Goal: Task Accomplishment & Management: Use online tool/utility

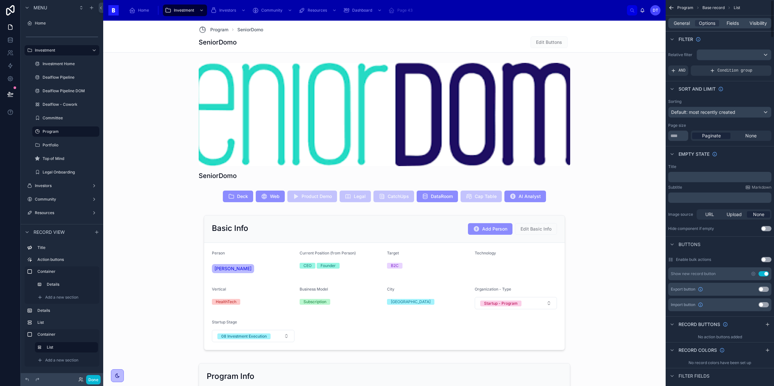
scroll to position [357, 0]
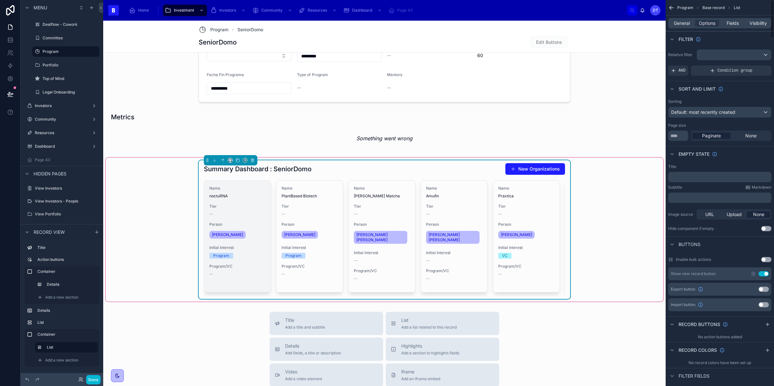
click at [243, 193] on div "Name noctuRNA" at bounding box center [237, 192] width 56 height 13
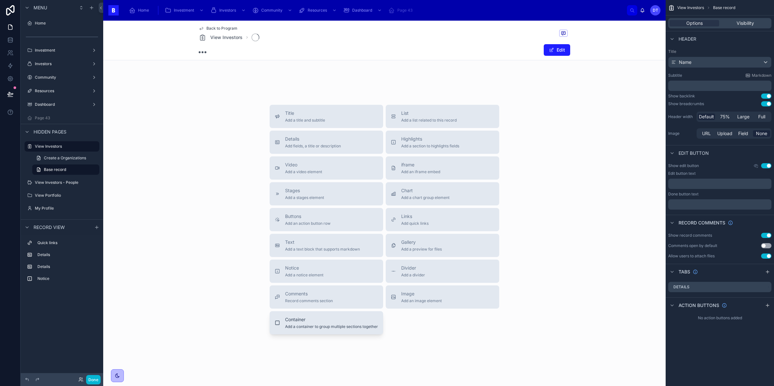
scroll to position [75, 0]
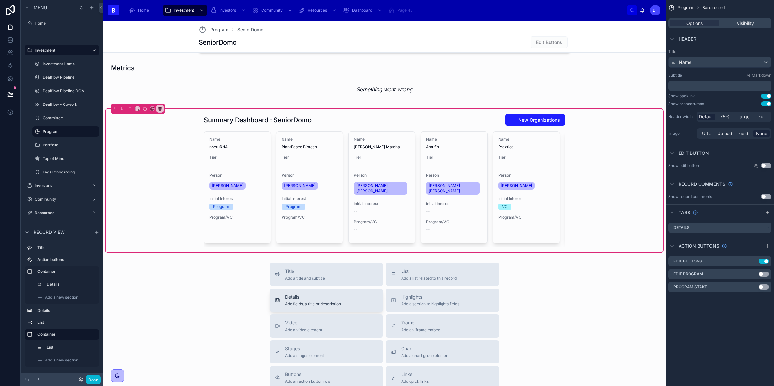
scroll to position [409, 0]
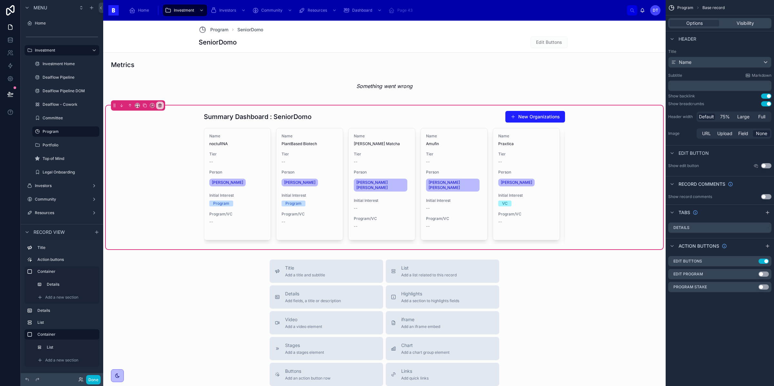
click at [630, 128] on div "Summary Dashboard : SeniorDomo New Organizations Name noctuRNA Tier -- Person M…" at bounding box center [384, 177] width 557 height 144
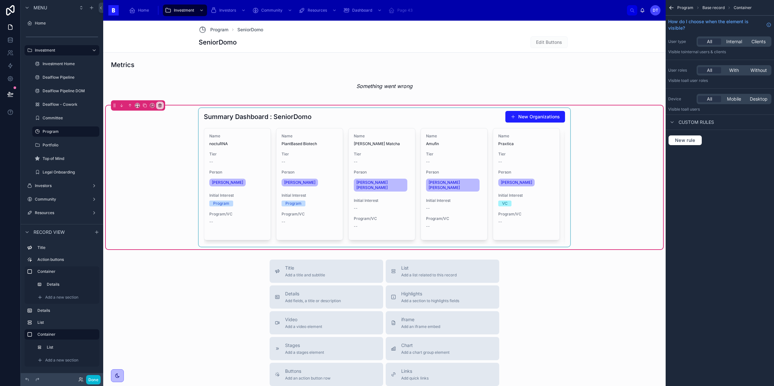
click at [557, 177] on div at bounding box center [384, 177] width 371 height 139
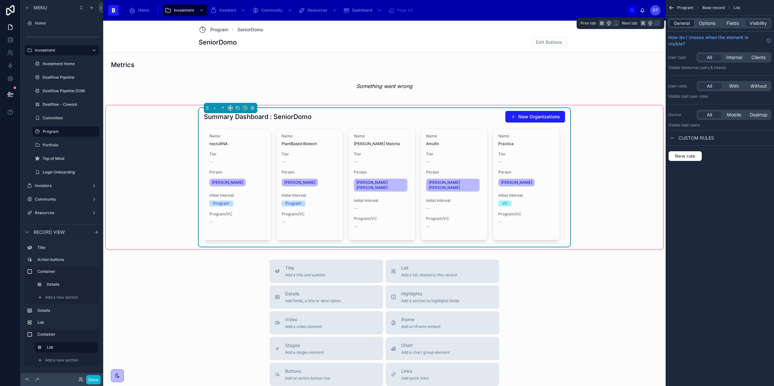
click at [675, 23] on span "General" at bounding box center [682, 23] width 16 height 6
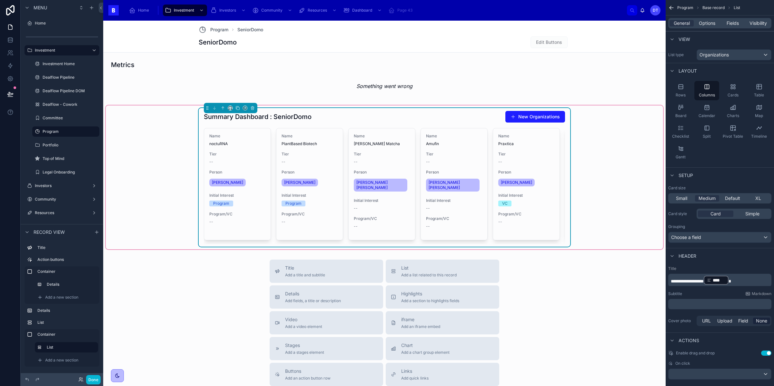
scroll to position [9, 0]
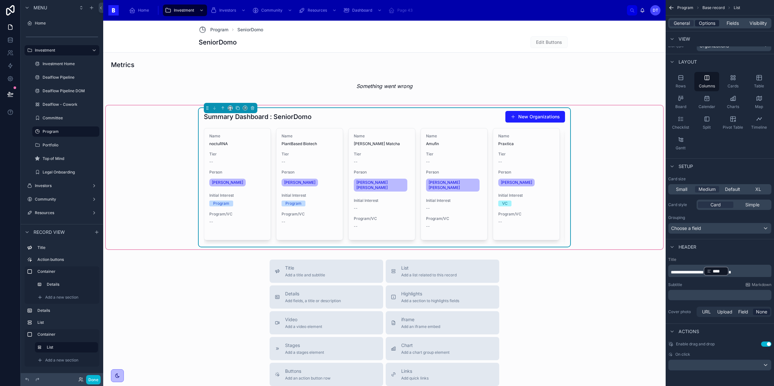
click at [713, 24] on span "Options" at bounding box center [707, 23] width 16 height 6
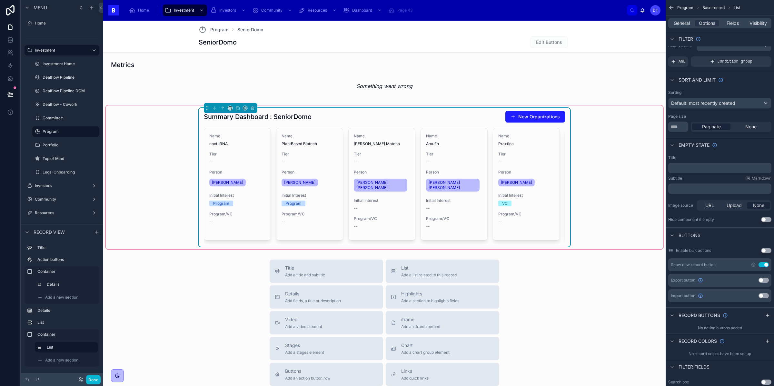
click at [765, 262] on button "Use setting" at bounding box center [763, 264] width 10 height 5
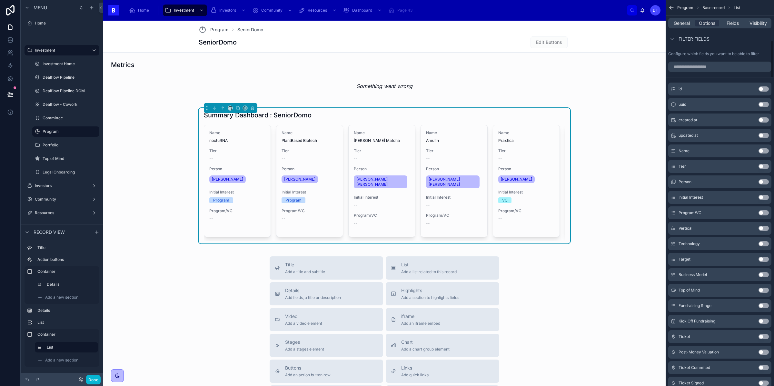
scroll to position [368, 0]
click at [764, 88] on button "Use setting" at bounding box center [763, 89] width 10 height 5
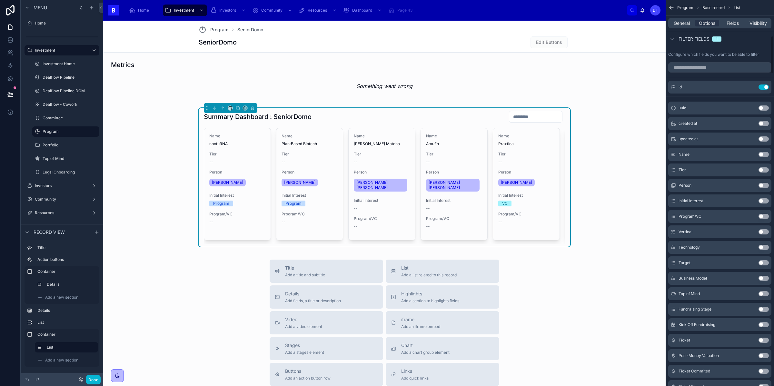
scroll to position [331, 0]
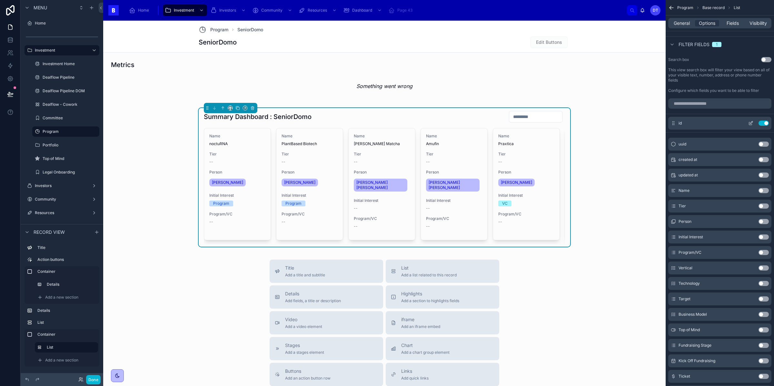
click at [764, 124] on button "Use setting" at bounding box center [763, 123] width 10 height 5
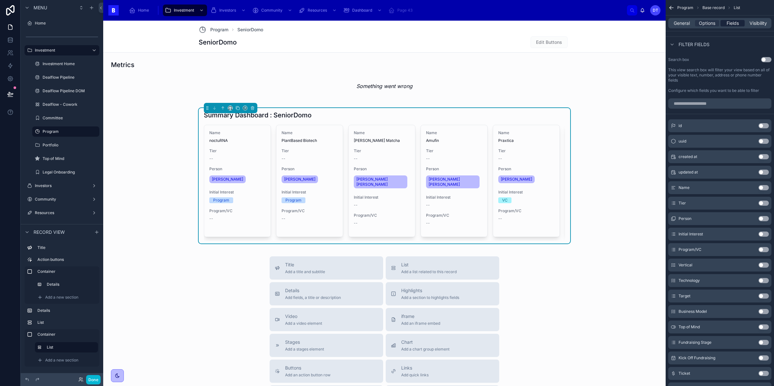
click at [727, 24] on span "Fields" at bounding box center [732, 23] width 12 height 6
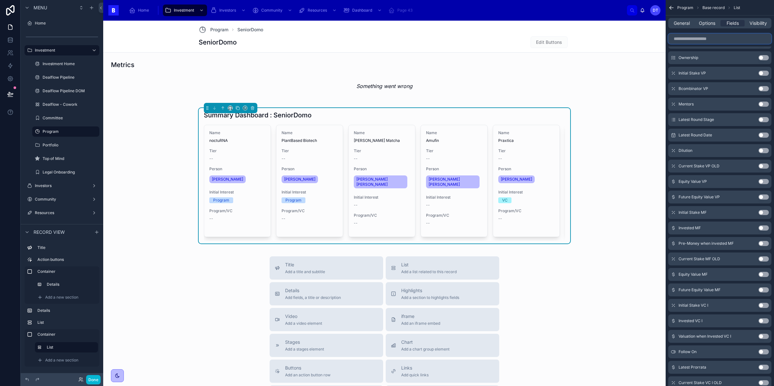
click at [700, 40] on input "scrollable content" at bounding box center [719, 39] width 103 height 10
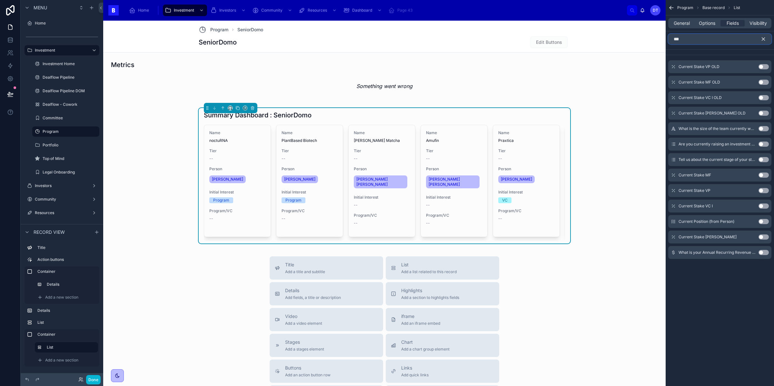
scroll to position [0, 0]
type input "*"
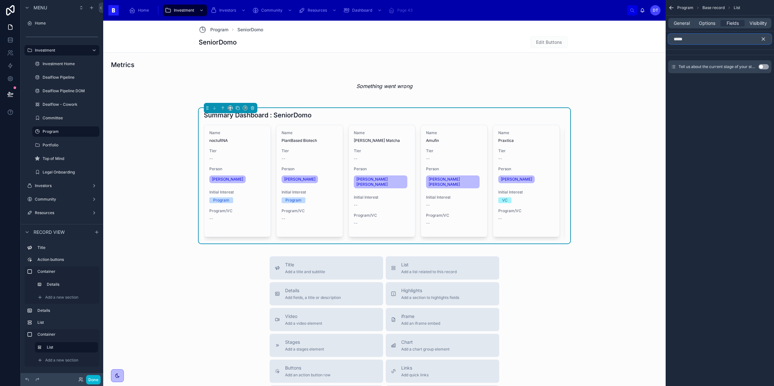
click at [740, 42] on input "*****" at bounding box center [719, 39] width 103 height 10
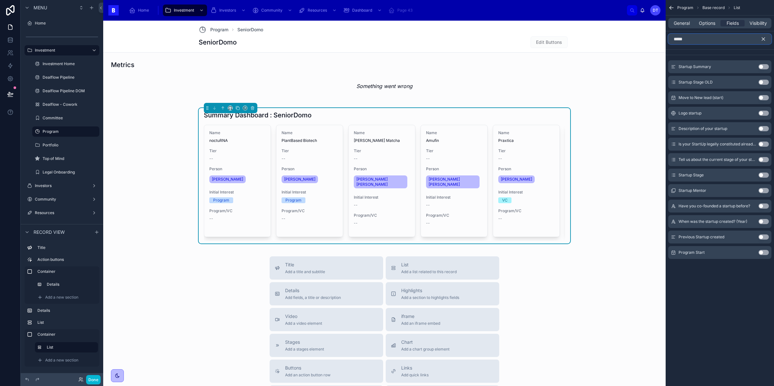
type input "*****"
click at [761, 65] on button "Use setting" at bounding box center [763, 66] width 10 height 5
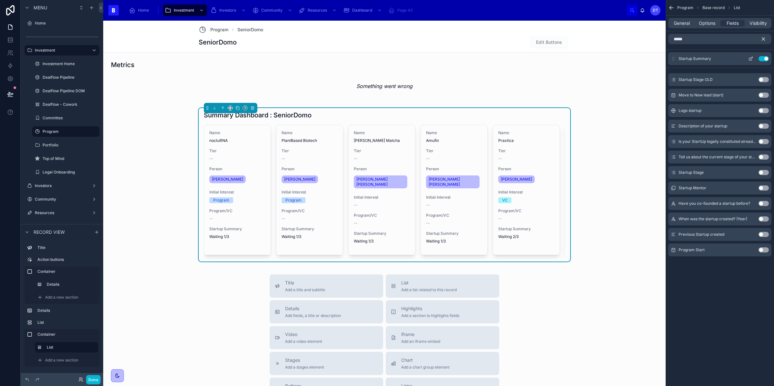
click at [764, 56] on button "Use setting" at bounding box center [763, 58] width 10 height 5
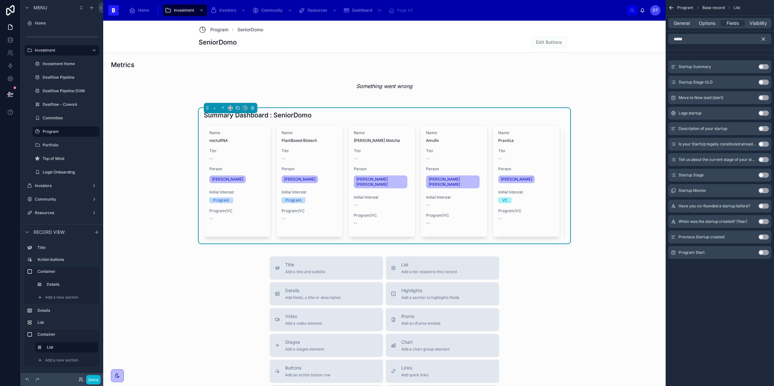
click at [763, 130] on button "Use setting" at bounding box center [763, 128] width 10 height 5
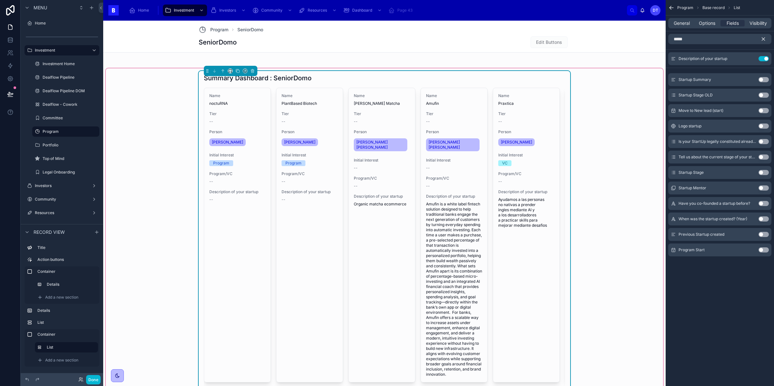
scroll to position [445, 0]
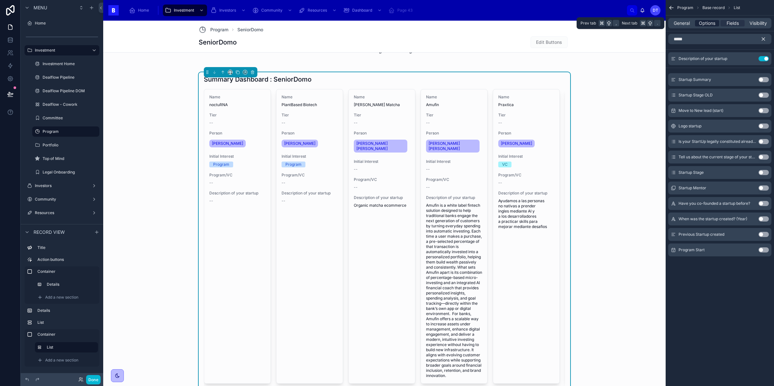
click at [703, 24] on span "Options" at bounding box center [707, 23] width 16 height 6
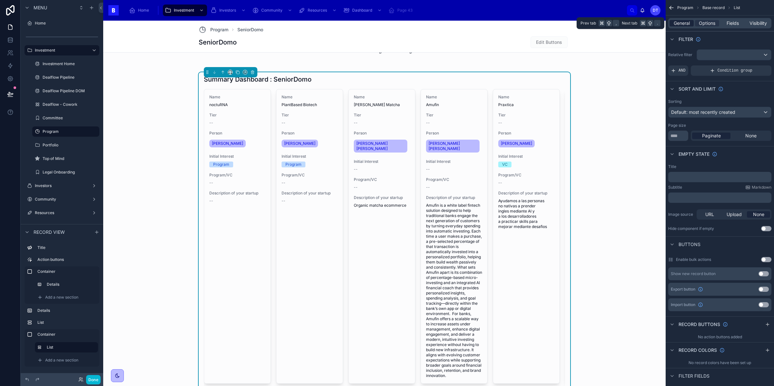
click at [685, 22] on span "General" at bounding box center [682, 23] width 16 height 6
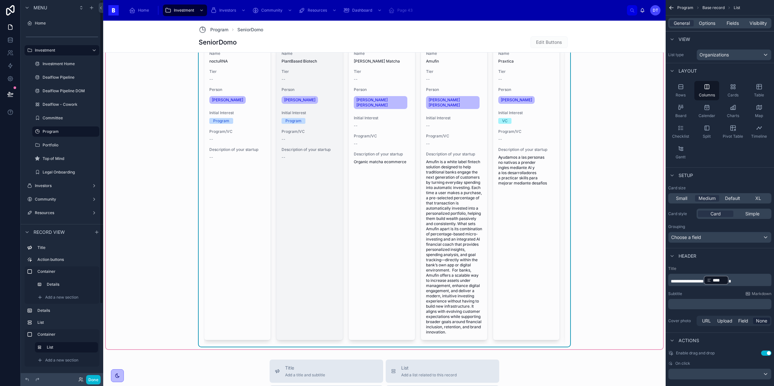
scroll to position [366, 0]
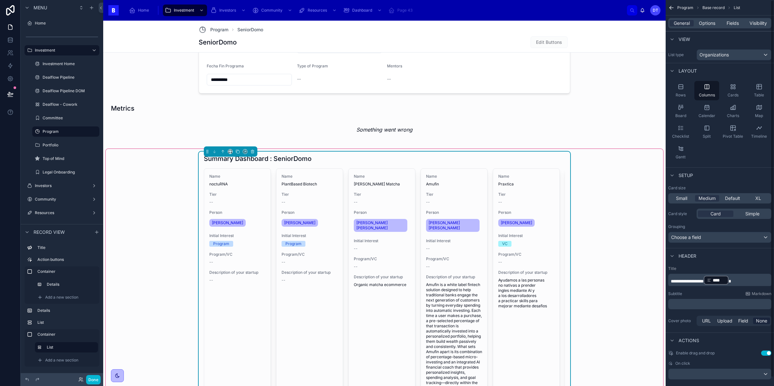
click at [437, 163] on div "Summary Dashboard : SeniorDomo" at bounding box center [384, 158] width 361 height 9
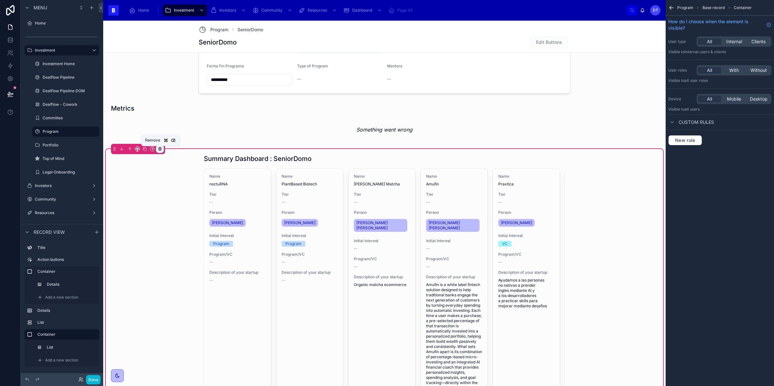
click at [160, 150] on icon at bounding box center [160, 149] width 0 height 1
click at [188, 175] on span "Remove entire container" at bounding box center [187, 176] width 51 height 8
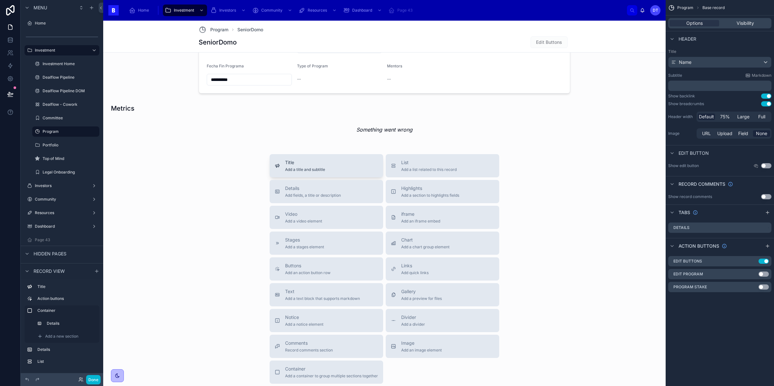
click at [297, 167] on div "Title Add a title and subtitle" at bounding box center [305, 165] width 40 height 13
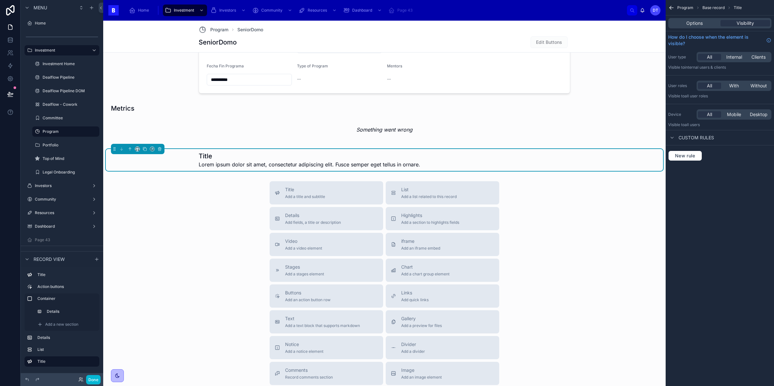
scroll to position [323, 0]
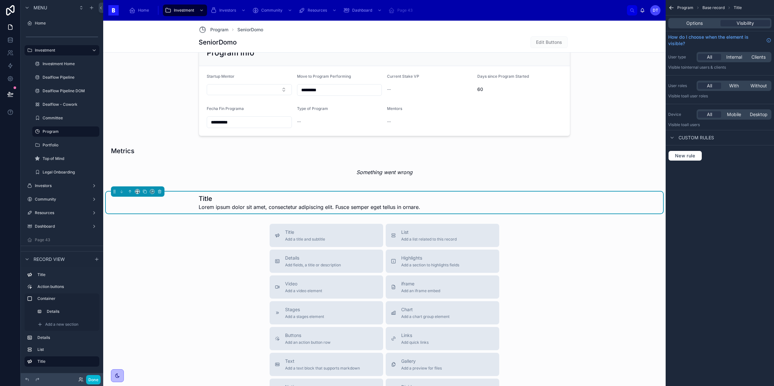
click at [234, 203] on span "Lorem ipsum dolor sit amet, consectetur adipiscing elit. Fusce semper eget tell…" at bounding box center [310, 207] width 222 height 8
click at [209, 201] on h1 "Title" at bounding box center [310, 198] width 222 height 9
click at [283, 195] on h1 "Title" at bounding box center [310, 198] width 222 height 9
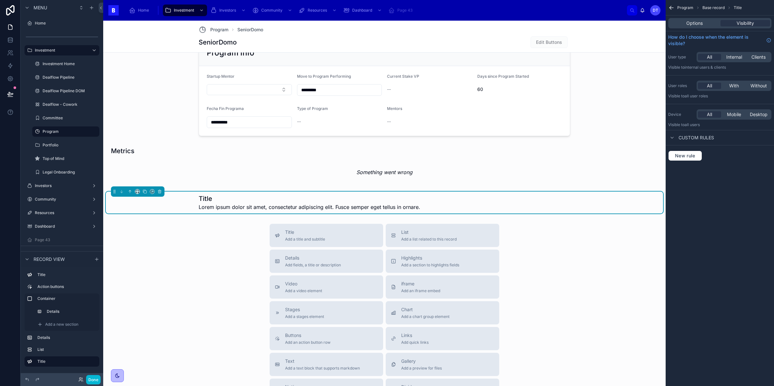
click at [281, 201] on h1 "Title" at bounding box center [310, 198] width 222 height 9
click at [698, 25] on span "Options" at bounding box center [694, 23] width 16 height 6
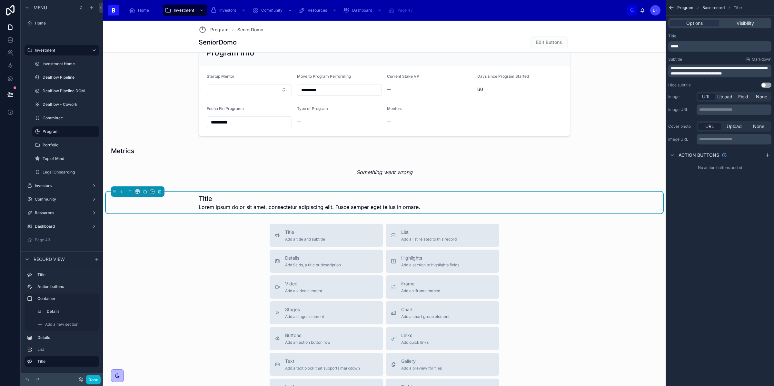
click at [689, 46] on p "*****" at bounding box center [720, 46] width 99 height 5
click at [689, 47] on p "*****" at bounding box center [720, 46] width 99 height 5
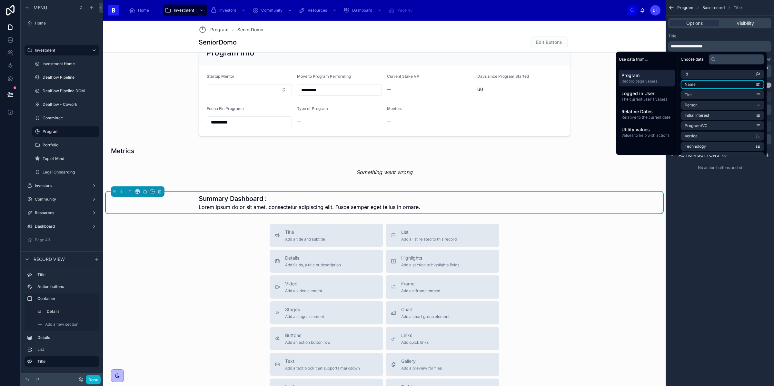
click at [705, 82] on li "Name" at bounding box center [723, 84] width 84 height 9
click at [695, 229] on div "**********" at bounding box center [719, 193] width 108 height 386
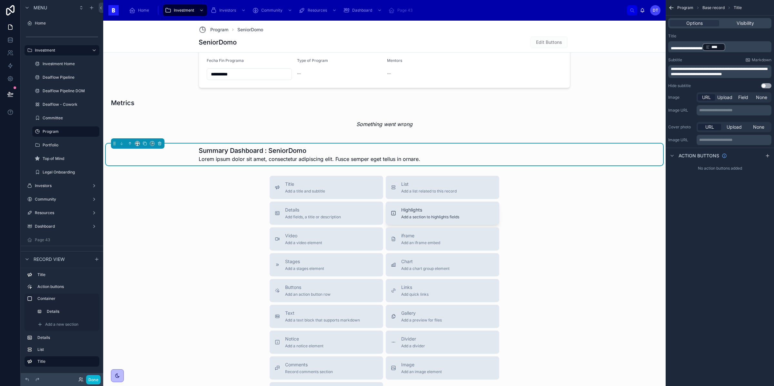
scroll to position [379, 0]
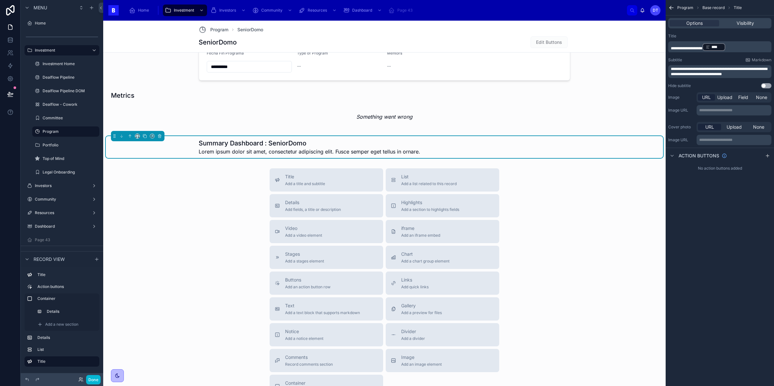
click at [712, 111] on p "**********" at bounding box center [734, 110] width 71 height 5
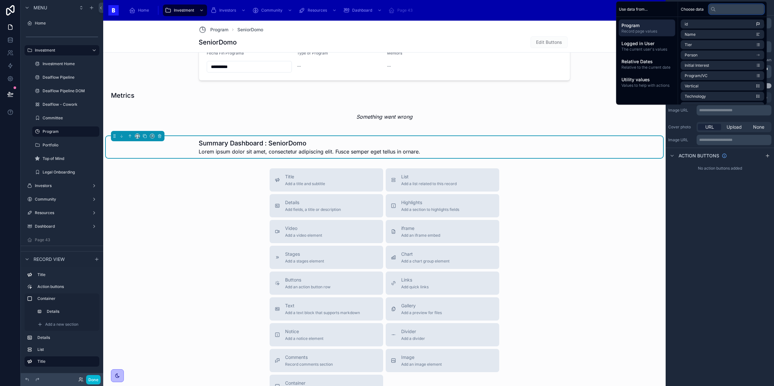
click at [718, 10] on input "text" at bounding box center [736, 9] width 55 height 10
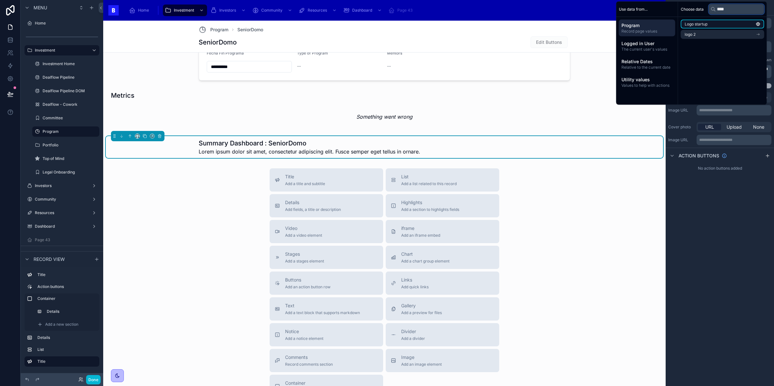
type input "****"
click at [714, 24] on li "Logo startup" at bounding box center [723, 24] width 84 height 9
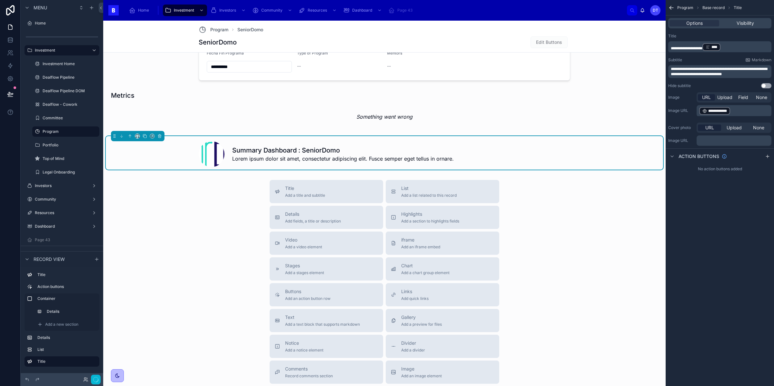
click at [708, 217] on div "**********" at bounding box center [719, 193] width 108 height 386
click at [683, 74] on span "**********" at bounding box center [719, 71] width 96 height 9
click at [683, 75] on span "**********" at bounding box center [719, 71] width 96 height 9
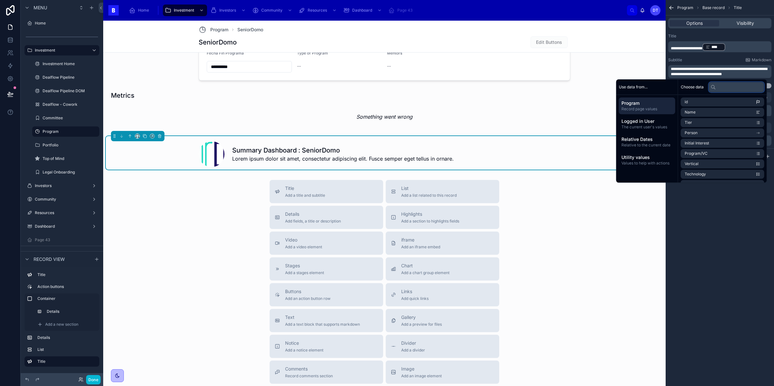
click at [725, 87] on input "text" at bounding box center [736, 87] width 55 height 10
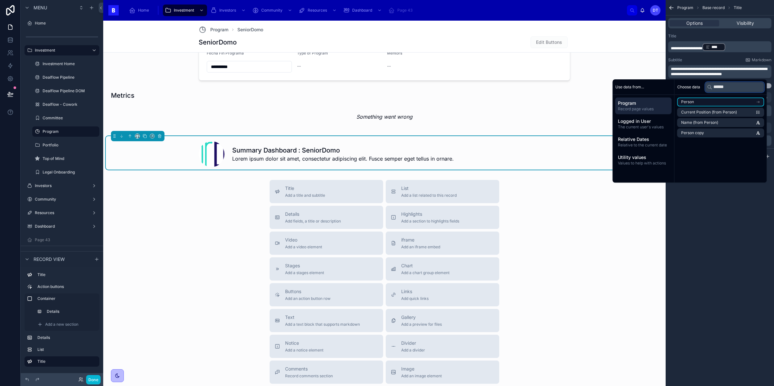
type input "******"
click at [713, 105] on li "Person" at bounding box center [720, 101] width 87 height 9
click at [707, 103] on div "Person" at bounding box center [720, 101] width 87 height 9
click at [710, 124] on span "Name (from Person)" at bounding box center [699, 122] width 37 height 5
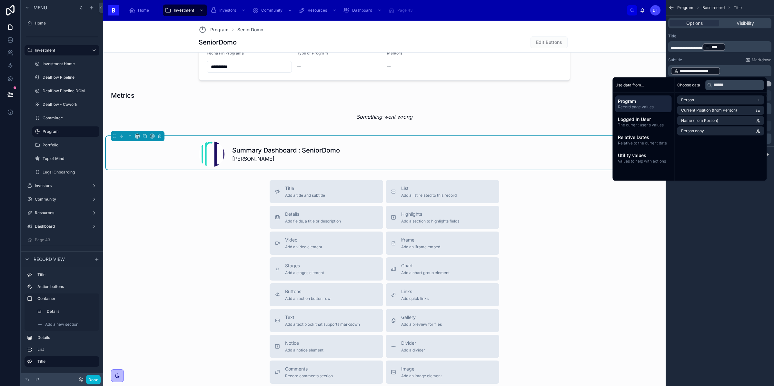
click at [713, 211] on div "**********" at bounding box center [719, 193] width 108 height 386
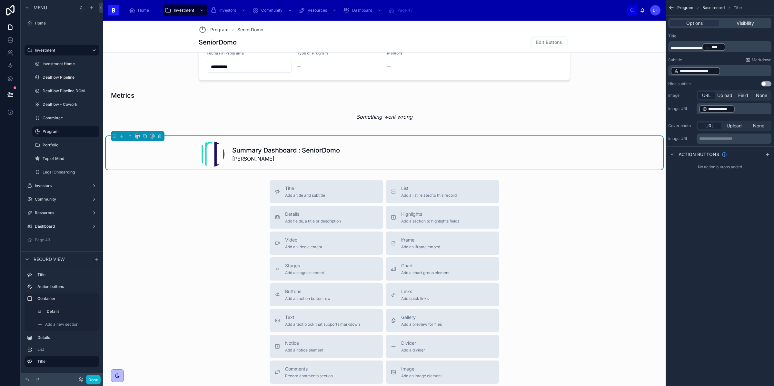
click at [738, 108] on p "**********" at bounding box center [734, 108] width 71 height 9
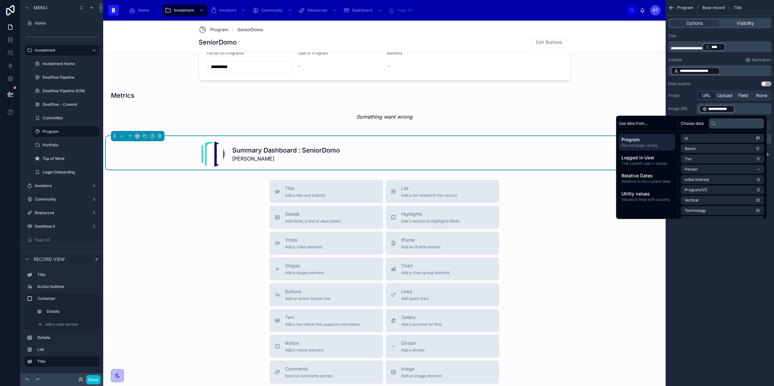
click at [742, 109] on p "**********" at bounding box center [734, 108] width 71 height 9
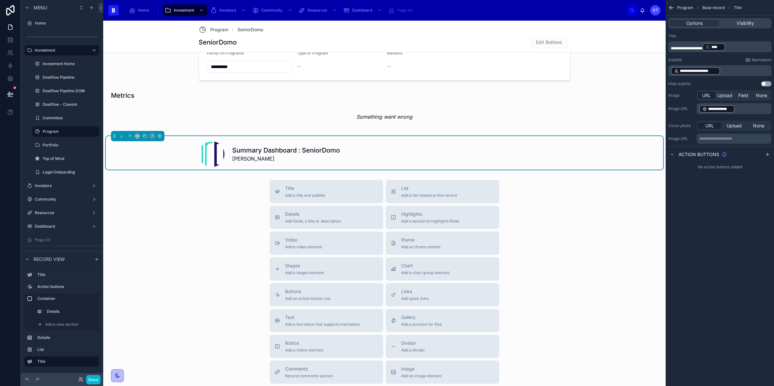
click at [742, 110] on p "**********" at bounding box center [734, 108] width 71 height 9
click at [735, 108] on span "********" at bounding box center [740, 110] width 12 height 4
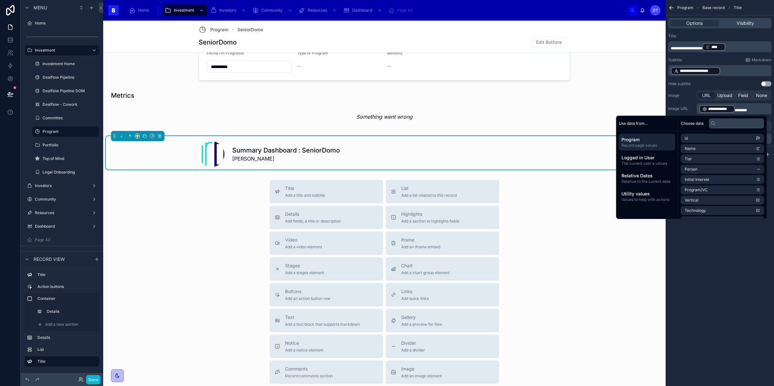
click at [0, 0] on div at bounding box center [0, 0] width 0 height 0
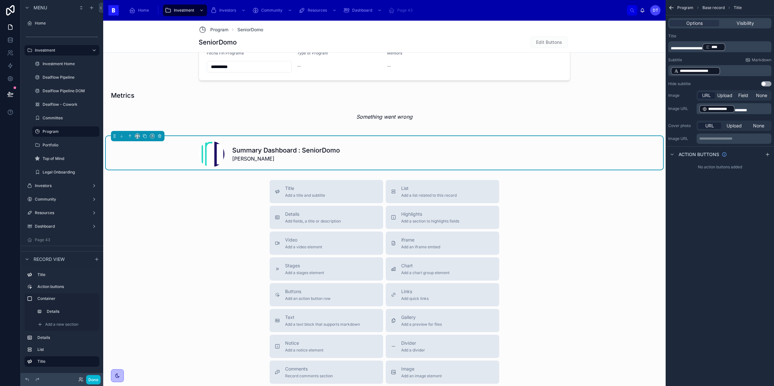
click at [750, 109] on p "**********" at bounding box center [734, 108] width 71 height 9
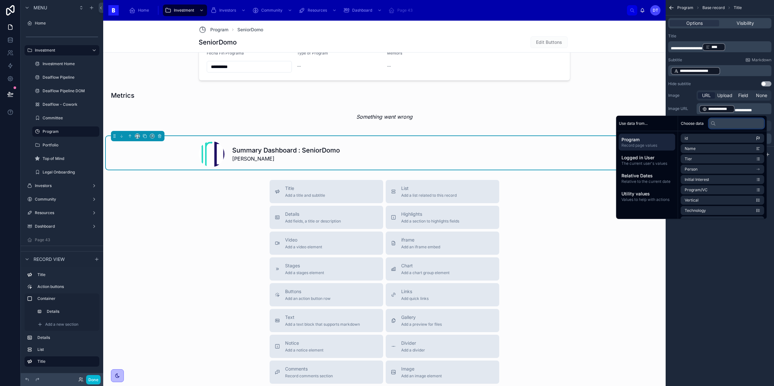
click at [724, 123] on input "text" at bounding box center [736, 123] width 55 height 10
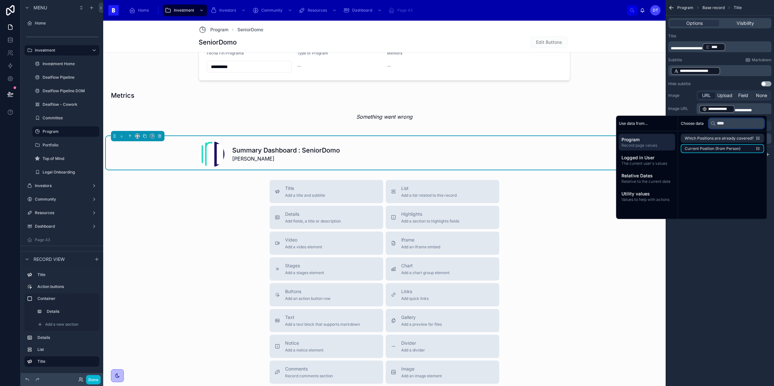
type input "****"
click at [701, 149] on span "Current Position (from Person)" at bounding box center [713, 148] width 56 height 5
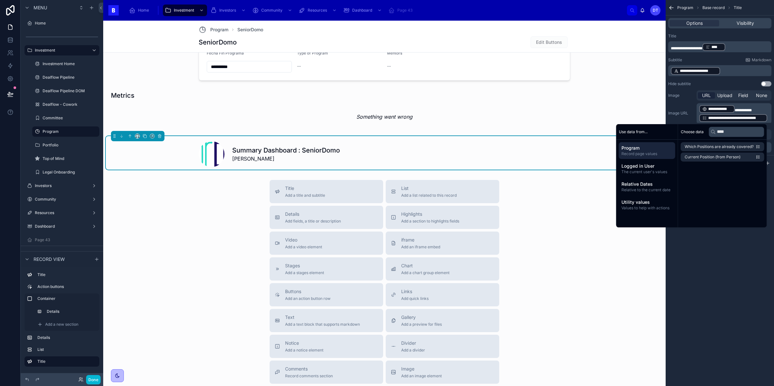
click at [729, 273] on div "**********" at bounding box center [719, 193] width 108 height 386
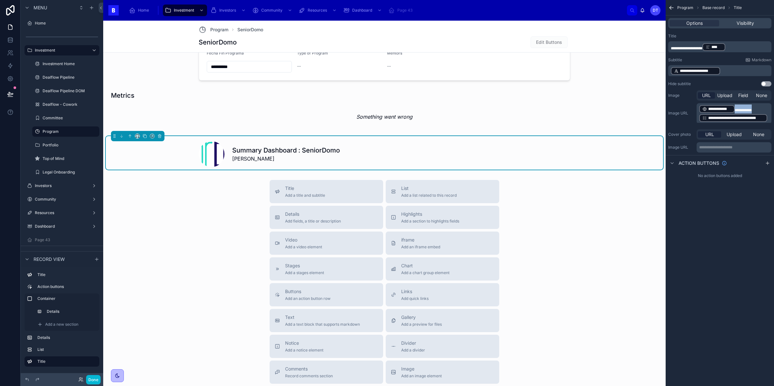
drag, startPoint x: 734, startPoint y: 110, endPoint x: 763, endPoint y: 119, distance: 30.2
click at [764, 119] on p "**********" at bounding box center [734, 113] width 71 height 18
click at [733, 65] on div "**********" at bounding box center [719, 71] width 103 height 12
click at [733, 68] on p "**********" at bounding box center [720, 70] width 99 height 9
click at [728, 72] on p "**********" at bounding box center [720, 70] width 99 height 9
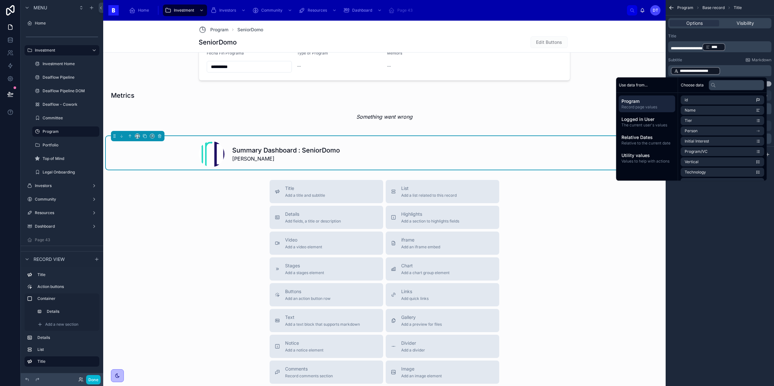
scroll to position [0, 0]
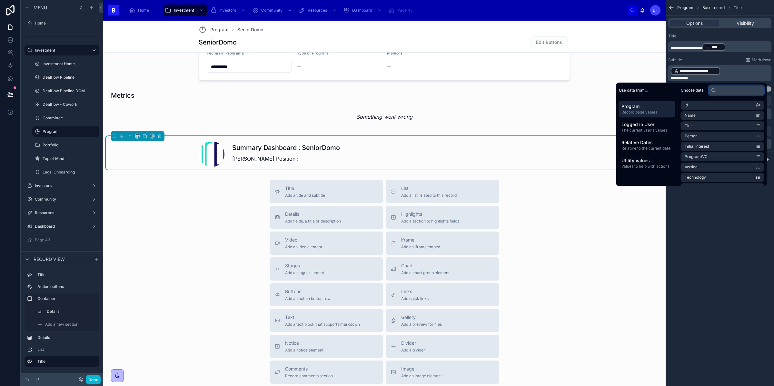
click at [731, 94] on input "text" at bounding box center [736, 90] width 55 height 10
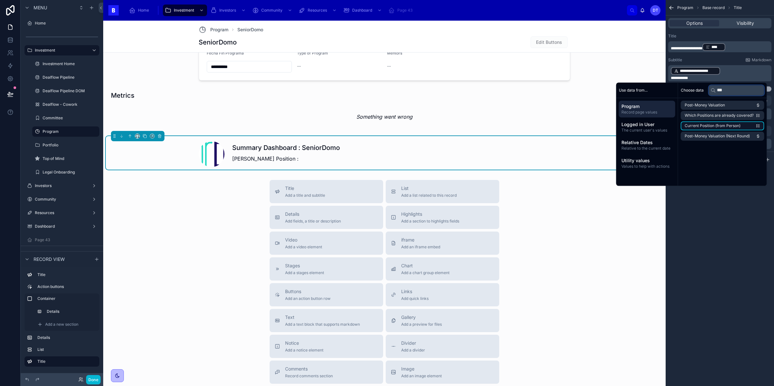
type input "***"
click at [728, 125] on span "Current Position (from Person)" at bounding box center [713, 125] width 56 height 5
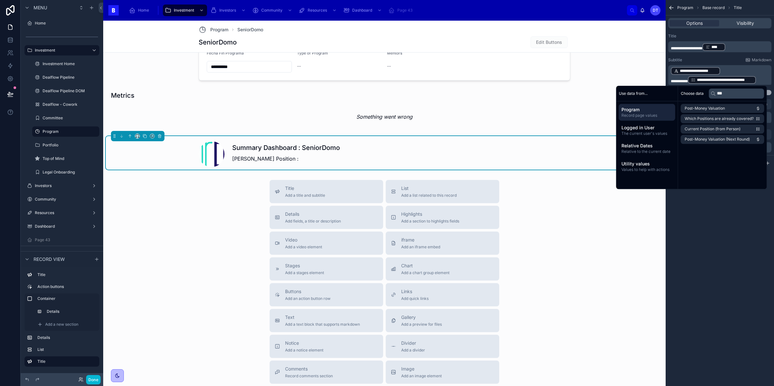
click at [719, 244] on div "**********" at bounding box center [719, 193] width 108 height 386
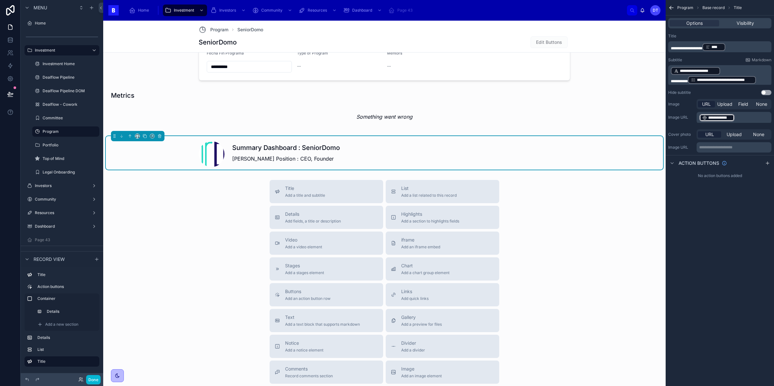
click at [723, 73] on p "**********" at bounding box center [720, 70] width 99 height 9
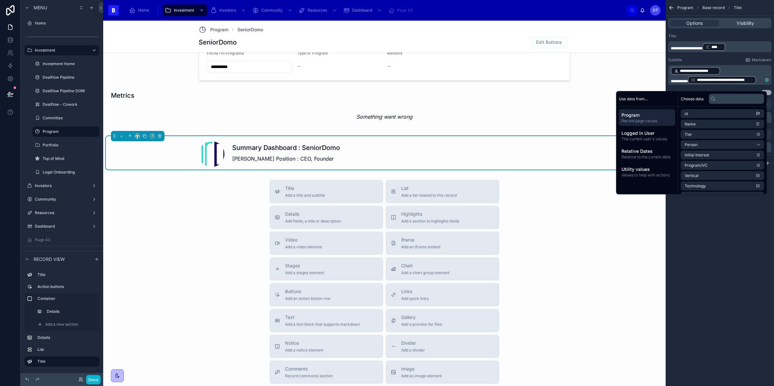
click at [725, 70] on p "**********" at bounding box center [720, 70] width 99 height 9
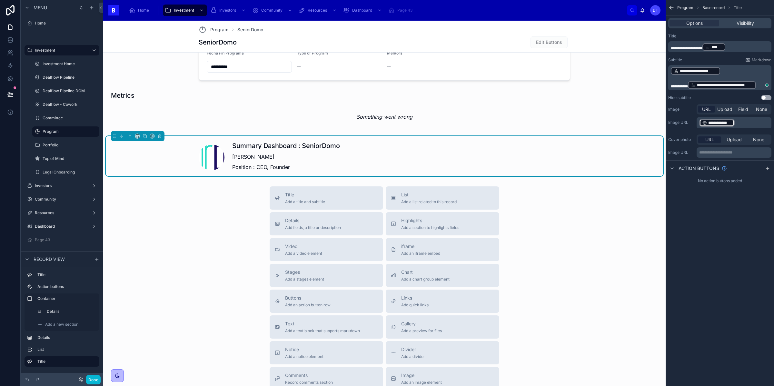
click at [734, 244] on div "**********" at bounding box center [719, 193] width 108 height 386
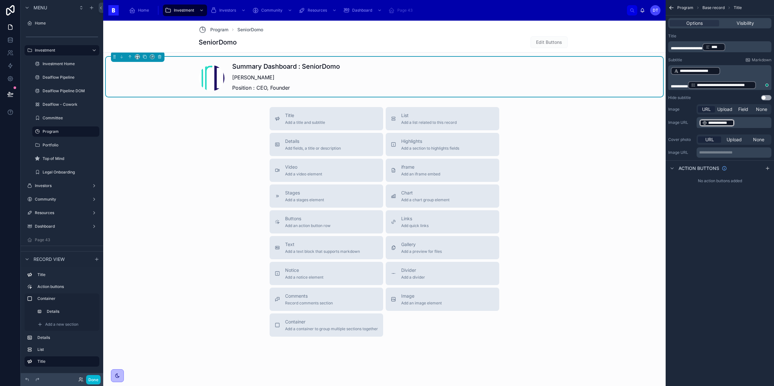
scroll to position [457, 0]
click at [749, 78] on p "﻿" at bounding box center [720, 77] width 99 height 5
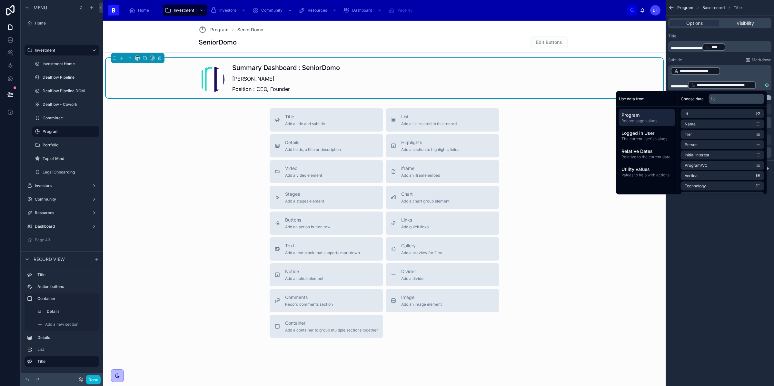
click at [743, 83] on span "**********" at bounding box center [725, 85] width 56 height 5
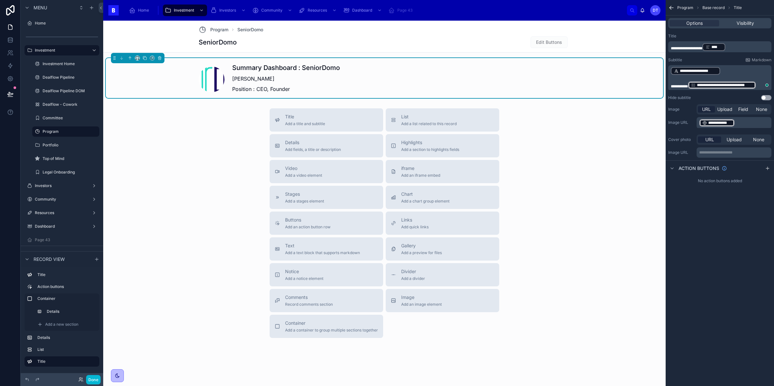
click at [742, 73] on p "**********" at bounding box center [720, 70] width 99 height 9
click at [759, 83] on body "**********" at bounding box center [387, 193] width 774 height 386
click at [0, 0] on div at bounding box center [0, 0] width 0 height 0
click at [750, 79] on p "﻿" at bounding box center [720, 77] width 99 height 5
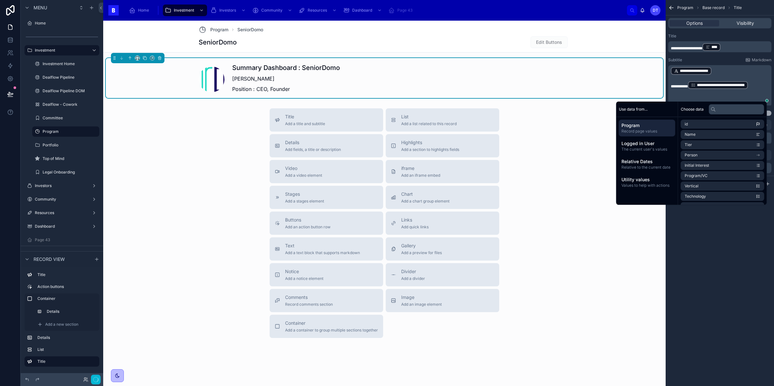
scroll to position [0, 0]
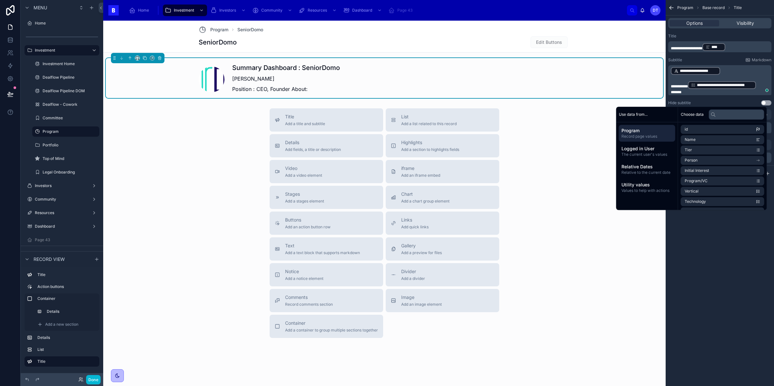
click at [756, 81] on p "**********" at bounding box center [720, 85] width 99 height 9
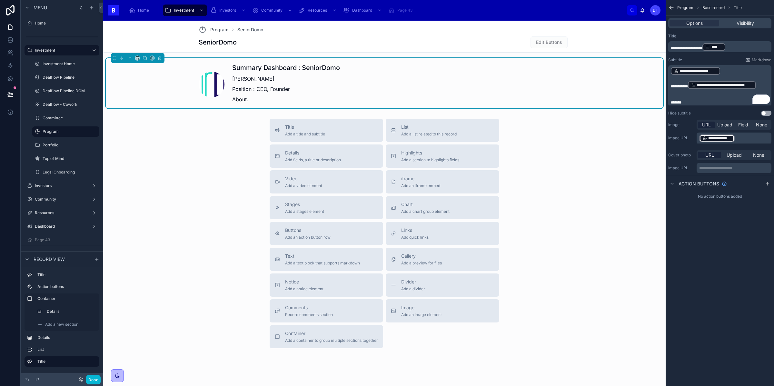
click at [695, 100] on p "******" at bounding box center [720, 102] width 99 height 5
click at [695, 101] on p "******" at bounding box center [720, 102] width 99 height 5
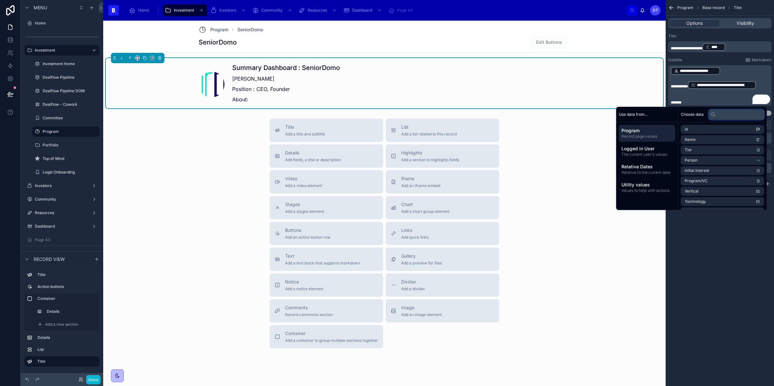
click at [718, 113] on input "text" at bounding box center [736, 114] width 55 height 10
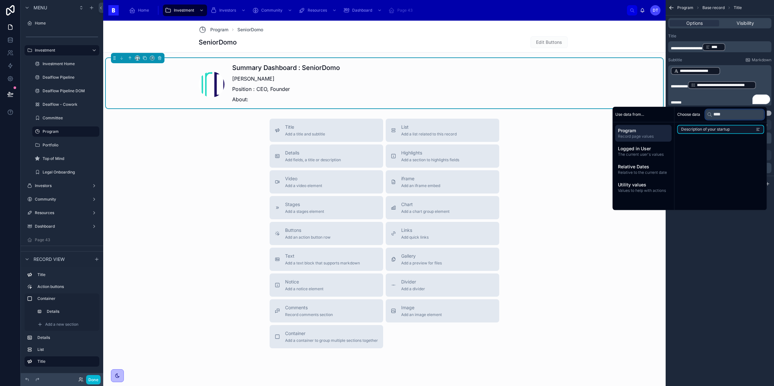
type input "****"
click at [715, 129] on span "Description of your startup" at bounding box center [705, 129] width 49 height 5
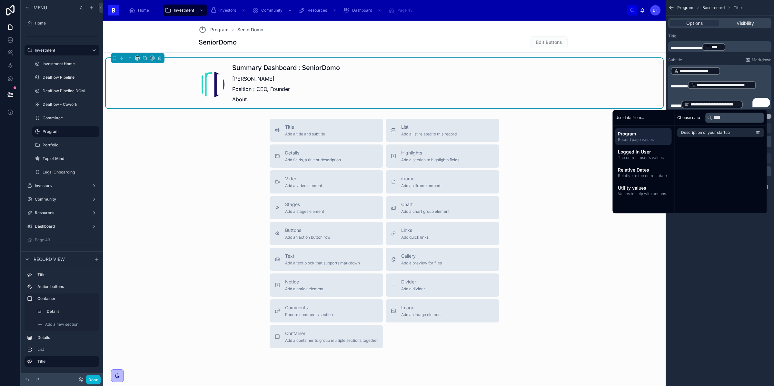
click at [707, 95] on p "﻿" at bounding box center [720, 97] width 99 height 5
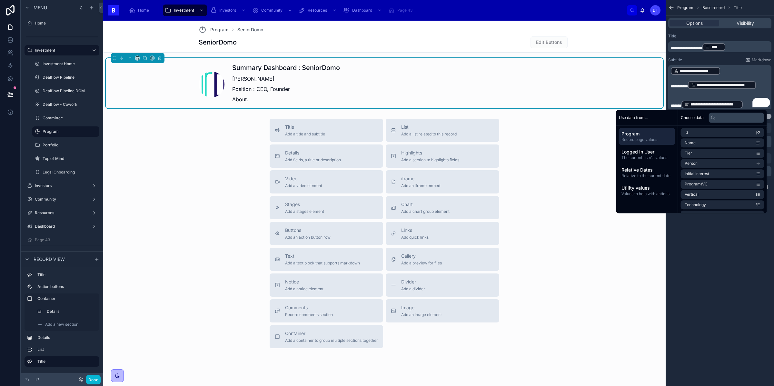
click at [254, 101] on p "About:" at bounding box center [286, 99] width 108 height 8
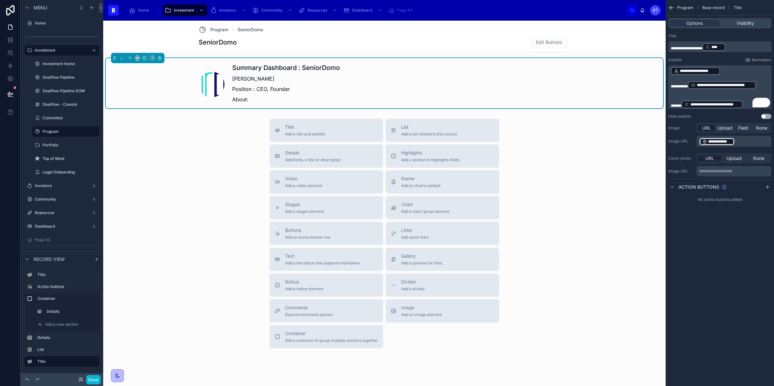
click at [248, 99] on p "About:" at bounding box center [286, 99] width 108 height 8
click at [261, 100] on p "About:" at bounding box center [286, 99] width 108 height 8
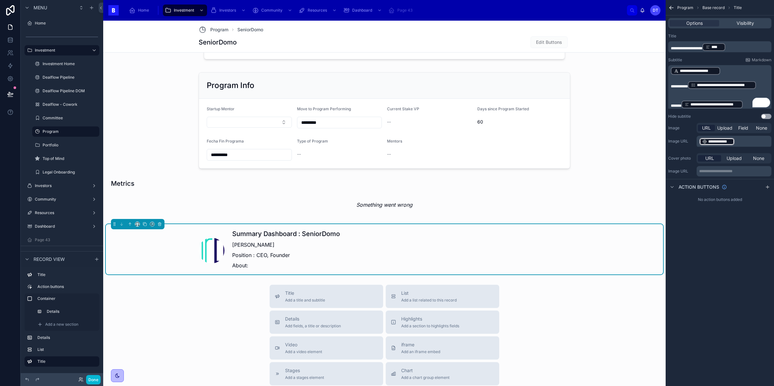
scroll to position [305, 0]
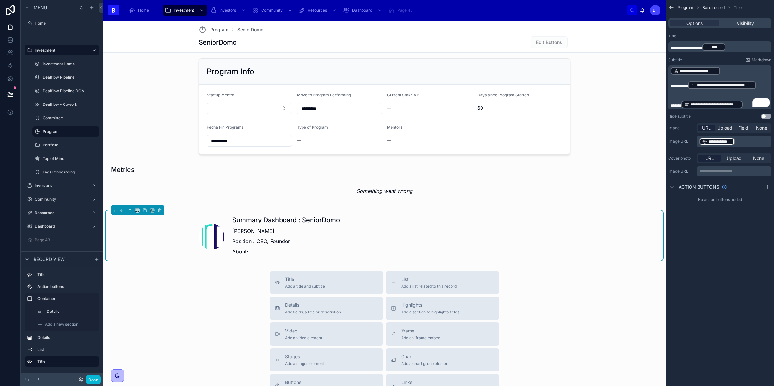
click at [251, 251] on p "About:" at bounding box center [286, 252] width 108 height 8
click at [254, 251] on p "About:" at bounding box center [286, 252] width 108 height 8
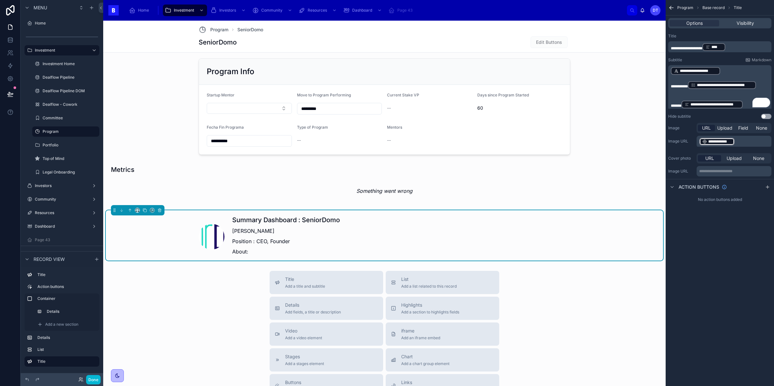
click at [254, 251] on p "About:" at bounding box center [286, 252] width 108 height 8
click at [745, 98] on p "﻿" at bounding box center [720, 97] width 99 height 5
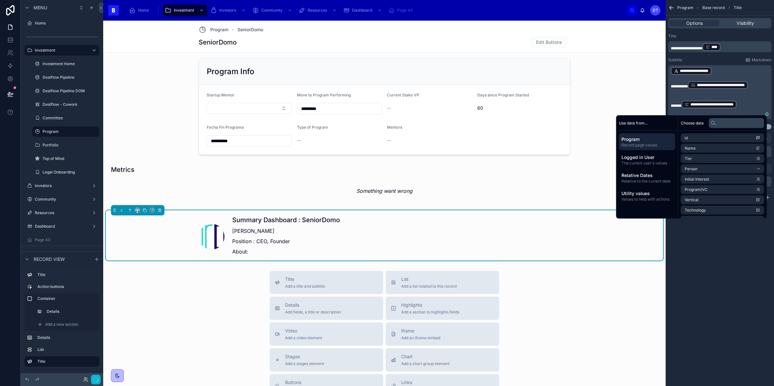
scroll to position [0, 0]
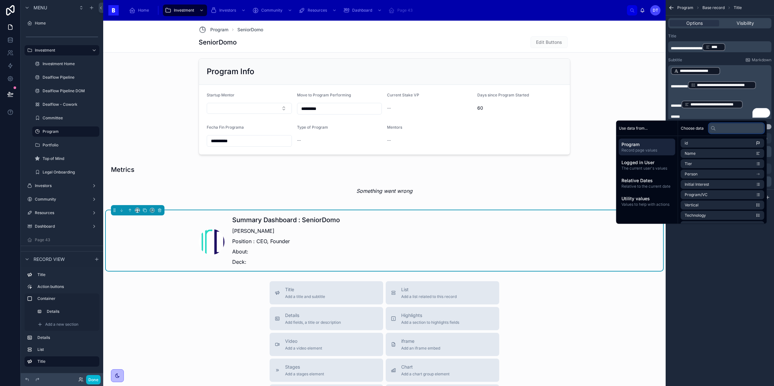
click at [717, 128] on input "text" at bounding box center [736, 128] width 55 height 10
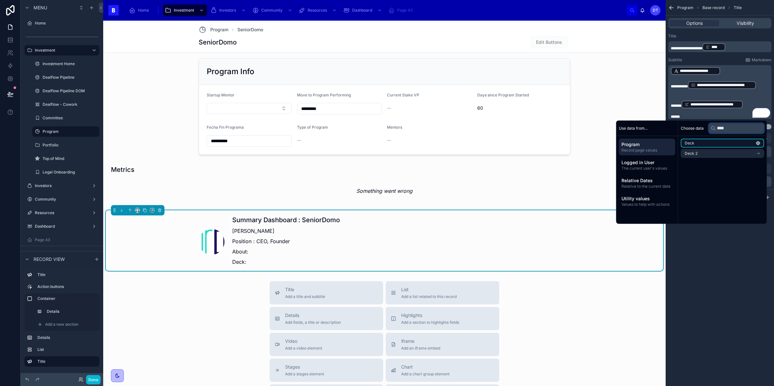
type input "****"
click at [701, 141] on li "Deck" at bounding box center [723, 143] width 84 height 9
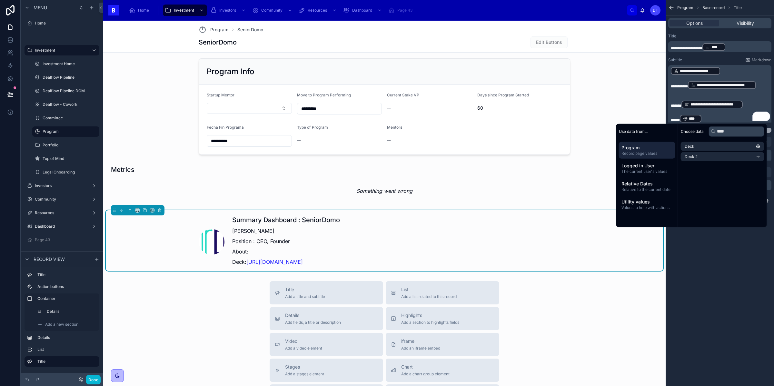
click at [714, 119] on p "***** **** ﻿ ﻿" at bounding box center [720, 118] width 99 height 9
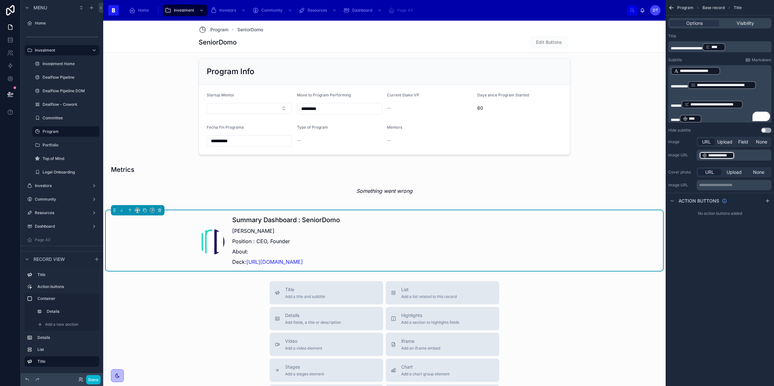
click at [705, 119] on p "***** **** ﻿ ﻿" at bounding box center [720, 118] width 99 height 9
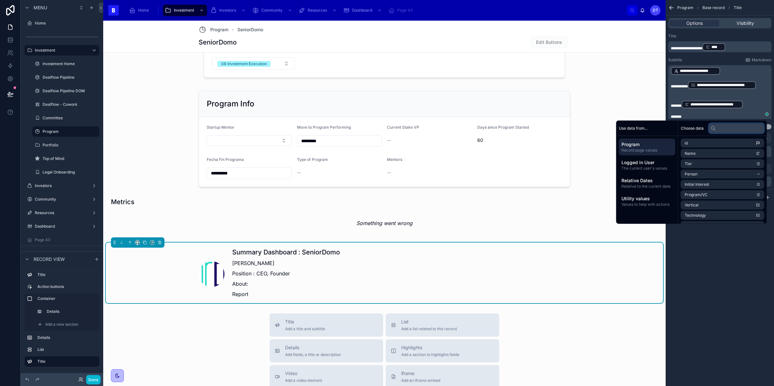
click at [718, 129] on input "text" at bounding box center [736, 128] width 55 height 10
type input "******"
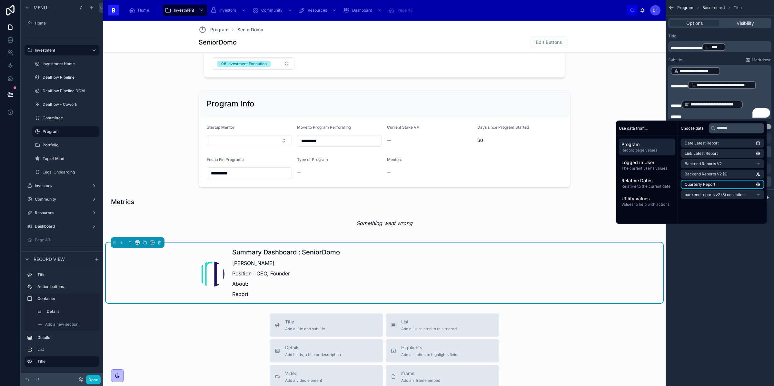
click at [717, 185] on li "Quarterly Report" at bounding box center [723, 184] width 84 height 9
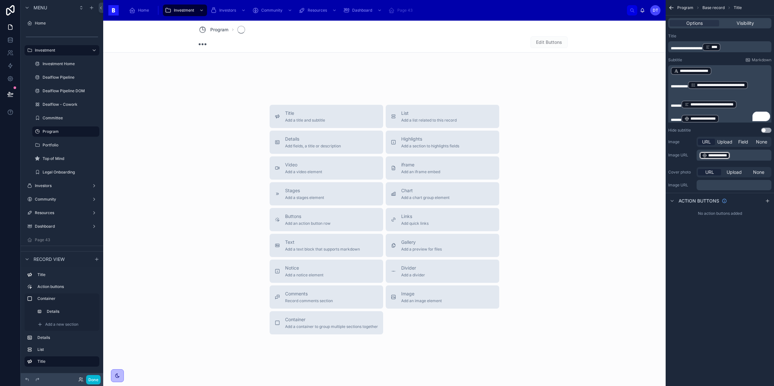
click at [722, 280] on div "**********" at bounding box center [719, 193] width 108 height 386
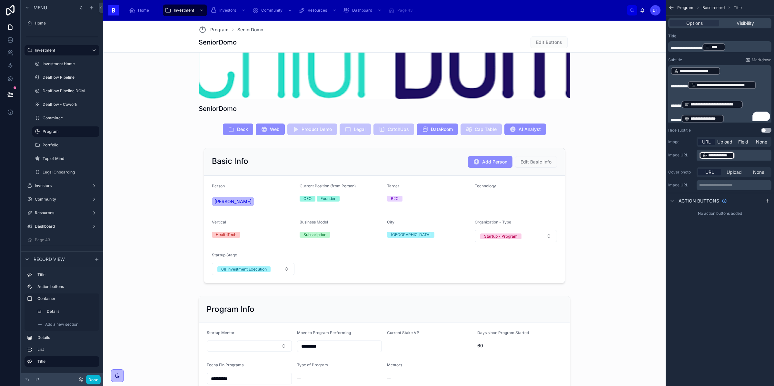
click at [684, 116] on div "**********" at bounding box center [702, 119] width 43 height 8
click at [681, 118] on span "******" at bounding box center [676, 120] width 11 height 4
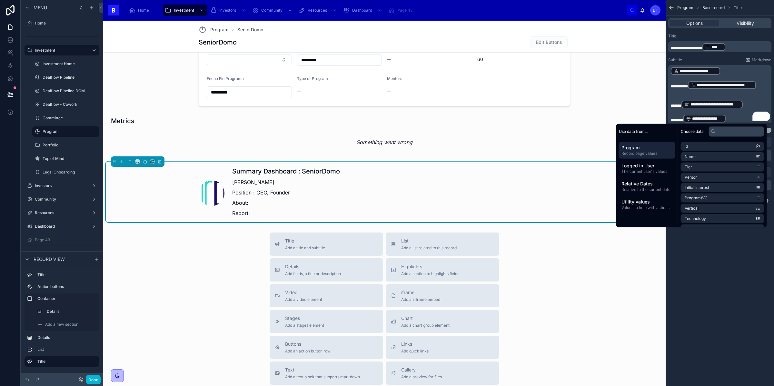
scroll to position [440, 0]
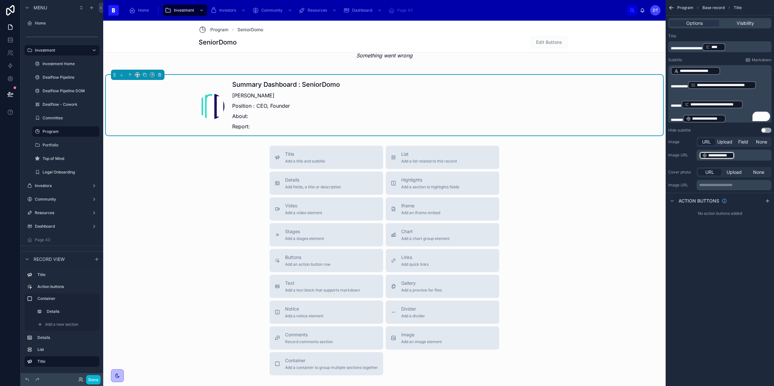
click at [296, 116] on p "About:" at bounding box center [286, 116] width 108 height 8
click at [674, 200] on icon "scrollable content" at bounding box center [671, 200] width 5 height 5
click at [770, 202] on icon "scrollable content" at bounding box center [767, 200] width 5 height 5
click at [766, 214] on icon "scrollable content" at bounding box center [766, 215] width 5 height 5
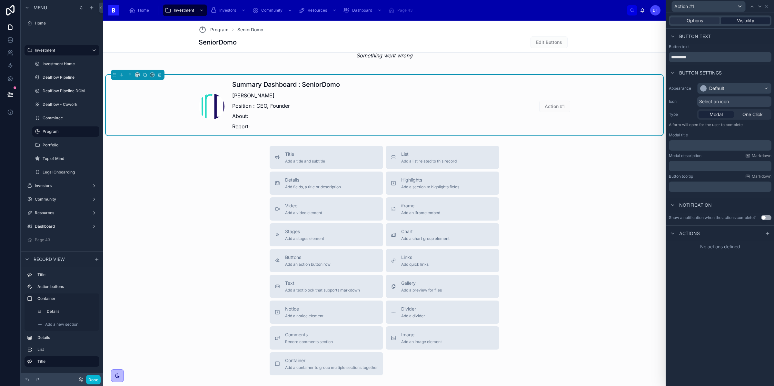
click at [740, 21] on span "Visibility" at bounding box center [745, 20] width 17 height 6
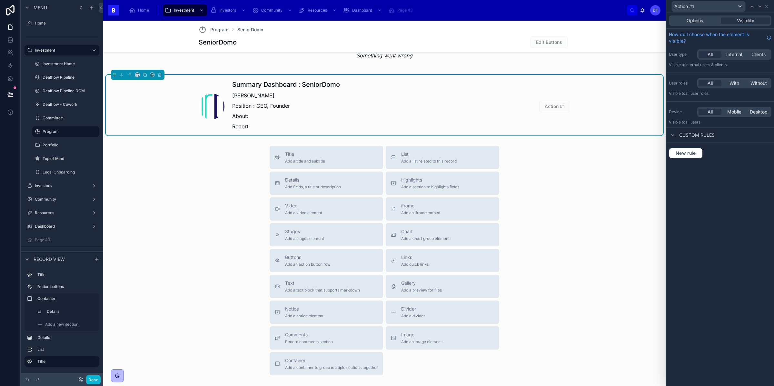
click at [695, 25] on div "Options Visibility" at bounding box center [720, 20] width 103 height 10
click at [696, 22] on span "Options" at bounding box center [694, 20] width 16 height 6
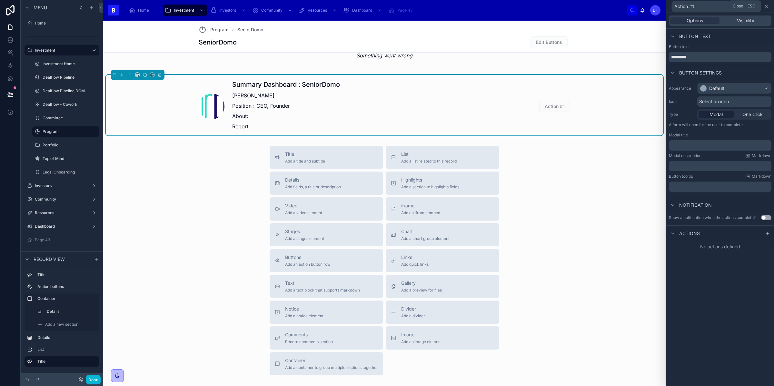
click at [766, 5] on icon at bounding box center [766, 6] width 5 height 5
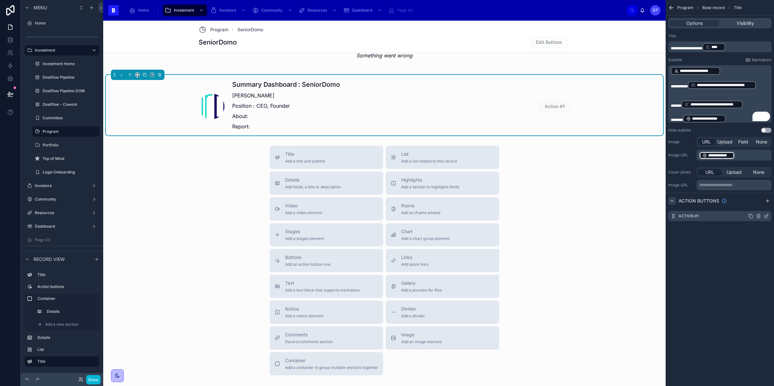
click at [758, 216] on icon "scrollable content" at bounding box center [758, 215] width 5 height 5
drag, startPoint x: 755, startPoint y: 203, endPoint x: 683, endPoint y: 205, distance: 71.9
click at [755, 203] on icon at bounding box center [755, 205] width 5 height 5
click at [235, 108] on p "Position : CEO, Founder" at bounding box center [286, 106] width 108 height 8
click at [672, 104] on span "******" at bounding box center [676, 106] width 11 height 4
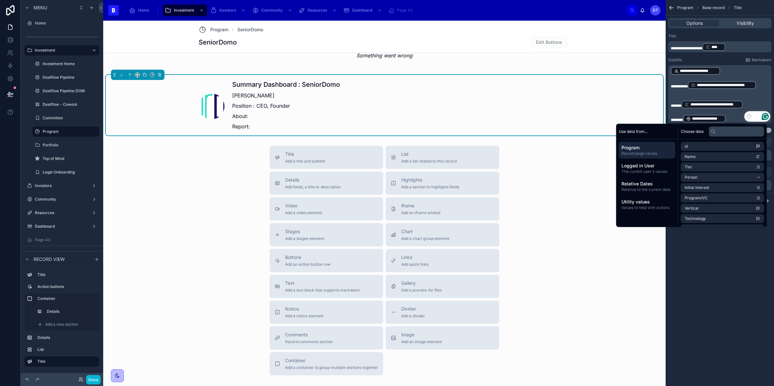
click at [714, 271] on div "**********" at bounding box center [719, 193] width 108 height 386
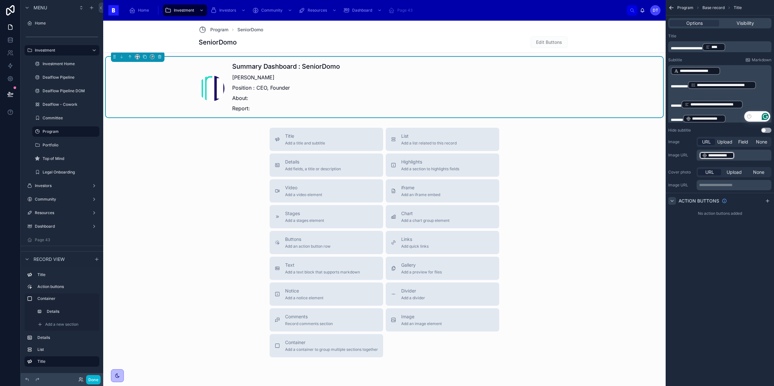
scroll to position [459, 0]
click at [232, 136] on div "Title Add a title and subtitle List Add a list related to this record Details A…" at bounding box center [384, 241] width 562 height 230
click at [340, 97] on p "About:" at bounding box center [286, 97] width 108 height 8
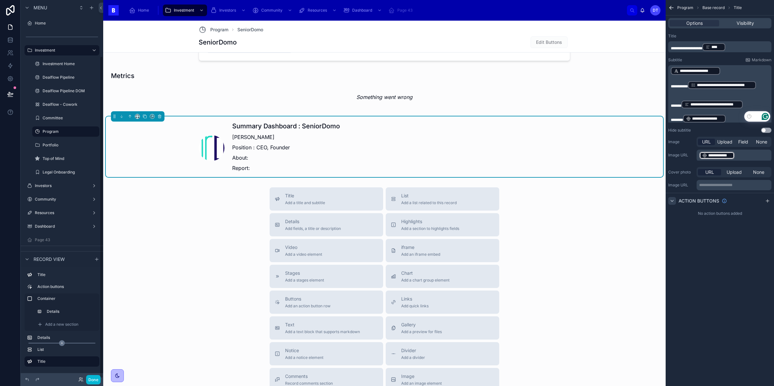
scroll to position [66, 0]
click at [218, 225] on div "Title Add a title and subtitle List Add a list related to this record Details A…" at bounding box center [384, 302] width 562 height 230
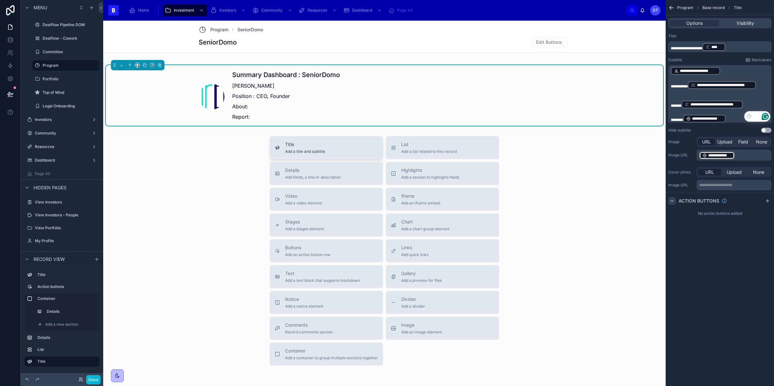
scroll to position [481, 0]
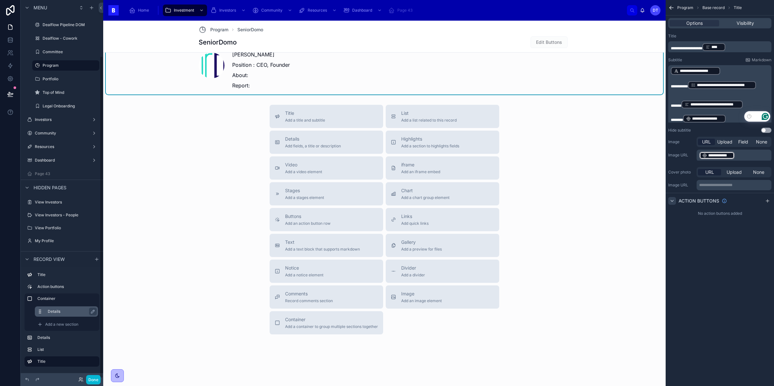
click at [54, 314] on div "Details" at bounding box center [72, 312] width 48 height 8
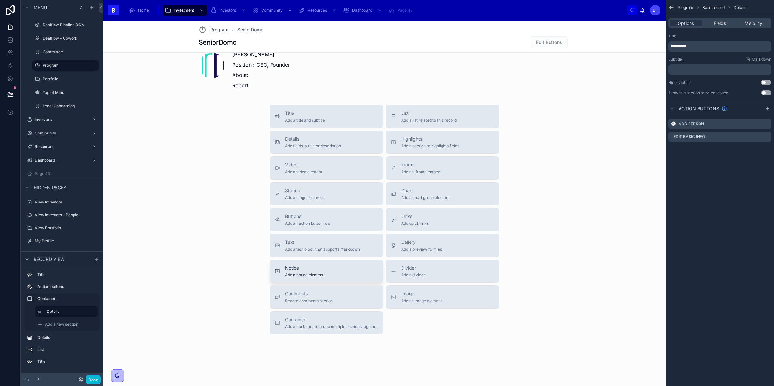
scroll to position [477, 0]
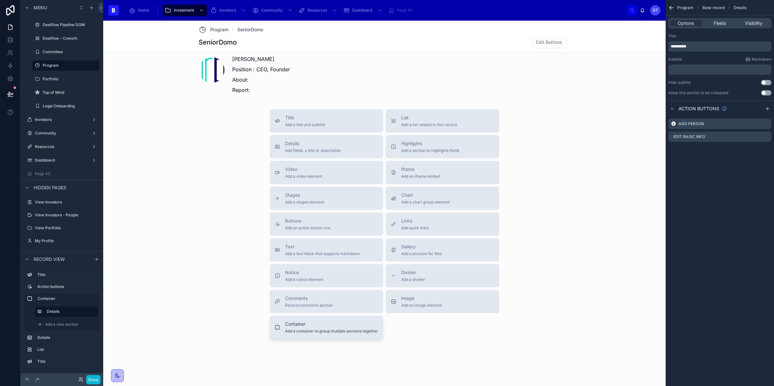
click at [304, 324] on span "Container" at bounding box center [331, 324] width 93 height 6
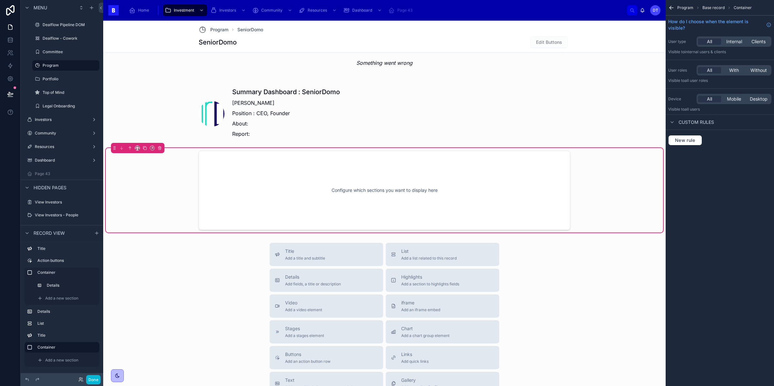
scroll to position [420, 0]
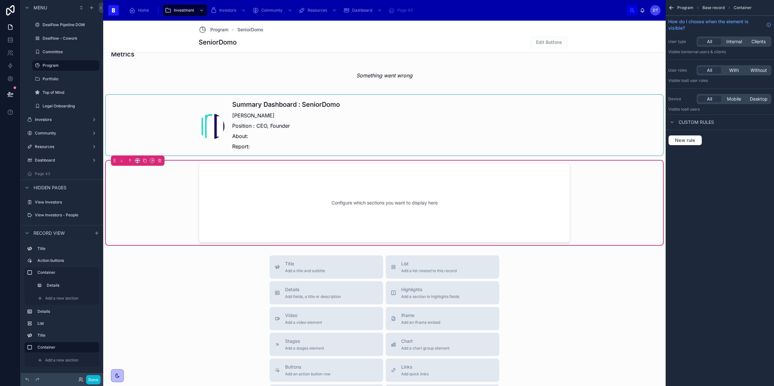
drag, startPoint x: 277, startPoint y: 96, endPoint x: 279, endPoint y: 126, distance: 29.4
click at [279, 126] on div at bounding box center [384, 125] width 557 height 61
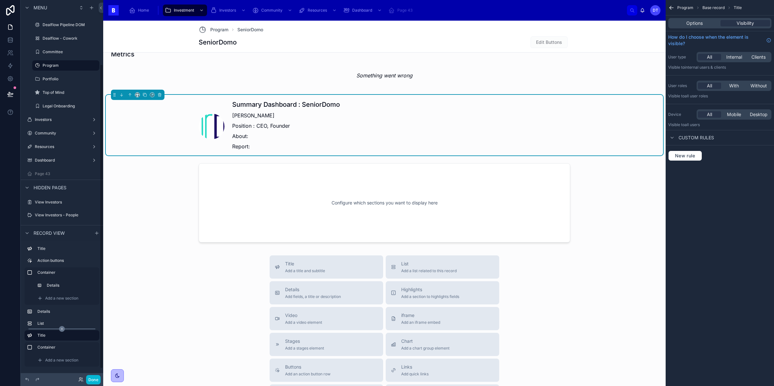
scroll to position [92, 0]
drag, startPoint x: 29, startPoint y: 334, endPoint x: 29, endPoint y: 341, distance: 6.5
click at [262, 193] on div at bounding box center [384, 203] width 557 height 84
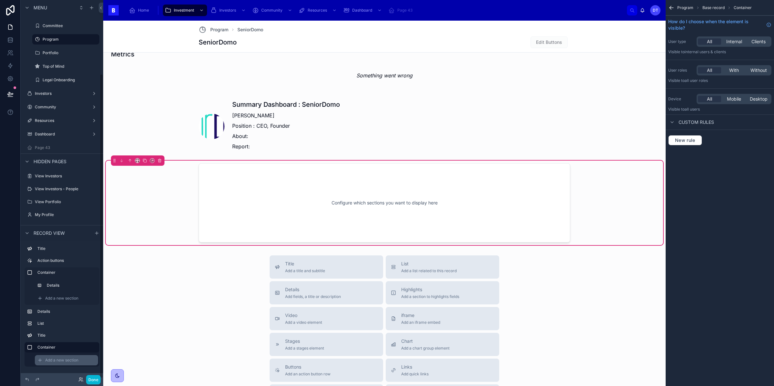
click at [62, 360] on span "Add a new section" at bounding box center [61, 360] width 33 height 5
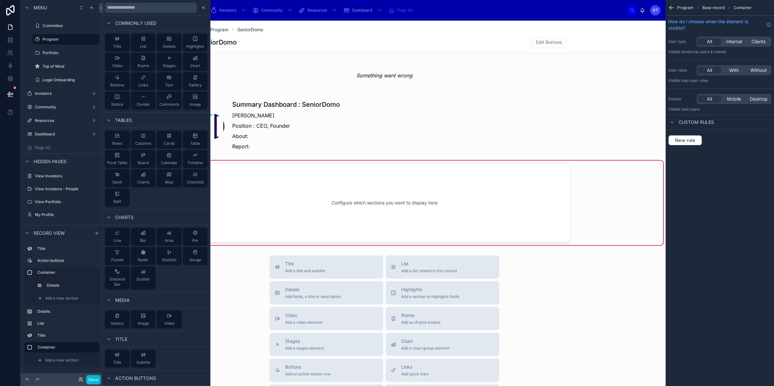
click at [228, 309] on div "Title Add a title and subtitle List Add a list related to this record Details A…" at bounding box center [384, 370] width 562 height 230
click at [243, 296] on div "Title Add a title and subtitle List Add a list related to this record Details A…" at bounding box center [384, 370] width 562 height 230
click at [97, 379] on button "Done" at bounding box center [93, 379] width 15 height 9
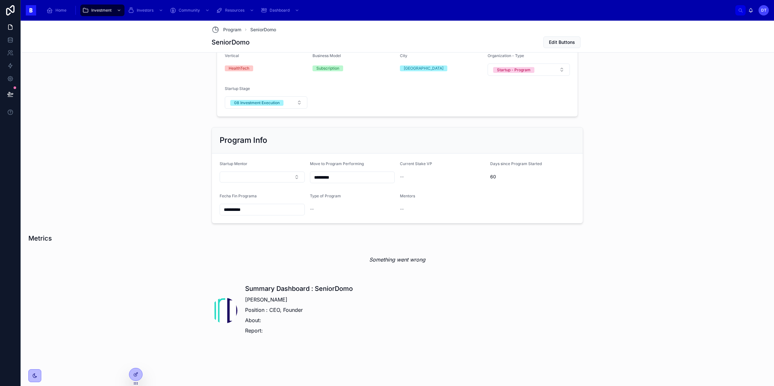
scroll to position [232, 0]
click at [236, 311] on span at bounding box center [225, 311] width 26 height 26
click at [269, 309] on p "Position : CEO, Founder" at bounding box center [299, 310] width 108 height 8
click at [133, 374] on icon at bounding box center [135, 374] width 5 height 5
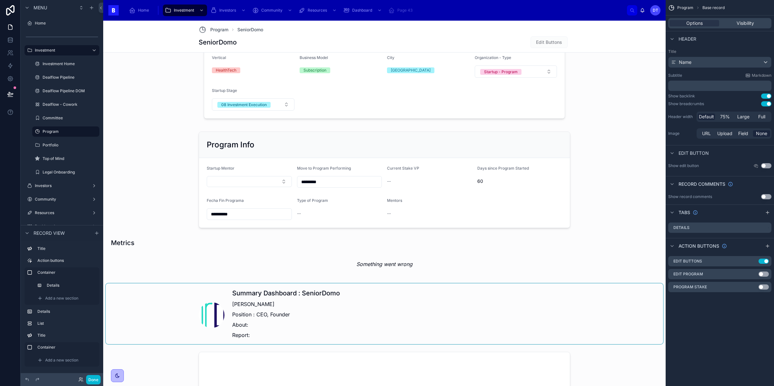
click at [238, 314] on div at bounding box center [384, 313] width 557 height 61
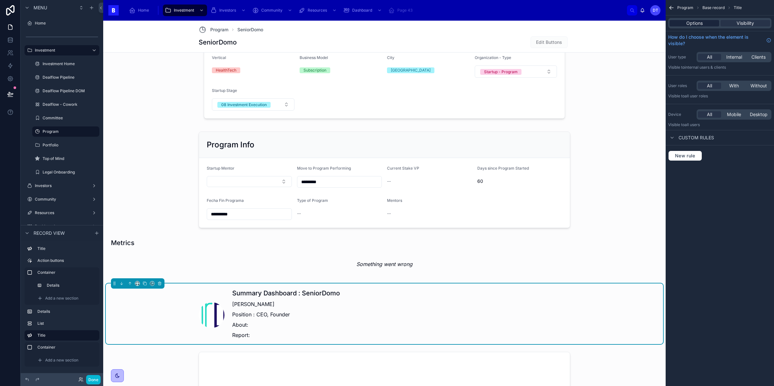
click at [693, 21] on span "Options" at bounding box center [694, 23] width 16 height 6
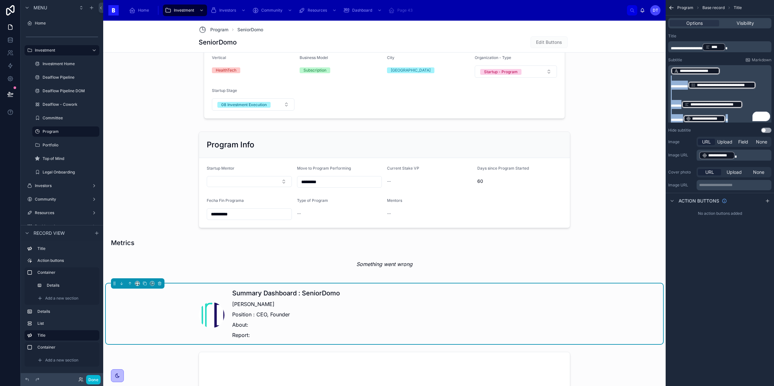
drag, startPoint x: 730, startPoint y: 118, endPoint x: 671, endPoint y: 65, distance: 78.8
click at [671, 65] on div "**********" at bounding box center [719, 94] width 103 height 59
click at [734, 114] on p "**********" at bounding box center [720, 118] width 99 height 9
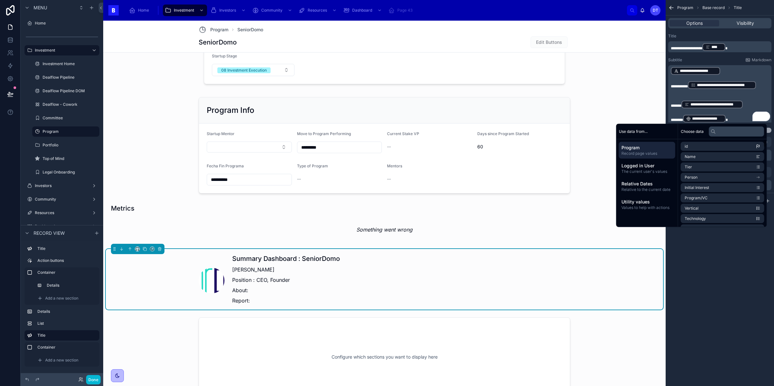
scroll to position [276, 0]
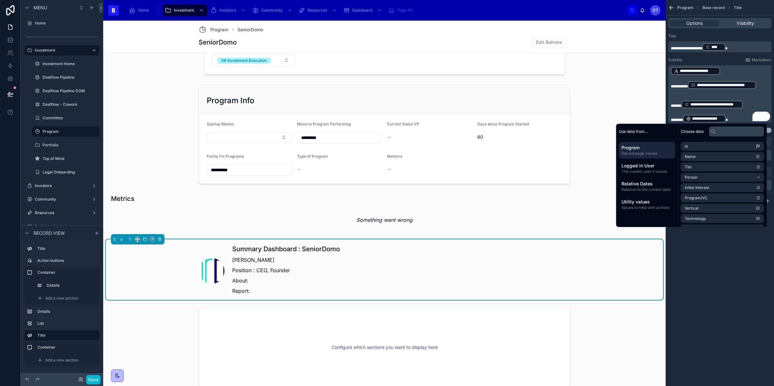
click at [725, 300] on div "**********" at bounding box center [719, 193] width 108 height 386
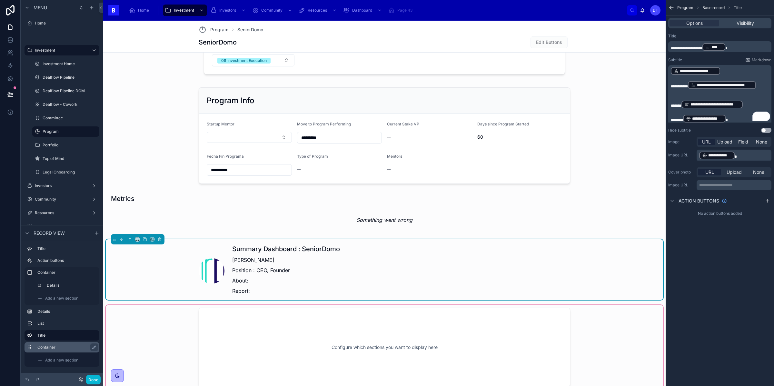
click at [58, 349] on label "Container" at bounding box center [65, 347] width 57 height 5
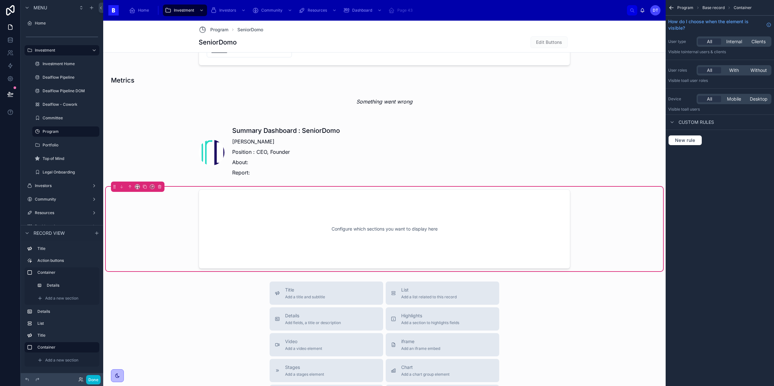
scroll to position [394, 0]
click at [349, 207] on div "Configure which sections you want to display here" at bounding box center [384, 229] width 350 height 58
click at [54, 360] on span "Add a new section" at bounding box center [61, 360] width 33 height 5
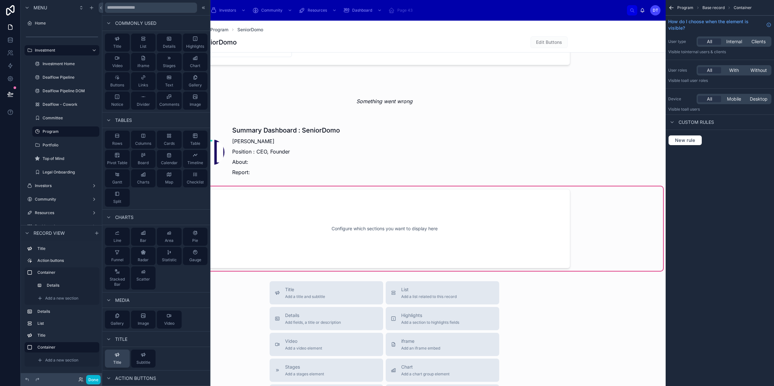
click at [116, 357] on icon at bounding box center [117, 354] width 5 height 5
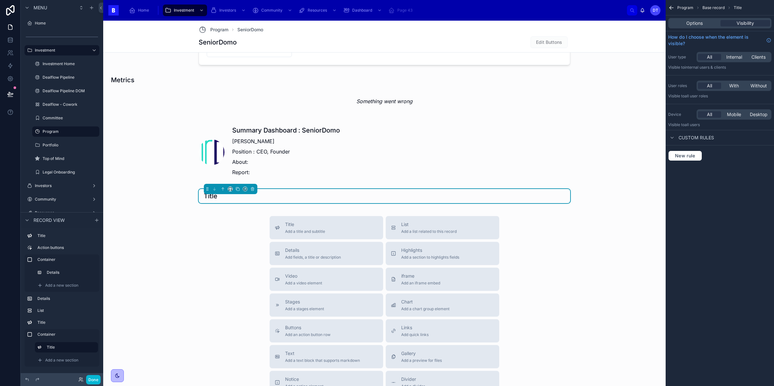
scroll to position [388, 0]
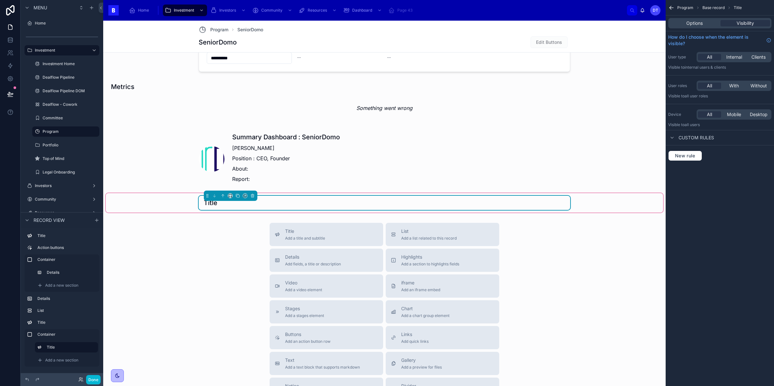
click at [216, 204] on h1 "Title" at bounding box center [211, 202] width 14 height 9
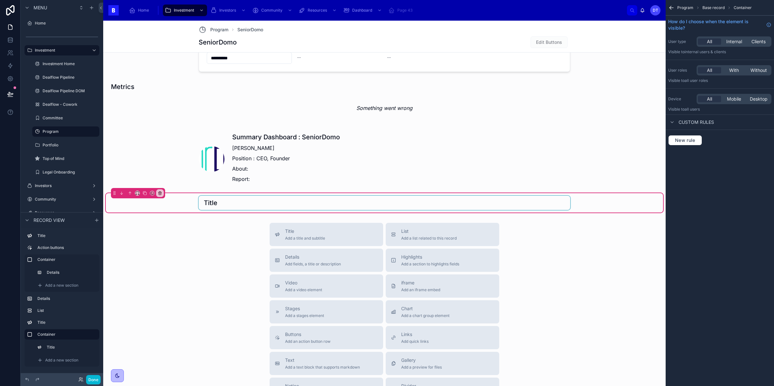
click at [373, 207] on div at bounding box center [384, 203] width 371 height 14
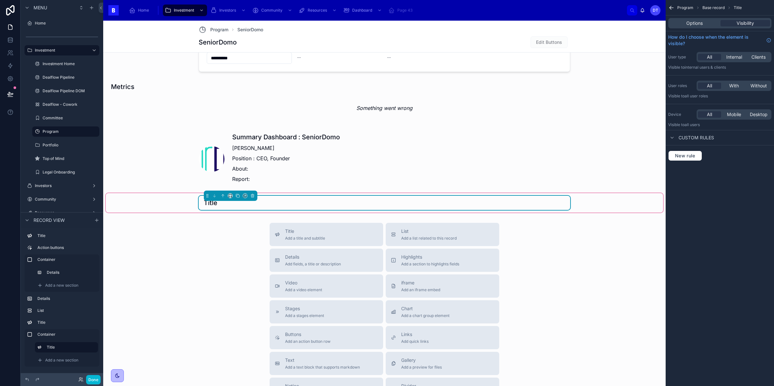
click at [705, 18] on div "Options Visibility" at bounding box center [719, 23] width 103 height 10
click at [702, 20] on span "Options" at bounding box center [694, 23] width 16 height 6
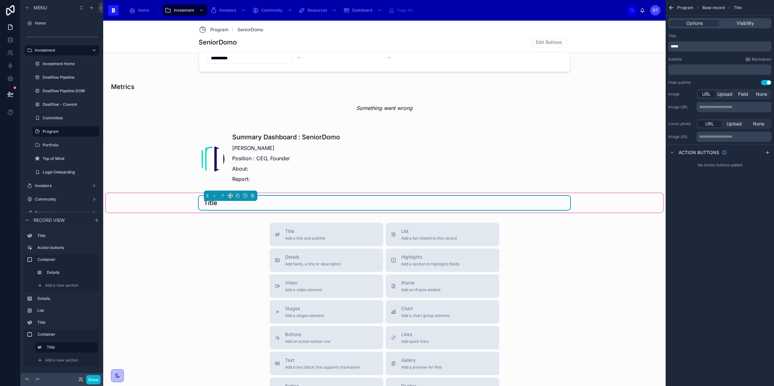
click at [686, 47] on p "*****" at bounding box center [720, 46] width 99 height 5
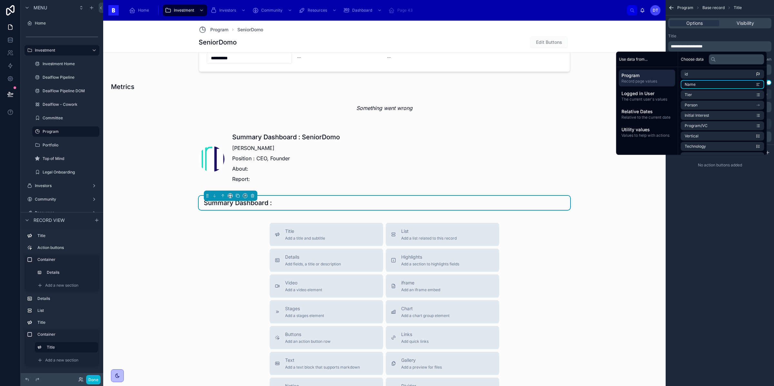
click at [724, 84] on li "Name" at bounding box center [723, 84] width 84 height 9
click at [720, 239] on div "**********" at bounding box center [719, 193] width 108 height 386
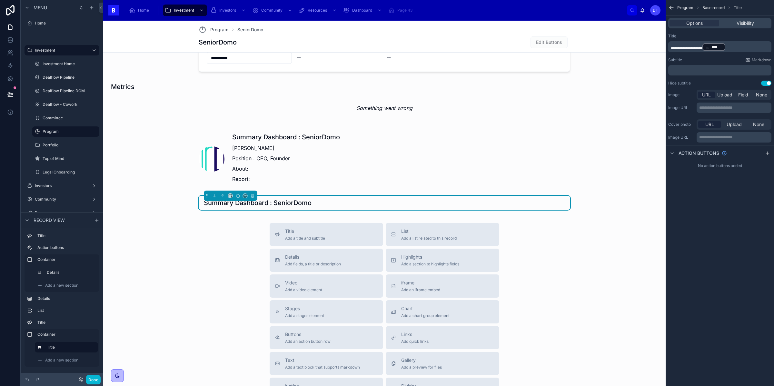
click at [699, 73] on div "﻿" at bounding box center [719, 70] width 103 height 10
click at [695, 73] on p "﻿" at bounding box center [720, 70] width 99 height 5
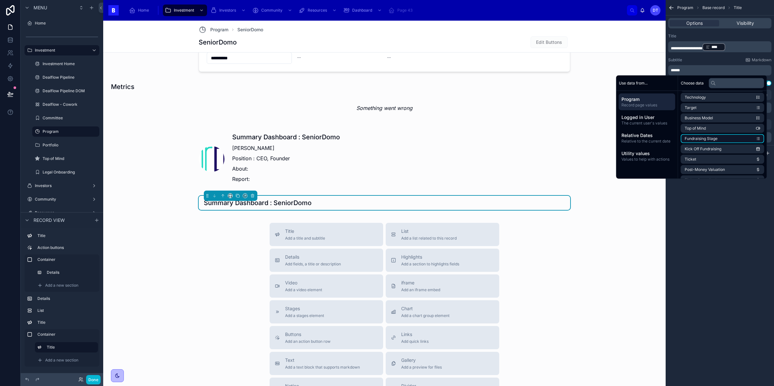
scroll to position [0, 0]
click at [701, 109] on li "Name" at bounding box center [723, 108] width 84 height 9
click at [712, 69] on p "****** **** ﻿ ﻿" at bounding box center [720, 70] width 99 height 9
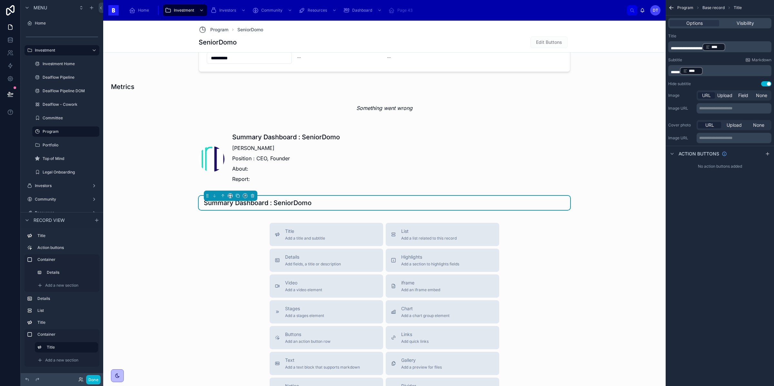
click at [712, 72] on p "****** **** ﻿ ﻿" at bounding box center [720, 70] width 99 height 9
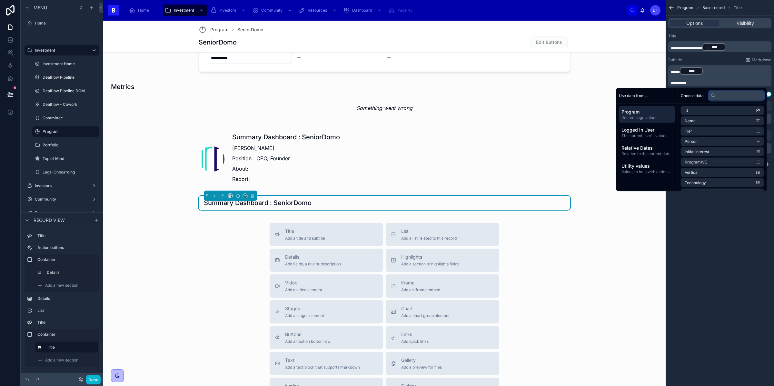
click at [724, 96] on input "text" at bounding box center [736, 95] width 55 height 10
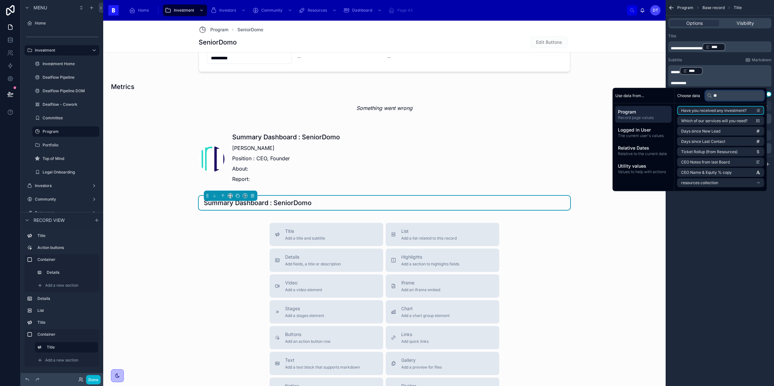
type input "*"
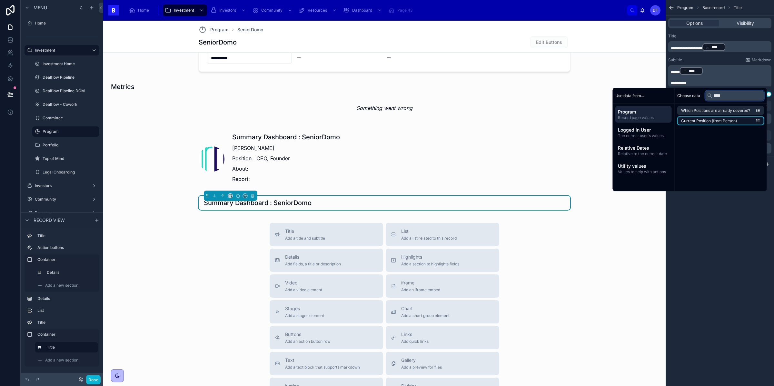
type input "****"
click at [735, 123] on span "Current Position (from Person)" at bounding box center [709, 120] width 56 height 5
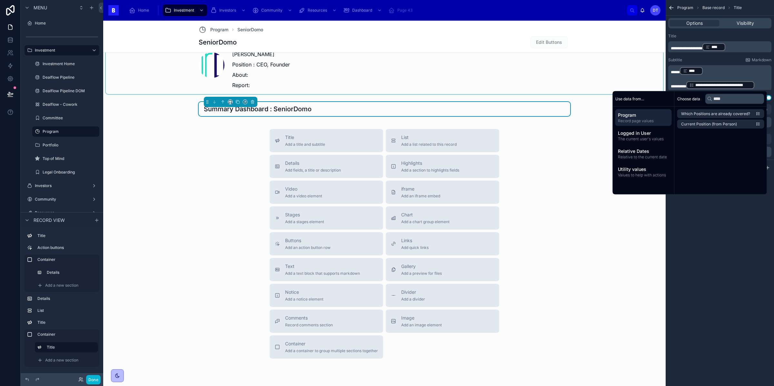
scroll to position [487, 0]
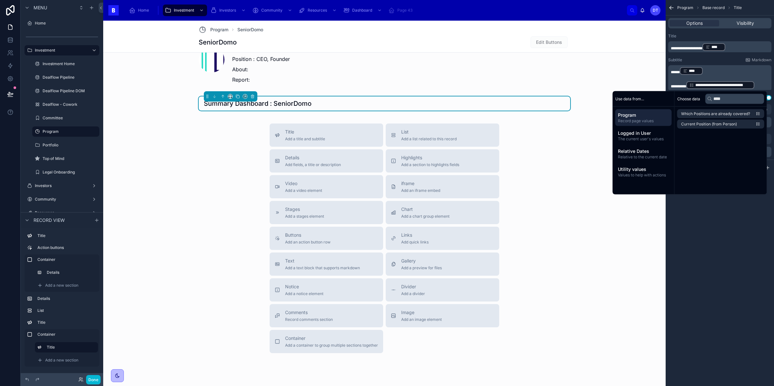
click at [705, 224] on div "**********" at bounding box center [719, 193] width 108 height 386
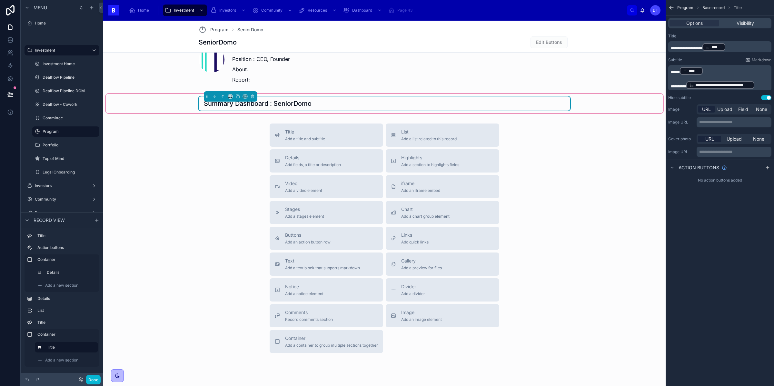
click at [499, 108] on div "Summary Dashboard : SeniorDomo" at bounding box center [384, 103] width 361 height 9
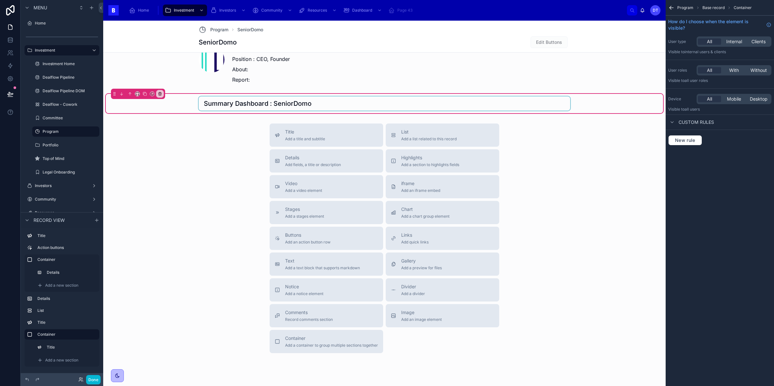
click at [498, 108] on div at bounding box center [384, 103] width 371 height 14
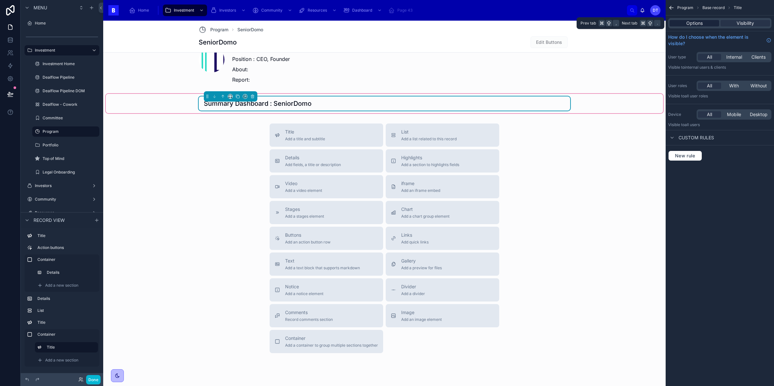
click at [709, 23] on div "Options" at bounding box center [694, 23] width 50 height 6
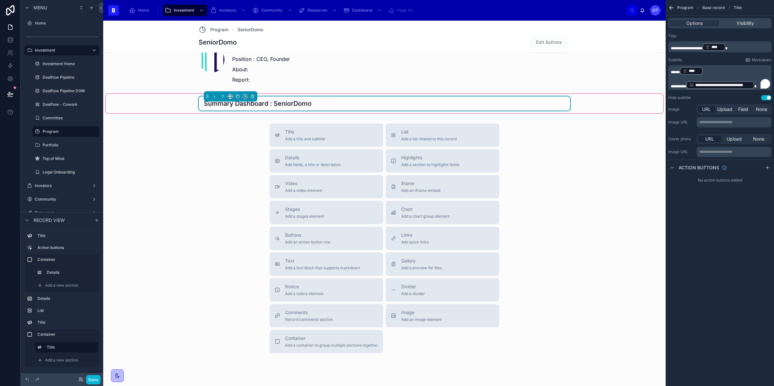
click at [758, 85] on p "**********" at bounding box center [720, 85] width 99 height 9
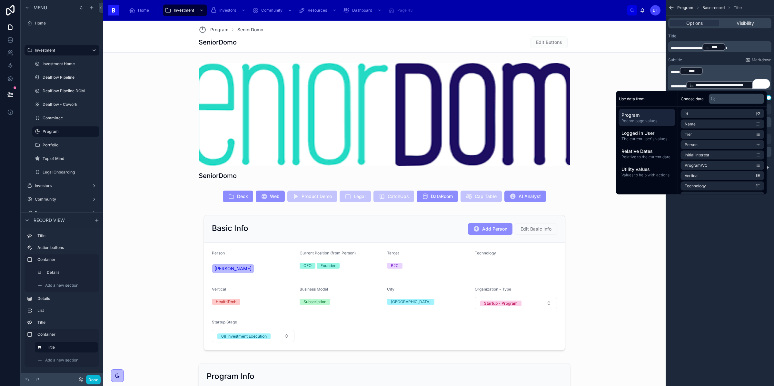
scroll to position [487, 0]
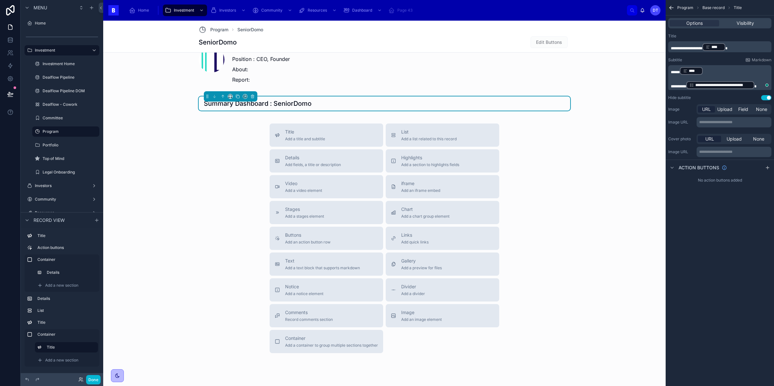
click at [743, 72] on p "****** **** ﻿" at bounding box center [720, 70] width 99 height 9
click at [719, 74] on p "****** **** ﻿" at bounding box center [720, 70] width 99 height 9
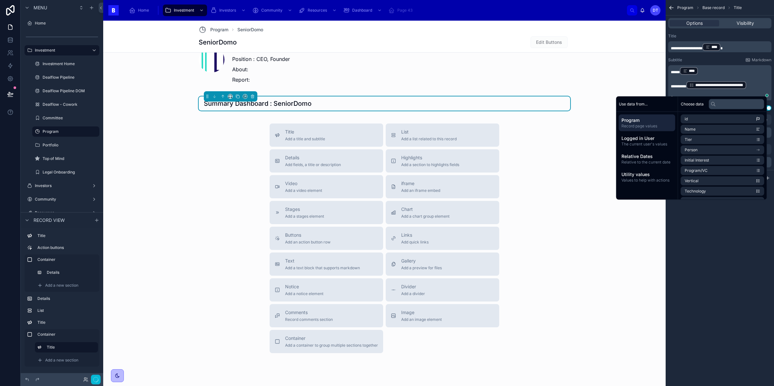
scroll to position [0, 0]
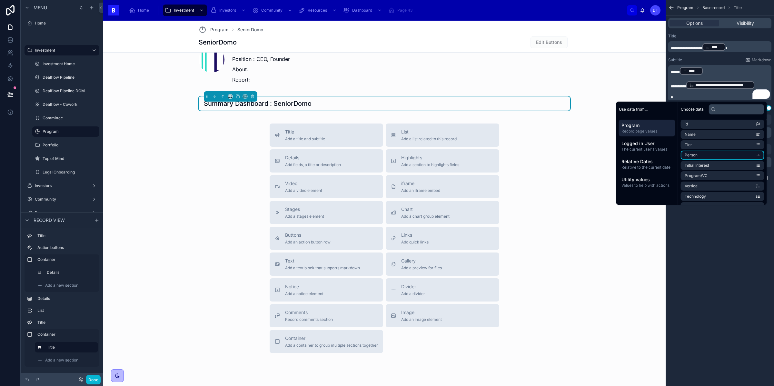
click at [689, 156] on span "Person" at bounding box center [691, 155] width 13 height 5
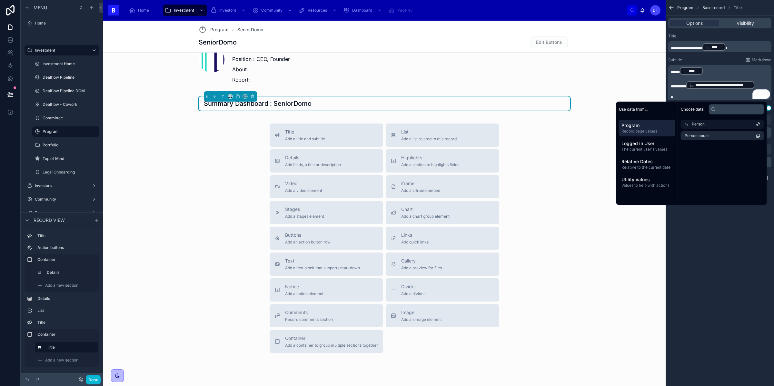
click at [699, 123] on span "Person" at bounding box center [698, 124] width 13 height 5
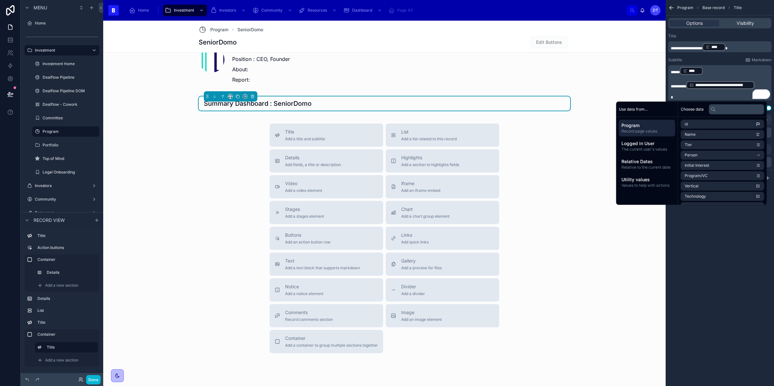
click at [730, 303] on div "**********" at bounding box center [719, 193] width 108 height 386
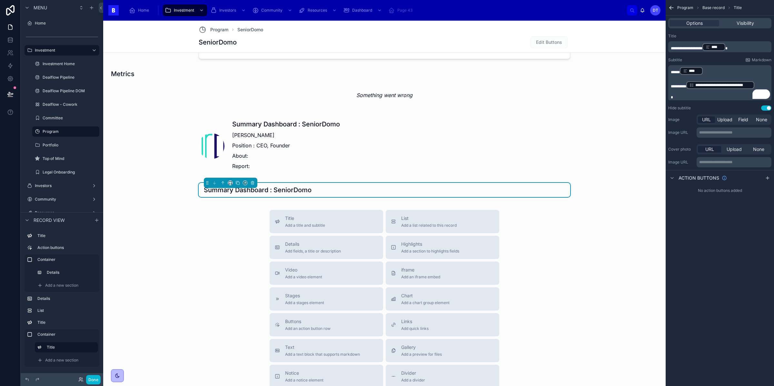
scroll to position [400, 0]
click at [511, 189] on div "Summary Dashboard : SeniorDomo" at bounding box center [384, 190] width 361 height 9
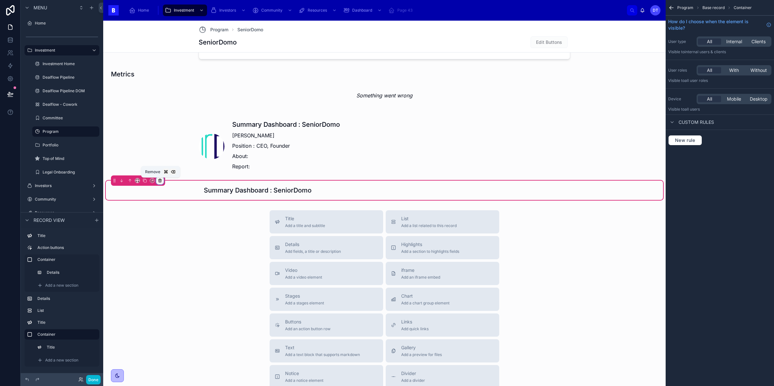
click at [159, 179] on icon at bounding box center [160, 180] width 5 height 5
click at [178, 196] on span "Remove only container" at bounding box center [186, 195] width 48 height 8
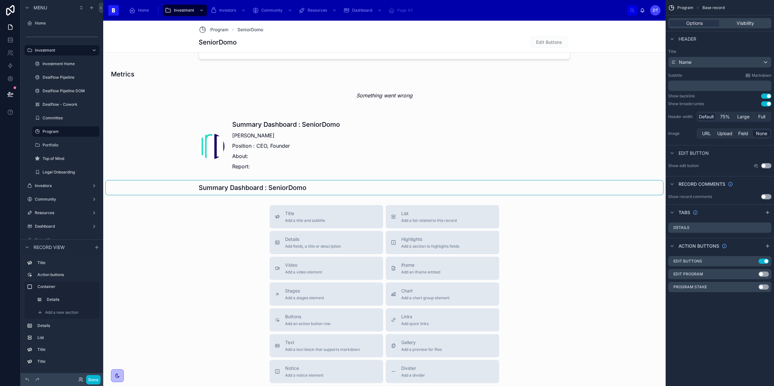
click at [245, 188] on div at bounding box center [384, 188] width 557 height 14
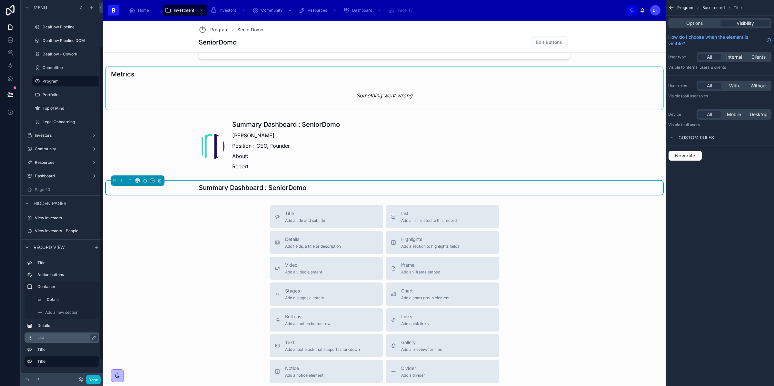
scroll to position [78, 0]
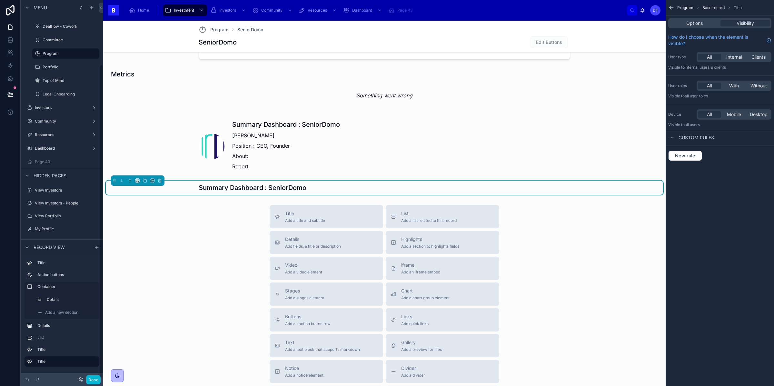
click at [213, 189] on h1 "Summary Dashboard : SeniorDomo" at bounding box center [253, 187] width 108 height 9
click at [160, 181] on icon at bounding box center [159, 180] width 5 height 5
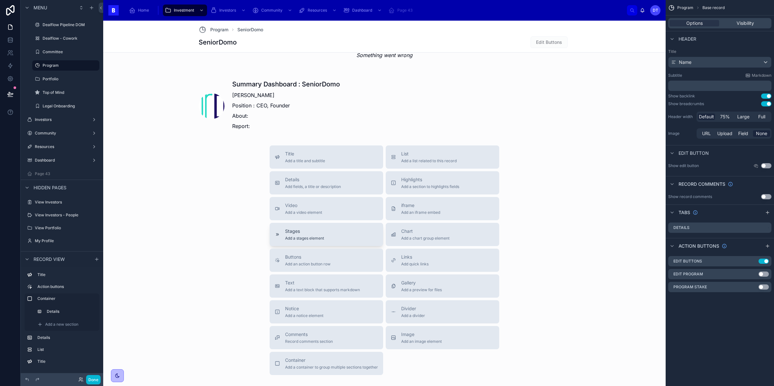
scroll to position [481, 0]
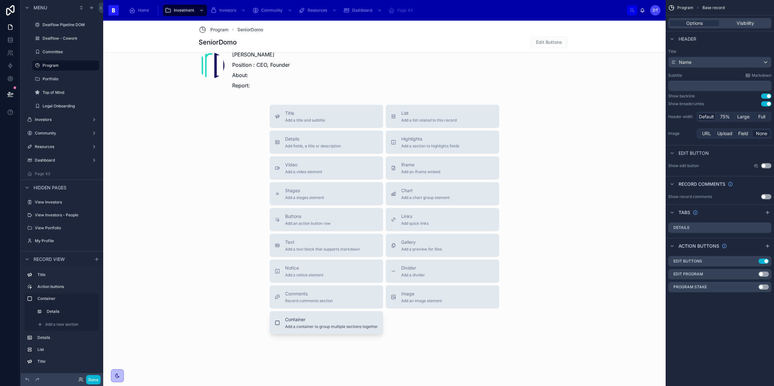
click at [308, 322] on span "Container" at bounding box center [331, 319] width 93 height 6
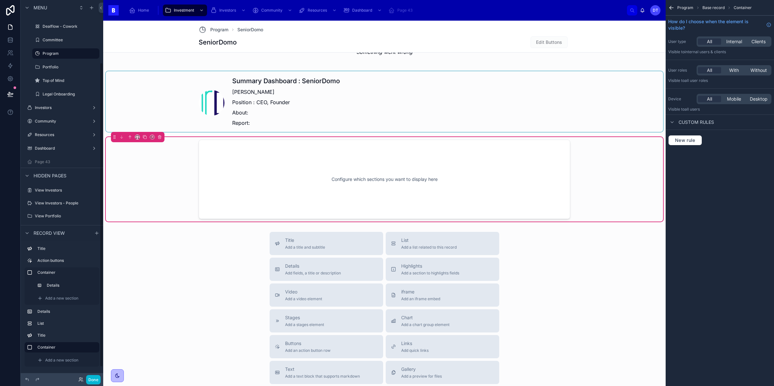
scroll to position [420, 0]
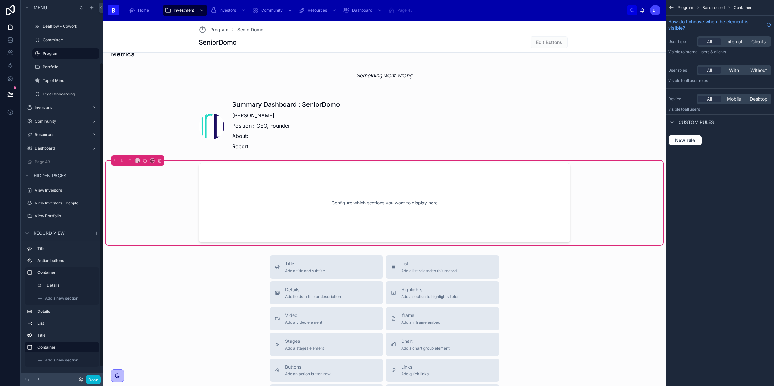
click at [336, 203] on div "Configure which sections you want to display here" at bounding box center [384, 203] width 350 height 58
click at [312, 205] on div "Configure which sections you want to display here" at bounding box center [384, 203] width 350 height 58
click at [64, 359] on span "Add a new section" at bounding box center [61, 360] width 33 height 5
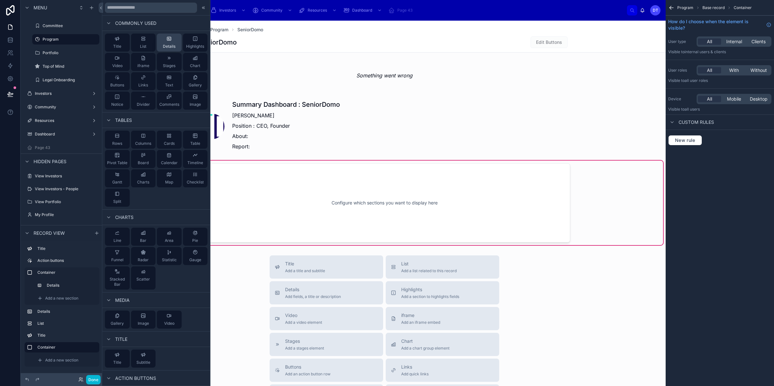
click at [168, 44] on span "Details" at bounding box center [169, 46] width 13 height 5
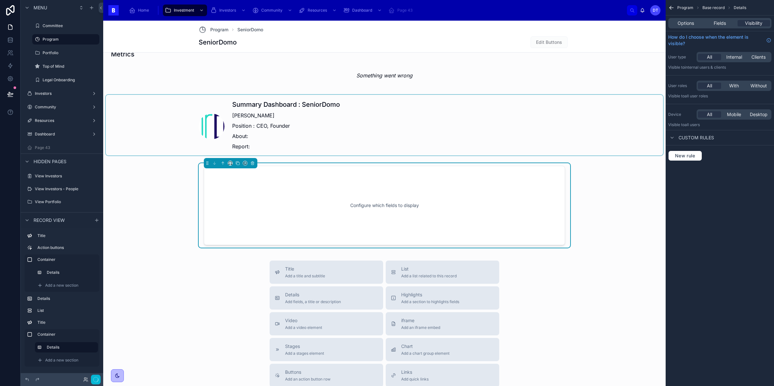
scroll to position [423, 0]
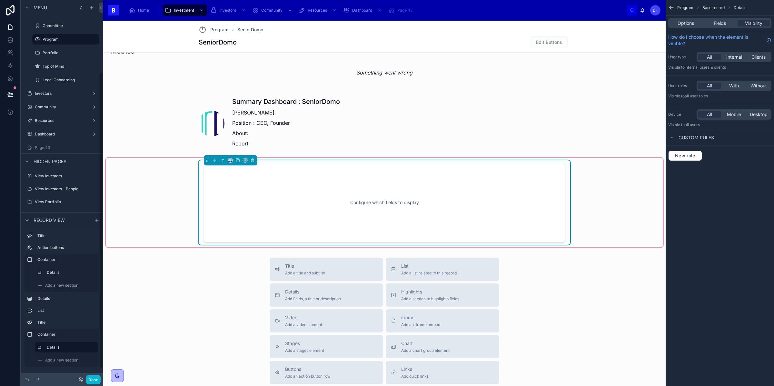
click at [369, 203] on div "Configure which fields to display" at bounding box center [384, 202] width 340 height 58
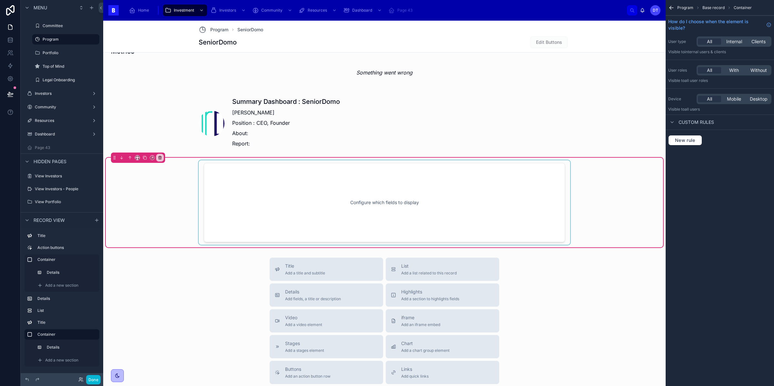
click at [402, 202] on div at bounding box center [384, 202] width 371 height 84
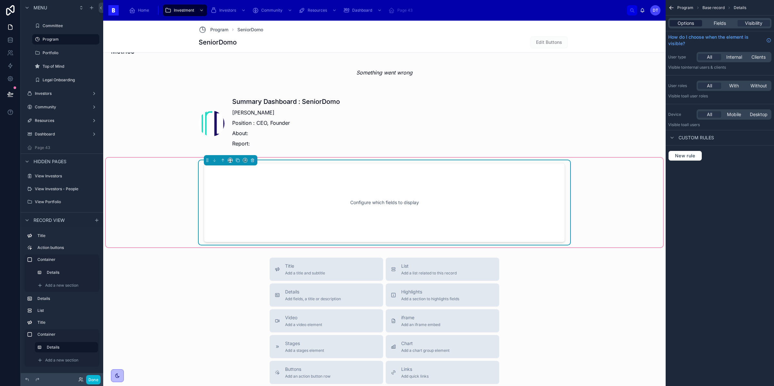
click at [690, 24] on span "Options" at bounding box center [685, 23] width 16 height 6
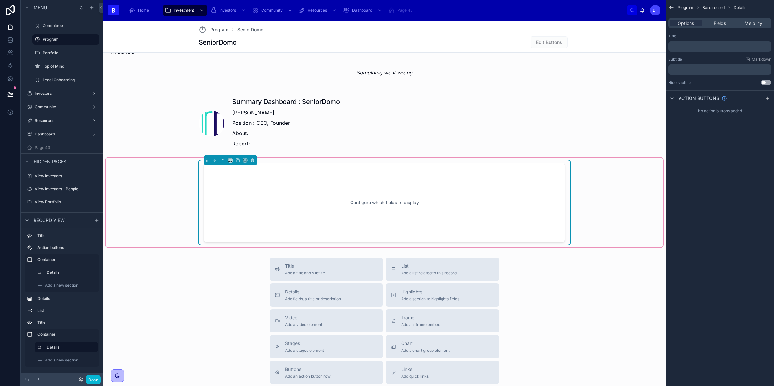
click at [690, 46] on p "﻿" at bounding box center [720, 46] width 99 height 5
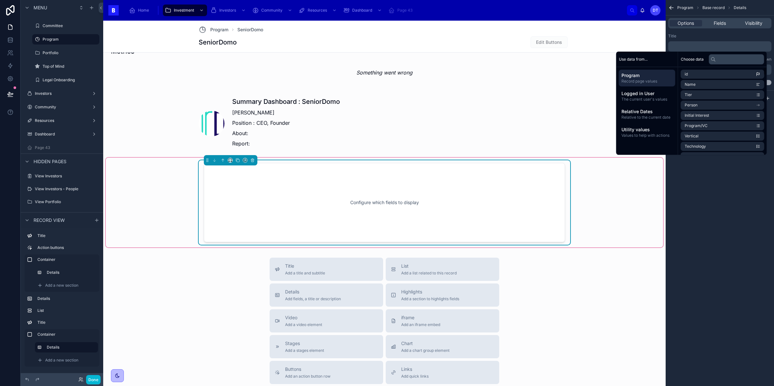
click at [712, 229] on div "Program Base record Details Options Fields Visibility Title ﻿ Subtitle Markdown…" at bounding box center [719, 193] width 108 height 386
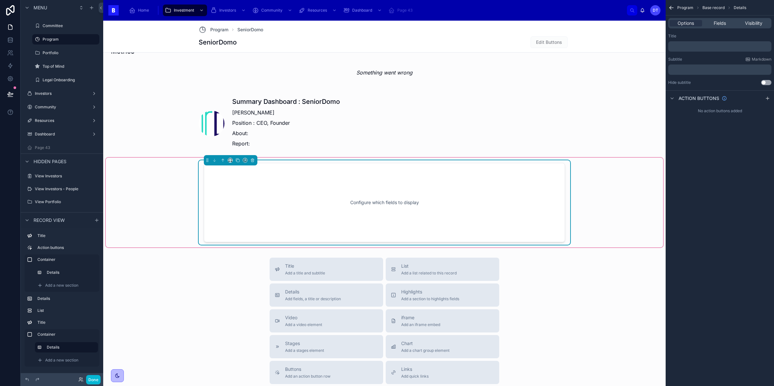
click at [706, 44] on p "﻿" at bounding box center [720, 46] width 99 height 5
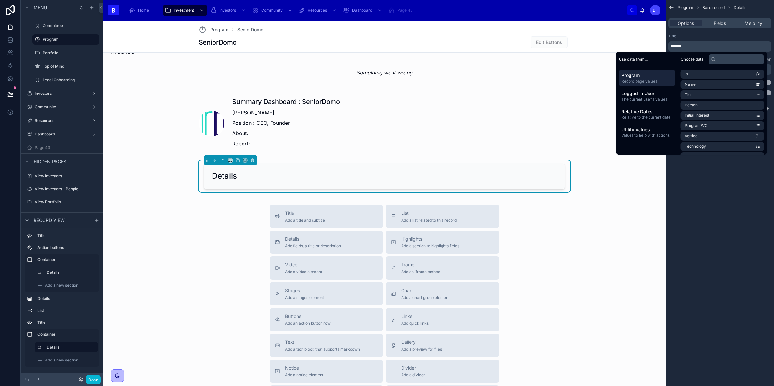
click at [707, 238] on div "Program Base record Details Options Fields Visibility Title ******* Subtitle Ma…" at bounding box center [719, 193] width 108 height 386
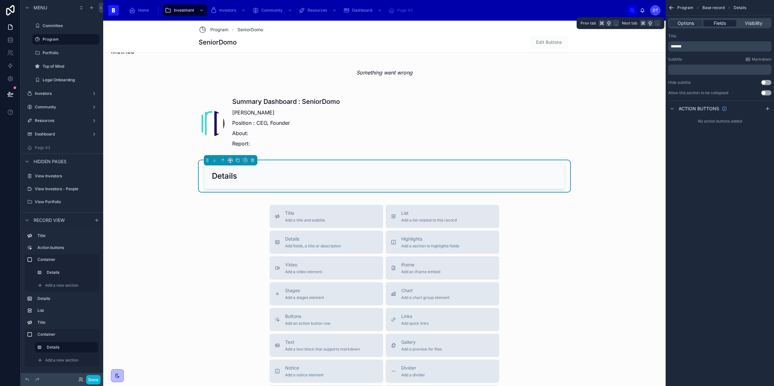
click at [712, 24] on div "Fields" at bounding box center [719, 23] width 33 height 6
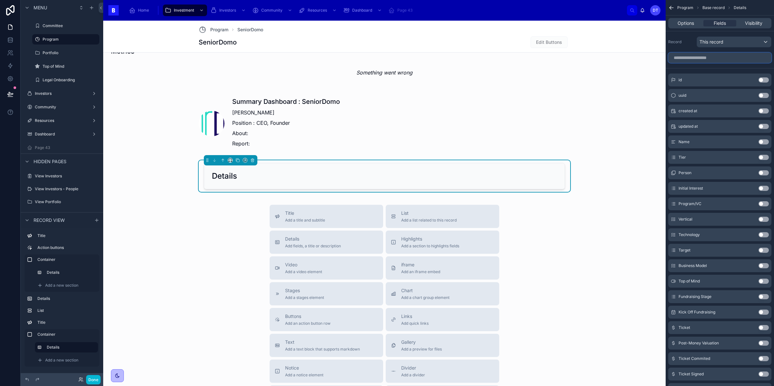
click at [686, 59] on input "scrollable content" at bounding box center [719, 58] width 103 height 10
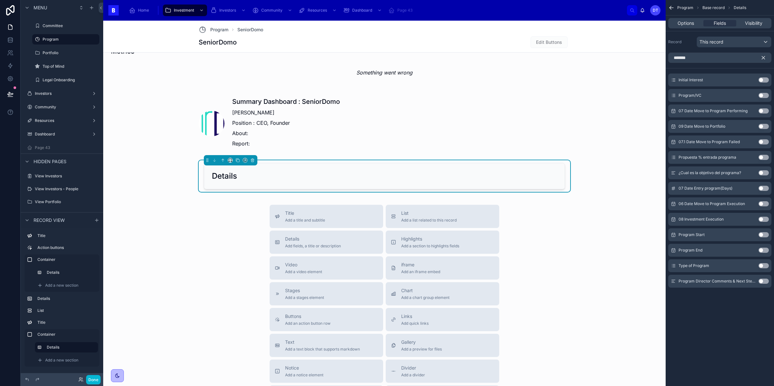
click at [764, 266] on button "Use setting" at bounding box center [763, 265] width 10 height 5
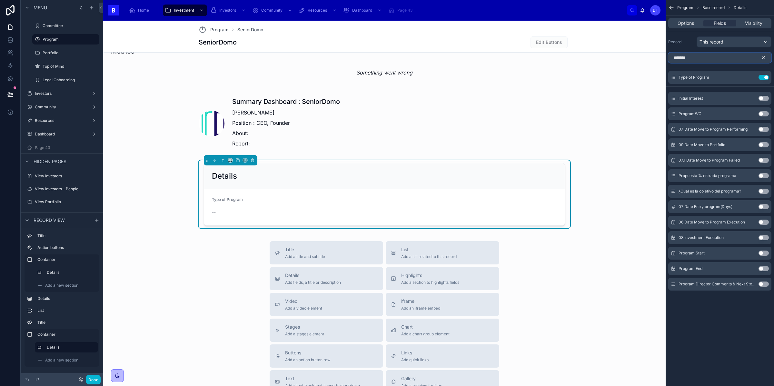
click at [706, 62] on input "*******" at bounding box center [719, 58] width 103 height 10
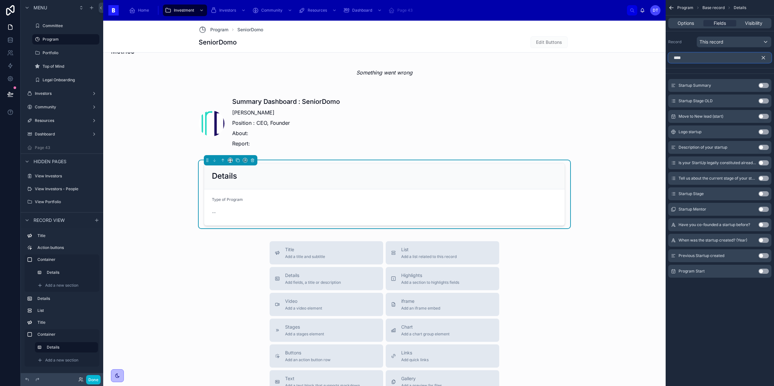
click at [695, 56] on input "****" at bounding box center [719, 58] width 103 height 10
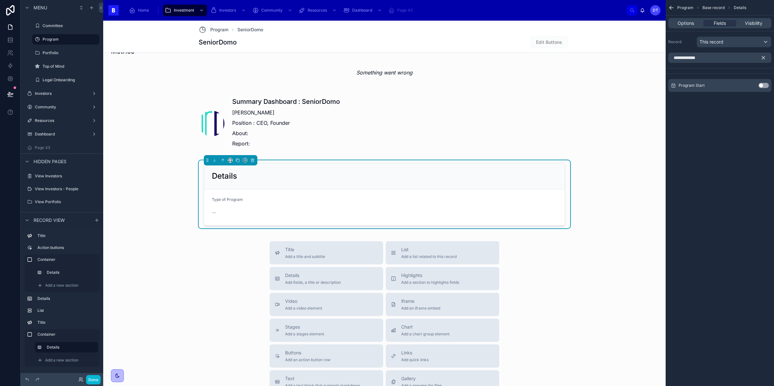
click at [764, 88] on div "Program Start Use setting" at bounding box center [719, 85] width 103 height 13
click at [764, 86] on button "Use setting" at bounding box center [763, 85] width 10 height 5
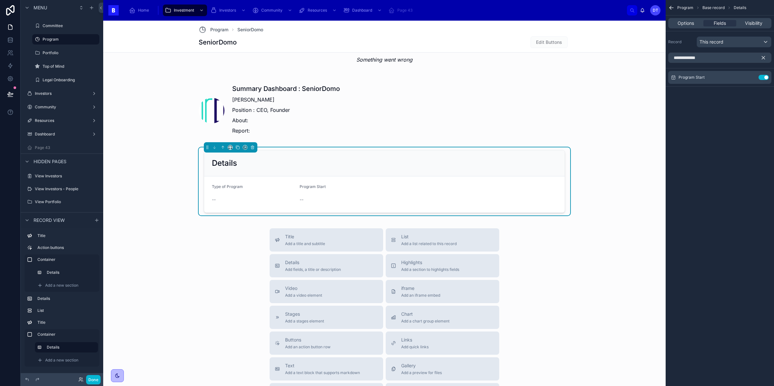
scroll to position [438, 0]
click at [709, 62] on input "**********" at bounding box center [719, 58] width 103 height 10
type input "*"
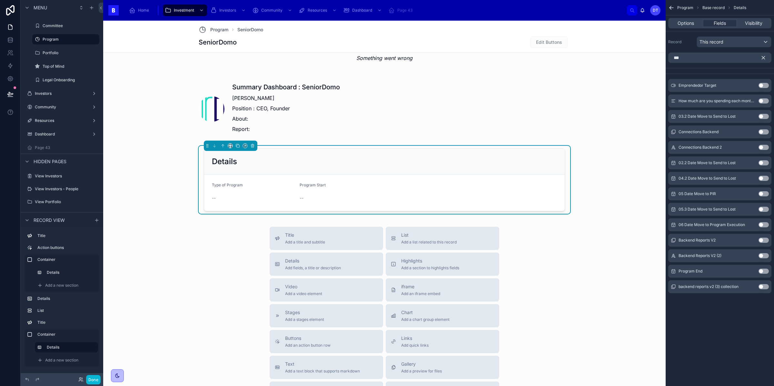
click at [762, 273] on button "Use setting" at bounding box center [763, 271] width 10 height 5
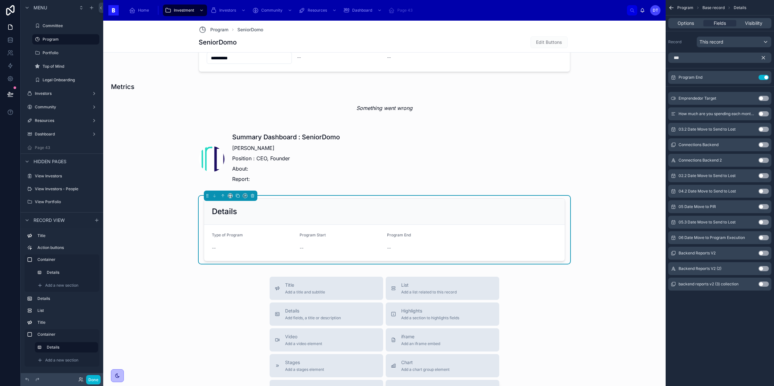
scroll to position [393, 0]
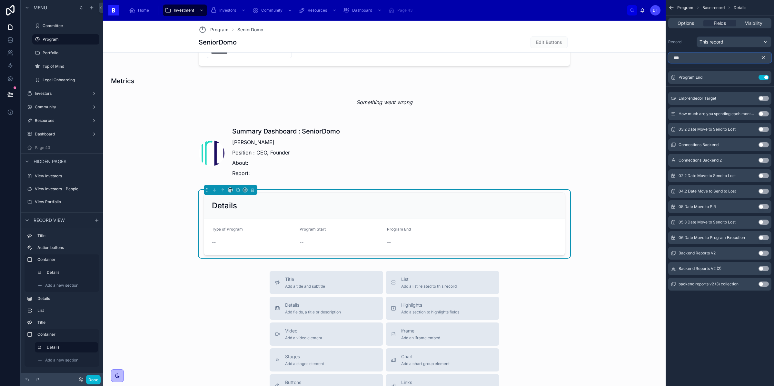
click at [705, 59] on input "***" at bounding box center [719, 58] width 103 height 10
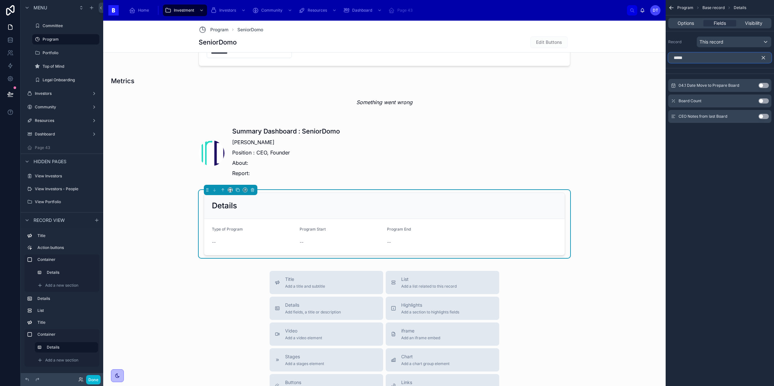
type input "*****"
click at [761, 101] on button "Use setting" at bounding box center [763, 100] width 10 height 5
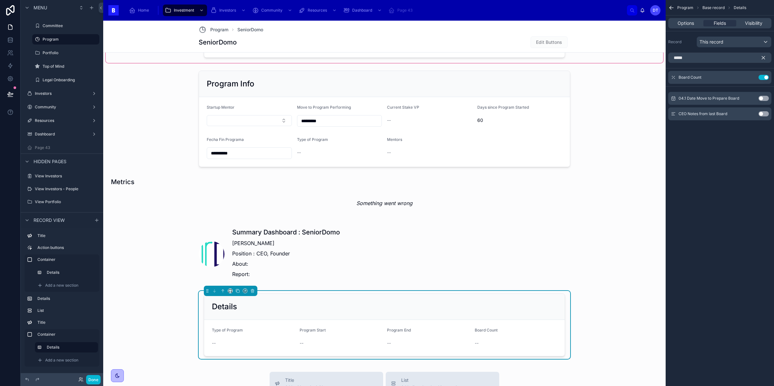
scroll to position [455, 0]
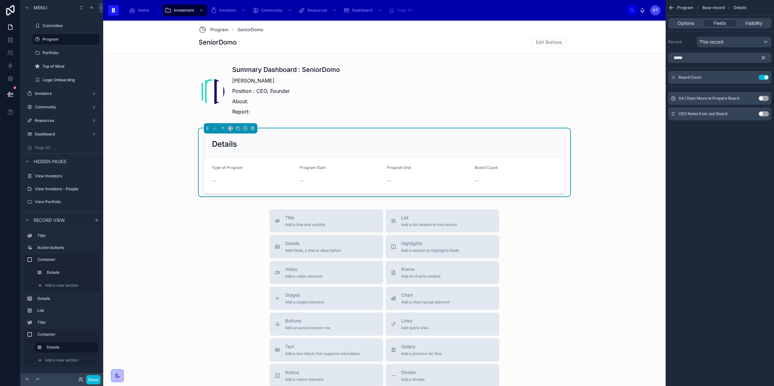
click at [763, 59] on icon "scrollable content" at bounding box center [763, 58] width 6 height 6
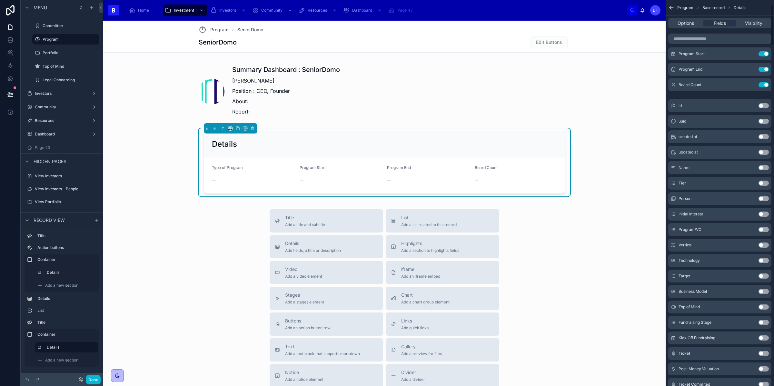
scroll to position [0, 0]
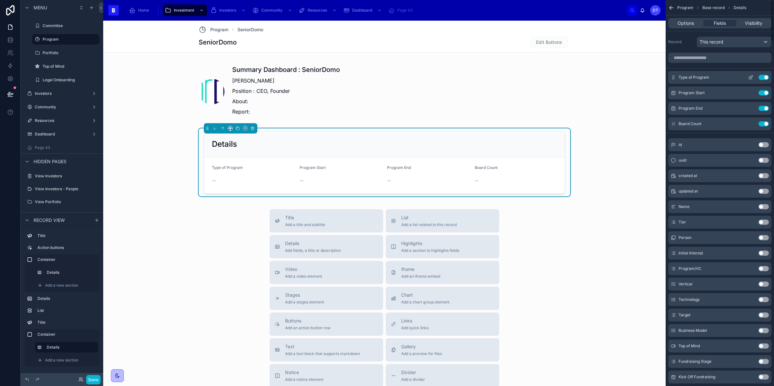
click at [752, 79] on icon "scrollable content" at bounding box center [750, 77] width 5 height 5
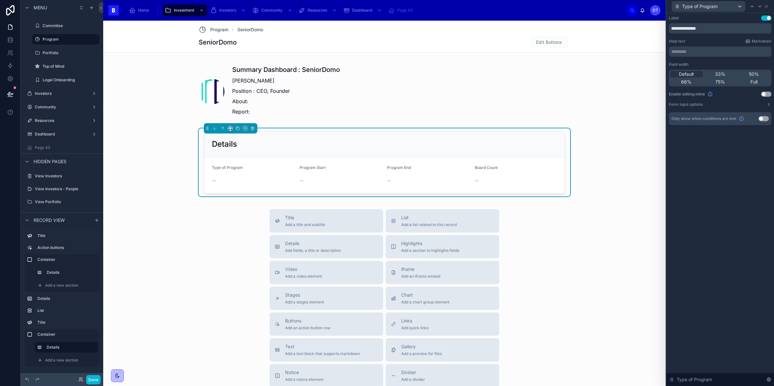
click at [765, 94] on button "Use setting" at bounding box center [766, 94] width 10 height 5
click at [767, 7] on icon at bounding box center [766, 6] width 3 height 3
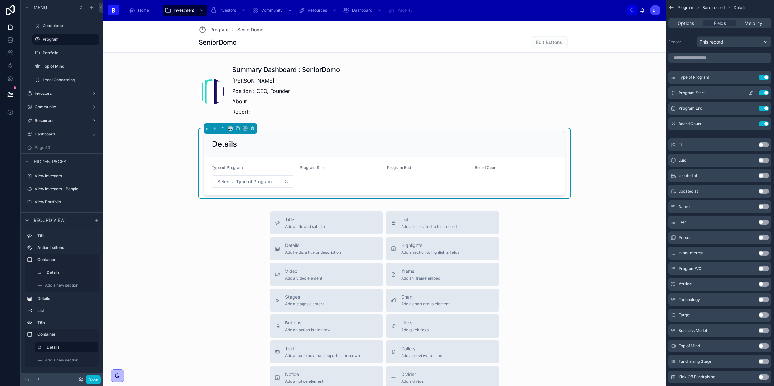
click at [749, 93] on icon "scrollable content" at bounding box center [750, 92] width 5 height 5
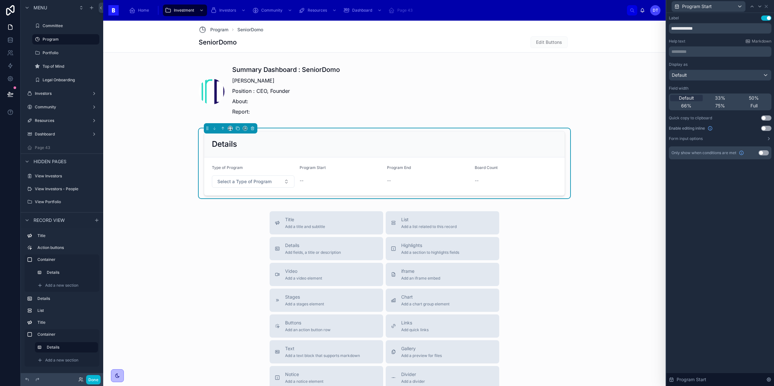
click at [764, 129] on button "Use setting" at bounding box center [766, 128] width 10 height 5
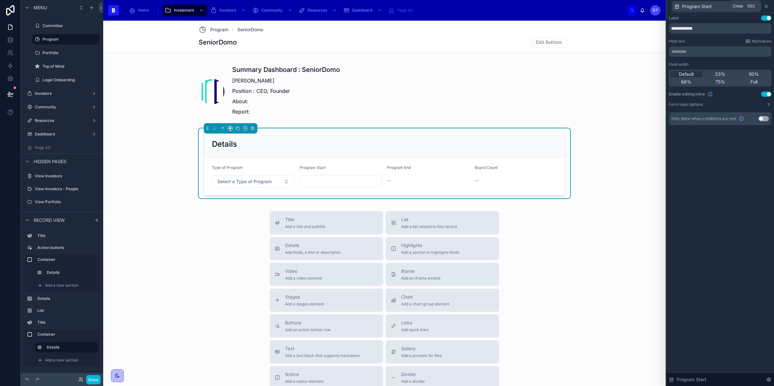
click at [764, 7] on icon at bounding box center [766, 6] width 5 height 5
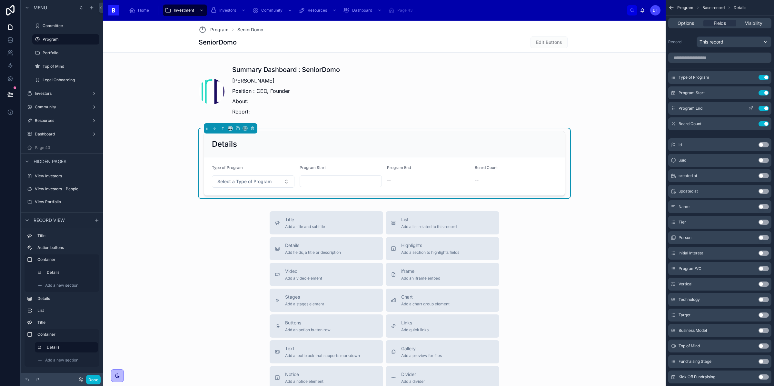
click at [752, 107] on icon "scrollable content" at bounding box center [752, 107] width 1 height 1
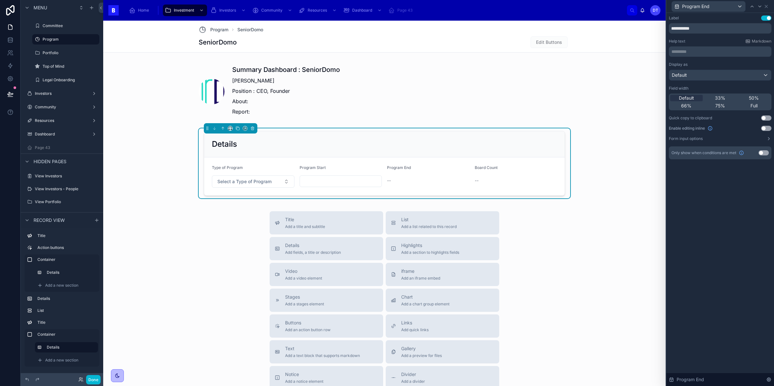
click at [764, 128] on button "Use setting" at bounding box center [766, 128] width 10 height 5
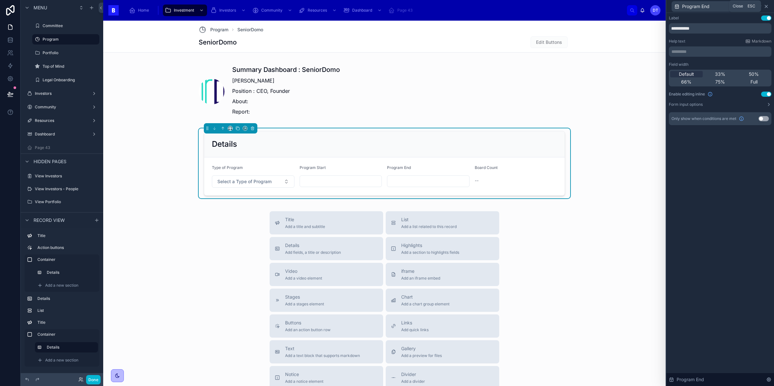
click at [765, 4] on icon at bounding box center [766, 6] width 5 height 5
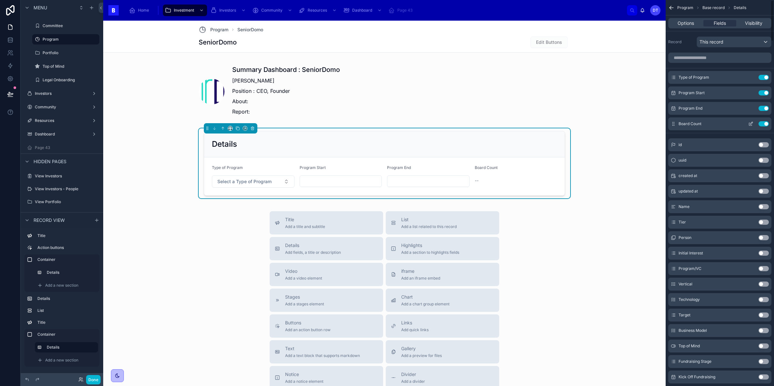
click at [750, 124] on icon "scrollable content" at bounding box center [751, 123] width 3 height 3
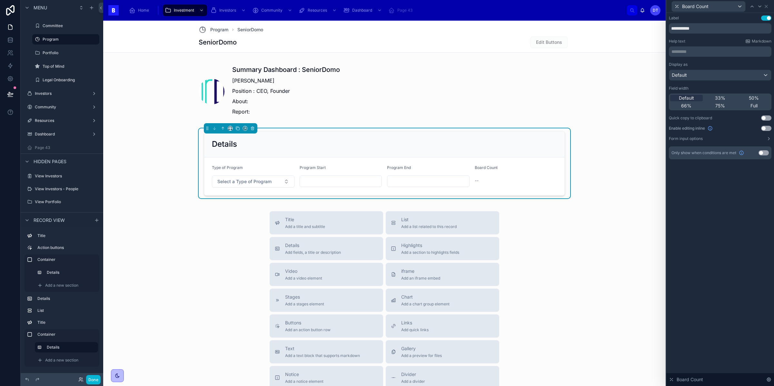
click at [762, 129] on button "Use setting" at bounding box center [766, 128] width 10 height 5
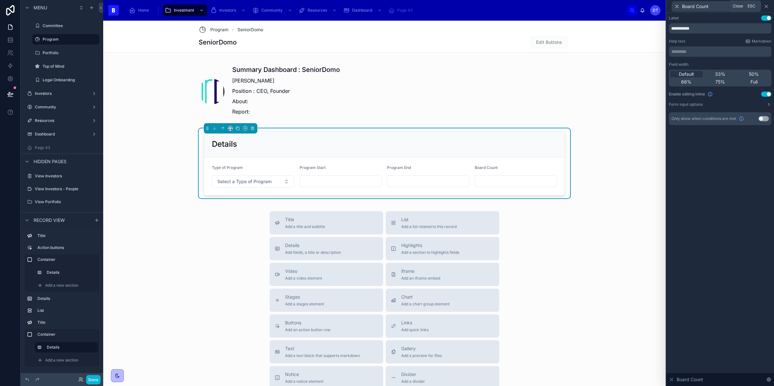
click at [765, 4] on icon at bounding box center [766, 6] width 5 height 5
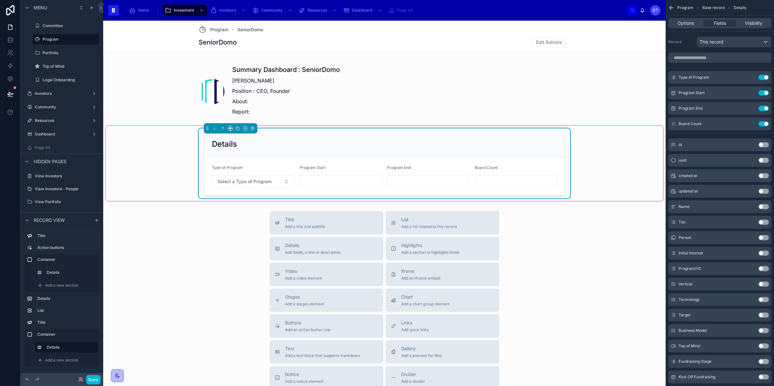
click at [481, 185] on input "text" at bounding box center [516, 181] width 82 height 9
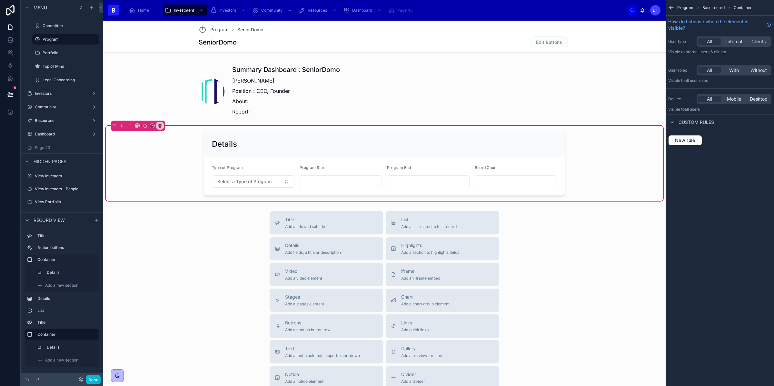
click at [560, 232] on div "Title Add a title and subtitle List Add a list related to this record Details A…" at bounding box center [384, 326] width 562 height 230
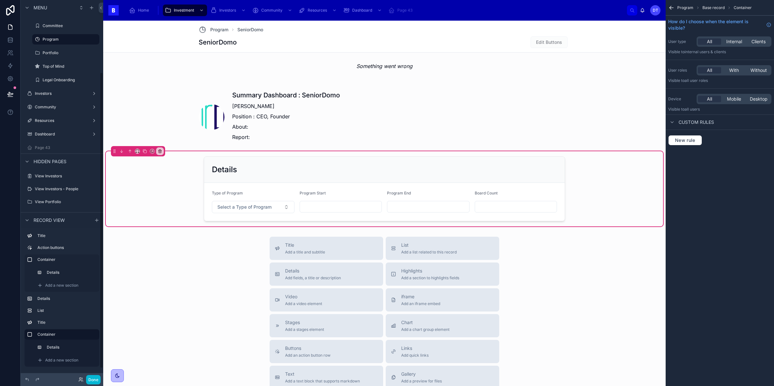
scroll to position [105, 0]
click at [62, 360] on span "Add a new section" at bounding box center [61, 360] width 33 height 5
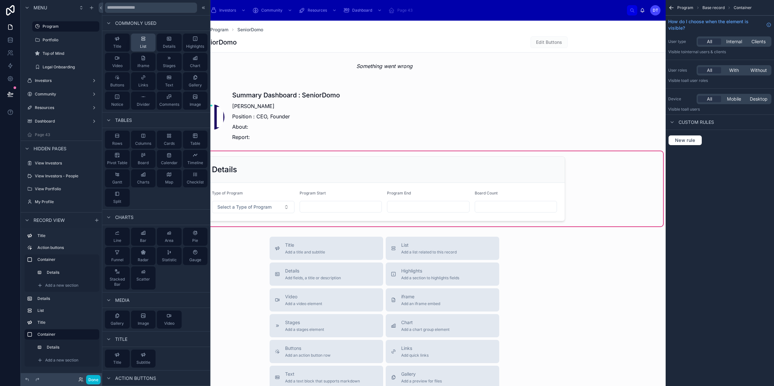
click at [145, 46] on span "List" at bounding box center [143, 46] width 6 height 5
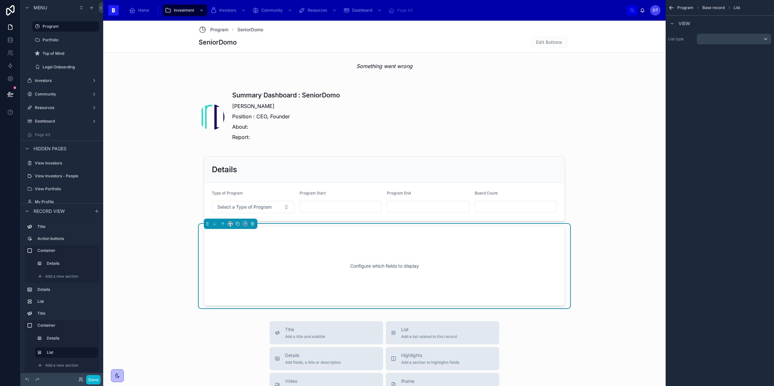
scroll to position [493, 0]
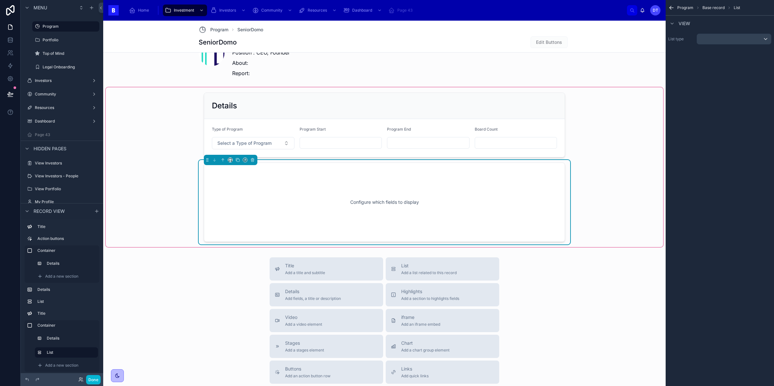
click at [419, 197] on div "Configure which fields to display" at bounding box center [384, 202] width 340 height 58
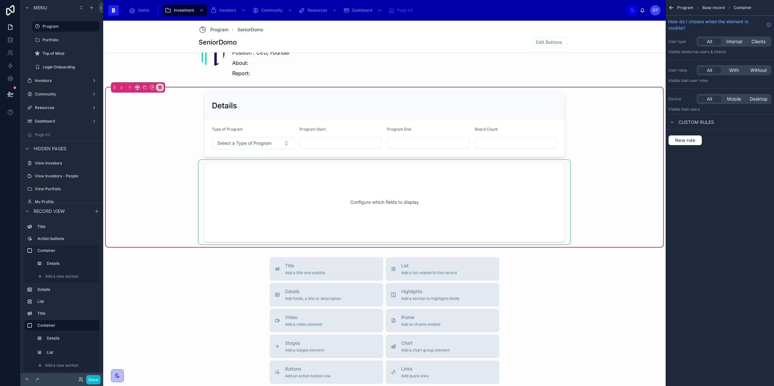
click at [452, 209] on div at bounding box center [384, 202] width 371 height 84
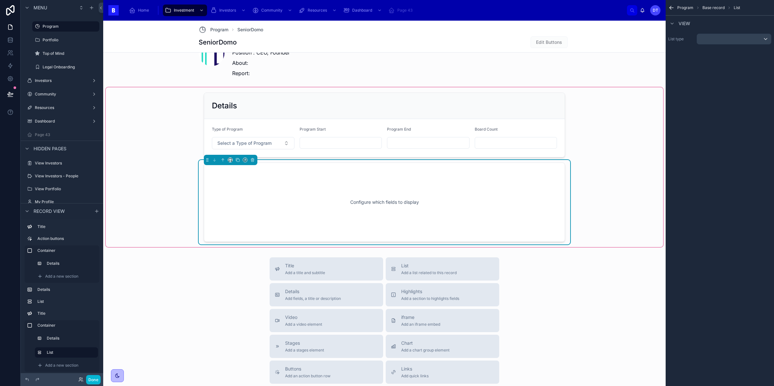
click at [310, 218] on div "Configure which fields to display" at bounding box center [384, 202] width 340 height 58
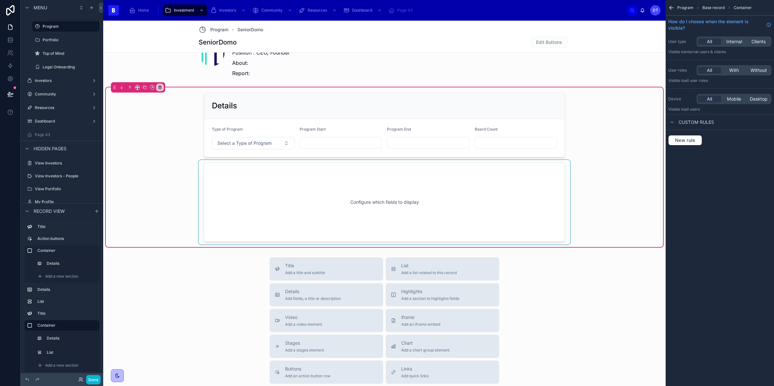
click at [268, 170] on div at bounding box center [384, 202] width 371 height 84
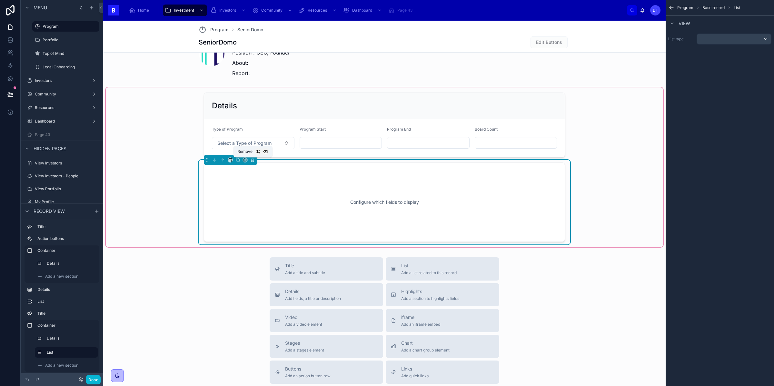
click at [253, 159] on icon at bounding box center [252, 160] width 5 height 5
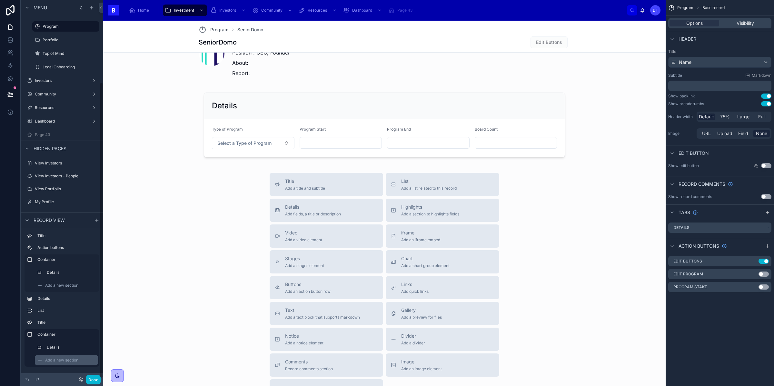
click at [64, 361] on span "Add a new section" at bounding box center [61, 360] width 33 height 5
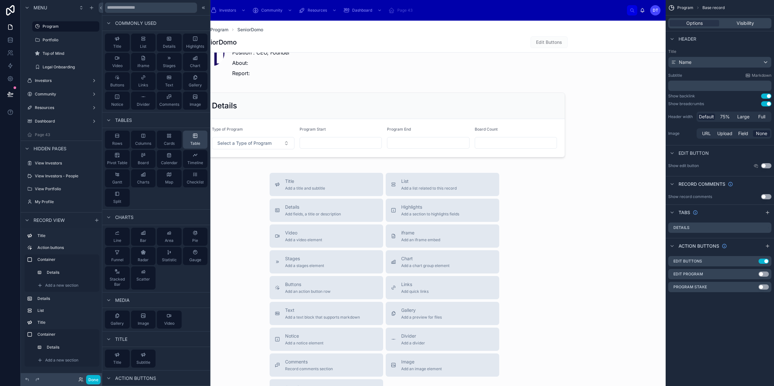
click at [199, 137] on div "Table" at bounding box center [195, 140] width 25 height 18
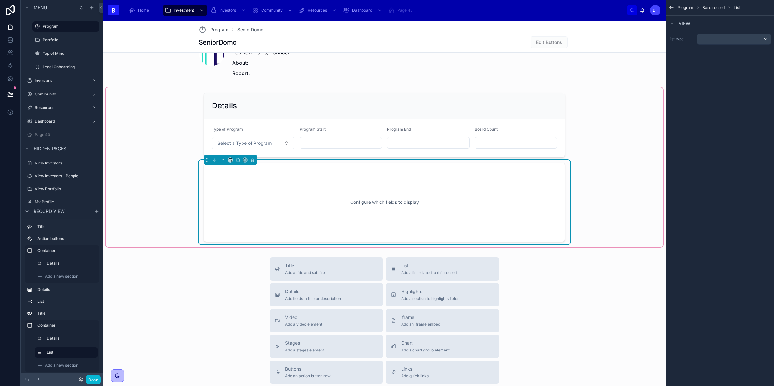
click at [466, 207] on div "Configure which fields to display" at bounding box center [384, 202] width 340 height 58
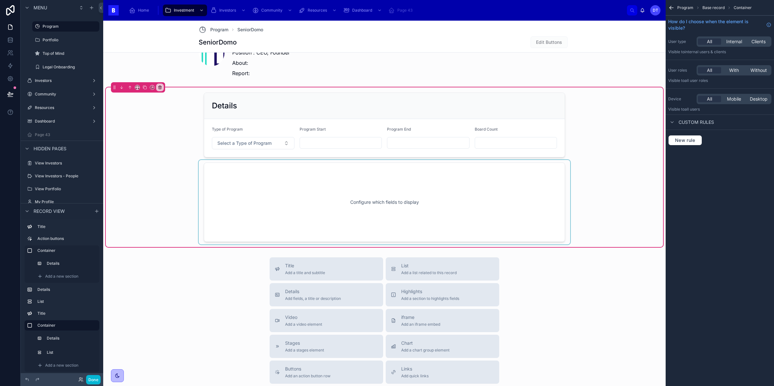
click at [485, 206] on div at bounding box center [384, 202] width 371 height 84
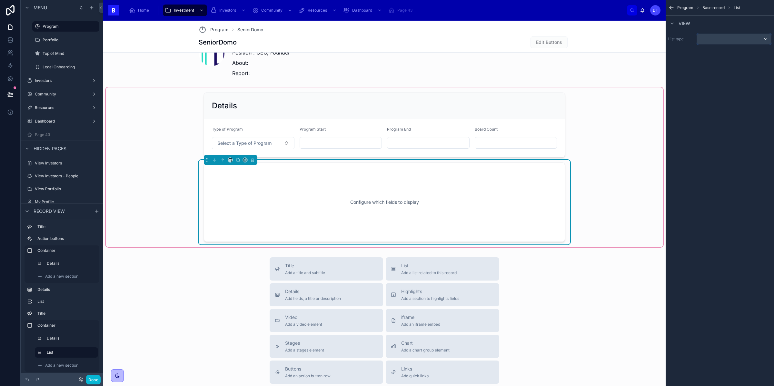
click at [707, 38] on div "scrollable content" at bounding box center [734, 39] width 74 height 10
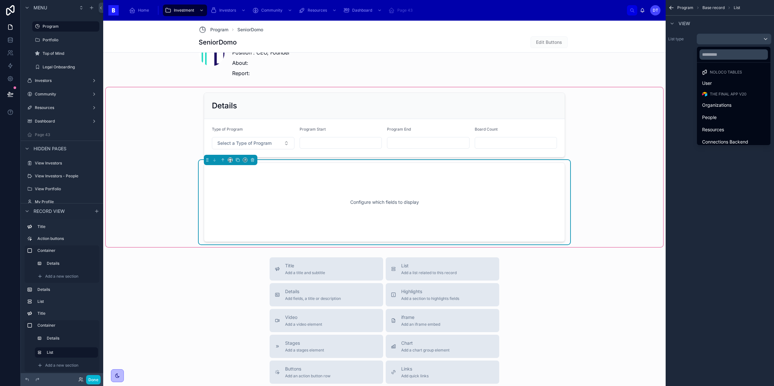
click at [704, 182] on div "scrollable content" at bounding box center [387, 193] width 774 height 386
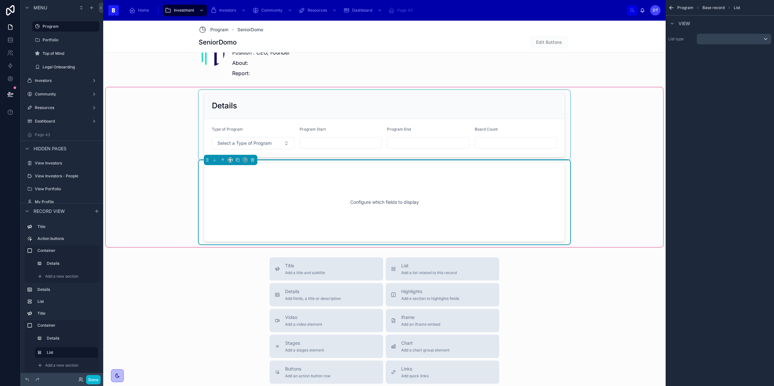
click at [255, 134] on div at bounding box center [384, 125] width 371 height 70
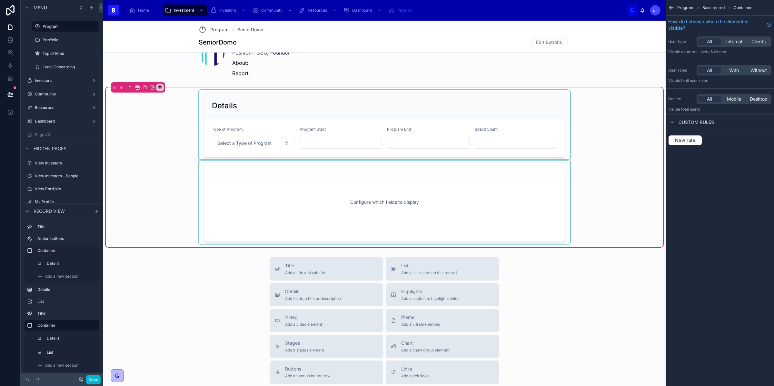
click at [254, 153] on div at bounding box center [384, 125] width 371 height 70
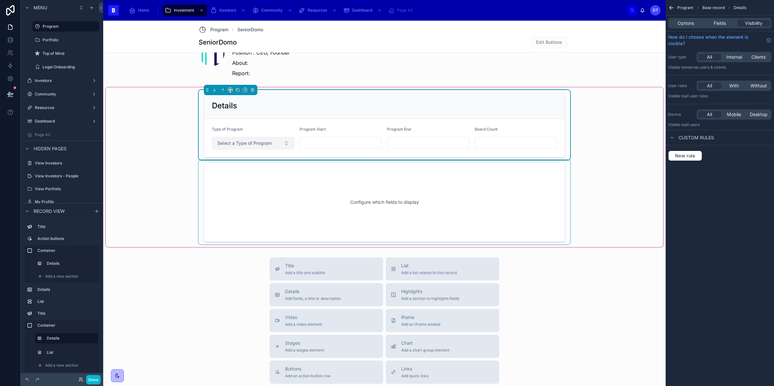
click at [252, 142] on span "Select a Type of Program" at bounding box center [244, 143] width 54 height 6
click at [222, 171] on div "Growth" at bounding box center [227, 170] width 14 height 6
click at [304, 140] on input "text" at bounding box center [341, 142] width 82 height 9
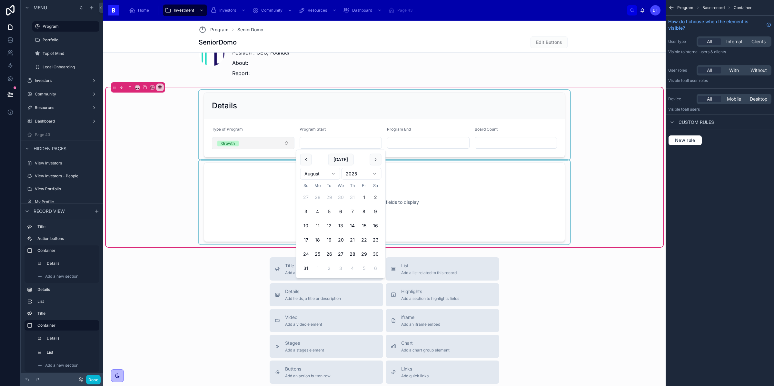
click at [273, 145] on div at bounding box center [384, 125] width 371 height 70
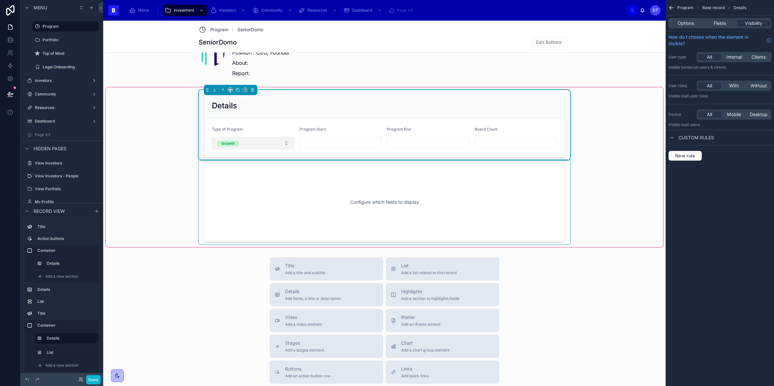
click at [273, 145] on button "Growth" at bounding box center [253, 143] width 83 height 12
click at [263, 134] on div "Type of Program" at bounding box center [253, 131] width 83 height 8
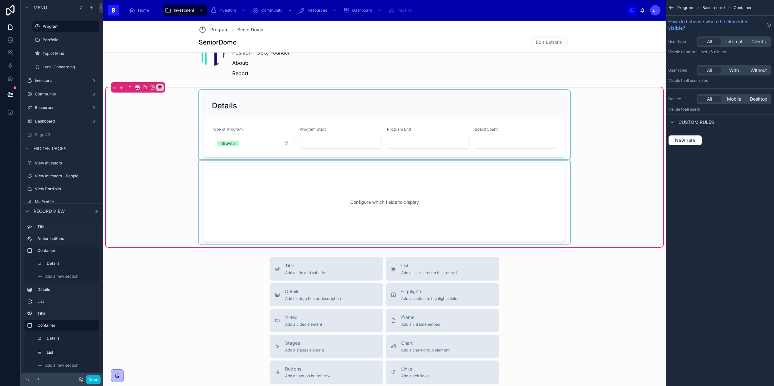
click at [259, 150] on div at bounding box center [384, 125] width 371 height 70
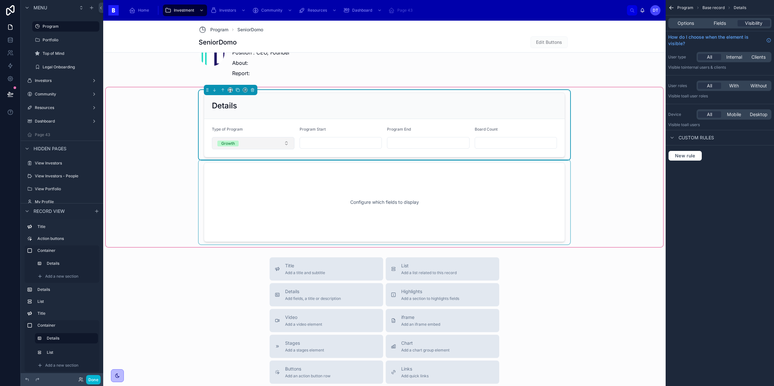
click at [260, 146] on button "Growth" at bounding box center [253, 143] width 83 height 12
click at [717, 24] on span "Fields" at bounding box center [720, 23] width 12 height 6
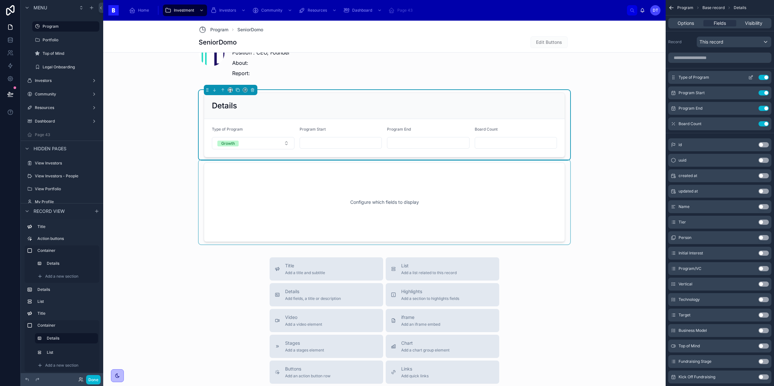
click at [752, 76] on icon "scrollable content" at bounding box center [752, 76] width 1 height 1
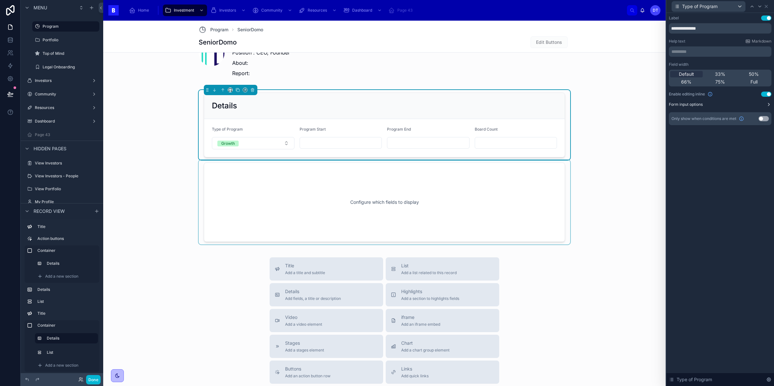
click at [755, 104] on button "Form input options" at bounding box center [720, 104] width 103 height 5
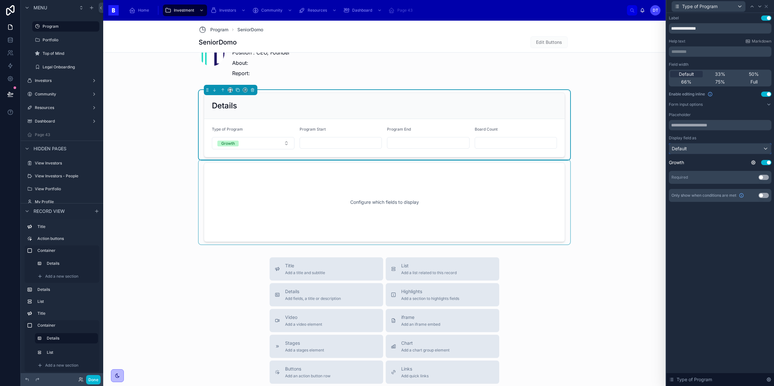
click at [742, 148] on div "Default" at bounding box center [720, 148] width 102 height 10
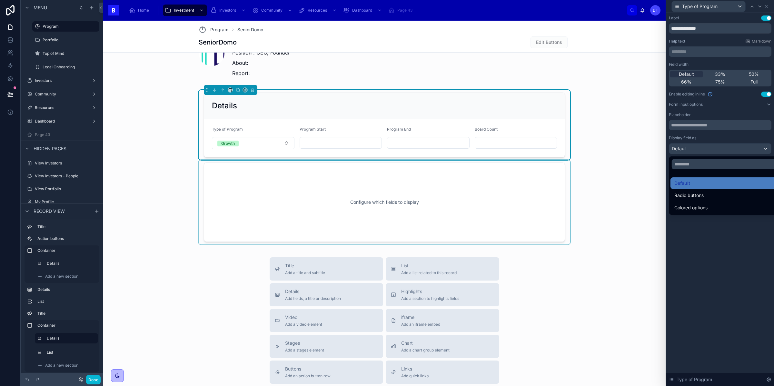
click at [742, 148] on div at bounding box center [720, 193] width 108 height 386
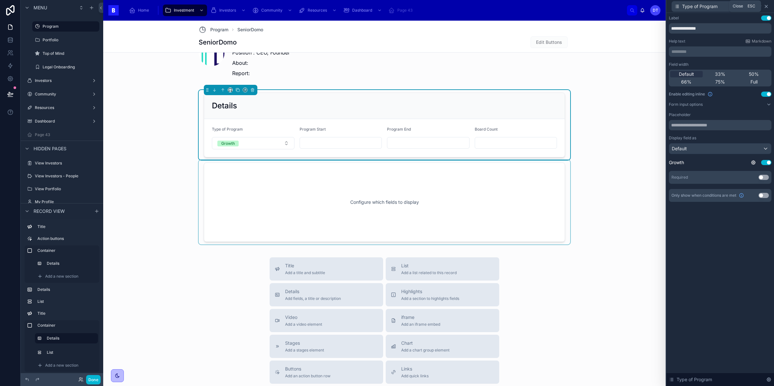
click at [766, 5] on icon at bounding box center [766, 6] width 5 height 5
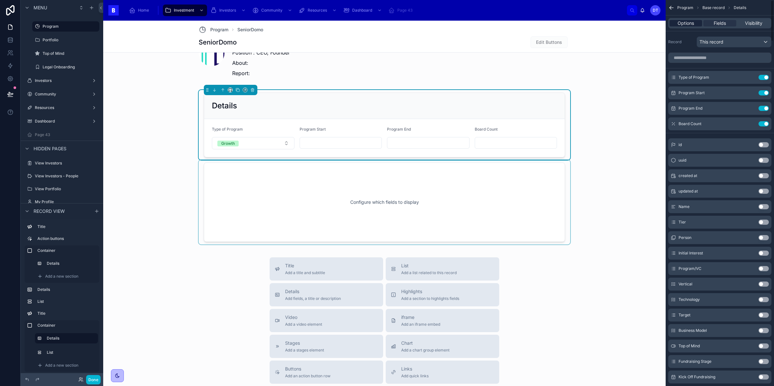
click at [691, 23] on span "Options" at bounding box center [685, 23] width 16 height 6
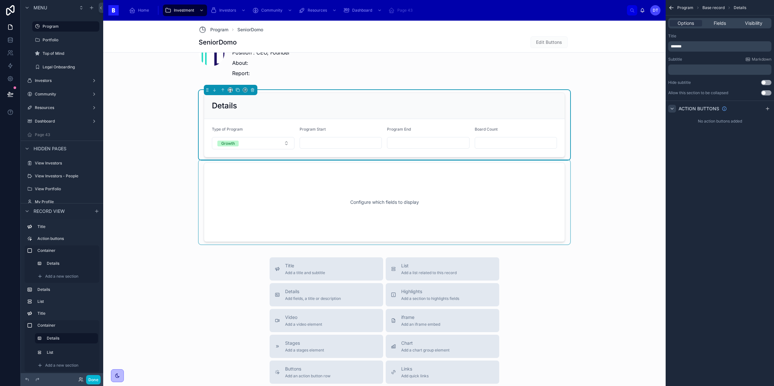
click at [674, 109] on icon "scrollable content" at bounding box center [671, 108] width 5 height 5
click at [768, 107] on icon "scrollable content" at bounding box center [767, 108] width 5 height 5
click at [720, 211] on div "Program Base record Details Options Fields Visibility Title ******* Subtitle Ma…" at bounding box center [719, 193] width 108 height 386
click at [714, 23] on span "Fields" at bounding box center [720, 23] width 12 height 6
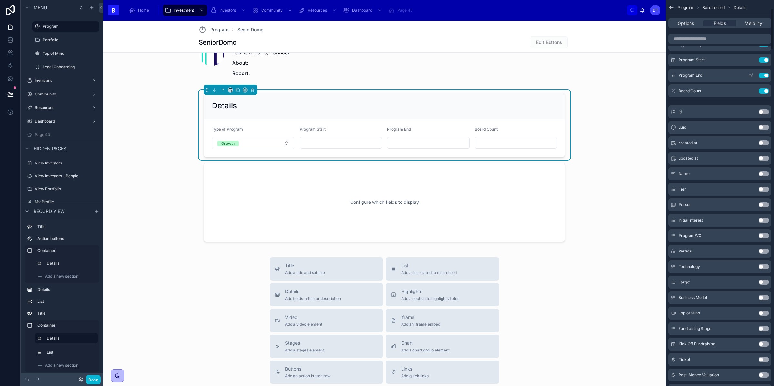
scroll to position [0, 0]
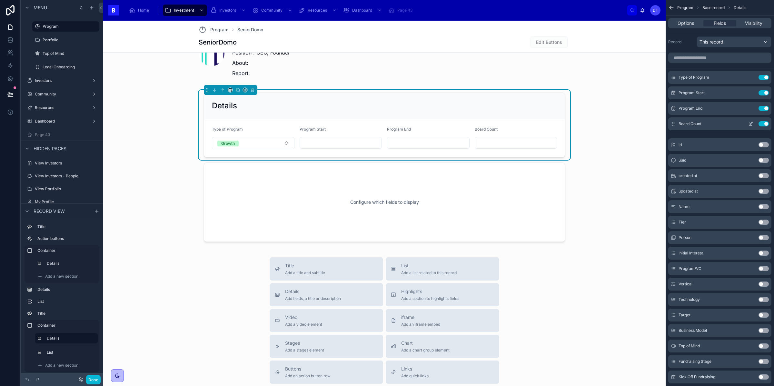
click at [751, 124] on icon "scrollable content" at bounding box center [751, 123] width 3 height 3
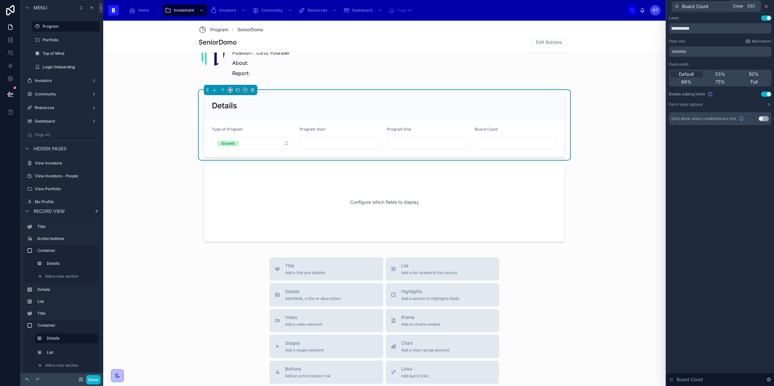
click at [765, 6] on icon at bounding box center [766, 6] width 5 height 5
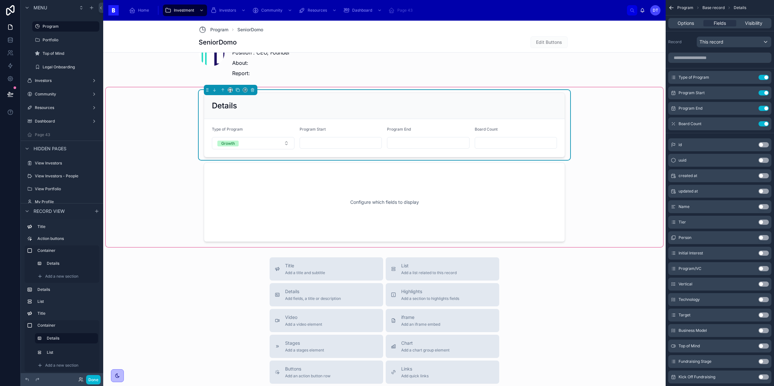
click at [326, 146] on input "text" at bounding box center [341, 142] width 82 height 9
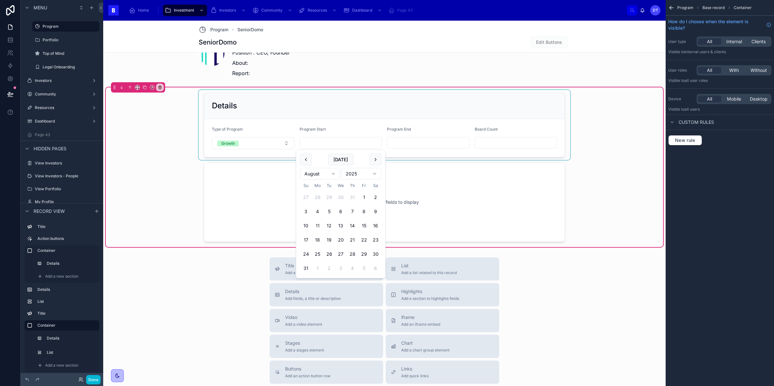
click at [357, 126] on div at bounding box center [384, 125] width 371 height 70
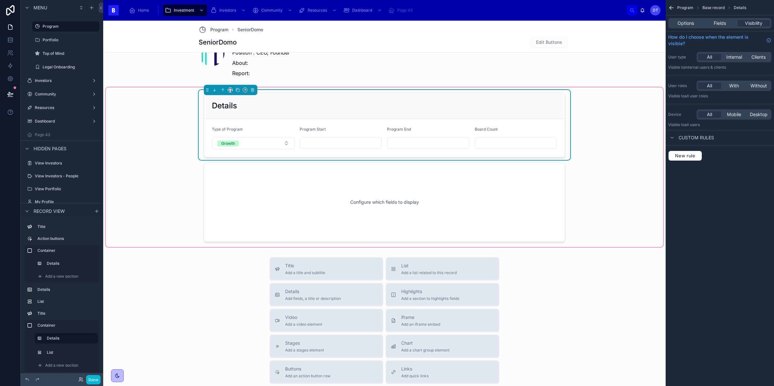
click at [400, 141] on input "text" at bounding box center [428, 142] width 82 height 9
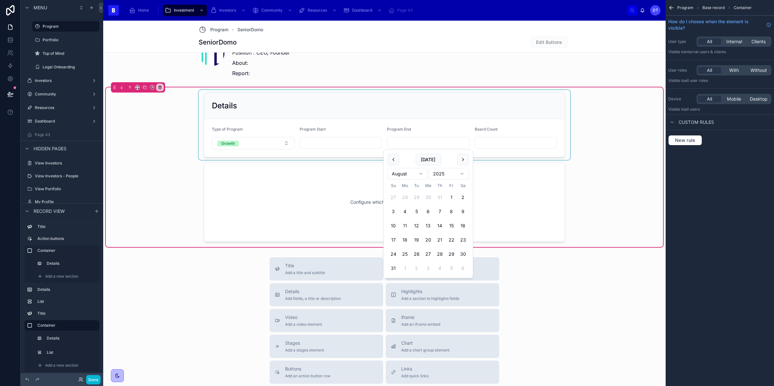
click at [339, 146] on div at bounding box center [384, 125] width 371 height 70
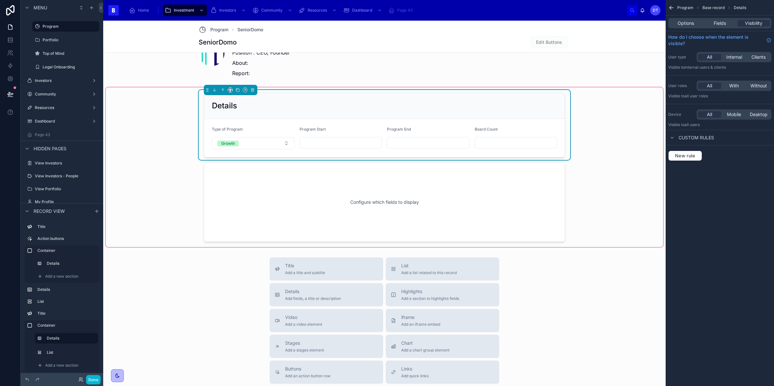
click at [336, 141] on input "text" at bounding box center [341, 142] width 82 height 9
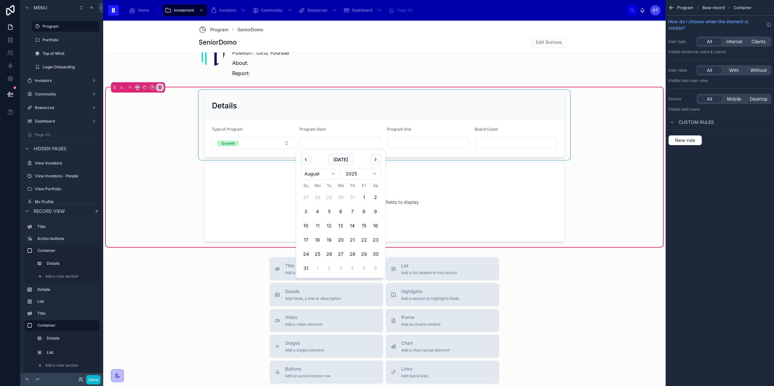
click at [399, 142] on div at bounding box center [384, 125] width 371 height 70
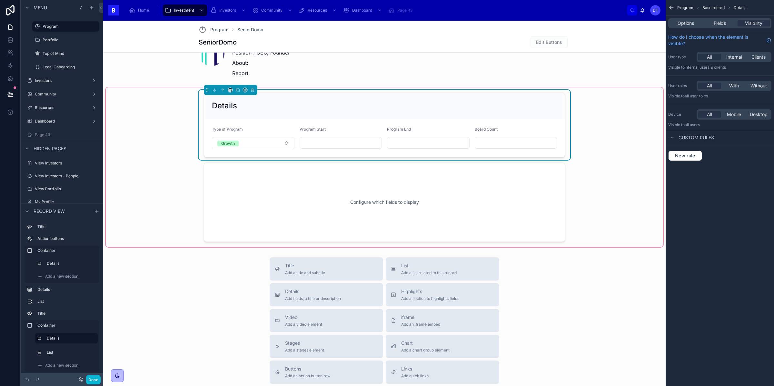
click at [404, 143] on input "text" at bounding box center [428, 142] width 82 height 9
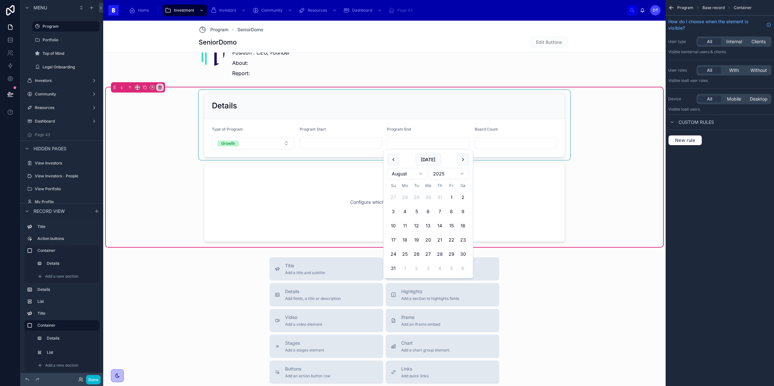
click at [490, 139] on div at bounding box center [384, 125] width 371 height 70
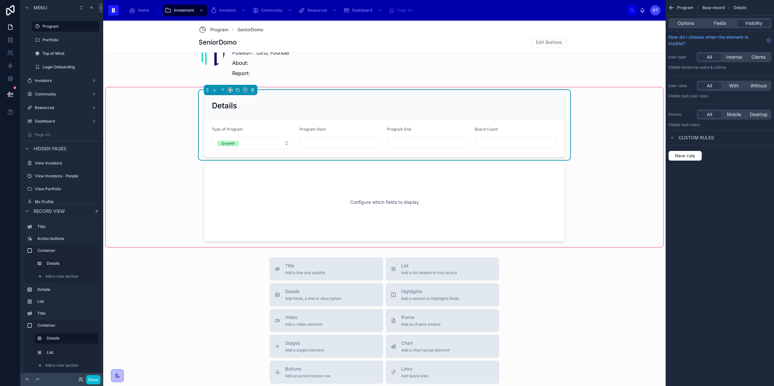
click at [490, 146] on input "text" at bounding box center [516, 142] width 82 height 9
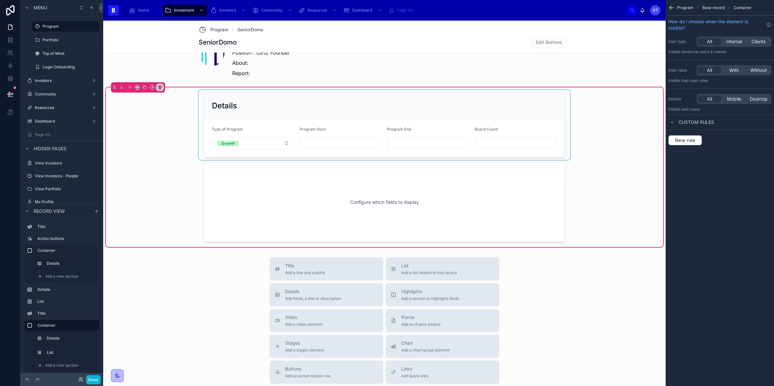
click at [320, 139] on div at bounding box center [384, 125] width 371 height 70
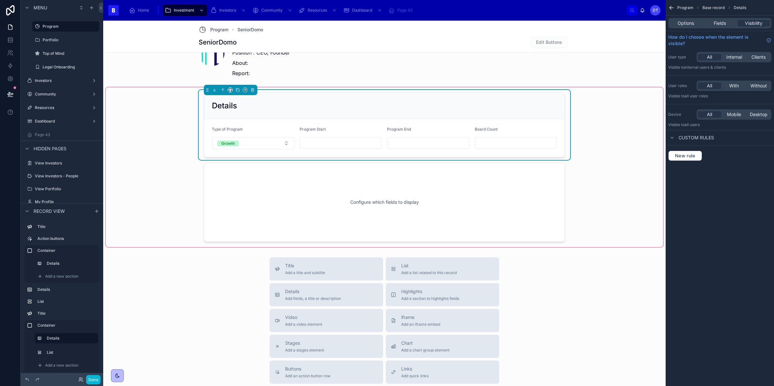
click at [162, 193] on div "Details Type of Program Growth Program Start Program End Board Count Configure …" at bounding box center [384, 167] width 557 height 160
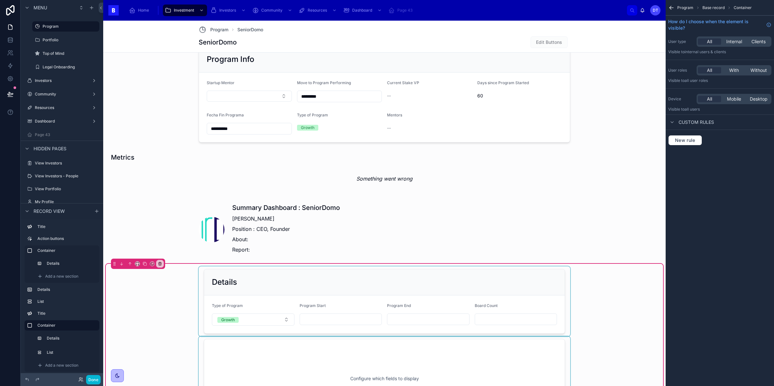
scroll to position [318, 0]
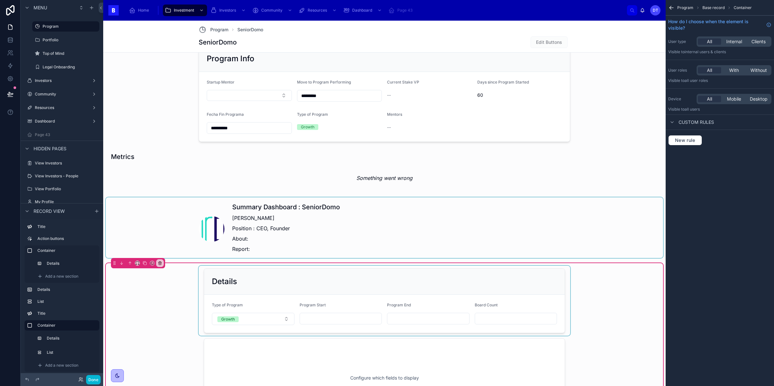
click at [249, 237] on div at bounding box center [384, 227] width 557 height 61
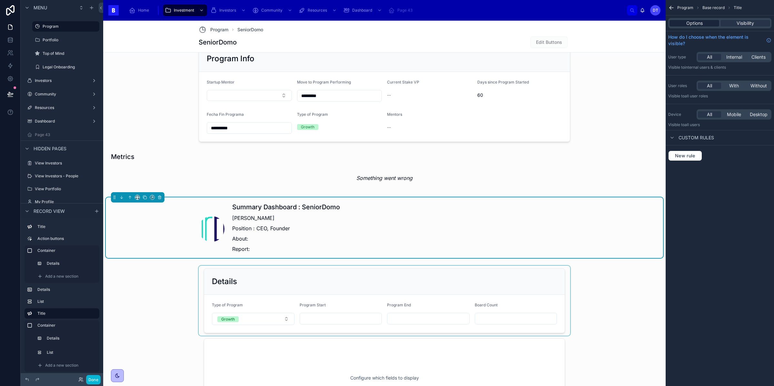
click at [698, 26] on span "Options" at bounding box center [694, 23] width 16 height 6
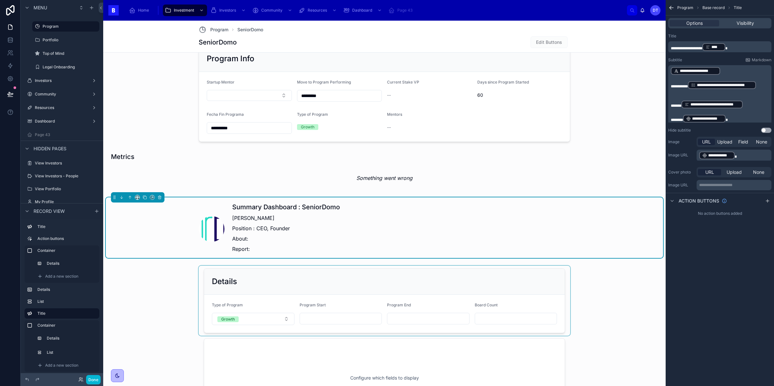
click at [705, 83] on span "**********" at bounding box center [725, 85] width 56 height 5
click at [760, 90] on p "﻿" at bounding box center [720, 92] width 99 height 5
click at [582, 274] on div at bounding box center [384, 343] width 557 height 160
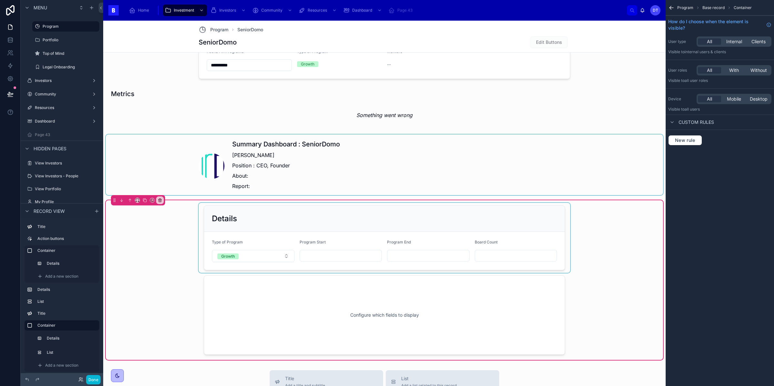
scroll to position [420, 0]
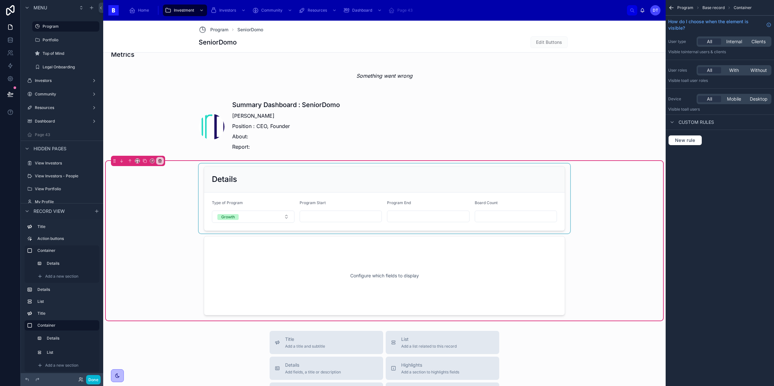
click at [168, 266] on div "Details Type of Program Growth Program Start Program End Board Count Configure …" at bounding box center [384, 241] width 557 height 160
click at [331, 212] on div at bounding box center [384, 198] width 371 height 70
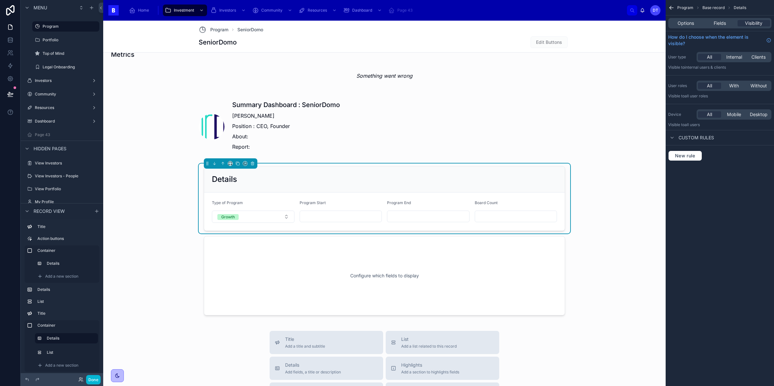
click at [330, 218] on input "text" at bounding box center [341, 216] width 82 height 9
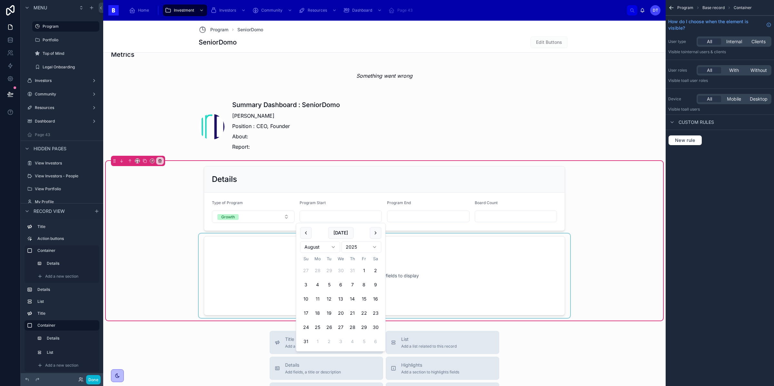
click at [494, 239] on div at bounding box center [384, 275] width 371 height 84
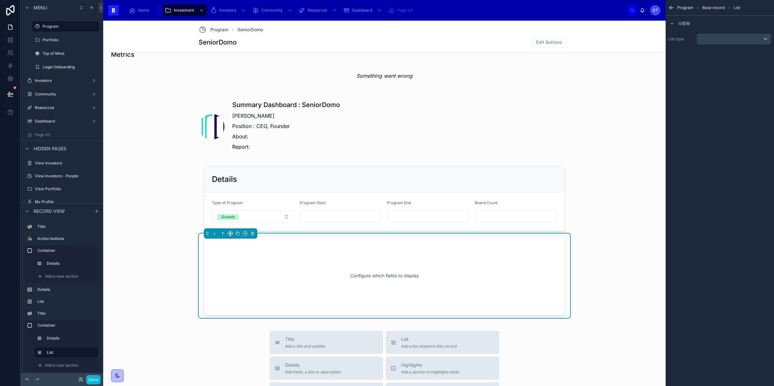
click at [616, 197] on div "Details Type of Program Growth Program Start Program End Board Count Configure …" at bounding box center [384, 241] width 557 height 160
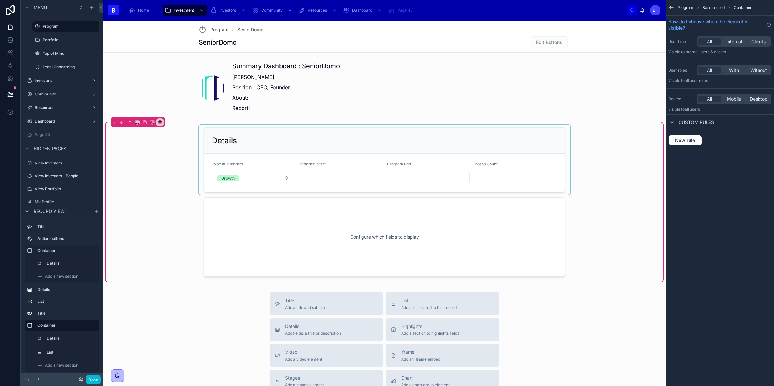
scroll to position [462, 0]
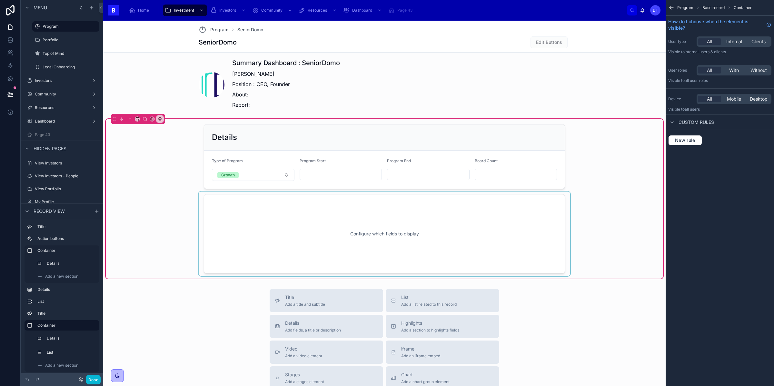
click at [360, 233] on div at bounding box center [384, 234] width 371 height 84
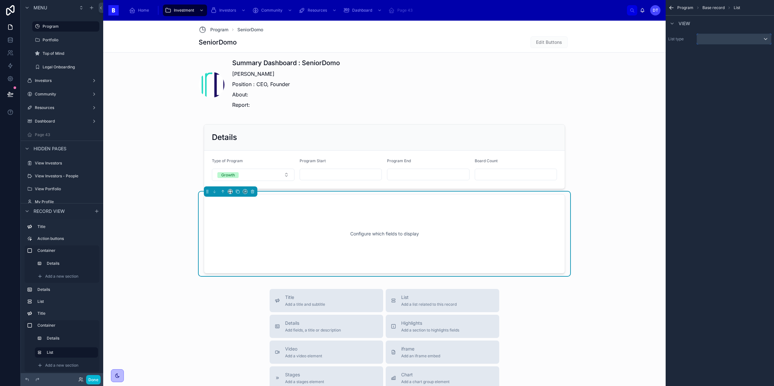
click at [727, 37] on div "scrollable content" at bounding box center [734, 39] width 74 height 10
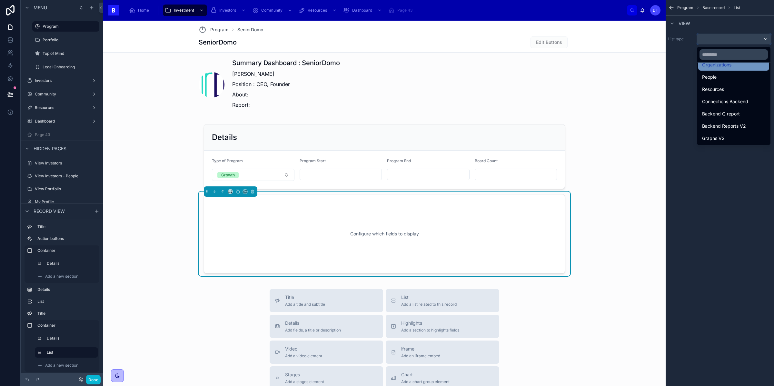
scroll to position [0, 0]
click at [680, 77] on div "scrollable content" at bounding box center [387, 193] width 774 height 386
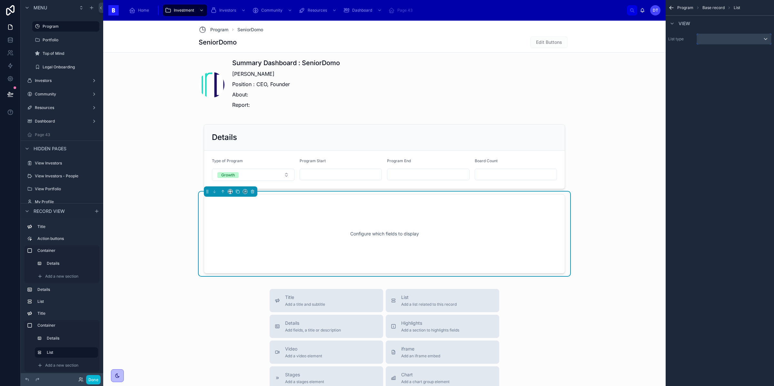
click at [726, 40] on div "scrollable content" at bounding box center [734, 39] width 74 height 10
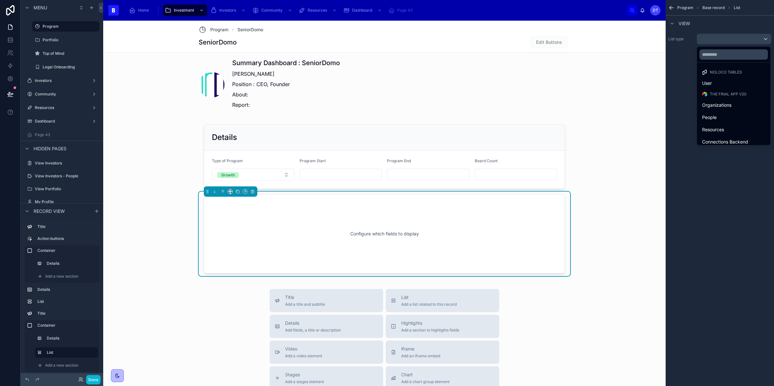
click at [725, 70] on span "Noloco tables" at bounding box center [726, 72] width 32 height 5
click at [738, 232] on div "scrollable content" at bounding box center [387, 193] width 774 height 386
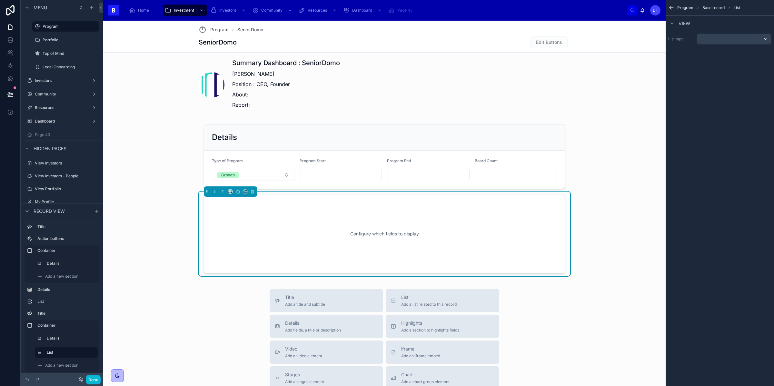
click at [389, 229] on div "Configure which fields to display" at bounding box center [384, 234] width 340 height 58
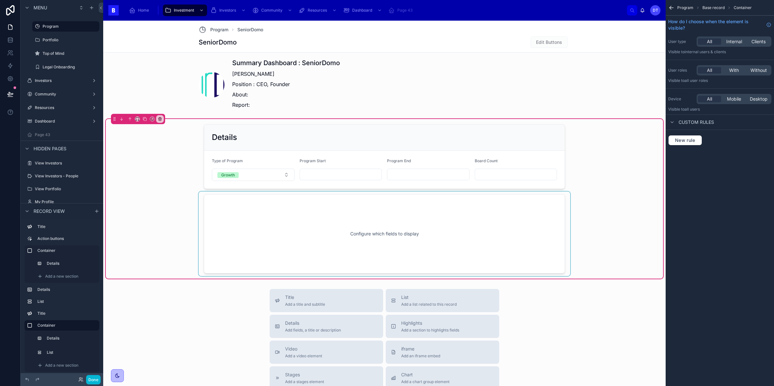
click at [389, 231] on div at bounding box center [384, 234] width 371 height 84
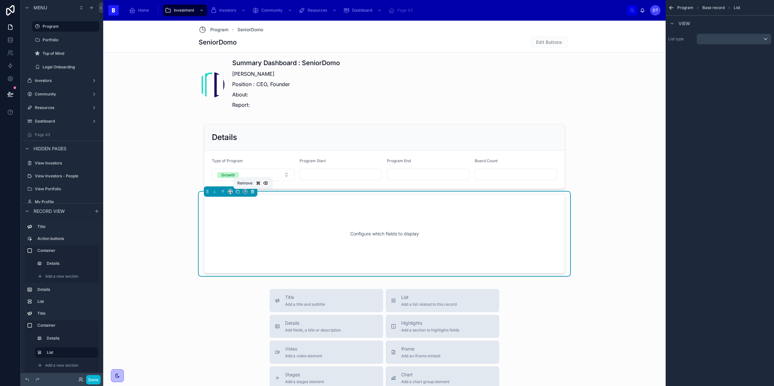
click at [252, 192] on icon at bounding box center [252, 191] width 5 height 5
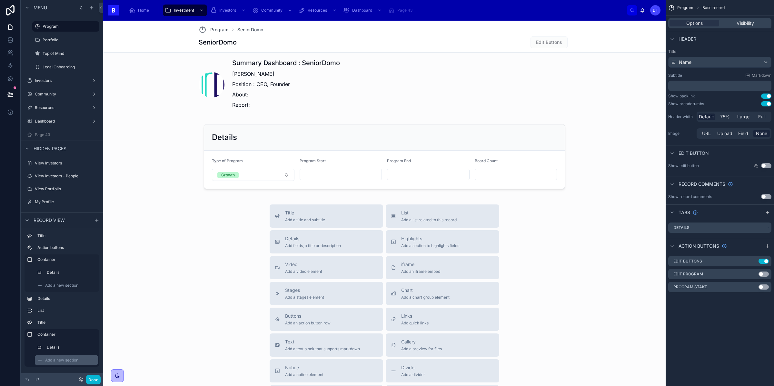
click at [79, 360] on div "Add a new section" at bounding box center [66, 360] width 63 height 10
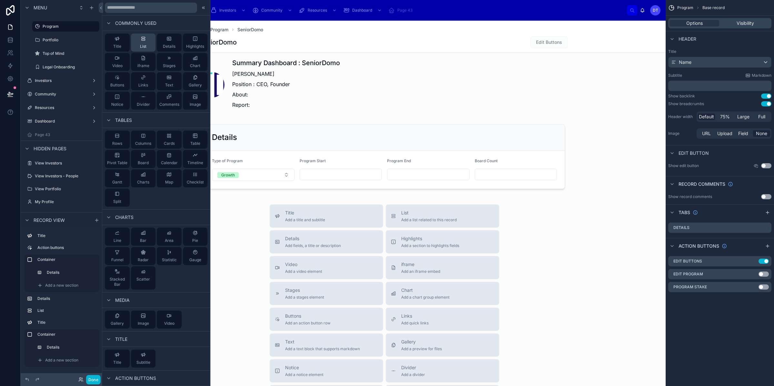
click at [134, 48] on button "List" at bounding box center [143, 43] width 25 height 18
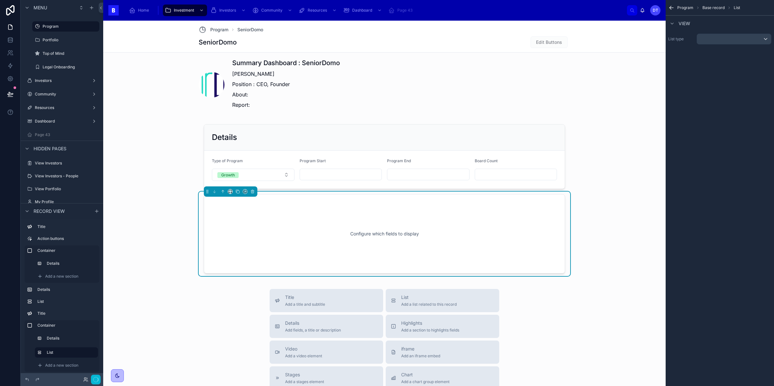
scroll to position [494, 0]
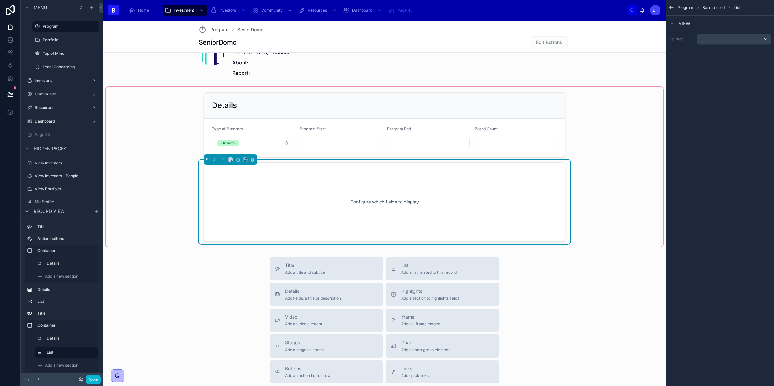
click at [464, 190] on div "Configure which fields to display" at bounding box center [384, 202] width 340 height 58
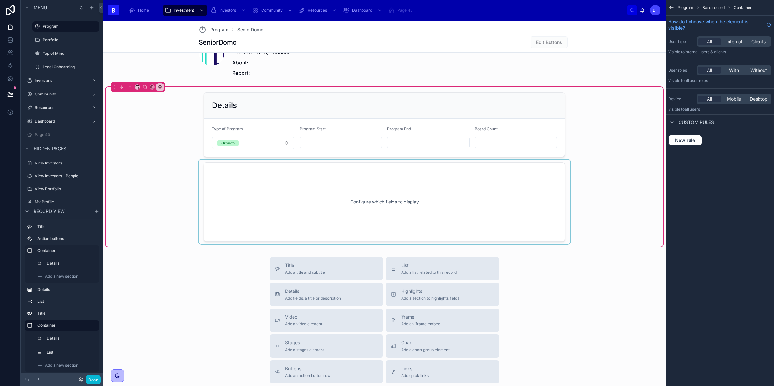
click at [467, 199] on div at bounding box center [384, 202] width 371 height 84
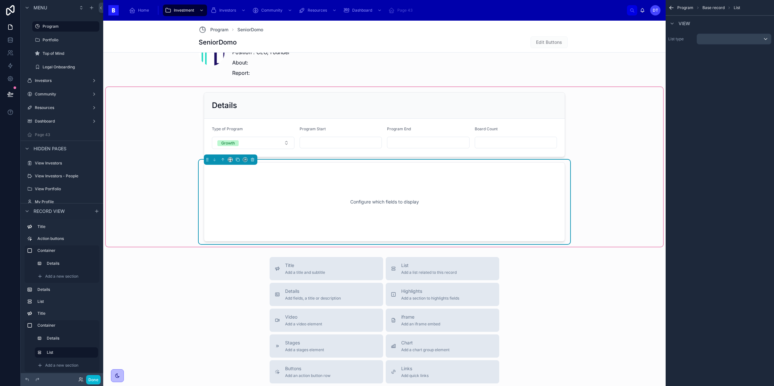
click at [447, 201] on div "Configure which fields to display" at bounding box center [384, 202] width 340 height 58
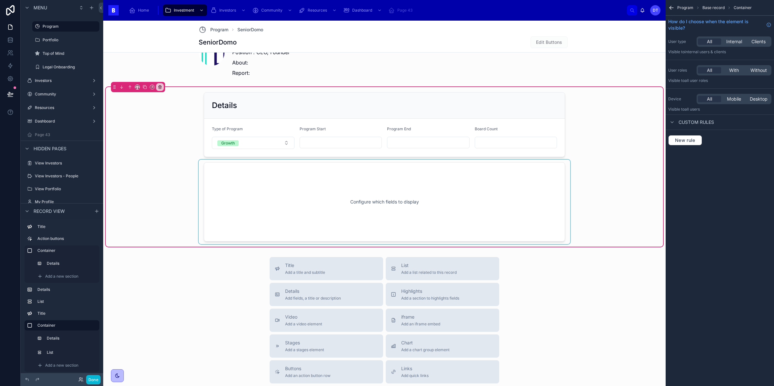
click at [447, 201] on div at bounding box center [384, 202] width 371 height 84
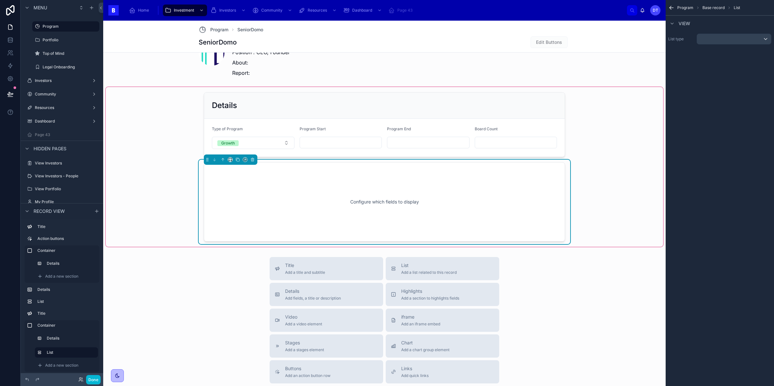
click at [373, 199] on div "Configure which fields to display" at bounding box center [384, 202] width 340 height 58
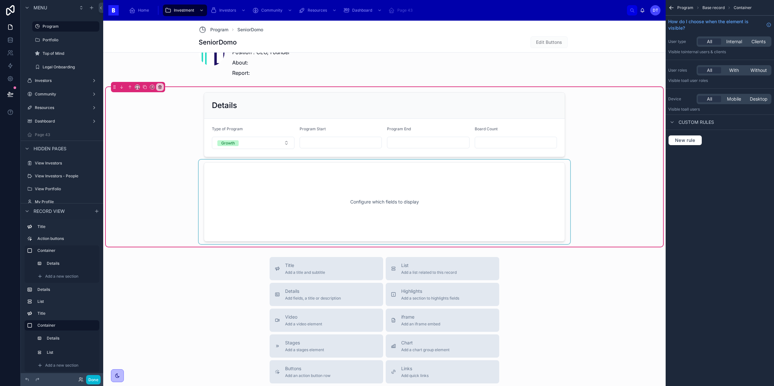
click at [375, 200] on div at bounding box center [384, 202] width 371 height 84
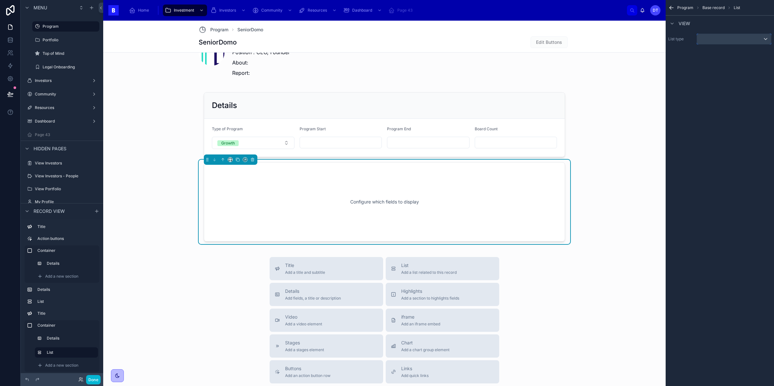
click at [711, 44] on div "scrollable content" at bounding box center [734, 39] width 74 height 10
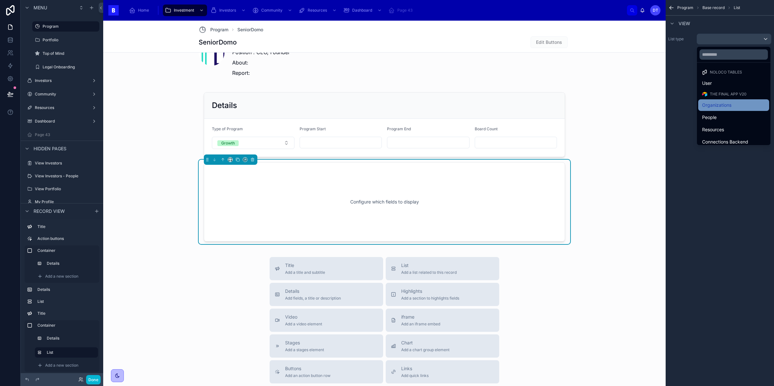
click at [716, 104] on span "Organizations" at bounding box center [716, 105] width 29 height 8
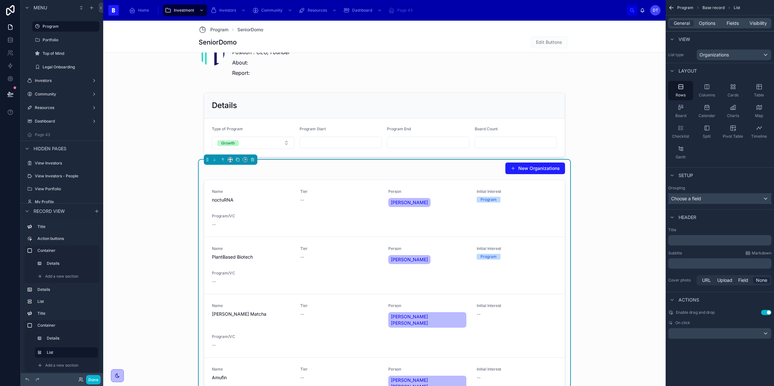
click at [713, 198] on div "Choose a field" at bounding box center [719, 198] width 103 height 10
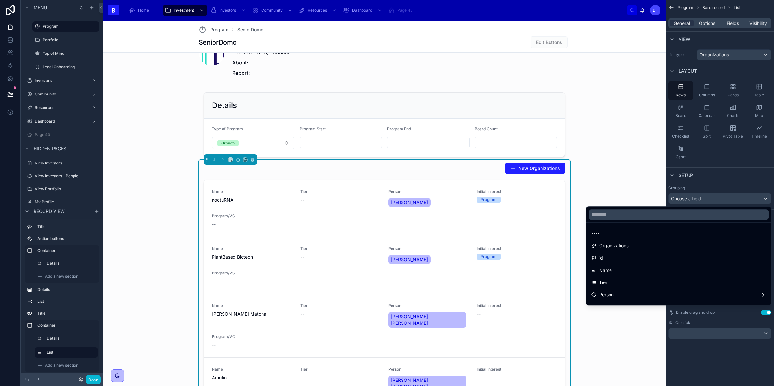
click at [713, 198] on div "scrollable content" at bounding box center [387, 193] width 774 height 386
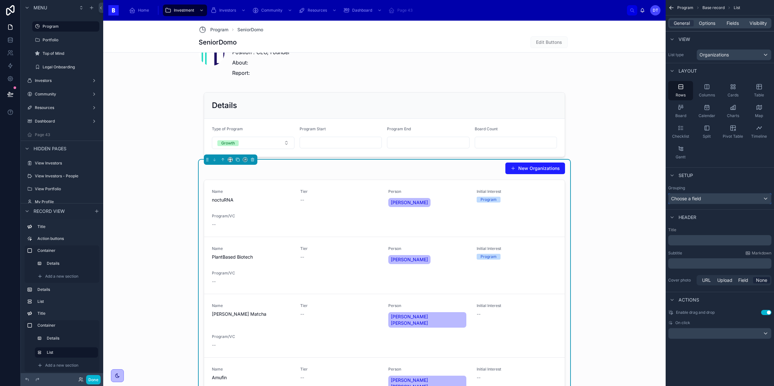
click at [713, 198] on div "Choose a field" at bounding box center [719, 198] width 103 height 10
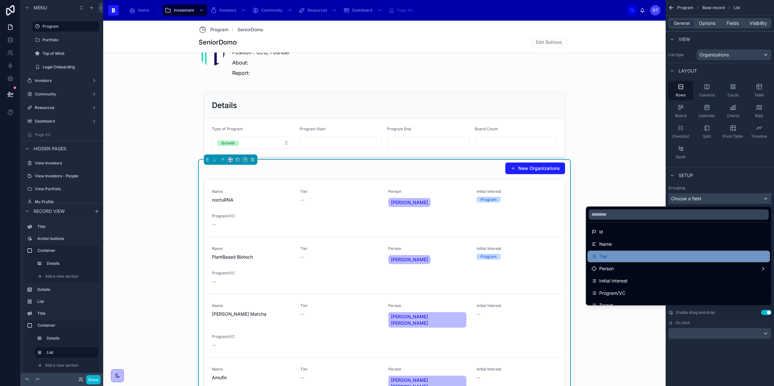
scroll to position [25, 0]
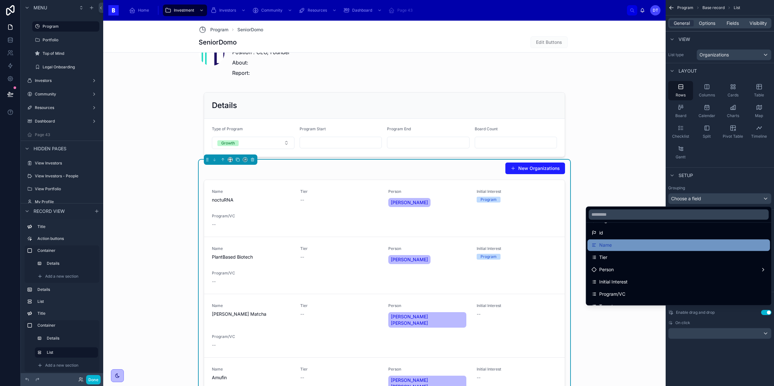
click at [636, 244] on div "Name" at bounding box center [678, 245] width 175 height 8
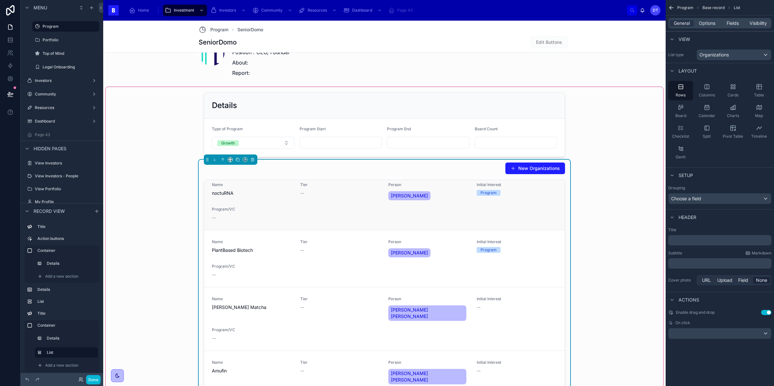
scroll to position [0, 0]
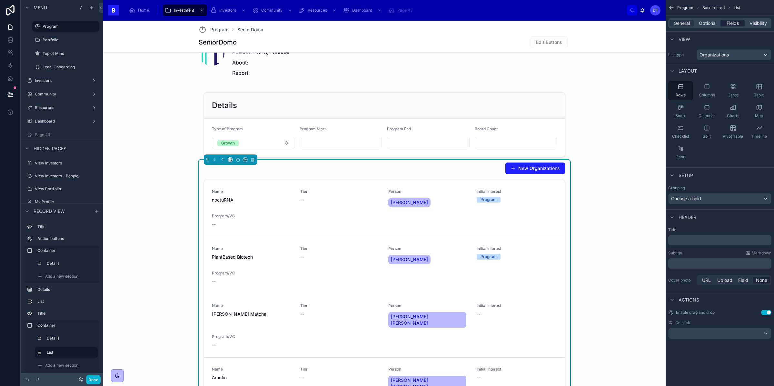
click at [732, 24] on span "Fields" at bounding box center [732, 23] width 12 height 6
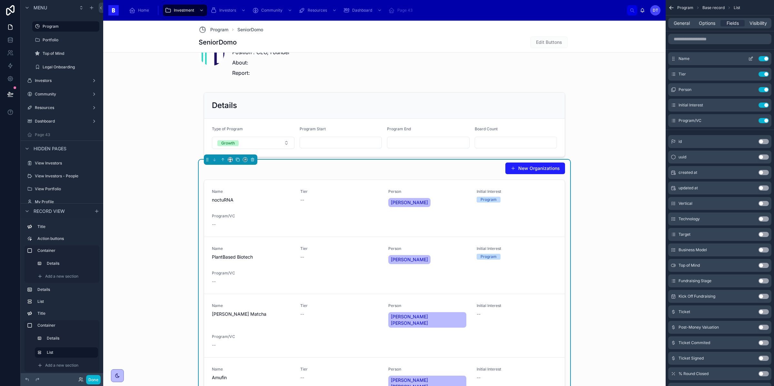
click at [765, 58] on button "Use setting" at bounding box center [763, 58] width 10 height 5
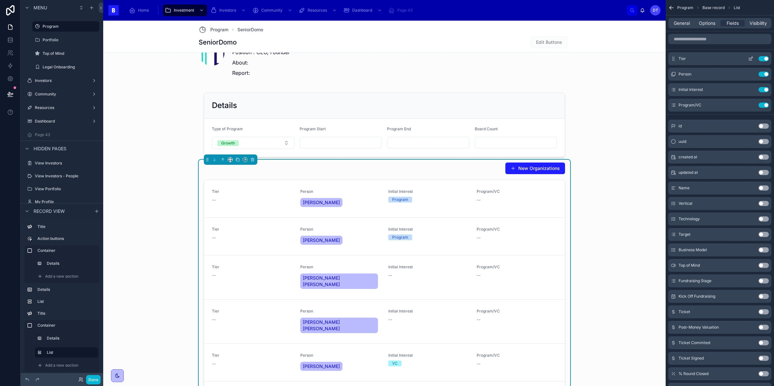
click at [764, 59] on button "Use setting" at bounding box center [763, 58] width 10 height 5
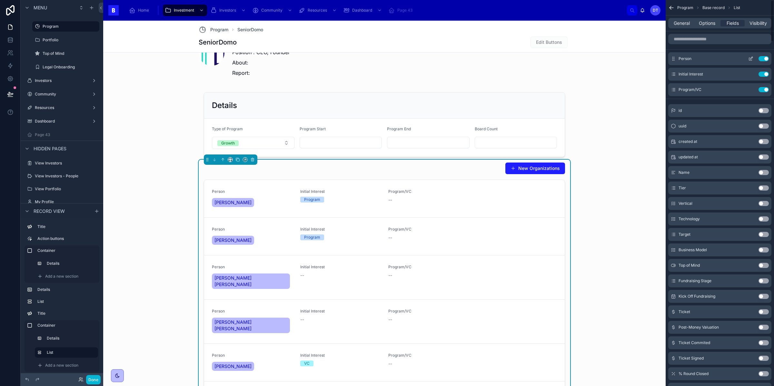
click at [764, 59] on button "Use setting" at bounding box center [763, 58] width 10 height 5
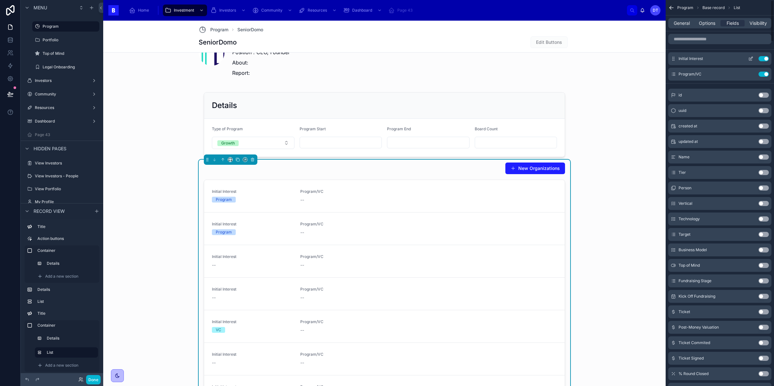
click at [764, 59] on button "Use setting" at bounding box center [763, 58] width 10 height 5
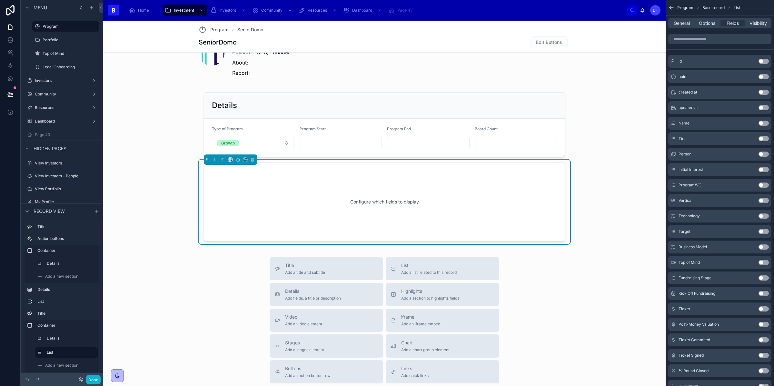
click at [685, 27] on div "General Options Fields Visibility" at bounding box center [719, 23] width 103 height 10
click at [685, 26] on span "General" at bounding box center [682, 23] width 16 height 6
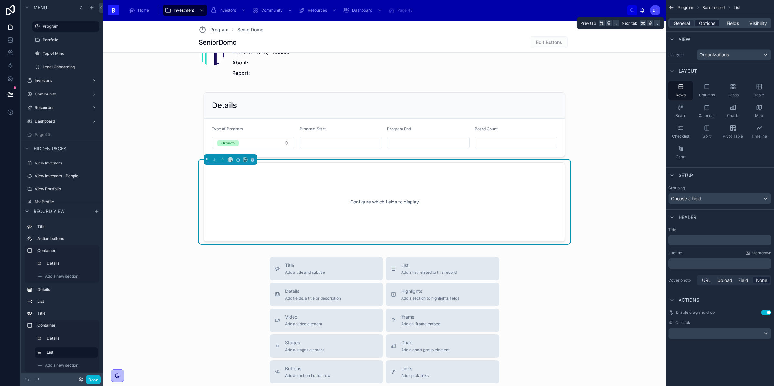
click at [712, 24] on span "Options" at bounding box center [707, 23] width 16 height 6
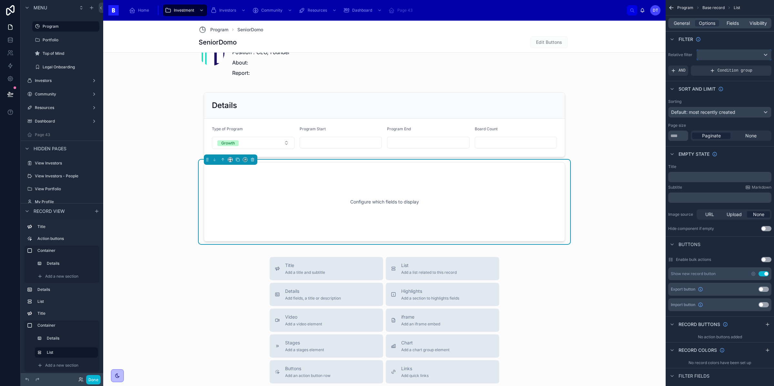
click at [709, 56] on div "scrollable content" at bounding box center [734, 55] width 74 height 10
click at [688, 58] on div "scrollable content" at bounding box center [387, 193] width 774 height 386
click at [715, 64] on div "Relative filter AND Condition group" at bounding box center [719, 63] width 108 height 32
click at [715, 59] on div "scrollable content" at bounding box center [734, 55] width 74 height 10
click at [714, 87] on span "No options" at bounding box center [714, 89] width 23 height 5
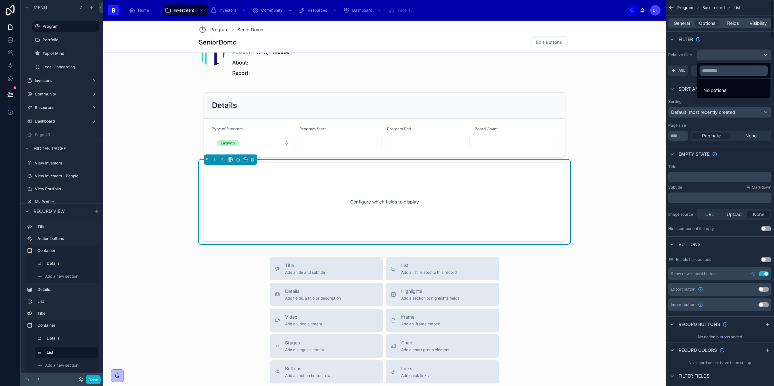
click at [732, 161] on div "scrollable content" at bounding box center [387, 193] width 774 height 386
click at [415, 201] on div "Configure which fields to display" at bounding box center [384, 202] width 340 height 58
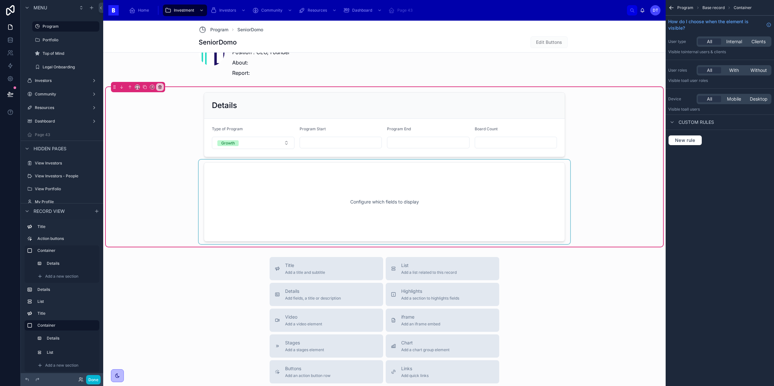
click at [421, 194] on div at bounding box center [384, 202] width 371 height 84
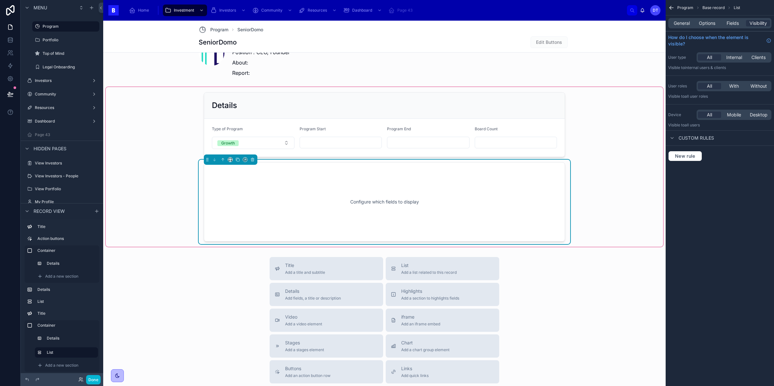
click at [315, 195] on div "Configure which fields to display" at bounding box center [384, 202] width 340 height 58
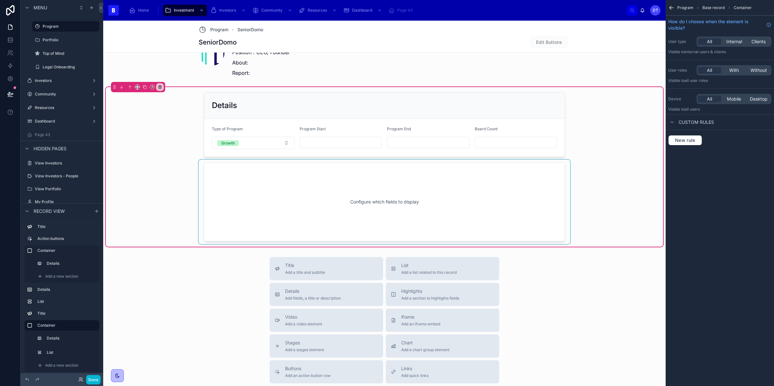
click at [256, 173] on div at bounding box center [384, 202] width 371 height 84
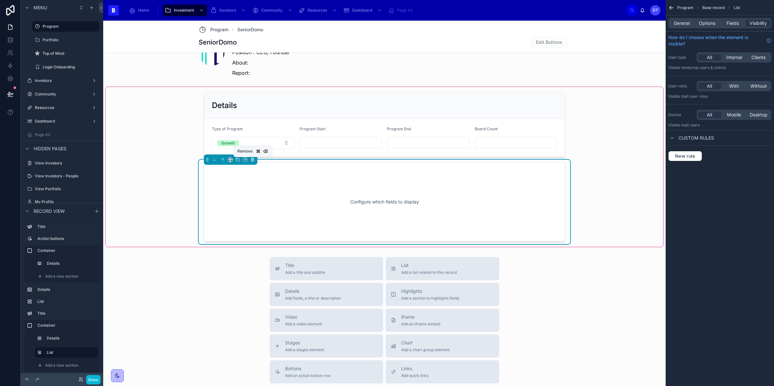
click at [253, 159] on icon at bounding box center [252, 159] width 5 height 5
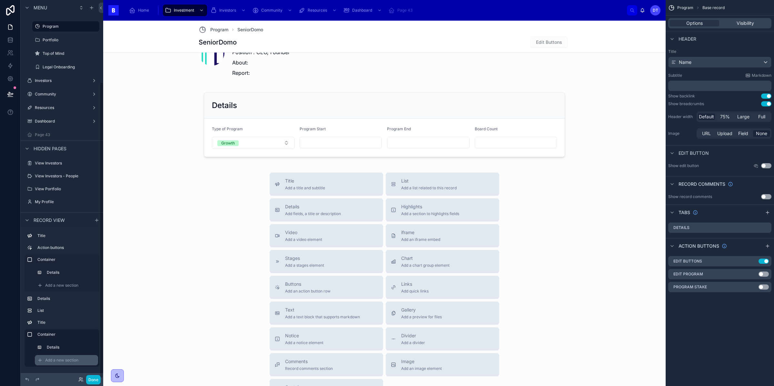
click at [69, 360] on span "Add a new section" at bounding box center [61, 360] width 33 height 5
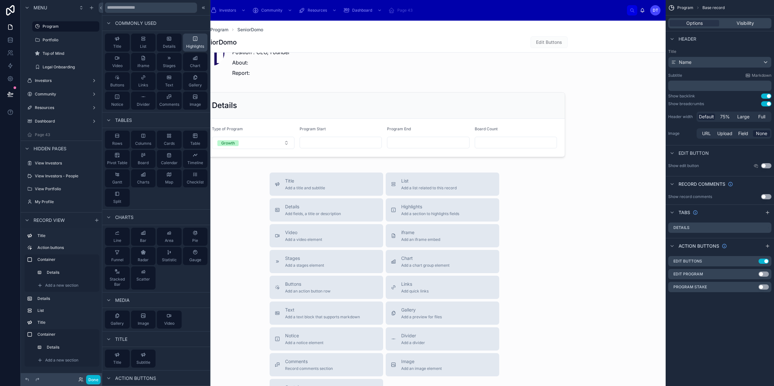
click at [195, 45] on span "Highlights" at bounding box center [195, 46] width 18 height 5
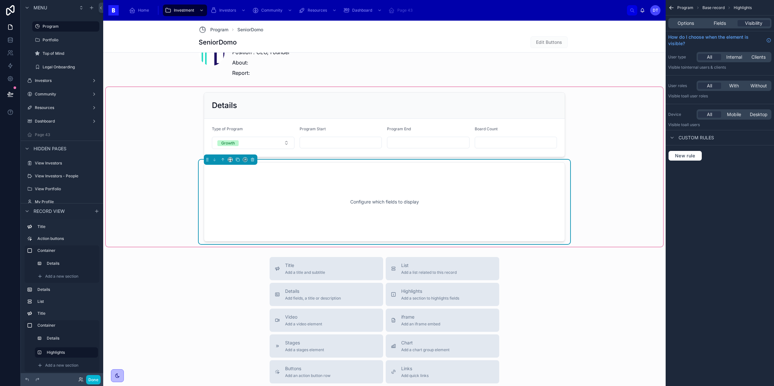
click at [360, 191] on div "Configure which fields to display" at bounding box center [384, 202] width 340 height 58
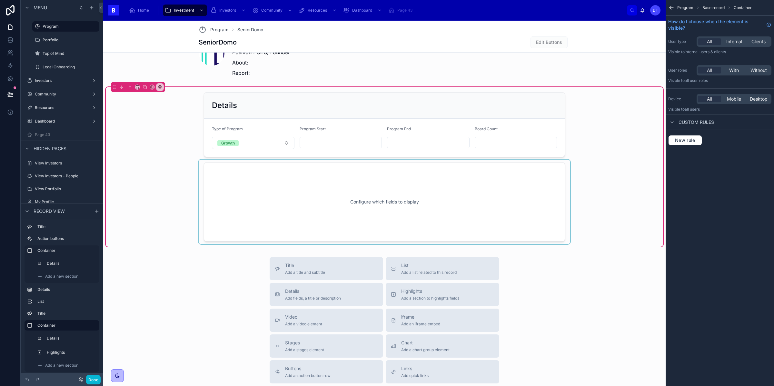
click at [481, 194] on div at bounding box center [384, 202] width 371 height 84
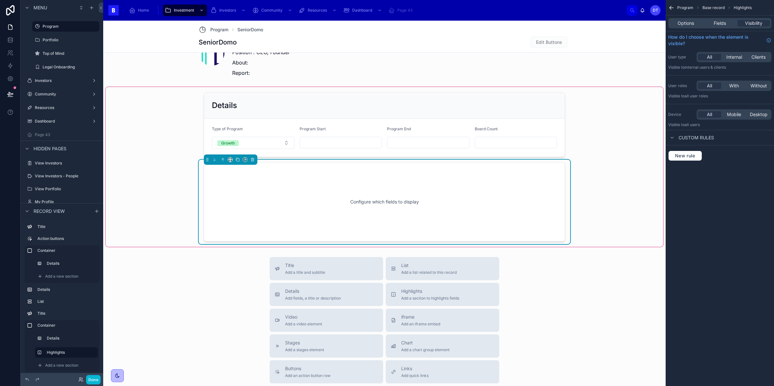
click at [718, 28] on div "Options Fields Visibility" at bounding box center [719, 23] width 103 height 10
click at [718, 27] on div "Options Fields Visibility" at bounding box center [719, 23] width 103 height 10
click at [718, 25] on span "Fields" at bounding box center [720, 23] width 12 height 6
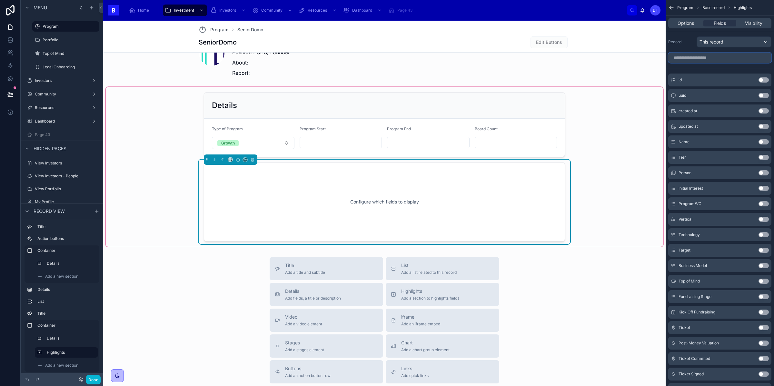
click at [706, 59] on input "scrollable content" at bounding box center [719, 58] width 103 height 10
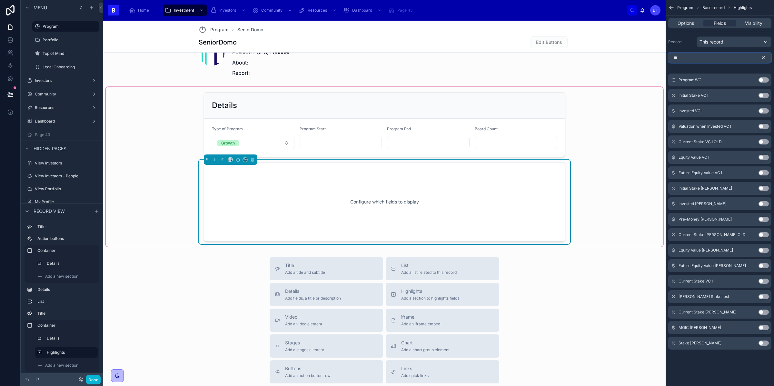
type input "*"
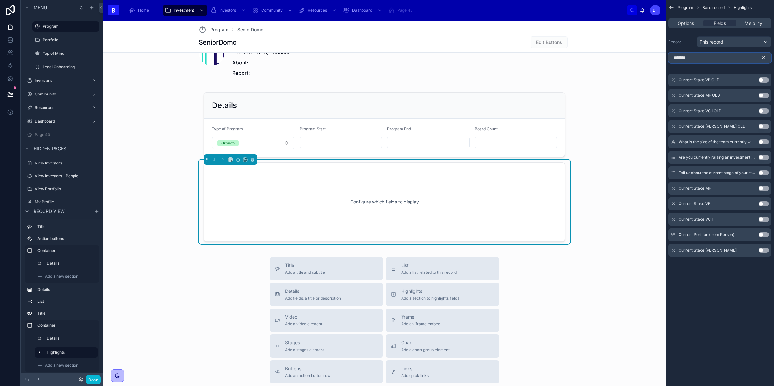
type input "*******"
click at [763, 187] on button "Use setting" at bounding box center [763, 188] width 10 height 5
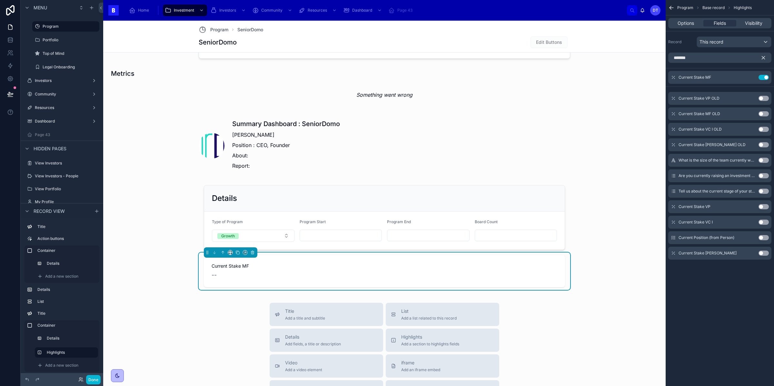
scroll to position [416, 0]
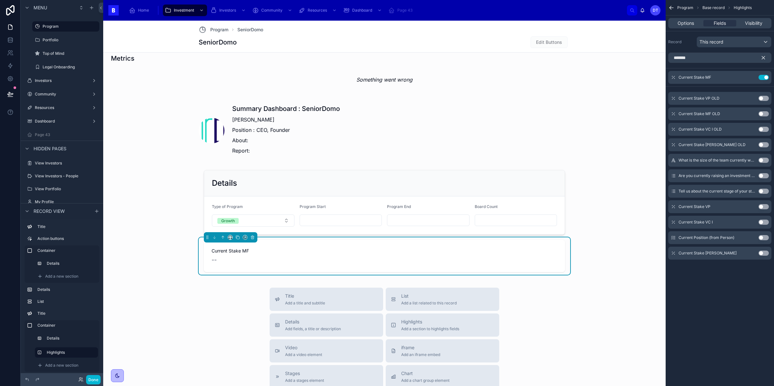
click at [764, 208] on button "Use setting" at bounding box center [763, 206] width 10 height 5
click at [762, 222] on button "Use setting" at bounding box center [763, 222] width 10 height 5
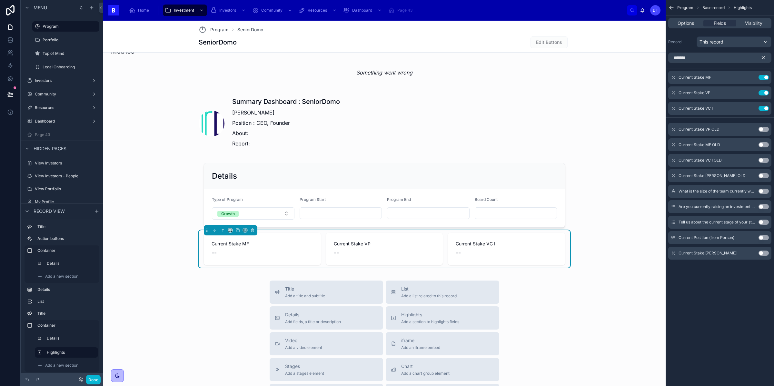
scroll to position [434, 0]
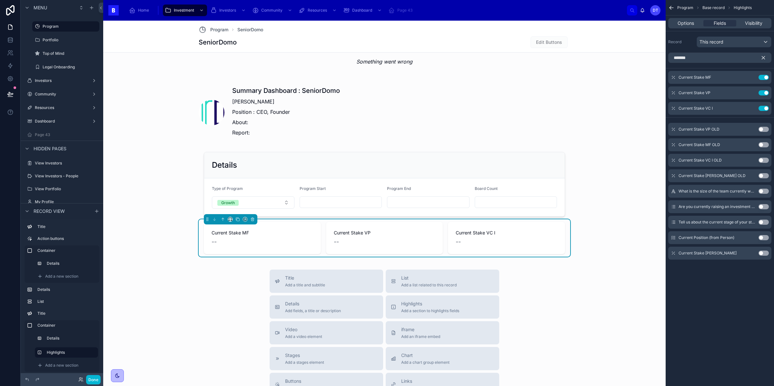
click at [762, 252] on button "Use setting" at bounding box center [763, 253] width 10 height 5
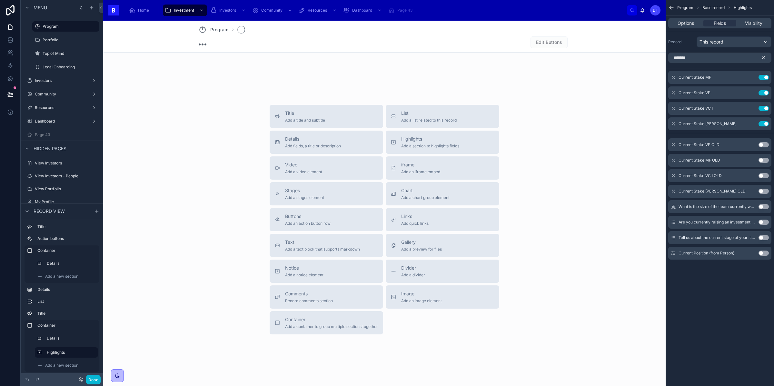
scroll to position [67, 0]
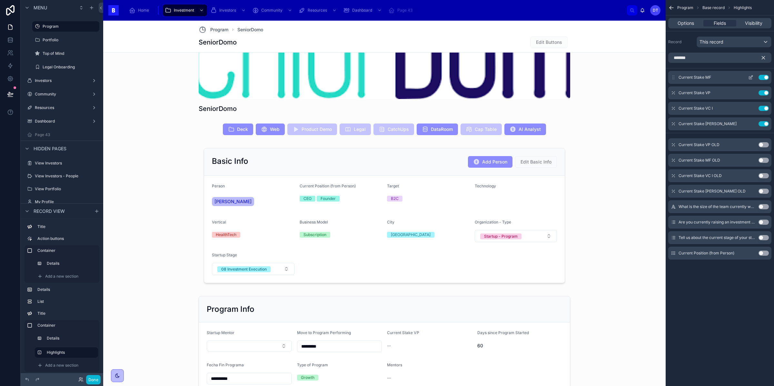
click at [751, 79] on icon "scrollable content" at bounding box center [750, 77] width 5 height 5
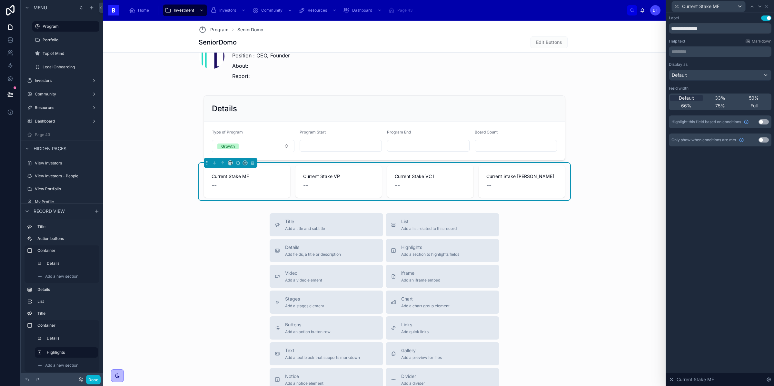
scroll to position [490, 0]
click at [242, 190] on div "--" at bounding box center [247, 185] width 71 height 9
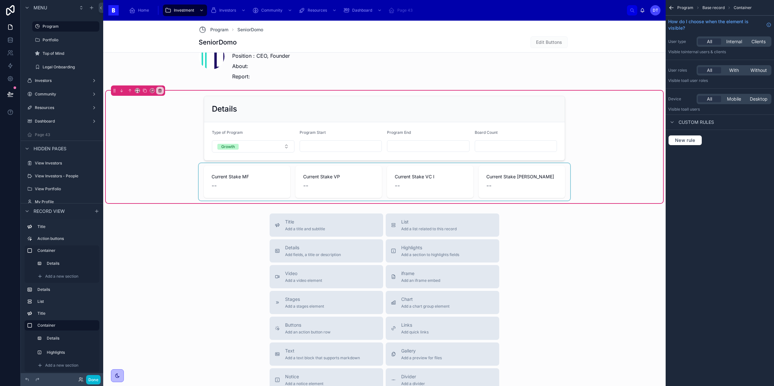
click at [222, 185] on div at bounding box center [384, 181] width 371 height 37
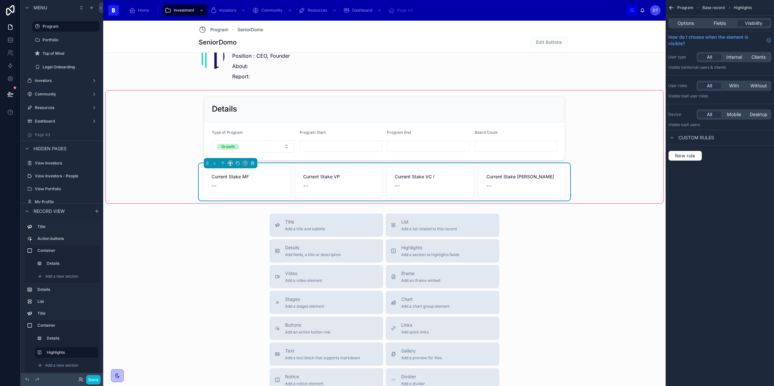
click at [222, 185] on div "--" at bounding box center [247, 185] width 71 height 9
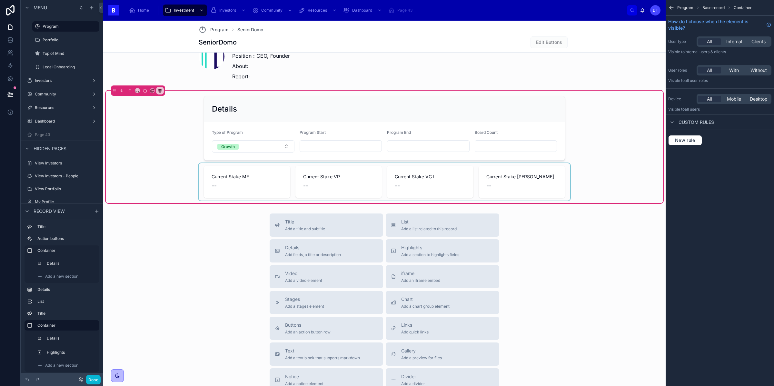
click at [310, 195] on div at bounding box center [384, 181] width 371 height 37
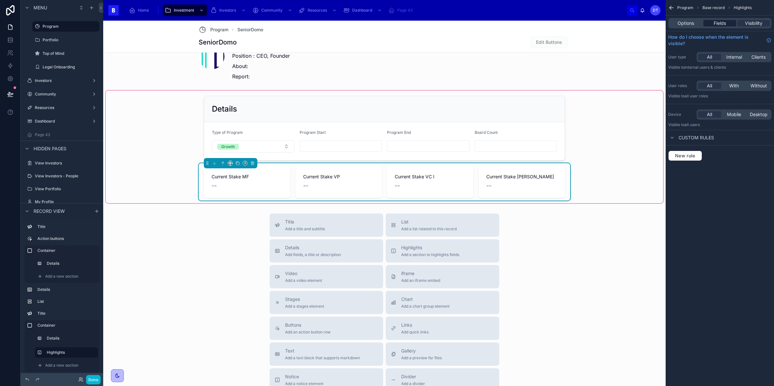
click at [723, 25] on span "Fields" at bounding box center [720, 23] width 12 height 6
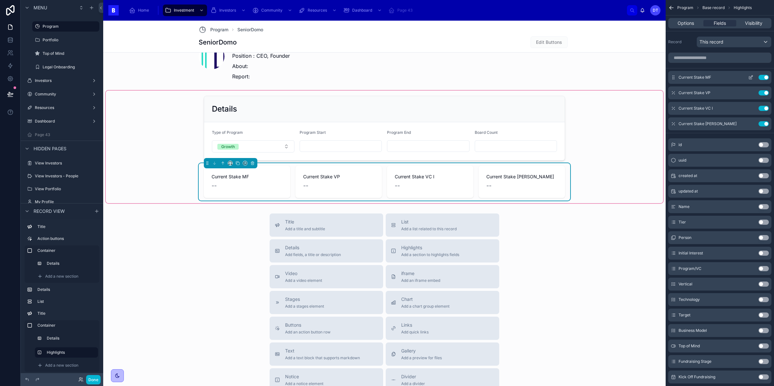
click at [751, 77] on icon "scrollable content" at bounding box center [750, 77] width 5 height 5
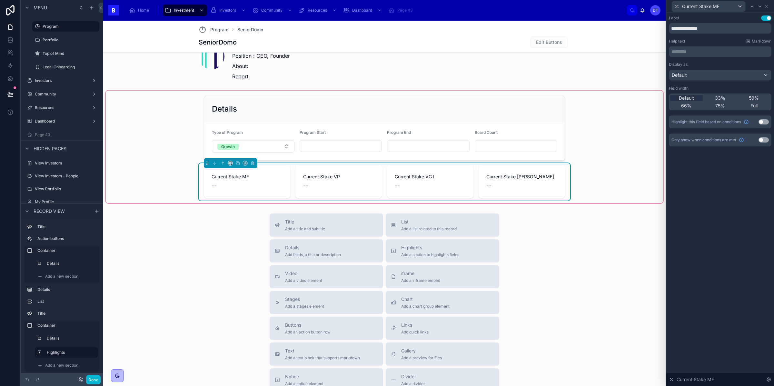
click at [762, 121] on button "Use setting" at bounding box center [763, 121] width 10 height 5
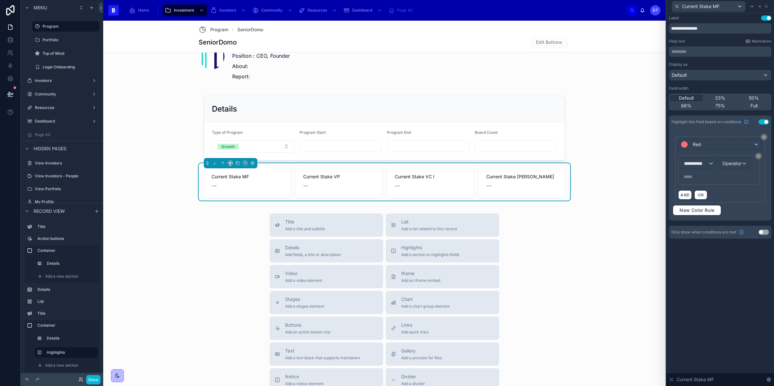
click at [762, 121] on button "Use setting" at bounding box center [763, 121] width 10 height 5
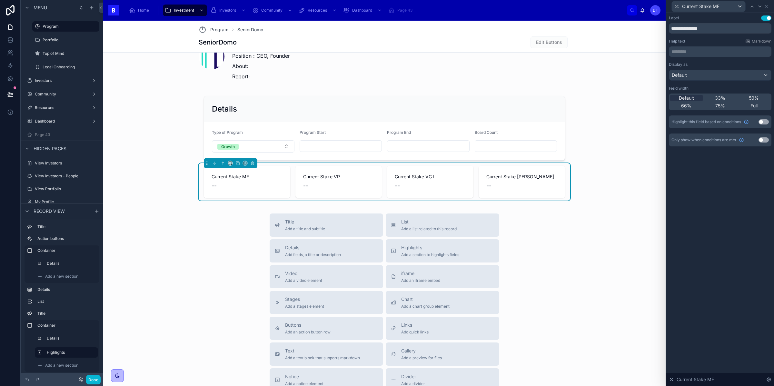
click at [762, 121] on button "Use setting" at bounding box center [763, 121] width 10 height 5
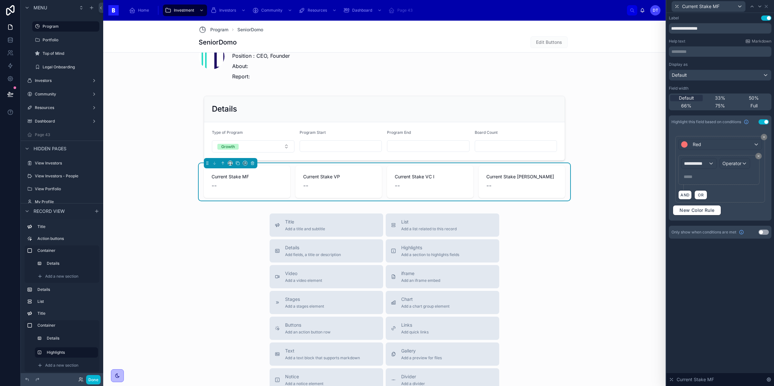
click at [762, 121] on button "Use setting" at bounding box center [763, 121] width 10 height 5
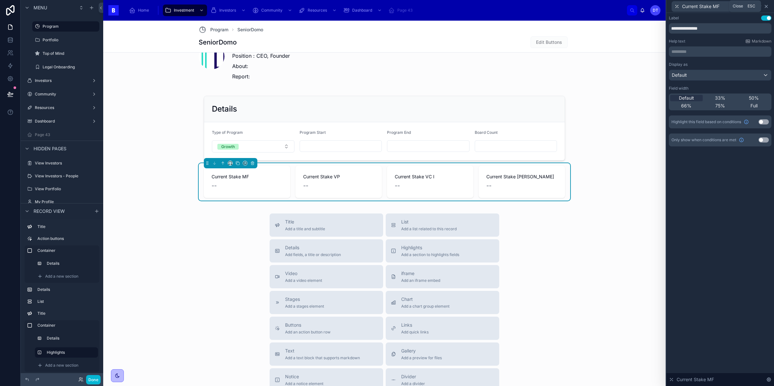
click at [765, 7] on icon at bounding box center [766, 6] width 3 height 3
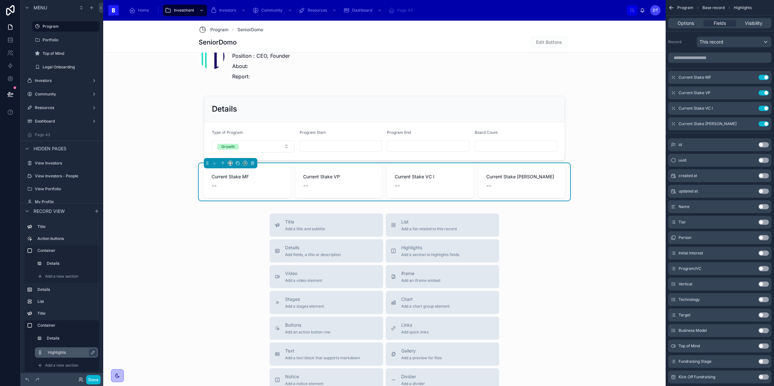
click at [69, 353] on label "Highlights" at bounding box center [70, 352] width 45 height 5
click at [233, 182] on div "Current Stake MF --" at bounding box center [247, 181] width 71 height 17
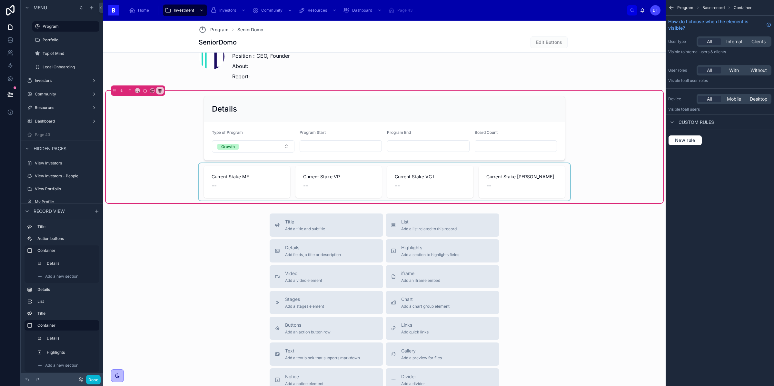
click at [239, 171] on div at bounding box center [384, 181] width 371 height 37
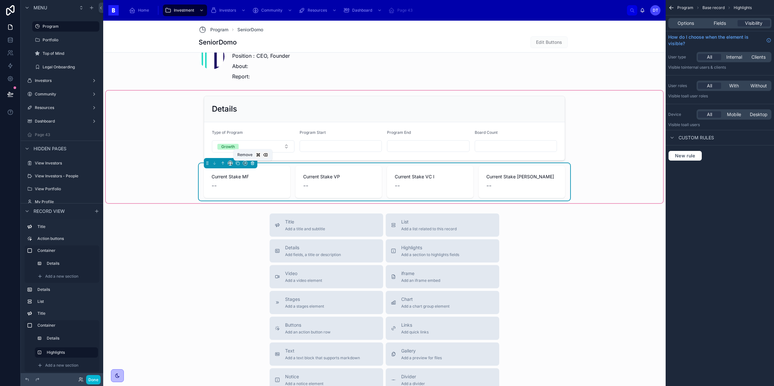
click at [253, 162] on icon at bounding box center [252, 162] width 1 height 1
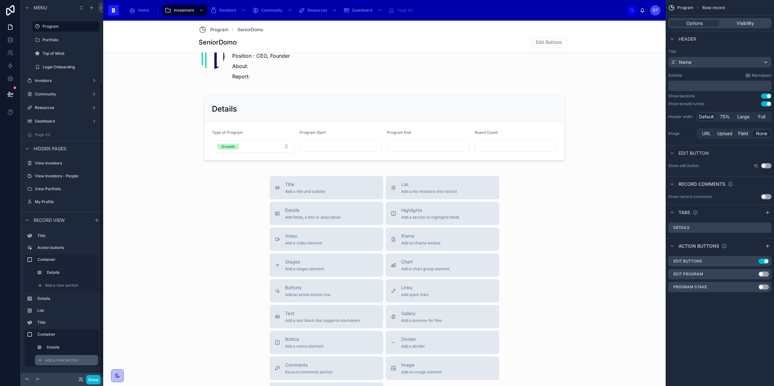
click at [68, 361] on span "Add a new section" at bounding box center [61, 360] width 33 height 5
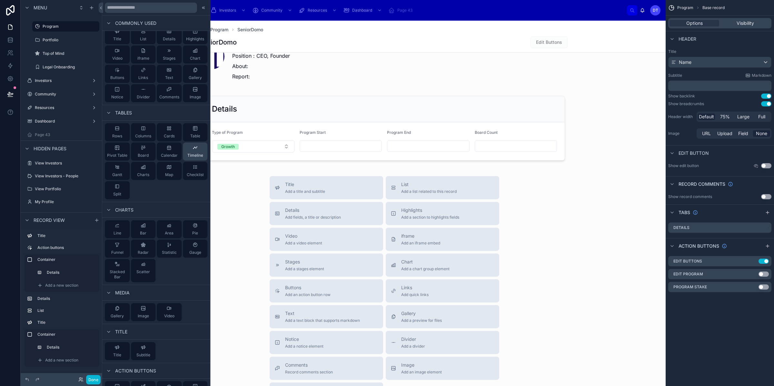
scroll to position [0, 0]
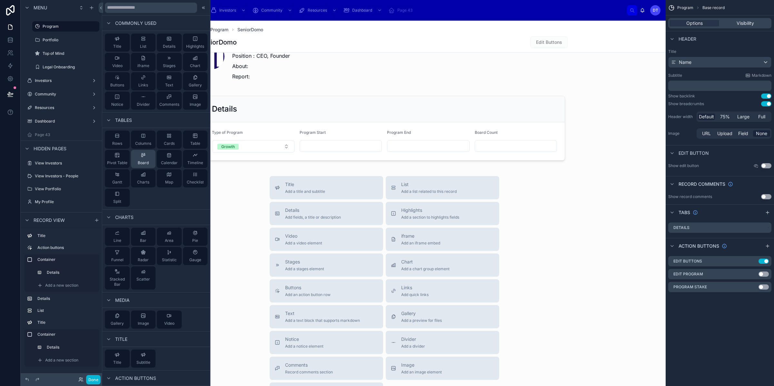
click at [144, 161] on span "Board" at bounding box center [143, 162] width 11 height 5
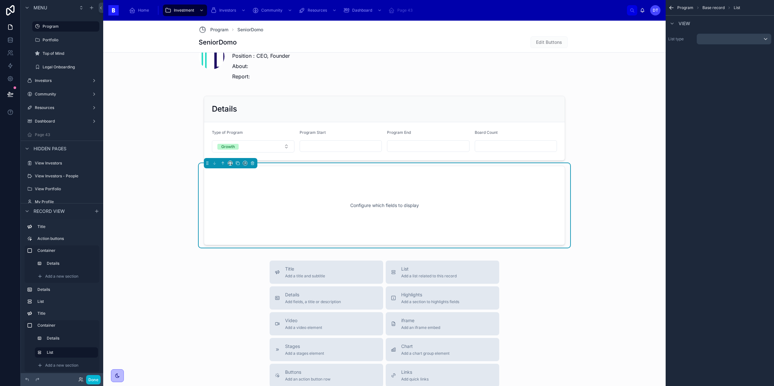
scroll to position [494, 0]
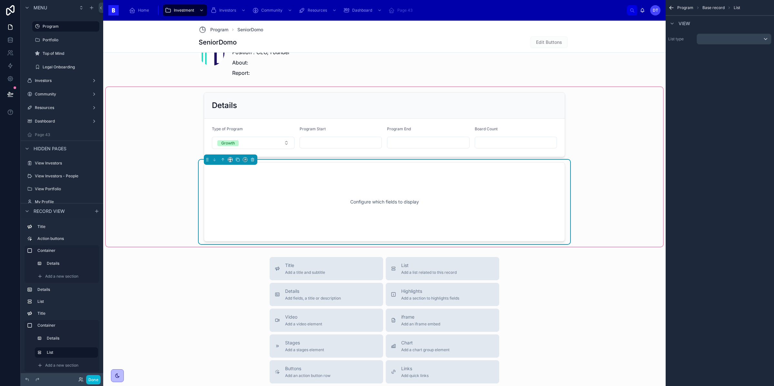
click at [351, 204] on div "Configure which fields to display" at bounding box center [384, 202] width 340 height 58
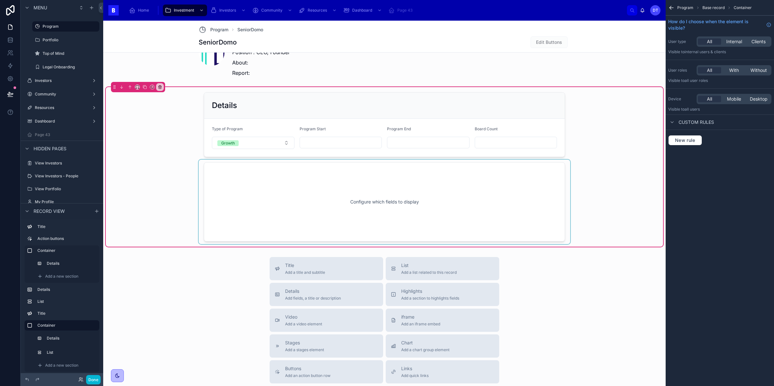
click at [451, 208] on div at bounding box center [384, 202] width 371 height 84
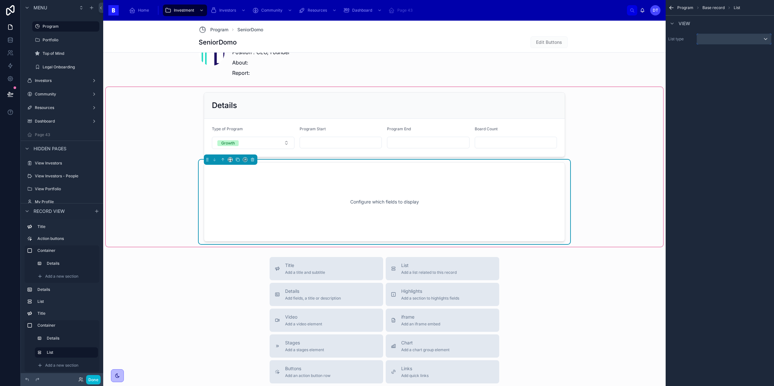
click at [709, 38] on div "scrollable content" at bounding box center [734, 39] width 74 height 10
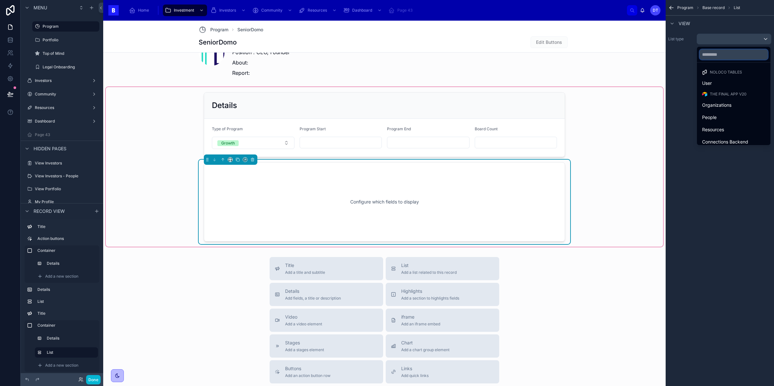
click at [712, 54] on input "text" at bounding box center [733, 54] width 68 height 10
click at [714, 105] on span "Organizations" at bounding box center [716, 105] width 29 height 8
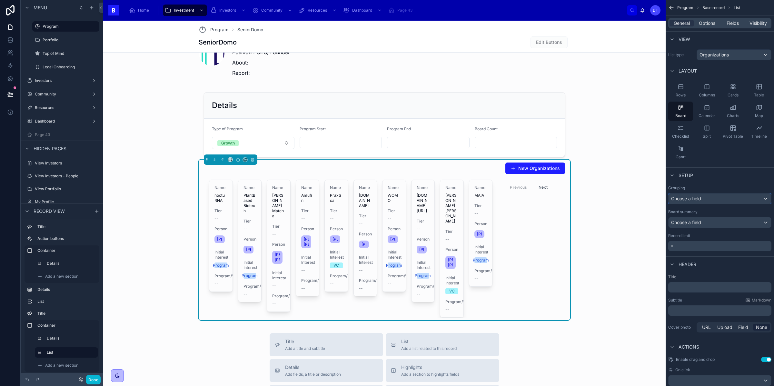
click at [721, 197] on div "Choose a field" at bounding box center [719, 198] width 103 height 10
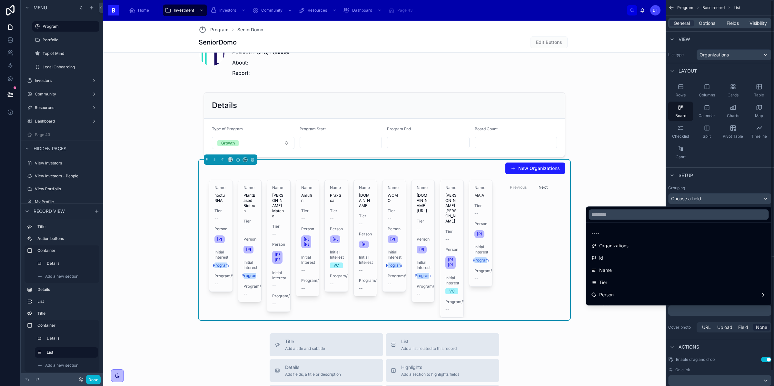
click at [718, 181] on div "scrollable content" at bounding box center [387, 193] width 774 height 386
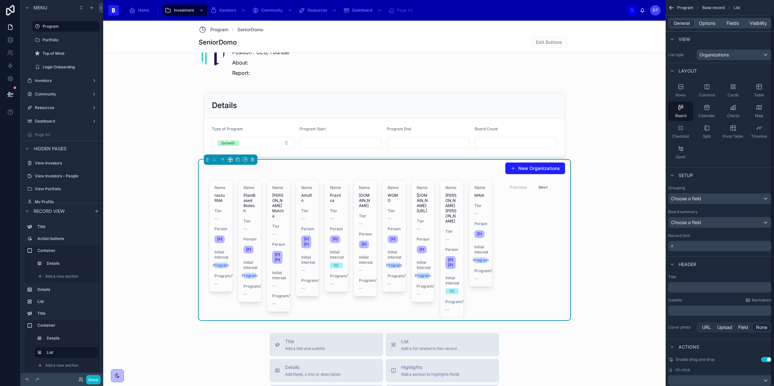
scroll to position [15, 0]
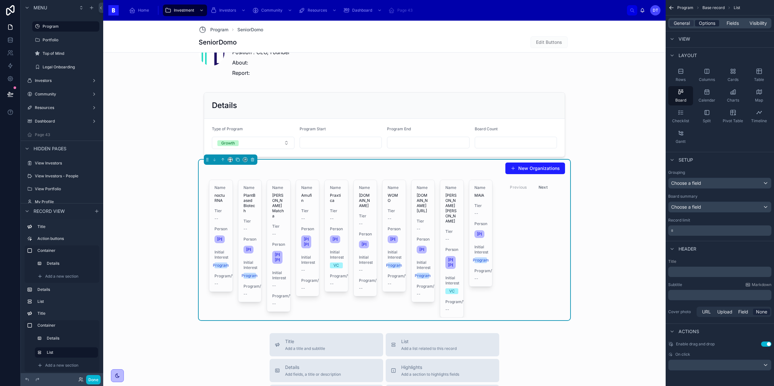
click at [707, 24] on span "Options" at bounding box center [707, 23] width 16 height 6
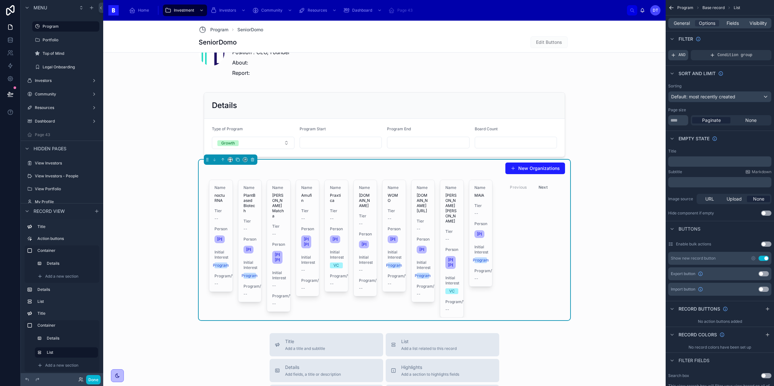
click at [675, 57] on icon "scrollable content" at bounding box center [673, 55] width 5 height 5
click at [698, 56] on div "Add a filter" at bounding box center [719, 55] width 103 height 10
click at [756, 53] on div "scrollable content" at bounding box center [755, 50] width 9 height 9
click at [617, 44] on div "Select a field" at bounding box center [605, 45] width 38 height 10
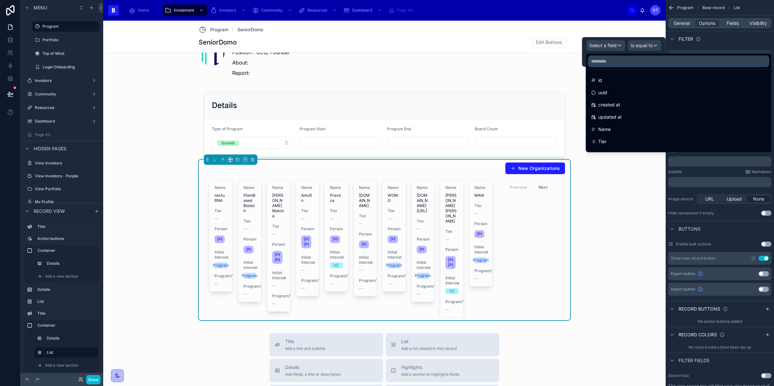
click at [614, 63] on input "text" at bounding box center [678, 61] width 180 height 10
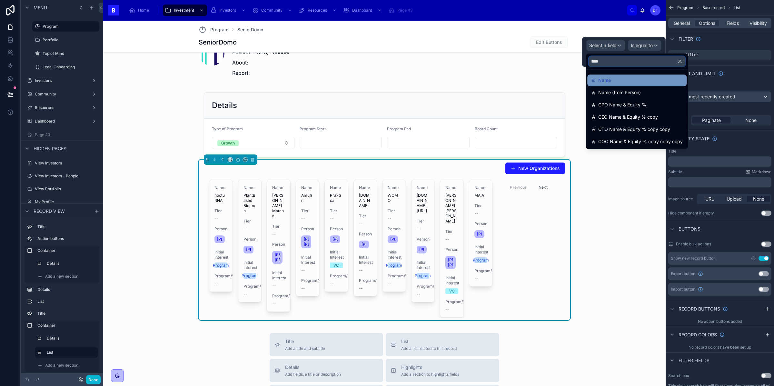
type input "****"
click at [617, 77] on div "Name" at bounding box center [637, 80] width 92 height 8
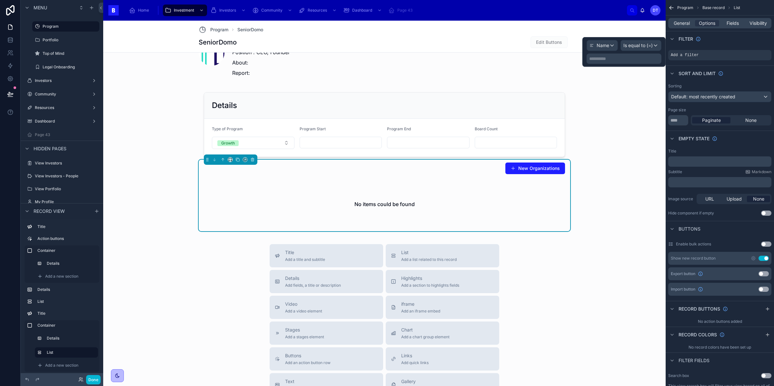
click at [631, 58] on p "**********" at bounding box center [624, 58] width 71 height 6
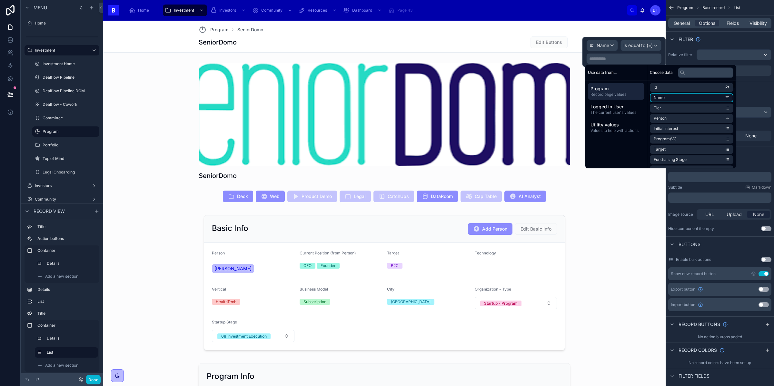
drag, startPoint x: 0, startPoint y: 0, endPoint x: 674, endPoint y: 99, distance: 681.4
click at [674, 99] on li "Name" at bounding box center [692, 97] width 84 height 9
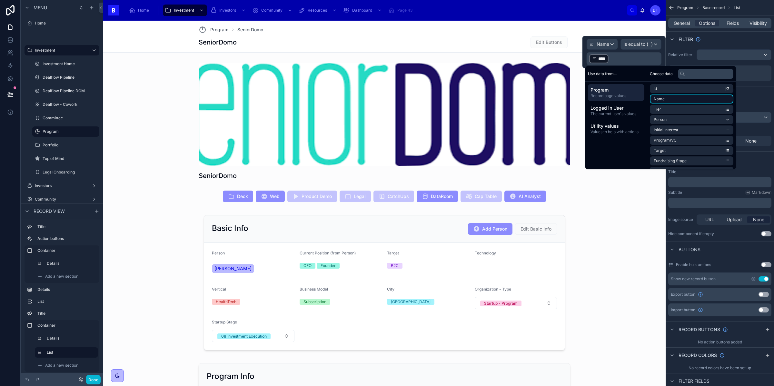
scroll to position [15, 0]
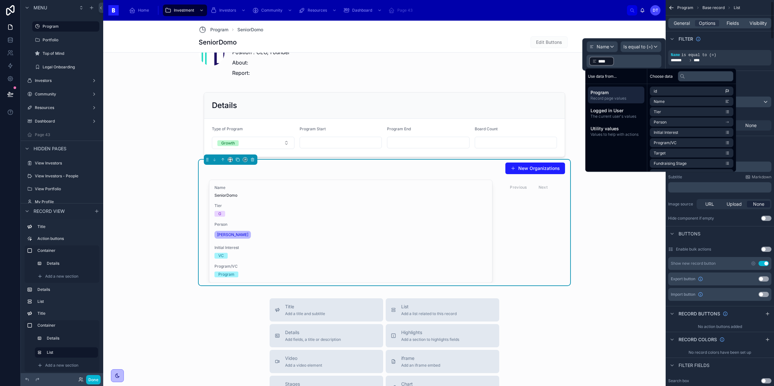
click at [754, 74] on div "Sort And Limit" at bounding box center [719, 78] width 108 height 15
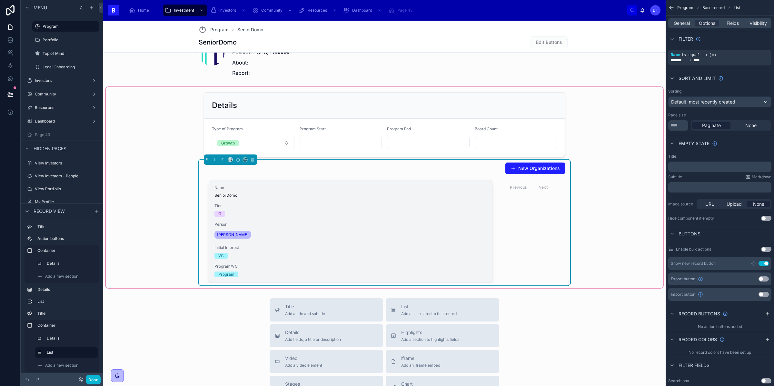
click at [237, 225] on span "Person" at bounding box center [350, 224] width 272 height 5
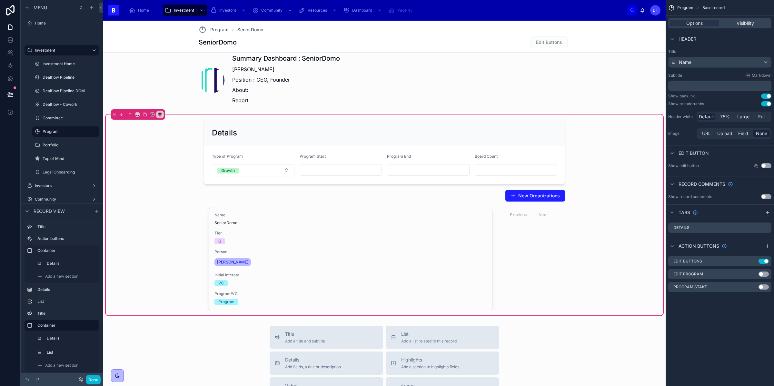
scroll to position [469, 0]
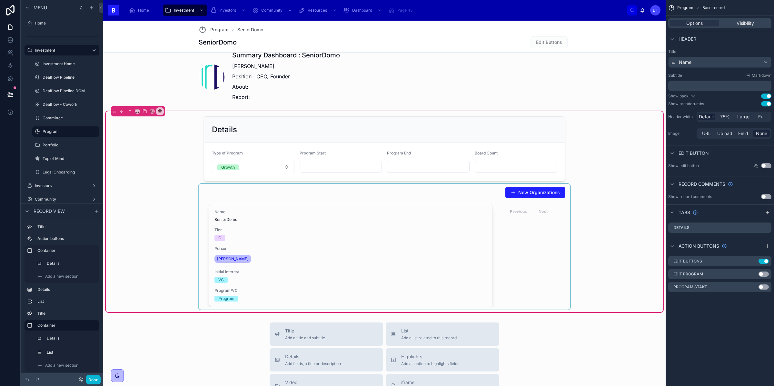
click at [302, 231] on div at bounding box center [384, 247] width 371 height 126
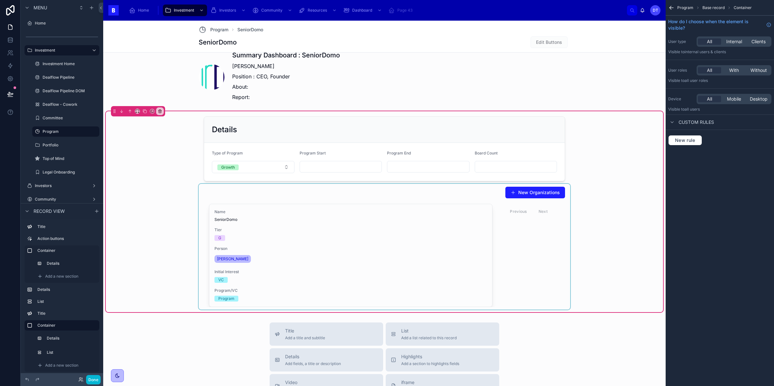
click at [390, 244] on div at bounding box center [384, 247] width 371 height 126
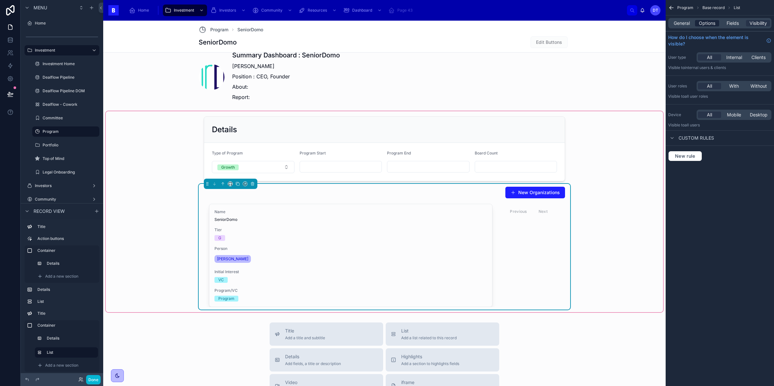
click at [711, 22] on span "Options" at bounding box center [707, 23] width 16 height 6
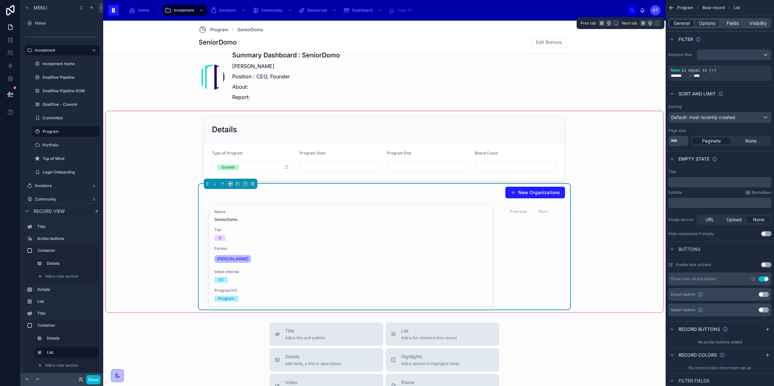
click at [680, 24] on span "General" at bounding box center [682, 23] width 16 height 6
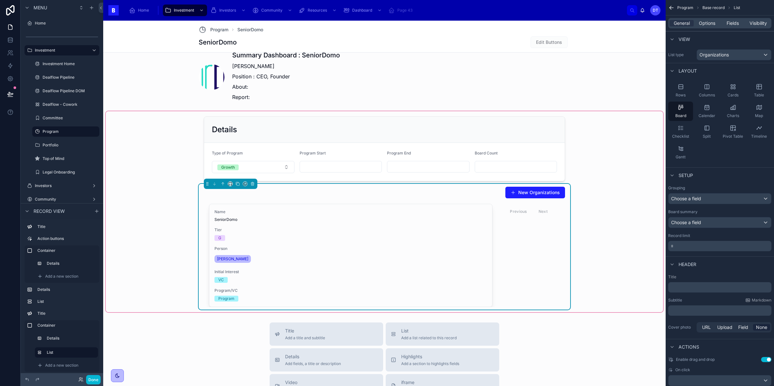
scroll to position [15, 0]
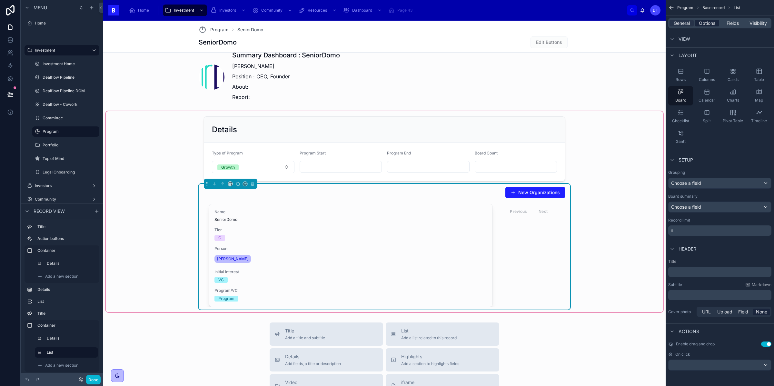
click at [702, 23] on span "Options" at bounding box center [707, 23] width 16 height 6
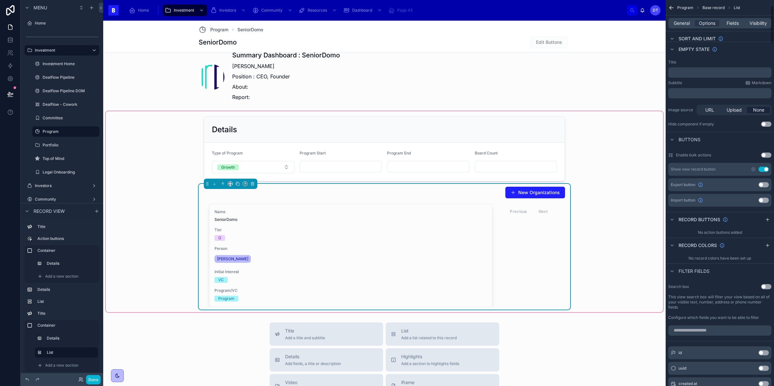
scroll to position [0, 0]
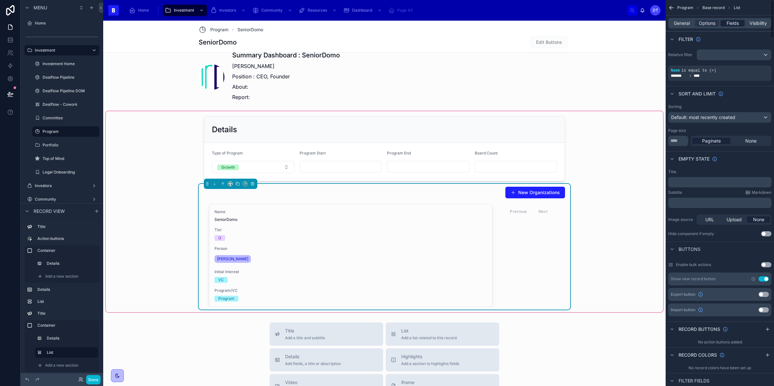
click at [729, 24] on span "Fields" at bounding box center [732, 23] width 12 height 6
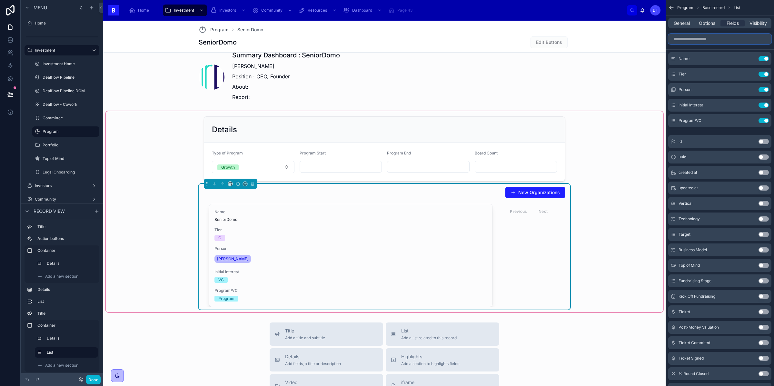
click at [705, 41] on input "scrollable content" at bounding box center [719, 39] width 103 height 10
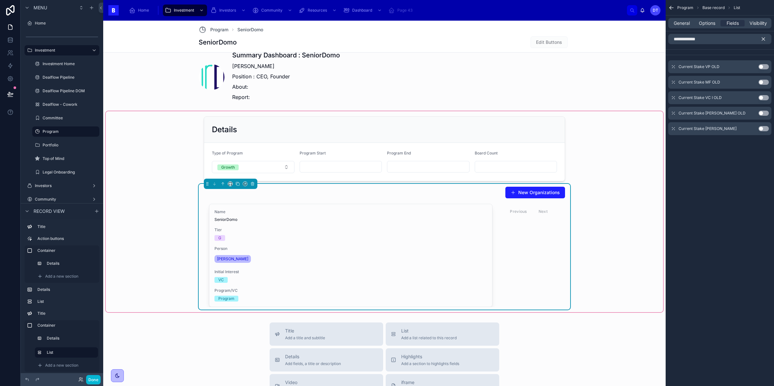
click at [762, 129] on button "Use setting" at bounding box center [763, 128] width 10 height 5
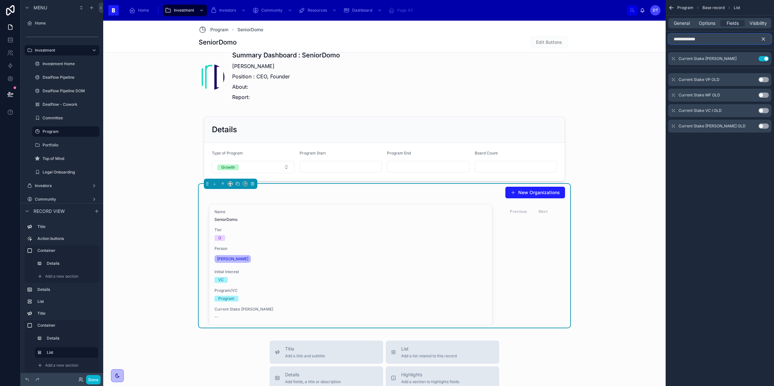
click at [715, 37] on input "**********" at bounding box center [719, 39] width 103 height 10
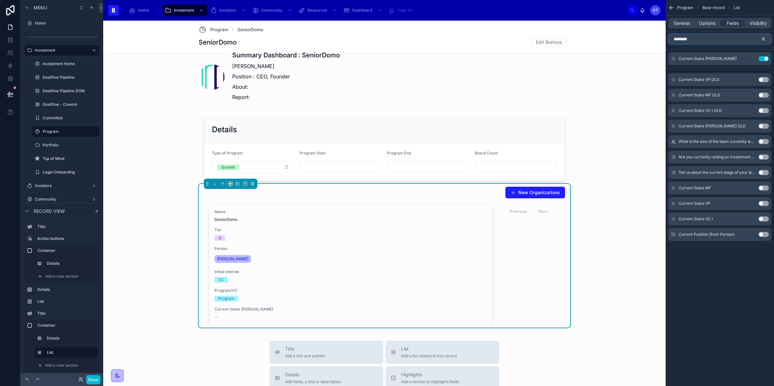
type input "*******"
click at [764, 202] on button "Use setting" at bounding box center [763, 203] width 10 height 5
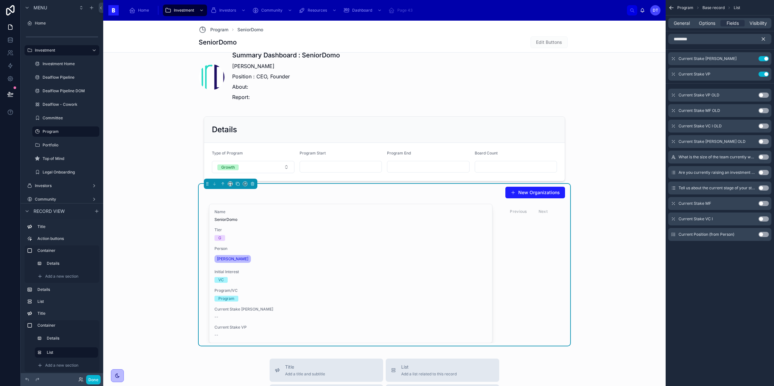
click at [762, 202] on button "Use setting" at bounding box center [763, 203] width 10 height 5
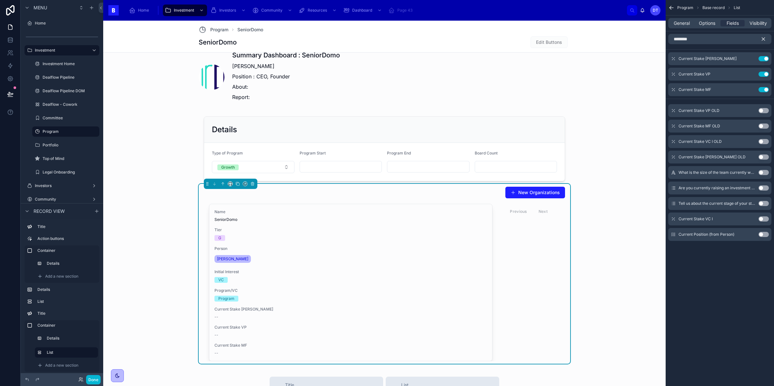
click at [765, 219] on button "Use setting" at bounding box center [763, 218] width 10 height 5
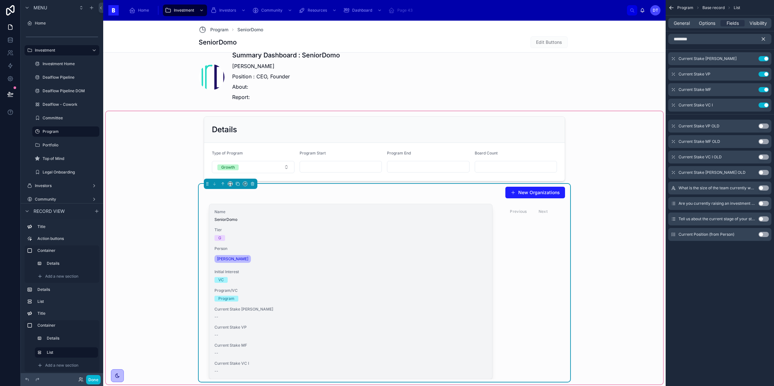
click at [258, 272] on span "Initial Interest" at bounding box center [350, 271] width 272 height 5
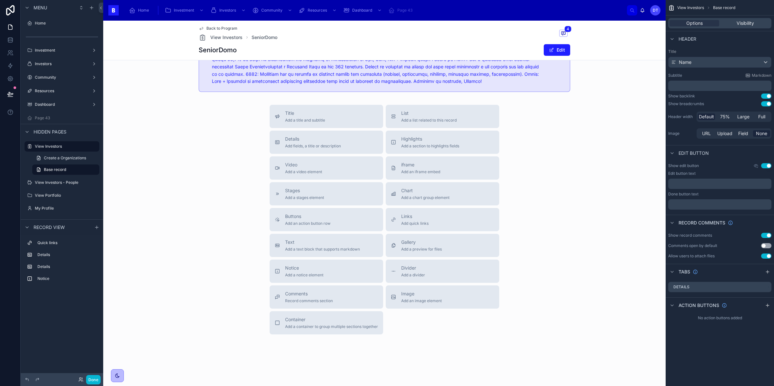
scroll to position [314, 0]
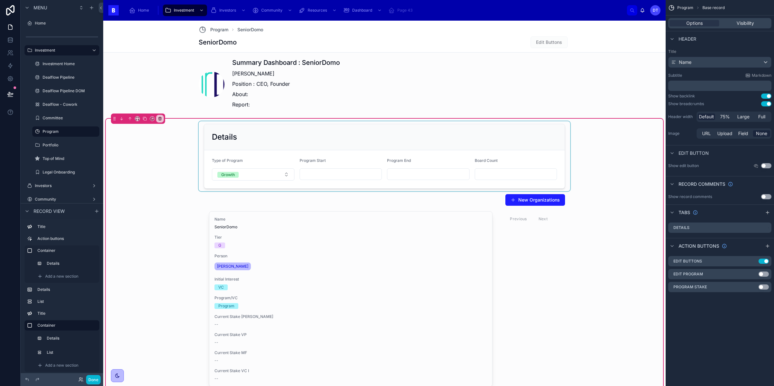
scroll to position [466, 0]
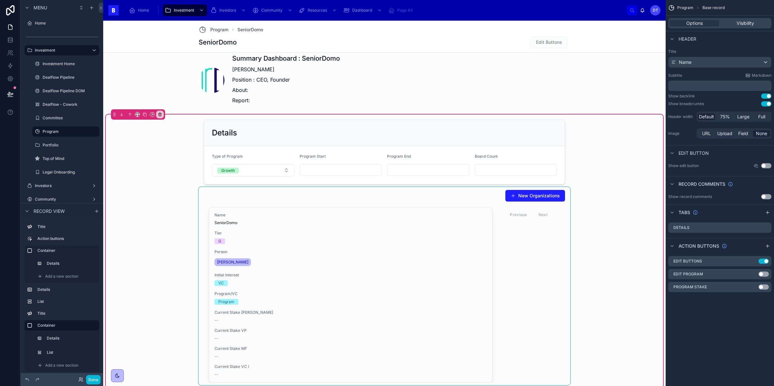
click at [285, 227] on div at bounding box center [384, 286] width 371 height 198
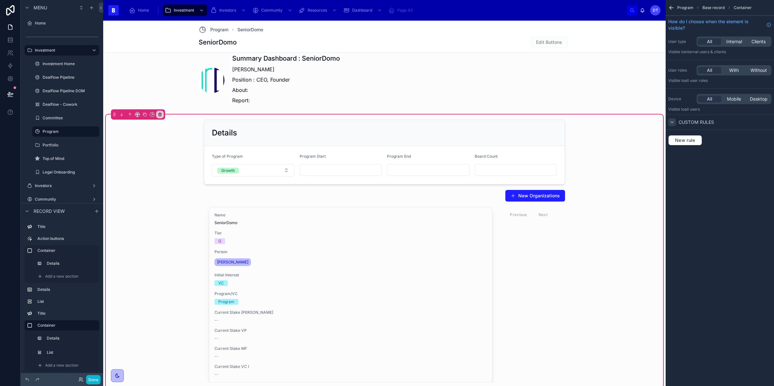
click at [674, 119] on div "scrollable content" at bounding box center [672, 122] width 8 height 8
click at [674, 121] on icon "scrollable content" at bounding box center [671, 122] width 5 height 5
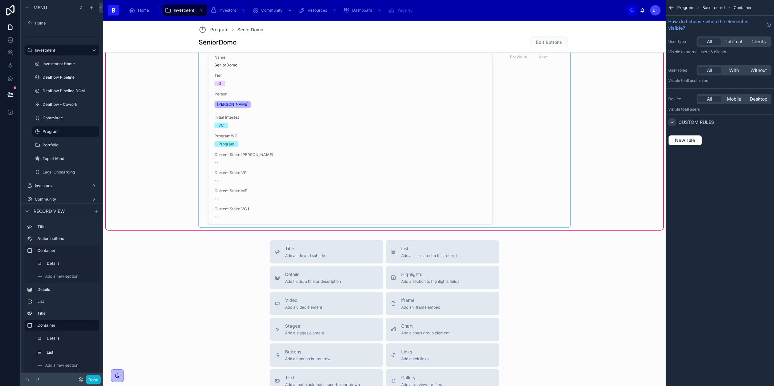
scroll to position [624, 0]
click at [304, 164] on div at bounding box center [384, 128] width 371 height 198
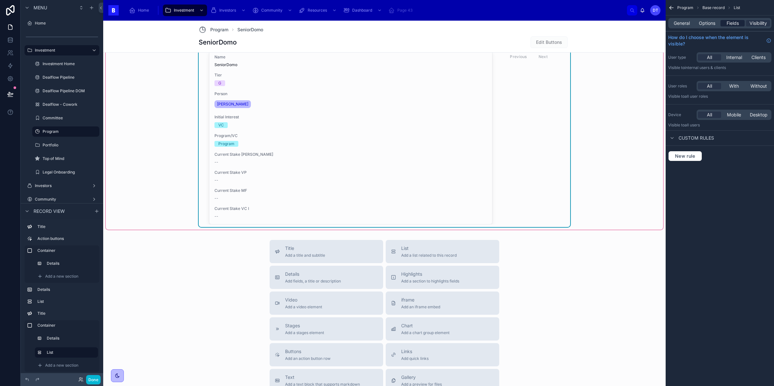
click at [734, 21] on span "Fields" at bounding box center [732, 23] width 12 height 6
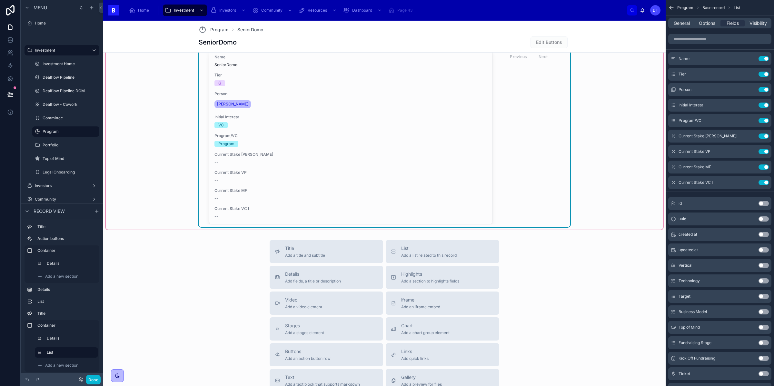
scroll to position [547, 0]
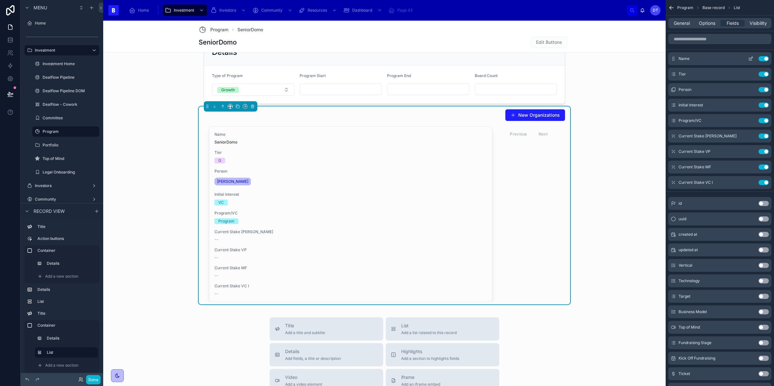
click at [765, 57] on button "Use setting" at bounding box center [763, 58] width 10 height 5
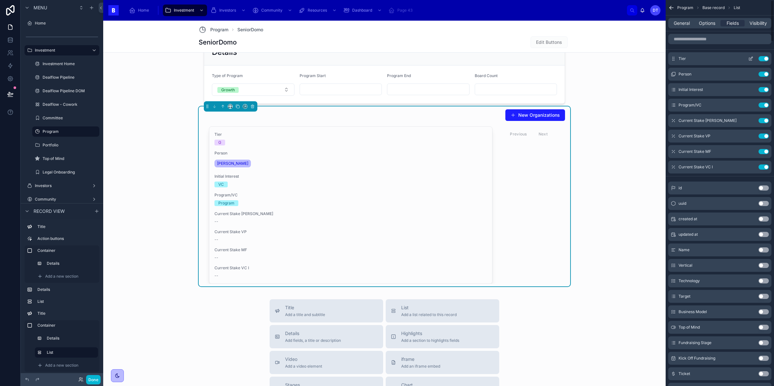
click at [765, 57] on button "Use setting" at bounding box center [763, 58] width 10 height 5
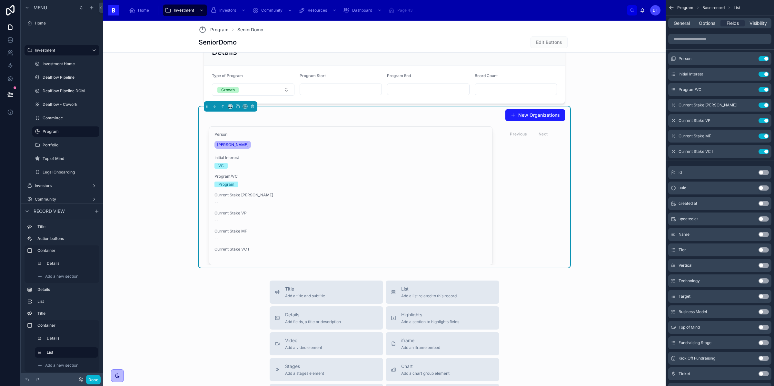
click at [765, 57] on button "Use setting" at bounding box center [763, 58] width 10 height 5
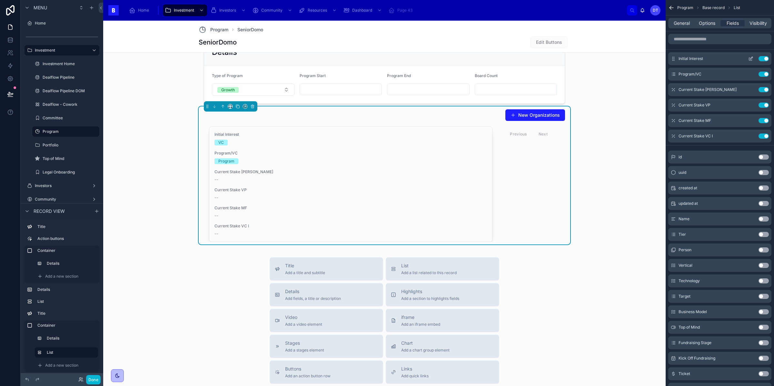
click at [765, 58] on button "Use setting" at bounding box center [763, 58] width 10 height 5
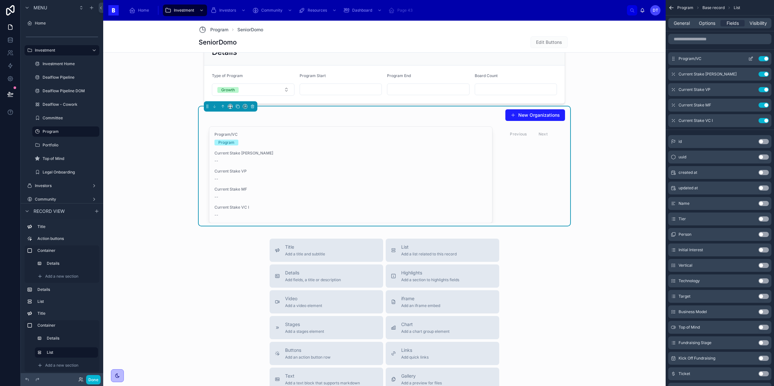
click at [765, 58] on button "Use setting" at bounding box center [763, 58] width 10 height 5
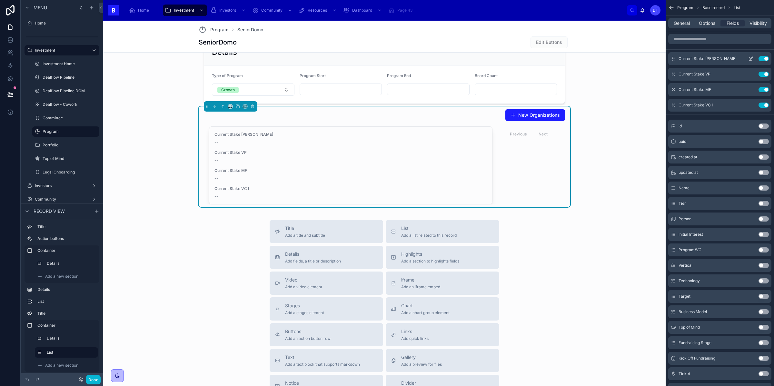
click at [751, 57] on icon "scrollable content" at bounding box center [751, 58] width 3 height 3
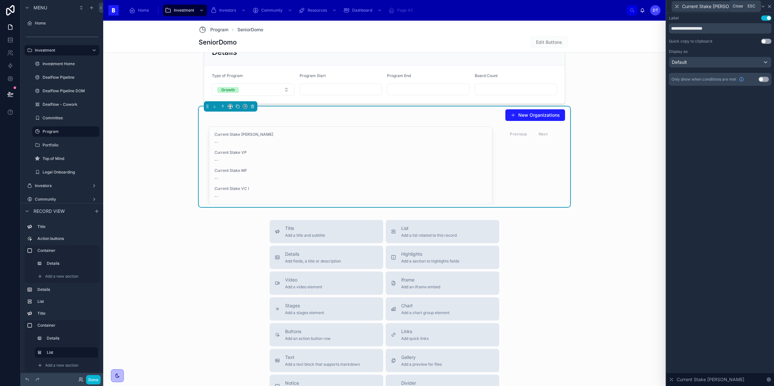
click at [768, 5] on icon at bounding box center [769, 6] width 3 height 3
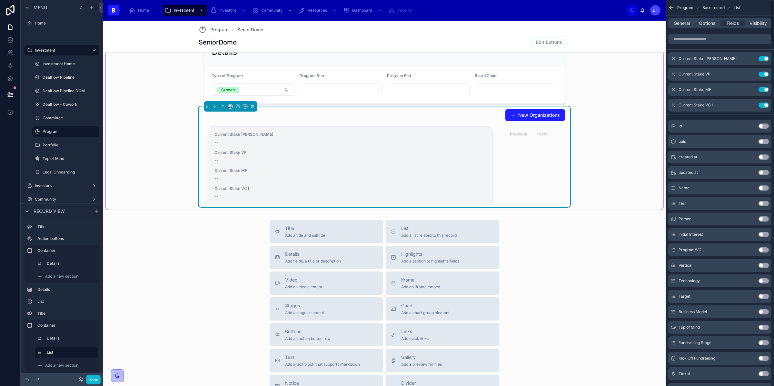
click at [330, 137] on span "Current Stake [PERSON_NAME]" at bounding box center [350, 134] width 272 height 5
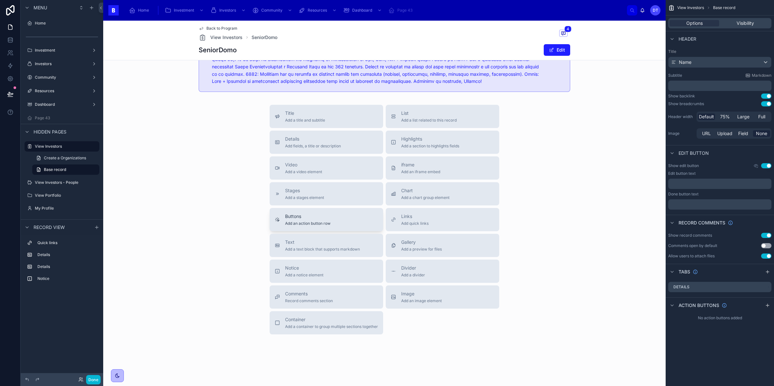
scroll to position [314, 0]
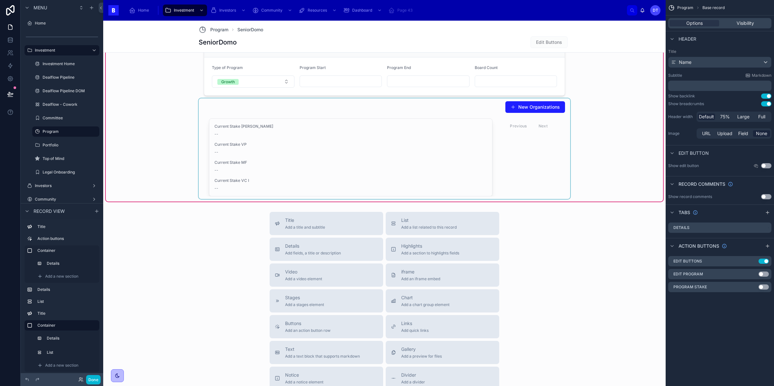
scroll to position [497, 0]
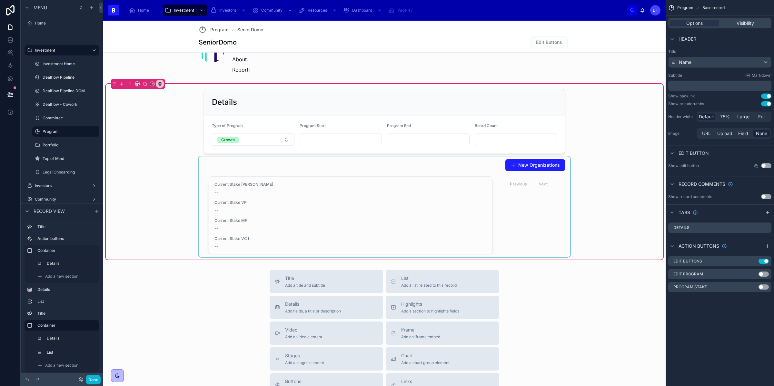
click at [229, 188] on div at bounding box center [384, 206] width 371 height 101
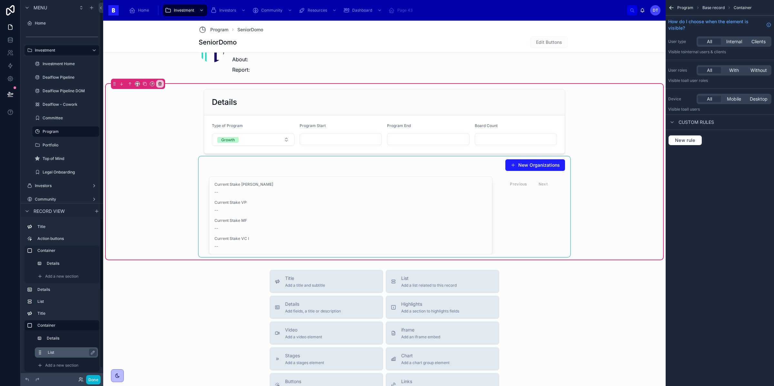
scroll to position [5, 0]
click at [228, 172] on div at bounding box center [384, 206] width 371 height 101
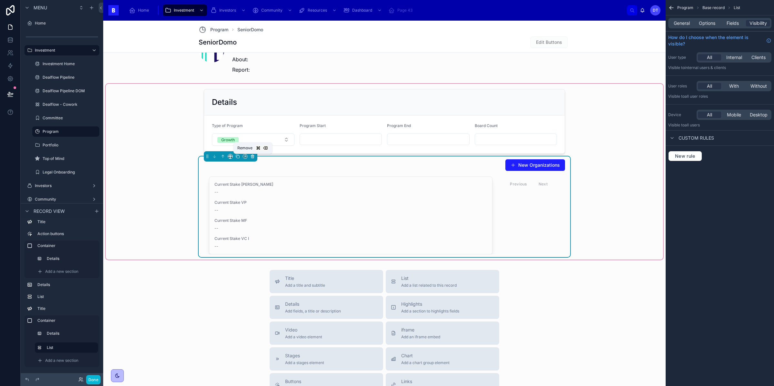
click at [253, 157] on icon at bounding box center [252, 156] width 5 height 5
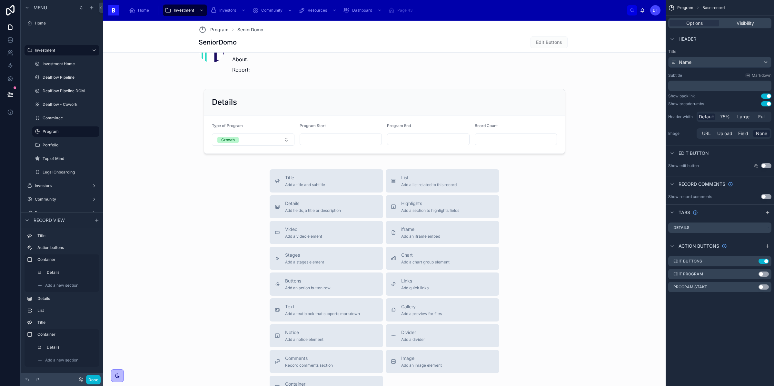
scroll to position [0, 0]
click at [57, 359] on span "Add a new section" at bounding box center [61, 360] width 33 height 5
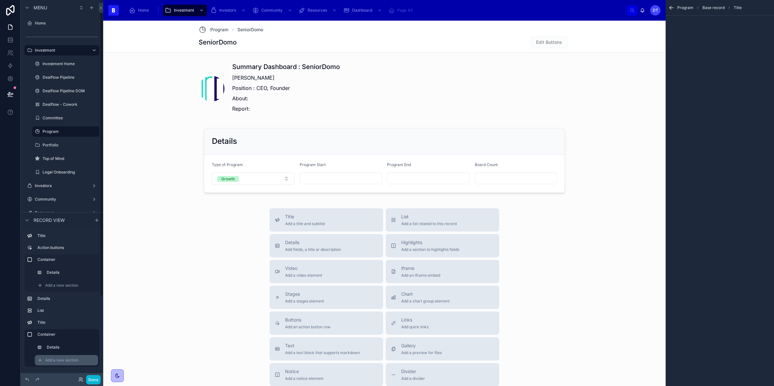
click at [64, 362] on span "Add a new section" at bounding box center [61, 360] width 33 height 5
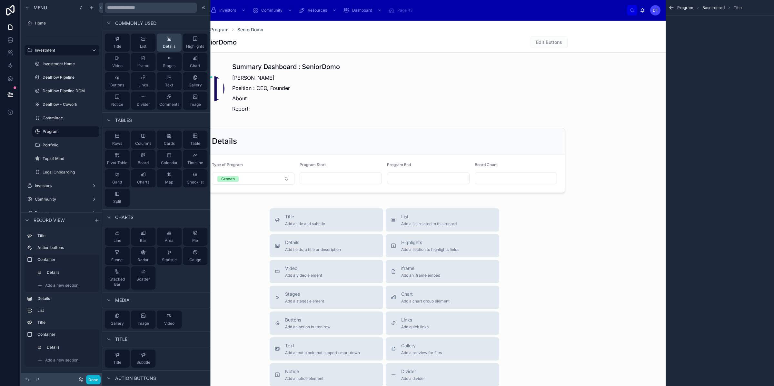
click at [168, 44] on span "Details" at bounding box center [169, 46] width 13 height 5
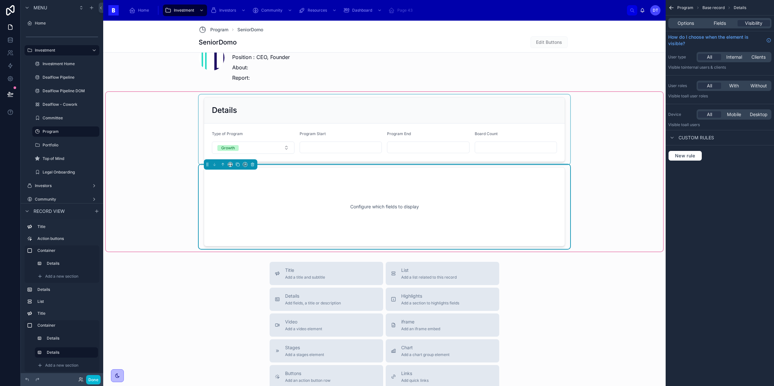
scroll to position [494, 0]
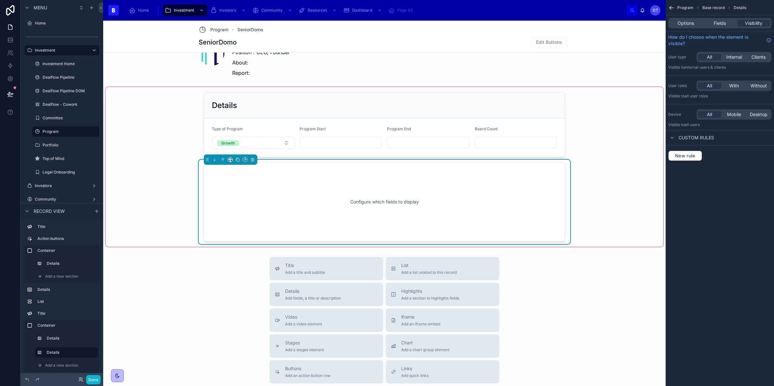
click at [301, 202] on div "Configure which fields to display" at bounding box center [384, 202] width 340 height 58
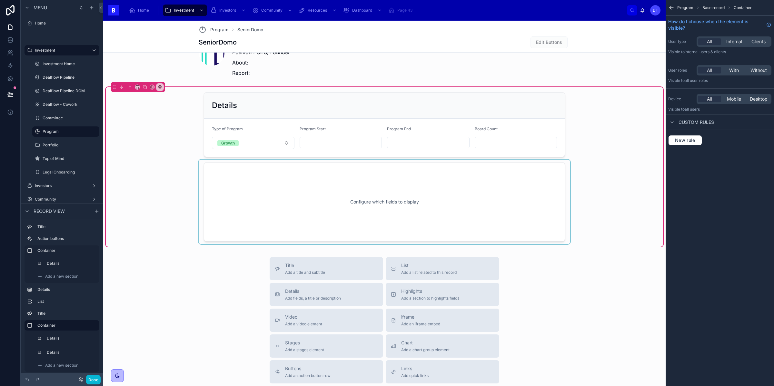
click at [446, 197] on div at bounding box center [384, 202] width 371 height 84
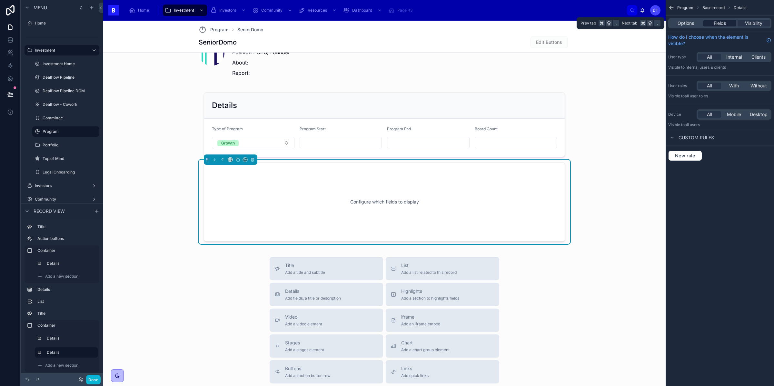
click at [723, 23] on span "Fields" at bounding box center [720, 23] width 12 height 6
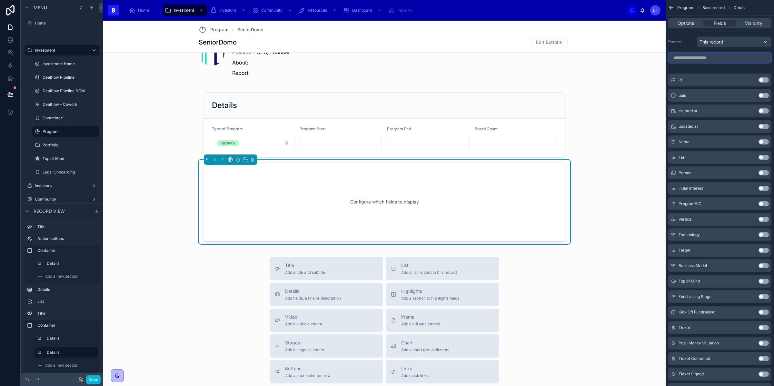
click at [716, 57] on input "scrollable content" at bounding box center [719, 58] width 103 height 10
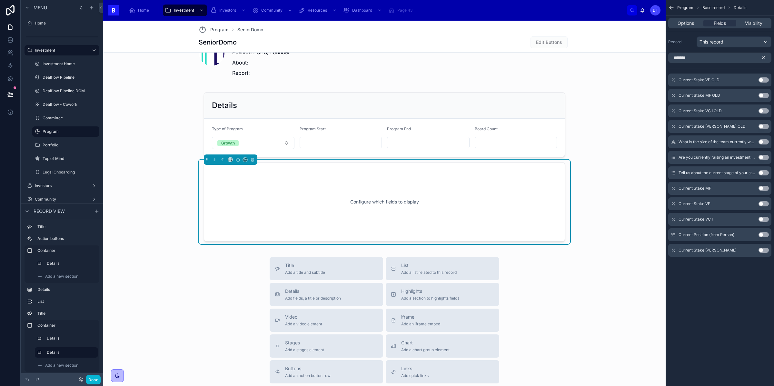
click at [763, 188] on button "Use setting" at bounding box center [763, 188] width 10 height 5
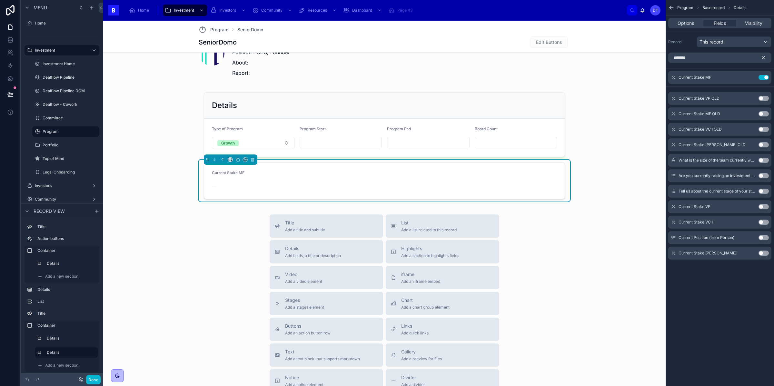
click at [763, 208] on button "Use setting" at bounding box center [763, 206] width 10 height 5
click at [763, 222] on button "Use setting" at bounding box center [763, 222] width 10 height 5
click at [762, 253] on button "Use setting" at bounding box center [763, 253] width 10 height 5
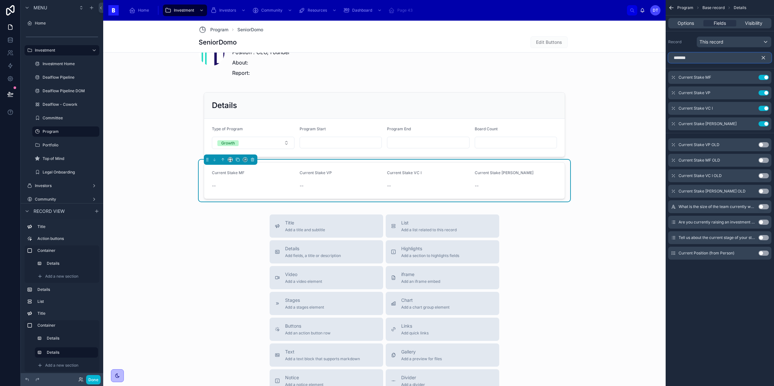
click at [702, 53] on input "*******" at bounding box center [719, 58] width 103 height 10
click at [702, 54] on input "*******" at bounding box center [719, 58] width 103 height 10
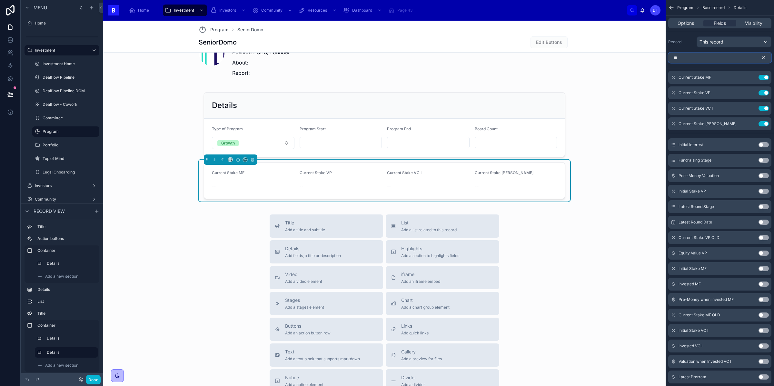
type input "*"
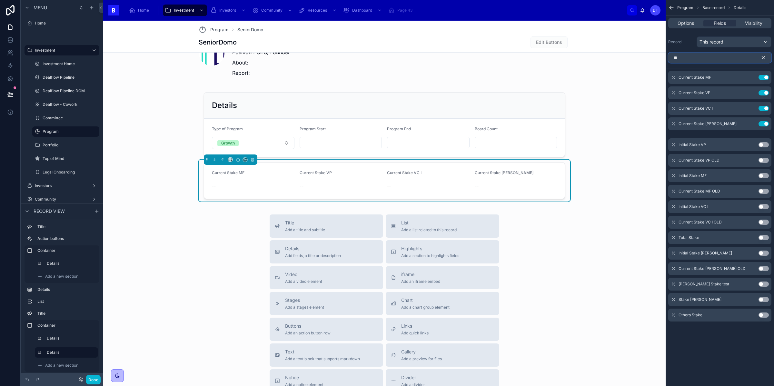
type input "*"
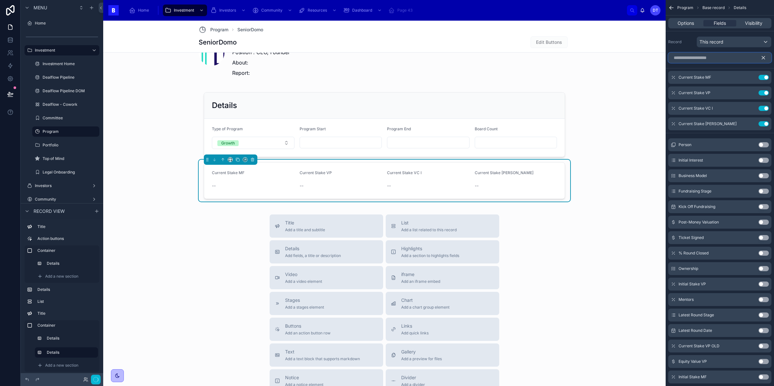
type input "*"
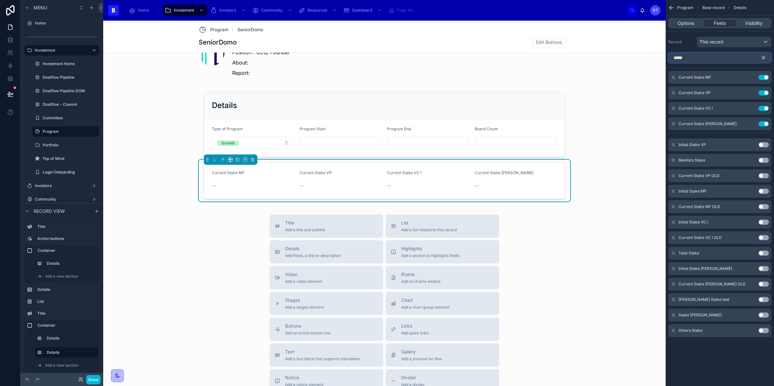
type input "*****"
click at [763, 161] on button "Use setting" at bounding box center [763, 160] width 10 height 5
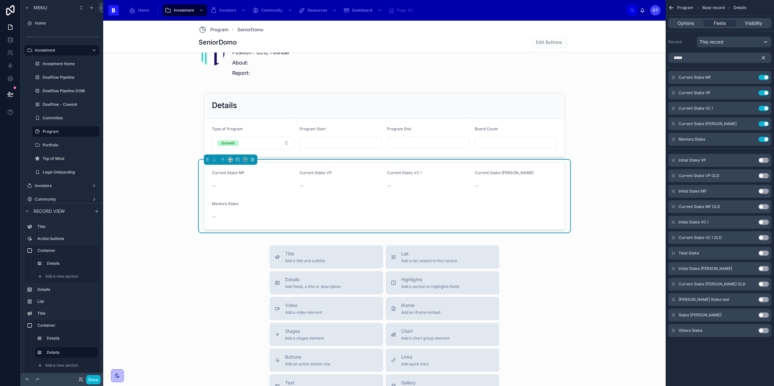
click at [762, 332] on button "Use setting" at bounding box center [763, 330] width 10 height 5
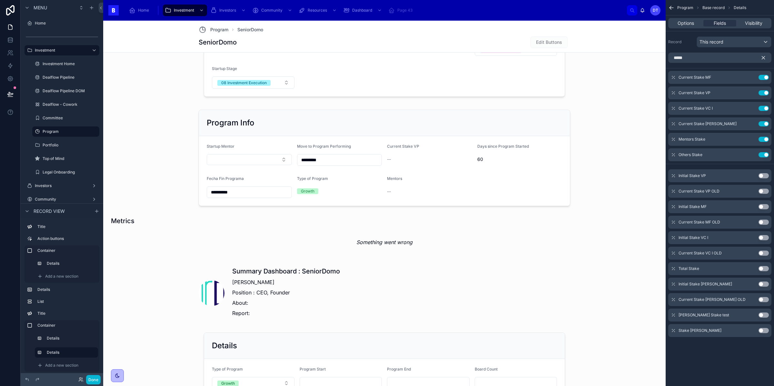
scroll to position [485, 0]
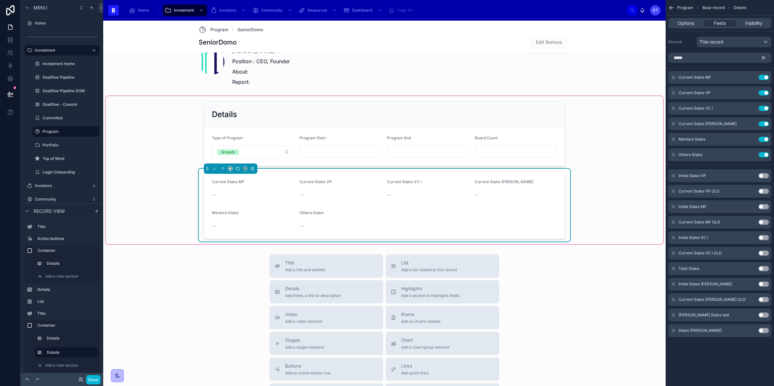
click at [415, 214] on form "Current Stake MF -- Current Stake VP -- Current Stake VC I -- Current Stake VC …" at bounding box center [384, 205] width 360 height 67
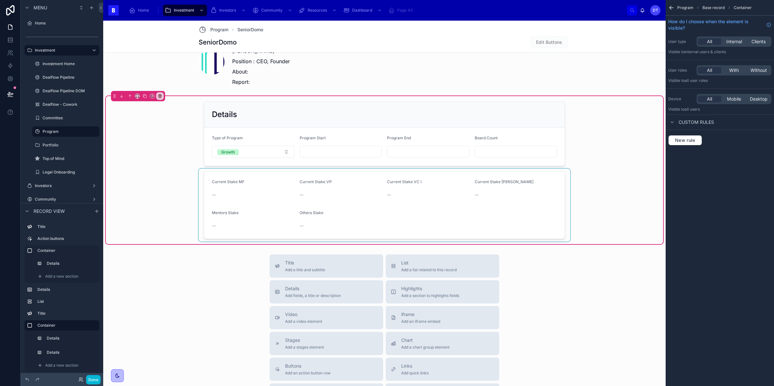
click at [294, 210] on div at bounding box center [384, 205] width 371 height 73
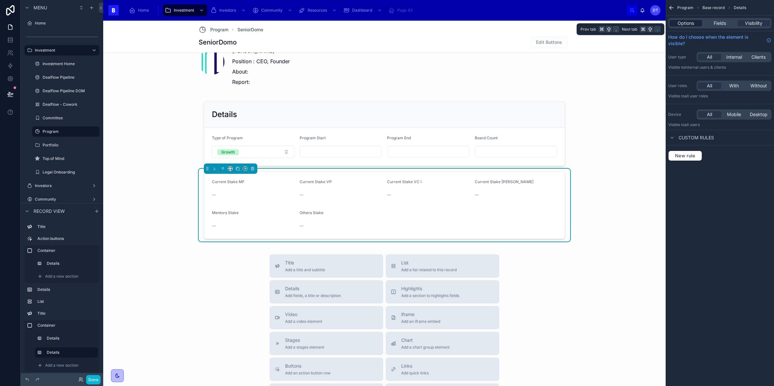
click at [683, 25] on span "Options" at bounding box center [685, 23] width 16 height 6
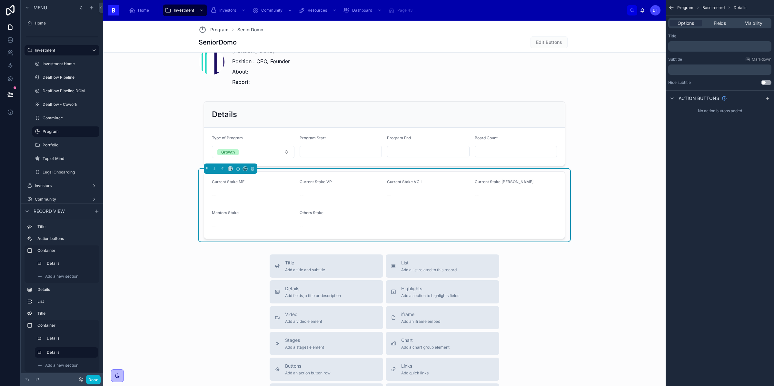
click at [689, 49] on p "﻿" at bounding box center [720, 46] width 99 height 5
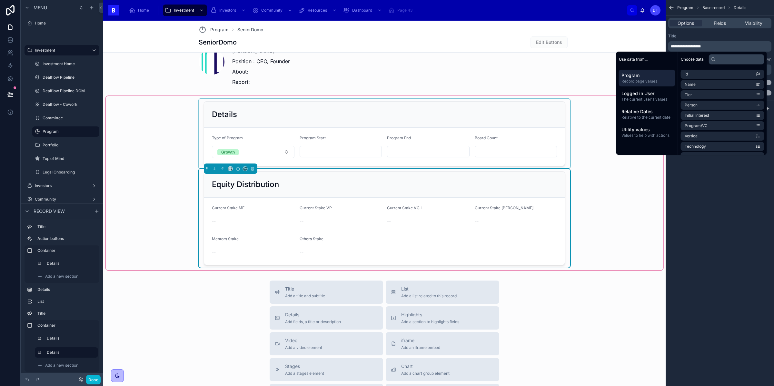
click at [232, 117] on div at bounding box center [384, 134] width 371 height 70
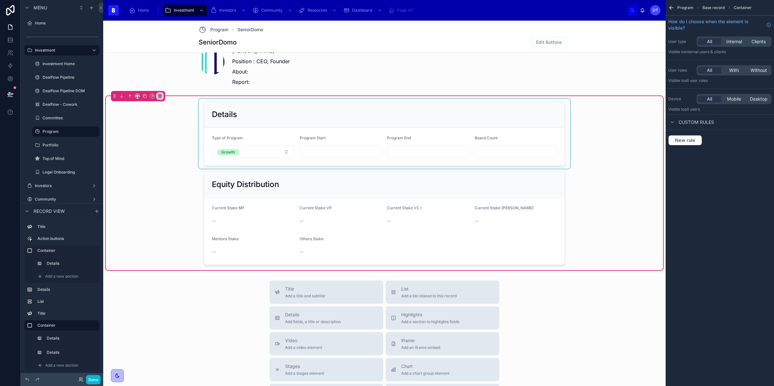
click at [231, 114] on div at bounding box center [384, 134] width 371 height 70
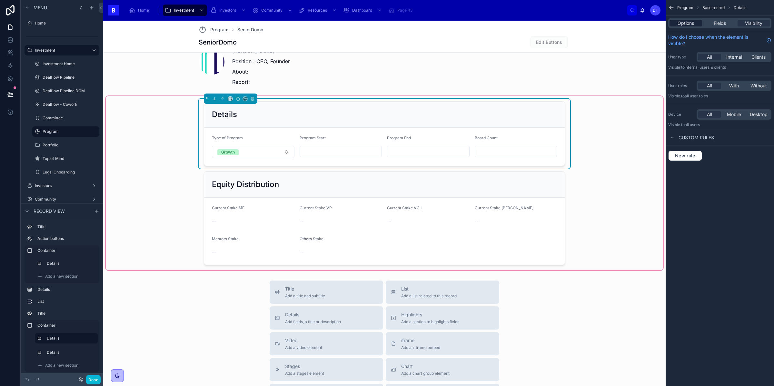
click at [683, 20] on span "Options" at bounding box center [685, 23] width 16 height 6
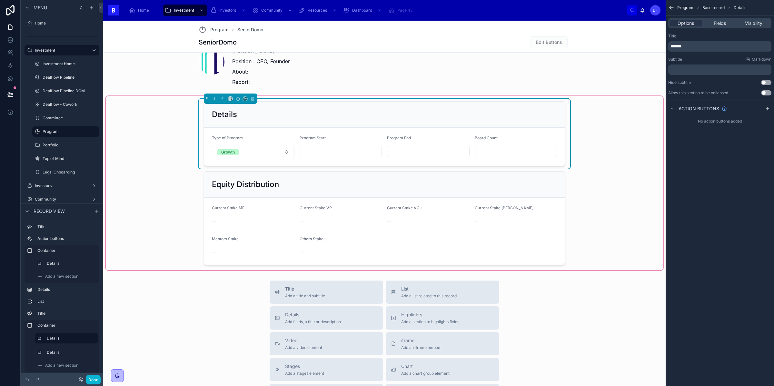
click at [686, 44] on p "*******" at bounding box center [720, 46] width 99 height 5
click at [718, 220] on div "Program Base record Details Options Fields Visibility Title ***** Subtitle Mark…" at bounding box center [719, 193] width 108 height 386
click at [266, 219] on div at bounding box center [384, 218] width 371 height 99
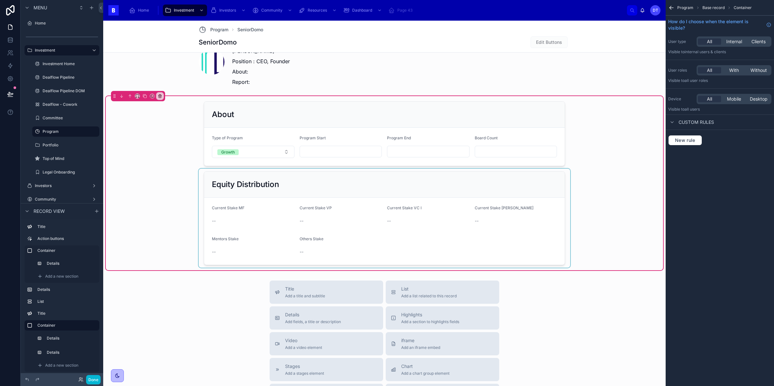
click at [255, 207] on div at bounding box center [384, 218] width 371 height 99
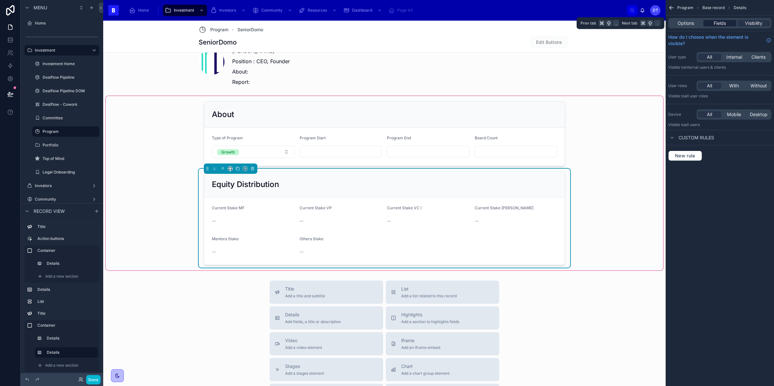
click at [715, 24] on span "Fields" at bounding box center [720, 23] width 12 height 6
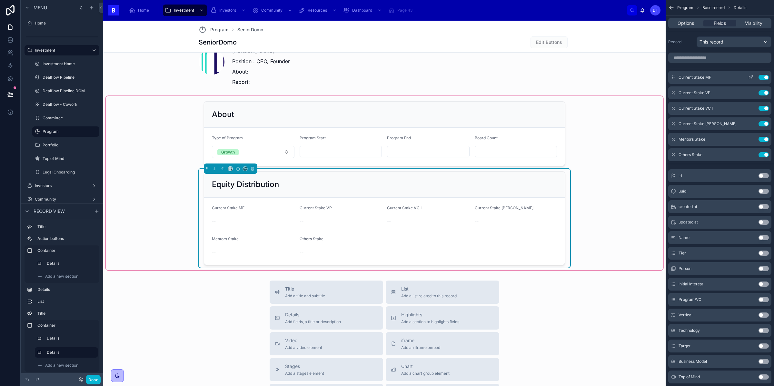
click at [751, 77] on icon "scrollable content" at bounding box center [750, 77] width 5 height 5
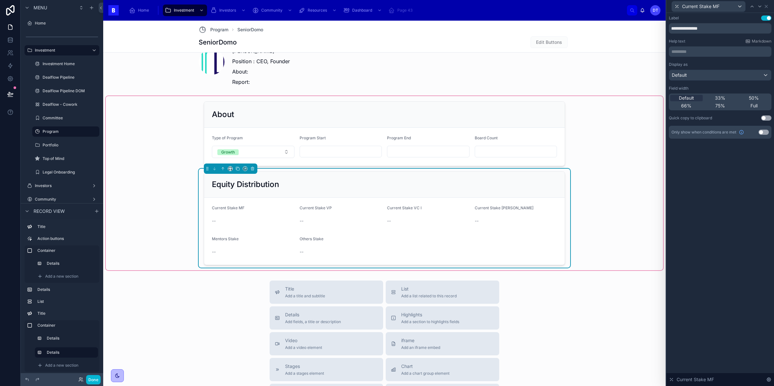
click at [297, 222] on form "Current Stake MF -- Current Stake VP -- Current Stake VC I -- Current Stake VC …" at bounding box center [384, 231] width 360 height 67
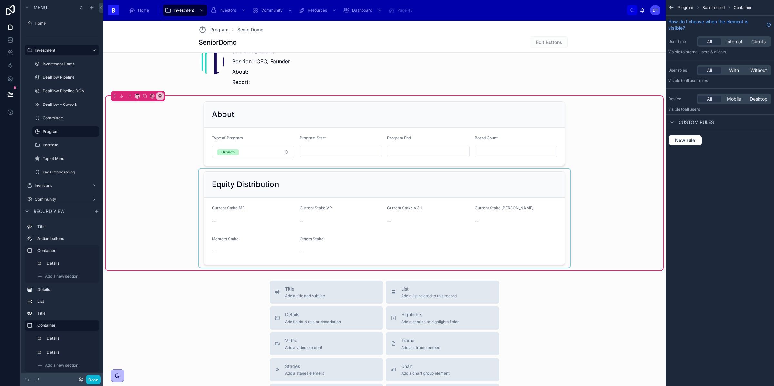
click at [247, 208] on div at bounding box center [384, 218] width 371 height 99
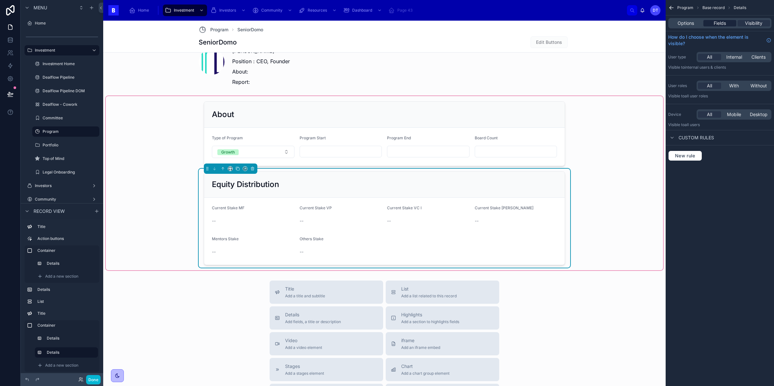
click at [722, 24] on span "Fields" at bounding box center [720, 23] width 12 height 6
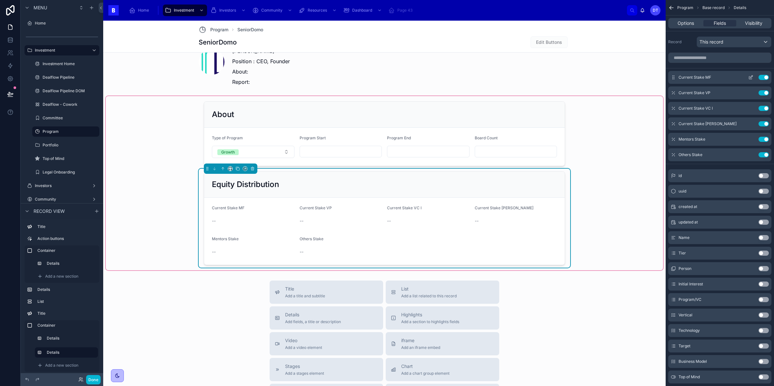
click at [750, 78] on icon "scrollable content" at bounding box center [750, 77] width 5 height 5
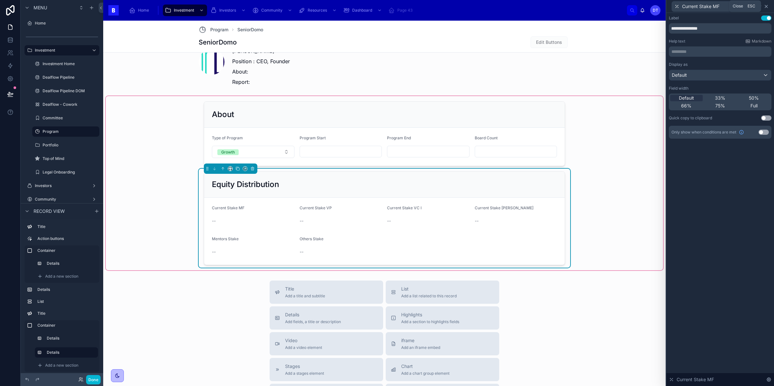
click at [768, 7] on icon at bounding box center [766, 6] width 5 height 5
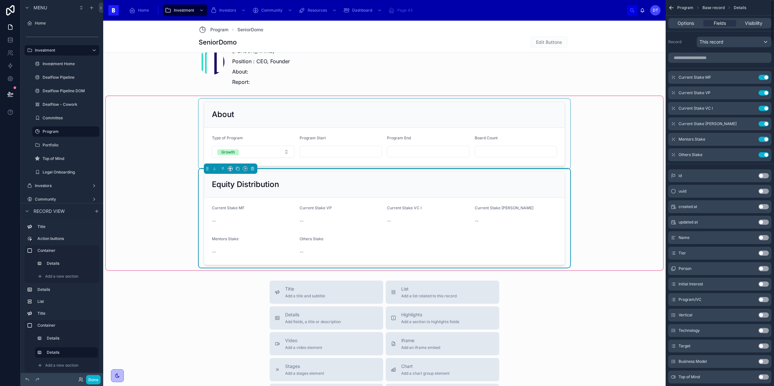
click at [482, 140] on div at bounding box center [384, 134] width 371 height 70
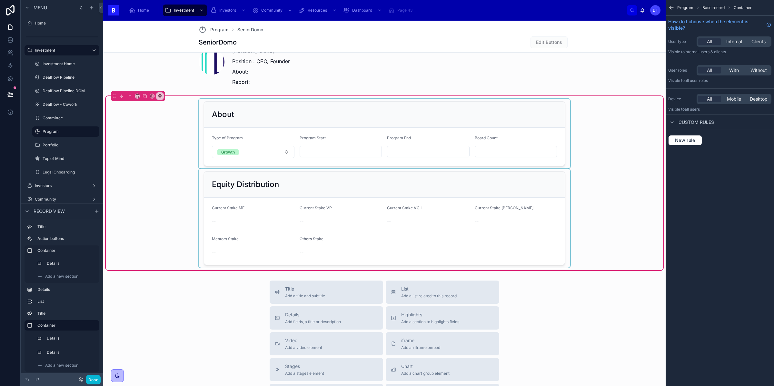
click at [466, 154] on div at bounding box center [384, 134] width 371 height 70
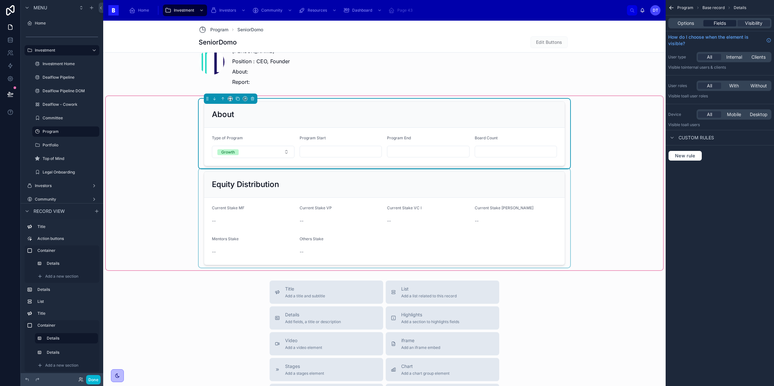
click at [725, 24] on span "Fields" at bounding box center [720, 23] width 12 height 6
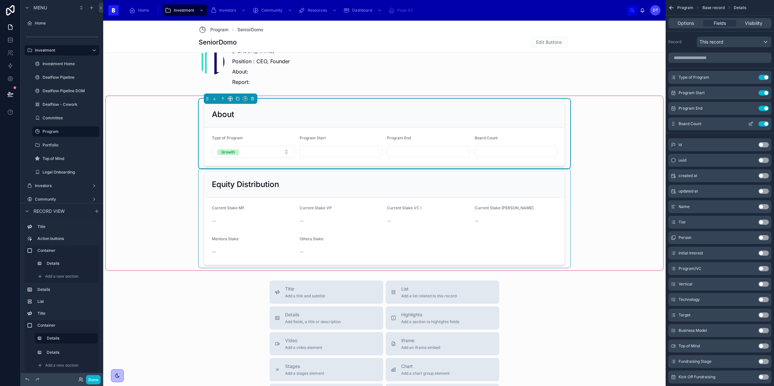
click at [751, 123] on icon "scrollable content" at bounding box center [751, 123] width 3 height 3
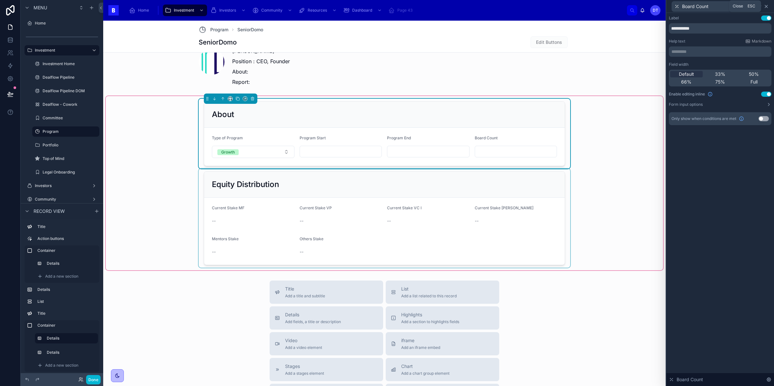
click at [766, 5] on icon at bounding box center [766, 6] width 5 height 5
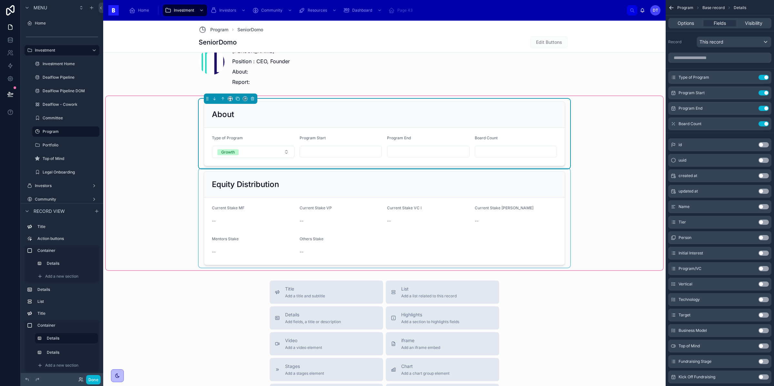
click at [298, 218] on div at bounding box center [384, 218] width 371 height 99
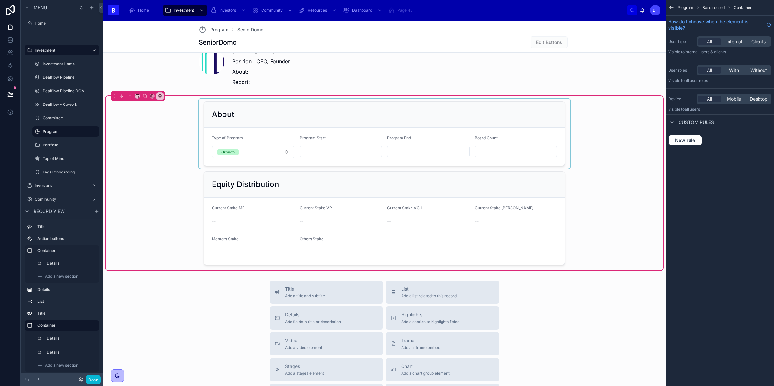
click at [264, 144] on div at bounding box center [384, 134] width 371 height 70
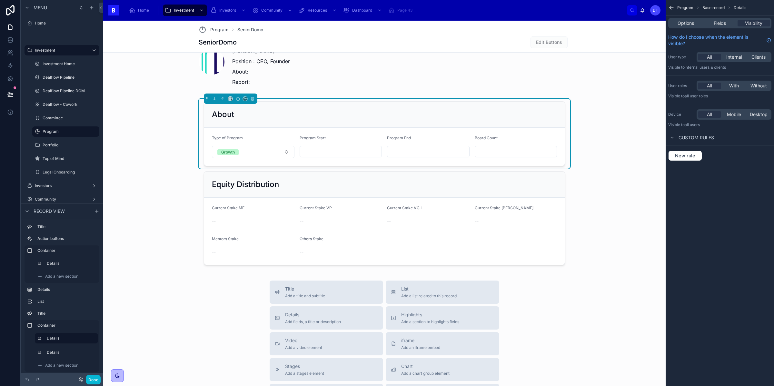
click at [322, 154] on input "text" at bounding box center [341, 151] width 82 height 9
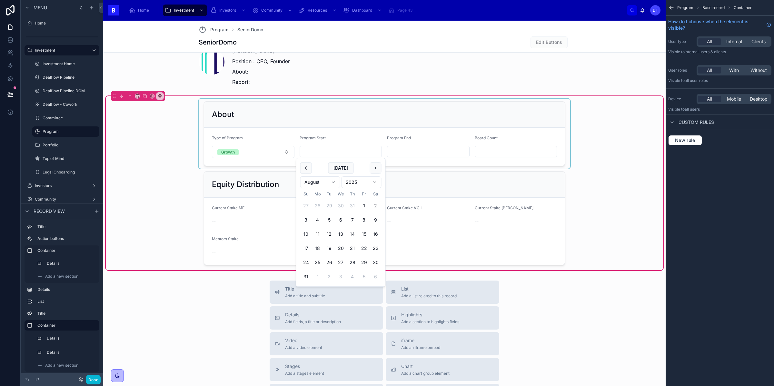
click at [389, 137] on div at bounding box center [384, 134] width 371 height 70
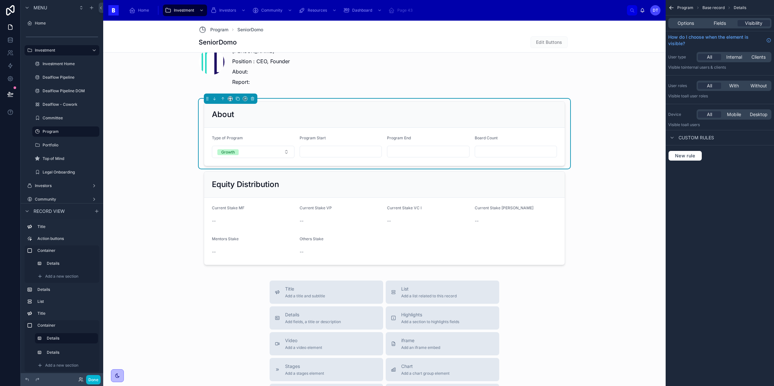
click at [503, 148] on input "text" at bounding box center [516, 151] width 82 height 9
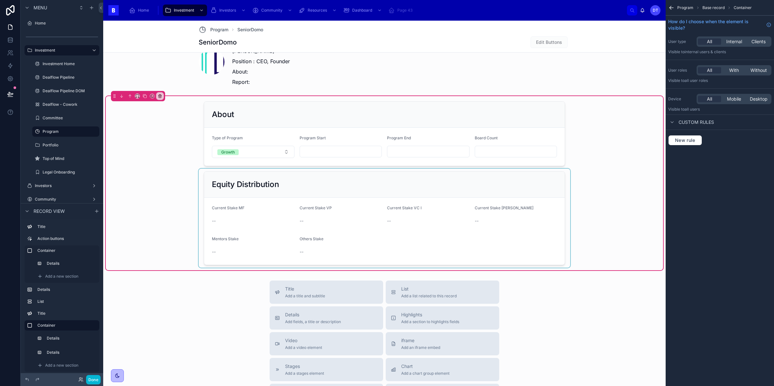
click at [252, 242] on div at bounding box center [384, 218] width 371 height 99
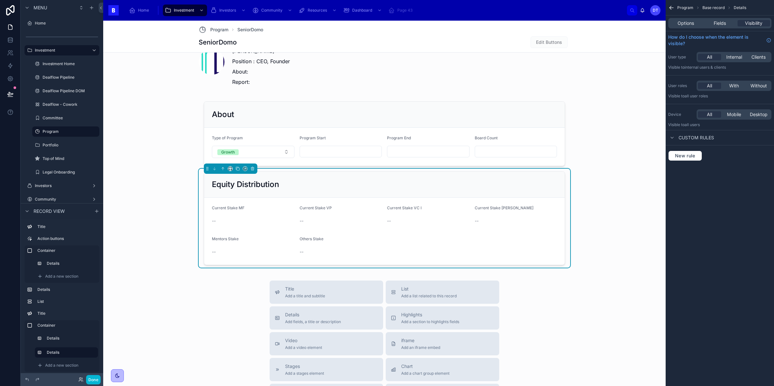
click at [233, 212] on div "Current Stake MF" at bounding box center [253, 209] width 83 height 8
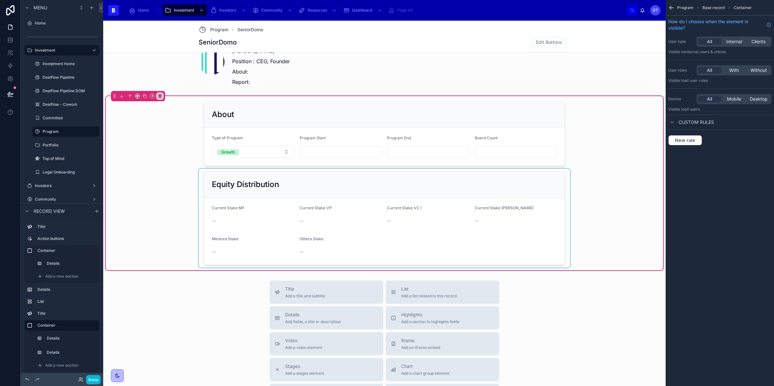
click at [230, 219] on div at bounding box center [384, 218] width 371 height 99
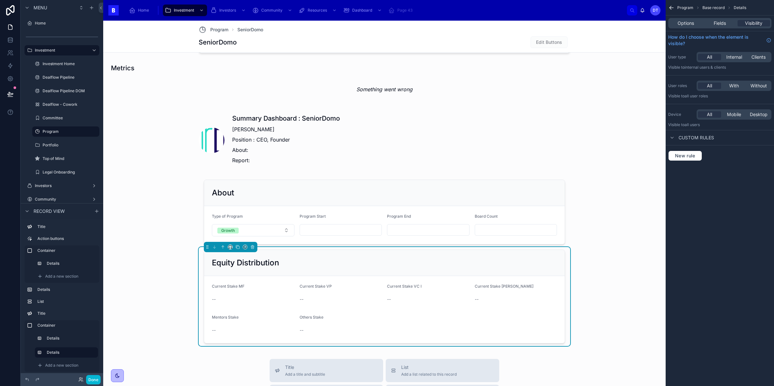
scroll to position [411, 0]
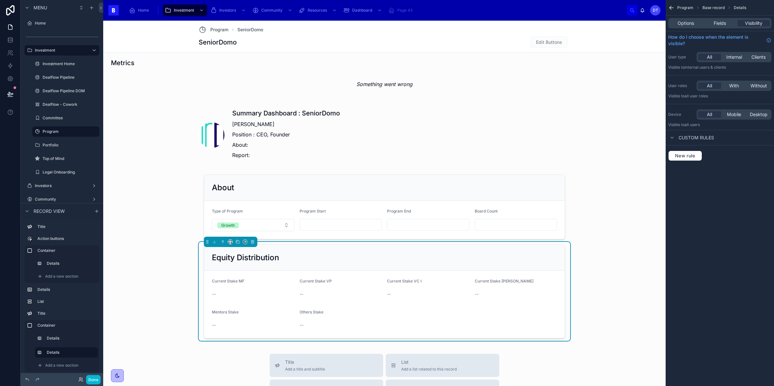
click at [411, 271] on div "Equity Distribution" at bounding box center [384, 258] width 360 height 26
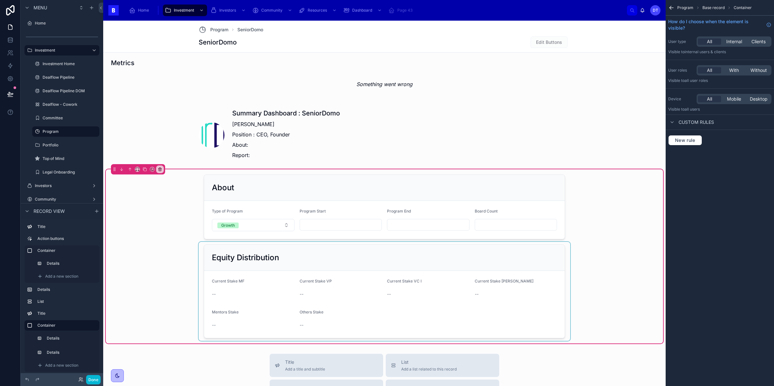
click at [505, 269] on div at bounding box center [384, 291] width 371 height 99
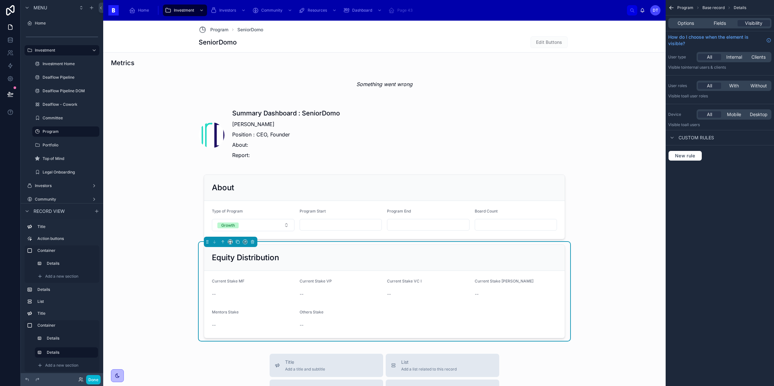
click at [231, 283] on span "Current Stake MF" at bounding box center [228, 281] width 33 height 5
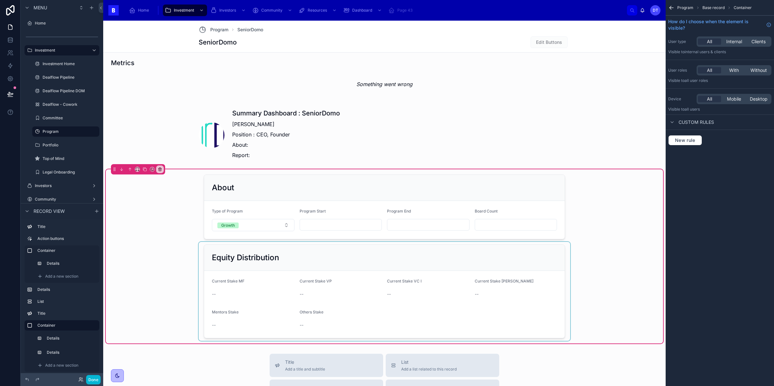
click at [236, 284] on div at bounding box center [384, 291] width 371 height 99
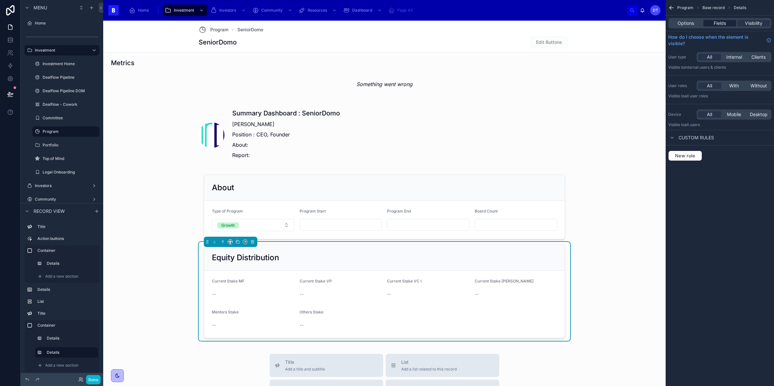
click at [716, 24] on span "Fields" at bounding box center [720, 23] width 12 height 6
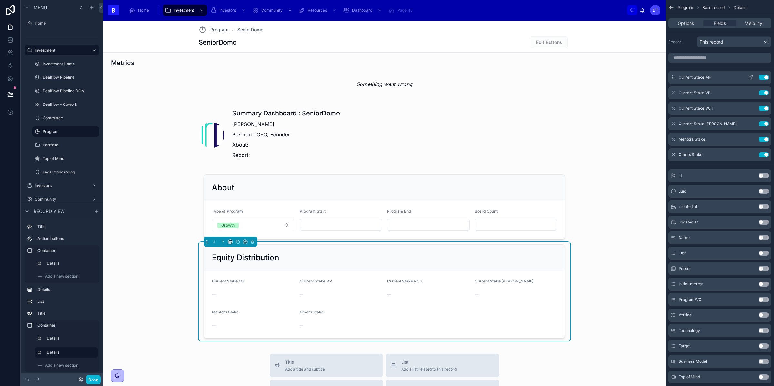
click at [691, 73] on div "Current Stake MF Use setting" at bounding box center [719, 77] width 103 height 13
click at [748, 78] on icon "scrollable content" at bounding box center [750, 77] width 5 height 5
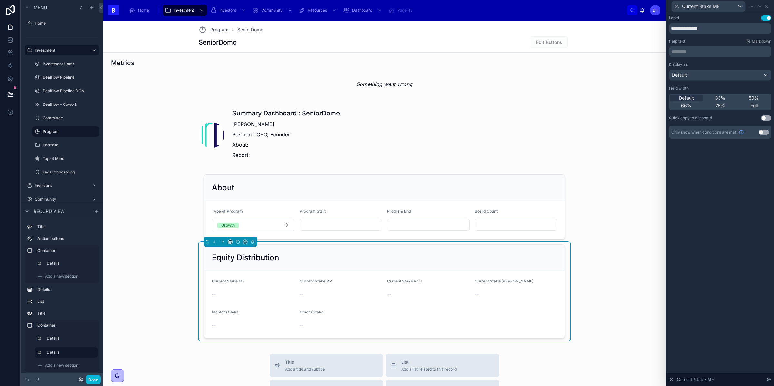
click at [769, 19] on button "Use setting" at bounding box center [766, 17] width 10 height 5
click at [762, 132] on button "Use setting" at bounding box center [763, 132] width 10 height 5
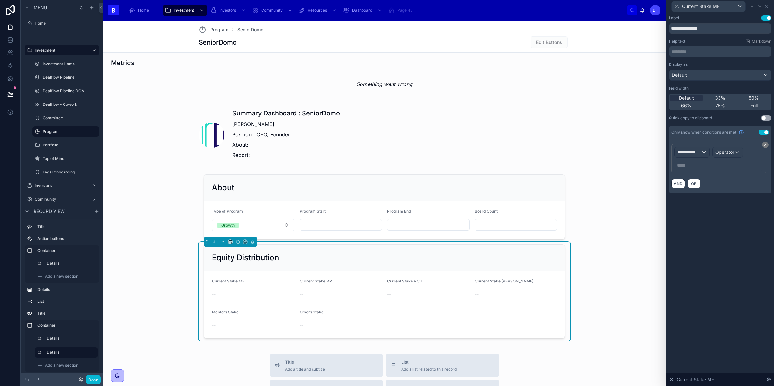
click at [762, 132] on button "Use setting" at bounding box center [763, 132] width 10 height 5
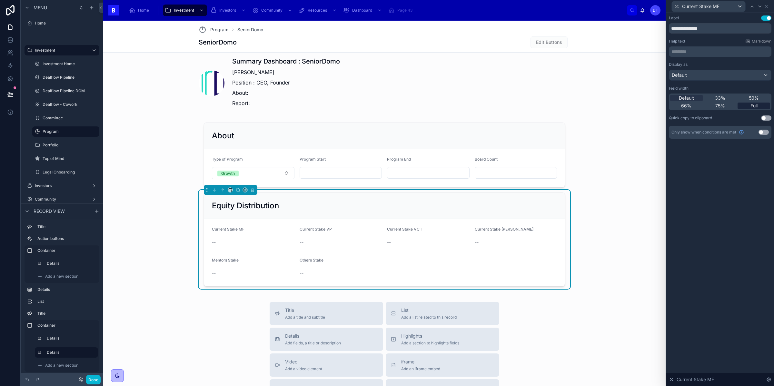
scroll to position [471, 0]
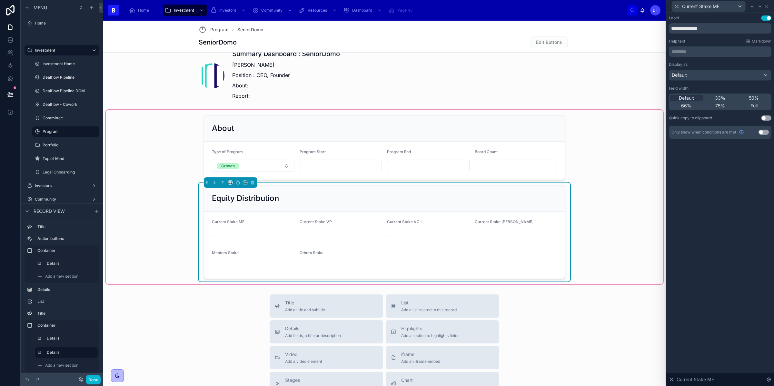
click at [252, 229] on div "Current Stake MF --" at bounding box center [253, 229] width 83 height 21
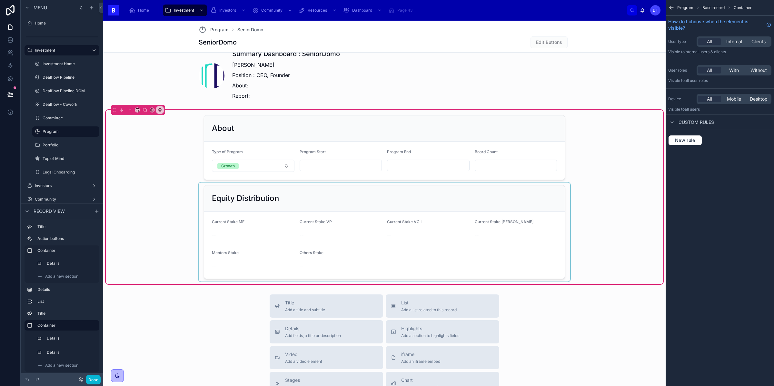
click at [232, 224] on div at bounding box center [384, 231] width 371 height 99
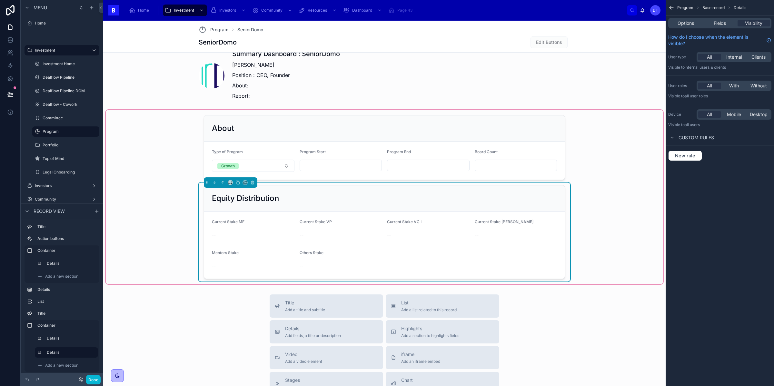
click at [232, 224] on span "Current Stake MF" at bounding box center [228, 221] width 33 height 5
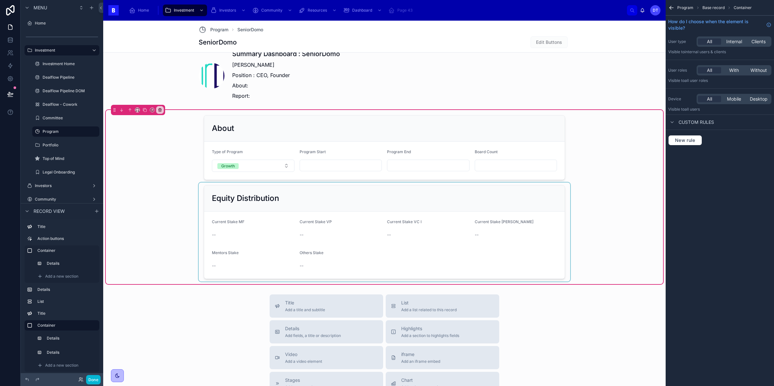
click at [232, 225] on div at bounding box center [384, 231] width 371 height 99
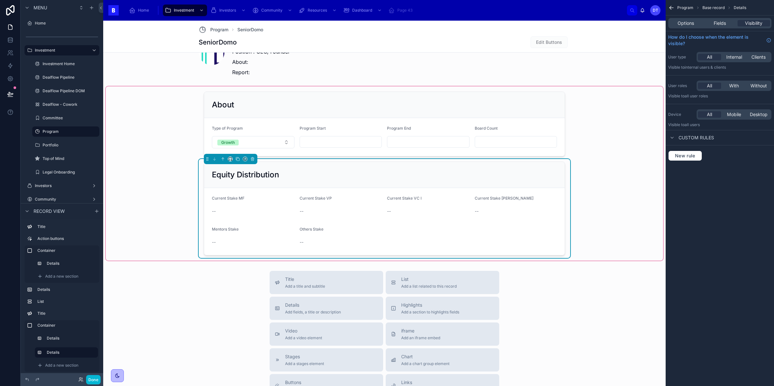
scroll to position [500, 0]
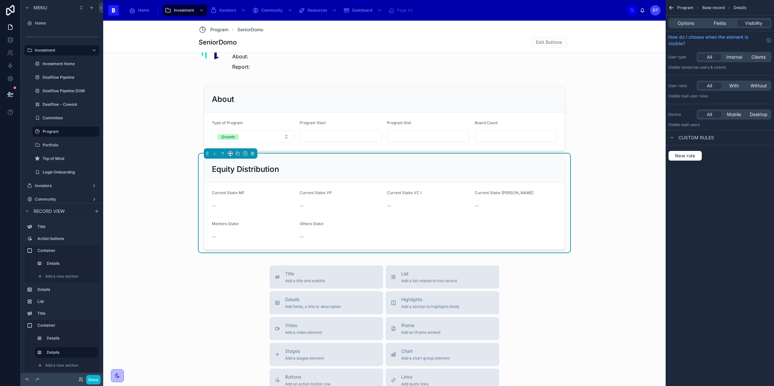
click at [694, 197] on div "Program Base record Details Options Fields Visibility How do I choose when the …" at bounding box center [719, 193] width 108 height 386
click at [720, 23] on span "Fields" at bounding box center [720, 23] width 12 height 6
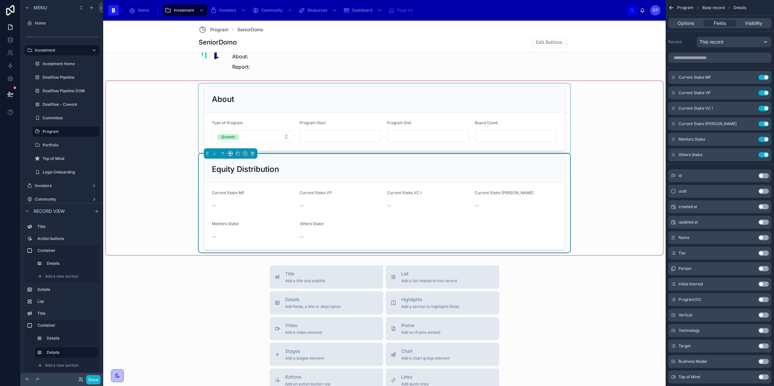
click at [458, 129] on div at bounding box center [384, 119] width 371 height 70
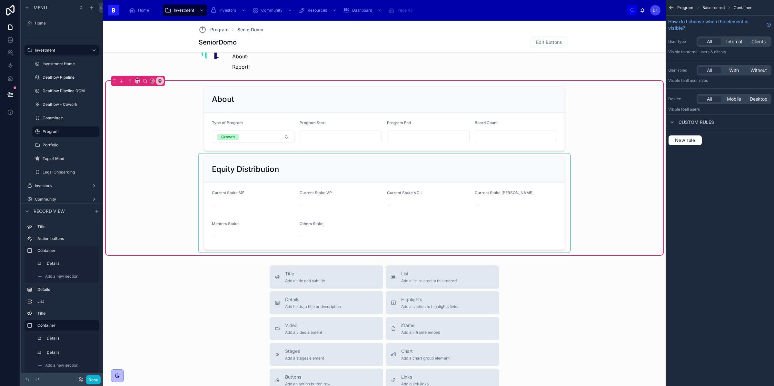
click at [449, 208] on div at bounding box center [384, 202] width 371 height 99
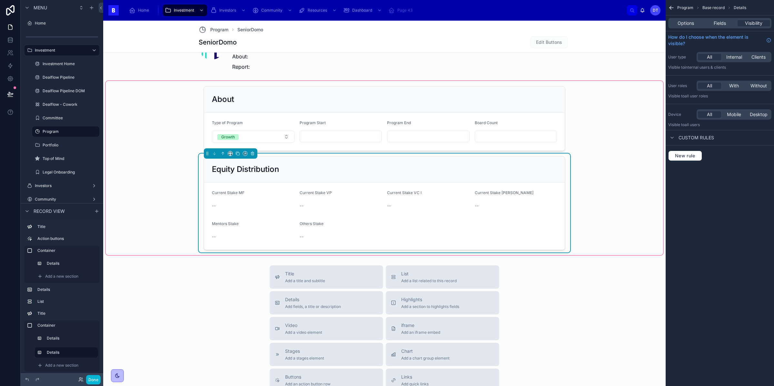
click at [312, 189] on form "Current Stake MF -- Current Stake VP -- Current Stake VC I -- Current Stake VC …" at bounding box center [384, 215] width 360 height 67
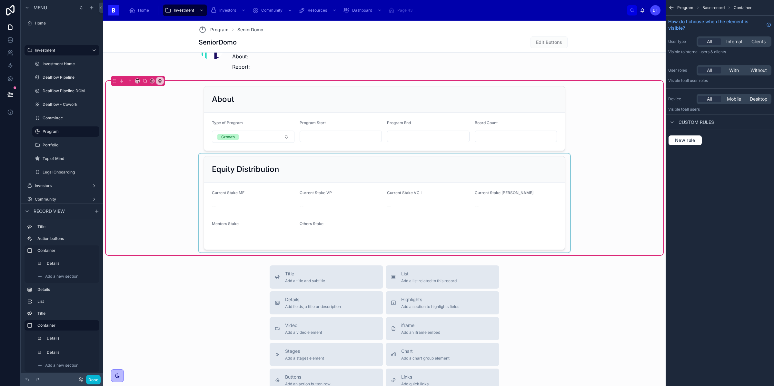
click at [301, 204] on div at bounding box center [384, 202] width 371 height 99
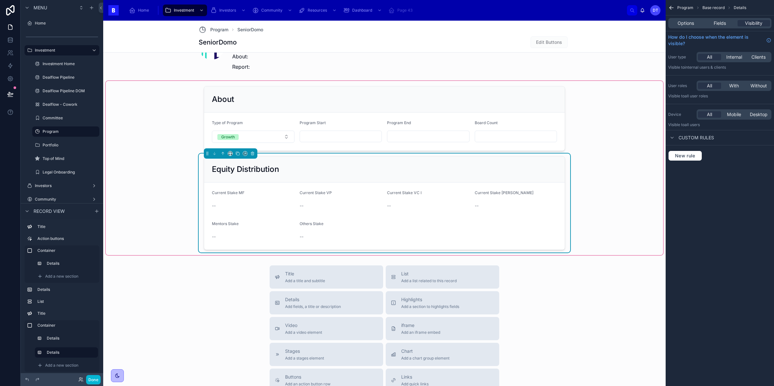
click at [726, 19] on div "Options Fields Visibility" at bounding box center [719, 23] width 103 height 10
click at [726, 21] on div "Fields" at bounding box center [719, 23] width 33 height 6
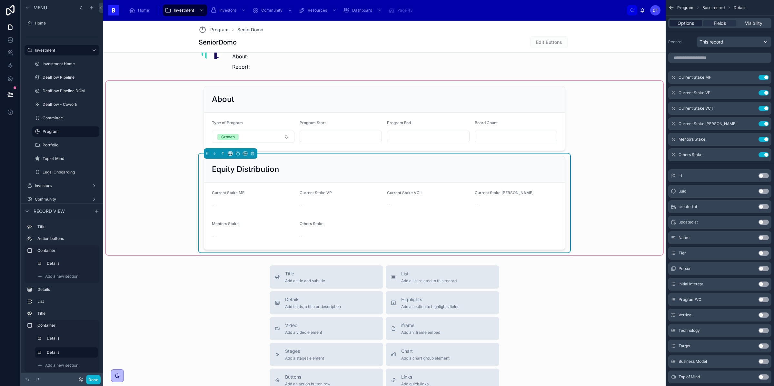
click at [683, 23] on span "Options" at bounding box center [685, 23] width 16 height 6
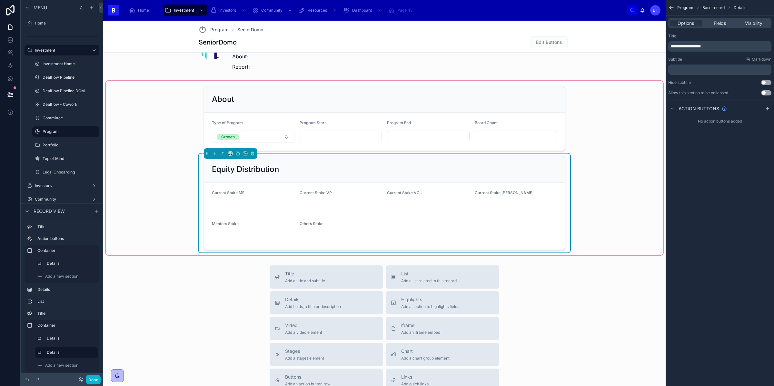
click at [376, 208] on div "--" at bounding box center [341, 205] width 83 height 6
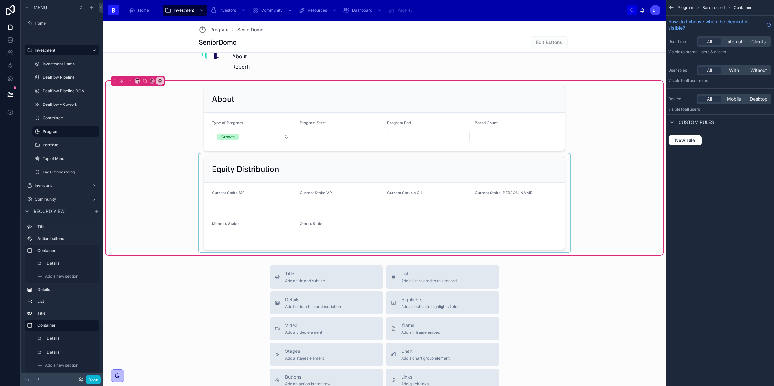
click at [353, 206] on div at bounding box center [384, 202] width 371 height 99
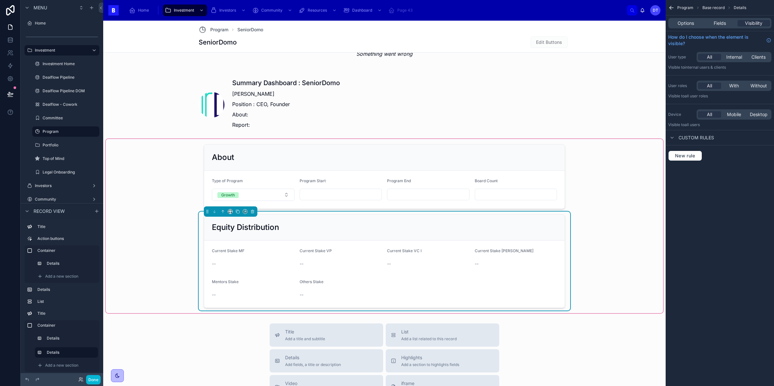
scroll to position [465, 0]
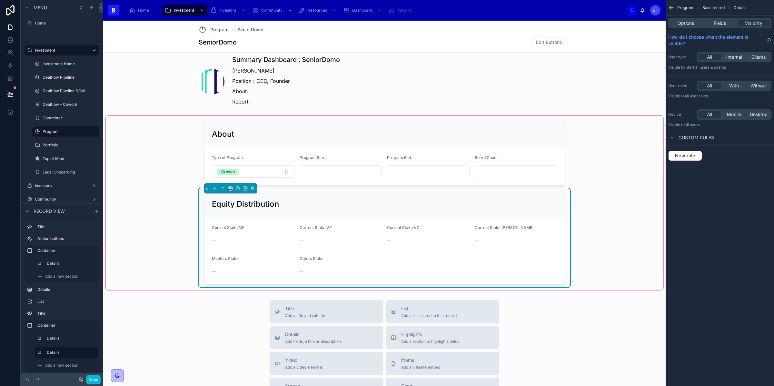
click at [347, 250] on form "Current Stake MF -- Current Stake VP -- Current Stake VC I -- Current Stake VC …" at bounding box center [384, 250] width 360 height 67
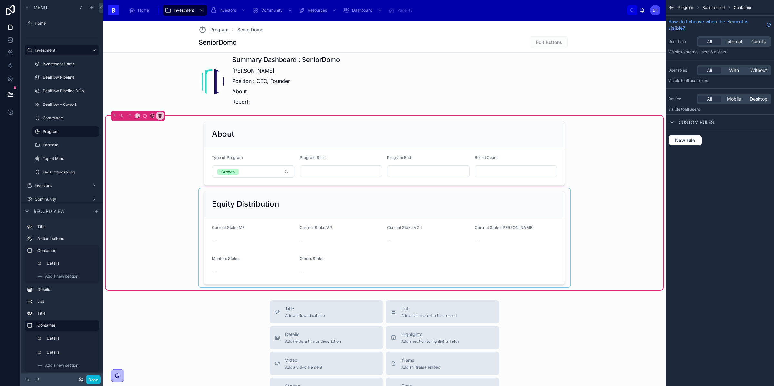
click at [347, 250] on div at bounding box center [384, 237] width 371 height 99
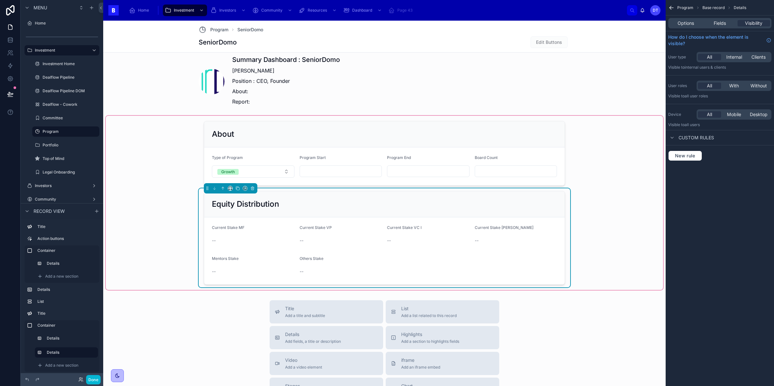
click at [143, 234] on div "About Type of Program Growth Program Start Program End Board Count Equity Distr…" at bounding box center [384, 203] width 557 height 174
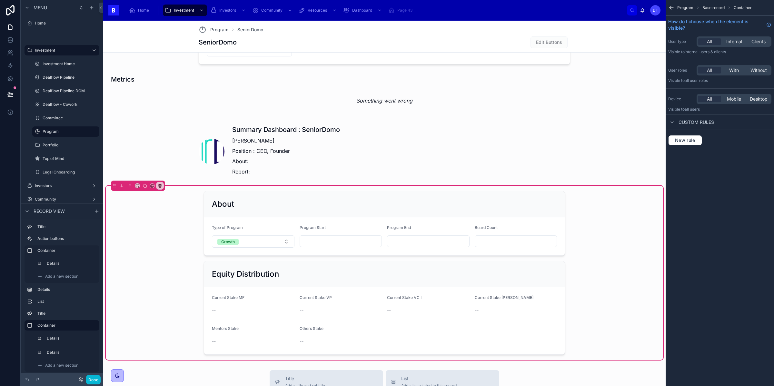
scroll to position [396, 0]
click at [176, 273] on div "About Type of Program Growth Program Start Program End Board Count Equity Distr…" at bounding box center [384, 272] width 557 height 174
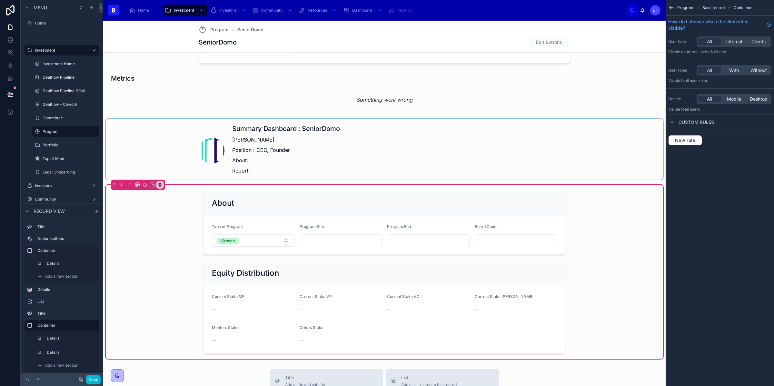
click at [345, 146] on div at bounding box center [384, 149] width 557 height 61
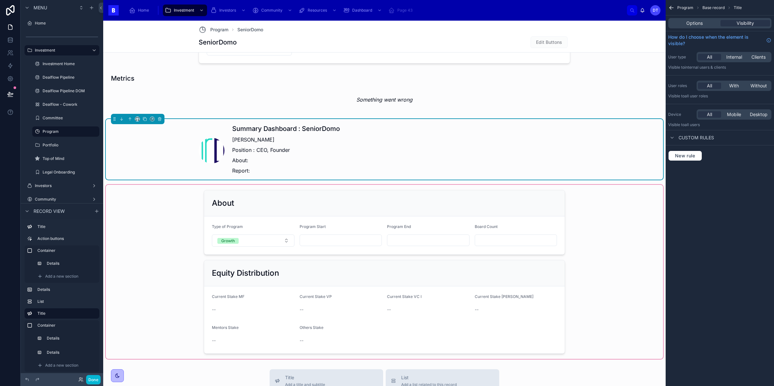
click at [175, 245] on div at bounding box center [384, 272] width 557 height 174
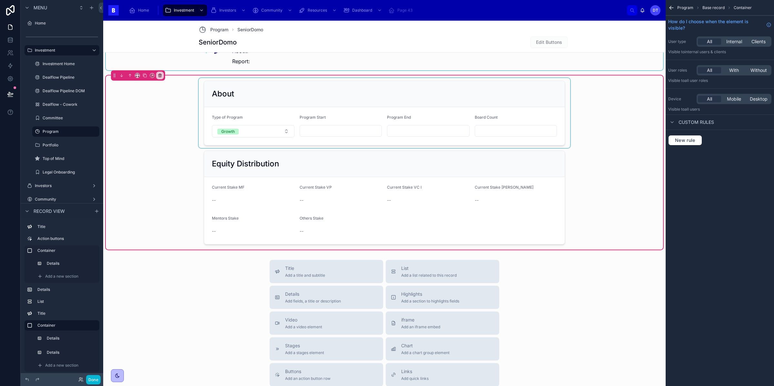
scroll to position [508, 0]
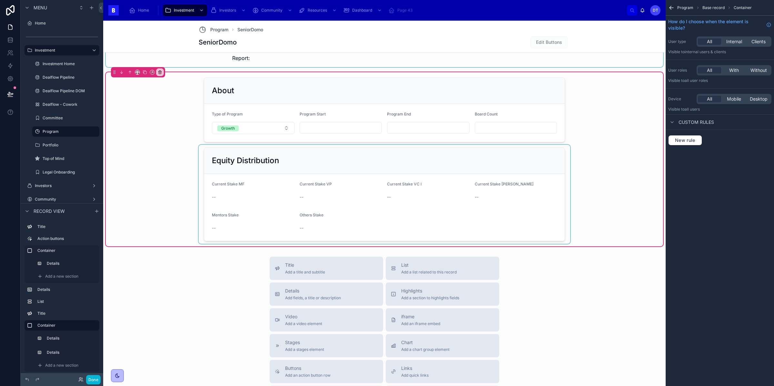
click at [377, 214] on div at bounding box center [384, 194] width 371 height 99
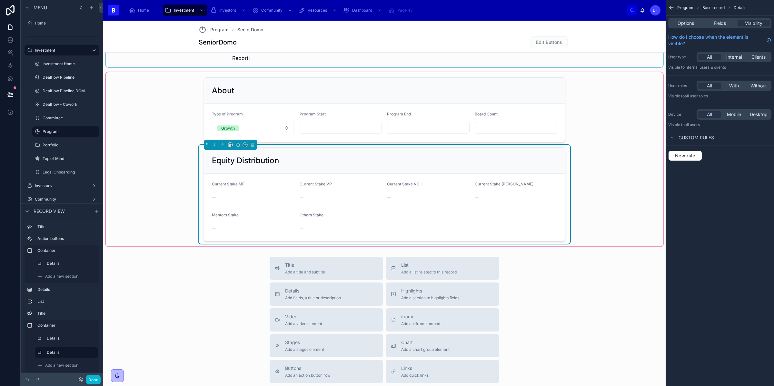
click at [286, 222] on div "Mentors Stake --" at bounding box center [253, 222] width 83 height 21
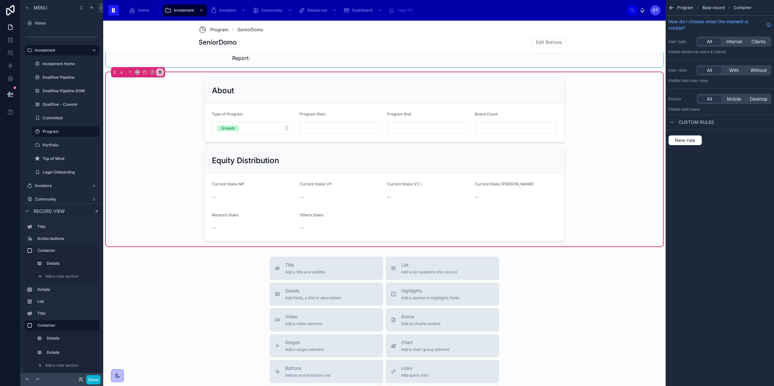
click at [236, 277] on div "Title Add a title and subtitle List Add a list related to this record Details A…" at bounding box center [384, 372] width 562 height 230
click at [263, 226] on div at bounding box center [384, 194] width 371 height 99
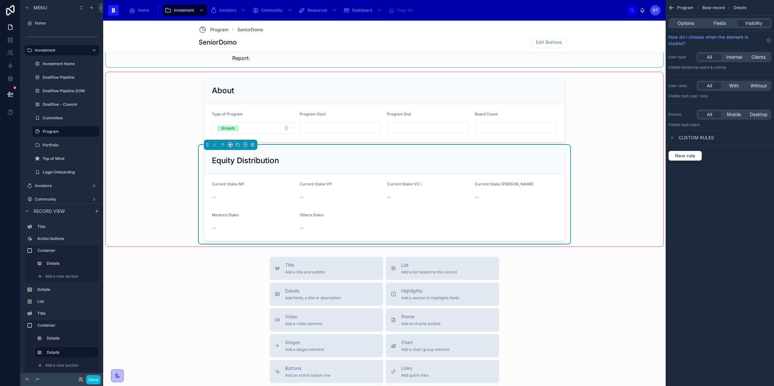
click at [245, 256] on div "**********" at bounding box center [384, 25] width 562 height 1026
click at [266, 225] on div "--" at bounding box center [253, 228] width 83 height 10
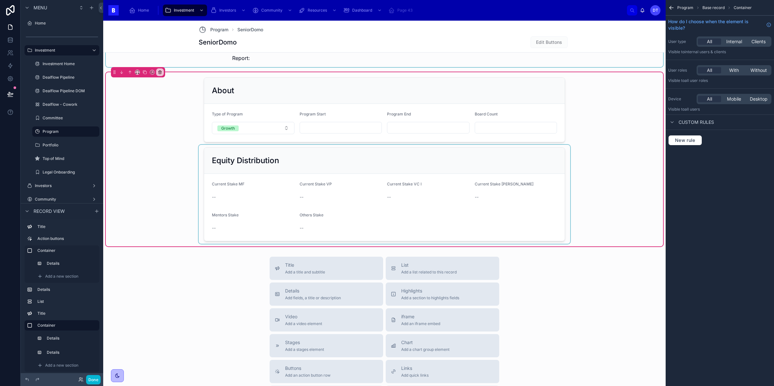
click at [253, 228] on div at bounding box center [384, 194] width 371 height 99
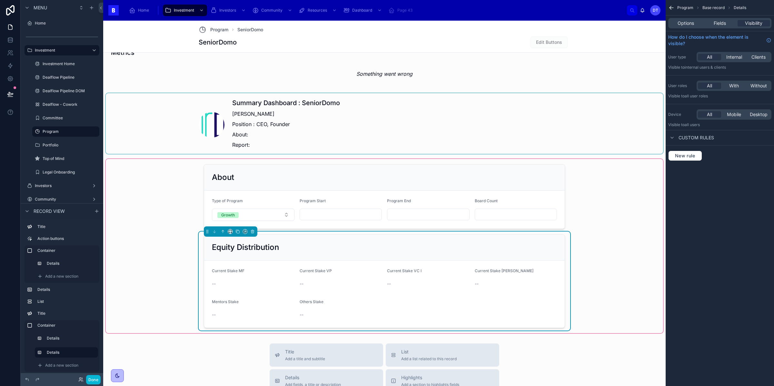
scroll to position [573, 0]
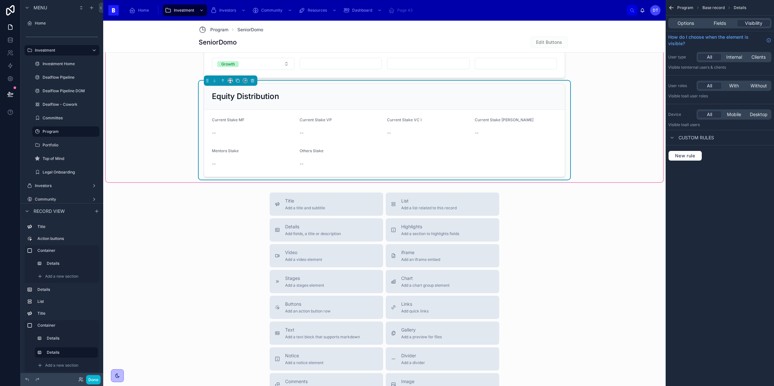
click at [238, 213] on div "Title Add a title and subtitle List Add a list related to this record Details A…" at bounding box center [384, 307] width 562 height 230
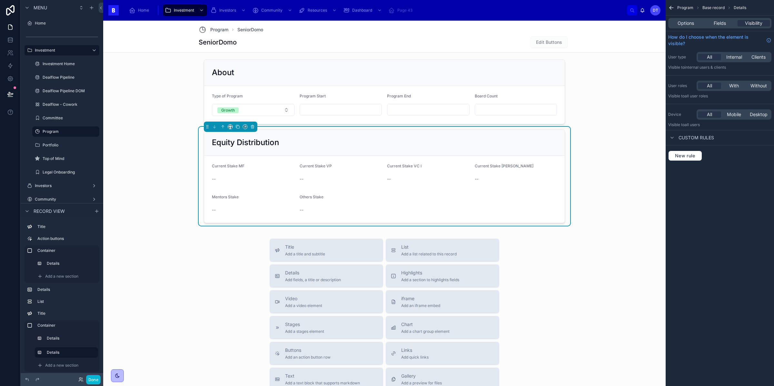
click at [247, 255] on div "Title Add a title and subtitle List Add a list related to this record Details A…" at bounding box center [384, 354] width 562 height 230
click at [236, 238] on div "**********" at bounding box center [384, 7] width 562 height 1026
click at [67, 361] on span "Add a new section" at bounding box center [61, 360] width 33 height 5
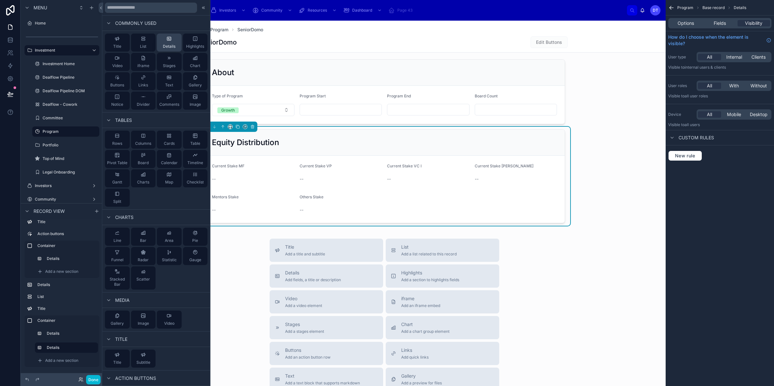
click at [169, 42] on div "Details" at bounding box center [169, 42] width 13 height 13
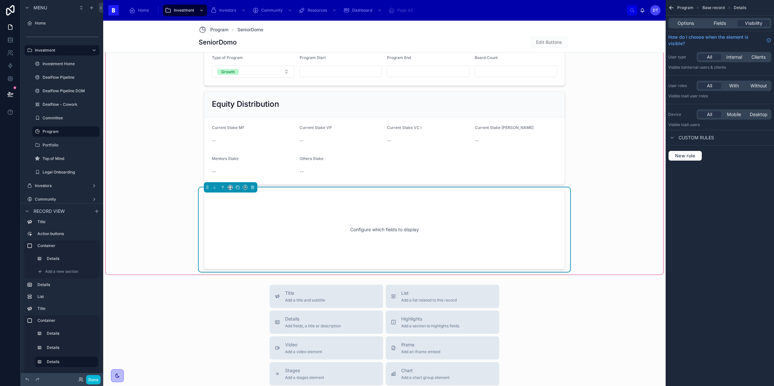
scroll to position [593, 0]
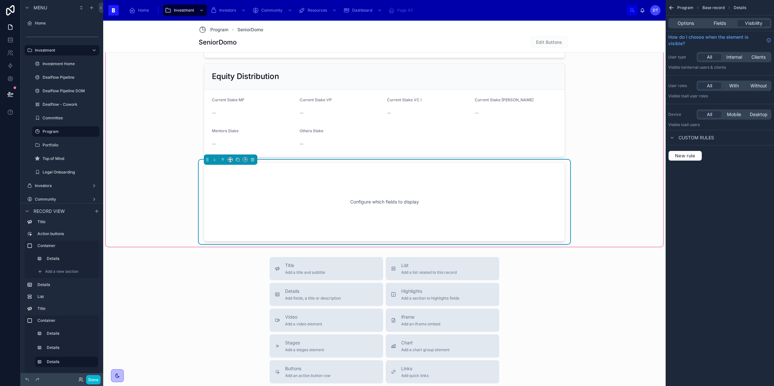
click at [316, 195] on div "Configure which fields to display" at bounding box center [384, 202] width 340 height 58
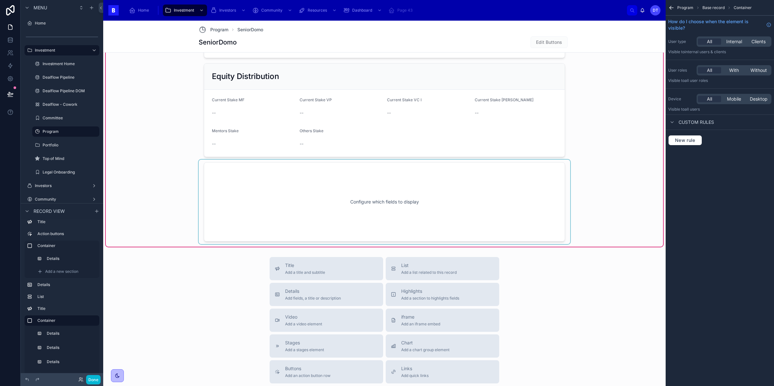
click at [492, 212] on div at bounding box center [384, 202] width 371 height 84
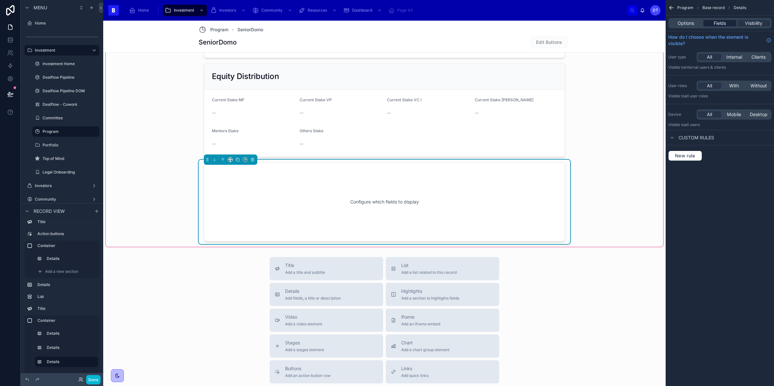
click at [724, 25] on span "Fields" at bounding box center [720, 23] width 12 height 6
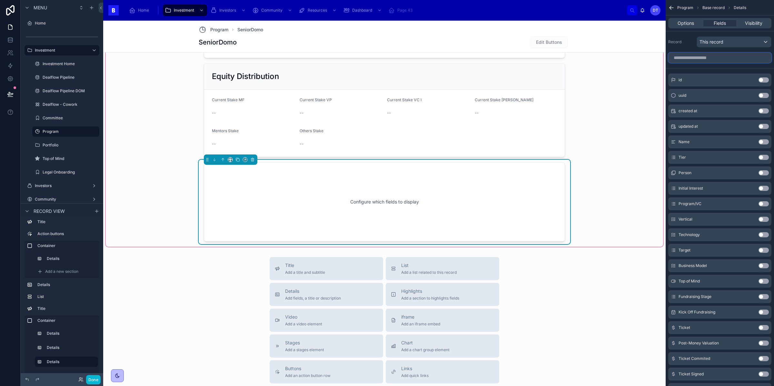
click at [701, 61] on input "scrollable content" at bounding box center [719, 58] width 103 height 10
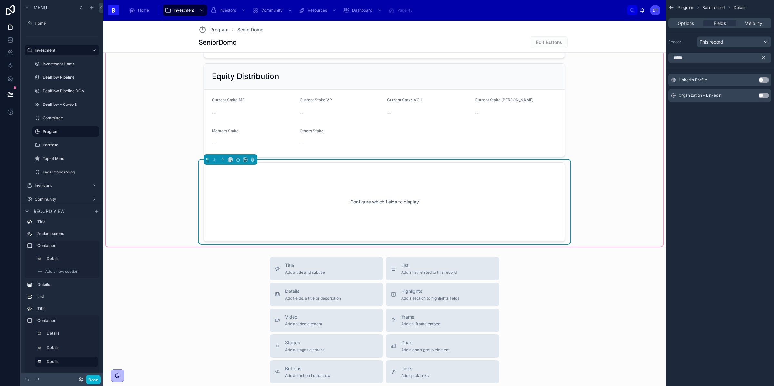
click at [763, 79] on button "Use setting" at bounding box center [763, 79] width 10 height 5
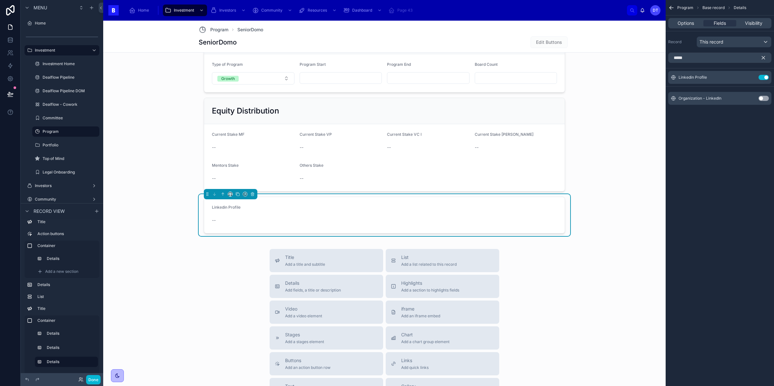
scroll to position [557, 0]
click at [750, 76] on icon "scrollable content" at bounding box center [750, 77] width 5 height 5
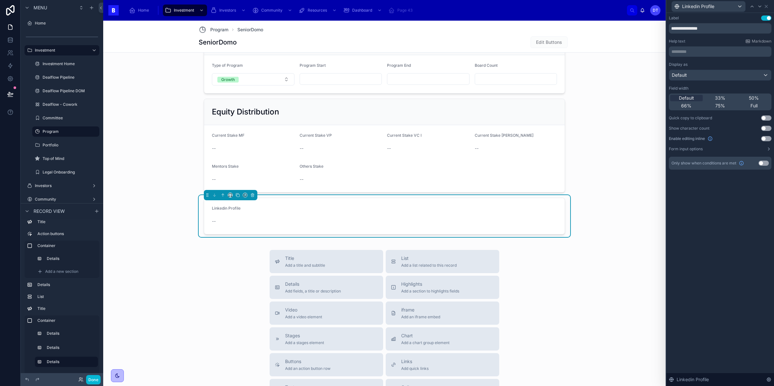
click at [767, 136] on button "Use setting" at bounding box center [766, 138] width 10 height 5
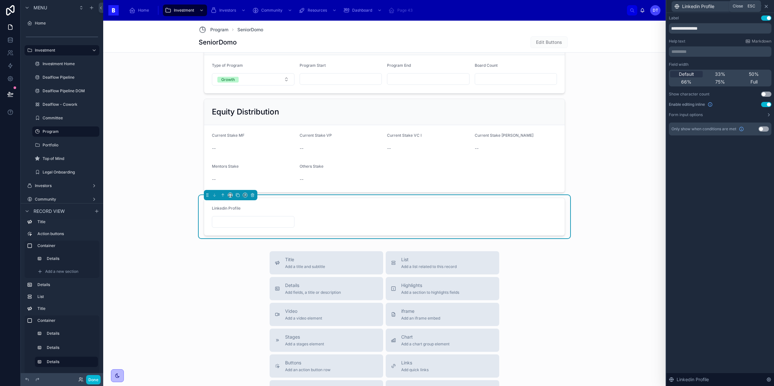
click at [764, 7] on icon at bounding box center [766, 6] width 5 height 5
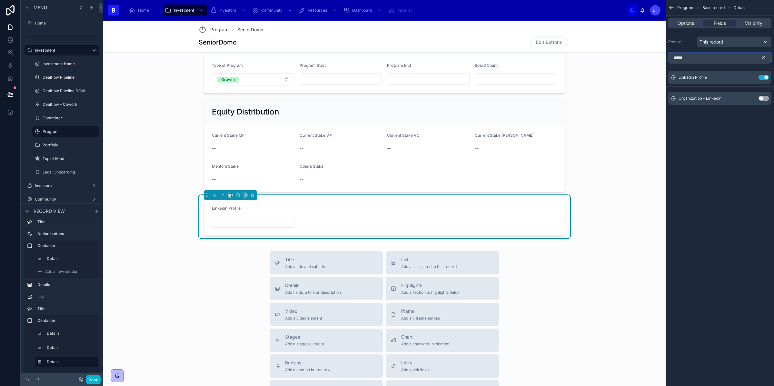
click at [717, 60] on input "*****" at bounding box center [719, 58] width 103 height 10
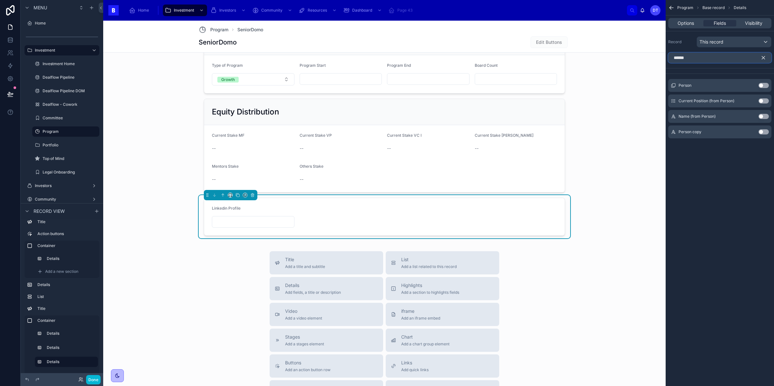
type input "******"
click at [764, 118] on button "Use setting" at bounding box center [763, 116] width 10 height 5
click at [691, 23] on span "Options" at bounding box center [685, 23] width 16 height 6
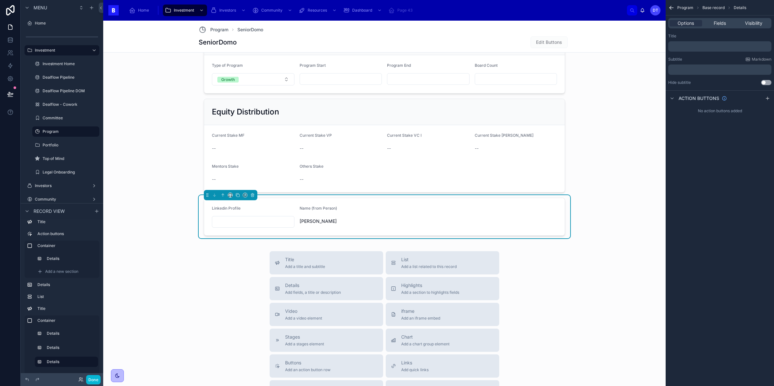
click at [744, 27] on div "Options Fields Visibility" at bounding box center [719, 23] width 103 height 10
click at [719, 22] on span "Fields" at bounding box center [720, 23] width 12 height 6
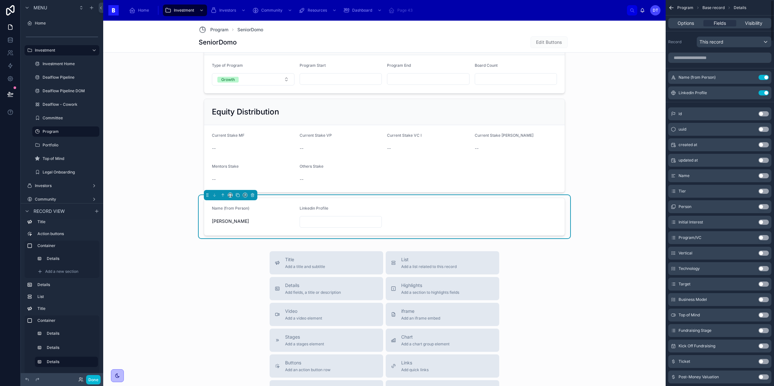
click at [693, 29] on div "Options Fields Visibility" at bounding box center [719, 22] width 108 height 15
click at [690, 27] on div "Options Fields Visibility" at bounding box center [719, 23] width 103 height 10
click at [683, 21] on span "Options" at bounding box center [685, 23] width 16 height 6
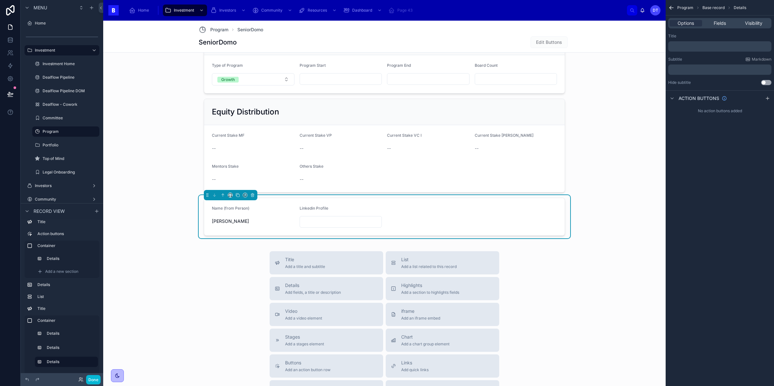
click at [678, 46] on p "﻿" at bounding box center [720, 46] width 99 height 5
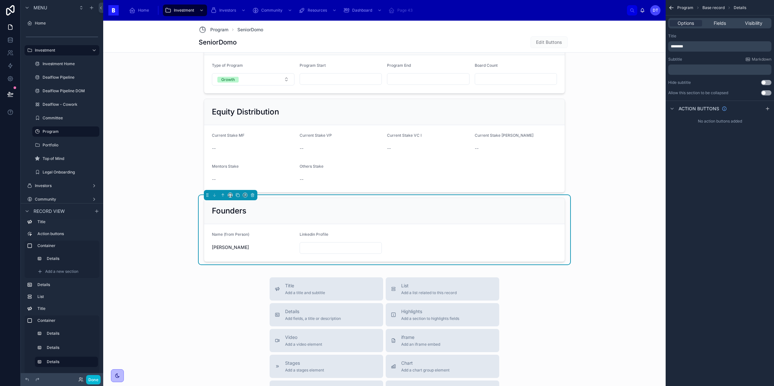
click at [709, 207] on div "Program Base record Details Options Fields Visibility Title ******** Subtitle M…" at bounding box center [719, 193] width 108 height 386
click at [402, 247] on form "Name (from Person) Angel Puertas Linkedin Profile" at bounding box center [384, 242] width 360 height 37
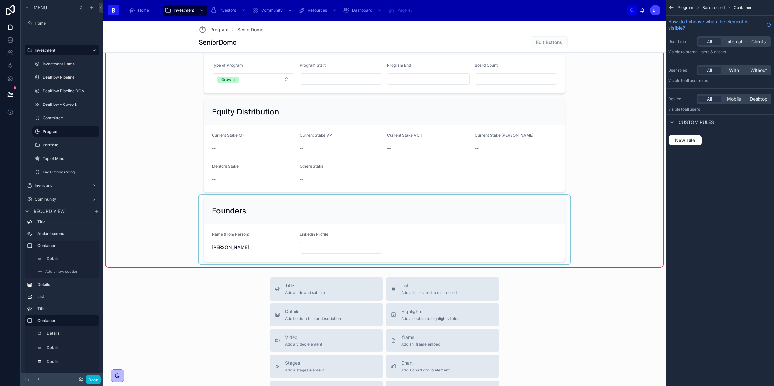
click at [360, 245] on div at bounding box center [384, 229] width 371 height 69
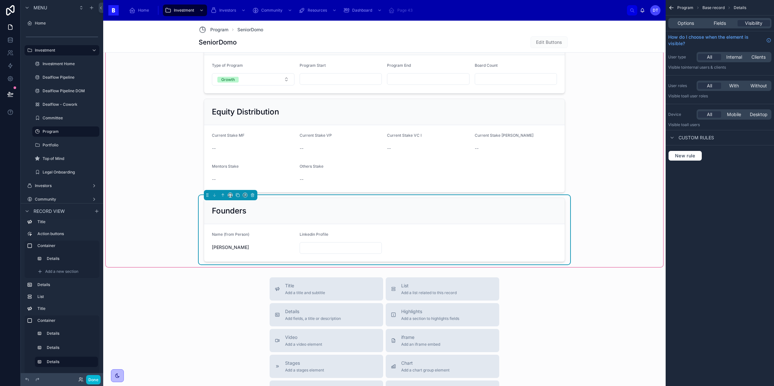
click at [326, 247] on input "text" at bounding box center [341, 247] width 82 height 9
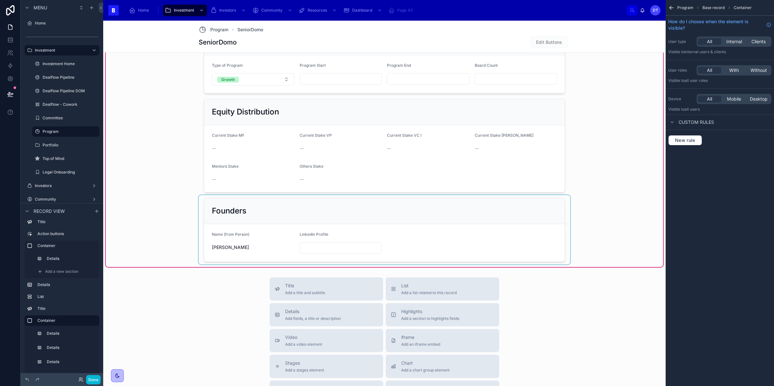
click at [361, 232] on div at bounding box center [384, 229] width 371 height 69
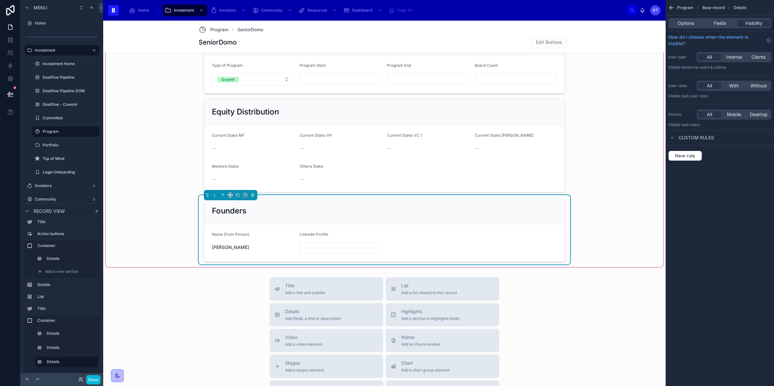
click at [361, 232] on form "Name (from Person) Angel Puertas Linkedin Profile" at bounding box center [384, 242] width 360 height 37
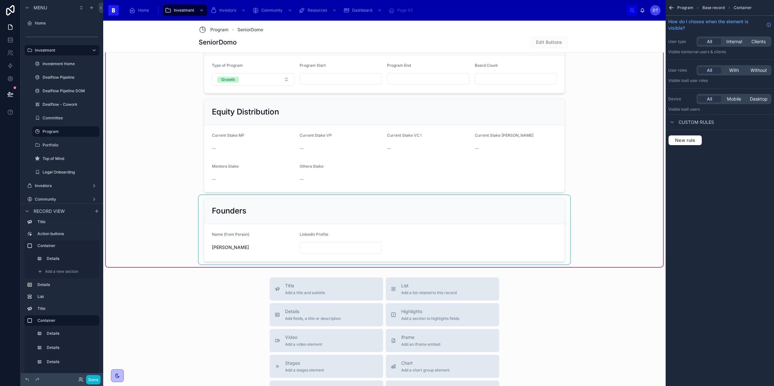
click at [394, 244] on div at bounding box center [384, 229] width 371 height 69
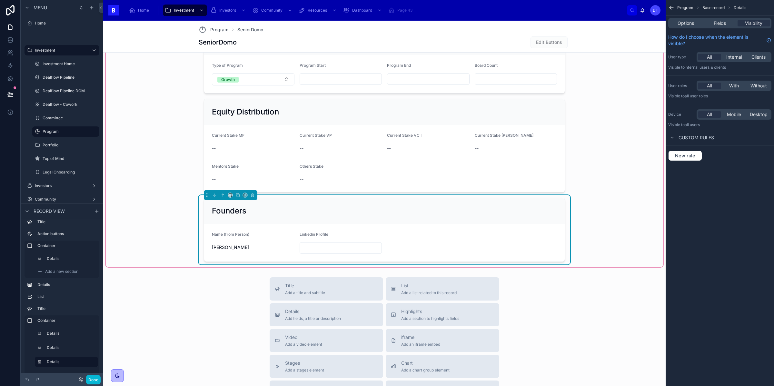
click at [344, 239] on div "Linkedin Profile" at bounding box center [341, 236] width 83 height 8
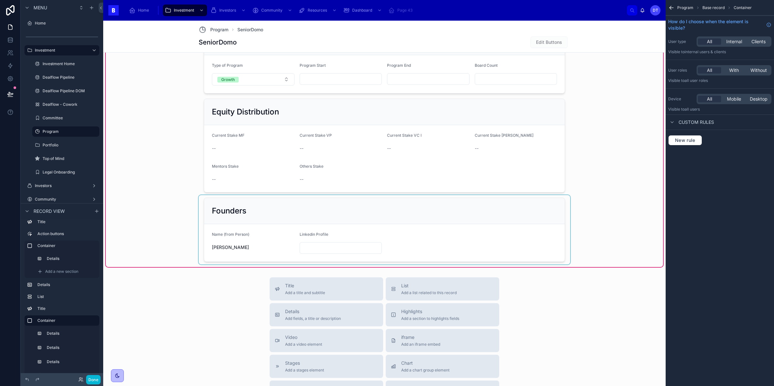
click at [340, 250] on div at bounding box center [384, 229] width 371 height 69
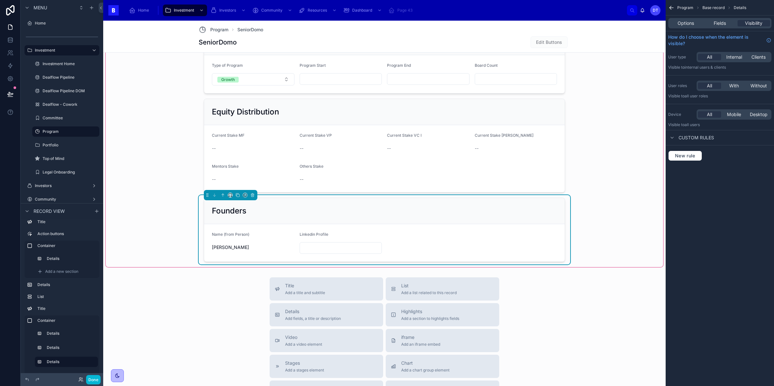
click at [340, 250] on input "text" at bounding box center [341, 247] width 82 height 9
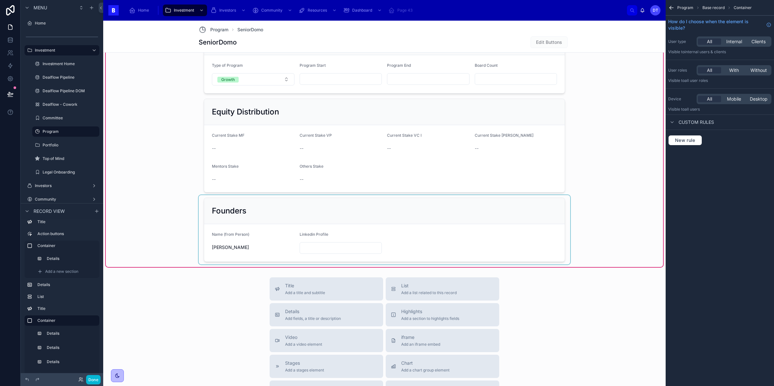
click at [357, 228] on div at bounding box center [384, 229] width 371 height 69
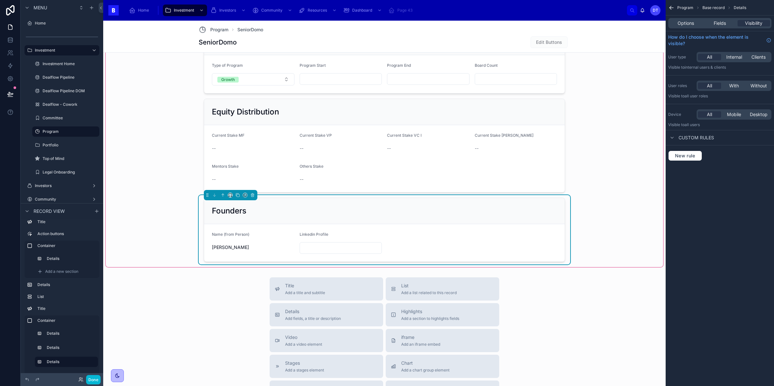
click at [236, 249] on span "[PERSON_NAME]" at bounding box center [253, 247] width 83 height 6
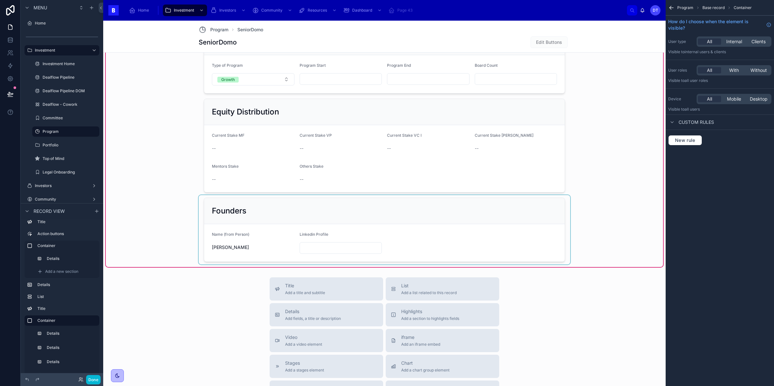
click at [246, 245] on div at bounding box center [384, 229] width 371 height 69
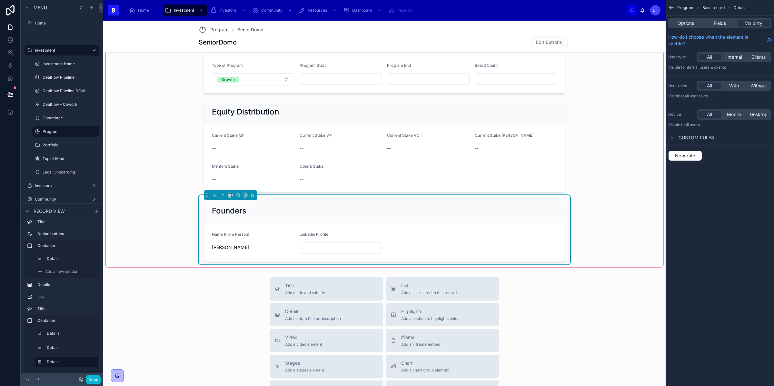
click at [245, 249] on span "[PERSON_NAME]" at bounding box center [253, 247] width 83 height 6
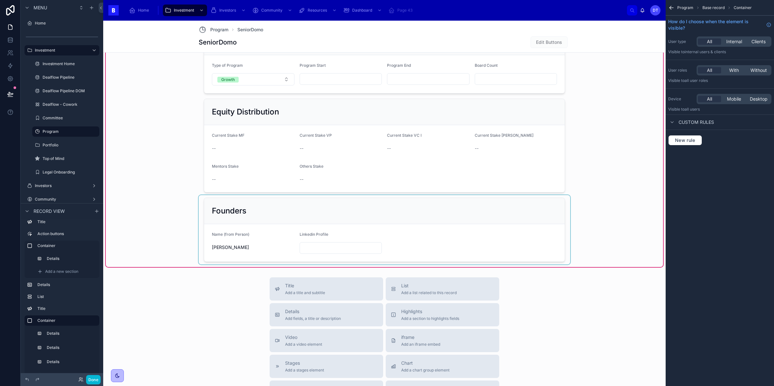
click at [245, 249] on div at bounding box center [384, 229] width 371 height 69
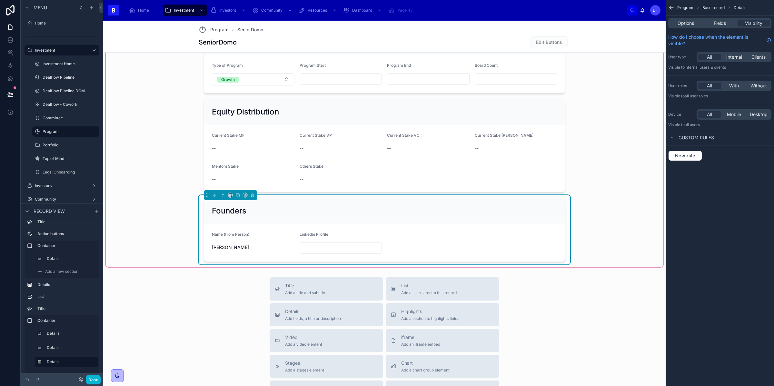
click at [395, 237] on form "Name (from Person) Angel Puertas Linkedin Profile" at bounding box center [384, 242] width 360 height 37
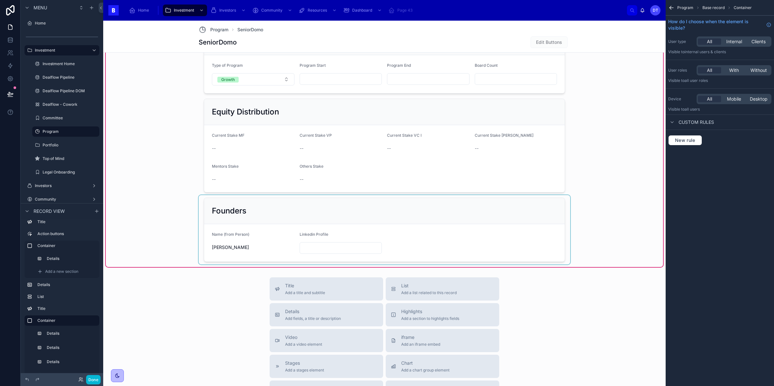
click at [388, 229] on div at bounding box center [384, 229] width 371 height 69
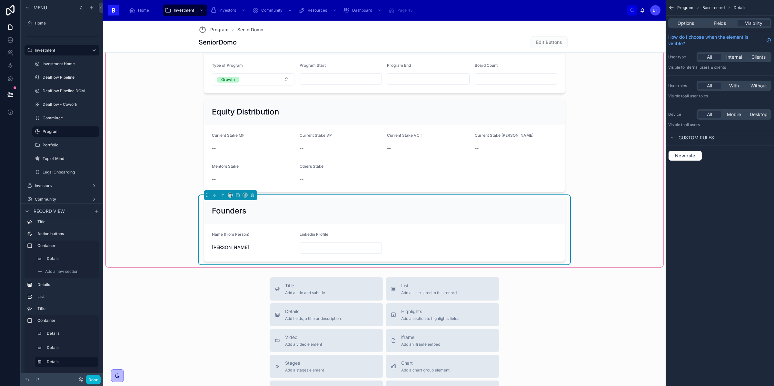
click at [408, 248] on form "Name (from Person) Angel Puertas Linkedin Profile" at bounding box center [384, 242] width 360 height 37
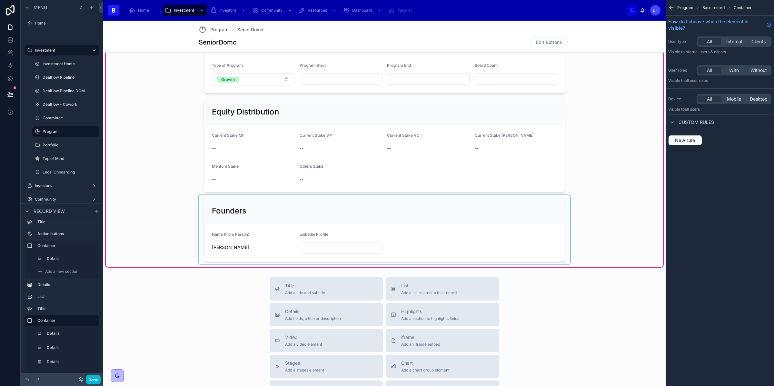
click at [413, 243] on div at bounding box center [384, 229] width 371 height 69
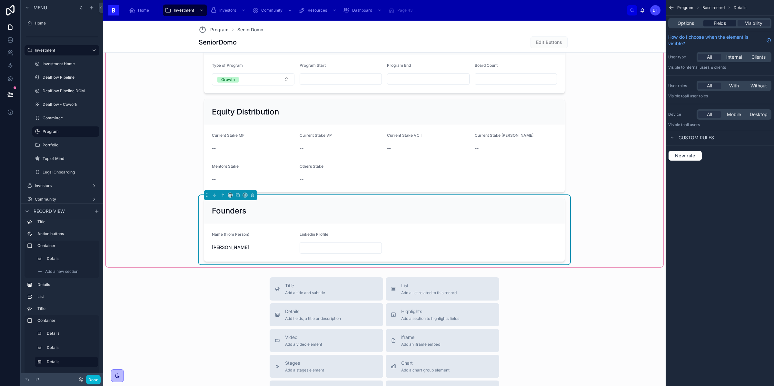
click at [723, 24] on span "Fields" at bounding box center [720, 23] width 12 height 6
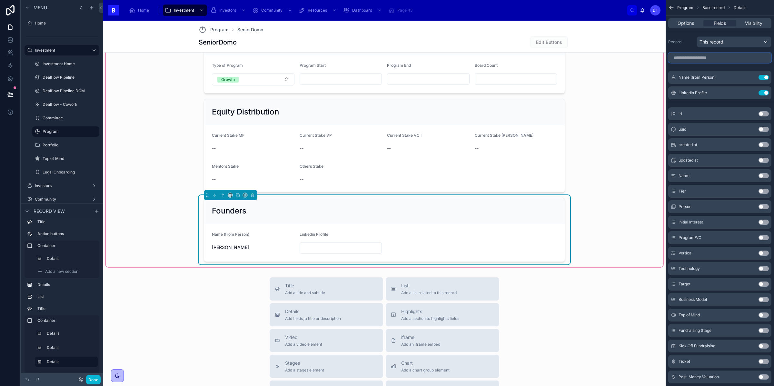
click at [700, 60] on input "scrollable content" at bounding box center [719, 58] width 103 height 10
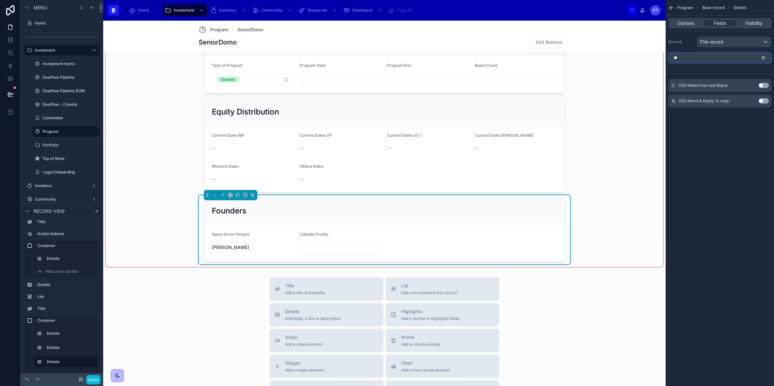
type input "*"
type input "***"
click at [761, 101] on button "Use setting" at bounding box center [763, 100] width 10 height 5
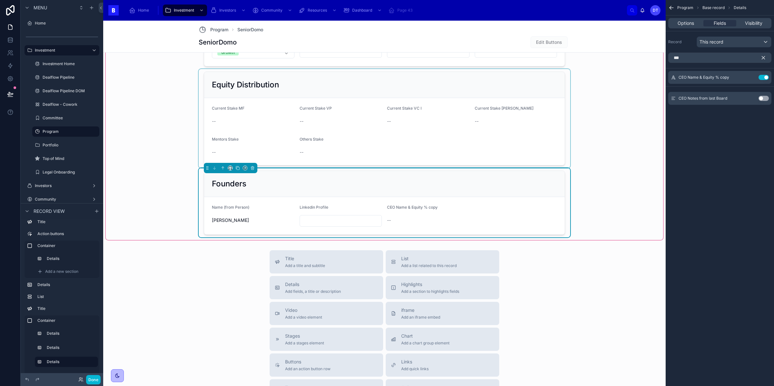
scroll to position [603, 0]
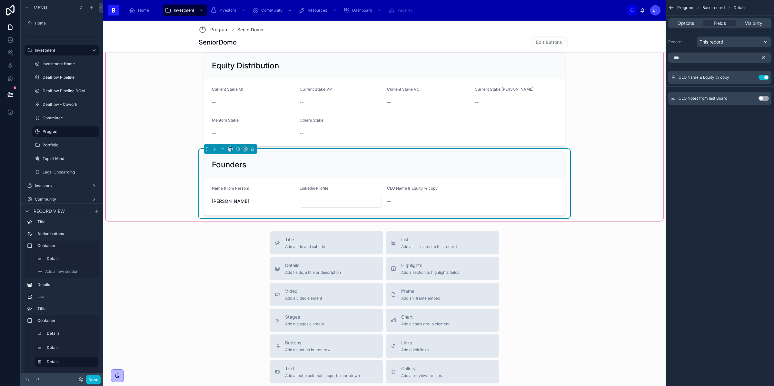
click at [341, 193] on div "Linkedin Profile" at bounding box center [341, 190] width 83 height 8
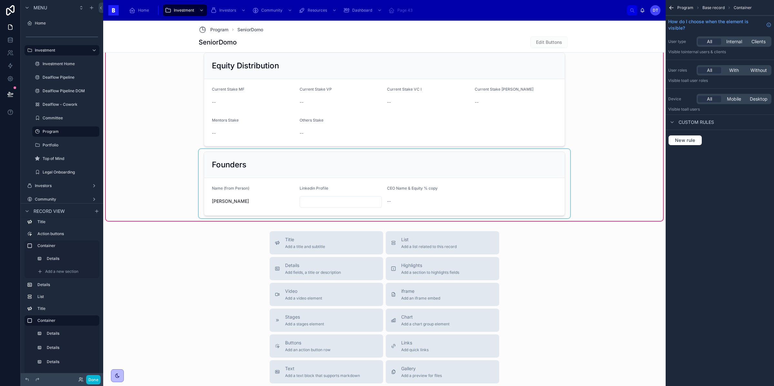
click at [408, 205] on div at bounding box center [384, 183] width 371 height 69
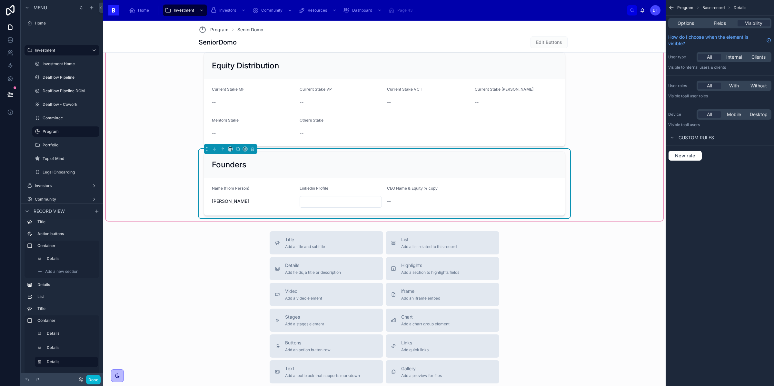
click at [431, 199] on div "--" at bounding box center [428, 201] width 83 height 6
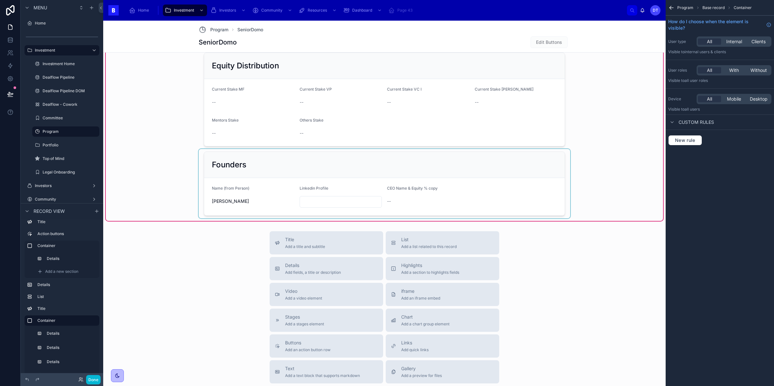
click at [443, 190] on div at bounding box center [384, 183] width 371 height 69
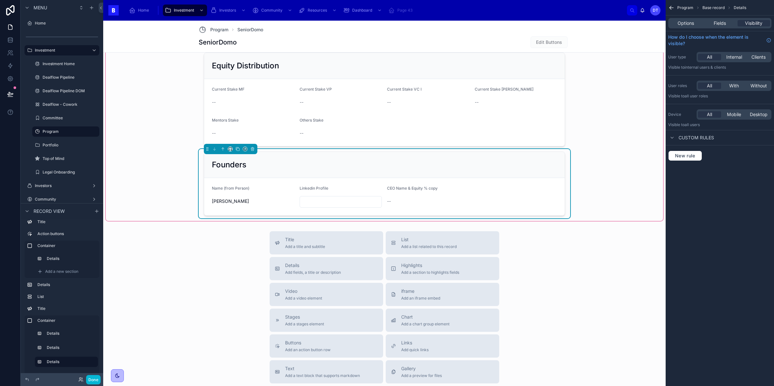
click at [312, 195] on div "Linkedin Profile" at bounding box center [341, 197] width 83 height 22
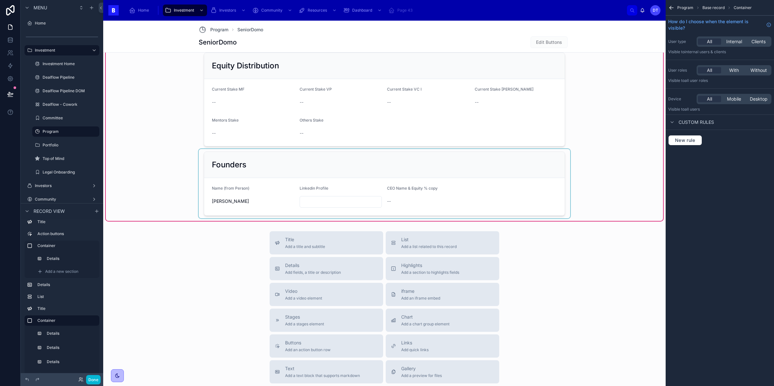
click at [312, 195] on div at bounding box center [384, 183] width 371 height 69
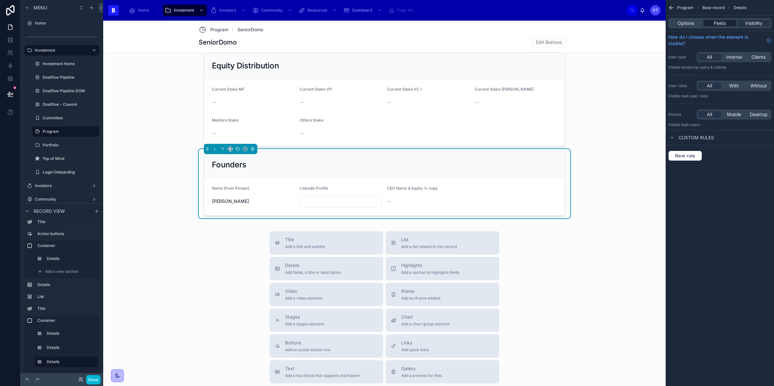
click at [722, 21] on span "Fields" at bounding box center [720, 23] width 12 height 6
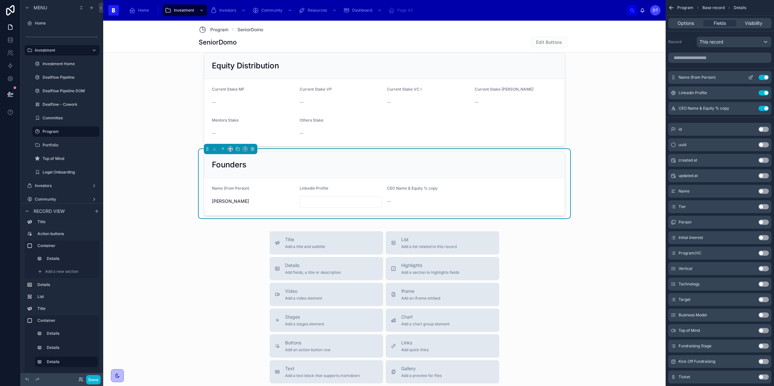
click at [763, 79] on button "Use setting" at bounding box center [763, 77] width 10 height 5
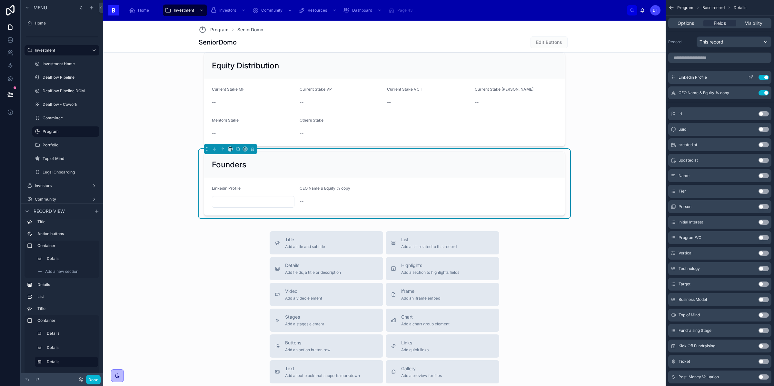
click at [764, 79] on button "Use setting" at bounding box center [763, 77] width 10 height 5
click at [751, 77] on icon "scrollable content" at bounding box center [751, 76] width 3 height 3
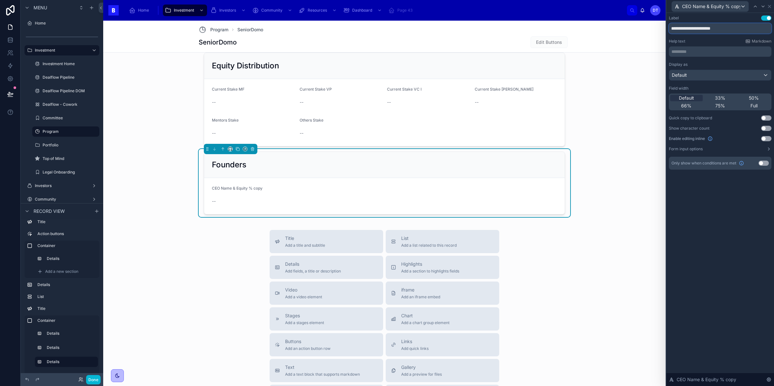
click at [729, 27] on input "**********" at bounding box center [720, 28] width 103 height 10
type input "**********"
click at [765, 138] on button "Use setting" at bounding box center [766, 138] width 10 height 5
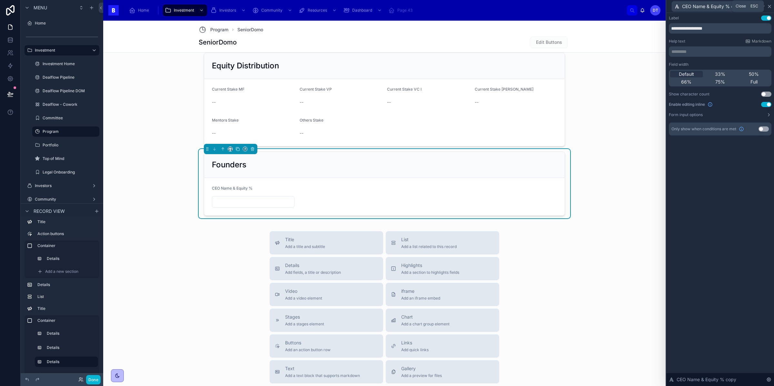
click at [771, 5] on icon at bounding box center [769, 6] width 5 height 5
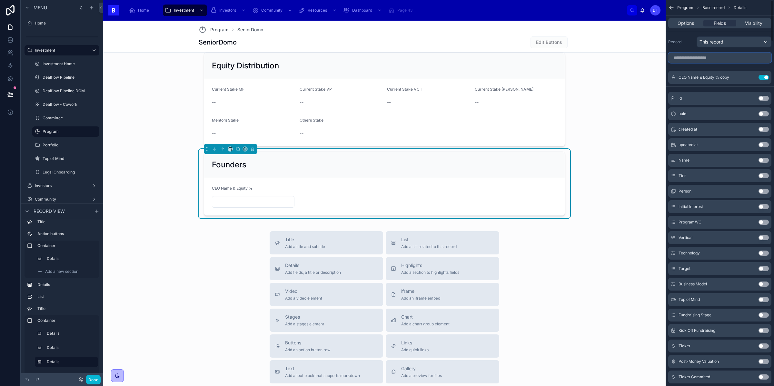
click at [701, 62] on input "scrollable content" at bounding box center [719, 58] width 103 height 10
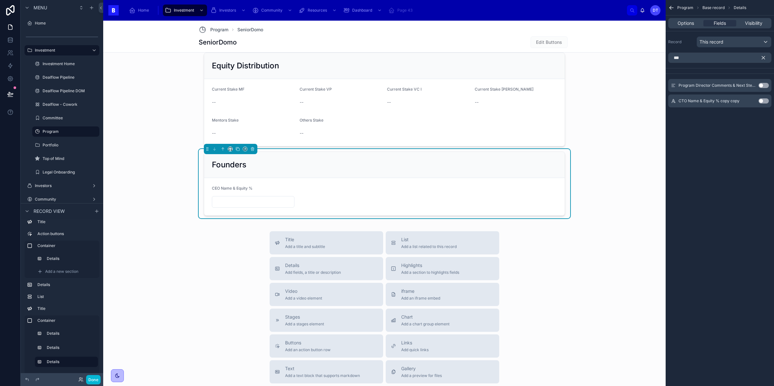
click at [763, 102] on button "Use setting" at bounding box center [763, 100] width 10 height 5
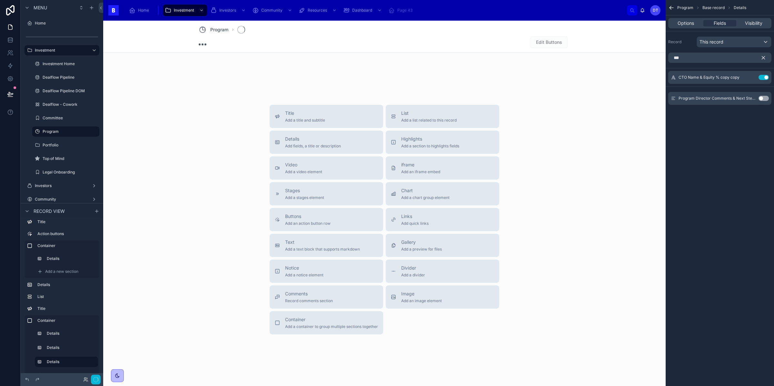
scroll to position [67, 0]
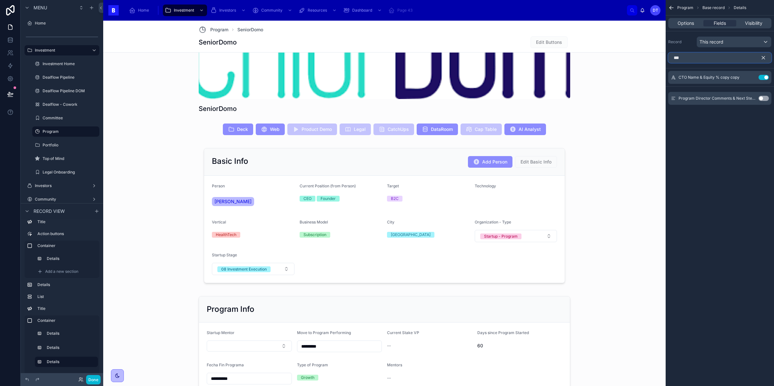
click at [698, 61] on input "***" at bounding box center [719, 58] width 103 height 10
click at [764, 84] on button "Use setting" at bounding box center [763, 85] width 10 height 5
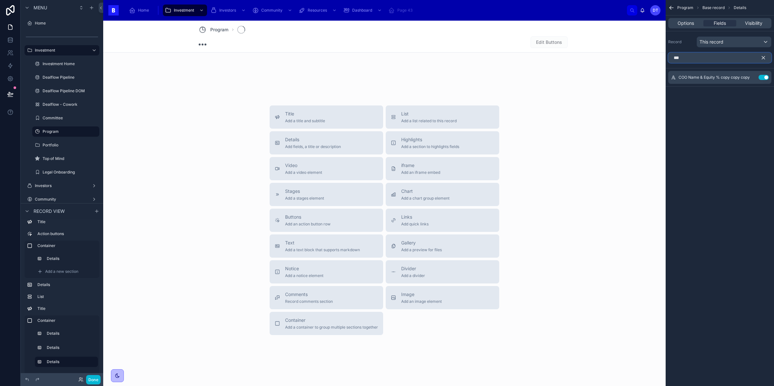
click at [703, 56] on input "***" at bounding box center [719, 58] width 103 height 10
type input "*"
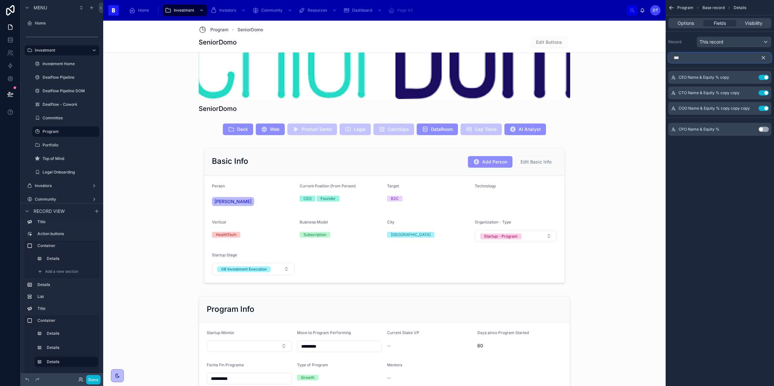
type input "***"
click at [765, 130] on button "Use setting" at bounding box center [763, 129] width 10 height 5
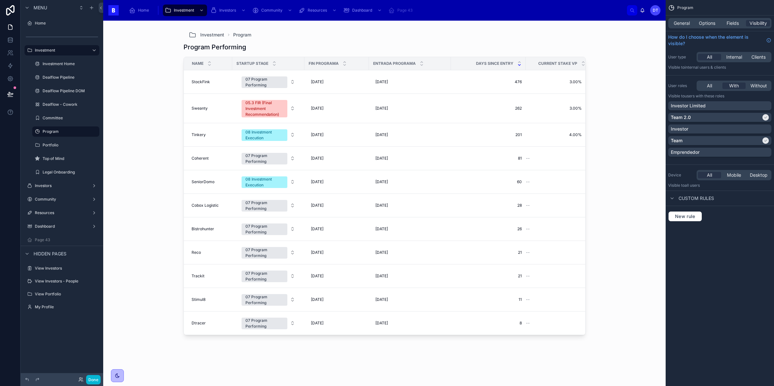
scroll to position [0, 5]
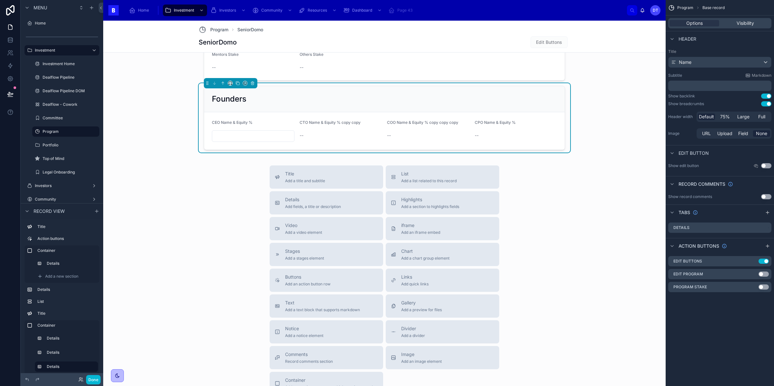
scroll to position [664, 0]
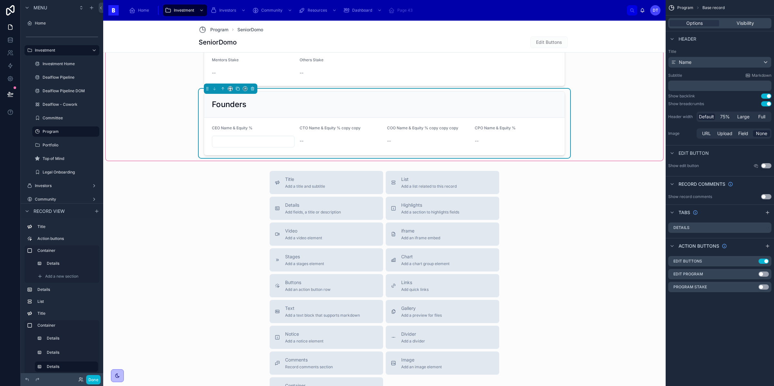
click at [481, 144] on div "--" at bounding box center [516, 141] width 83 height 6
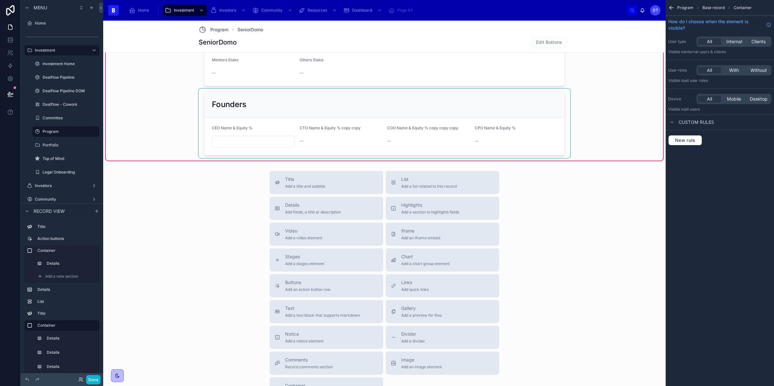
click at [429, 121] on div at bounding box center [384, 123] width 371 height 69
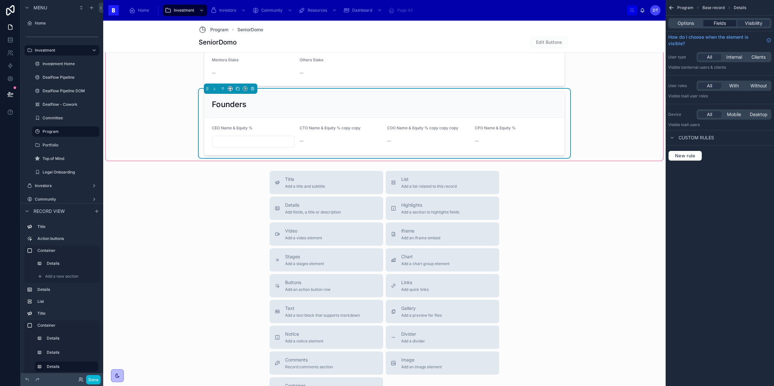
click at [724, 22] on span "Fields" at bounding box center [720, 23] width 12 height 6
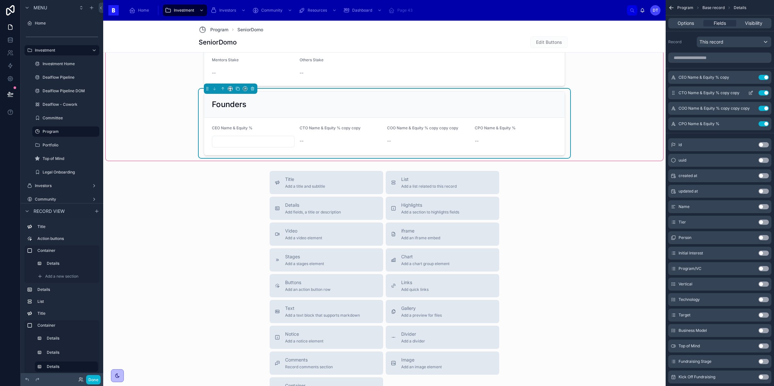
click at [752, 93] on icon "scrollable content" at bounding box center [751, 92] width 3 height 3
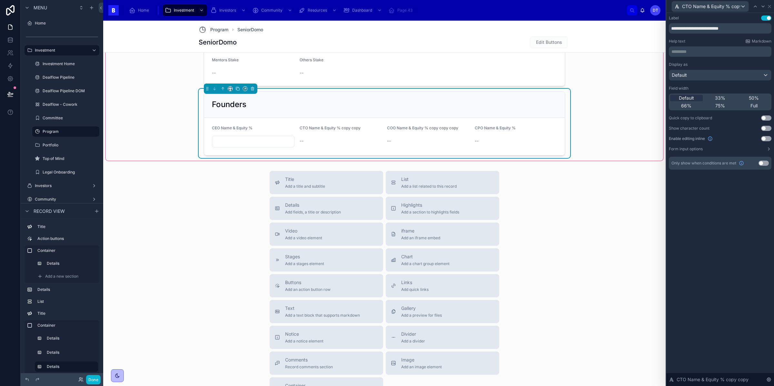
click at [766, 138] on button "Use setting" at bounding box center [766, 138] width 10 height 5
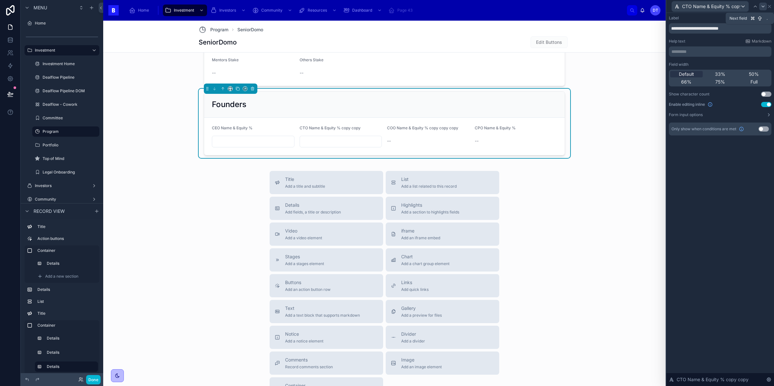
click at [764, 8] on icon at bounding box center [762, 6] width 5 height 5
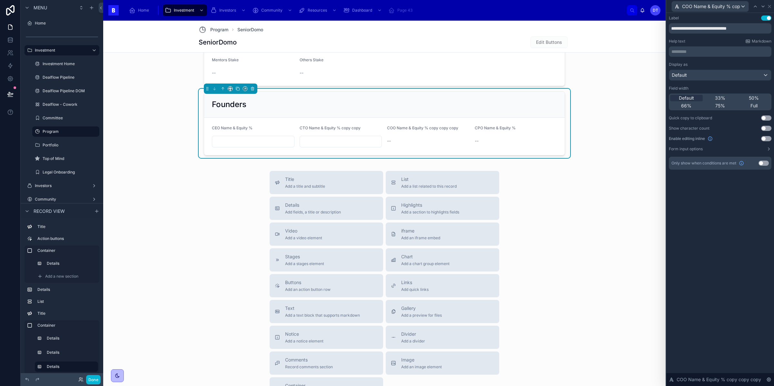
click at [764, 139] on button "Use setting" at bounding box center [766, 138] width 10 height 5
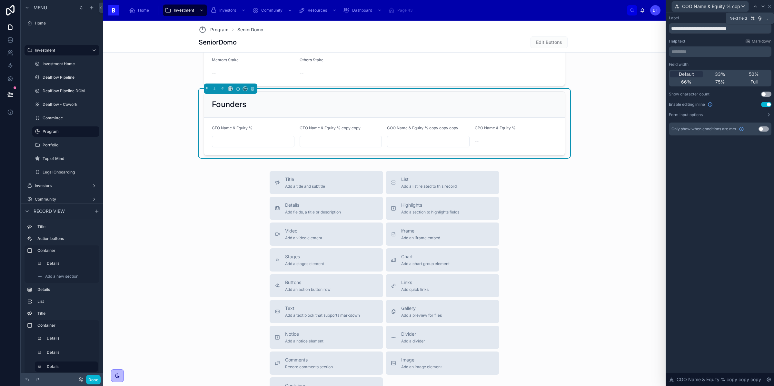
click at [762, 4] on icon at bounding box center [762, 6] width 5 height 5
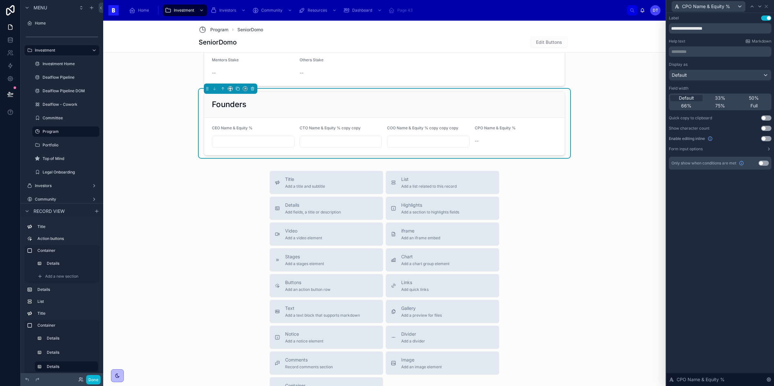
click at [762, 137] on button "Use setting" at bounding box center [766, 138] width 10 height 5
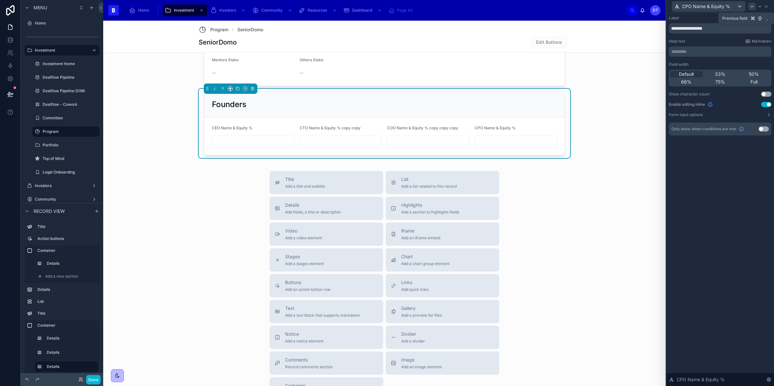
click at [754, 7] on icon at bounding box center [751, 6] width 5 height 5
click at [754, 28] on input "**********" at bounding box center [720, 28] width 103 height 10
type input "**********"
click at [755, 6] on icon at bounding box center [755, 6] width 3 height 1
click at [745, 25] on input "**********" at bounding box center [720, 28] width 103 height 10
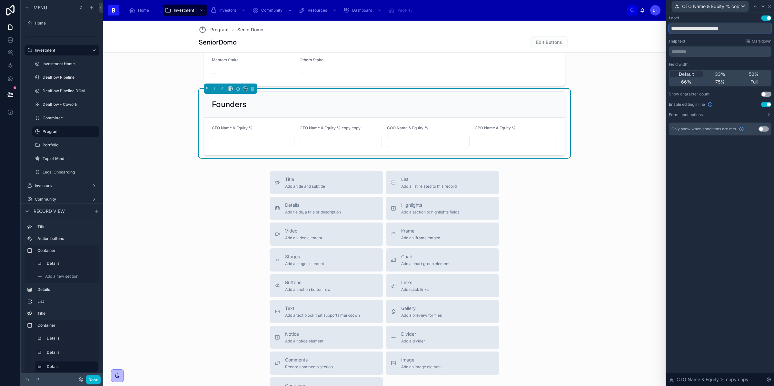
click at [748, 32] on input "**********" at bounding box center [720, 28] width 103 height 10
type input "**********"
click at [722, 201] on div "**********" at bounding box center [720, 199] width 108 height 373
click at [769, 6] on icon at bounding box center [769, 6] width 3 height 3
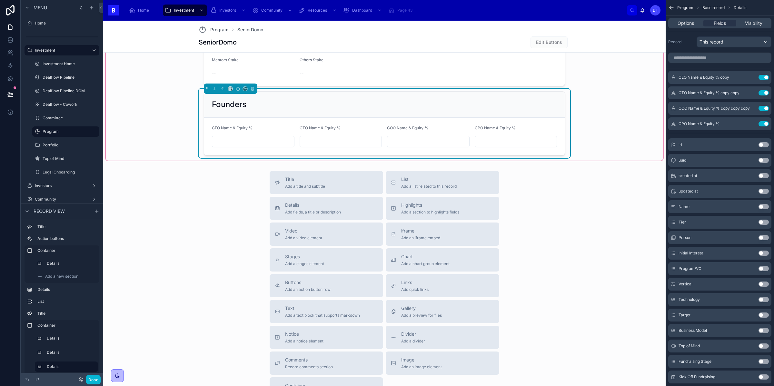
click at [297, 152] on form "CEO Name & Equity % CTO Name & Equity % COO Name & Equity % CPO Name & Equity %" at bounding box center [384, 136] width 360 height 37
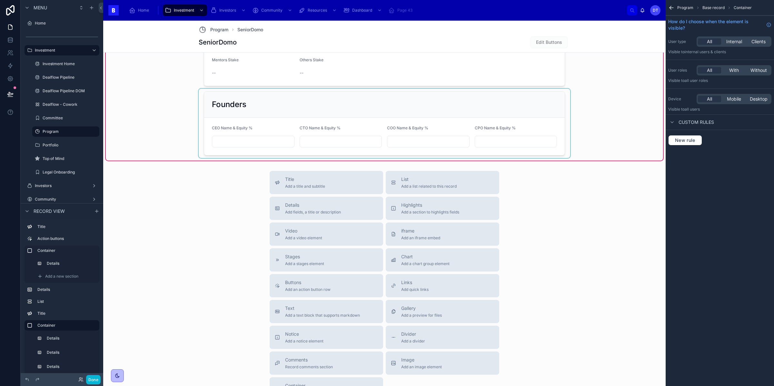
click at [357, 145] on div at bounding box center [384, 123] width 371 height 69
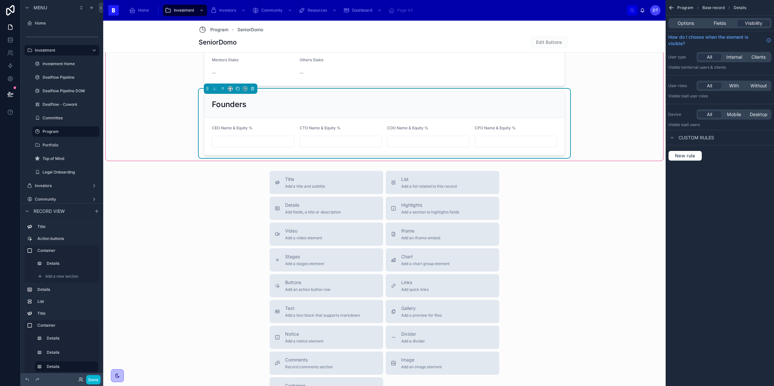
click at [557, 142] on form "CEO Name & Equity % CTO Name & Equity % COO Name & Equity % CPO Name & Equity %" at bounding box center [384, 136] width 360 height 37
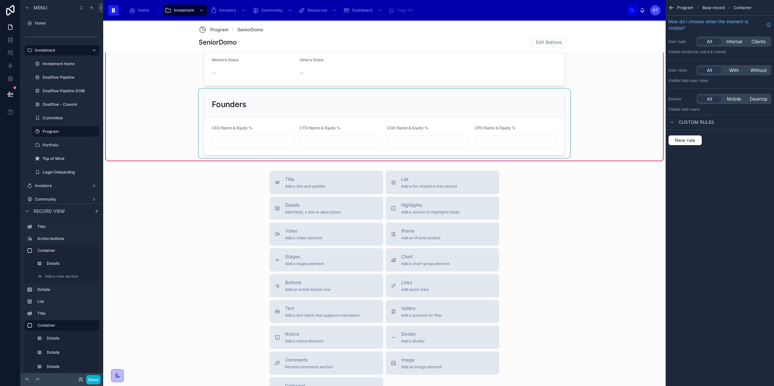
click at [556, 143] on div at bounding box center [384, 123] width 371 height 69
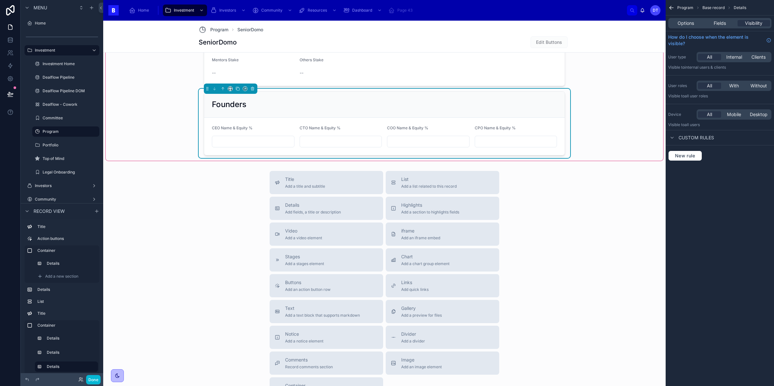
click at [549, 132] on div "CPO Name & Equity %" at bounding box center [516, 129] width 83 height 8
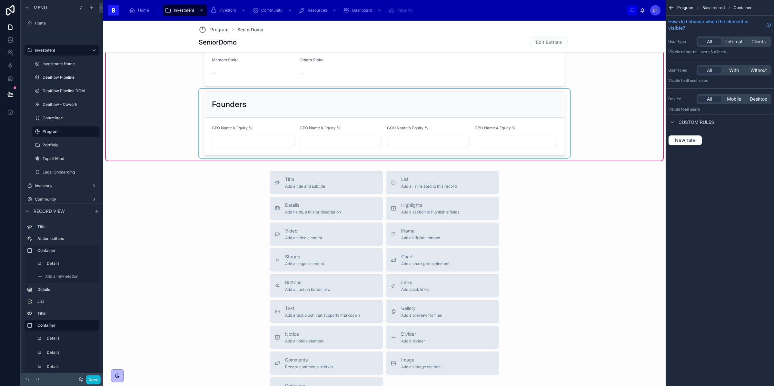
click at [486, 154] on div at bounding box center [384, 123] width 371 height 69
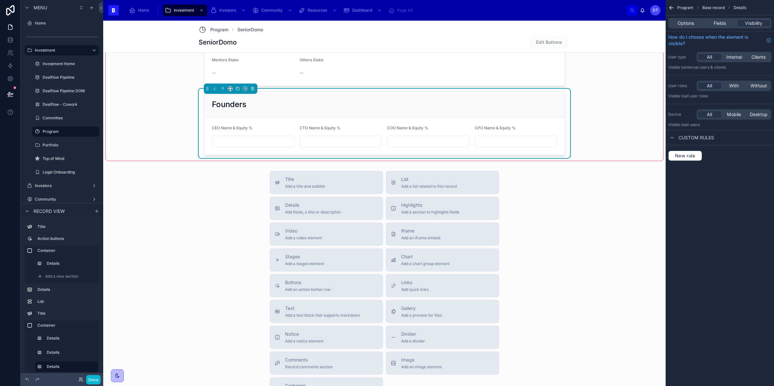
click at [486, 140] on input "text" at bounding box center [516, 141] width 82 height 9
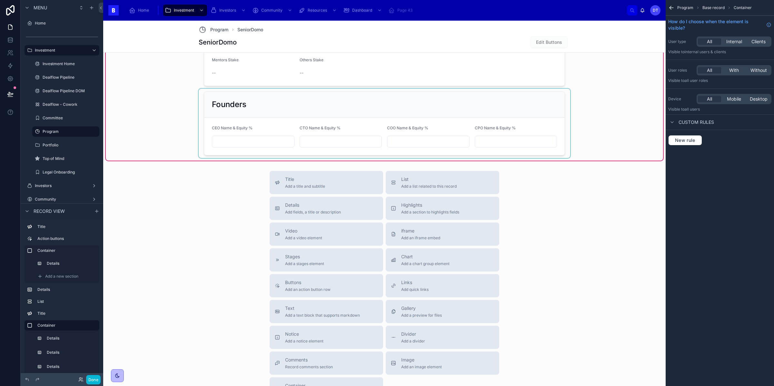
click at [534, 104] on div at bounding box center [384, 123] width 371 height 69
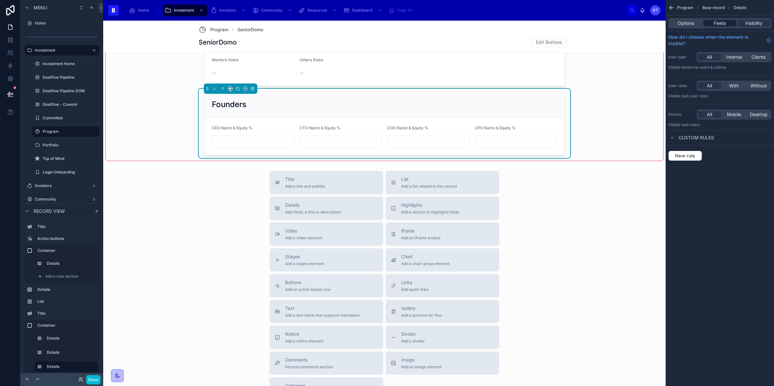
click at [719, 24] on span "Fields" at bounding box center [720, 23] width 12 height 6
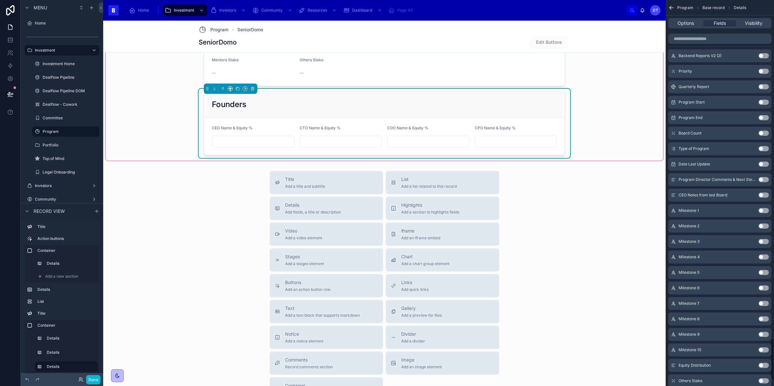
scroll to position [3217, 0]
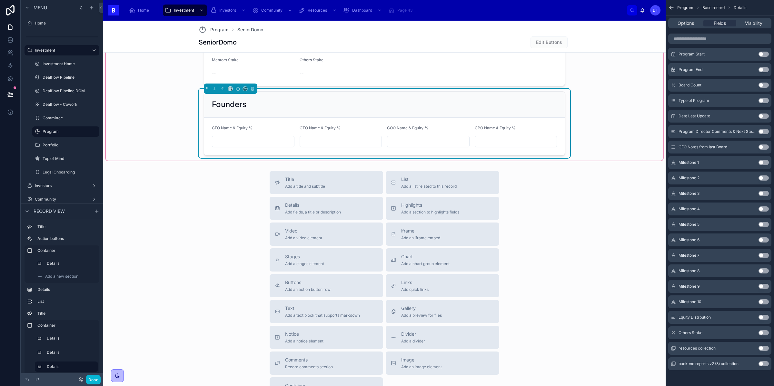
click at [269, 145] on input "text" at bounding box center [253, 141] width 82 height 9
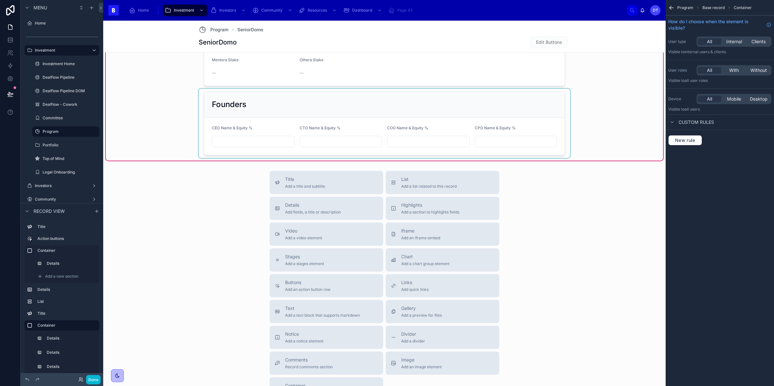
scroll to position [0, 0]
click at [282, 126] on div at bounding box center [384, 123] width 371 height 69
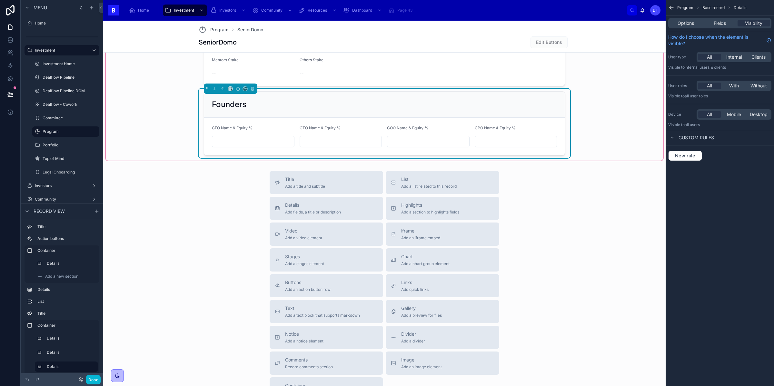
click at [343, 111] on div "Founders" at bounding box center [384, 105] width 360 height 26
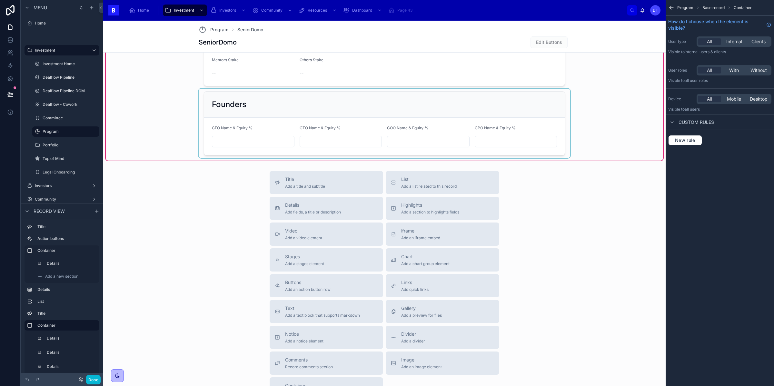
click at [532, 116] on div at bounding box center [384, 123] width 371 height 69
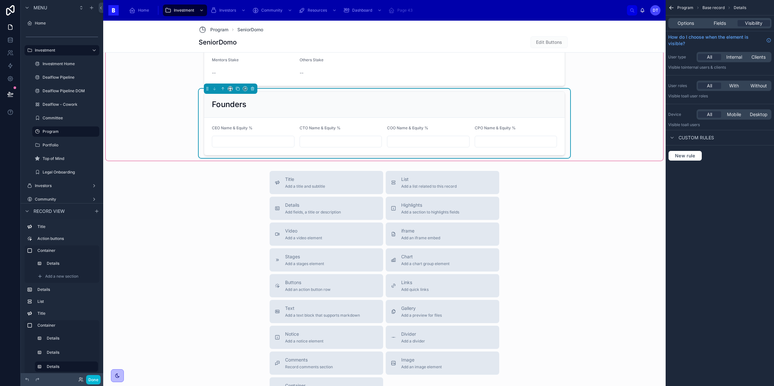
click at [719, 27] on div "Options Fields Visibility" at bounding box center [719, 23] width 103 height 10
click at [719, 25] on span "Fields" at bounding box center [720, 23] width 12 height 6
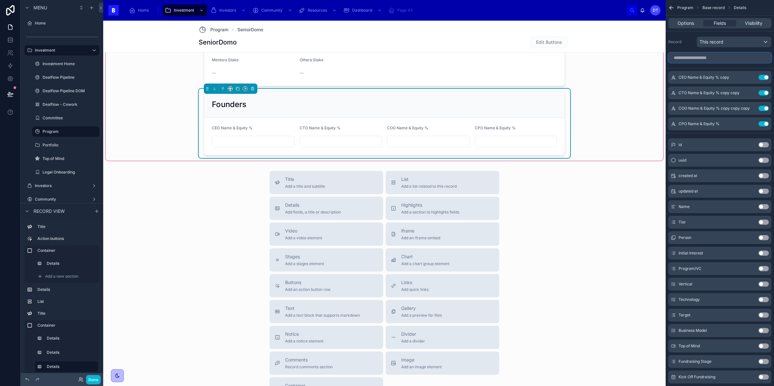
click at [701, 57] on input "scrollable content" at bounding box center [719, 58] width 103 height 10
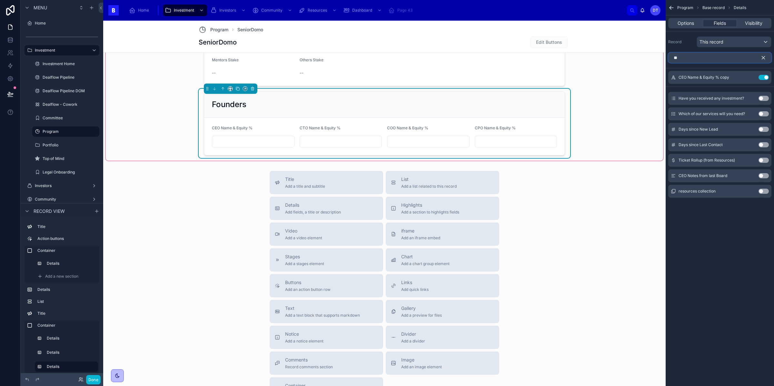
type input "*"
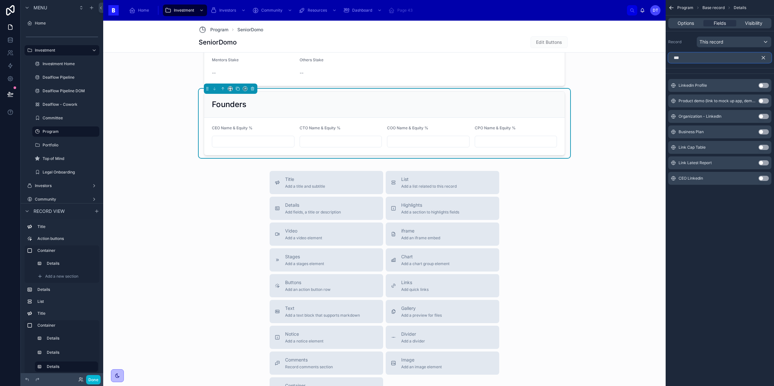
type input "***"
click at [763, 179] on button "Use setting" at bounding box center [763, 178] width 10 height 5
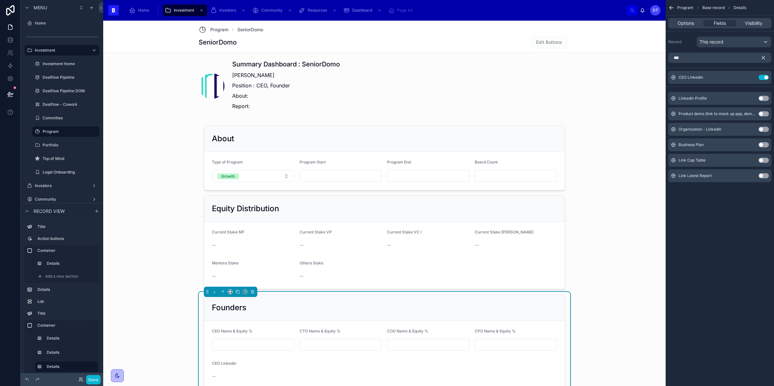
scroll to position [547, 0]
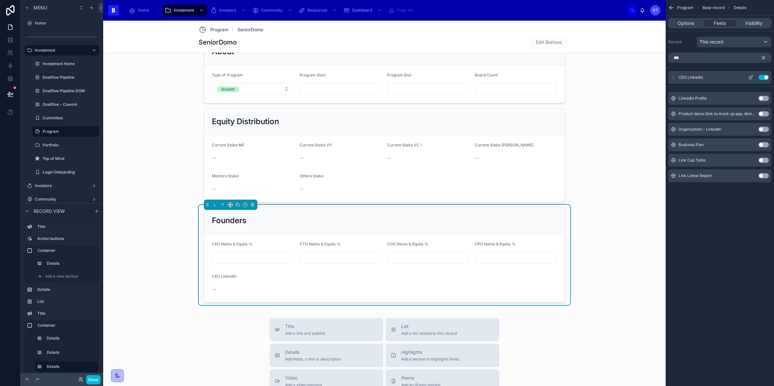
click at [752, 76] on icon "scrollable content" at bounding box center [752, 76] width 1 height 1
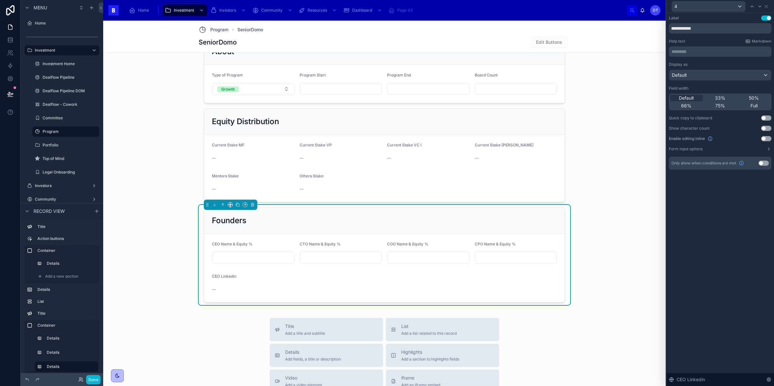
click at [764, 138] on button "Use setting" at bounding box center [766, 138] width 10 height 5
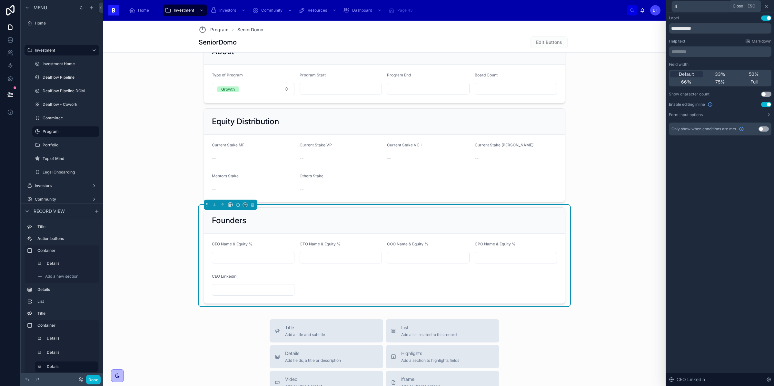
click at [764, 8] on icon at bounding box center [766, 6] width 5 height 5
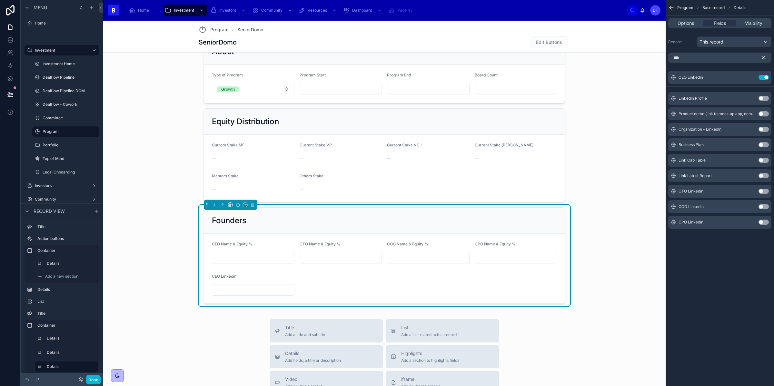
click at [763, 191] on button "Use setting" at bounding box center [763, 191] width 10 height 5
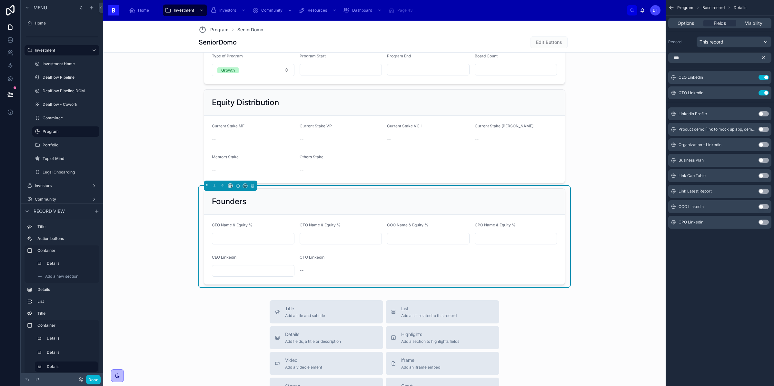
scroll to position [578, 0]
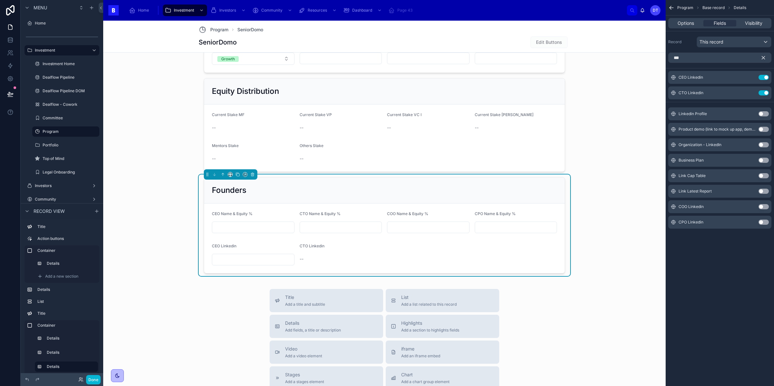
click at [763, 207] on button "Use setting" at bounding box center [763, 206] width 10 height 5
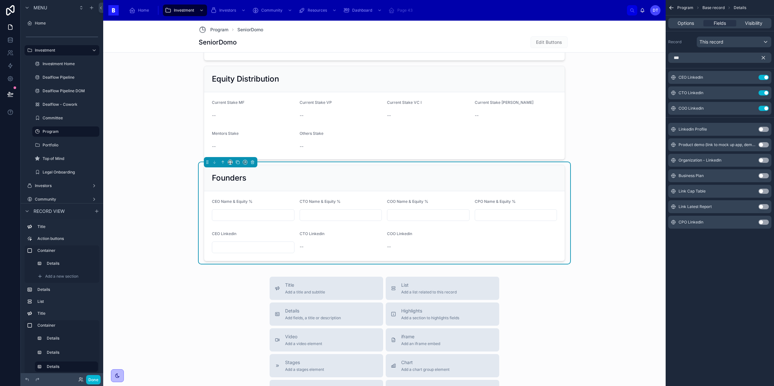
scroll to position [594, 0]
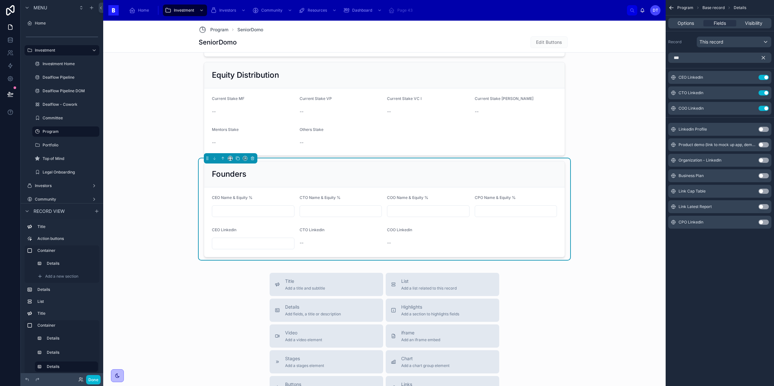
click at [764, 222] on button "Use setting" at bounding box center [763, 222] width 10 height 5
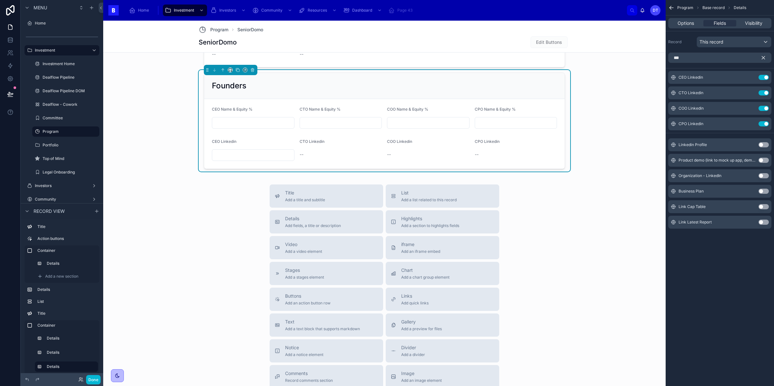
scroll to position [636, 0]
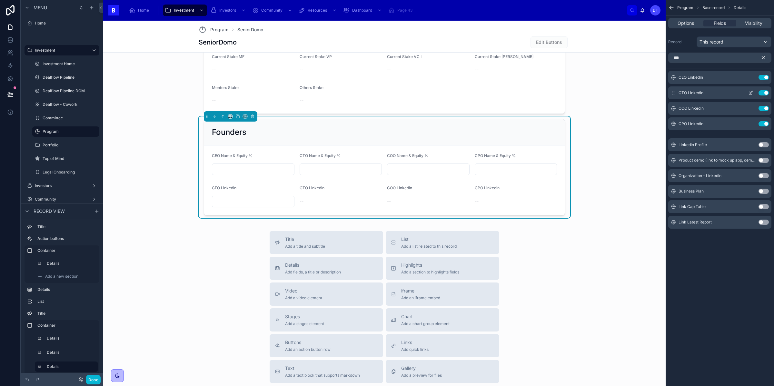
click at [752, 94] on icon "scrollable content" at bounding box center [750, 92] width 5 height 5
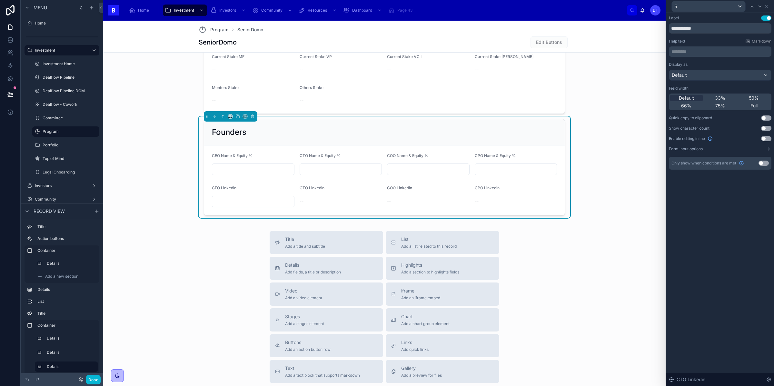
click at [764, 139] on button "Use setting" at bounding box center [766, 138] width 10 height 5
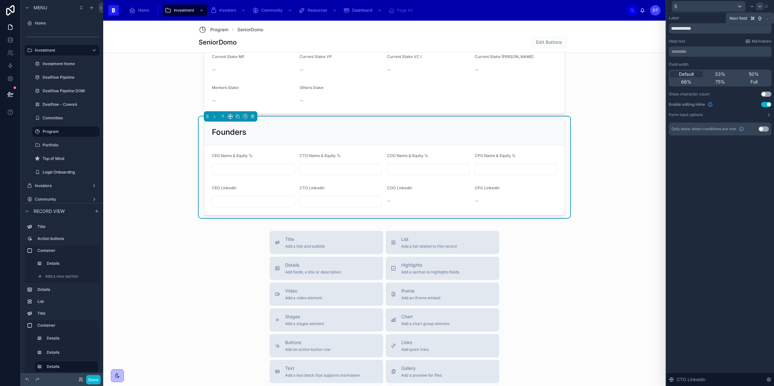
click at [759, 5] on icon at bounding box center [759, 6] width 5 height 5
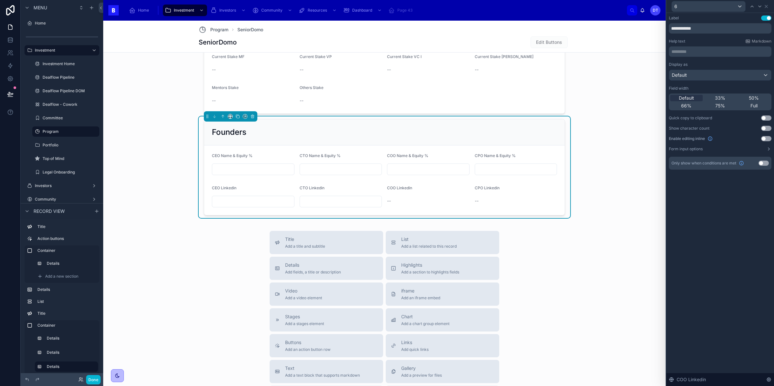
drag, startPoint x: 766, startPoint y: 138, endPoint x: 765, endPoint y: 35, distance: 102.9
click at [766, 138] on button "Use setting" at bounding box center [766, 138] width 10 height 5
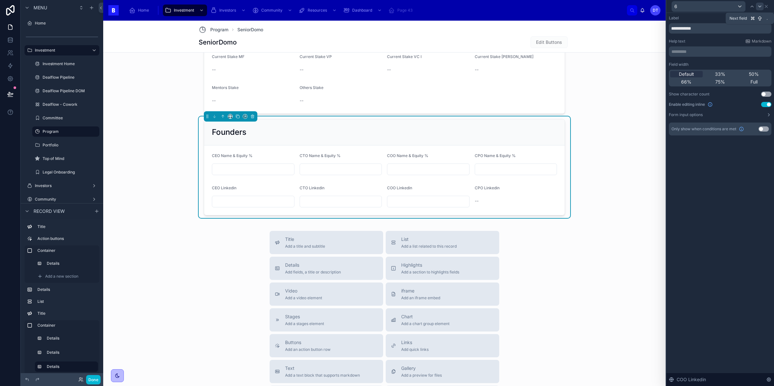
click at [758, 5] on icon at bounding box center [759, 6] width 5 height 5
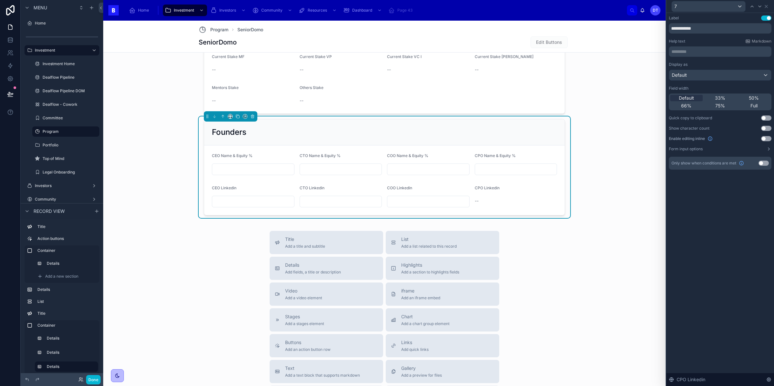
click at [764, 138] on button "Use setting" at bounding box center [766, 138] width 10 height 5
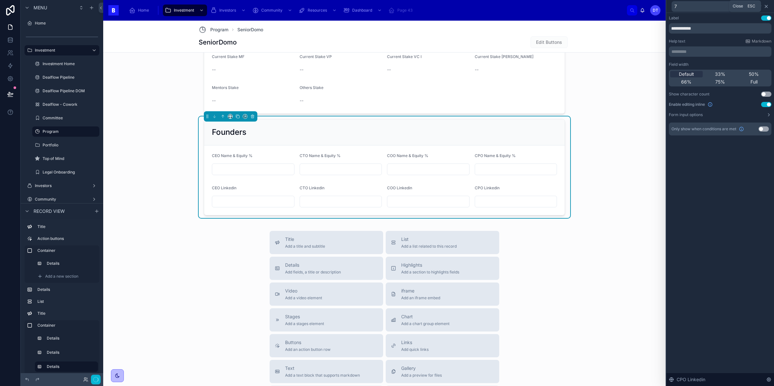
click at [766, 5] on icon at bounding box center [766, 6] width 5 height 5
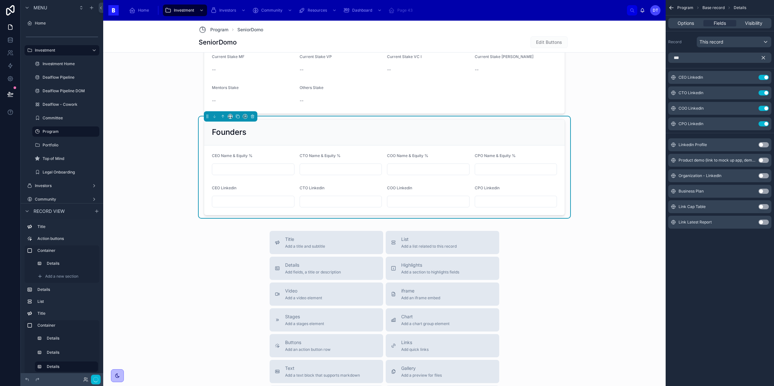
click at [573, 260] on div "Title Add a title and subtitle List Add a list related to this record Details A…" at bounding box center [384, 346] width 562 height 230
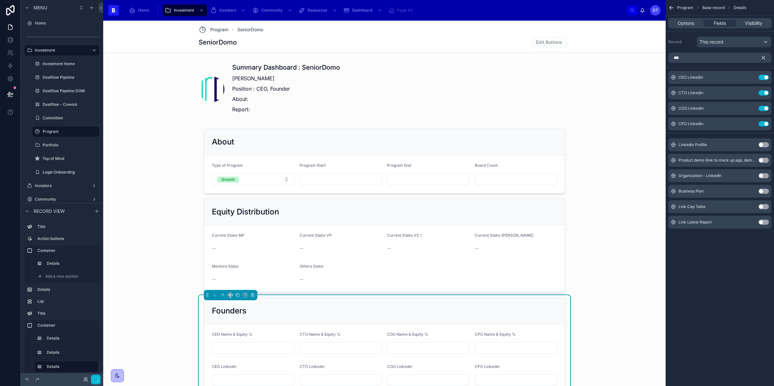
scroll to position [456, 0]
click at [670, 7] on icon "scrollable content" at bounding box center [671, 8] width 6 height 6
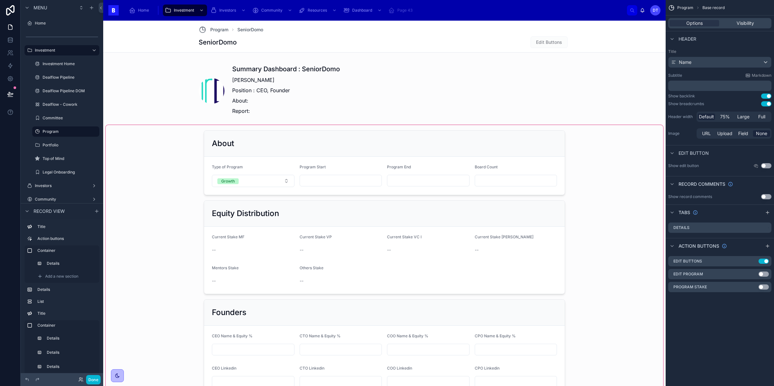
click at [602, 222] on div at bounding box center [384, 263] width 557 height 276
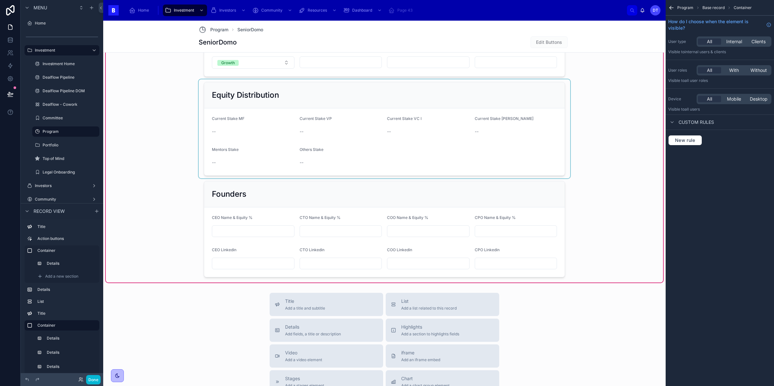
scroll to position [574, 0]
click at [466, 235] on div at bounding box center [384, 229] width 371 height 102
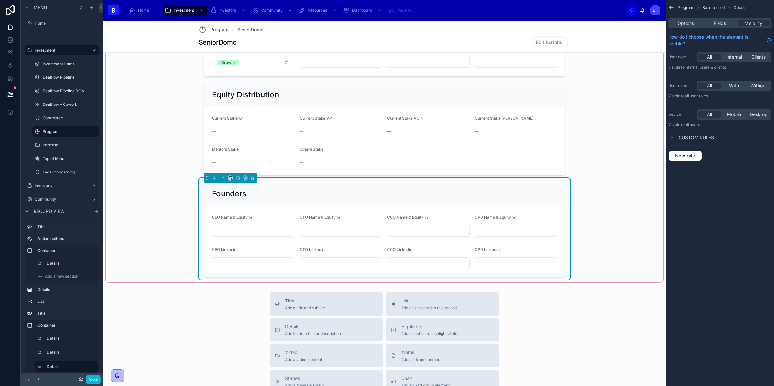
click at [452, 197] on div "Founders" at bounding box center [384, 194] width 345 height 10
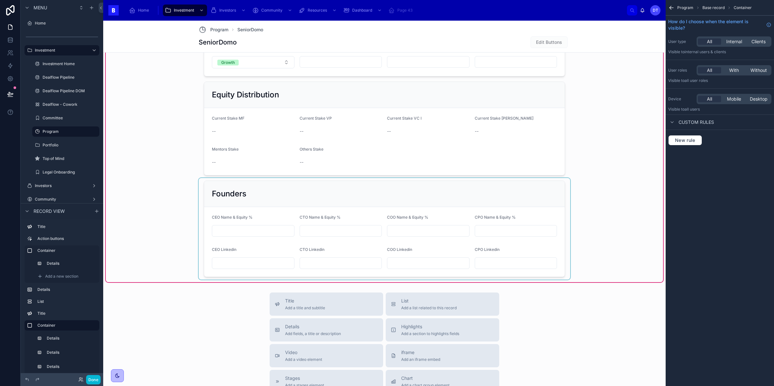
click at [445, 252] on div at bounding box center [384, 229] width 371 height 102
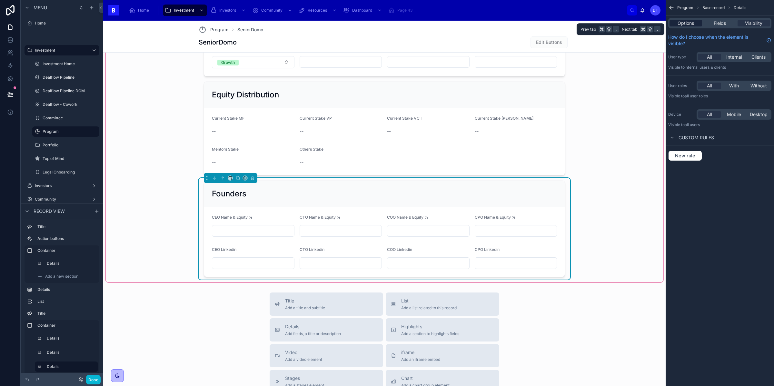
click at [692, 25] on span "Options" at bounding box center [685, 23] width 16 height 6
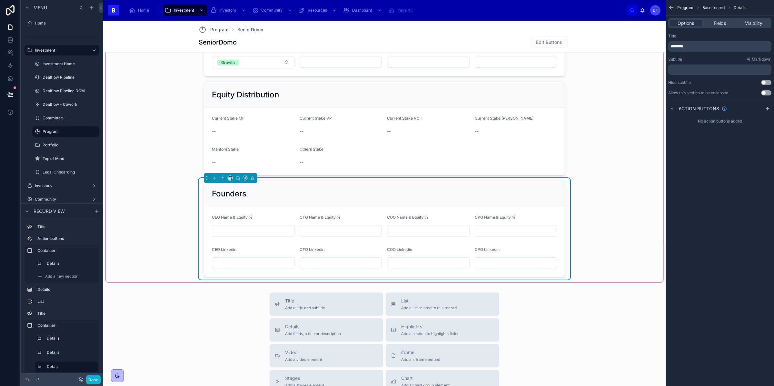
click at [715, 27] on div "Options Fields Visibility" at bounding box center [719, 23] width 103 height 10
click at [718, 27] on div "Options Fields Visibility" at bounding box center [719, 23] width 103 height 10
click at [721, 22] on span "Fields" at bounding box center [720, 23] width 12 height 6
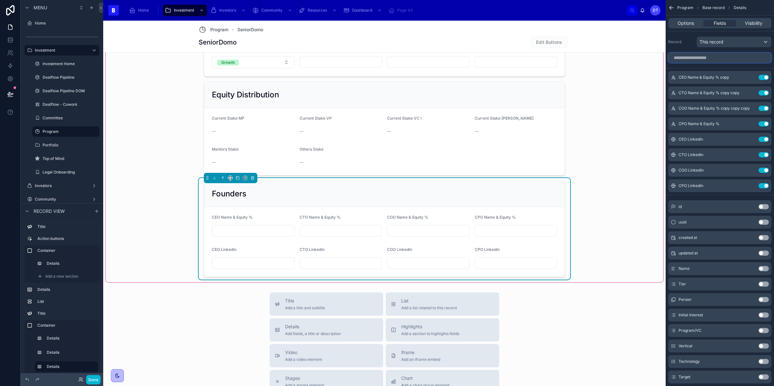
click at [714, 60] on input "scrollable content" at bounding box center [719, 58] width 103 height 10
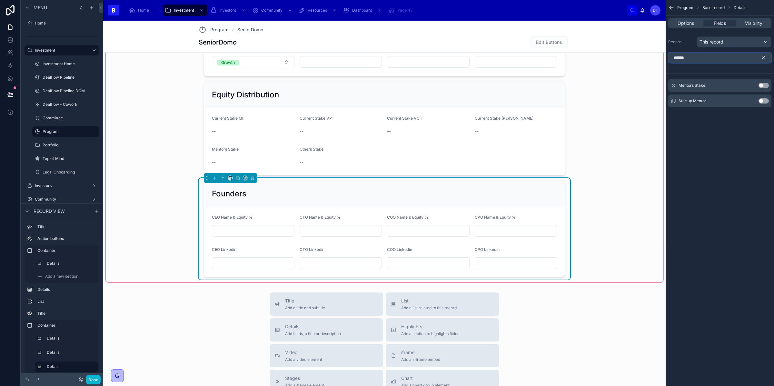
type input "******"
click at [762, 100] on button "Use setting" at bounding box center [763, 100] width 10 height 5
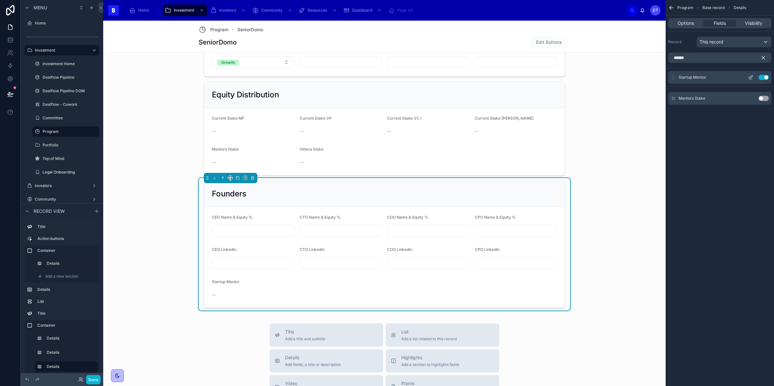
click at [752, 78] on icon "scrollable content" at bounding box center [750, 77] width 5 height 5
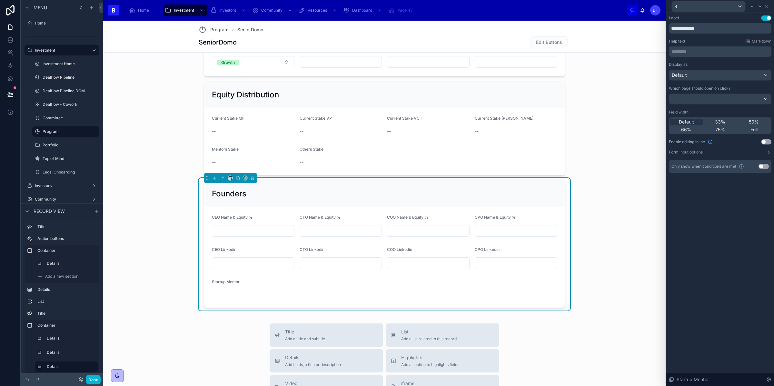
click at [768, 137] on div "Display as Default Which page should open on click? Field width Default 33% 50%…" at bounding box center [720, 108] width 103 height 93
click at [767, 137] on div "Display as Default Which page should open on click? Field width Default 33% 50%…" at bounding box center [720, 108] width 103 height 93
click at [767, 138] on div "Display as Default Which page should open on click? Field width Default 33% 50%…" at bounding box center [720, 108] width 103 height 93
click at [765, 141] on button "Use setting" at bounding box center [766, 141] width 10 height 5
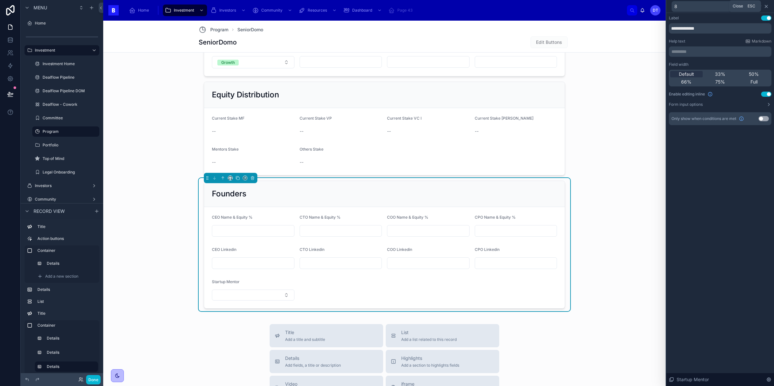
click at [765, 6] on icon at bounding box center [766, 6] width 5 height 5
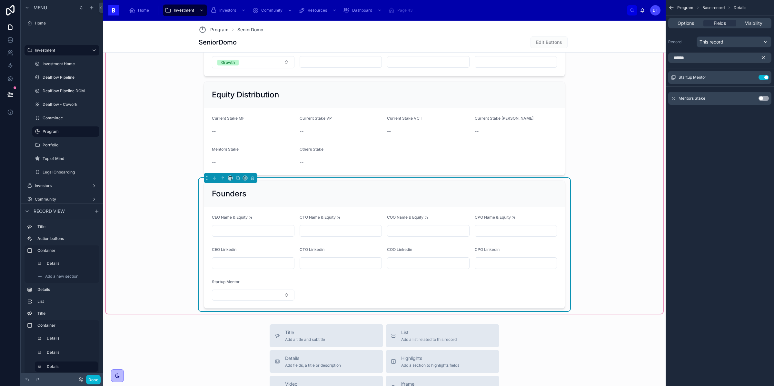
click at [644, 244] on div "About Type of Program Growth Program Start Program End Board Count Equity Distr…" at bounding box center [384, 159] width 557 height 307
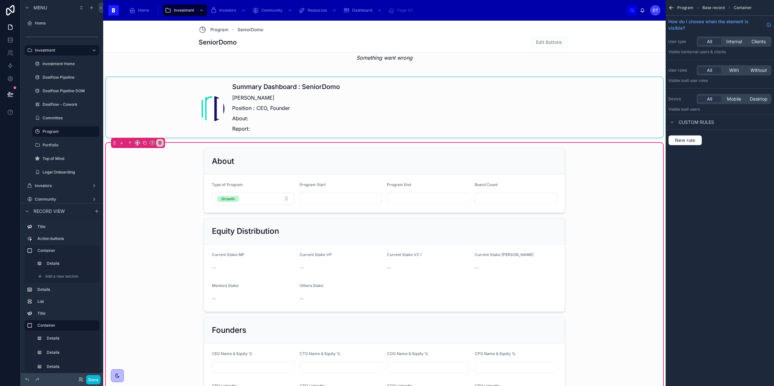
scroll to position [432, 0]
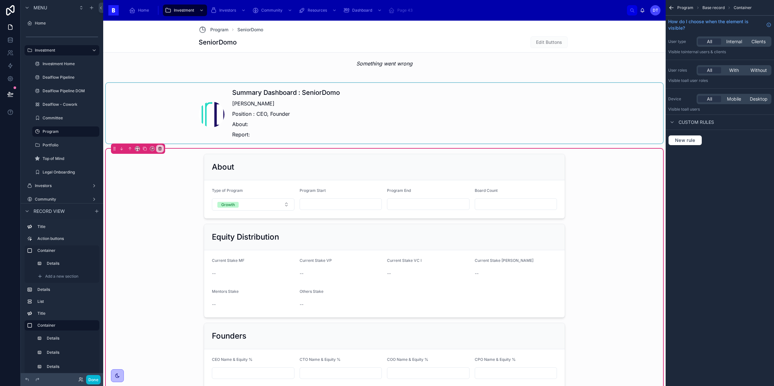
click at [284, 118] on div at bounding box center [384, 113] width 557 height 61
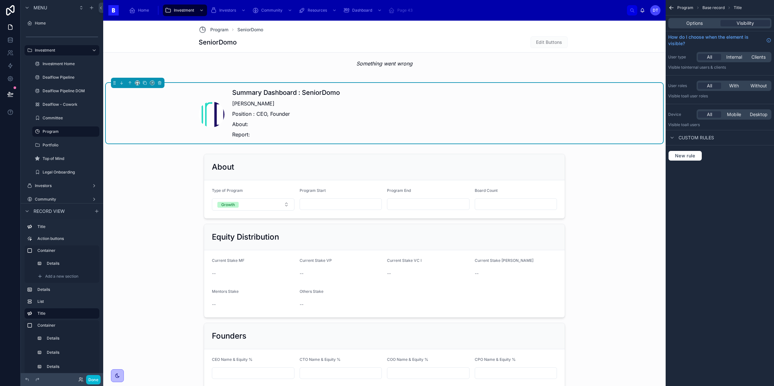
click at [301, 125] on p "About:" at bounding box center [286, 124] width 108 height 8
click at [324, 123] on p "About:" at bounding box center [286, 124] width 108 height 8
click at [264, 110] on div "Angel Puertas Position : CEO, Founder About: Report:" at bounding box center [286, 119] width 108 height 44
click at [332, 196] on div at bounding box center [384, 302] width 557 height 307
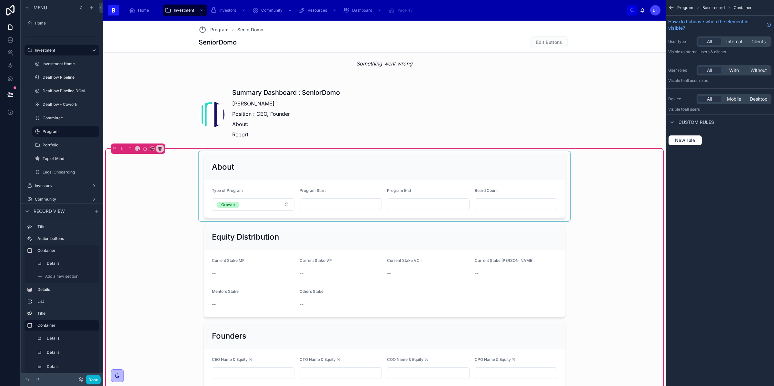
click at [408, 187] on div at bounding box center [384, 186] width 371 height 70
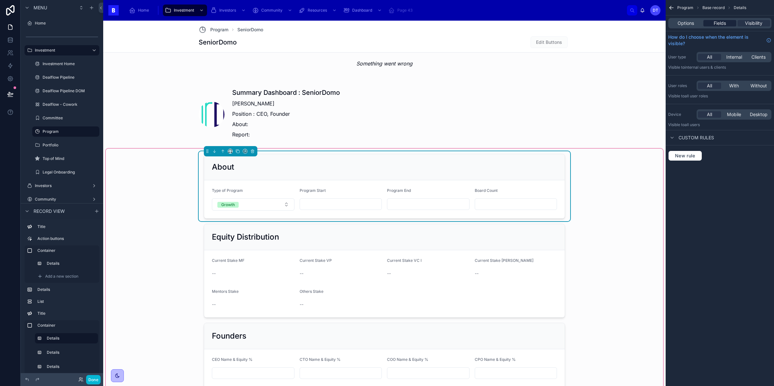
click at [726, 25] on div "Fields" at bounding box center [719, 23] width 33 height 6
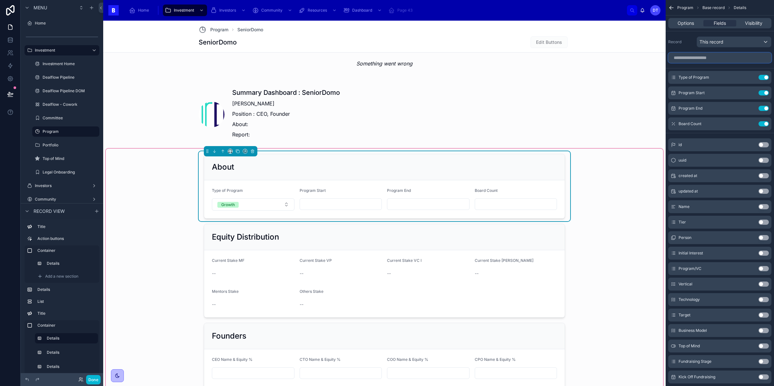
click at [716, 61] on input "scrollable content" at bounding box center [719, 58] width 103 height 10
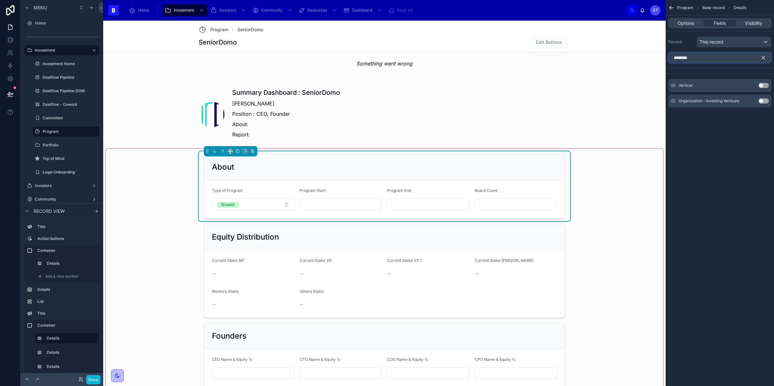
type input "********"
click at [765, 84] on button "Use setting" at bounding box center [763, 85] width 10 height 5
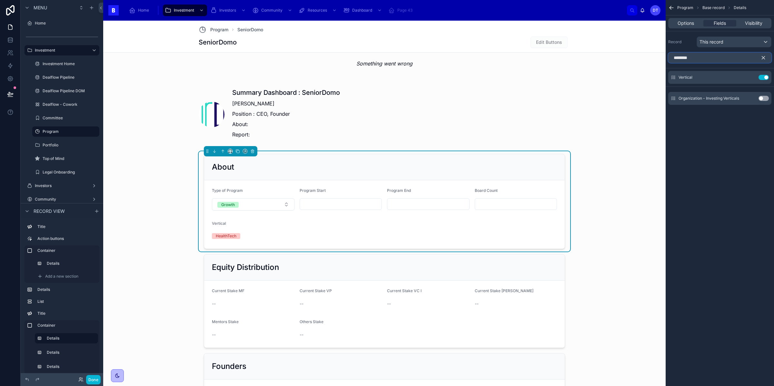
click at [690, 57] on input "********" at bounding box center [719, 58] width 103 height 10
type input "****"
click at [761, 85] on button "Use setting" at bounding box center [763, 85] width 10 height 5
click at [685, 59] on input "****" at bounding box center [719, 58] width 103 height 10
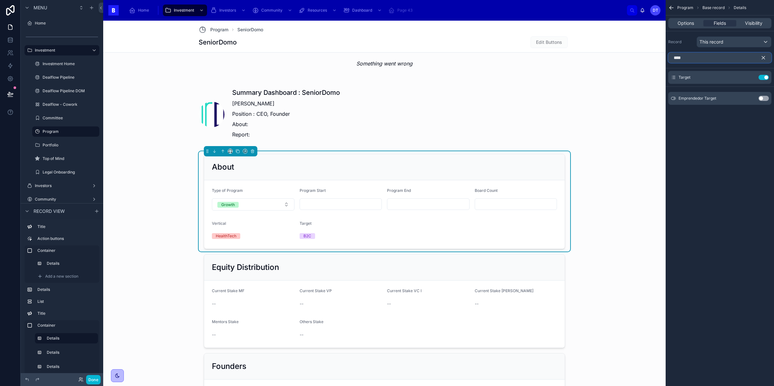
click at [685, 59] on input "****" at bounding box center [719, 58] width 103 height 10
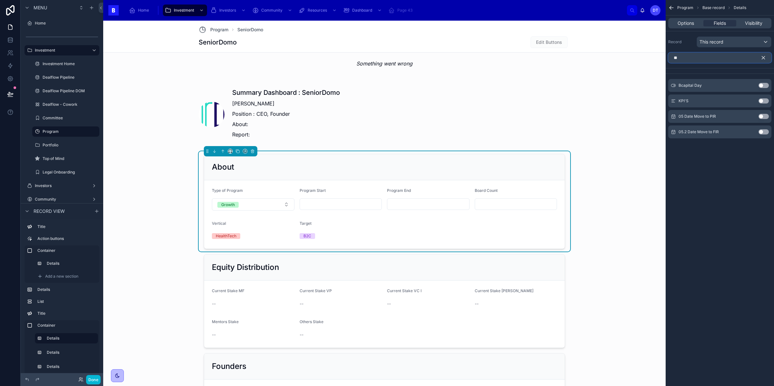
type input "*"
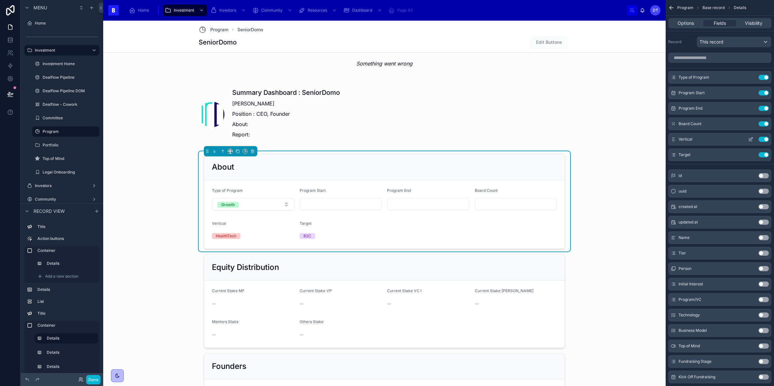
click at [751, 140] on icon "scrollable content" at bounding box center [751, 138] width 3 height 3
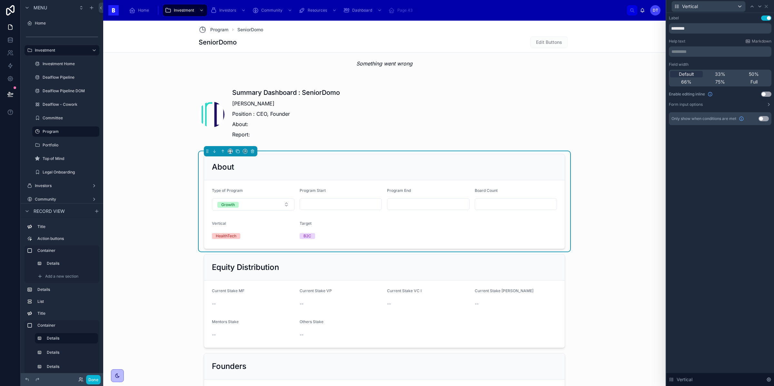
click at [763, 96] on button "Use setting" at bounding box center [766, 94] width 10 height 5
click at [753, 5] on icon at bounding box center [751, 6] width 5 height 5
click at [760, 5] on icon at bounding box center [759, 6] width 5 height 5
click at [759, 7] on icon at bounding box center [759, 6] width 5 height 5
click at [764, 93] on button "Use setting" at bounding box center [766, 94] width 10 height 5
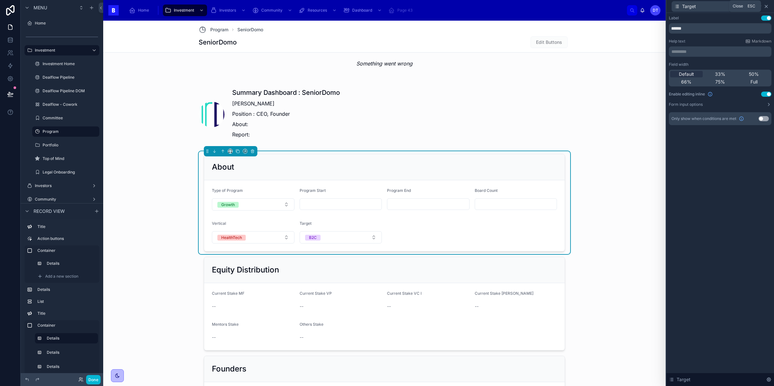
click at [765, 7] on icon at bounding box center [766, 6] width 5 height 5
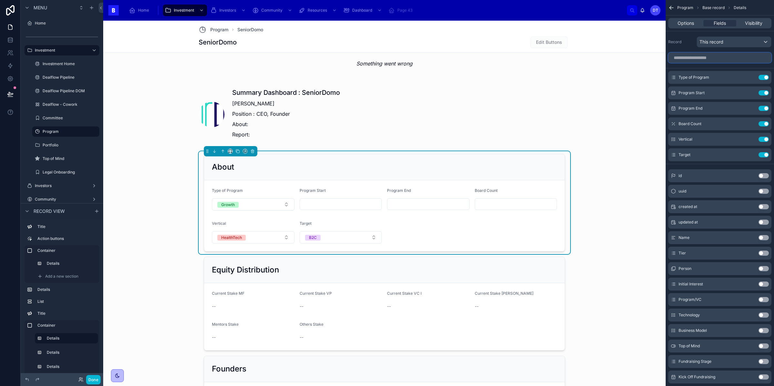
click at [705, 55] on input "scrollable content" at bounding box center [719, 58] width 103 height 10
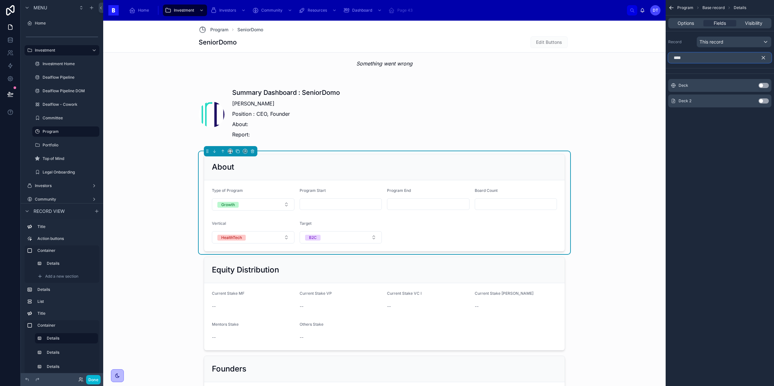
type input "****"
click at [761, 102] on button "Use setting" at bounding box center [763, 100] width 10 height 5
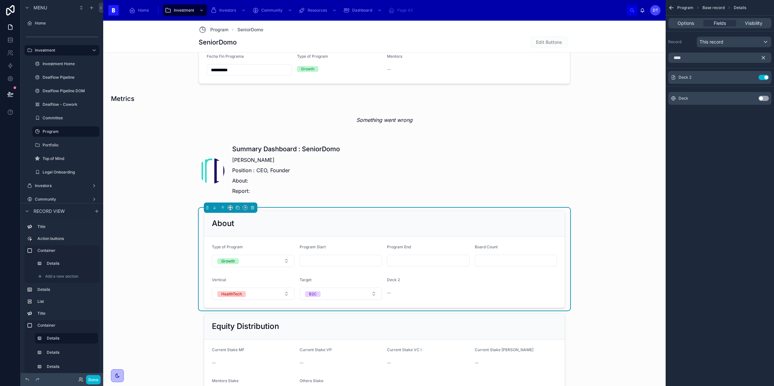
scroll to position [375, 0]
click at [408, 292] on div "--" at bounding box center [428, 294] width 83 height 6
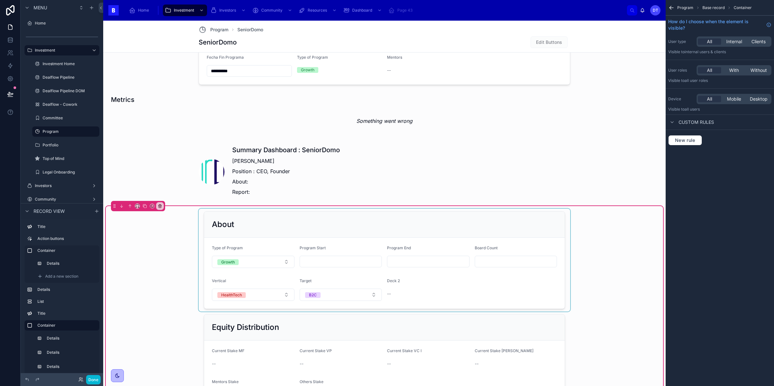
click at [462, 294] on div at bounding box center [384, 260] width 371 height 103
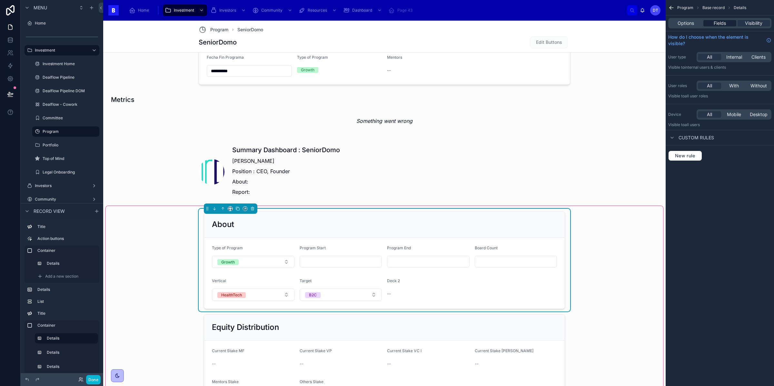
click at [715, 25] on span "Fields" at bounding box center [720, 23] width 12 height 6
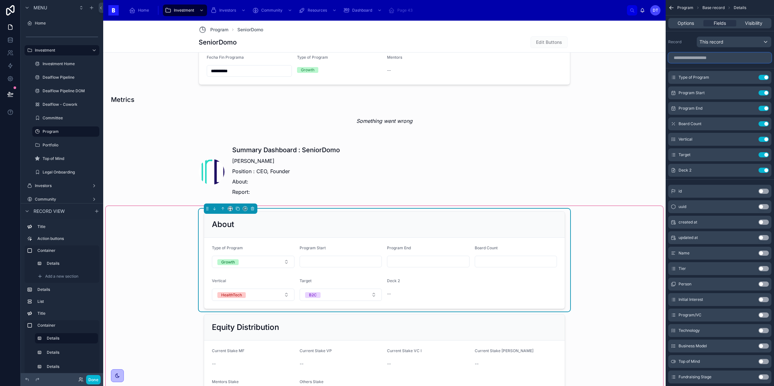
click at [705, 59] on input "scrollable content" at bounding box center [719, 58] width 103 height 10
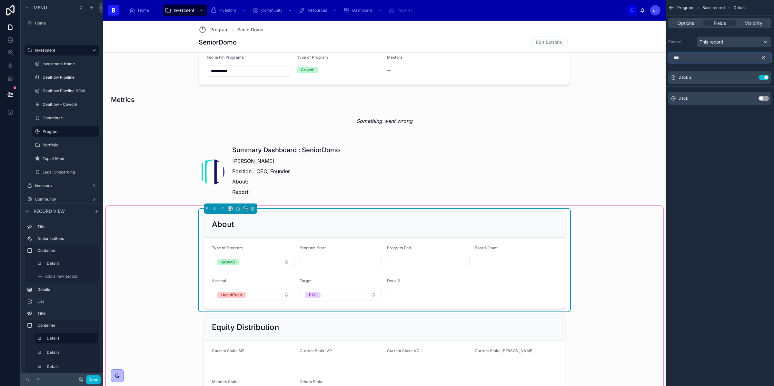
type input "****"
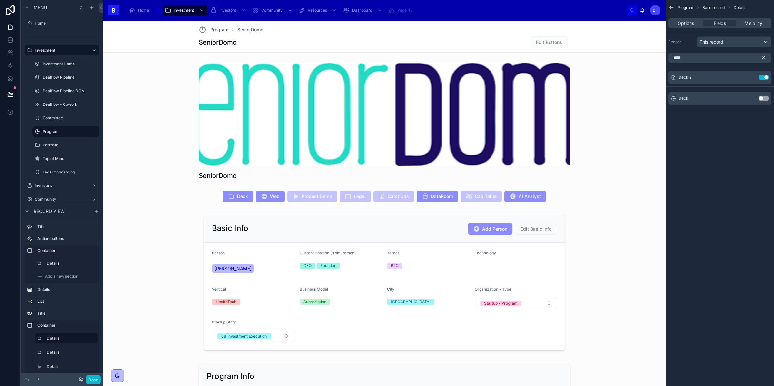
click at [763, 97] on button "Use setting" at bounding box center [763, 98] width 10 height 5
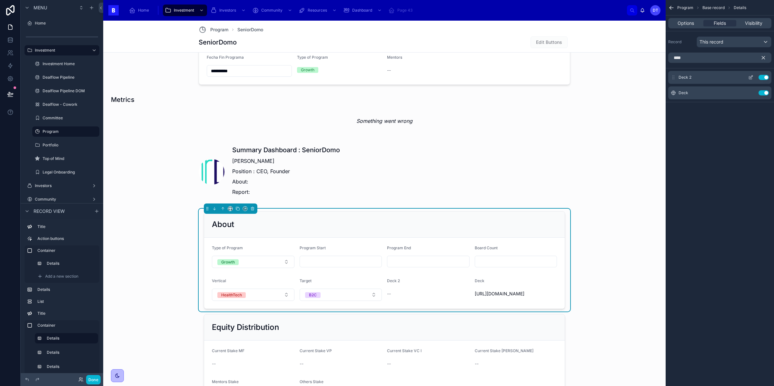
click at [764, 77] on button "Use setting" at bounding box center [763, 77] width 10 height 5
click at [764, 59] on icon "scrollable content" at bounding box center [763, 57] width 3 height 3
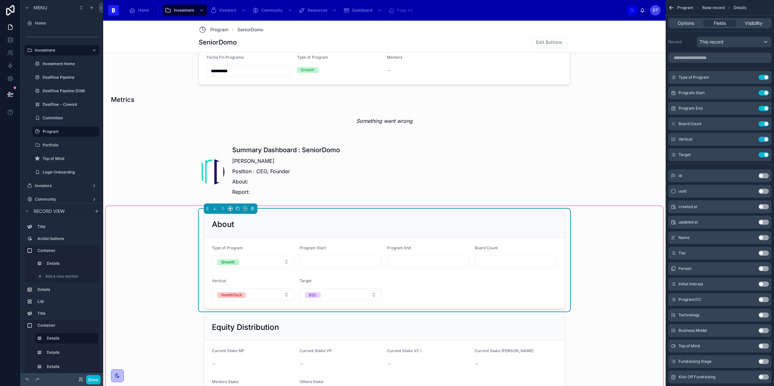
click at [392, 280] on form "Type of Program Growth Program Start Program End Board Count Vertical HealthTec…" at bounding box center [384, 273] width 360 height 71
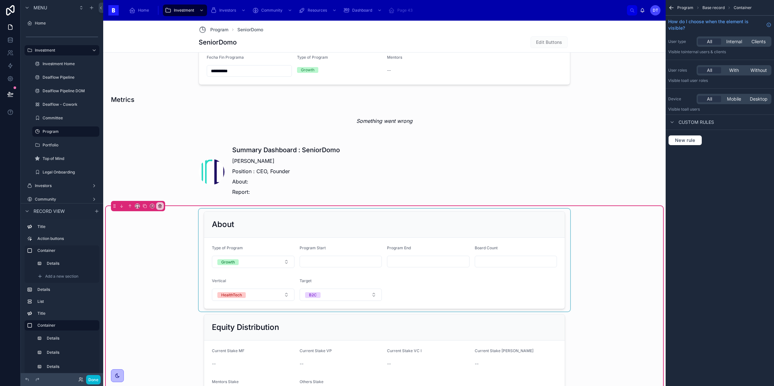
click at [467, 305] on div at bounding box center [384, 260] width 371 height 103
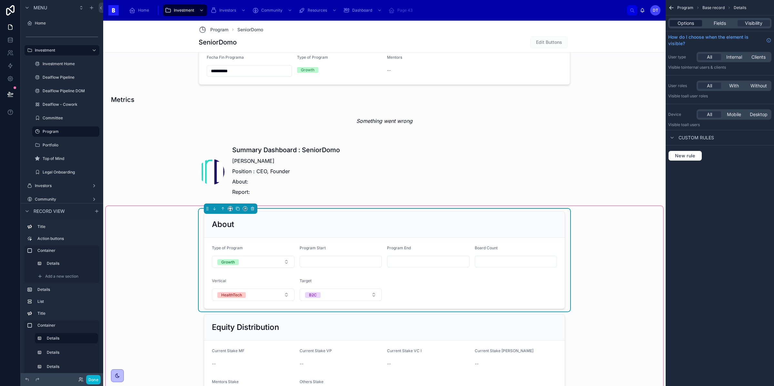
click at [694, 25] on div "Options" at bounding box center [685, 23] width 33 height 6
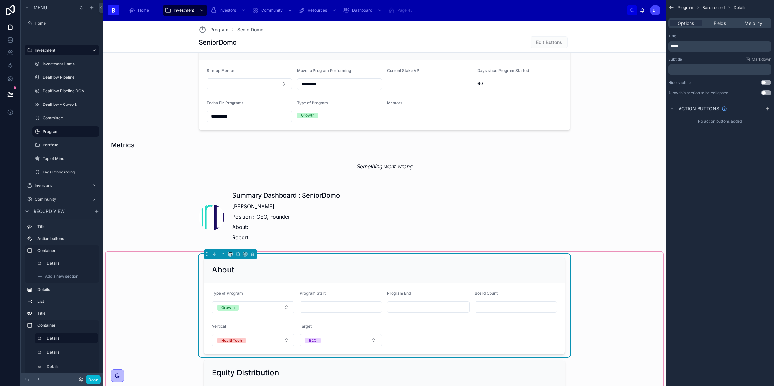
scroll to position [408, 0]
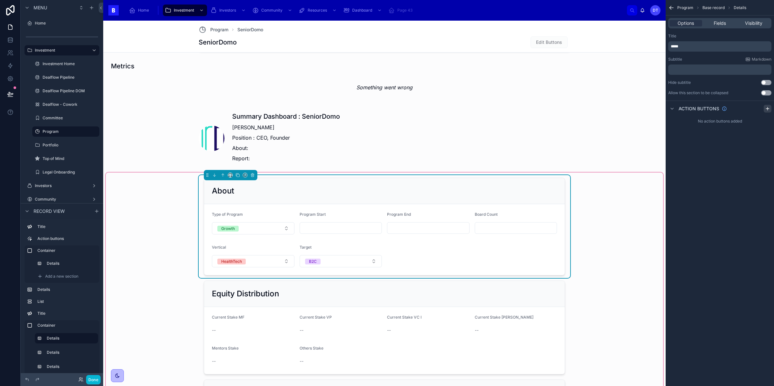
click at [769, 107] on icon "scrollable content" at bounding box center [767, 108] width 5 height 5
click at [713, 124] on div "Action #1" at bounding box center [719, 124] width 103 height 10
click at [689, 126] on label "Action #1" at bounding box center [688, 123] width 20 height 5
click at [692, 124] on label "Action #1" at bounding box center [688, 123] width 20 height 5
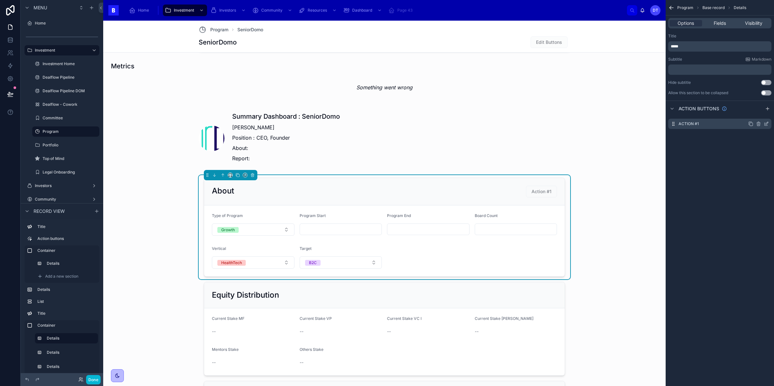
click at [700, 123] on div "Action #1" at bounding box center [719, 124] width 103 height 10
click at [766, 123] on icon "scrollable content" at bounding box center [766, 123] width 5 height 5
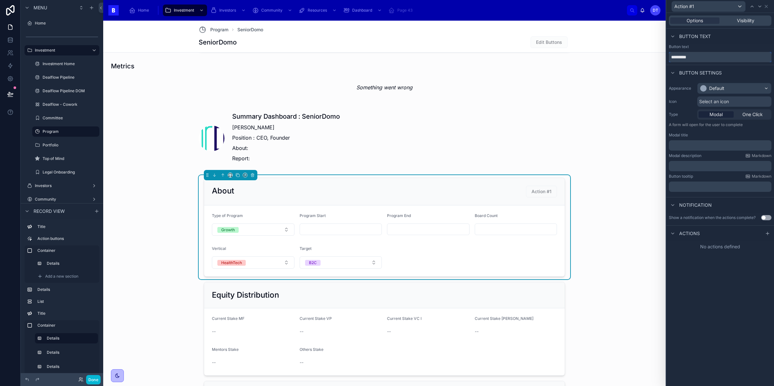
click at [698, 59] on input "*********" at bounding box center [720, 57] width 103 height 10
type input "**********"
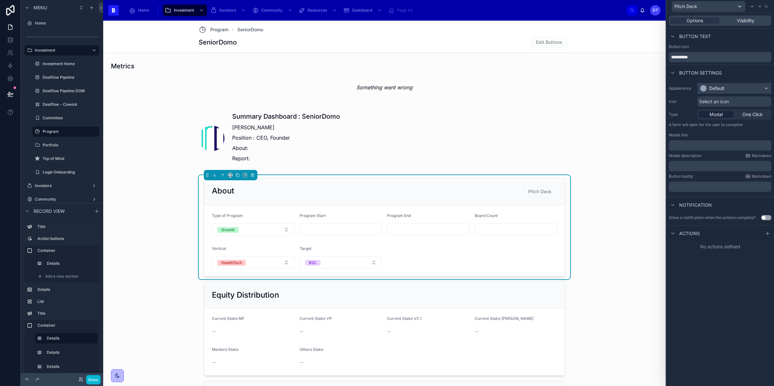
click at [711, 91] on div "Default" at bounding box center [716, 88] width 15 height 6
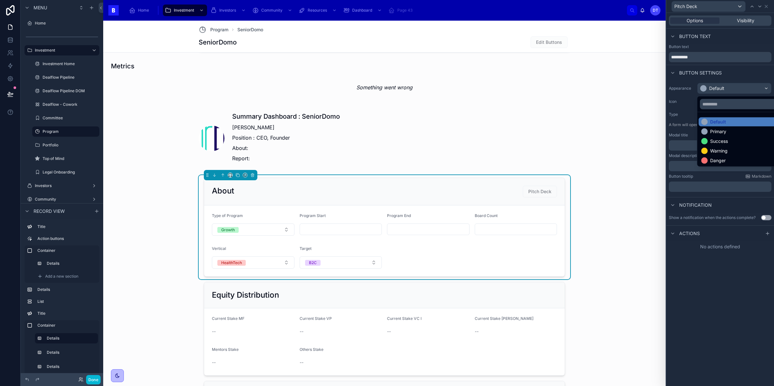
click at [714, 252] on div at bounding box center [720, 193] width 108 height 386
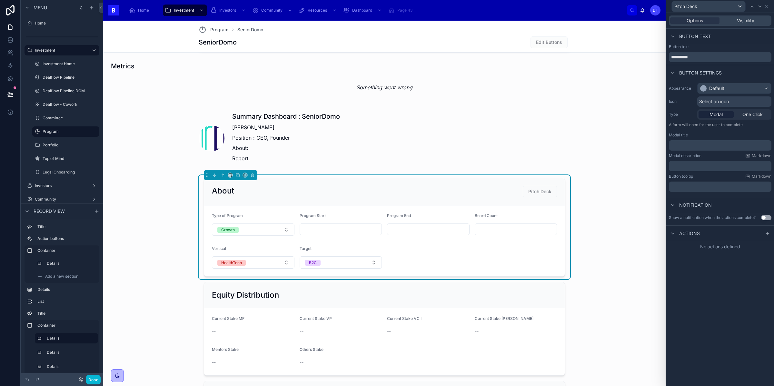
click at [722, 102] on span "Select an icon" at bounding box center [714, 101] width 30 height 6
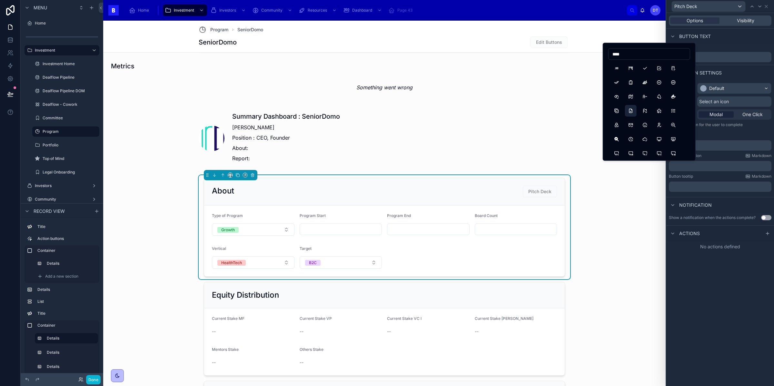
type input "****"
click at [630, 112] on button "FileCheck" at bounding box center [631, 111] width 12 height 12
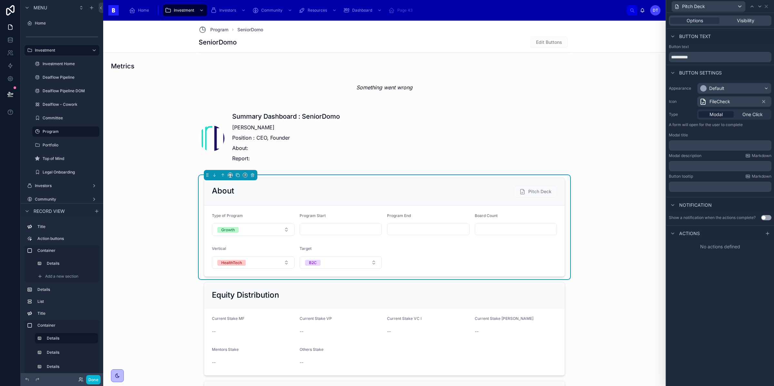
click at [703, 145] on p "﻿" at bounding box center [720, 145] width 99 height 6
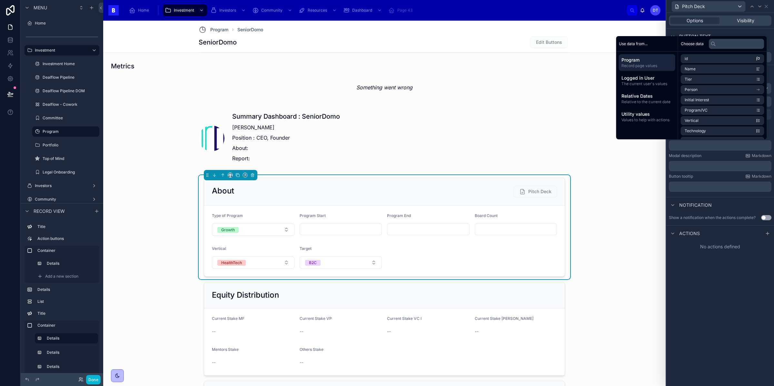
click at [702, 259] on div "**********" at bounding box center [720, 199] width 108 height 373
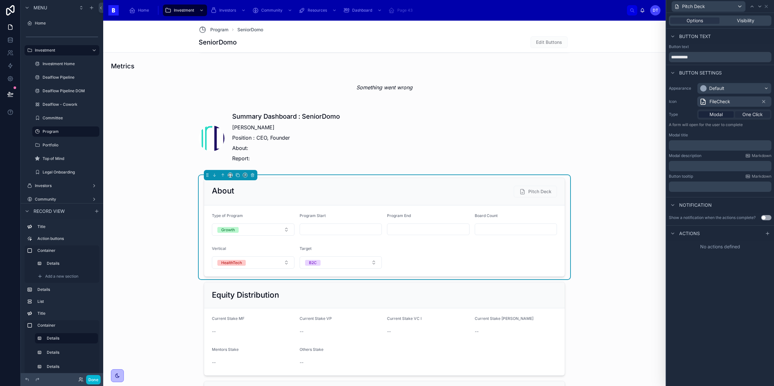
click at [752, 114] on span "One Click" at bounding box center [752, 114] width 20 height 6
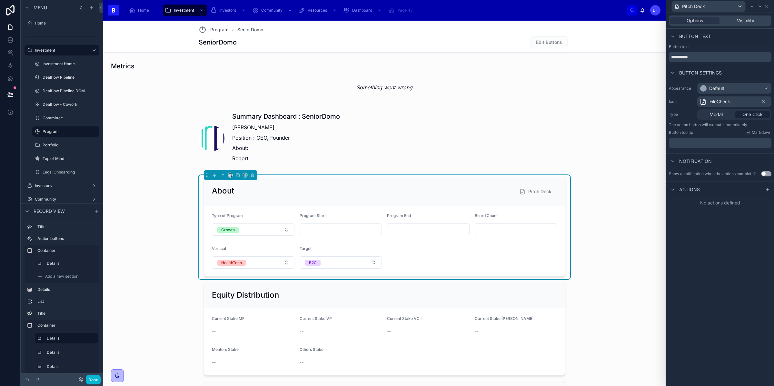
click at [714, 144] on p "﻿" at bounding box center [720, 143] width 99 height 6
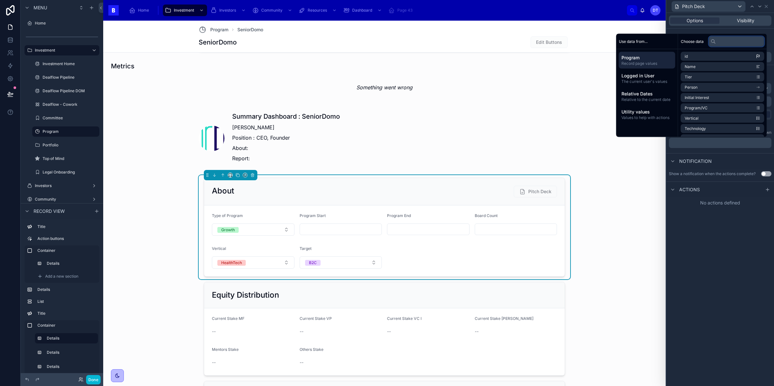
click at [721, 43] on input "text" at bounding box center [736, 41] width 55 height 10
type input "*"
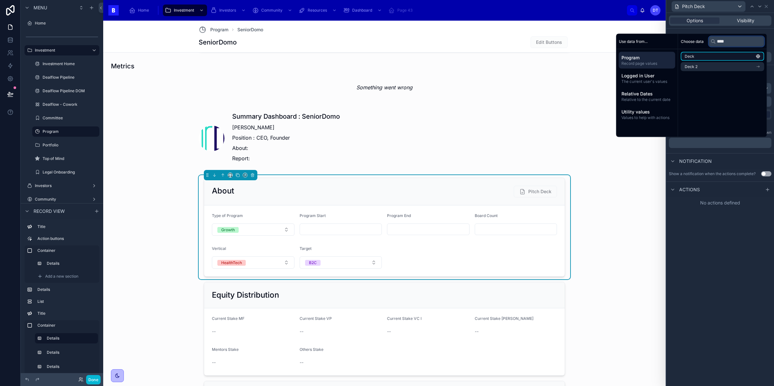
type input "****"
click at [714, 58] on li "Deck" at bounding box center [723, 56] width 84 height 9
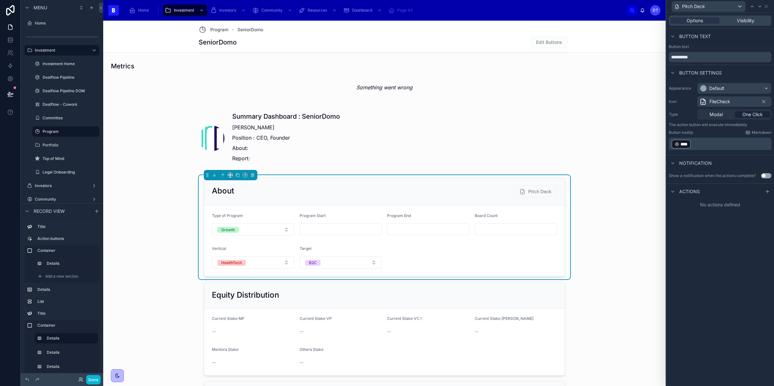
click at [723, 224] on div "**********" at bounding box center [720, 199] width 108 height 373
click at [457, 262] on form "Type of Program Growth Program Start Program End Board Count Vertical HealthTec…" at bounding box center [384, 240] width 360 height 71
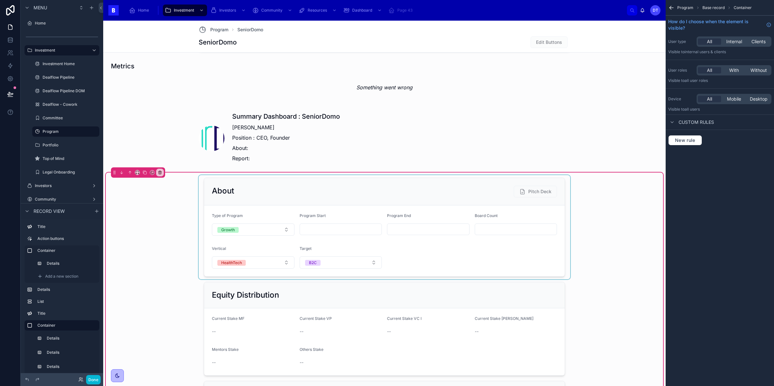
click at [534, 192] on div at bounding box center [384, 227] width 371 height 104
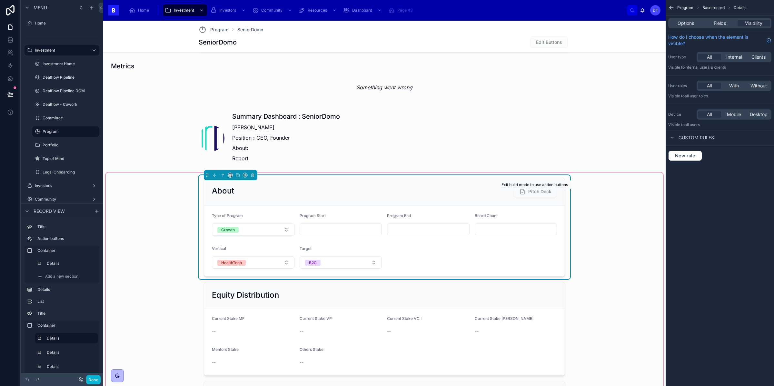
click at [532, 190] on span "Pitch Deck" at bounding box center [535, 192] width 43 height 5
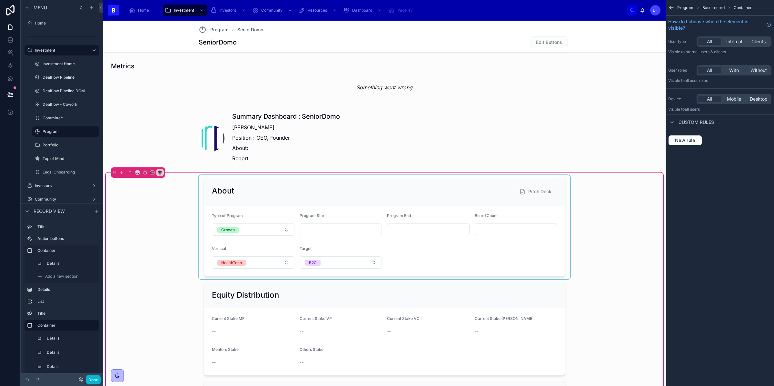
click at [532, 191] on div at bounding box center [384, 227] width 371 height 104
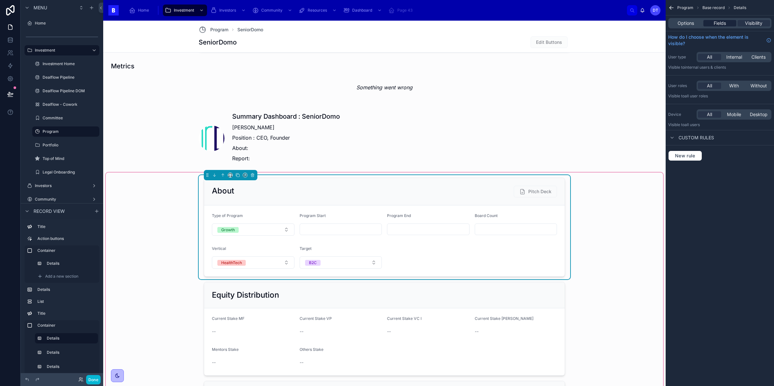
click at [715, 25] on span "Fields" at bounding box center [720, 23] width 12 height 6
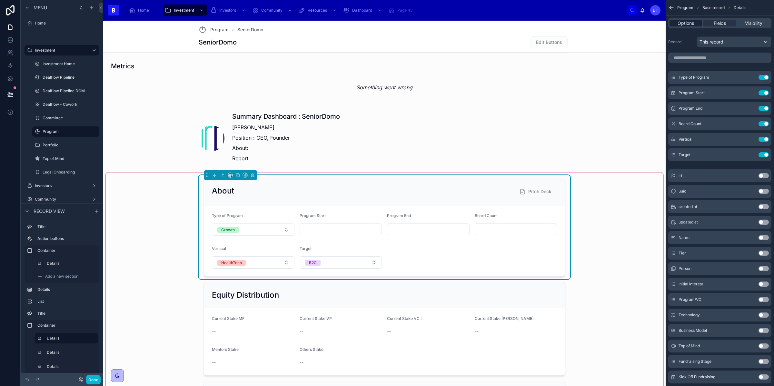
click at [686, 24] on span "Options" at bounding box center [685, 23] width 16 height 6
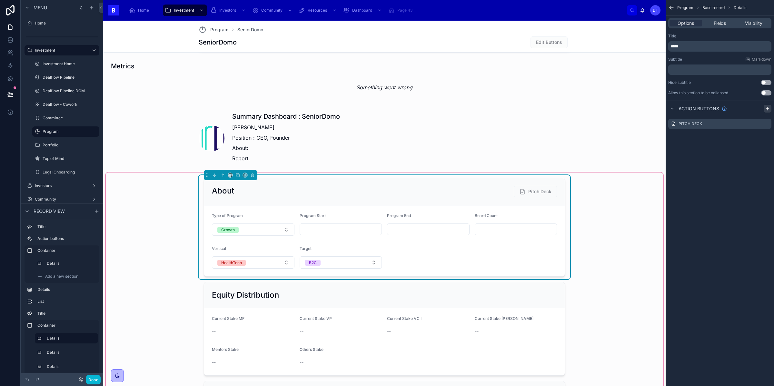
click at [768, 107] on icon "scrollable content" at bounding box center [767, 108] width 5 height 5
click at [764, 135] on icon "scrollable content" at bounding box center [766, 136] width 5 height 5
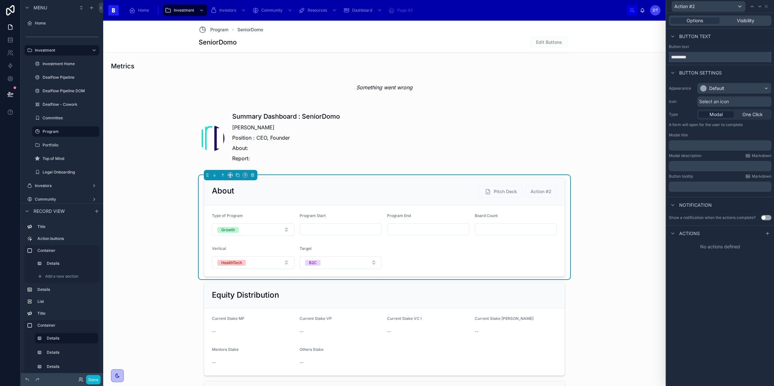
click at [698, 58] on input "*********" at bounding box center [720, 57] width 103 height 10
type input "******"
click at [722, 116] on span "Modal" at bounding box center [715, 114] width 13 height 6
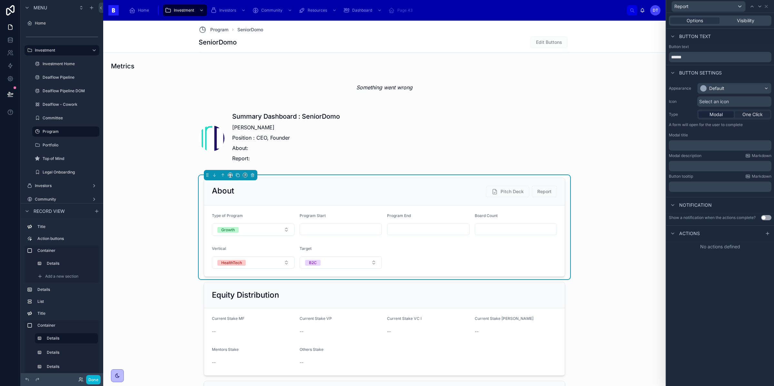
click at [745, 115] on span "One Click" at bounding box center [752, 114] width 20 height 6
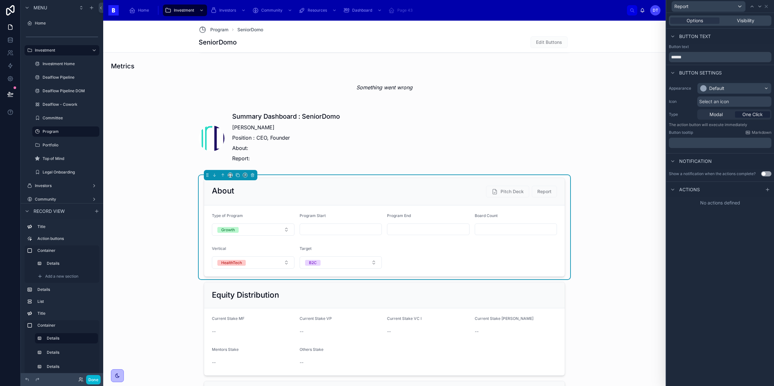
click at [720, 104] on span "Select an icon" at bounding box center [714, 101] width 30 height 6
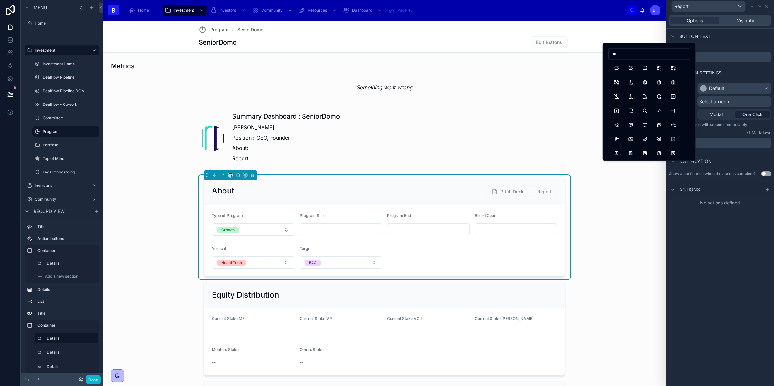
type input "*"
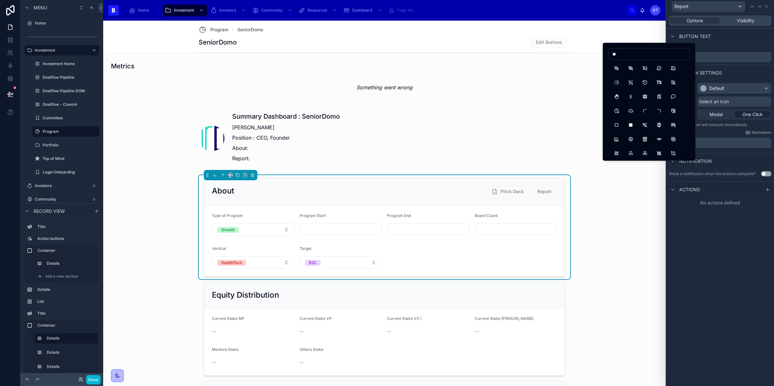
type input "*"
type input "****"
click at [615, 95] on button "Timeline" at bounding box center [617, 95] width 12 height 12
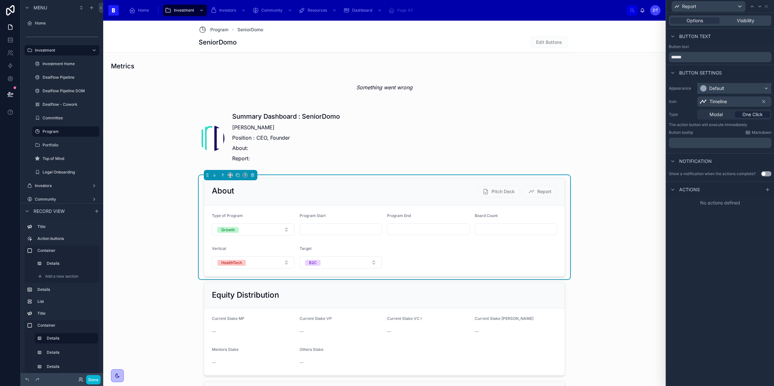
click at [721, 90] on div "Default" at bounding box center [716, 88] width 15 height 6
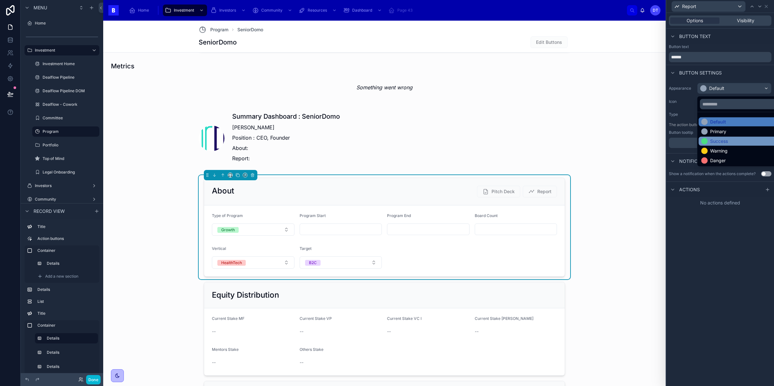
click at [720, 143] on div "Success" at bounding box center [719, 141] width 18 height 6
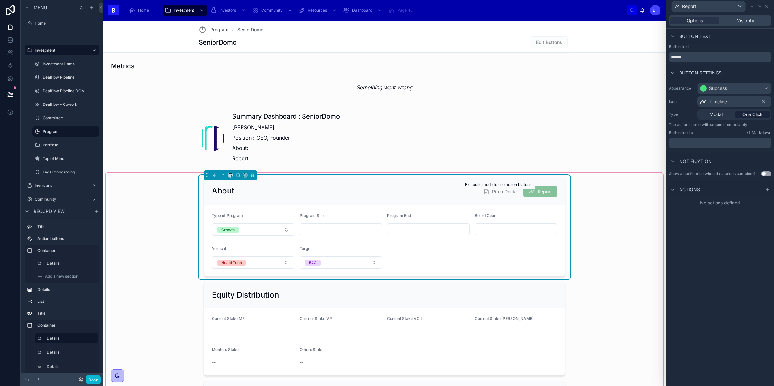
click at [507, 192] on span "Pitch Deck" at bounding box center [499, 192] width 43 height 5
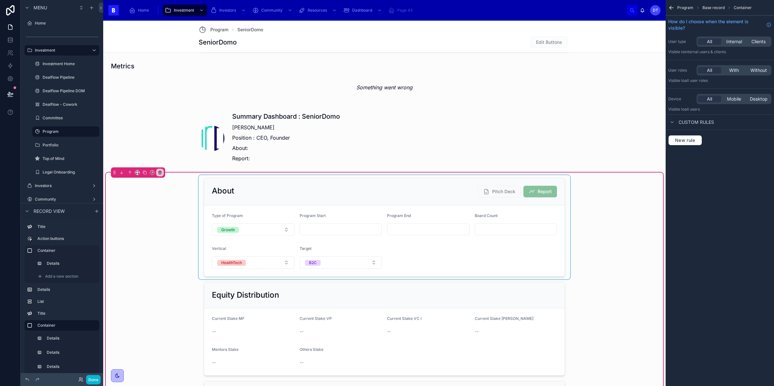
click at [560, 192] on div at bounding box center [384, 227] width 371 height 104
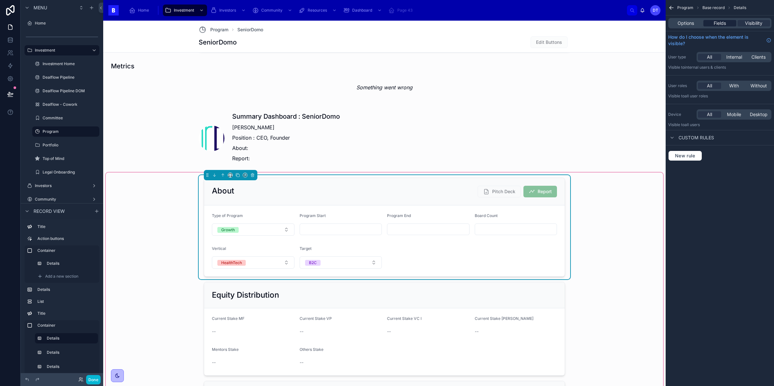
click at [716, 24] on span "Fields" at bounding box center [720, 23] width 12 height 6
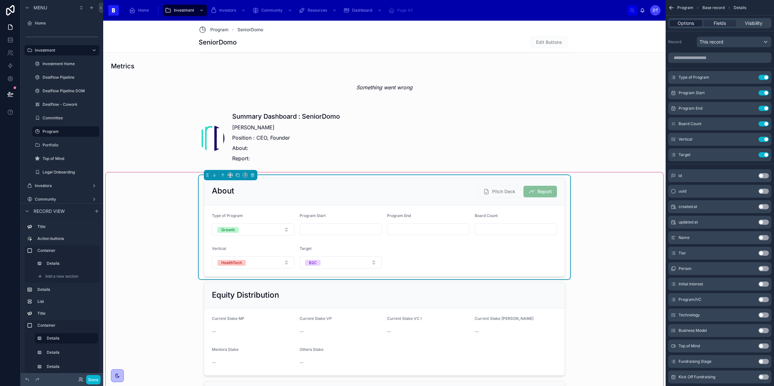
click at [685, 20] on span "Options" at bounding box center [685, 23] width 16 height 6
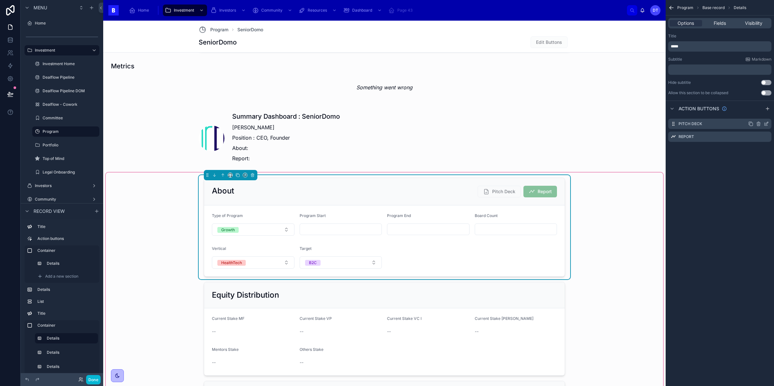
click at [767, 123] on icon "scrollable content" at bounding box center [766, 123] width 5 height 5
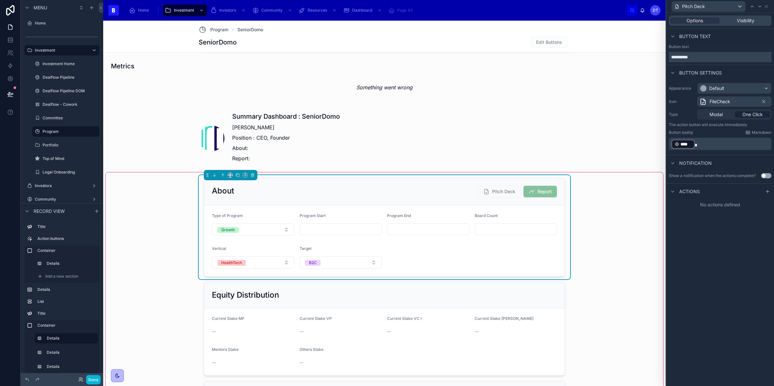
click at [707, 58] on input "**********" at bounding box center [720, 57] width 103 height 10
click at [726, 101] on span "FileCheck" at bounding box center [719, 101] width 21 height 6
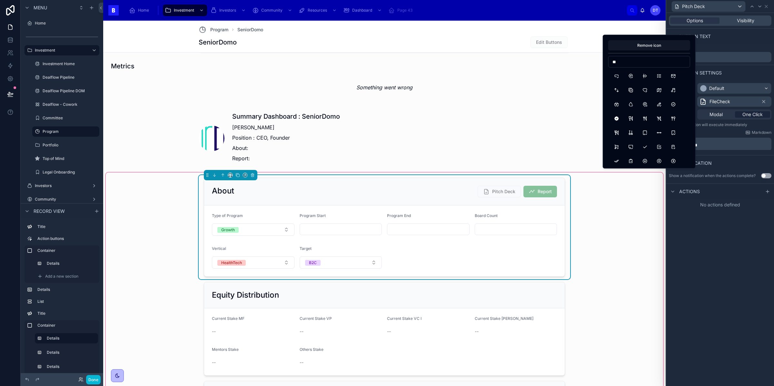
type input "*"
click at [710, 87] on div "Default" at bounding box center [716, 88] width 15 height 6
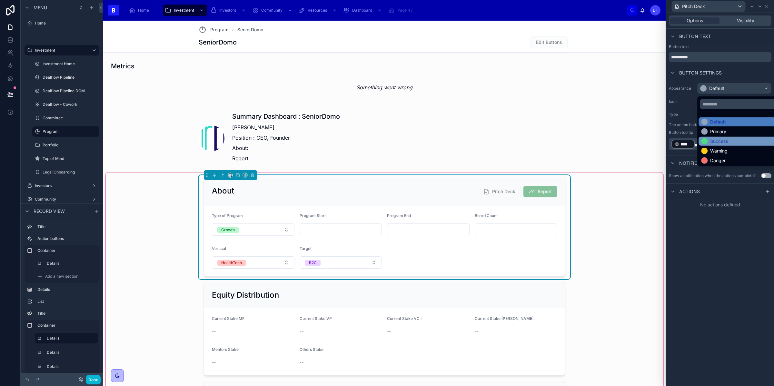
click at [716, 139] on div "Success" at bounding box center [719, 141] width 18 height 6
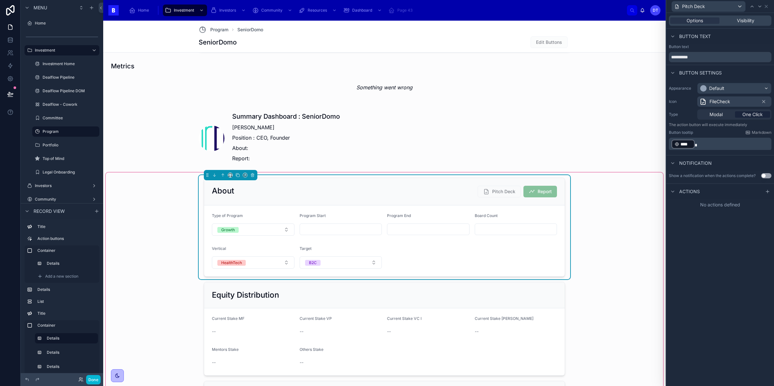
click at [689, 275] on div "**********" at bounding box center [720, 199] width 108 height 373
click at [766, 10] on div "Pitch Deck" at bounding box center [720, 6] width 103 height 13
click at [766, 5] on icon at bounding box center [766, 6] width 5 height 5
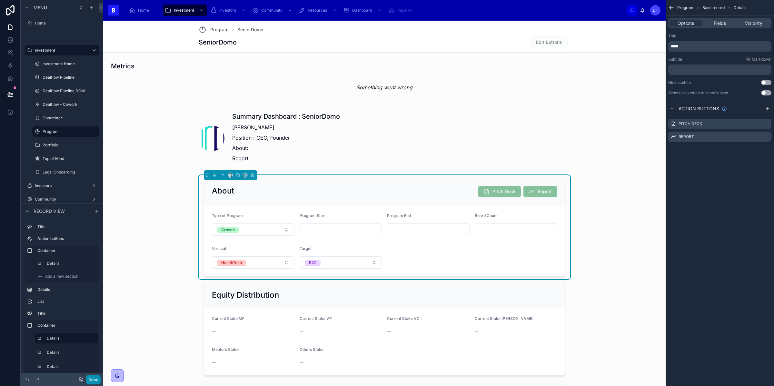
click at [91, 378] on button "Done" at bounding box center [93, 379] width 15 height 9
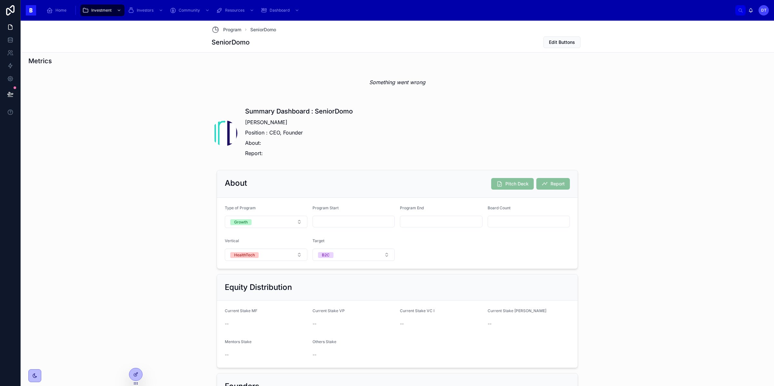
click at [547, 184] on span "Report" at bounding box center [553, 184] width 34 height 5
click at [557, 178] on div "About Pitch Deck Report" at bounding box center [397, 183] width 360 height 27
click at [556, 187] on span "Report" at bounding box center [553, 184] width 34 height 5
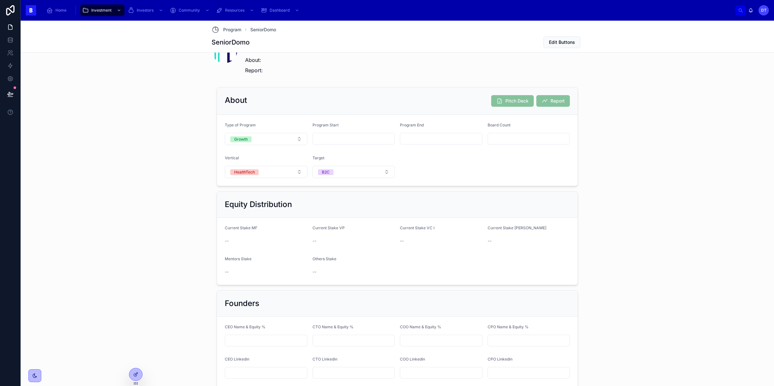
scroll to position [492, 0]
click at [512, 101] on span "Pitch Deck" at bounding box center [512, 100] width 43 height 5
click at [489, 104] on div "About Pitch Deck Report" at bounding box center [397, 100] width 345 height 12
click at [508, 135] on input "text" at bounding box center [529, 137] width 82 height 9
click at [522, 95] on div "Pitch Deck" at bounding box center [512, 100] width 43 height 12
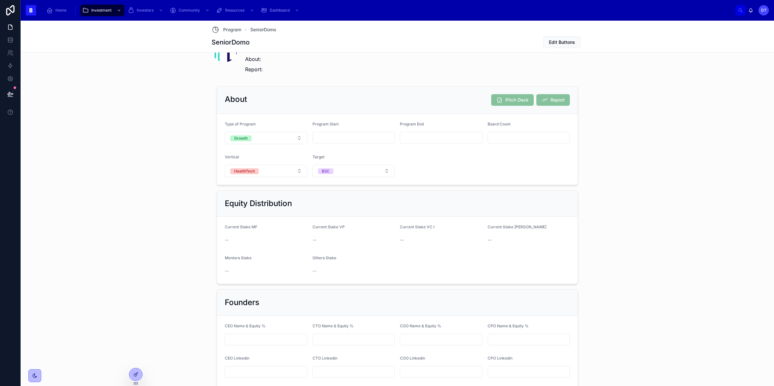
click at [518, 95] on div "Pitch Deck" at bounding box center [512, 100] width 43 height 12
click at [564, 95] on div "Report" at bounding box center [553, 100] width 34 height 12
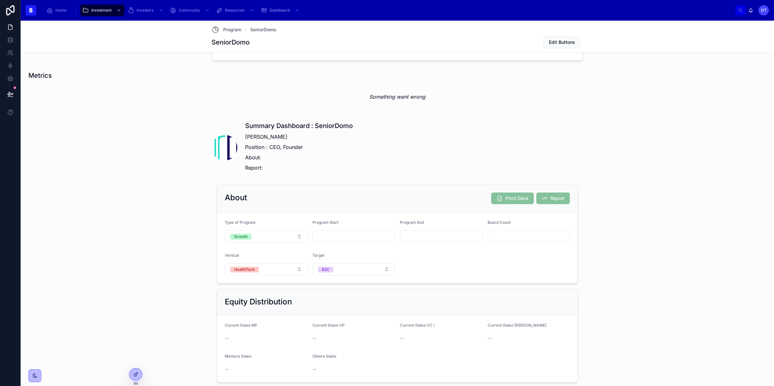
scroll to position [394, 0]
click at [555, 187] on div "About Pitch Deck Report" at bounding box center [397, 197] width 360 height 27
click at [552, 185] on div "About Pitch Deck Report" at bounding box center [397, 197] width 360 height 27
click at [137, 372] on icon at bounding box center [136, 373] width 3 height 3
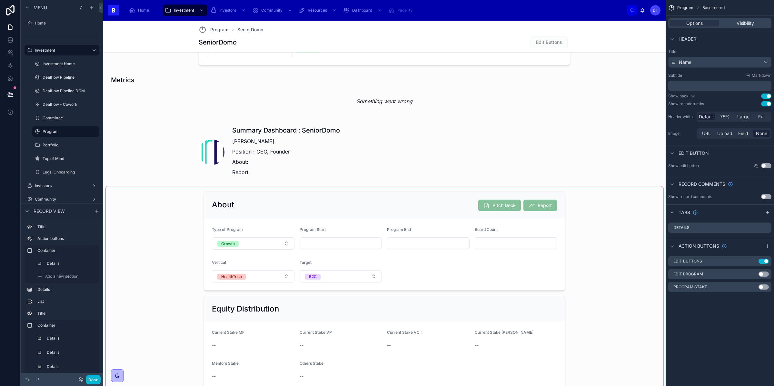
click at [521, 202] on div at bounding box center [384, 356] width 557 height 341
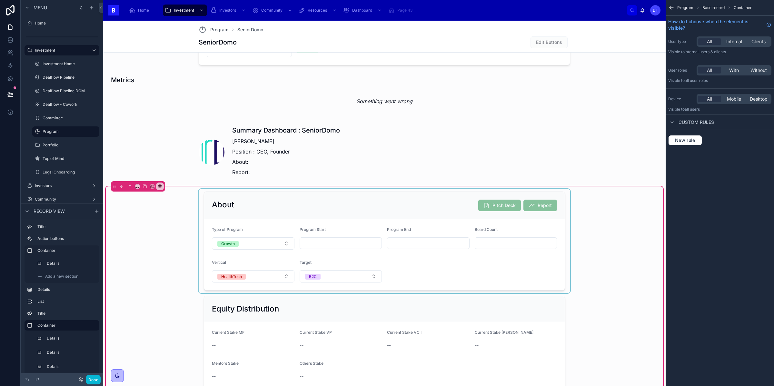
click at [514, 208] on div at bounding box center [384, 241] width 371 height 104
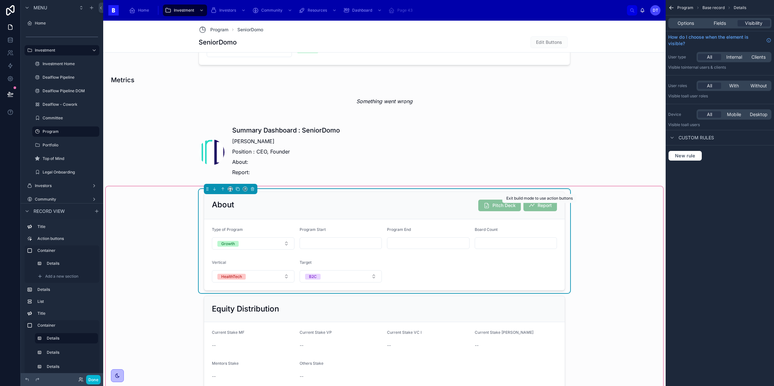
click at [539, 207] on span "Report" at bounding box center [540, 205] width 34 height 5
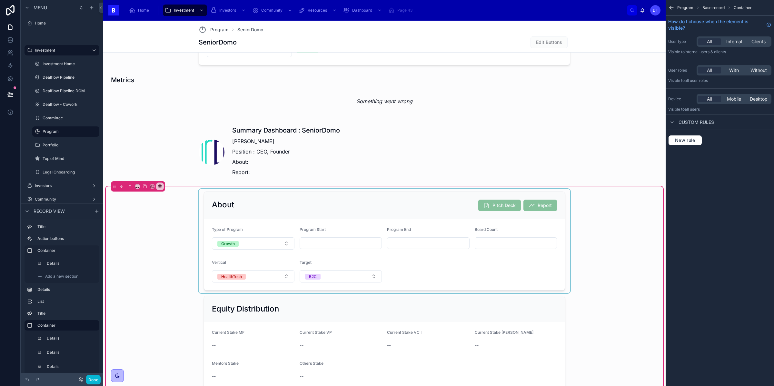
click at [539, 207] on div at bounding box center [384, 241] width 371 height 104
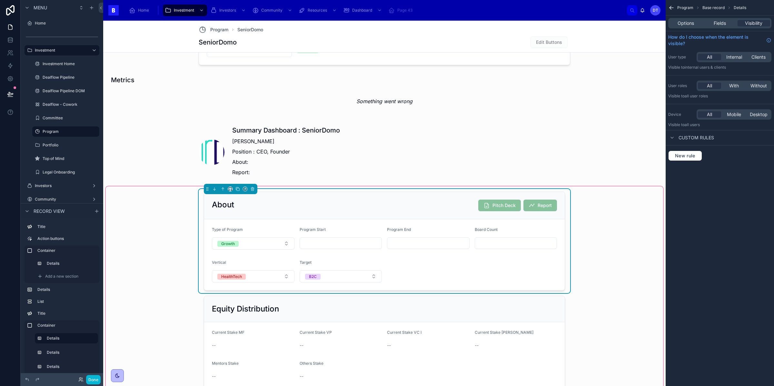
click at [519, 201] on div "Pitch Deck" at bounding box center [499, 206] width 43 height 12
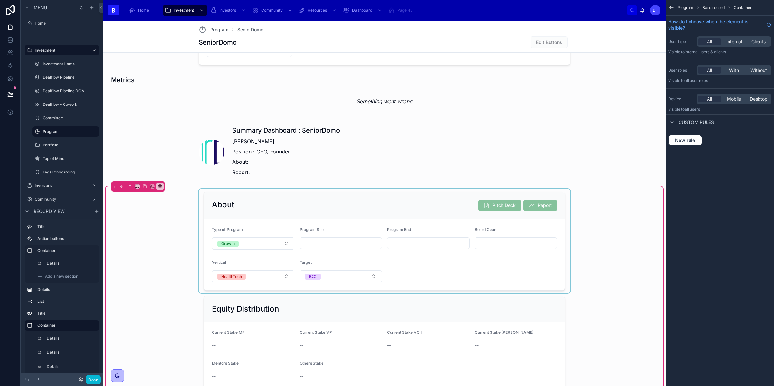
click at [522, 213] on div at bounding box center [384, 241] width 371 height 104
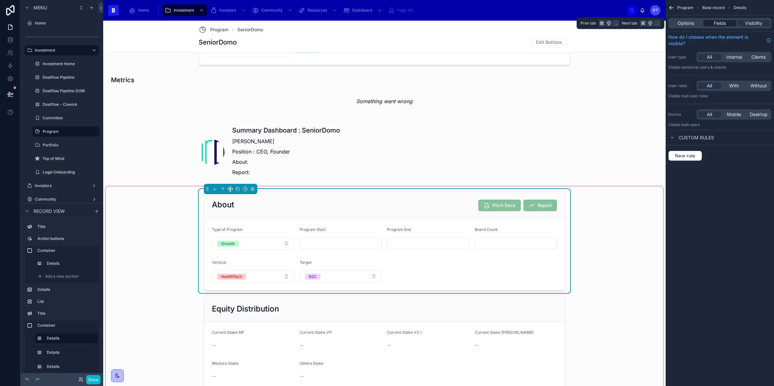
click at [718, 21] on span "Fields" at bounding box center [720, 23] width 12 height 6
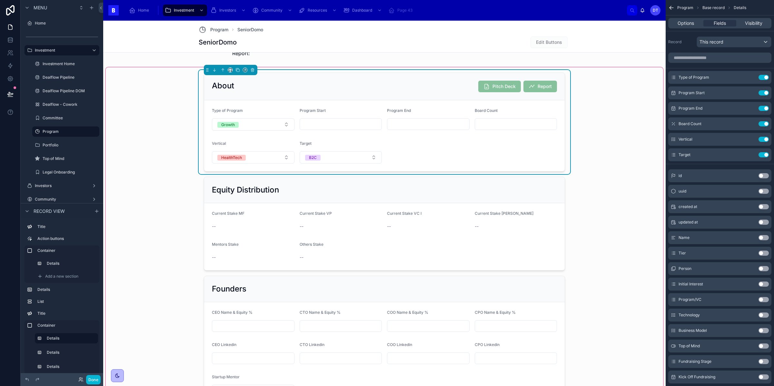
scroll to position [500, 0]
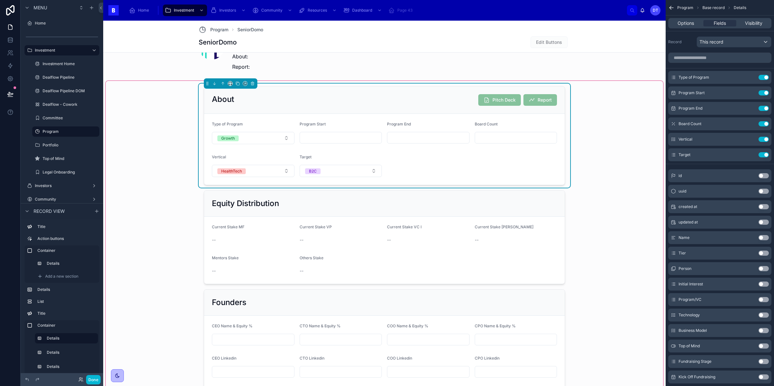
click at [514, 99] on span "Pitch Deck" at bounding box center [499, 100] width 43 height 5
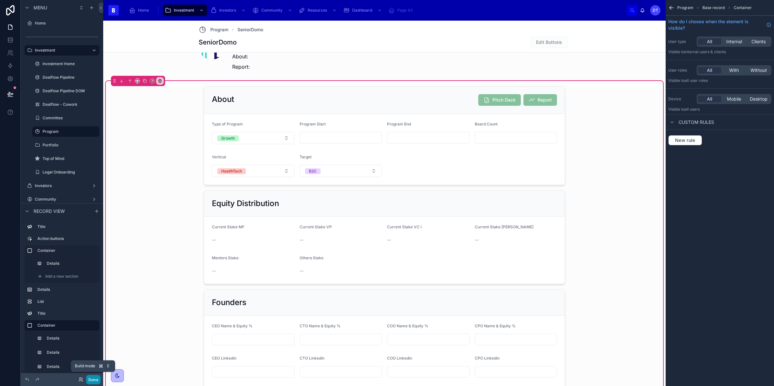
click at [91, 381] on button "Done" at bounding box center [93, 379] width 15 height 9
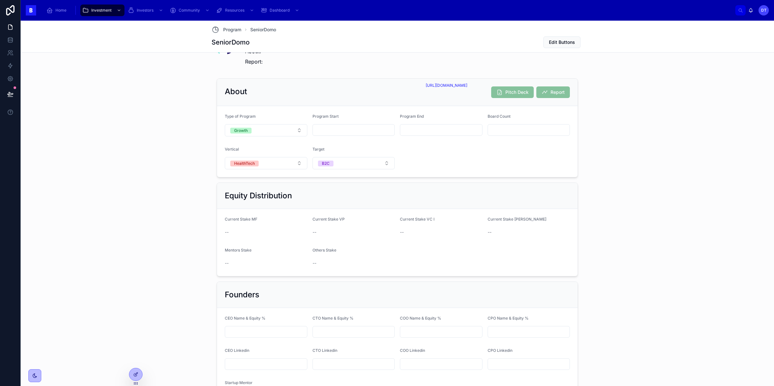
click at [503, 94] on span "Pitch Deck" at bounding box center [512, 92] width 43 height 5
click at [502, 87] on div "Pitch Deck" at bounding box center [512, 92] width 43 height 12
click at [502, 96] on span "Pitch Deck" at bounding box center [512, 92] width 43 height 5
click at [502, 95] on span "Pitch Deck" at bounding box center [512, 92] width 43 height 5
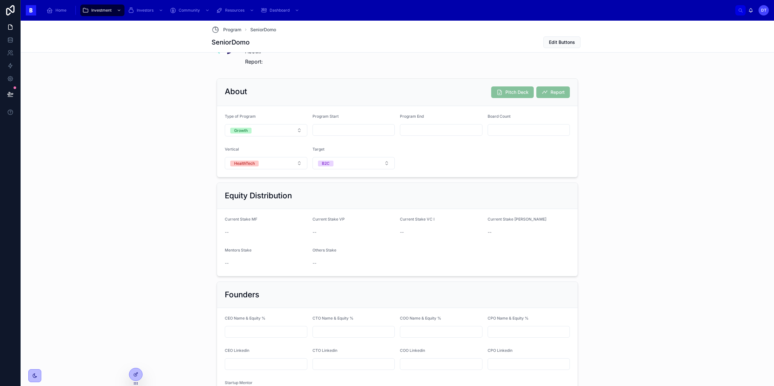
click at [504, 94] on span "Pitch Deck" at bounding box center [512, 92] width 43 height 5
click at [136, 372] on icon at bounding box center [135, 374] width 5 height 5
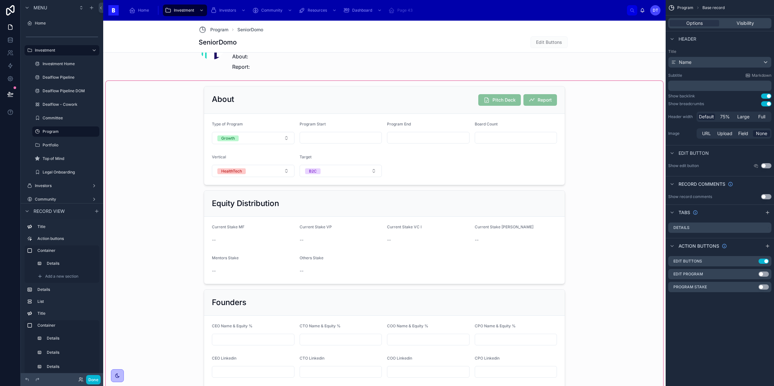
click at [504, 97] on div at bounding box center [384, 251] width 557 height 341
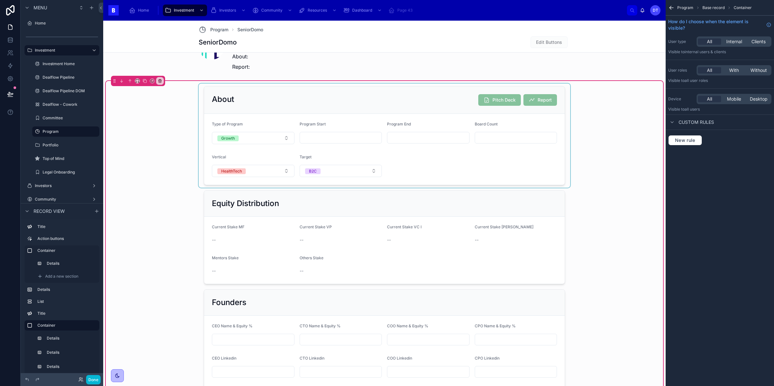
click at [517, 110] on div at bounding box center [384, 136] width 371 height 104
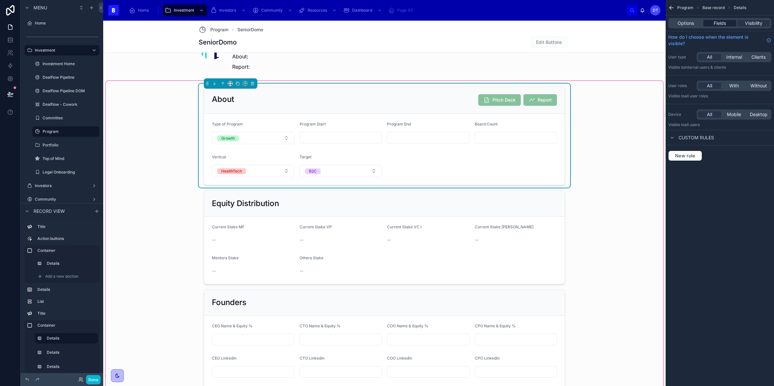
click at [722, 25] on span "Fields" at bounding box center [720, 23] width 12 height 6
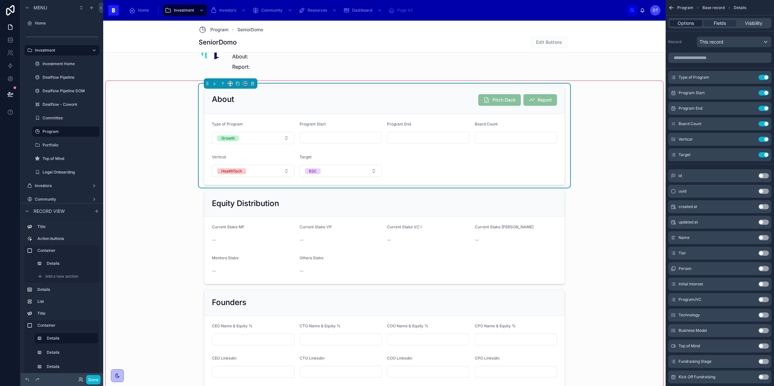
click at [682, 25] on span "Options" at bounding box center [685, 23] width 16 height 6
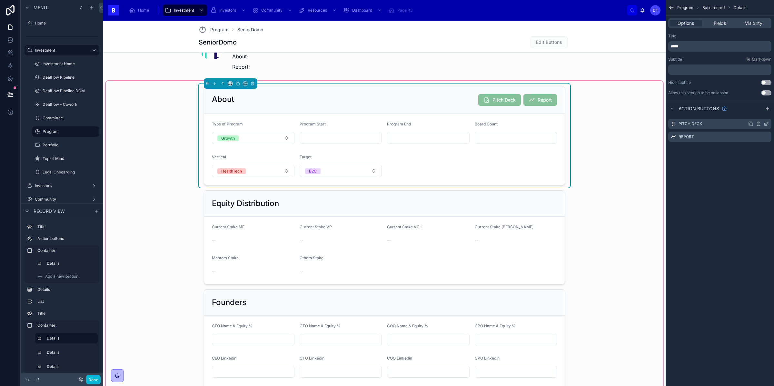
click at [766, 125] on icon "scrollable content" at bounding box center [766, 123] width 5 height 5
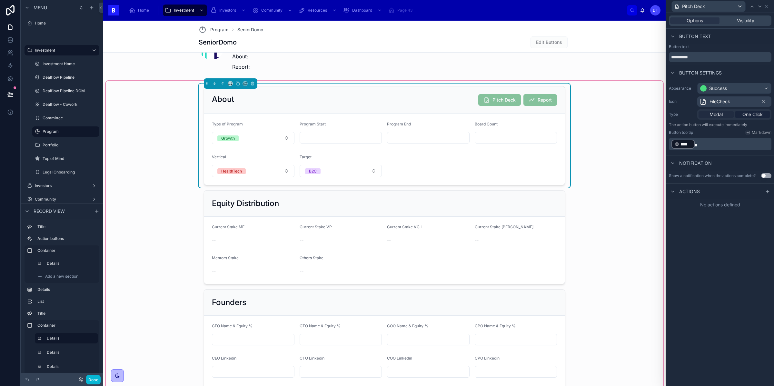
click at [724, 113] on div "Modal" at bounding box center [715, 114] width 35 height 6
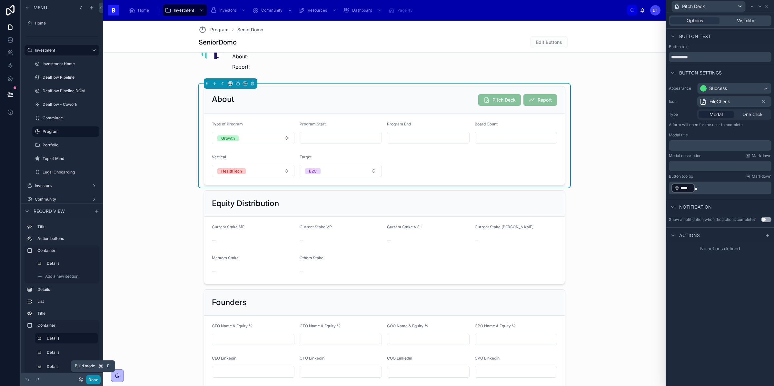
click at [97, 379] on button "Done" at bounding box center [93, 379] width 15 height 9
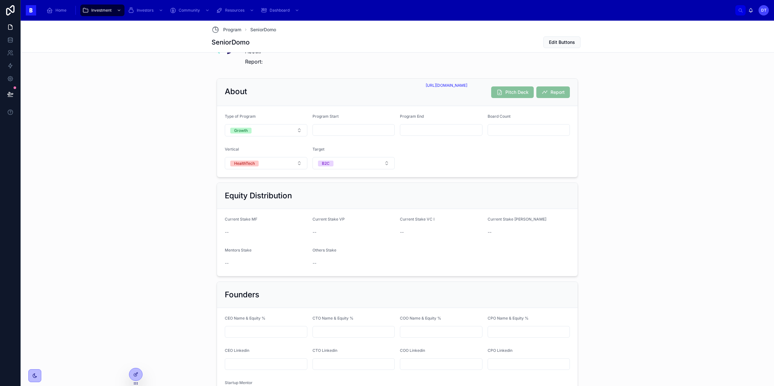
click at [507, 95] on span "Pitch Deck" at bounding box center [512, 92] width 43 height 5
click at [517, 88] on div "Pitch Deck" at bounding box center [512, 92] width 43 height 12
click at [134, 372] on icon at bounding box center [135, 374] width 5 height 5
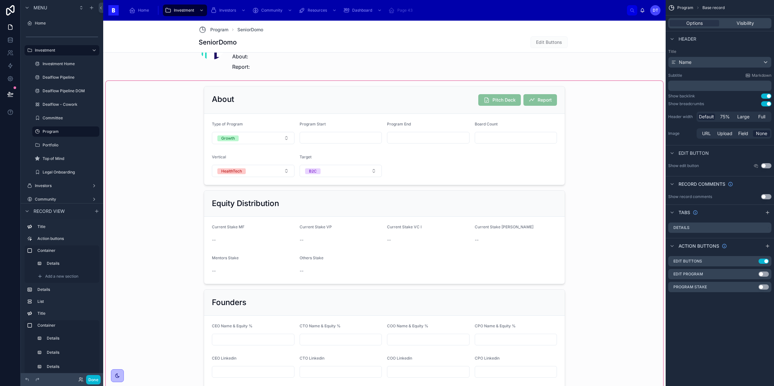
click at [500, 117] on div at bounding box center [384, 251] width 557 height 341
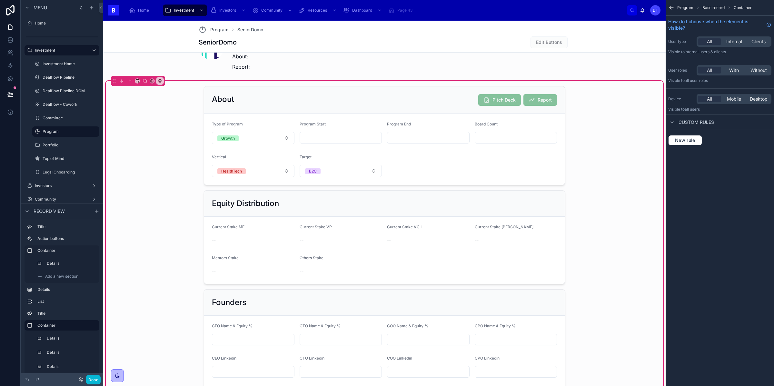
scroll to position [0, 0]
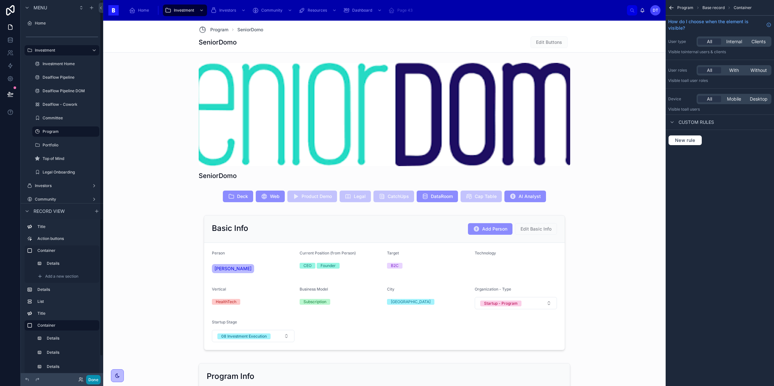
click at [90, 381] on button "Done" at bounding box center [93, 379] width 15 height 9
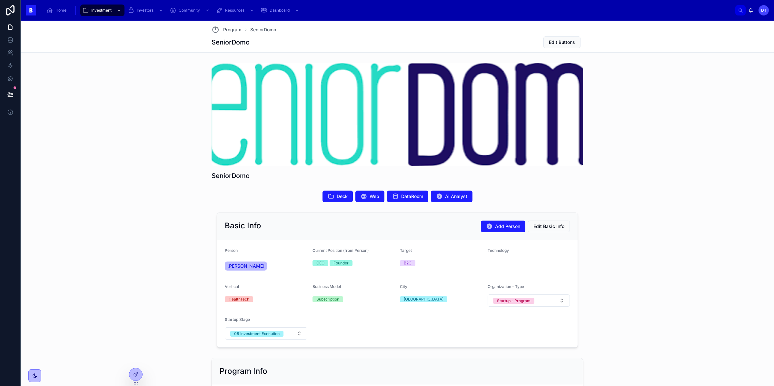
click at [138, 370] on div at bounding box center [135, 374] width 13 height 12
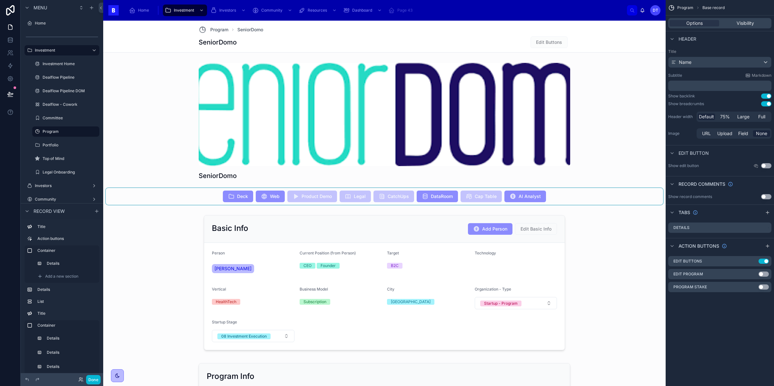
click at [562, 195] on div at bounding box center [384, 196] width 557 height 17
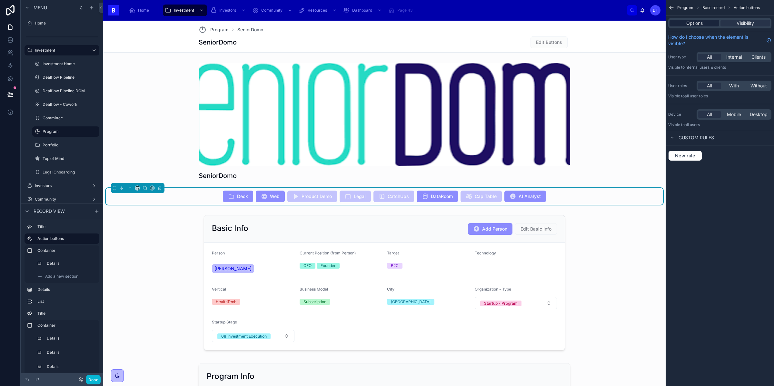
click at [696, 25] on span "Options" at bounding box center [694, 23] width 16 height 6
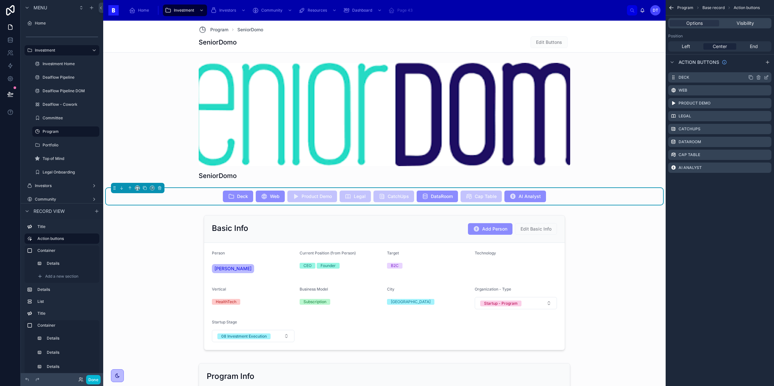
click at [766, 76] on icon "scrollable content" at bounding box center [766, 76] width 3 height 3
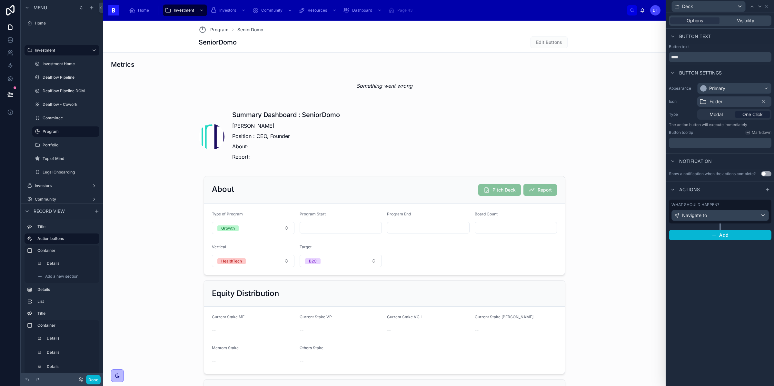
scroll to position [423, 0]
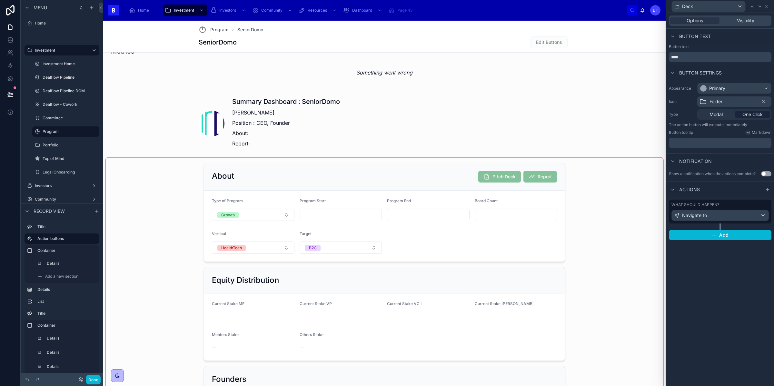
click at [504, 201] on div at bounding box center [384, 328] width 557 height 341
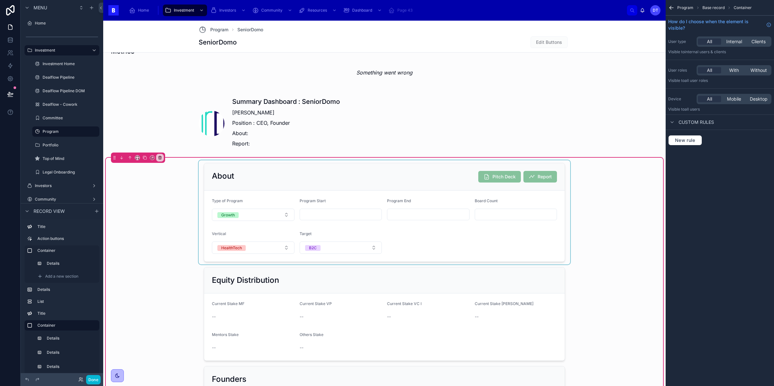
click at [514, 196] on div at bounding box center [384, 212] width 371 height 104
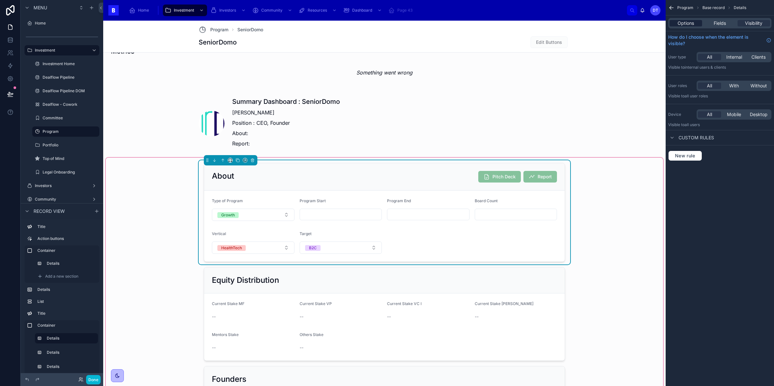
click at [686, 25] on span "Options" at bounding box center [685, 23] width 16 height 6
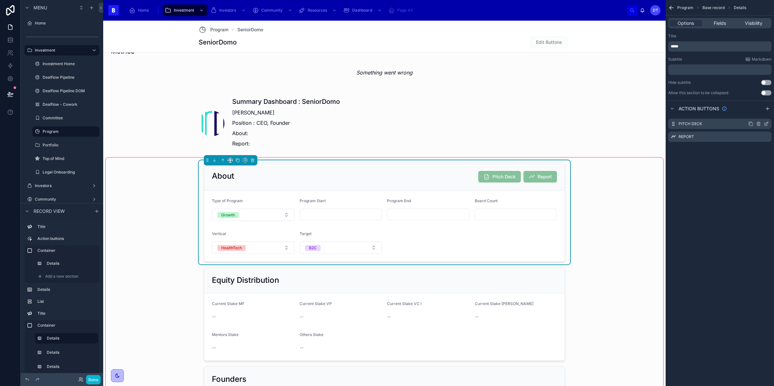
click at [766, 123] on icon "scrollable content" at bounding box center [766, 123] width 3 height 3
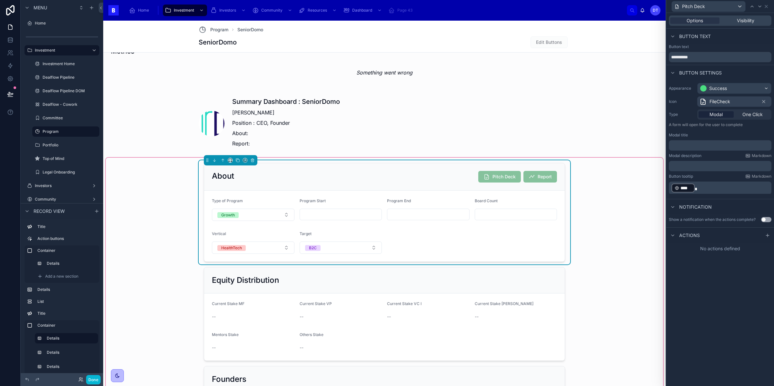
click at [680, 237] on span "Actions" at bounding box center [689, 235] width 21 height 6
click at [725, 251] on div "No actions defined" at bounding box center [720, 249] width 108 height 12
click at [768, 233] on icon at bounding box center [767, 235] width 5 height 5
click at [695, 261] on span "Select a type" at bounding box center [688, 260] width 28 height 5
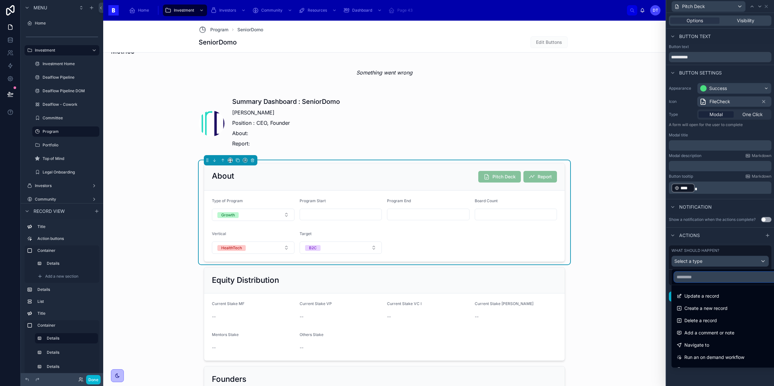
click at [691, 277] on input "text" at bounding box center [727, 277] width 106 height 10
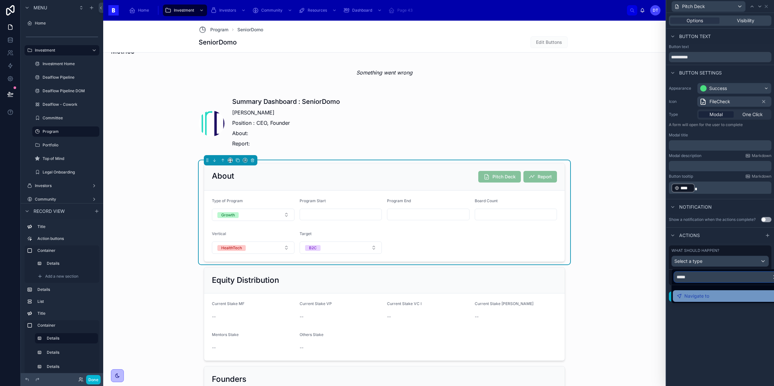
type input "*****"
click at [702, 293] on span "Navigate to" at bounding box center [696, 296] width 25 height 8
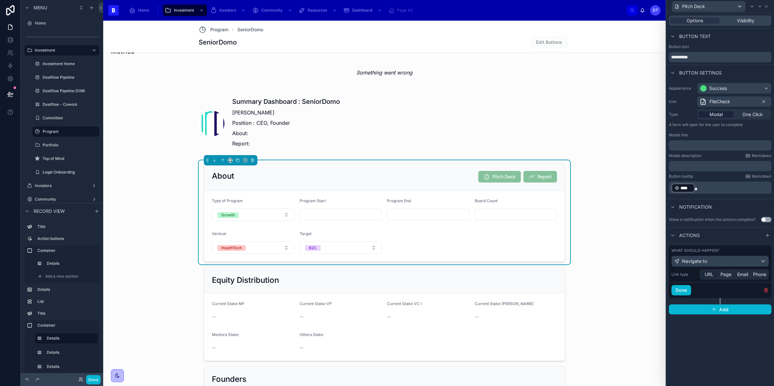
click at [707, 273] on span "URL" at bounding box center [709, 274] width 9 height 6
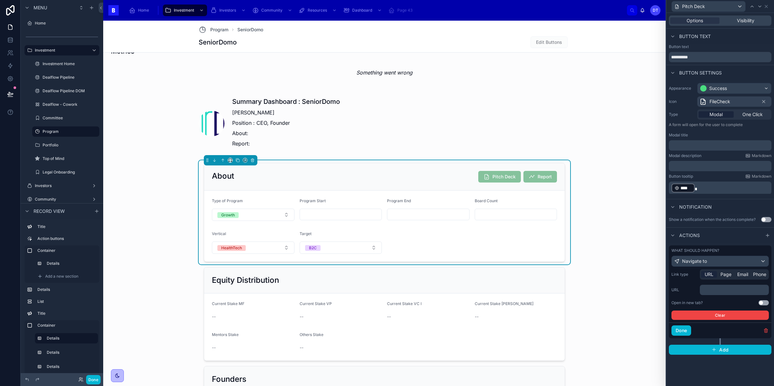
click at [712, 291] on p "﻿" at bounding box center [734, 290] width 65 height 6
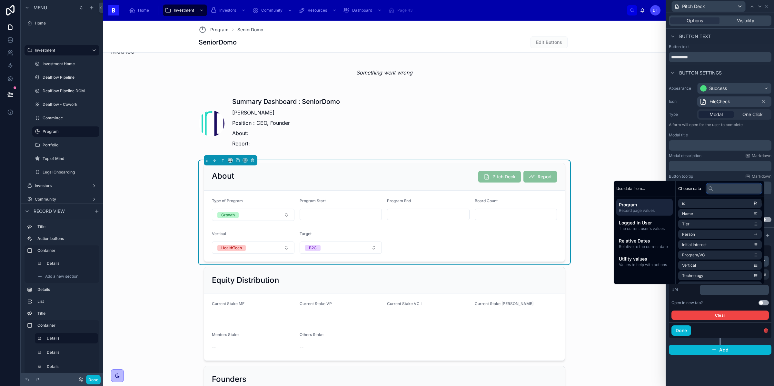
click at [724, 191] on input "text" at bounding box center [733, 188] width 55 height 10
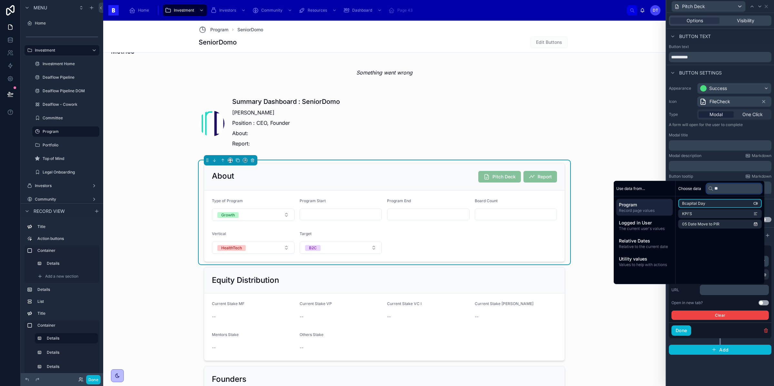
type input "*"
type input "****"
click at [734, 204] on li "Deck" at bounding box center [718, 203] width 87 height 9
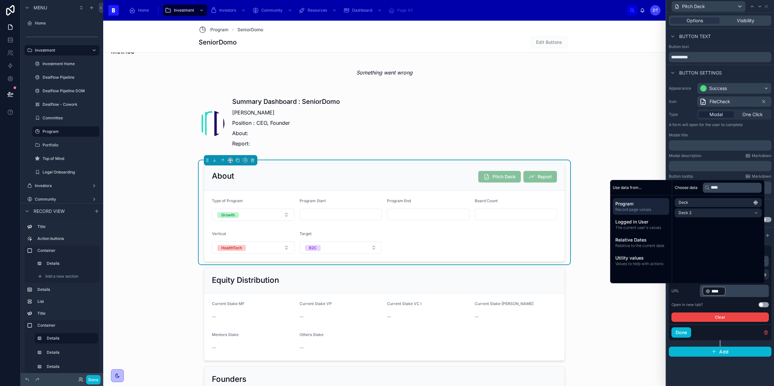
click at [730, 303] on div "Open in new tab? Use setting" at bounding box center [719, 304] width 97 height 5
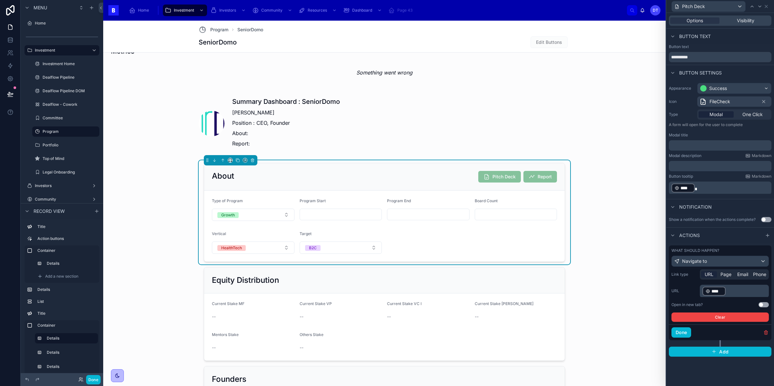
click at [712, 189] on p "﻿ **** ﻿" at bounding box center [720, 188] width 99 height 10
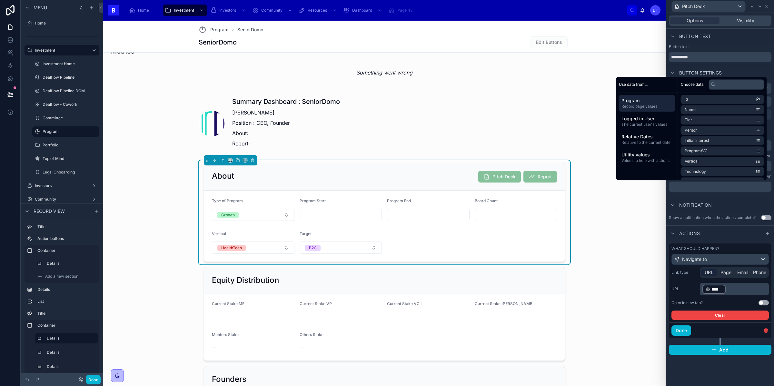
click at [718, 197] on div "Notification" at bounding box center [720, 204] width 108 height 15
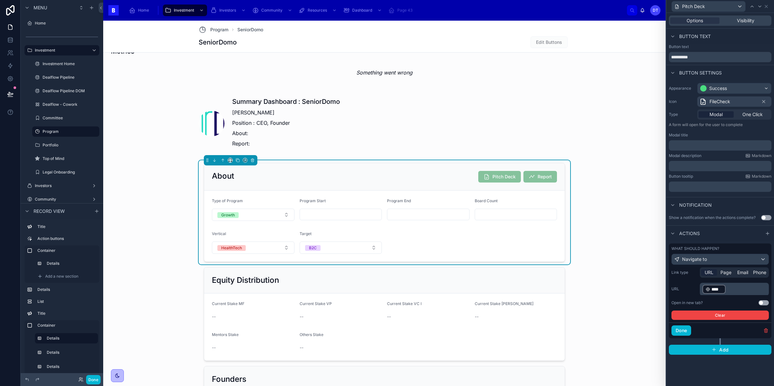
click at [761, 302] on button "Use setting" at bounding box center [763, 302] width 10 height 5
click at [765, 6] on icon at bounding box center [766, 6] width 5 height 5
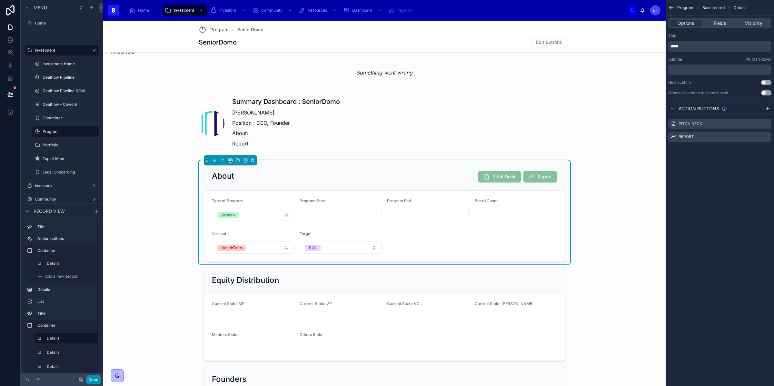
click at [94, 379] on button "Done" at bounding box center [93, 379] width 15 height 9
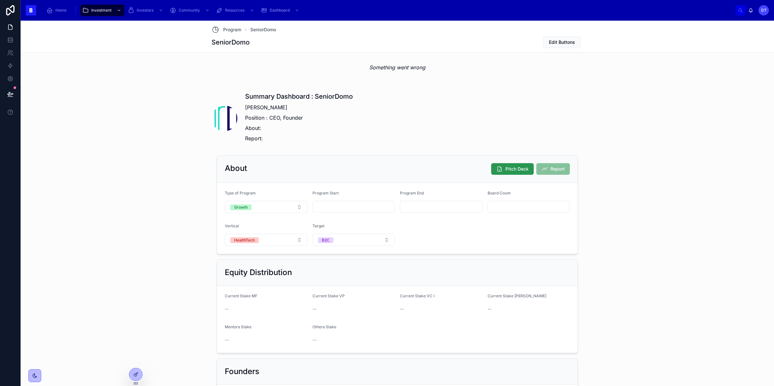
click at [514, 170] on span "Pitch Deck" at bounding box center [516, 169] width 23 height 6
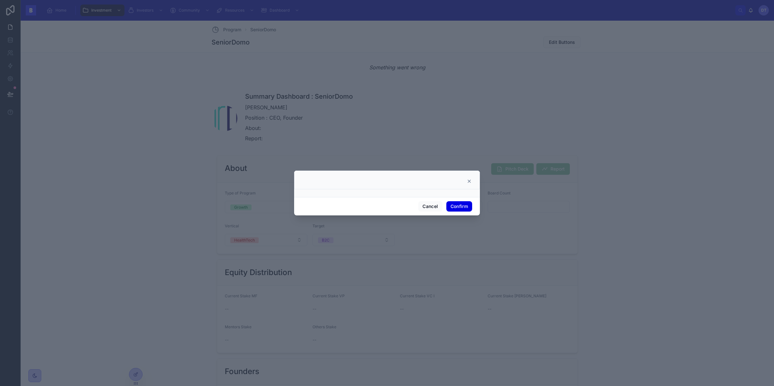
click at [459, 206] on button "Confirm" at bounding box center [459, 206] width 26 height 10
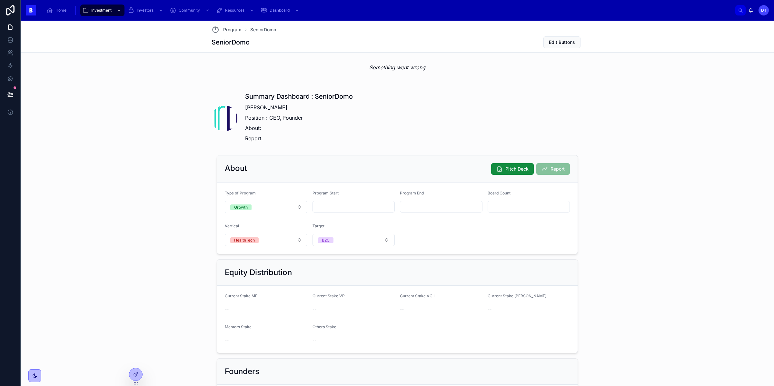
click at [486, 213] on form "Type of Program Growth Program Start Program End Board Count Vertical HealthTec…" at bounding box center [397, 218] width 360 height 71
click at [135, 375] on icon at bounding box center [136, 373] width 3 height 3
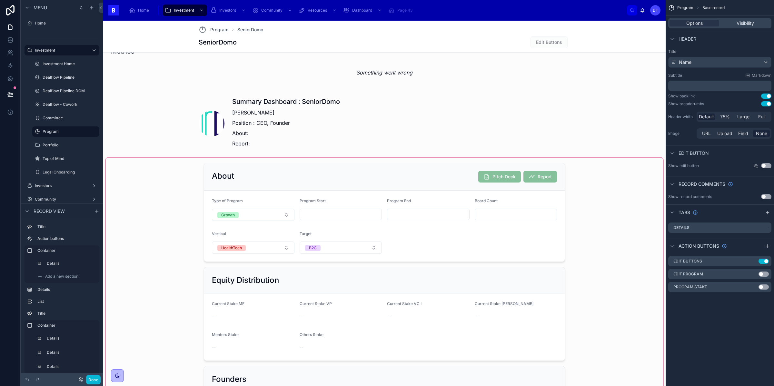
click at [470, 179] on div at bounding box center [384, 328] width 557 height 341
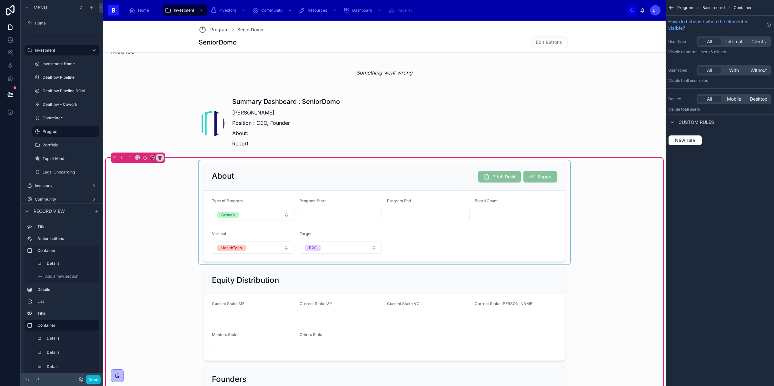
click at [559, 183] on div at bounding box center [384, 212] width 371 height 104
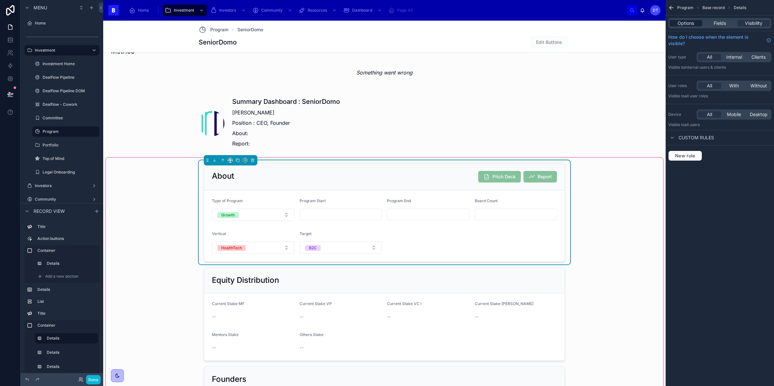
click at [694, 24] on span "Options" at bounding box center [685, 23] width 16 height 6
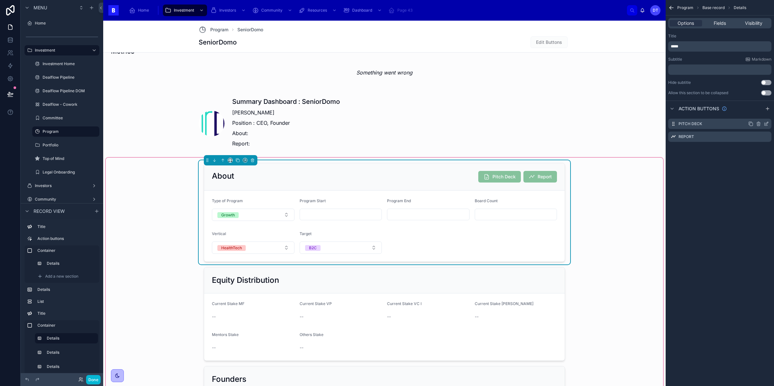
click at [764, 124] on icon "scrollable content" at bounding box center [766, 123] width 5 height 5
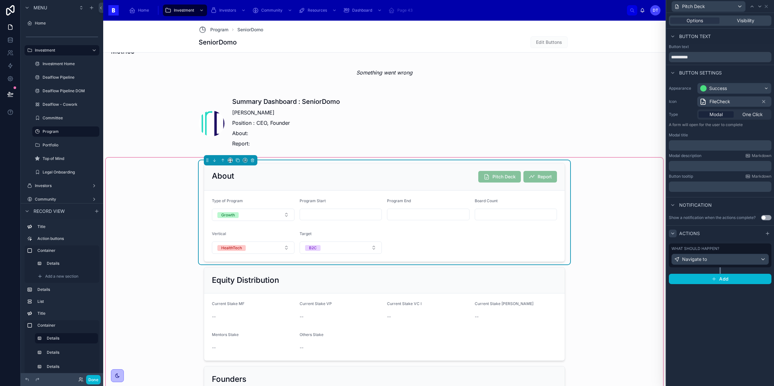
click at [671, 232] on icon at bounding box center [672, 233] width 5 height 5
click at [672, 232] on icon at bounding box center [672, 233] width 1 height 3
click at [725, 260] on div "Navigate to" at bounding box center [720, 259] width 97 height 10
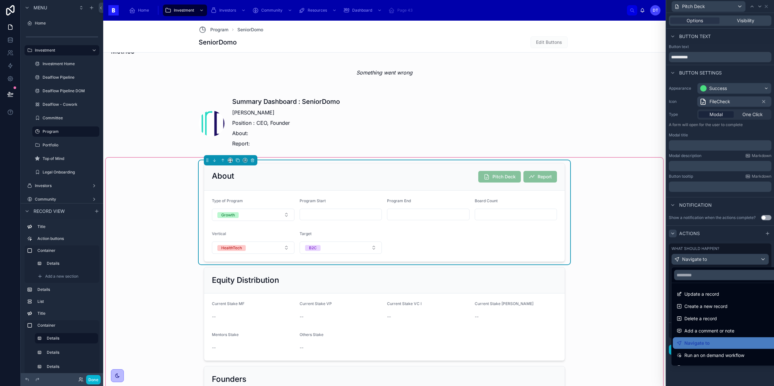
click at [717, 260] on div at bounding box center [720, 193] width 108 height 386
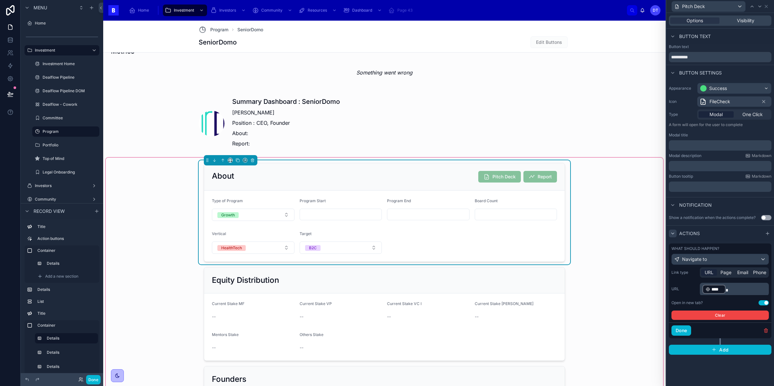
click at [762, 302] on button "Use setting" at bounding box center [763, 302] width 10 height 5
click at [724, 369] on div "**********" at bounding box center [720, 199] width 108 height 373
click at [700, 21] on span "Options" at bounding box center [694, 20] width 16 height 6
click at [539, 180] on span "Report" at bounding box center [540, 177] width 34 height 5
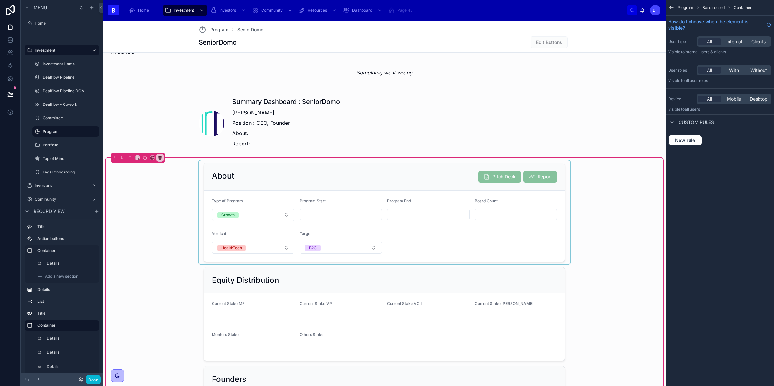
click at [503, 174] on div at bounding box center [384, 212] width 371 height 104
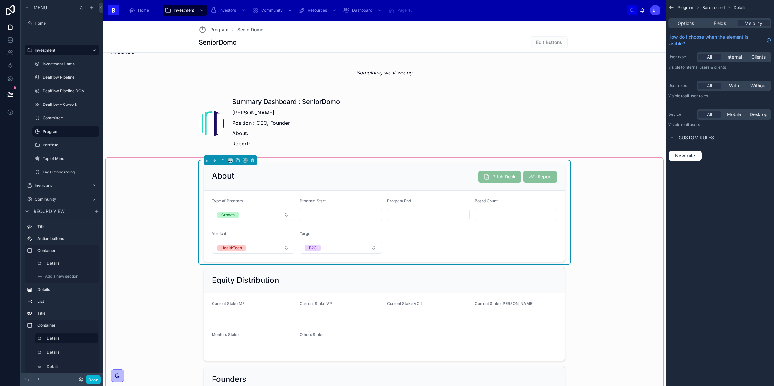
click at [689, 28] on div "Options Fields Visibility" at bounding box center [719, 23] width 103 height 10
click at [686, 27] on div "Options Fields Visibility" at bounding box center [719, 23] width 103 height 10
click at [683, 23] on span "Options" at bounding box center [685, 23] width 16 height 6
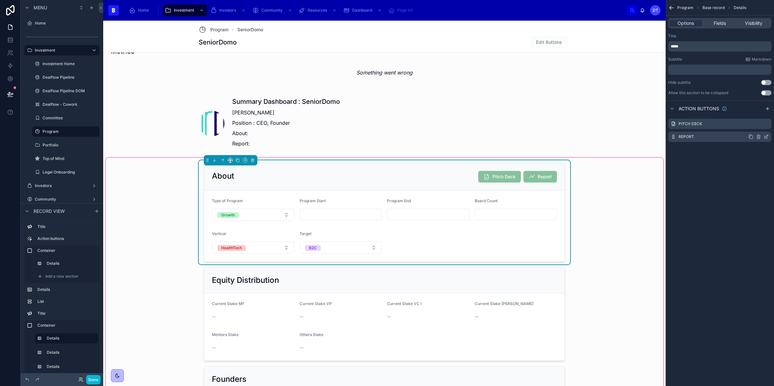
click at [766, 135] on icon "scrollable content" at bounding box center [766, 136] width 5 height 5
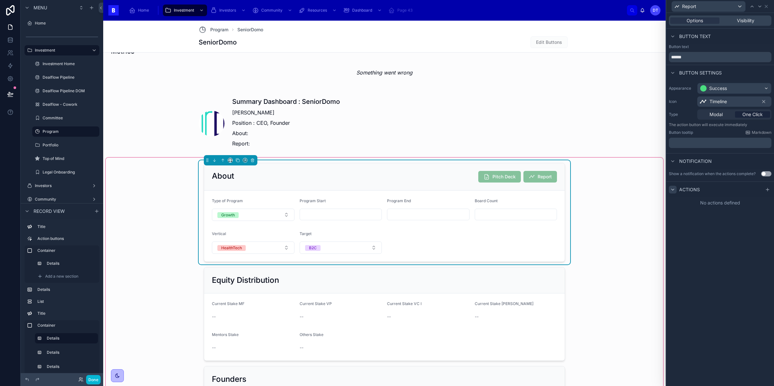
click at [673, 190] on icon at bounding box center [672, 189] width 5 height 5
click at [767, 187] on icon at bounding box center [767, 189] width 5 height 5
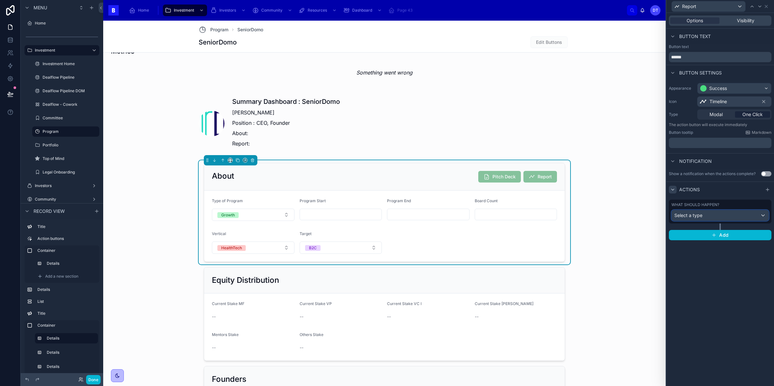
click at [723, 217] on div "Select a type" at bounding box center [720, 215] width 97 height 10
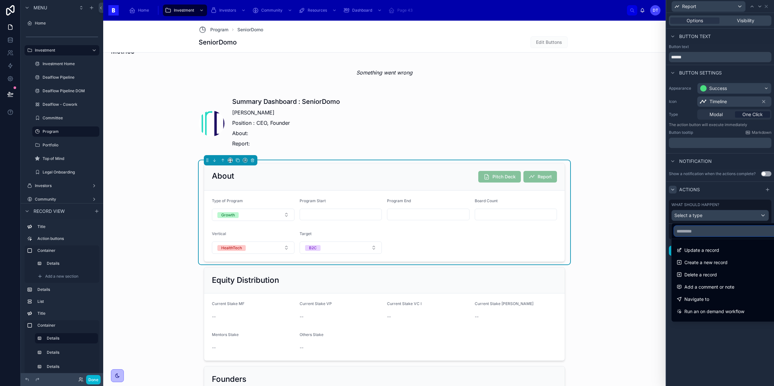
click at [711, 234] on input "text" at bounding box center [727, 231] width 106 height 10
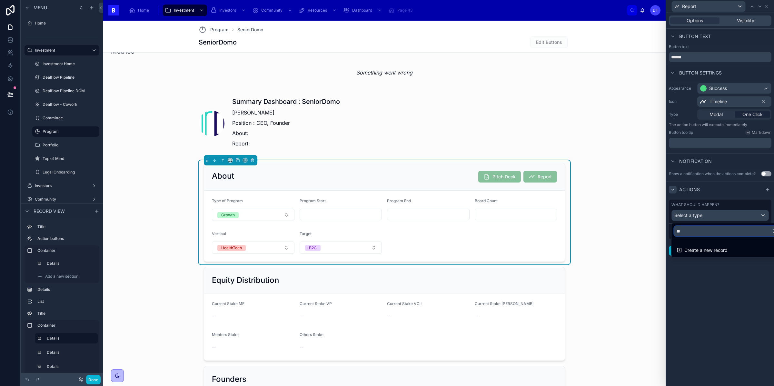
type input "*"
type input "***"
click at [714, 251] on div "Navigate to" at bounding box center [726, 250] width 101 height 8
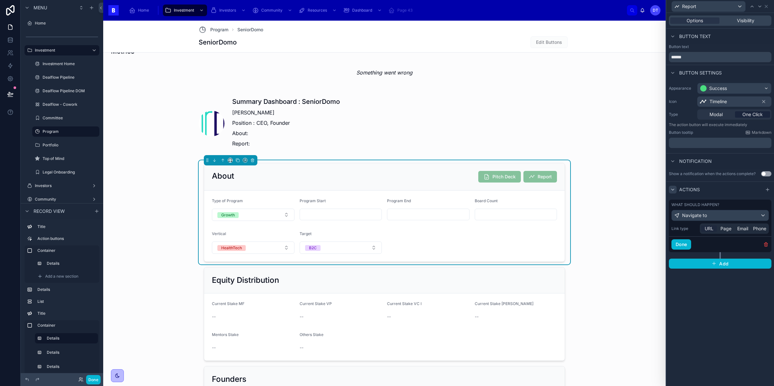
click at [706, 230] on span "URL" at bounding box center [709, 228] width 9 height 6
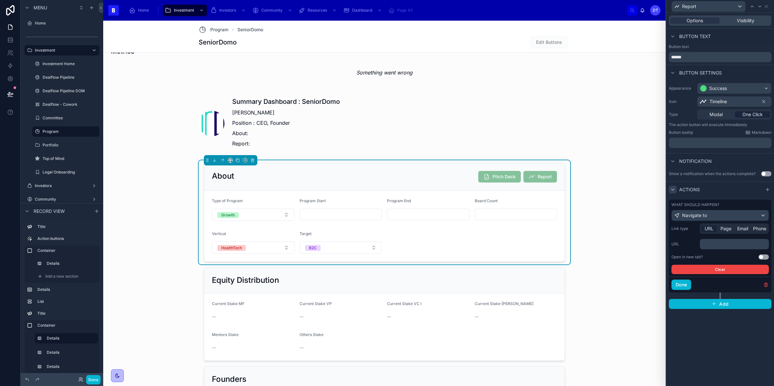
click at [713, 243] on p "﻿" at bounding box center [734, 244] width 65 height 6
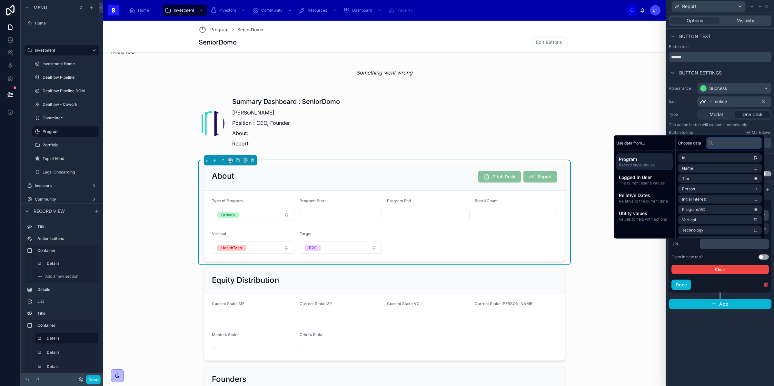
click at [727, 144] on input "text" at bounding box center [733, 143] width 55 height 10
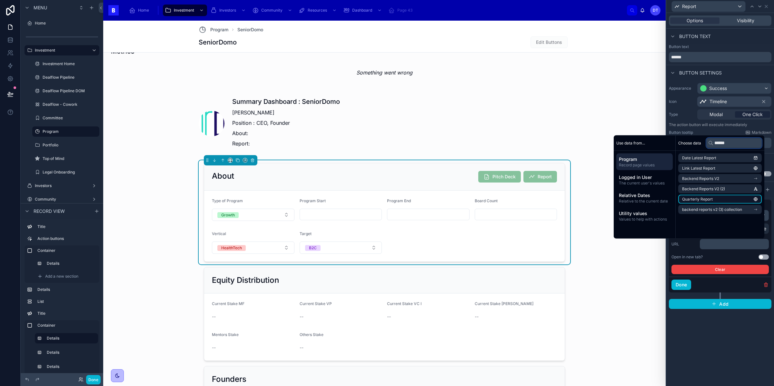
type input "******"
click at [737, 199] on li "Quarterly Report" at bounding box center [720, 199] width 84 height 9
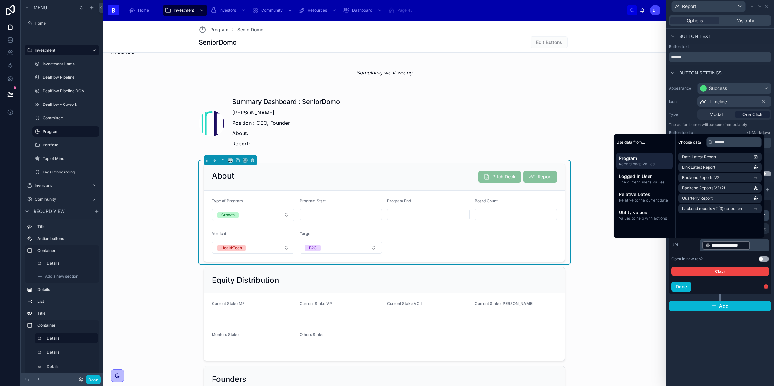
click at [711, 345] on div "**********" at bounding box center [720, 199] width 108 height 373
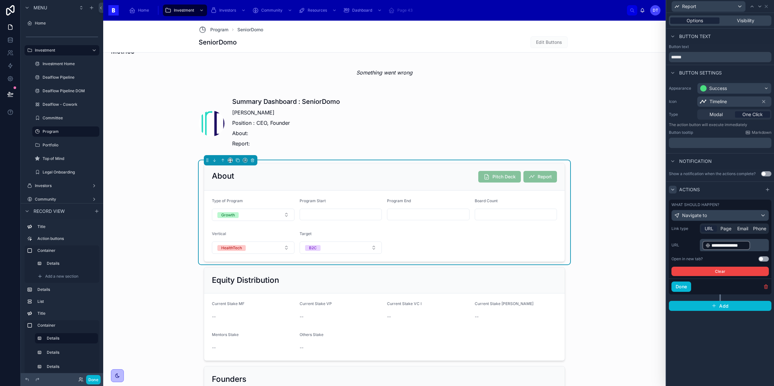
click at [705, 21] on div "Options" at bounding box center [694, 20] width 49 height 6
click at [94, 379] on button "Done" at bounding box center [93, 379] width 15 height 9
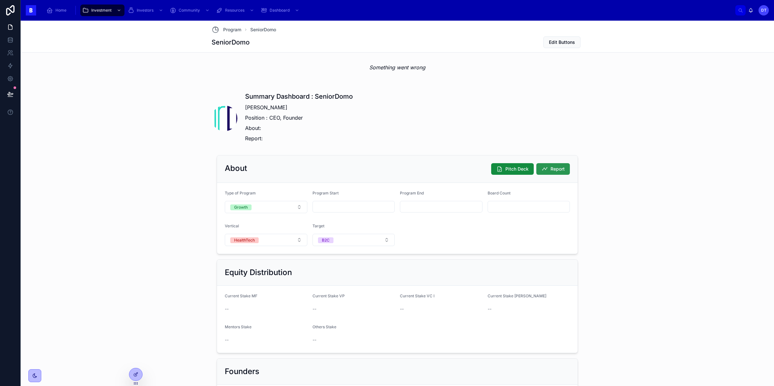
click at [547, 167] on button "Report" at bounding box center [553, 169] width 34 height 12
click at [551, 171] on span "Report" at bounding box center [557, 169] width 14 height 6
click at [137, 378] on div at bounding box center [135, 374] width 13 height 12
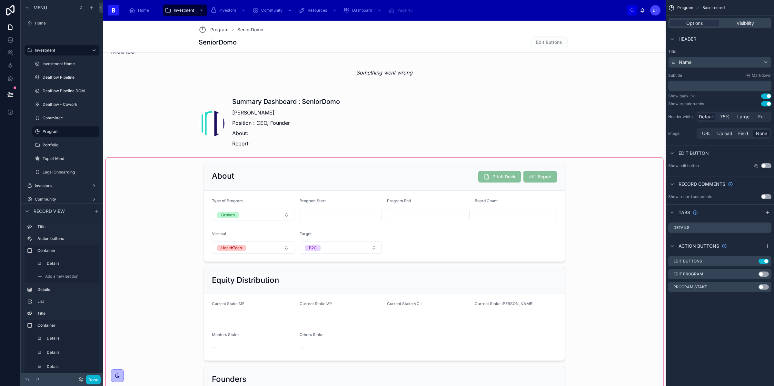
click at [478, 180] on div at bounding box center [384, 328] width 557 height 341
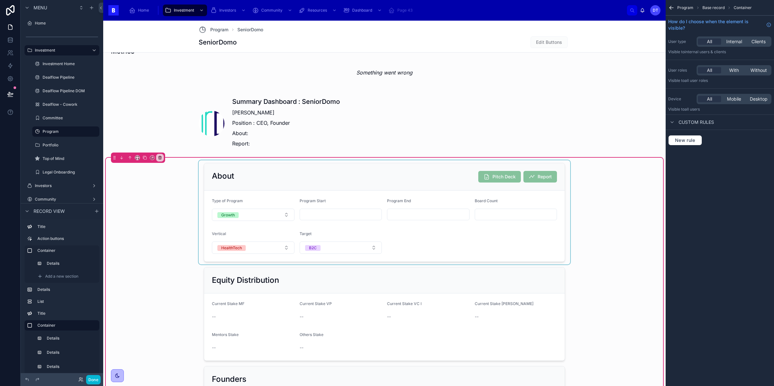
click at [455, 180] on div at bounding box center [384, 212] width 371 height 104
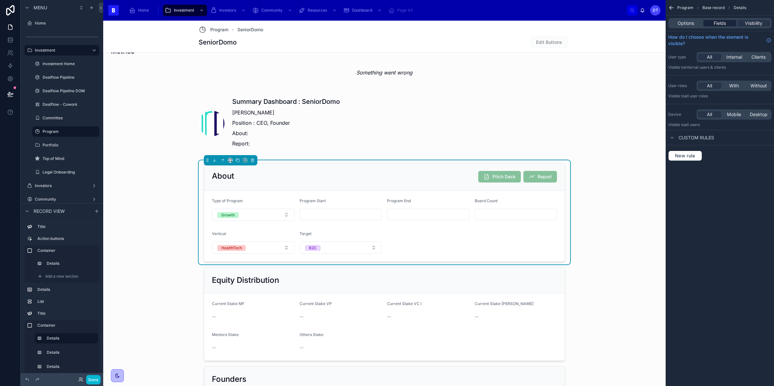
click at [726, 24] on div "Fields" at bounding box center [719, 23] width 33 height 6
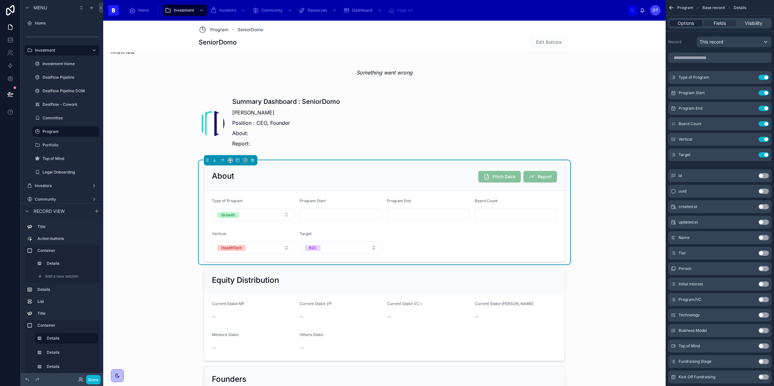
click at [689, 25] on span "Options" at bounding box center [685, 23] width 16 height 6
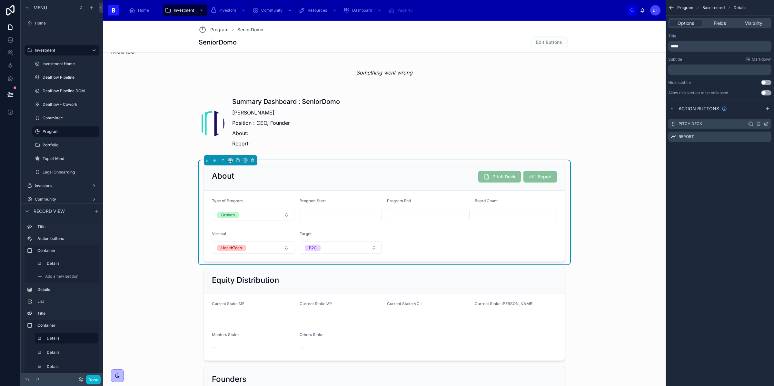
click at [765, 124] on icon "scrollable content" at bounding box center [766, 123] width 3 height 3
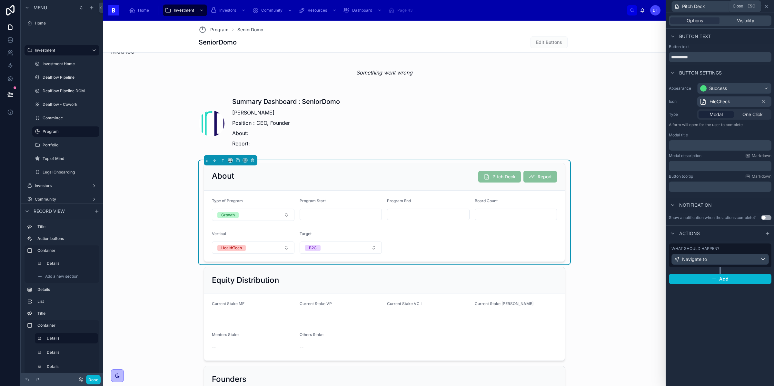
click at [764, 5] on icon at bounding box center [766, 6] width 5 height 5
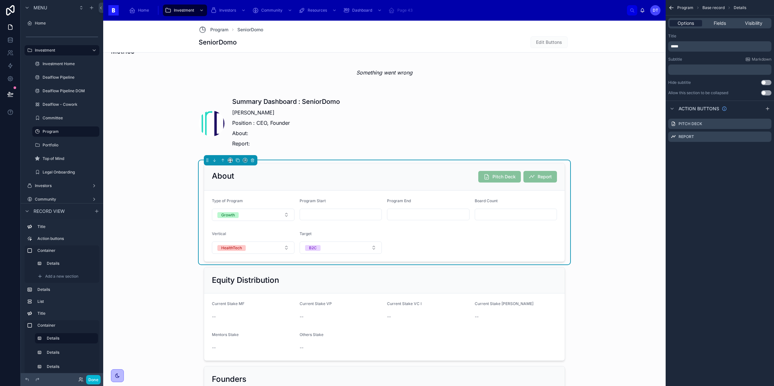
click at [690, 26] on span "Options" at bounding box center [685, 23] width 16 height 6
click at [541, 225] on form "Type of Program Growth Program Start Program End Board Count Vertical HealthTec…" at bounding box center [384, 226] width 360 height 71
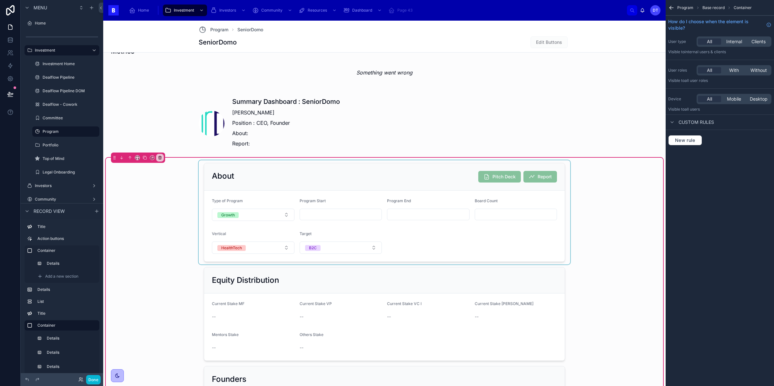
click at [523, 208] on div at bounding box center [384, 212] width 371 height 104
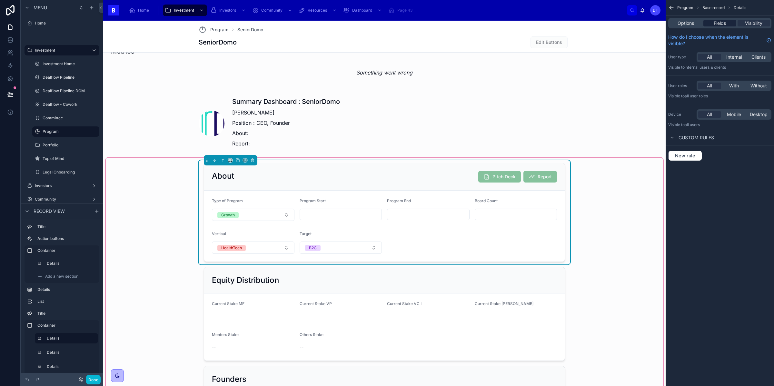
click at [716, 21] on span "Fields" at bounding box center [720, 23] width 12 height 6
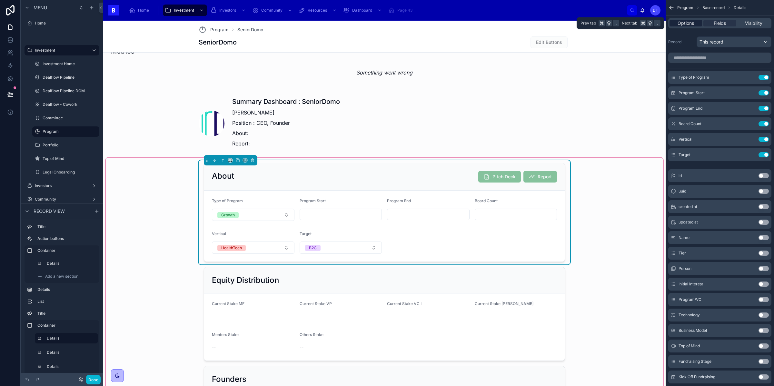
click at [679, 23] on span "Options" at bounding box center [685, 23] width 16 height 6
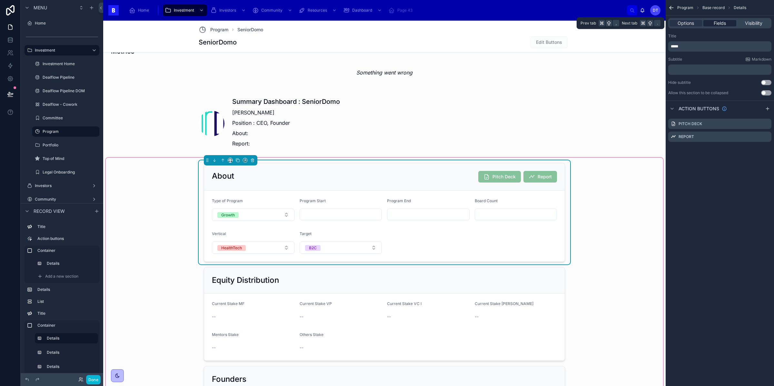
click at [720, 23] on span "Fields" at bounding box center [720, 23] width 12 height 6
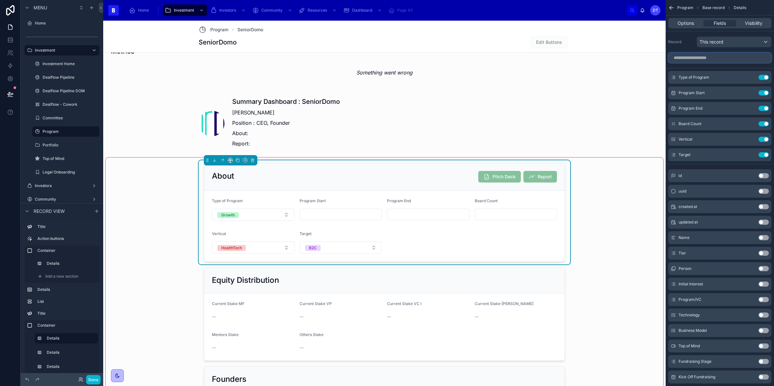
click at [712, 58] on input "scrollable content" at bounding box center [719, 58] width 103 height 10
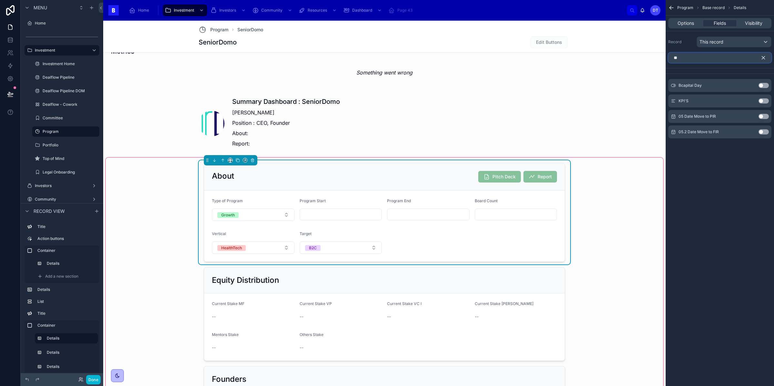
type input "*"
type input "***"
click at [764, 102] on button "Use setting" at bounding box center [763, 100] width 10 height 5
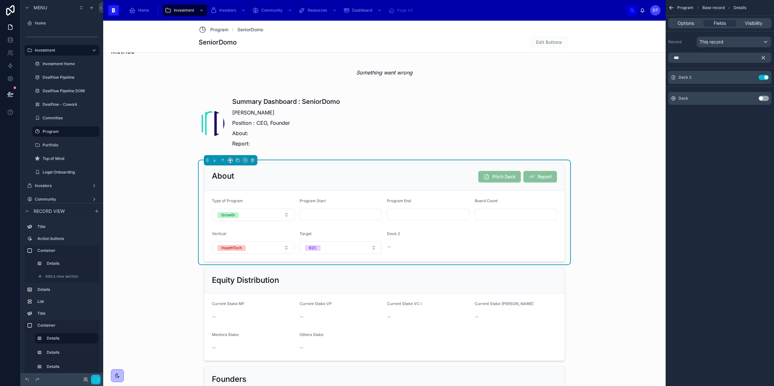
click at [761, 102] on div "Deck Use setting" at bounding box center [719, 98] width 103 height 13
click at [761, 98] on button "Use setting" at bounding box center [763, 98] width 10 height 5
click at [766, 78] on button "Use setting" at bounding box center [763, 77] width 10 height 5
click at [752, 78] on icon "scrollable content" at bounding box center [750, 77] width 5 height 5
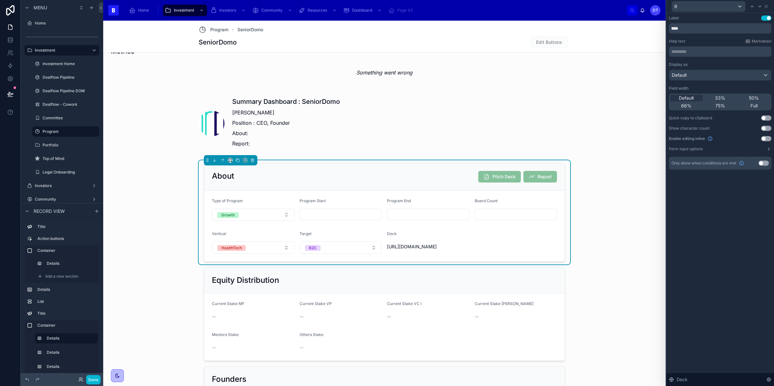
click at [764, 139] on button "Use setting" at bounding box center [766, 138] width 10 height 5
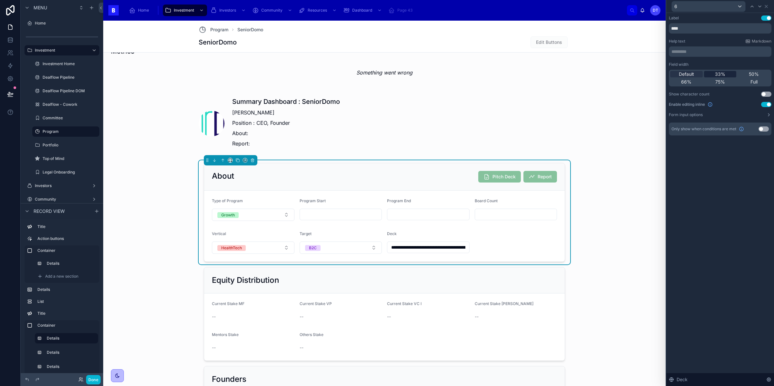
click at [721, 74] on span "33%" at bounding box center [720, 74] width 10 height 6
click at [689, 76] on span "Default" at bounding box center [686, 74] width 15 height 6
click at [707, 115] on button "Form input options" at bounding box center [720, 114] width 103 height 5
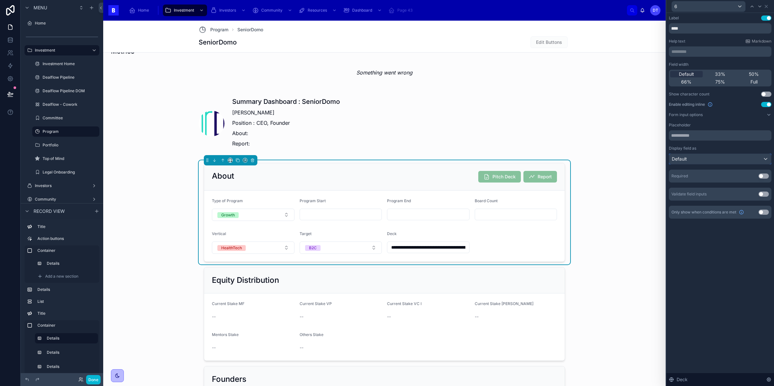
click at [718, 158] on div "Default" at bounding box center [720, 159] width 102 height 10
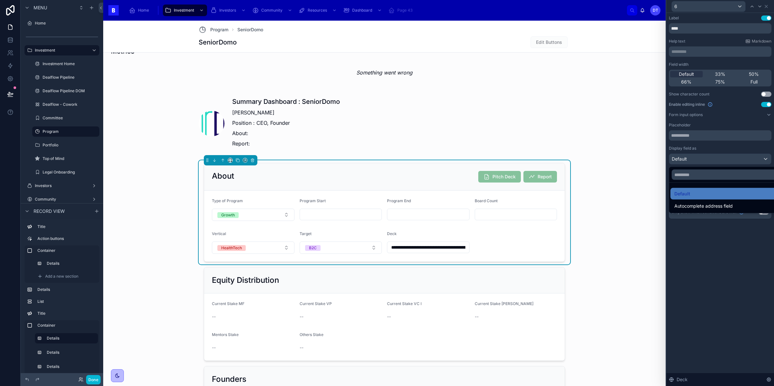
click at [718, 158] on div at bounding box center [720, 193] width 108 height 386
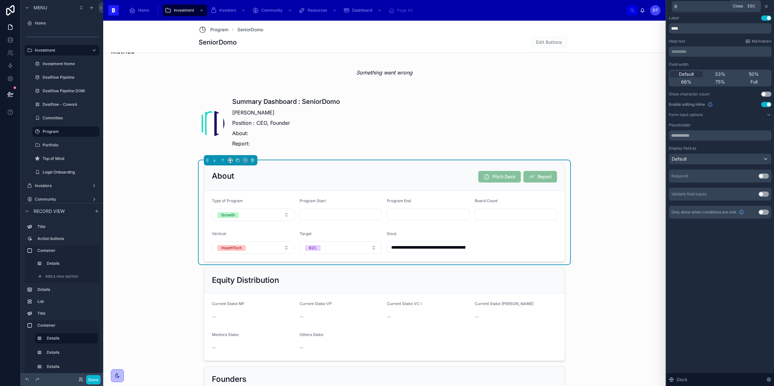
click at [767, 5] on icon at bounding box center [766, 6] width 3 height 3
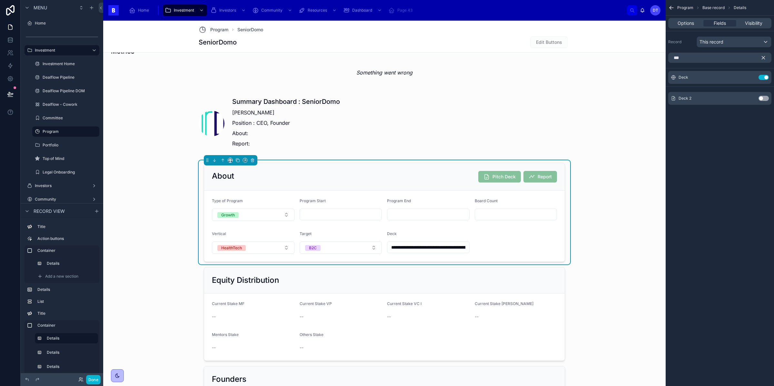
click at [672, 8] on icon "scrollable content" at bounding box center [671, 8] width 6 height 6
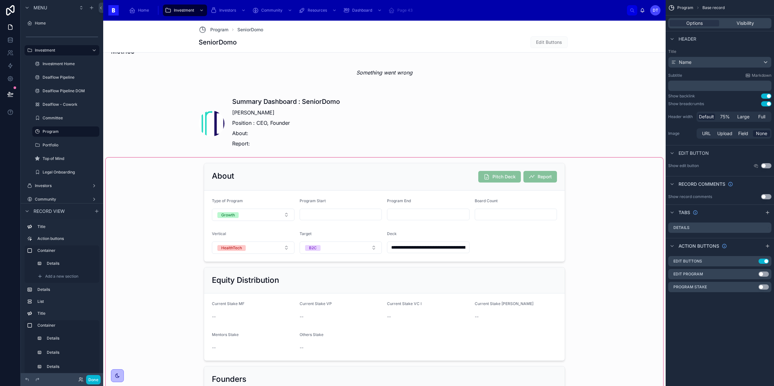
click at [536, 234] on div at bounding box center [384, 328] width 557 height 341
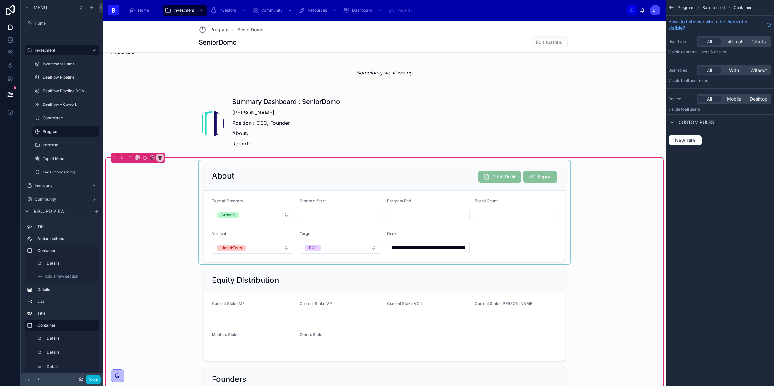
click at [504, 227] on div at bounding box center [384, 212] width 371 height 104
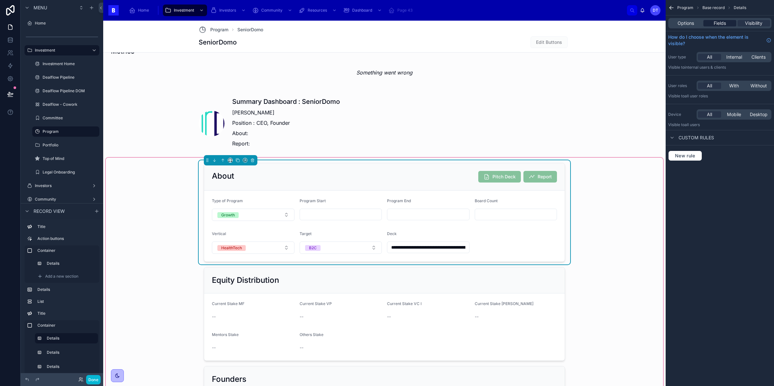
click at [725, 22] on span "Fields" at bounding box center [720, 23] width 12 height 6
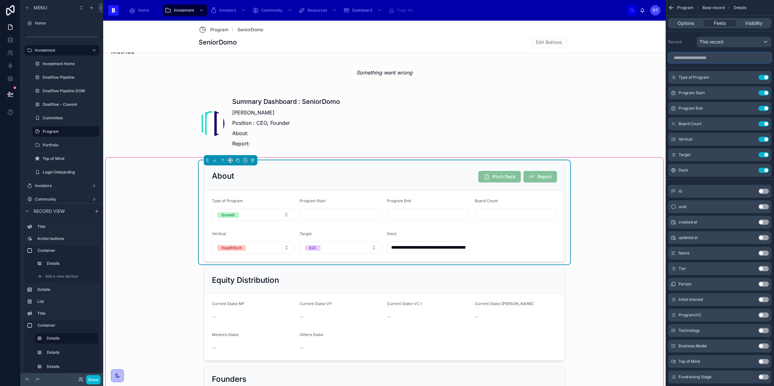
click at [710, 59] on input "scrollable content" at bounding box center [719, 58] width 103 height 10
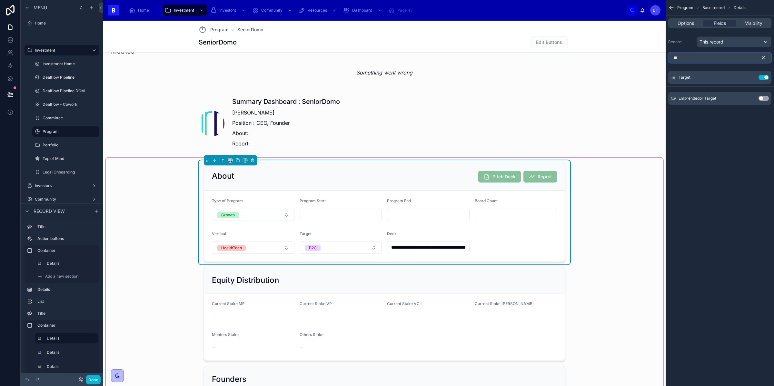
type input "*"
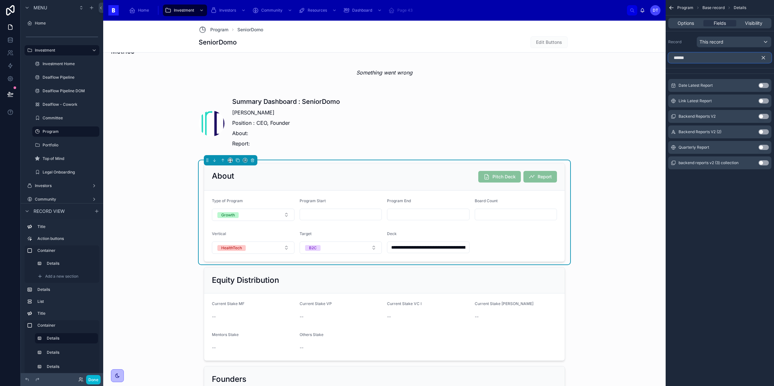
type input "******"
click at [762, 147] on button "Use setting" at bounding box center [763, 147] width 10 height 5
click at [765, 59] on icon "scrollable content" at bounding box center [763, 58] width 6 height 6
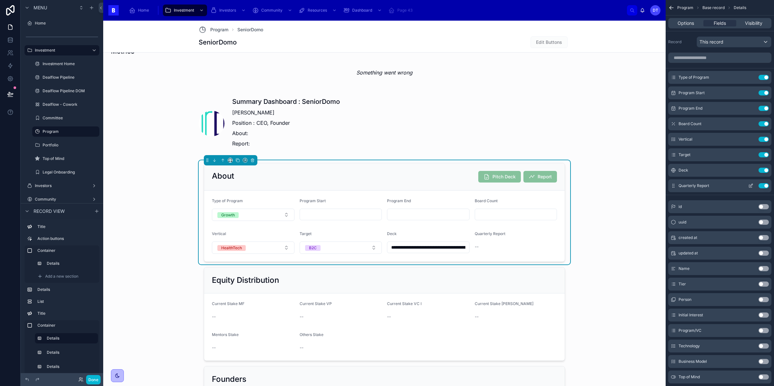
click at [750, 184] on icon "scrollable content" at bounding box center [750, 185] width 5 height 5
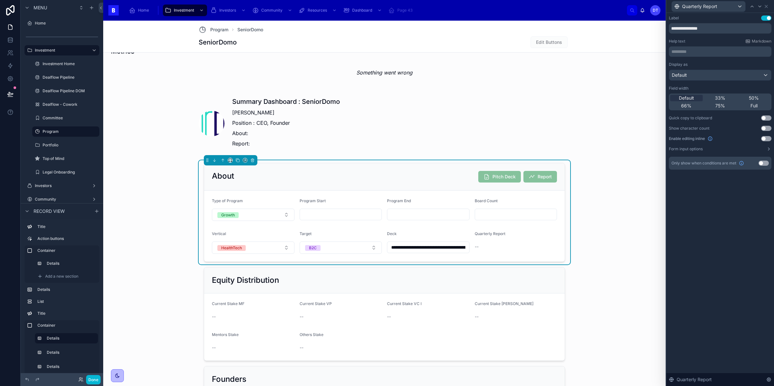
click at [764, 140] on button "Use setting" at bounding box center [766, 138] width 10 height 5
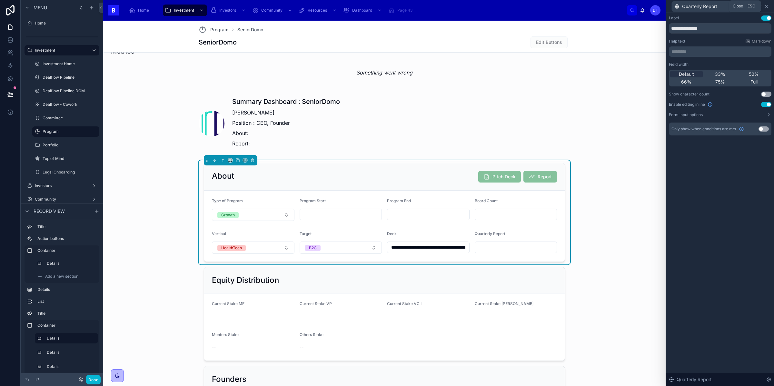
click at [765, 7] on icon at bounding box center [766, 6] width 3 height 3
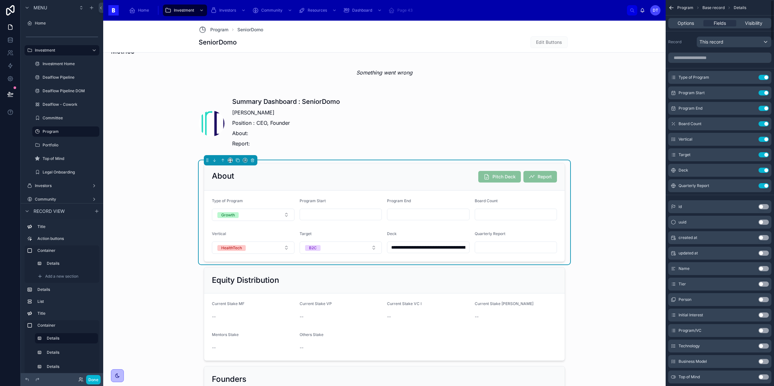
click at [673, 6] on icon "scrollable content" at bounding box center [671, 8] width 6 height 6
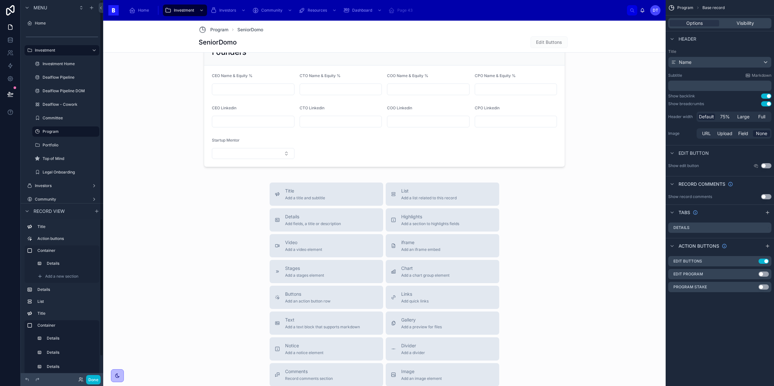
scroll to position [19, 0]
drag, startPoint x: 39, startPoint y: 348, endPoint x: 199, endPoint y: 214, distance: 208.8
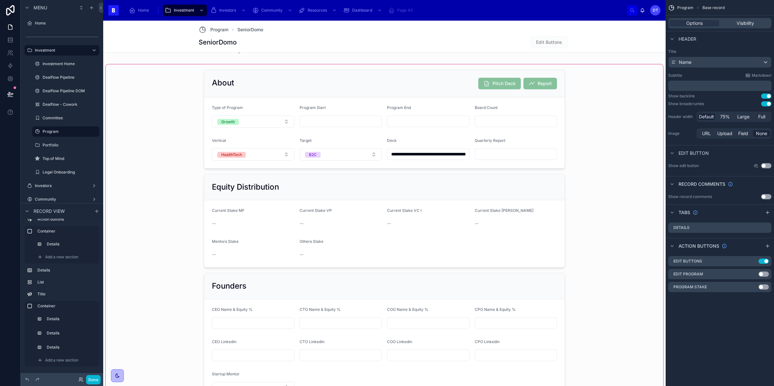
scroll to position [514, 0]
click at [185, 145] on div at bounding box center [384, 236] width 557 height 341
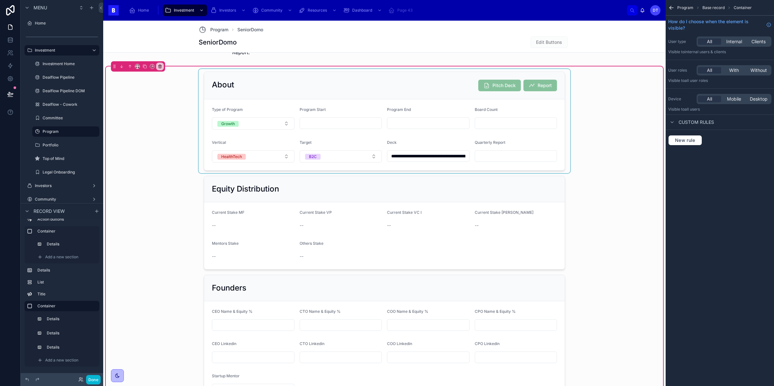
click at [218, 89] on div at bounding box center [384, 121] width 371 height 104
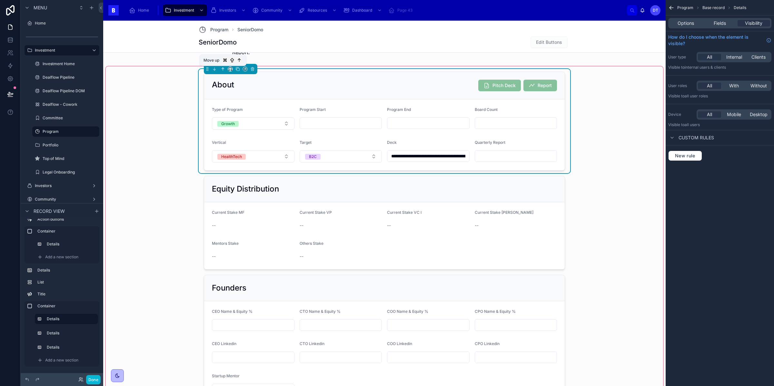
click at [222, 68] on icon at bounding box center [223, 69] width 5 height 5
click at [215, 69] on icon at bounding box center [214, 69] width 5 height 5
click at [214, 69] on icon at bounding box center [214, 69] width 5 height 5
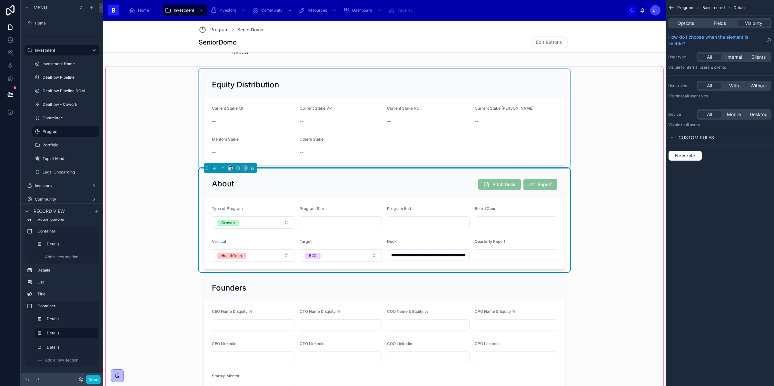
click at [253, 111] on div at bounding box center [384, 118] width 371 height 99
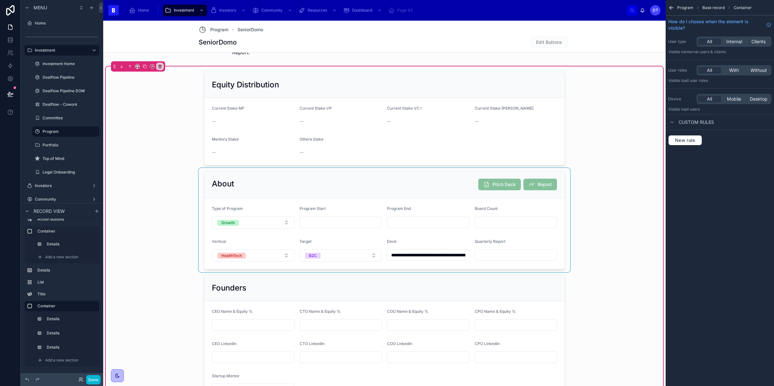
click at [255, 210] on div at bounding box center [384, 220] width 371 height 104
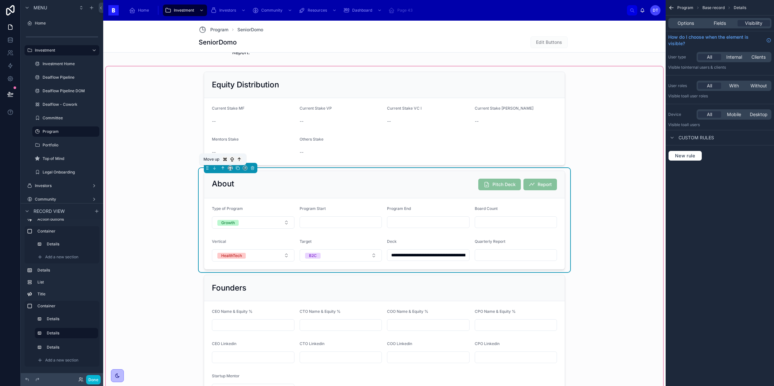
click at [222, 168] on icon at bounding box center [223, 168] width 5 height 5
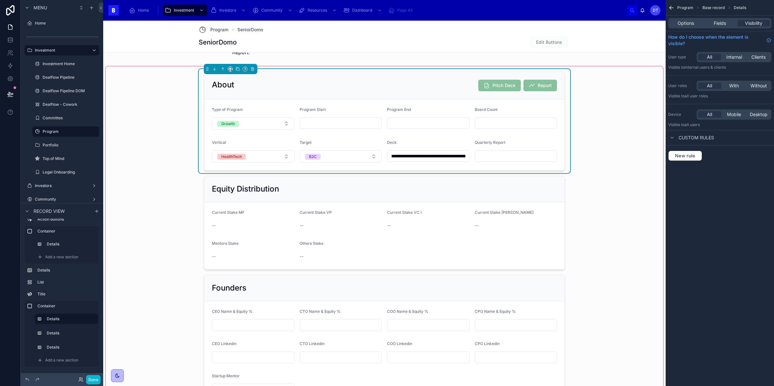
click at [181, 254] on div "**********" at bounding box center [384, 236] width 557 height 341
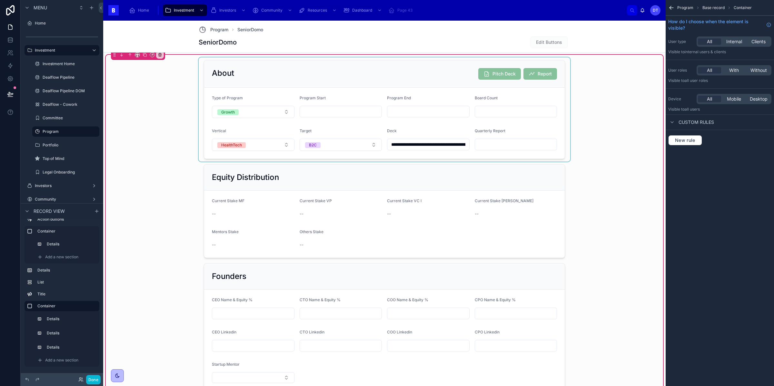
scroll to position [529, 0]
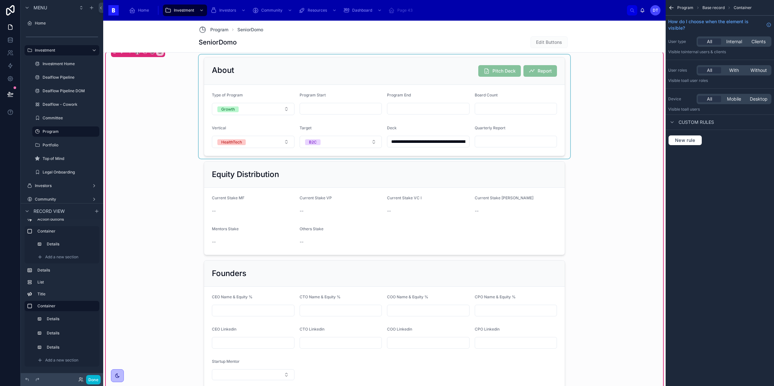
click at [356, 122] on div at bounding box center [384, 106] width 371 height 104
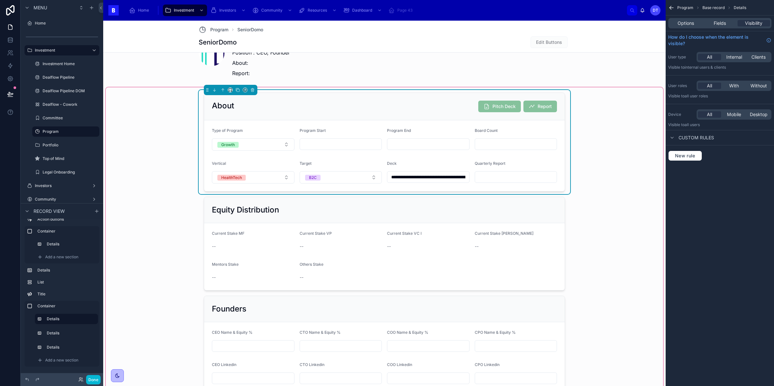
scroll to position [483, 0]
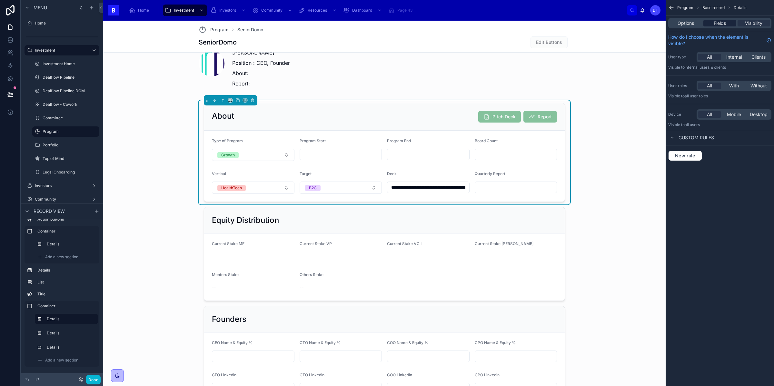
click at [719, 24] on span "Fields" at bounding box center [720, 23] width 12 height 6
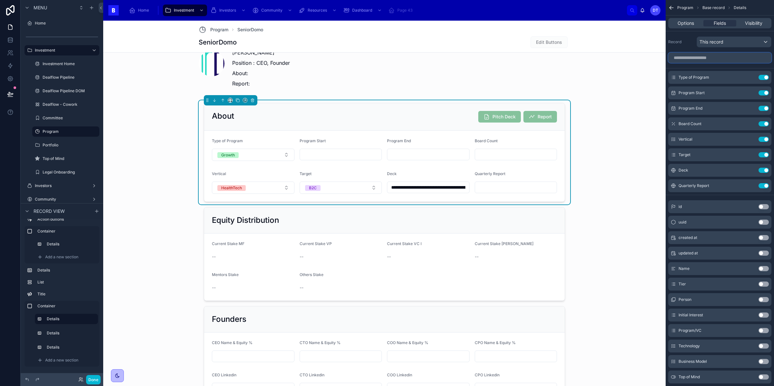
click at [721, 59] on input "scrollable content" at bounding box center [719, 58] width 103 height 10
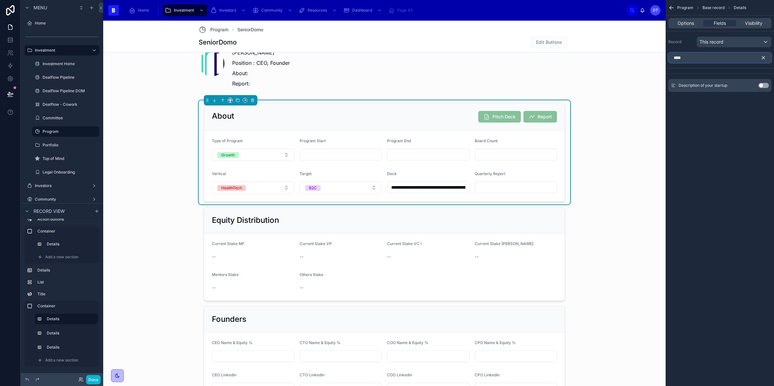
type input "****"
click at [759, 84] on button "Use setting" at bounding box center [763, 85] width 10 height 5
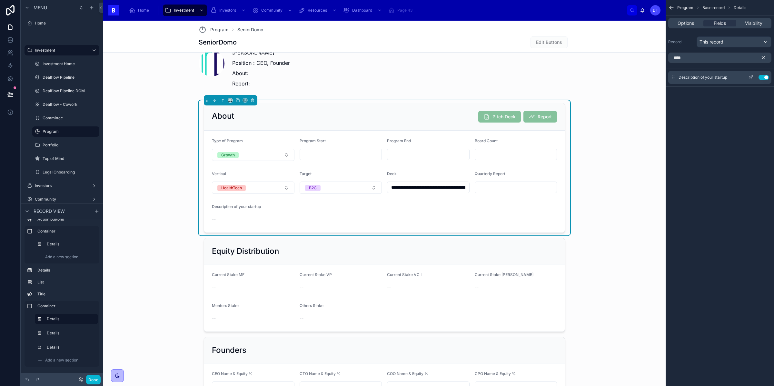
click at [750, 77] on icon "scrollable content" at bounding box center [750, 77] width 5 height 5
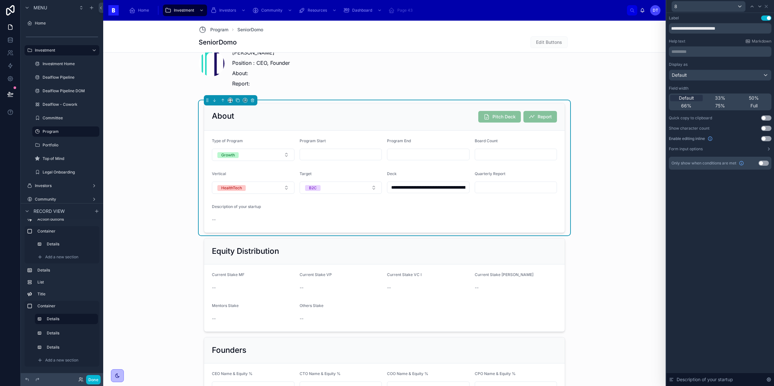
click at [767, 138] on button "Use setting" at bounding box center [766, 138] width 10 height 5
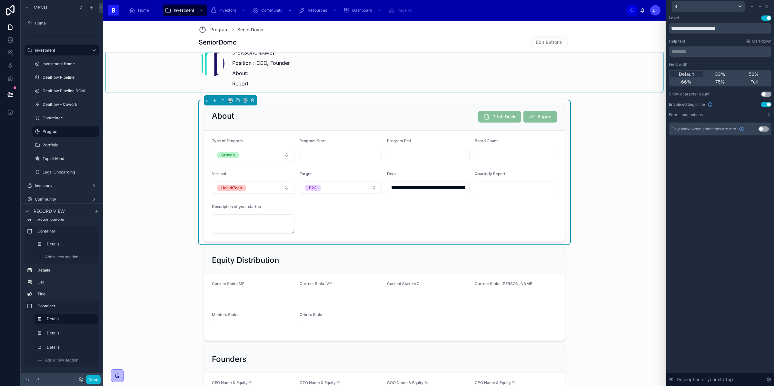
click at [405, 62] on div at bounding box center [384, 62] width 557 height 61
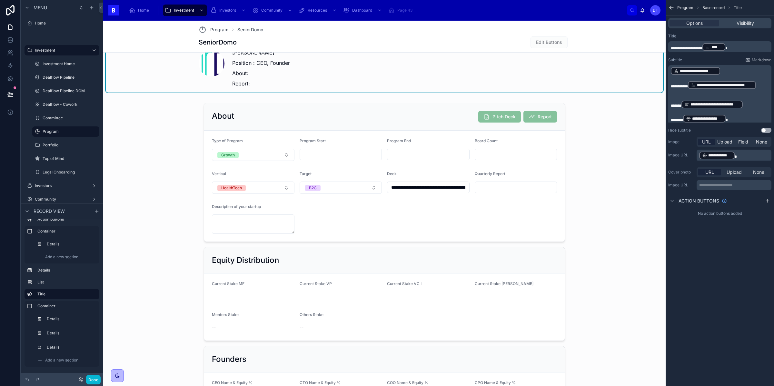
click at [293, 79] on div "[PERSON_NAME] Position : CEO, Founder About: Report:" at bounding box center [286, 68] width 108 height 44
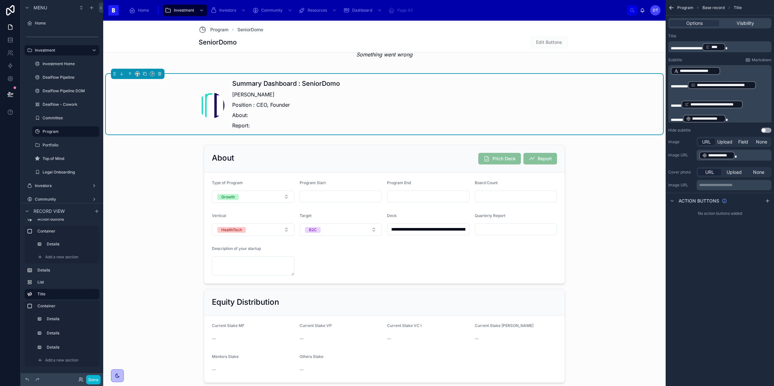
scroll to position [440, 0]
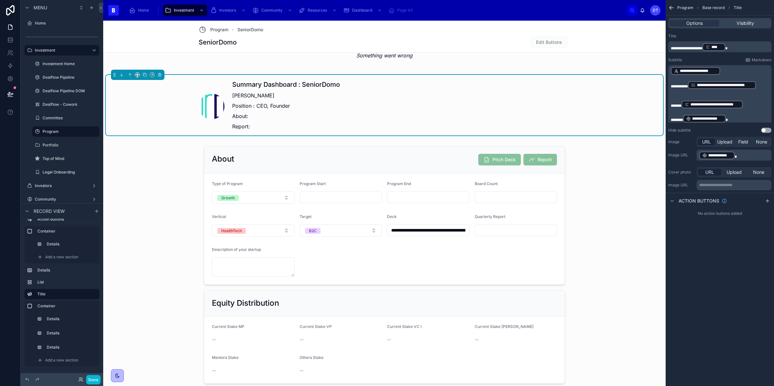
click at [243, 109] on p "Position : CEO, Founder" at bounding box center [286, 106] width 108 height 8
click at [268, 106] on p "Position : CEO, Founder" at bounding box center [286, 106] width 108 height 8
drag, startPoint x: 735, startPoint y: 118, endPoint x: 669, endPoint y: 100, distance: 68.4
click at [669, 100] on div "**********" at bounding box center [719, 94] width 103 height 59
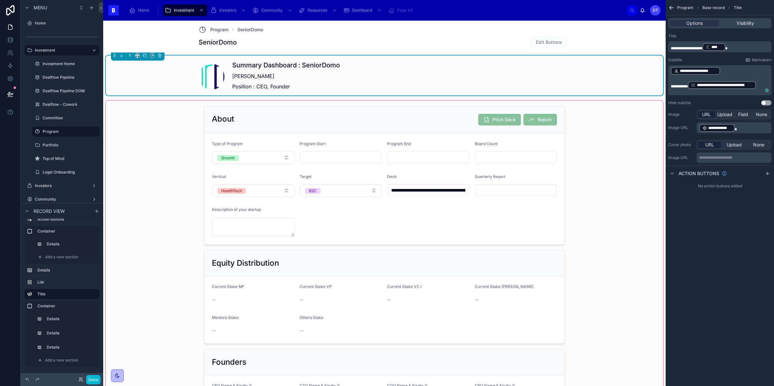
scroll to position [460, 0]
click at [607, 136] on div at bounding box center [384, 290] width 557 height 381
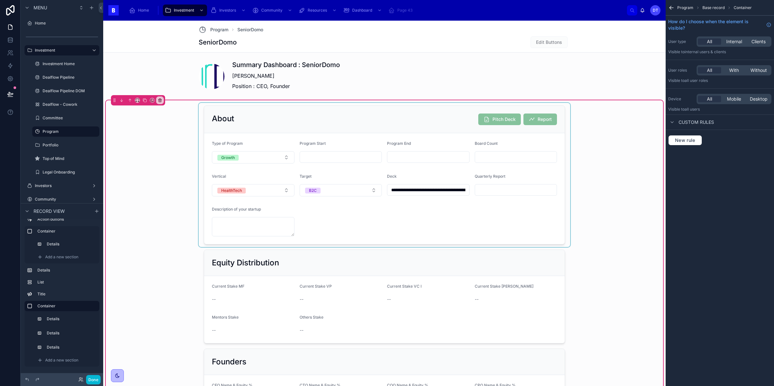
scroll to position [578, 0]
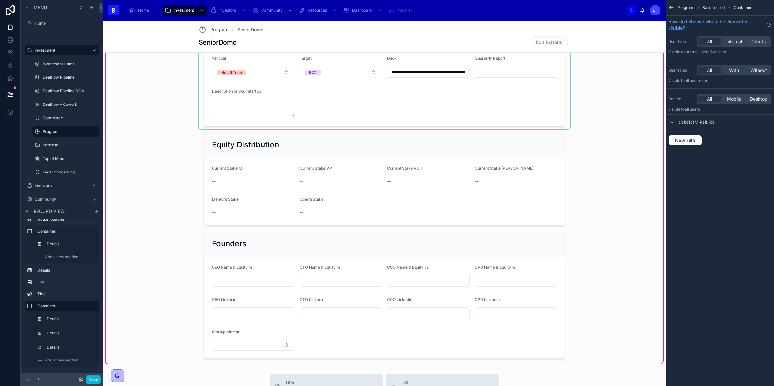
click at [325, 97] on div at bounding box center [384, 57] width 371 height 144
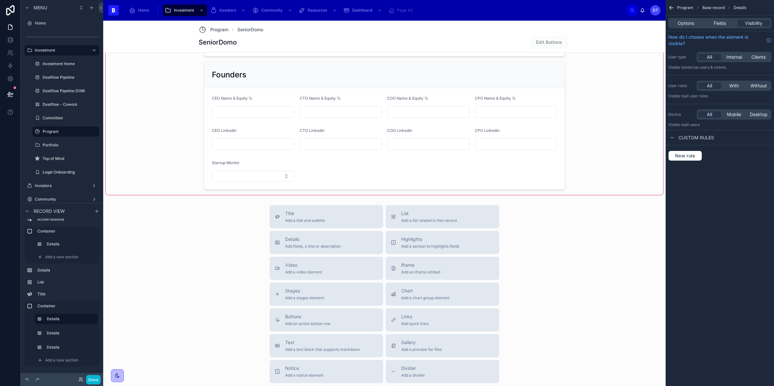
scroll to position [749, 0]
click at [244, 221] on div "Title Add a title and subtitle List Add a list related to this record Details A…" at bounding box center [384, 318] width 562 height 230
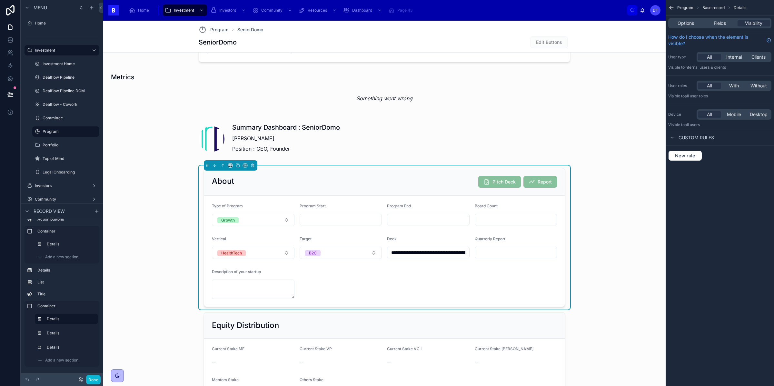
scroll to position [397, 0]
click at [607, 270] on div "**********" at bounding box center [384, 353] width 557 height 381
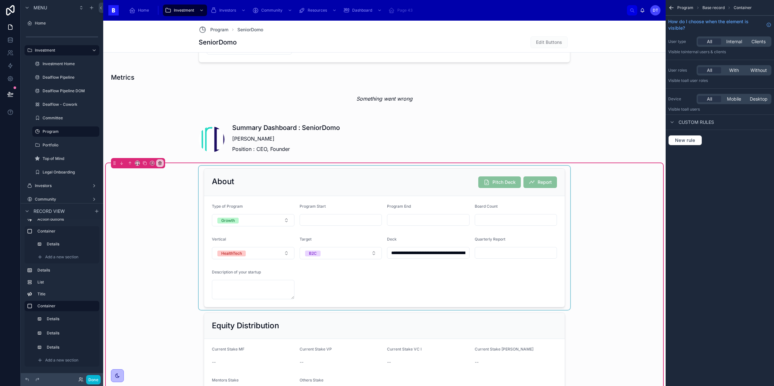
click at [454, 240] on div at bounding box center [384, 238] width 371 height 144
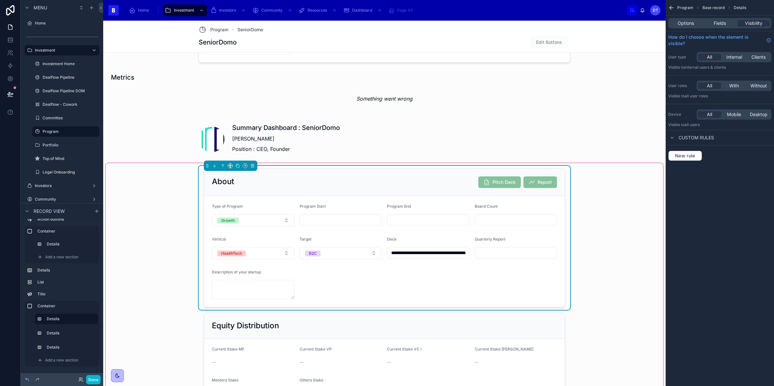
click at [602, 237] on div "**********" at bounding box center [384, 353] width 557 height 381
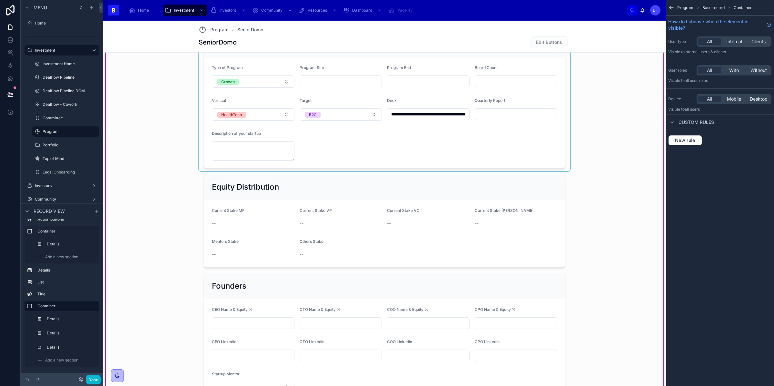
scroll to position [536, 0]
click at [473, 238] on div at bounding box center [384, 220] width 371 height 99
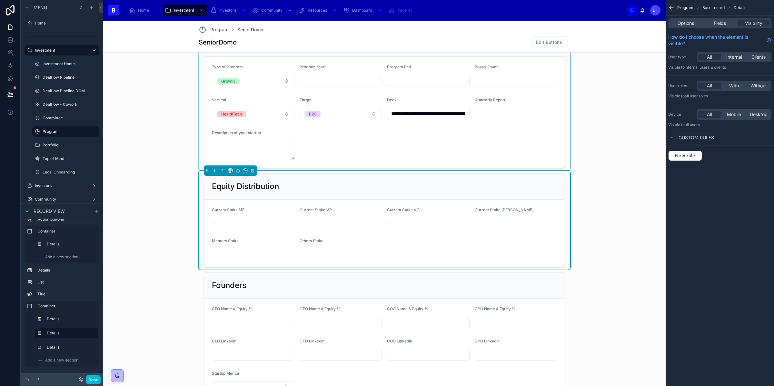
click at [606, 222] on div "**********" at bounding box center [384, 214] width 557 height 381
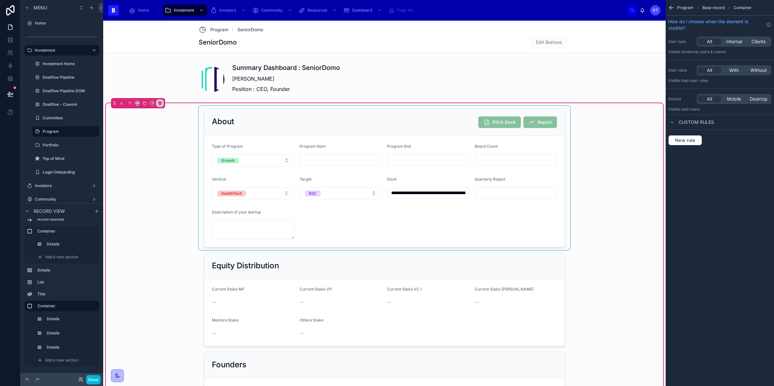
scroll to position [457, 0]
click at [396, 323] on div at bounding box center [384, 299] width 371 height 99
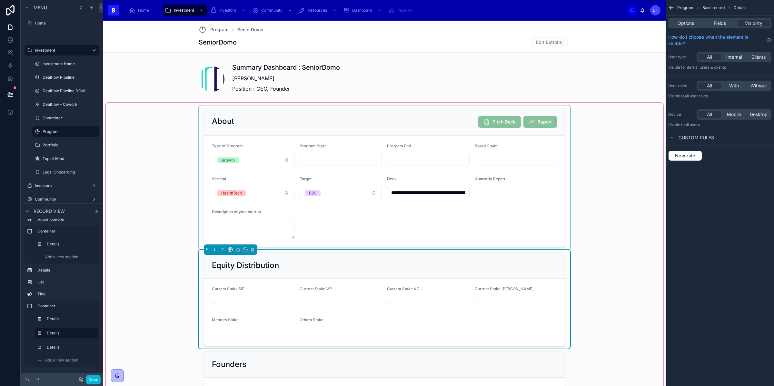
click at [404, 298] on div "Current Stake VC I --" at bounding box center [428, 296] width 83 height 21
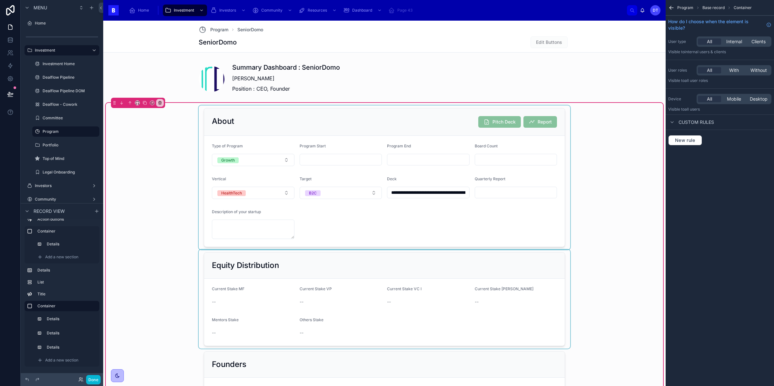
click at [397, 290] on div at bounding box center [384, 299] width 371 height 99
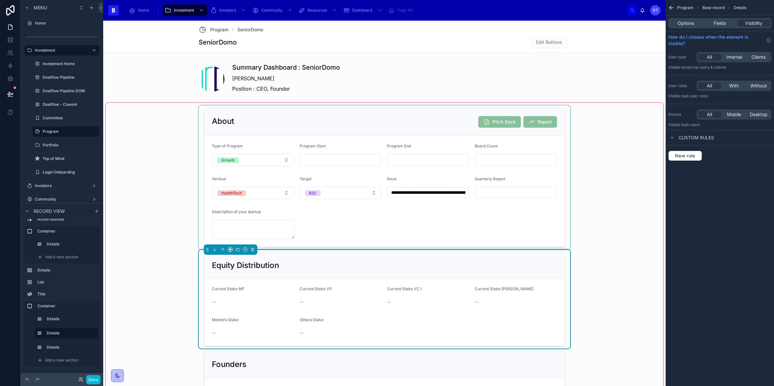
click at [616, 280] on div "**********" at bounding box center [384, 293] width 557 height 381
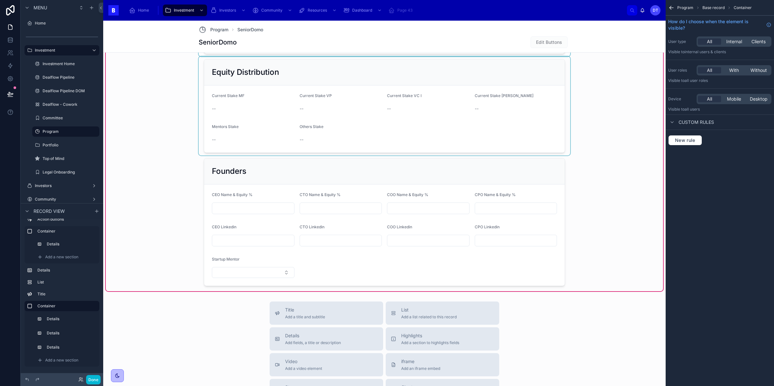
scroll to position [654, 0]
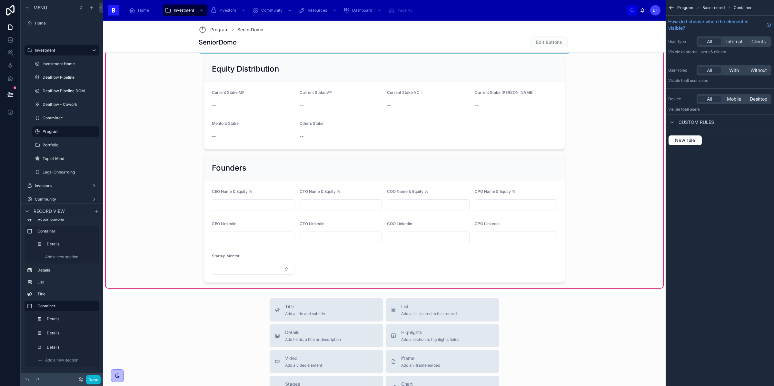
click at [272, 273] on div at bounding box center [384, 218] width 371 height 133
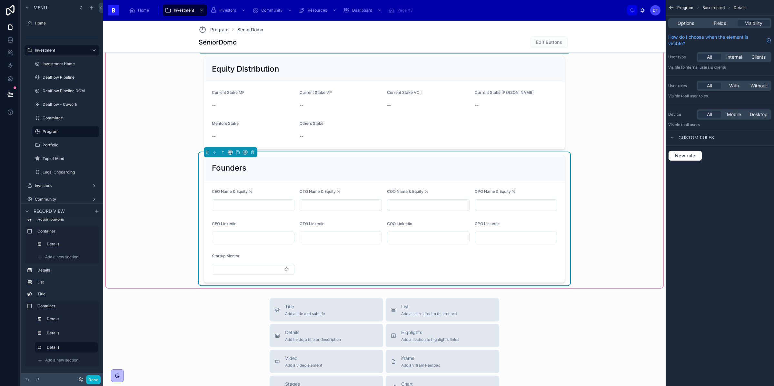
click at [339, 275] on form "CEO Name & Equity % CTO Name & Equity % COO Name & Equity % CPO Name & Equity %…" at bounding box center [384, 231] width 360 height 101
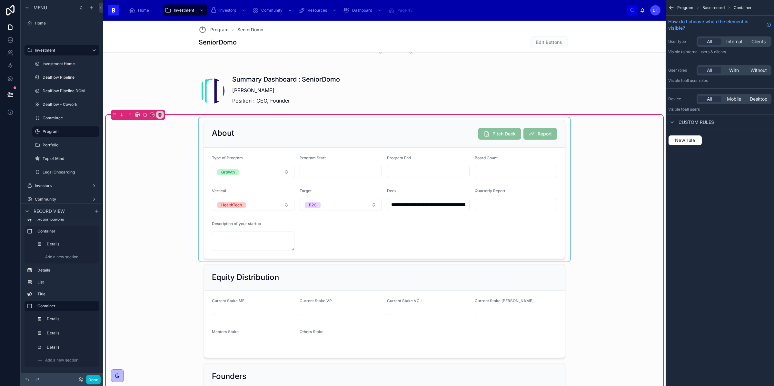
scroll to position [320, 0]
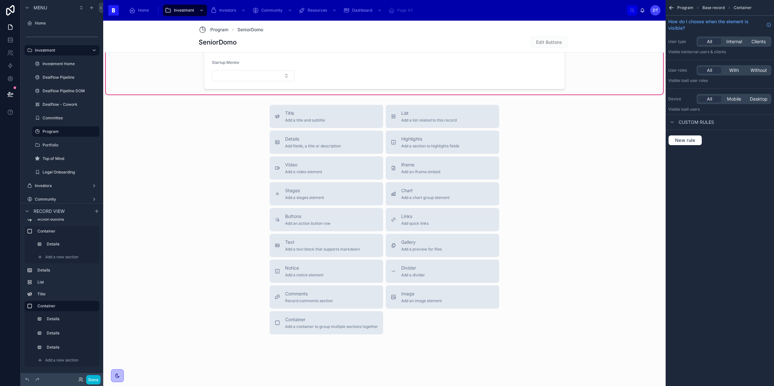
scroll to position [744, 0]
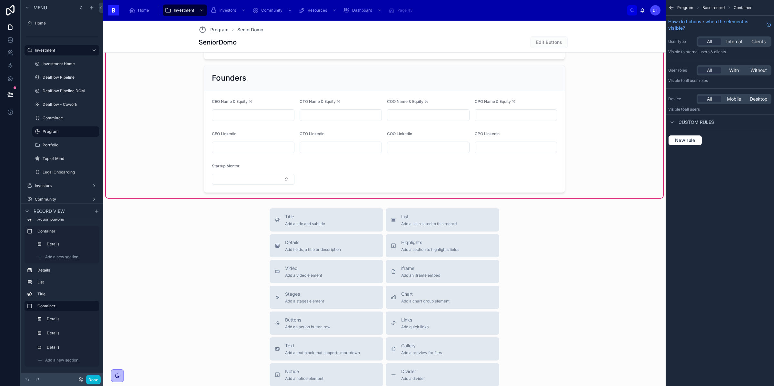
click at [150, 159] on div "**********" at bounding box center [384, 7] width 557 height 381
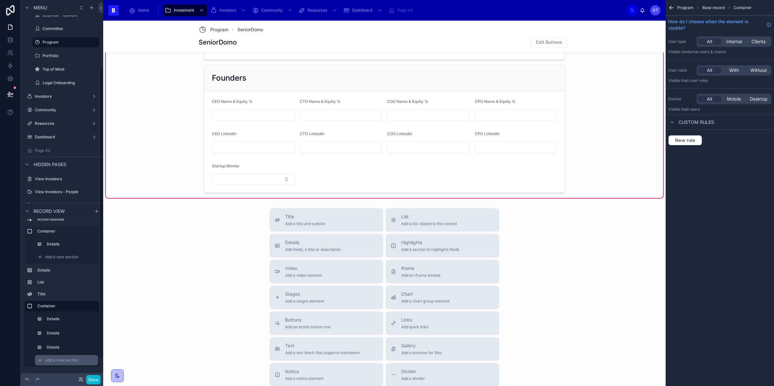
click at [60, 362] on span "Add a new section" at bounding box center [61, 360] width 33 height 5
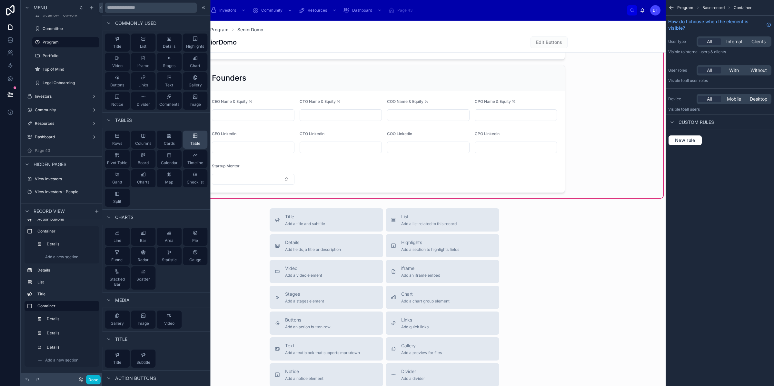
click at [196, 140] on div "Table" at bounding box center [195, 140] width 25 height 18
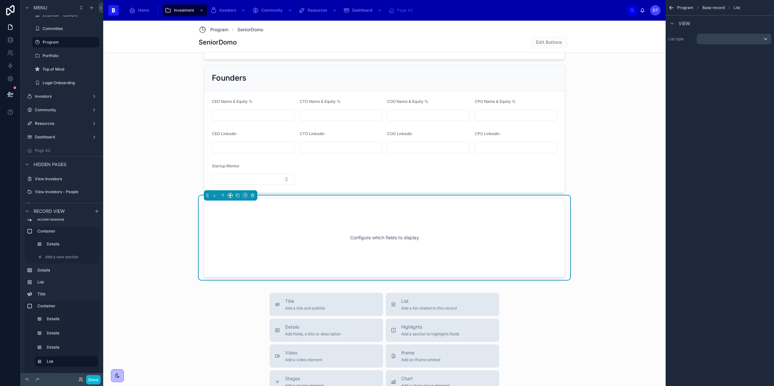
scroll to position [780, 0]
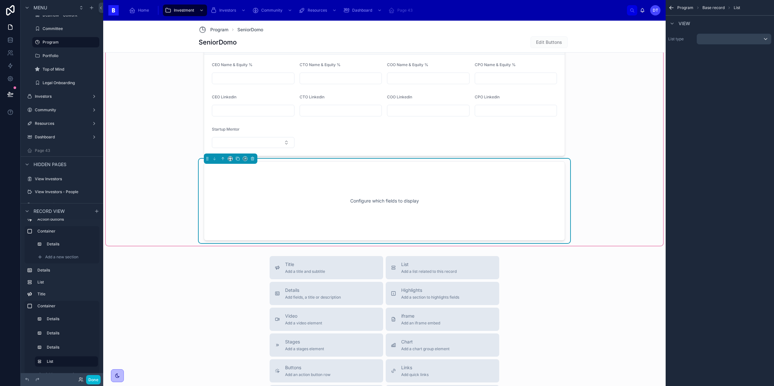
click at [362, 202] on div "Configure which fields to display" at bounding box center [384, 201] width 340 height 58
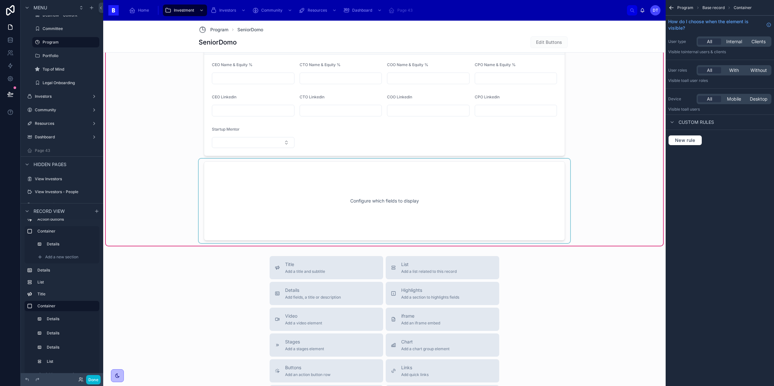
click at [380, 175] on div at bounding box center [384, 201] width 371 height 84
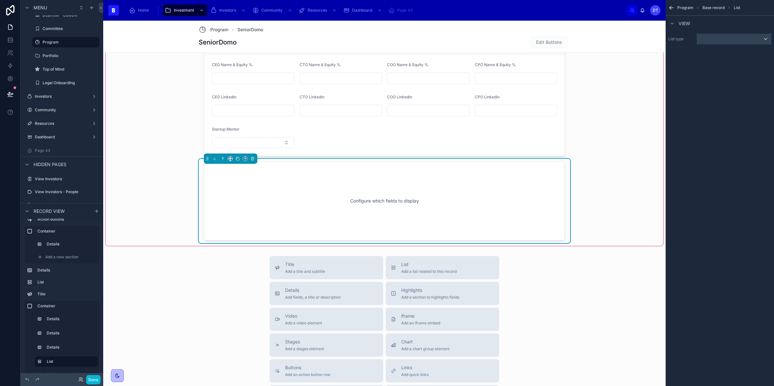
click at [724, 40] on div "scrollable content" at bounding box center [734, 39] width 74 height 10
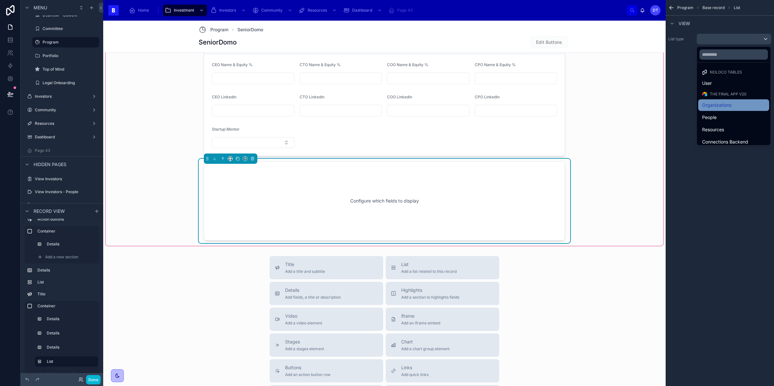
click at [721, 104] on span "Organizations" at bounding box center [716, 105] width 29 height 8
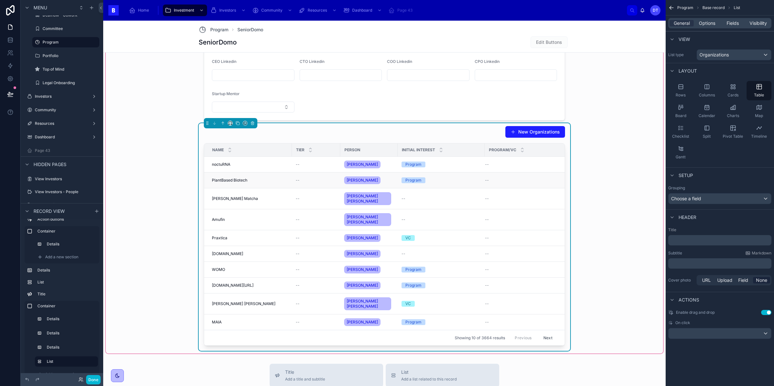
scroll to position [821, 0]
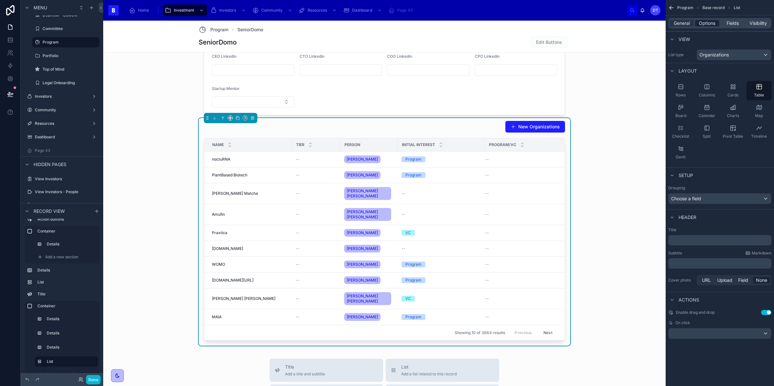
click at [705, 22] on span "Options" at bounding box center [707, 23] width 16 height 6
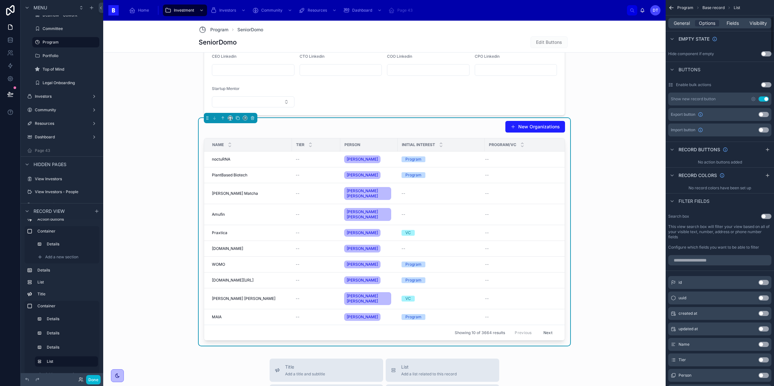
scroll to position [175, 0]
click at [277, 166] on td "noctuRNA noctuRNA" at bounding box center [248, 160] width 88 height 16
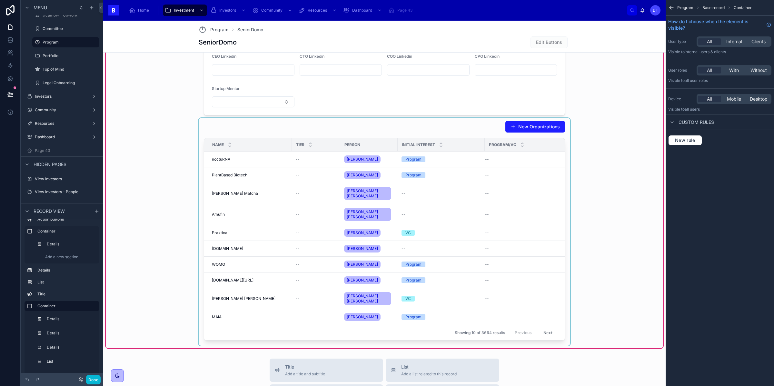
scroll to position [0, 0]
click at [299, 200] on div at bounding box center [384, 232] width 371 height 228
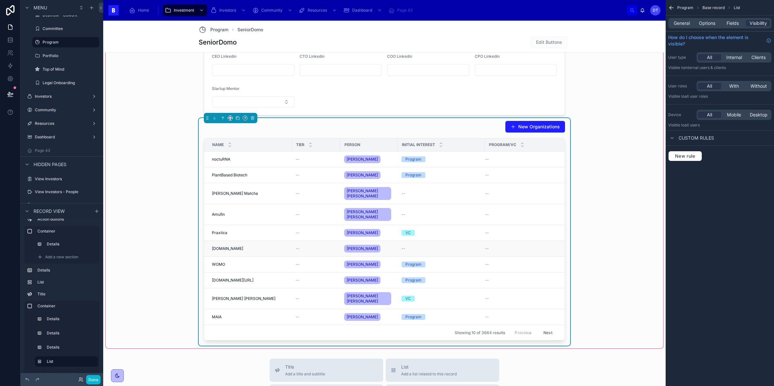
click at [451, 246] on div "--" at bounding box center [440, 248] width 79 height 5
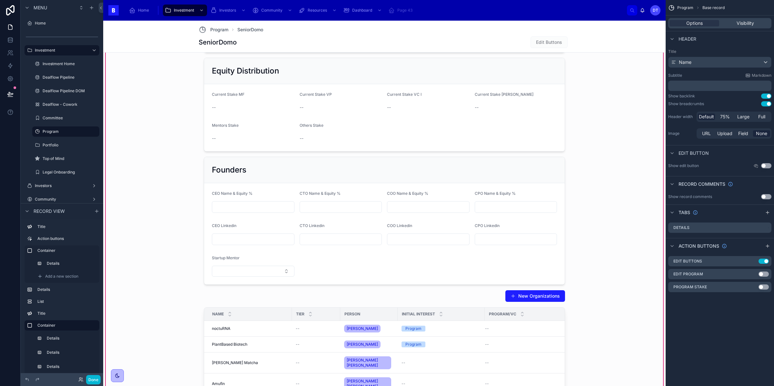
scroll to position [781, 0]
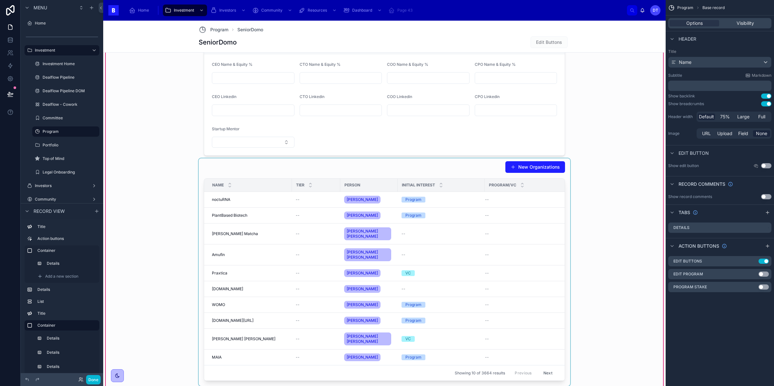
click at [272, 187] on div "Name" at bounding box center [247, 185] width 87 height 12
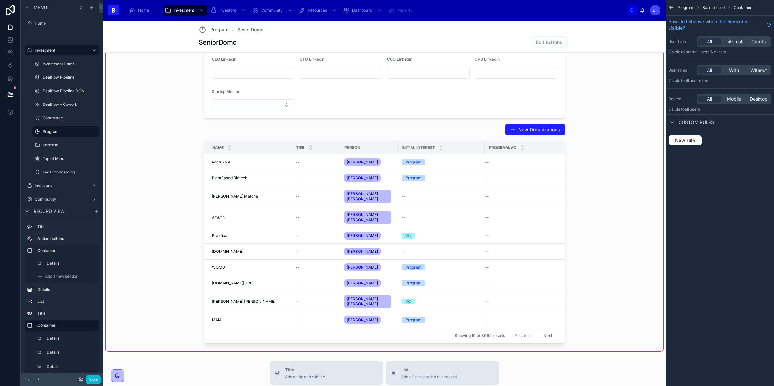
scroll to position [851, 0]
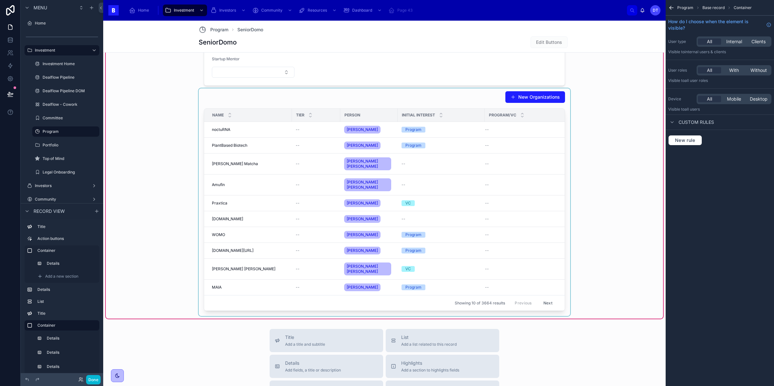
click at [298, 103] on div at bounding box center [384, 202] width 371 height 228
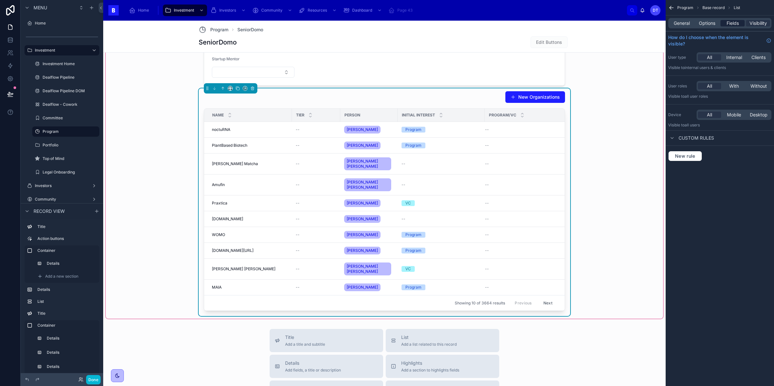
click at [733, 25] on span "Fields" at bounding box center [732, 23] width 12 height 6
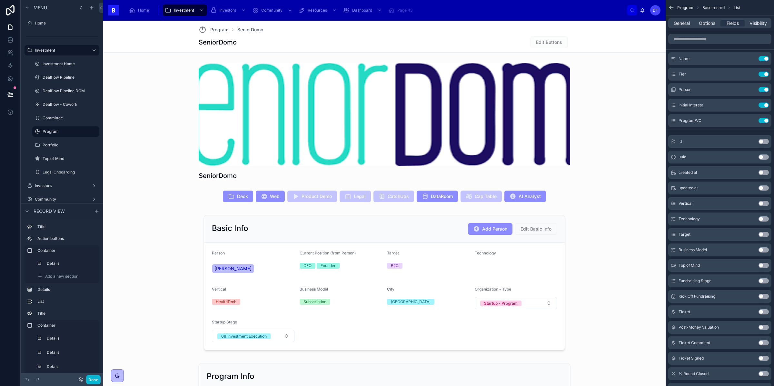
scroll to position [851, 0]
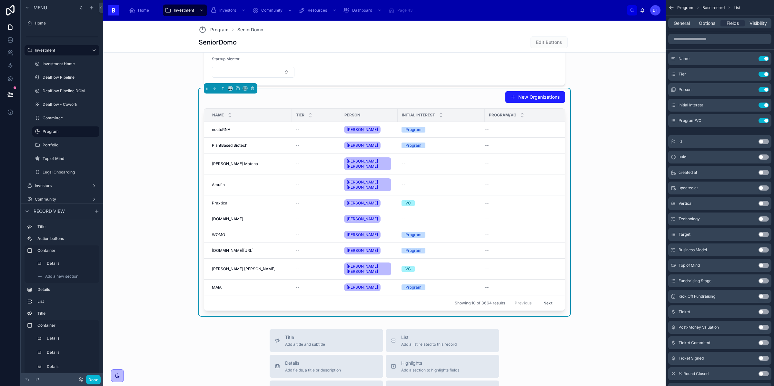
click at [763, 88] on button "Use setting" at bounding box center [763, 89] width 10 height 5
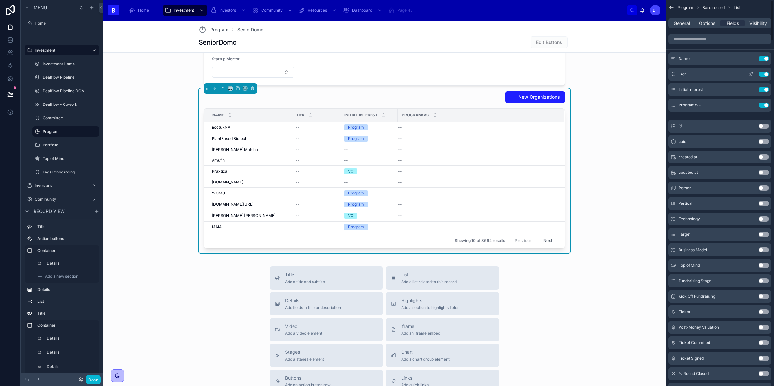
click at [766, 70] on div "Tier Use setting" at bounding box center [719, 74] width 103 height 13
click at [764, 74] on button "Use setting" at bounding box center [763, 74] width 10 height 5
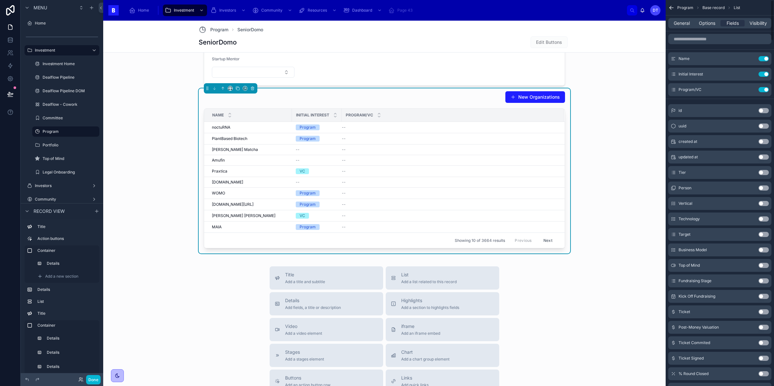
click at [764, 74] on button "Use setting" at bounding box center [763, 74] width 10 height 5
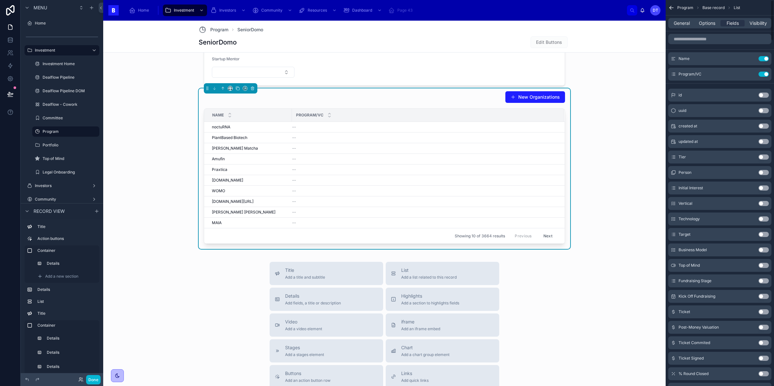
click at [764, 74] on button "Use setting" at bounding box center [763, 74] width 10 height 5
click at [762, 59] on button "Use setting" at bounding box center [763, 58] width 10 height 5
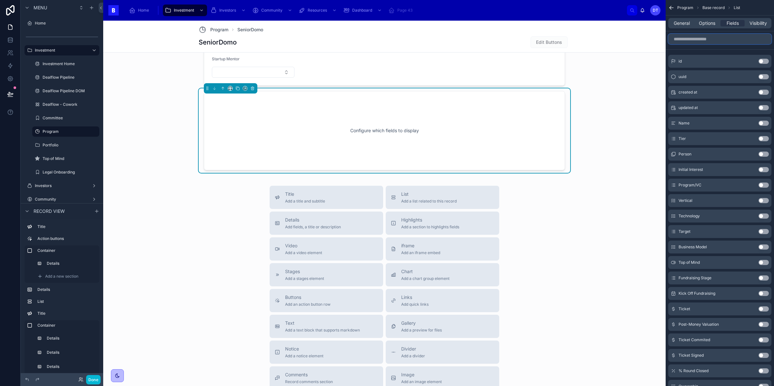
click at [722, 39] on input "scrollable content" at bounding box center [719, 39] width 103 height 10
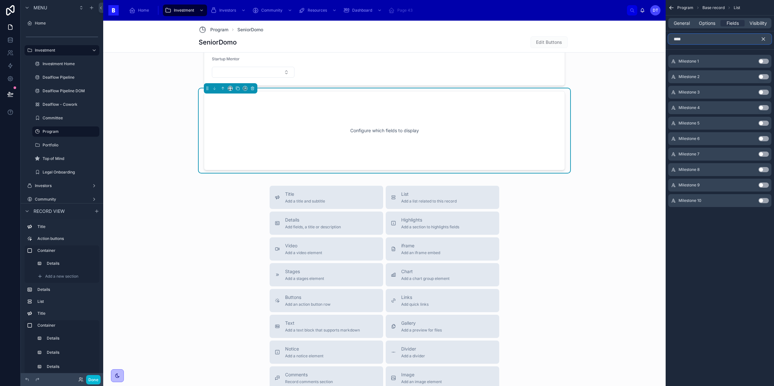
type input "****"
click at [760, 61] on button "Use setting" at bounding box center [763, 61] width 10 height 5
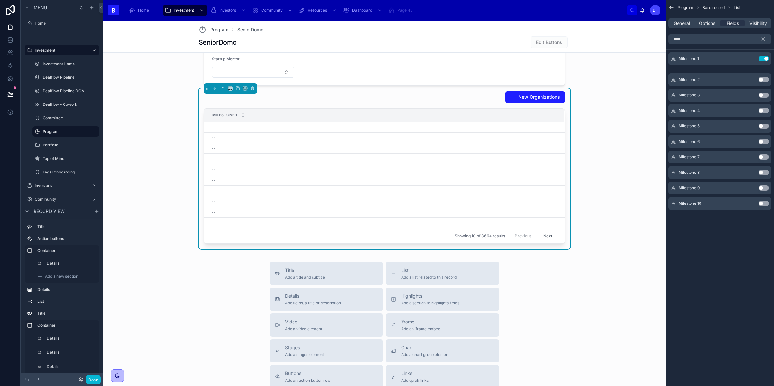
click at [764, 79] on button "Use setting" at bounding box center [763, 79] width 10 height 5
click at [763, 95] on button "Use setting" at bounding box center [763, 95] width 10 height 5
click at [763, 110] on button "Use setting" at bounding box center [763, 110] width 10 height 5
click at [763, 127] on button "Use setting" at bounding box center [763, 125] width 10 height 5
click at [763, 139] on button "Use setting" at bounding box center [763, 141] width 10 height 5
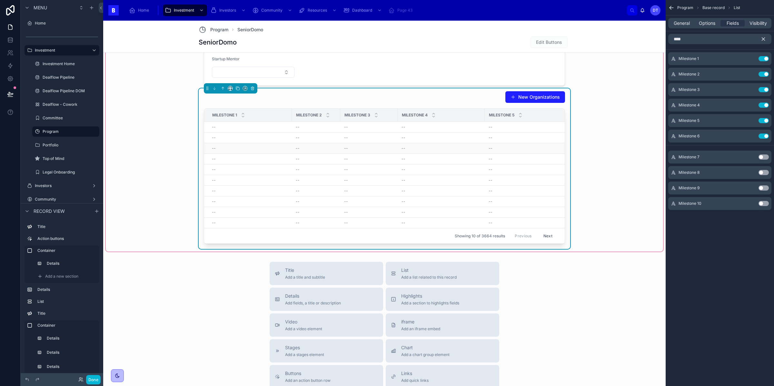
click at [468, 154] on td "--" at bounding box center [441, 148] width 87 height 11
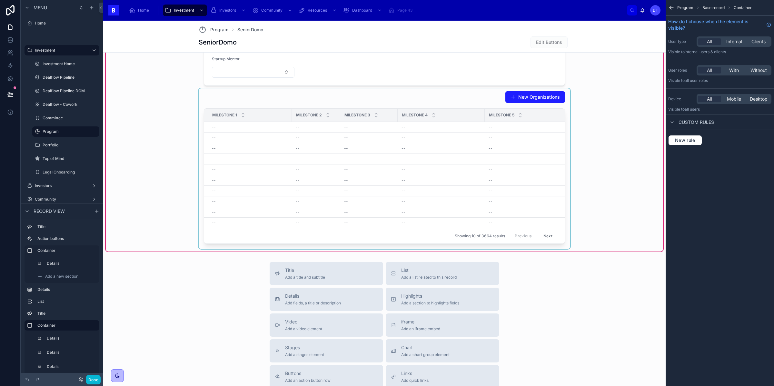
click at [486, 153] on div at bounding box center [384, 168] width 371 height 161
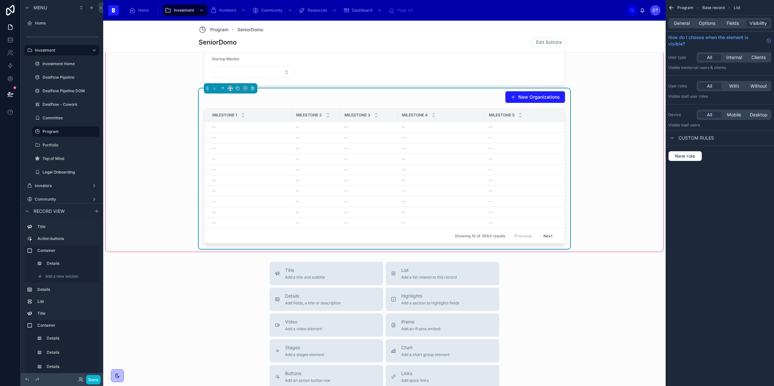
click at [734, 26] on div "General Options Fields Visibility" at bounding box center [719, 23] width 103 height 10
click at [734, 23] on span "Fields" at bounding box center [732, 23] width 12 height 6
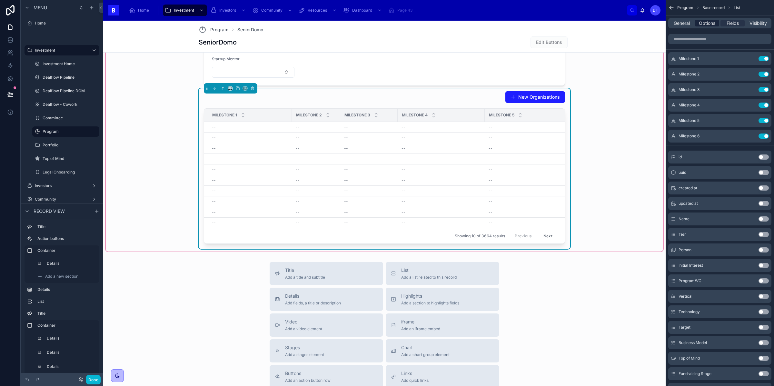
click at [705, 24] on span "Options" at bounding box center [707, 23] width 16 height 6
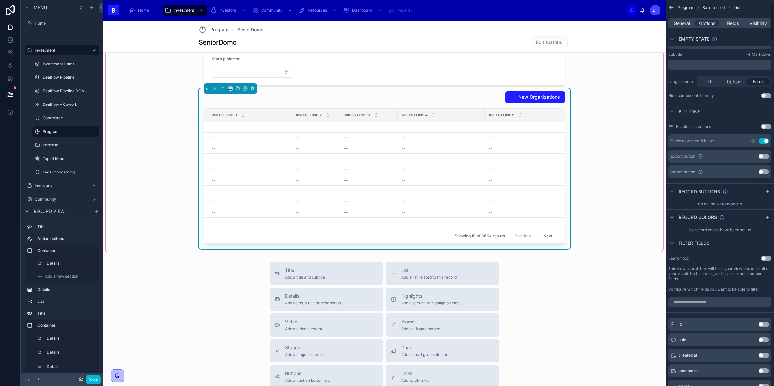
scroll to position [0, 0]
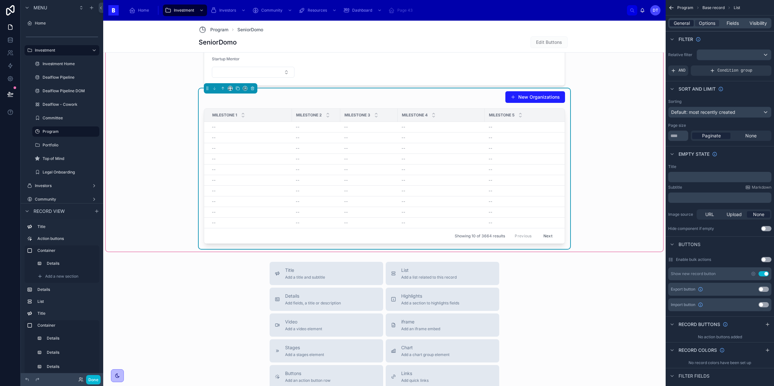
click at [681, 21] on span "General" at bounding box center [682, 23] width 16 height 6
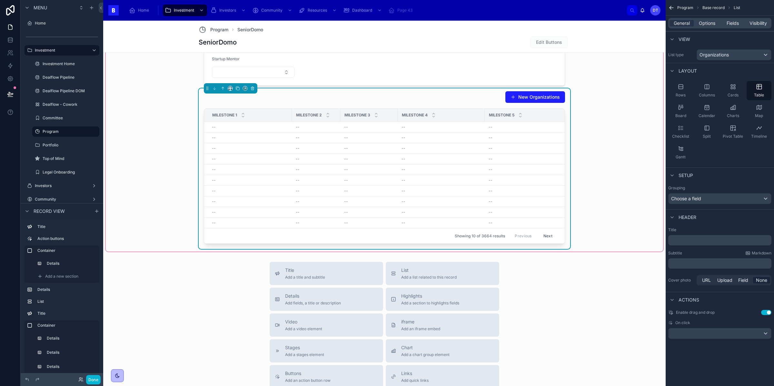
click at [515, 115] on div "Milestone 5" at bounding box center [526, 115] width 83 height 12
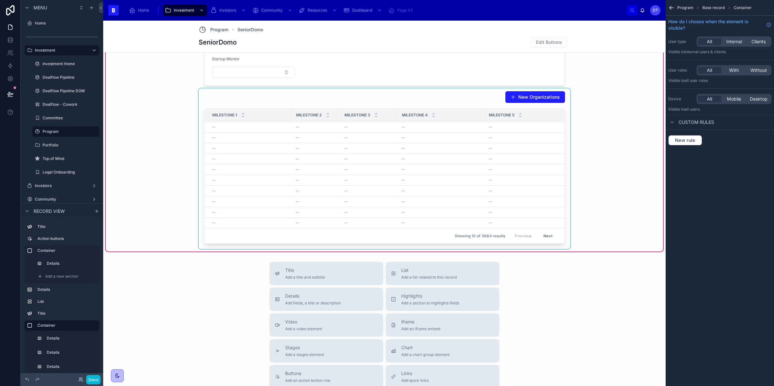
click at [481, 116] on div "Milestone 4" at bounding box center [441, 115] width 86 height 12
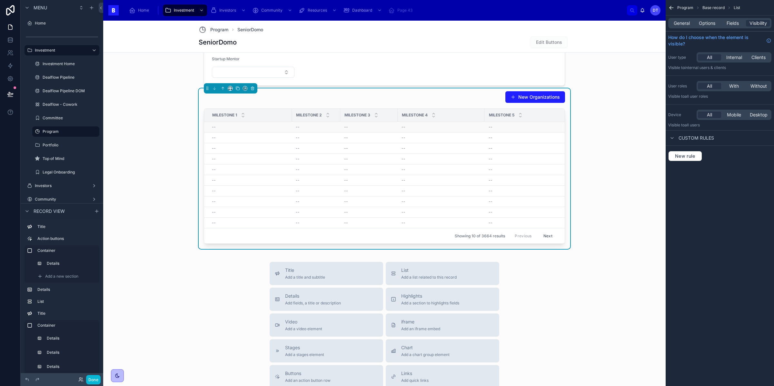
click at [508, 125] on td "--" at bounding box center [527, 127] width 84 height 11
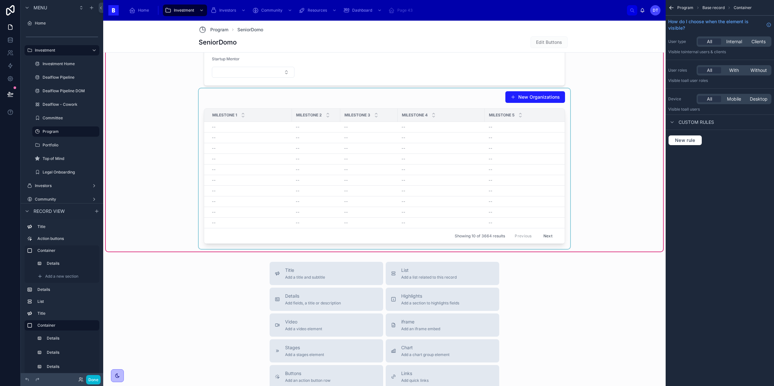
click at [495, 111] on div "Milestone 5" at bounding box center [526, 115] width 83 height 12
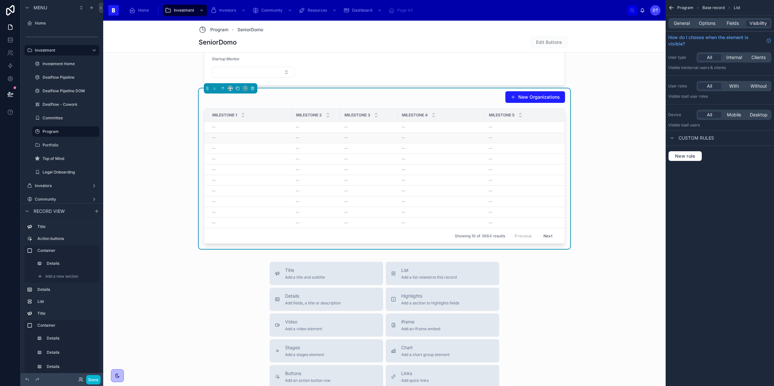
click at [506, 140] on div "--" at bounding box center [526, 137] width 76 height 5
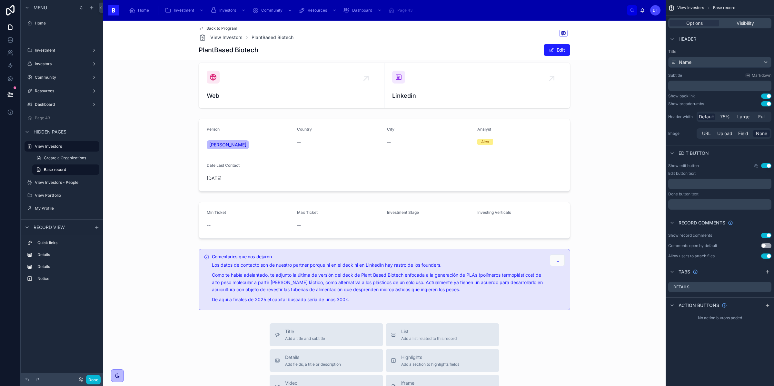
scroll to position [7, 0]
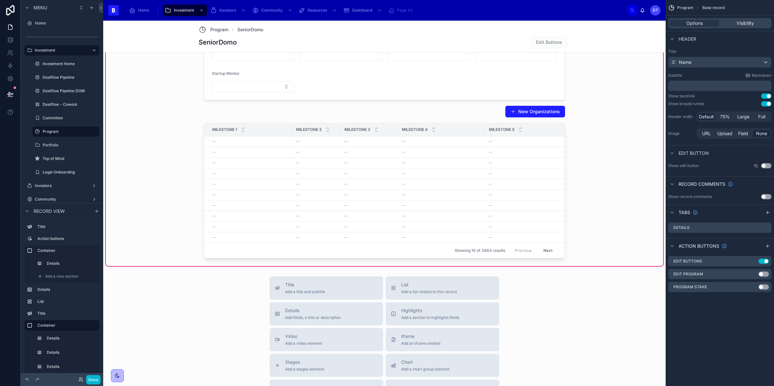
scroll to position [824, 0]
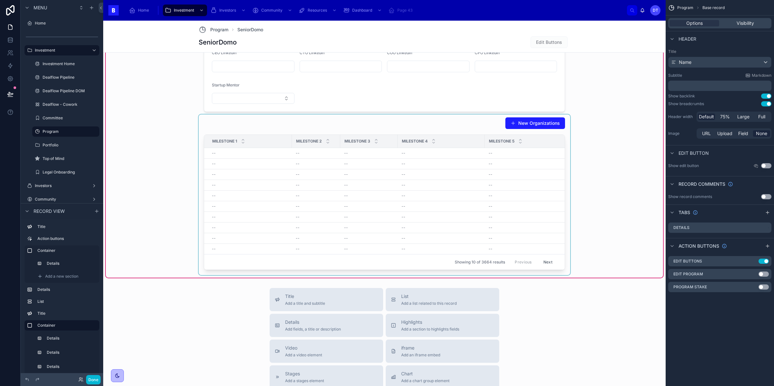
click at [407, 179] on div at bounding box center [384, 194] width 371 height 161
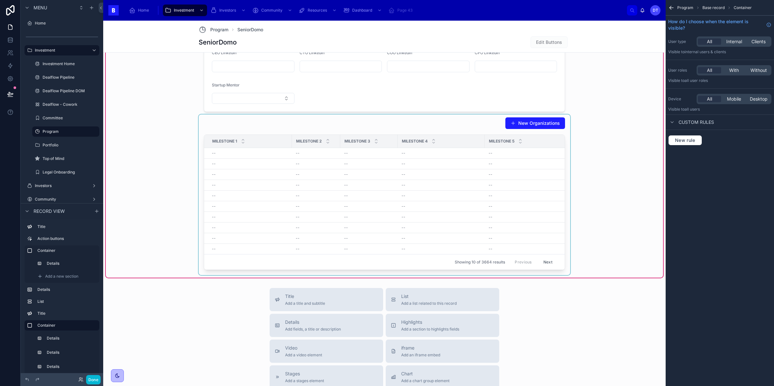
click at [434, 175] on div at bounding box center [384, 194] width 371 height 161
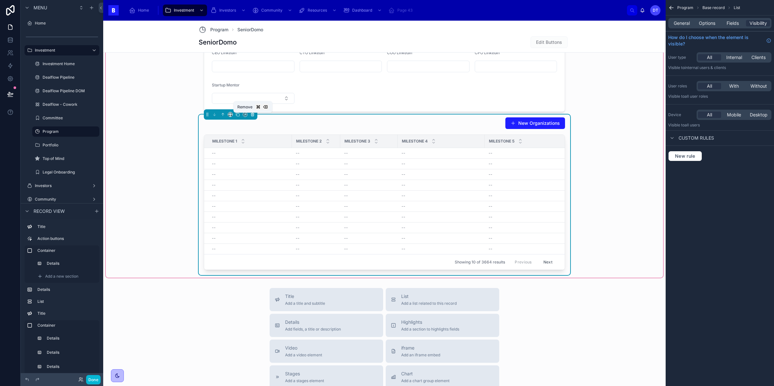
click at [252, 116] on icon at bounding box center [252, 114] width 5 height 5
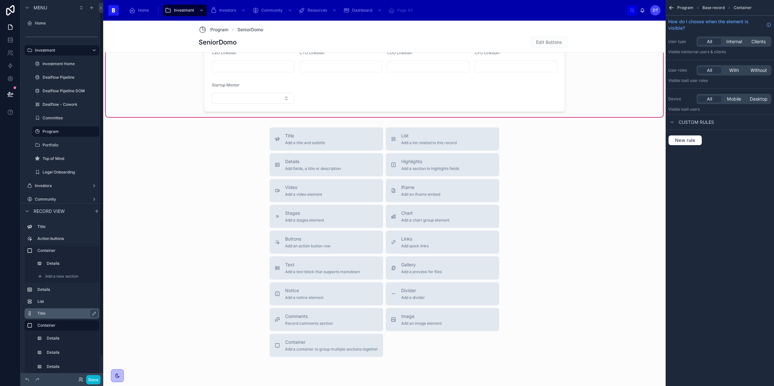
scroll to position [19, 0]
click at [57, 361] on span "Add a new section" at bounding box center [61, 360] width 33 height 5
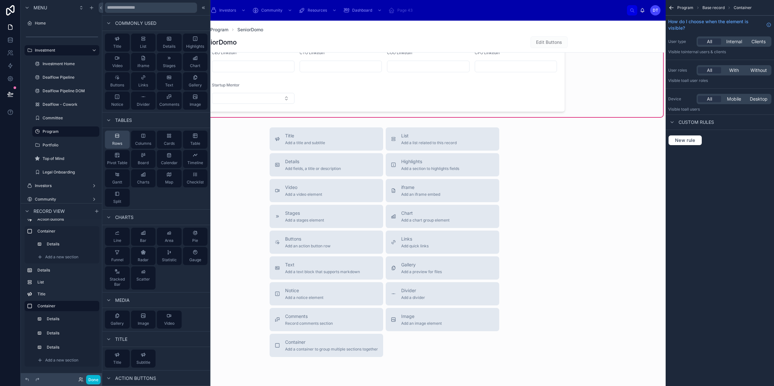
click at [120, 139] on div "Rows" at bounding box center [117, 140] width 25 height 18
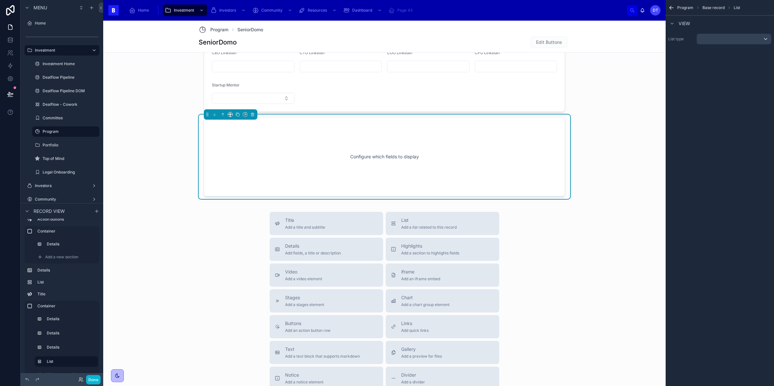
scroll to position [780, 0]
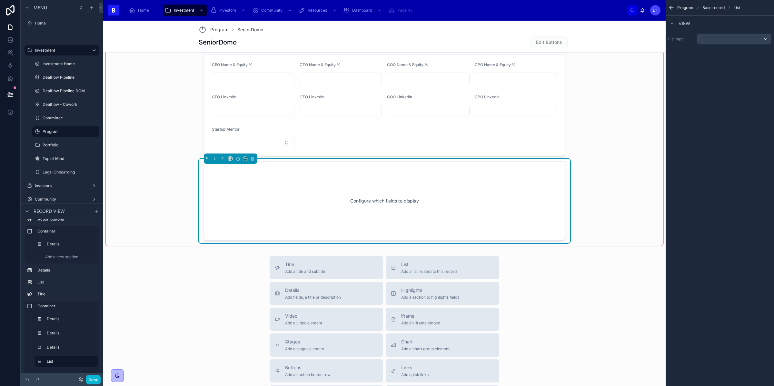
click at [272, 187] on div "Configure which fields to display" at bounding box center [384, 201] width 340 height 58
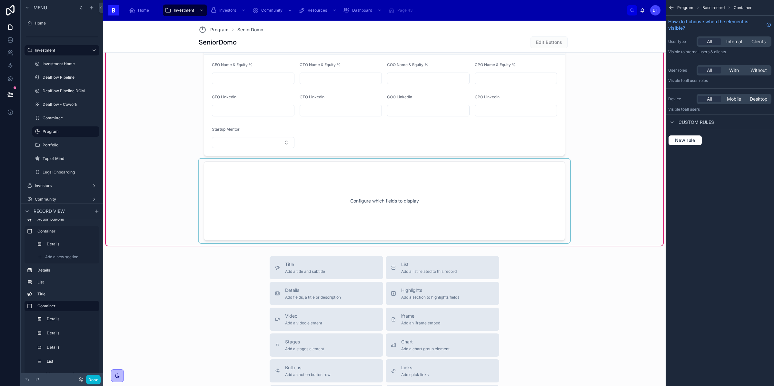
click at [444, 183] on div at bounding box center [384, 201] width 371 height 84
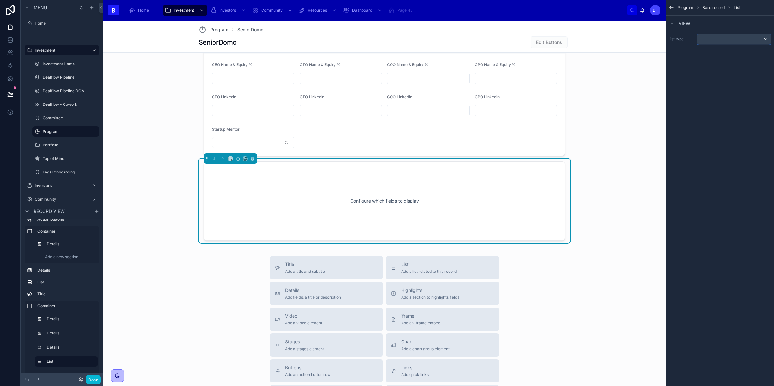
click at [711, 40] on div "scrollable content" at bounding box center [734, 39] width 74 height 10
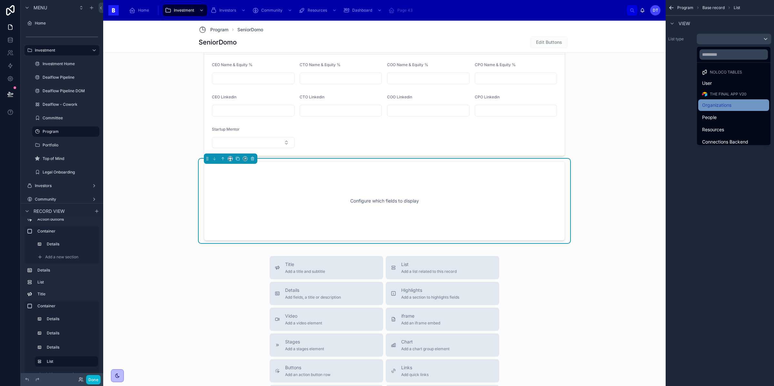
click at [712, 104] on span "Organizations" at bounding box center [716, 105] width 29 height 8
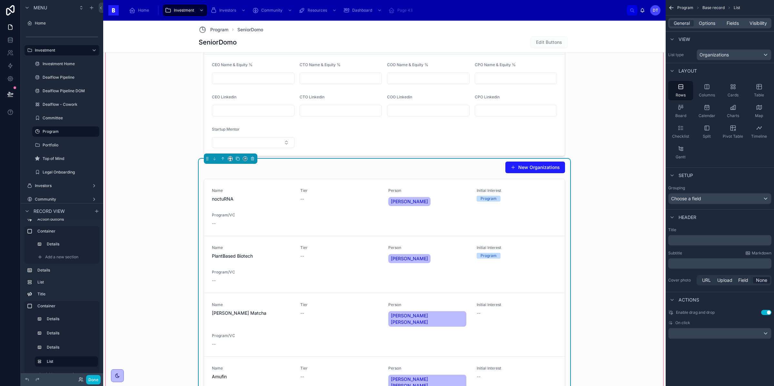
click at [451, 173] on div "New Organizations" at bounding box center [384, 167] width 361 height 12
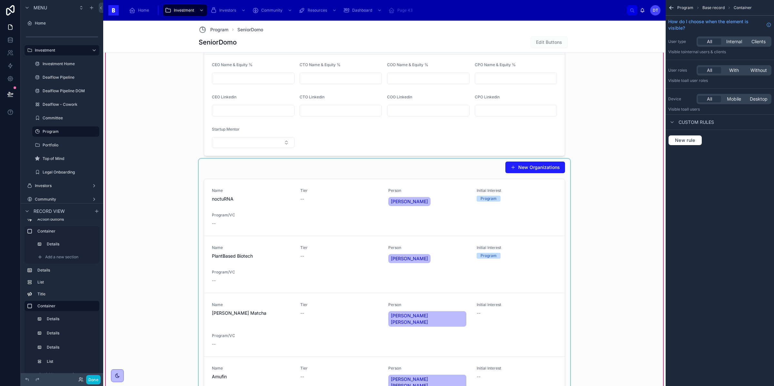
scroll to position [801, 0]
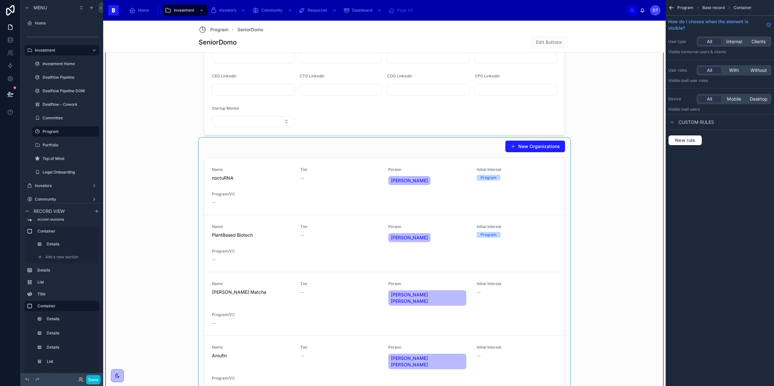
click at [350, 176] on div at bounding box center [384, 295] width 371 height 315
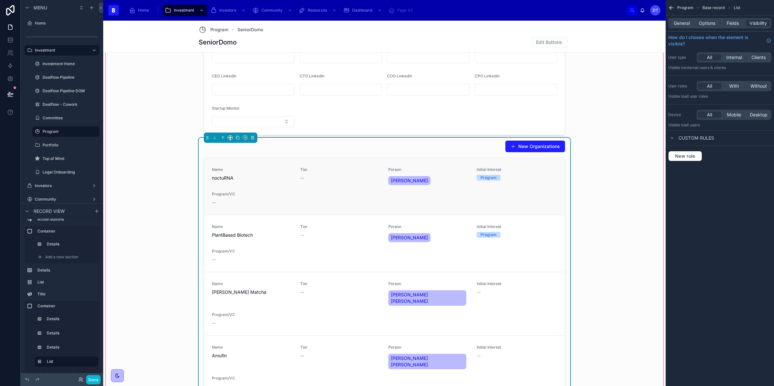
click at [350, 179] on div "--" at bounding box center [340, 178] width 81 height 6
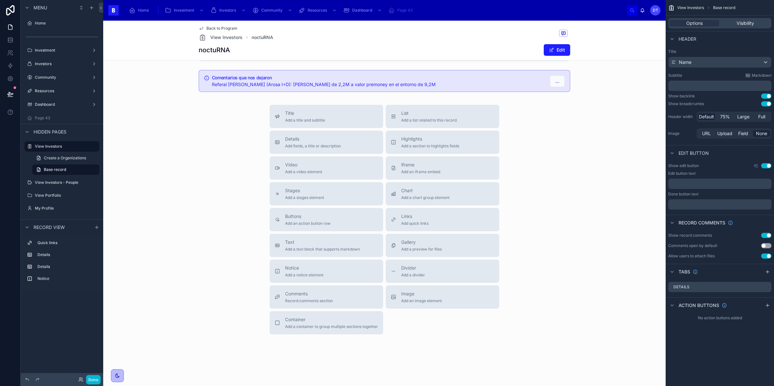
scroll to position [187, 0]
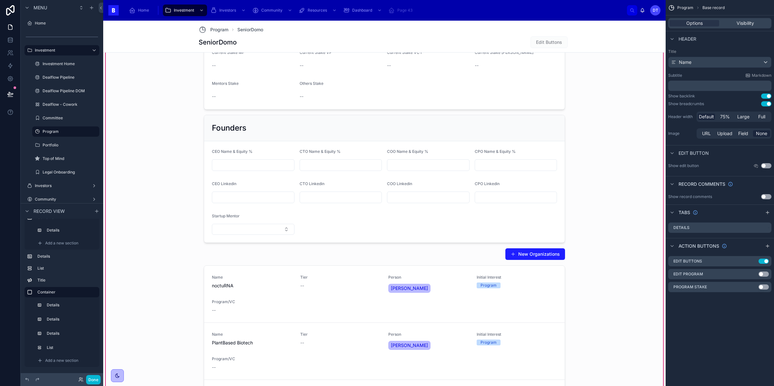
scroll to position [692, 0]
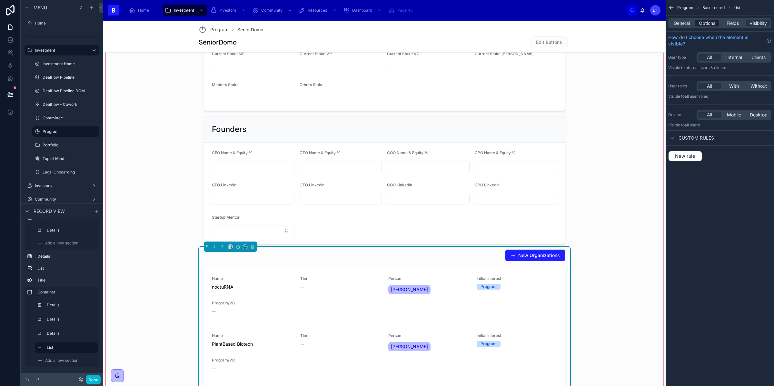
click at [703, 24] on span "Options" at bounding box center [707, 23] width 16 height 6
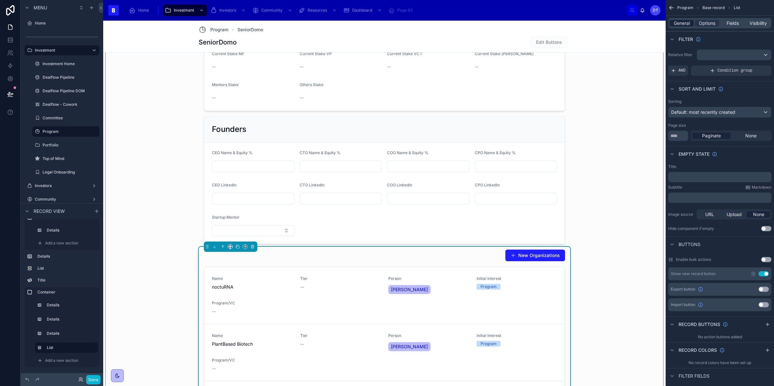
click at [681, 22] on span "General" at bounding box center [682, 23] width 16 height 6
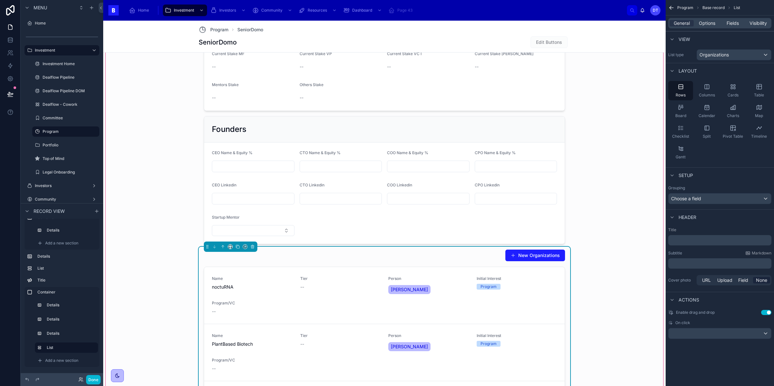
click at [685, 238] on p "﻿" at bounding box center [720, 240] width 99 height 6
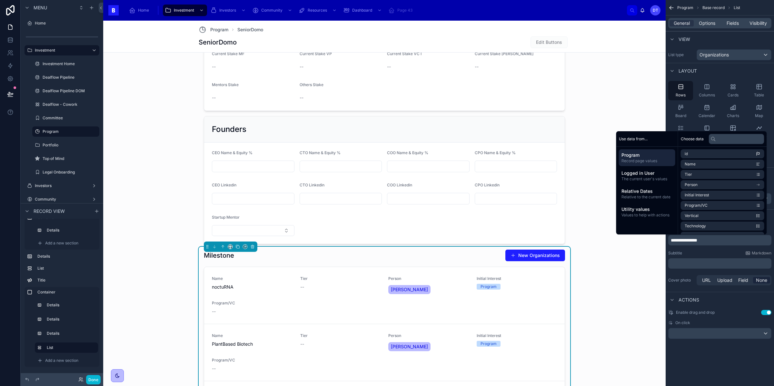
click at [704, 253] on div "Subtitle Markdown" at bounding box center [719, 253] width 103 height 5
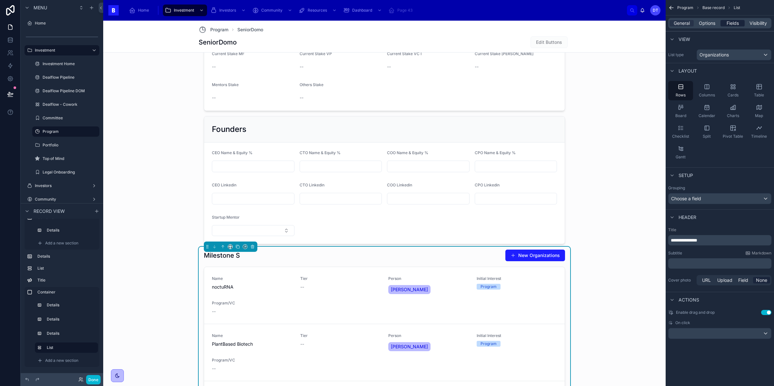
click at [732, 23] on span "Fields" at bounding box center [732, 23] width 12 height 6
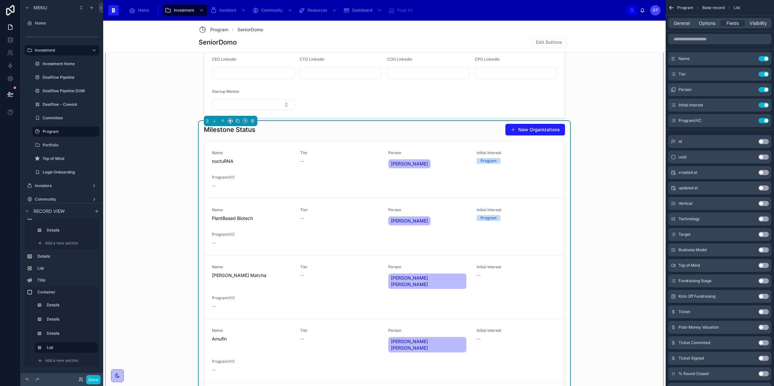
scroll to position [820, 0]
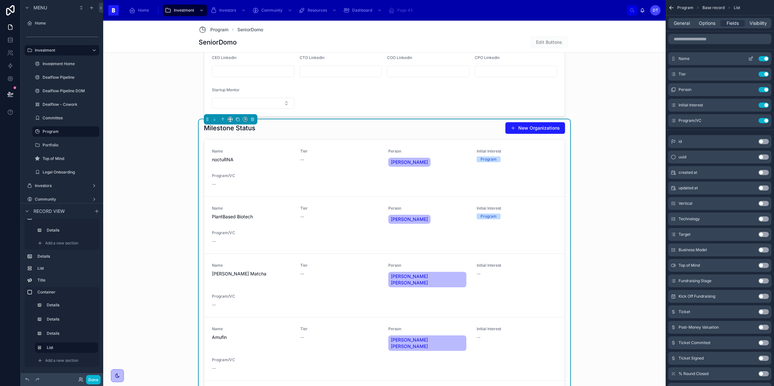
click at [764, 58] on button "Use setting" at bounding box center [763, 58] width 10 height 5
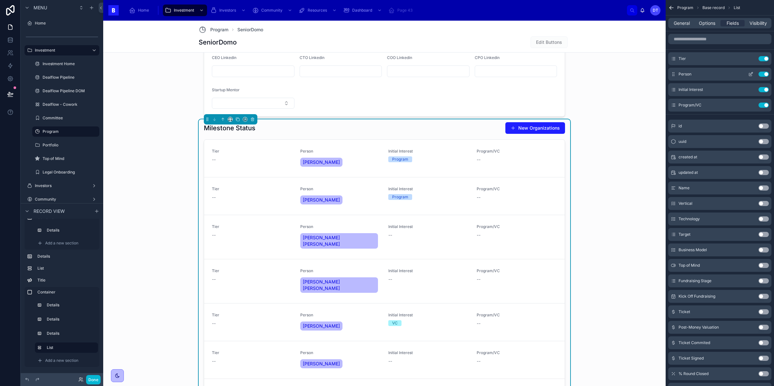
click at [764, 74] on button "Use setting" at bounding box center [763, 74] width 10 height 5
click at [765, 103] on button "Use setting" at bounding box center [763, 105] width 10 height 5
click at [764, 135] on div "uuid Use setting" at bounding box center [719, 141] width 103 height 13
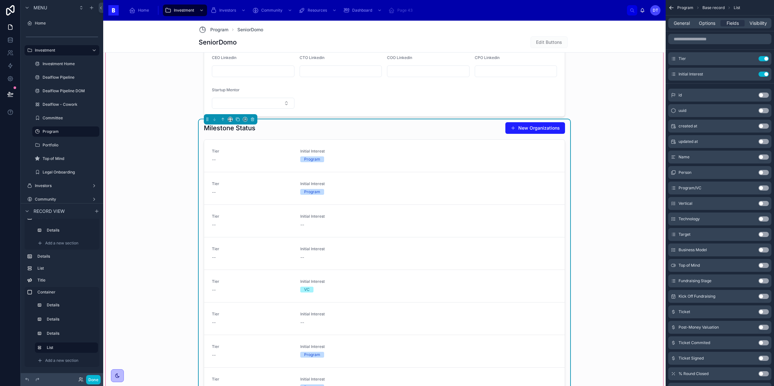
click at [350, 128] on div "Milestone Status New Organizations" at bounding box center [384, 128] width 361 height 12
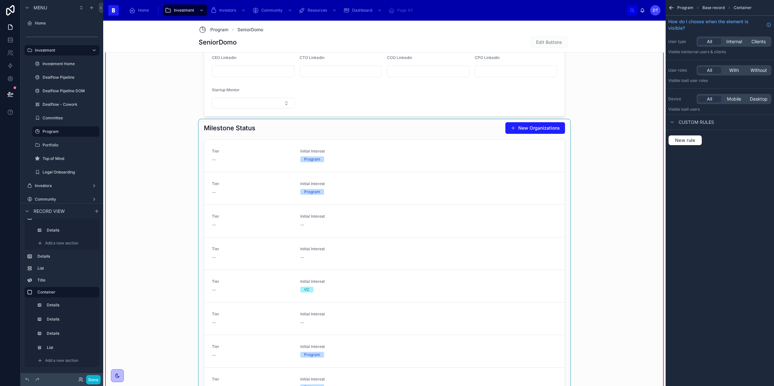
click at [341, 135] on div at bounding box center [384, 276] width 371 height 315
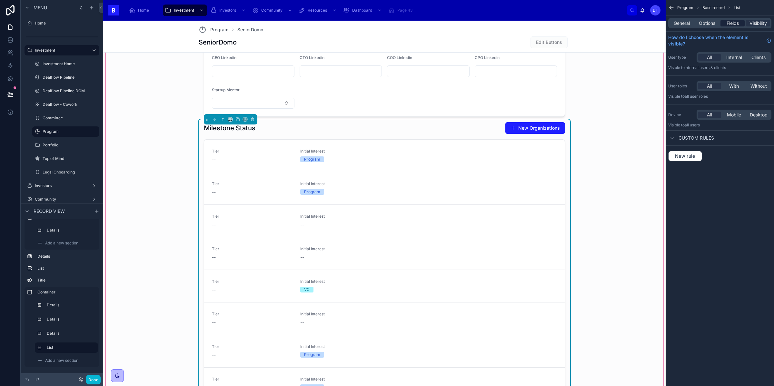
click at [738, 25] on span "Fields" at bounding box center [732, 23] width 12 height 6
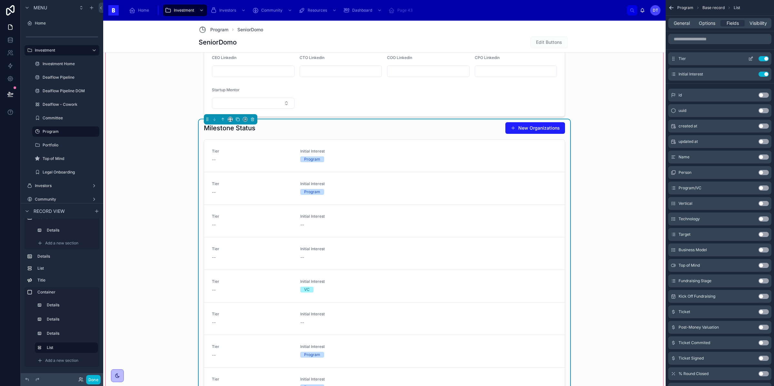
click at [766, 60] on button "Use setting" at bounding box center [763, 58] width 10 height 5
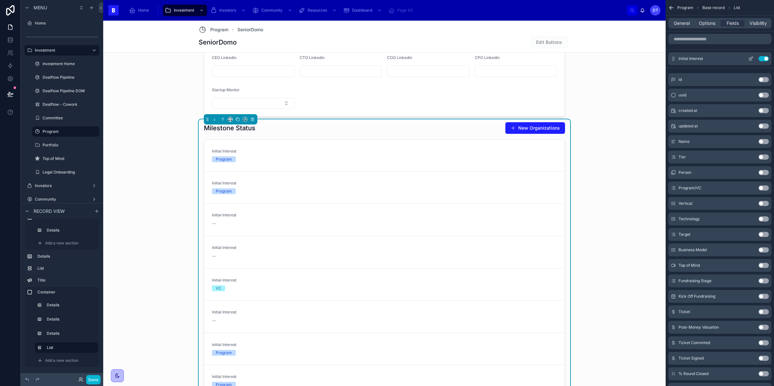
click at [765, 59] on button "Use setting" at bounding box center [763, 58] width 10 height 5
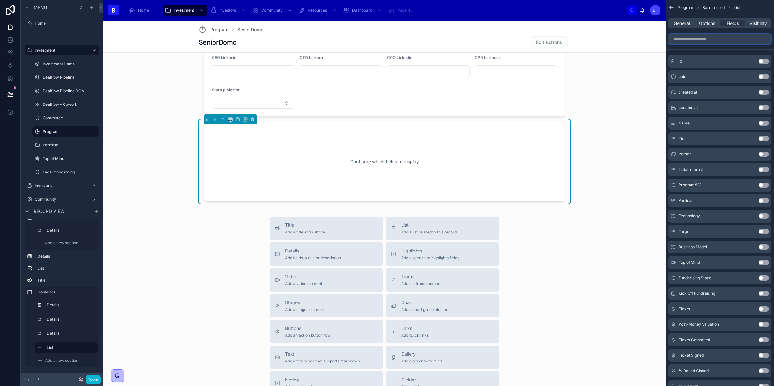
click at [715, 38] on input "scrollable content" at bounding box center [719, 39] width 103 height 10
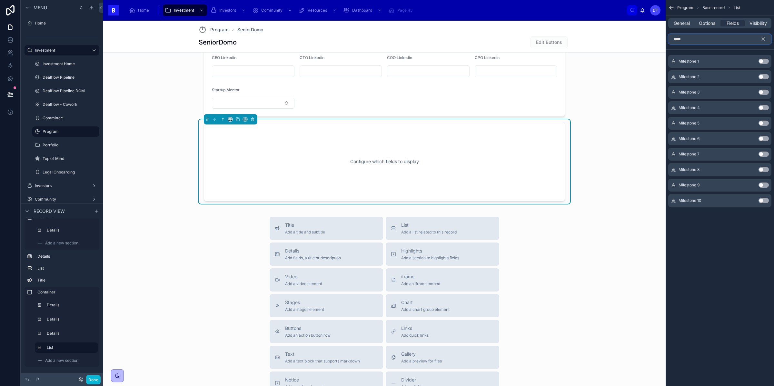
type input "****"
click at [763, 61] on button "Use setting" at bounding box center [763, 61] width 10 height 5
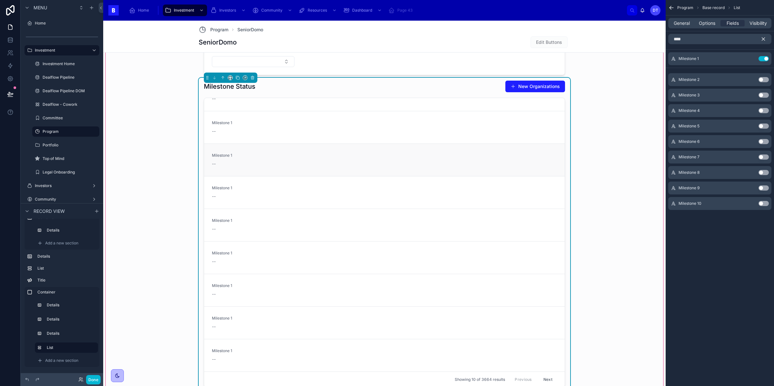
scroll to position [0, 0]
click at [764, 78] on button "Use setting" at bounding box center [763, 79] width 10 height 5
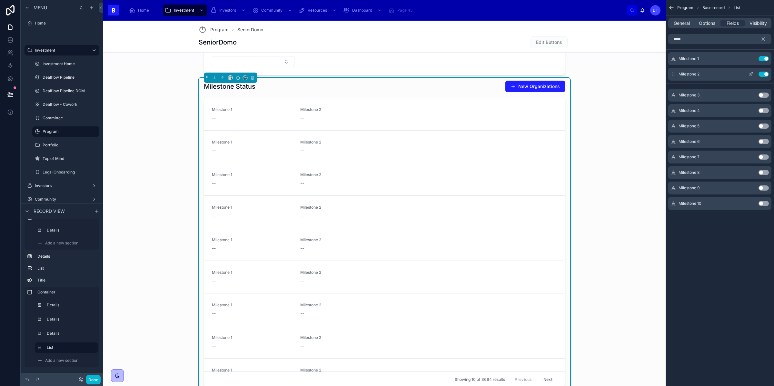
click at [763, 72] on button "Use setting" at bounding box center [763, 74] width 10 height 5
click at [709, 21] on span "Options" at bounding box center [707, 23] width 16 height 6
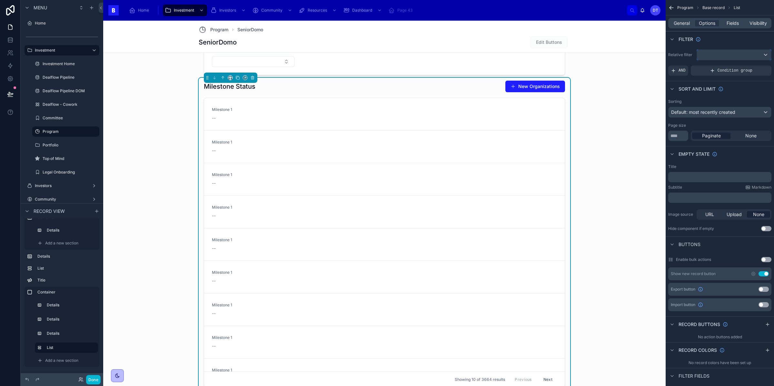
click at [714, 54] on div "scrollable content" at bounding box center [734, 55] width 74 height 10
click at [681, 50] on div "scrollable content" at bounding box center [387, 193] width 774 height 386
click at [680, 71] on span "AND" at bounding box center [681, 70] width 7 height 5
click at [700, 75] on div "Add a filter" at bounding box center [719, 70] width 103 height 10
click at [756, 67] on icon "scrollable content" at bounding box center [755, 66] width 2 height 2
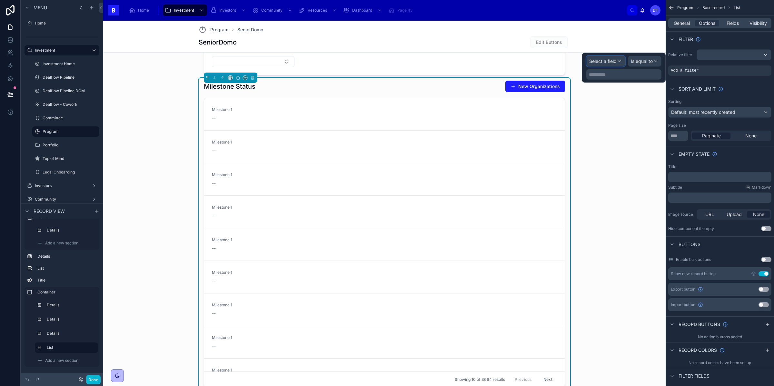
click at [606, 63] on span "Select a field" at bounding box center [602, 60] width 27 height 5
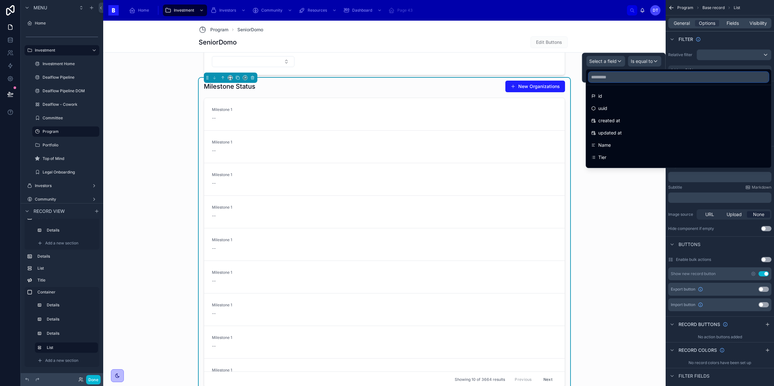
click at [606, 77] on input "text" at bounding box center [678, 77] width 180 height 10
type input "*"
type input "****"
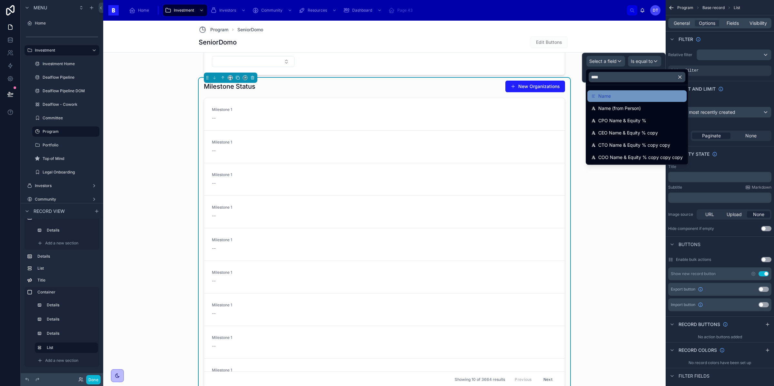
click at [624, 94] on div "Name" at bounding box center [637, 96] width 92 height 8
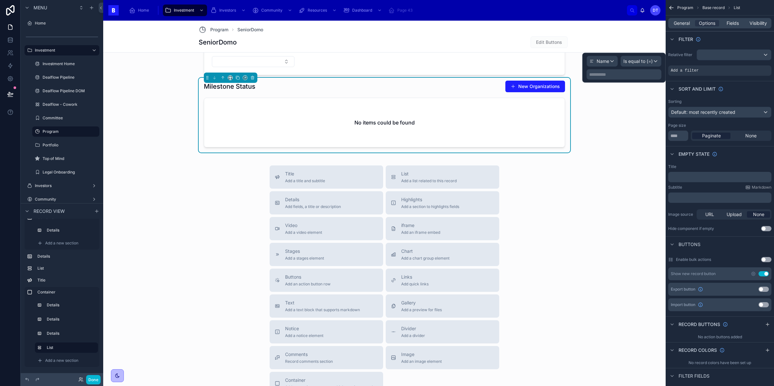
click at [637, 74] on p "**********" at bounding box center [624, 74] width 71 height 6
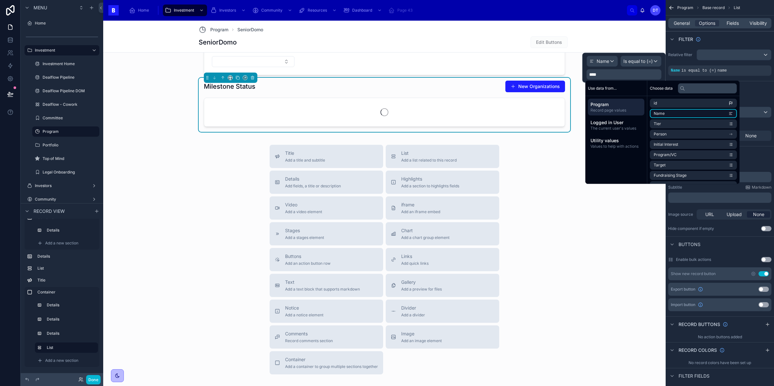
click at [672, 116] on li "Name" at bounding box center [693, 113] width 87 height 9
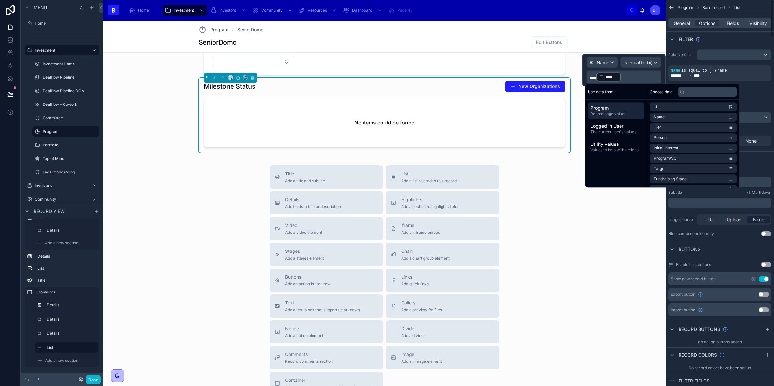
click at [686, 47] on div "Relative filter Name is equal to (=) name ******* ****" at bounding box center [719, 65] width 108 height 37
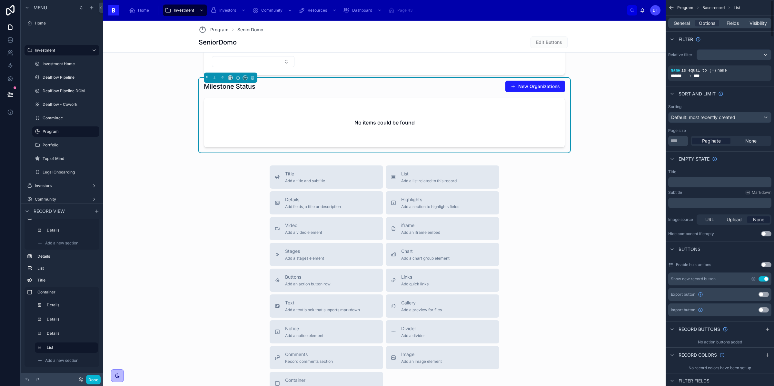
scroll to position [47, 0]
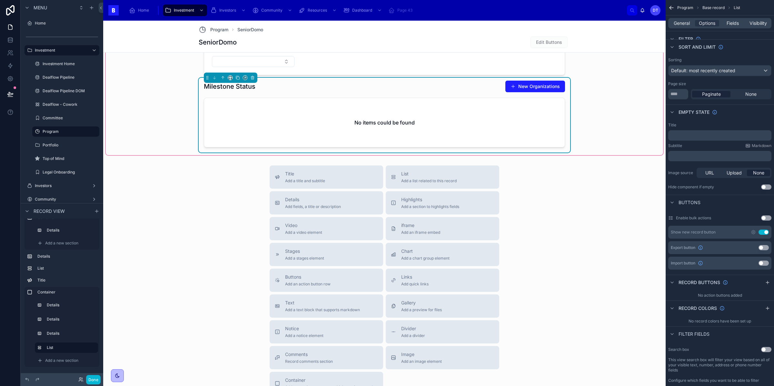
click at [541, 106] on div "No items could be found" at bounding box center [384, 122] width 360 height 49
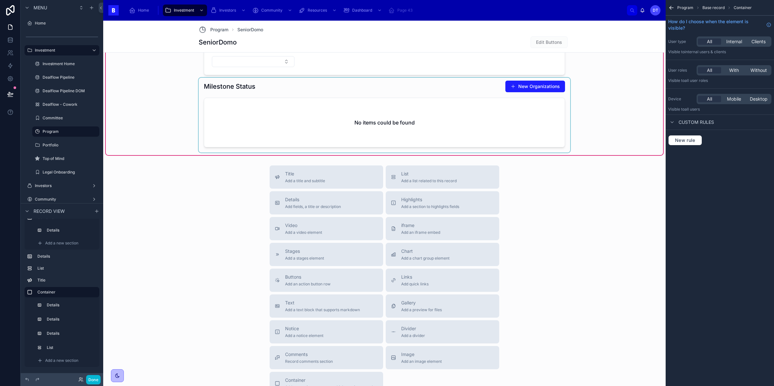
scroll to position [0, 0]
click at [503, 126] on div at bounding box center [384, 115] width 371 height 75
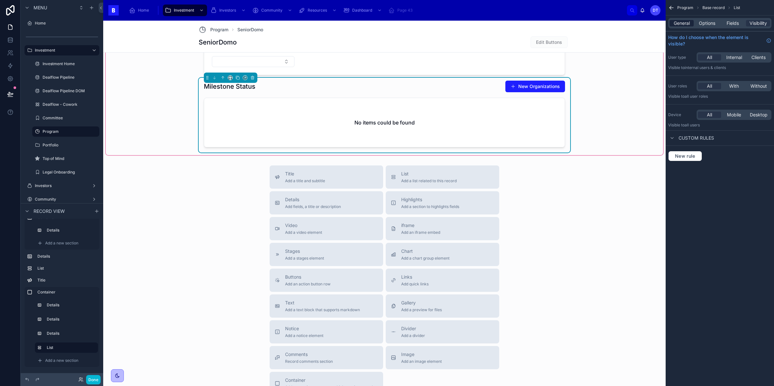
click at [683, 24] on span "General" at bounding box center [682, 23] width 16 height 6
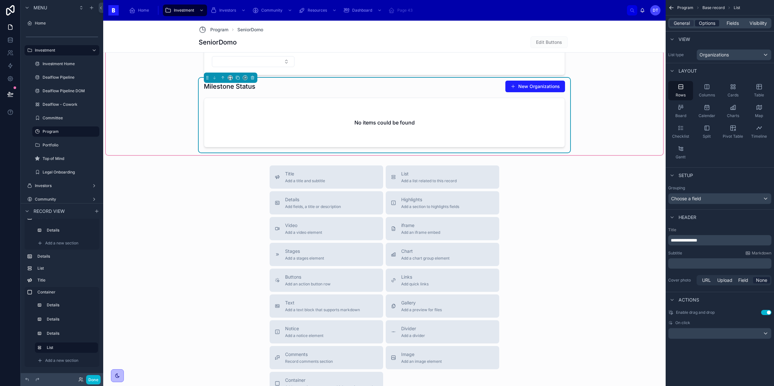
click at [705, 23] on span "Options" at bounding box center [707, 23] width 16 height 6
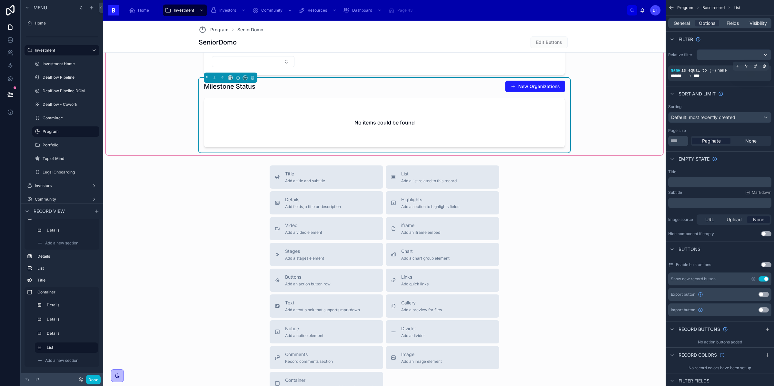
click at [705, 74] on div "******* ****" at bounding box center [720, 75] width 98 height 5
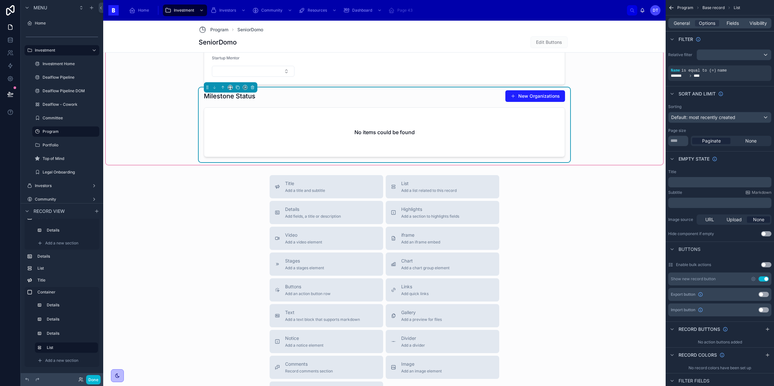
scroll to position [854, 0]
click at [718, 72] on span "name" at bounding box center [721, 70] width 9 height 5
click at [756, 69] on div "scrollable content" at bounding box center [755, 66] width 9 height 9
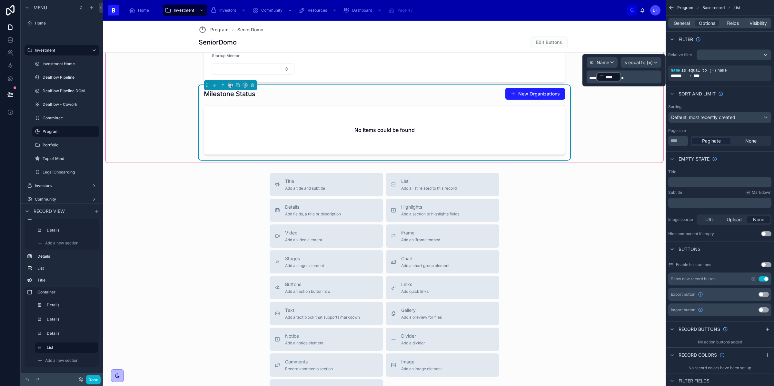
click at [630, 77] on p "**** **** ﻿" at bounding box center [624, 77] width 71 height 10
click at [630, 78] on p "**** **** ﻿" at bounding box center [624, 77] width 71 height 10
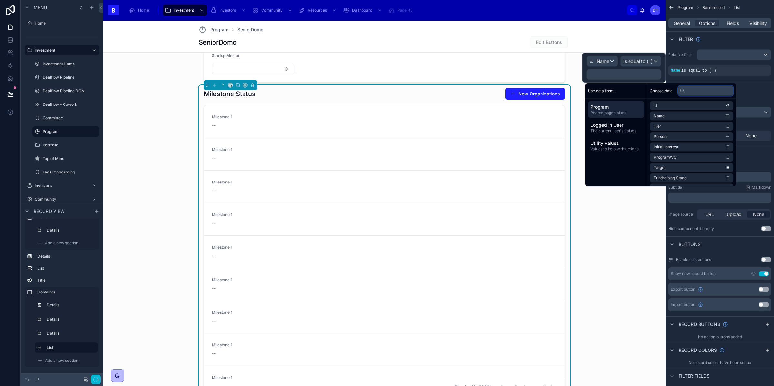
click at [696, 91] on input "text" at bounding box center [705, 90] width 55 height 10
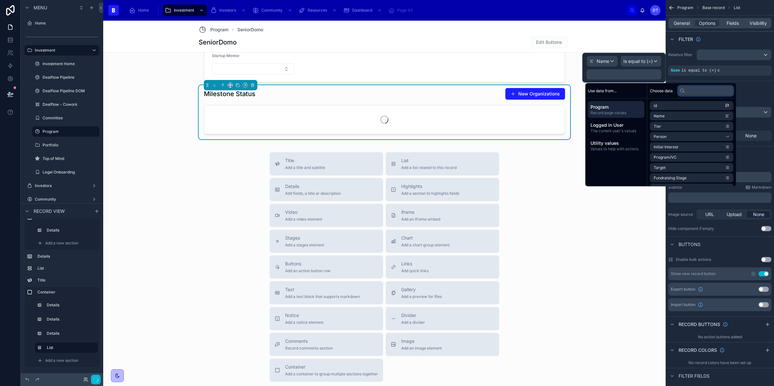
click at [696, 91] on input "text" at bounding box center [705, 90] width 55 height 10
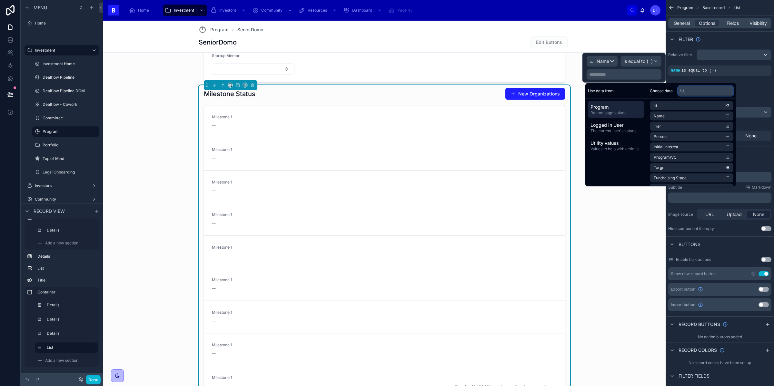
click at [697, 92] on input "text" at bounding box center [705, 90] width 55 height 10
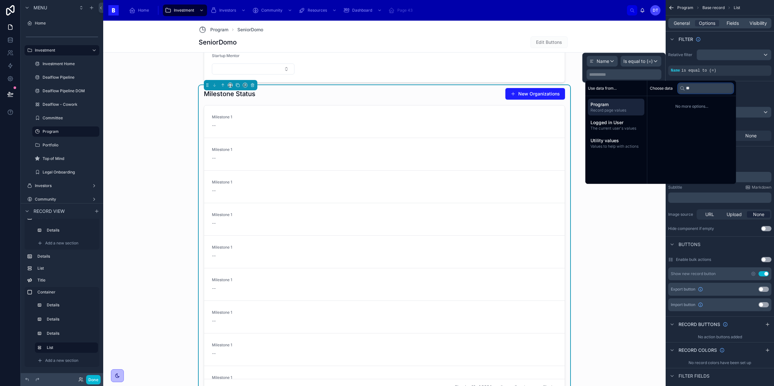
type input "*"
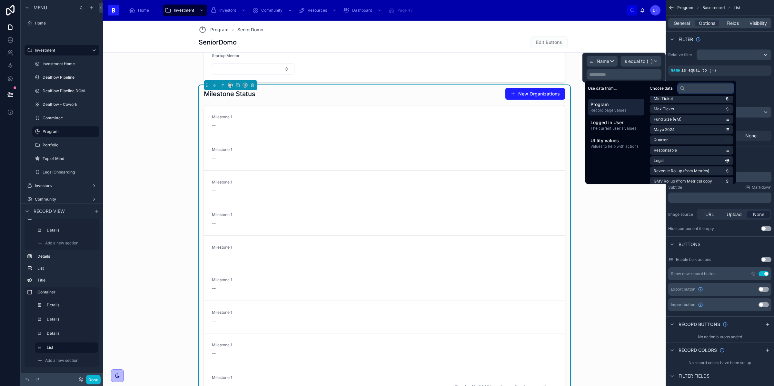
scroll to position [1072, 0]
click at [610, 154] on div "Use data from... Program Record page values Logged in User The current user's v…" at bounding box center [616, 132] width 62 height 103
click at [614, 147] on span "Values to help with actions" at bounding box center [615, 146] width 51 height 5
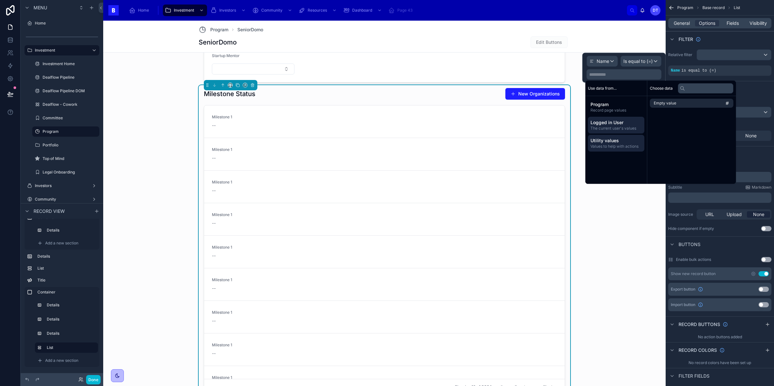
click at [616, 126] on span "The current user's values" at bounding box center [615, 128] width 51 height 5
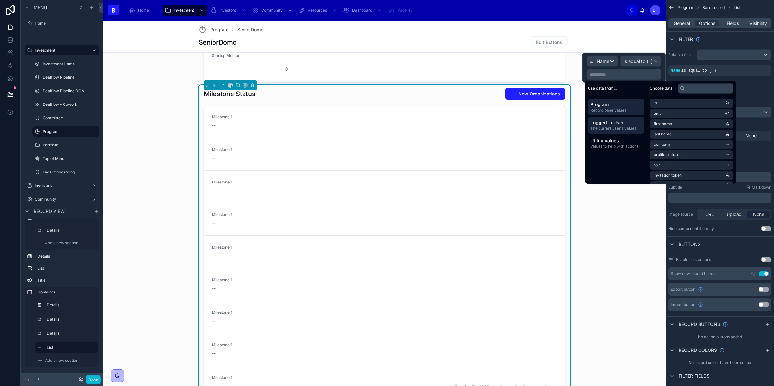
click at [622, 100] on div "Program Record page values" at bounding box center [616, 107] width 56 height 17
click at [611, 64] on div "Name" at bounding box center [602, 61] width 31 height 10
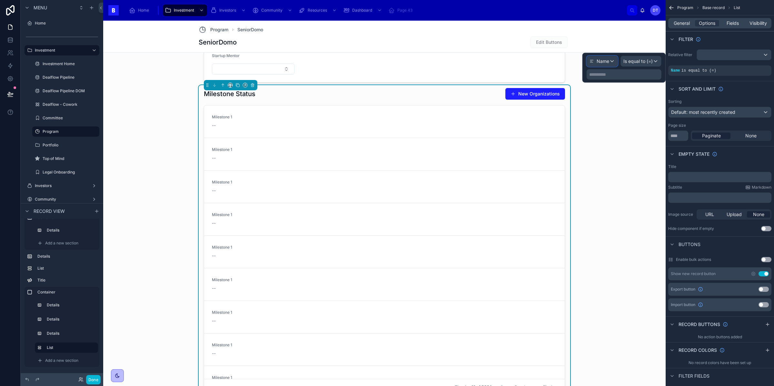
click at [612, 61] on div "Name" at bounding box center [602, 61] width 31 height 10
click at [585, 60] on div "**********" at bounding box center [623, 68] width 83 height 30
click at [593, 61] on icon at bounding box center [591, 61] width 5 height 5
click at [710, 69] on span "is equal to (=)" at bounding box center [698, 70] width 35 height 5
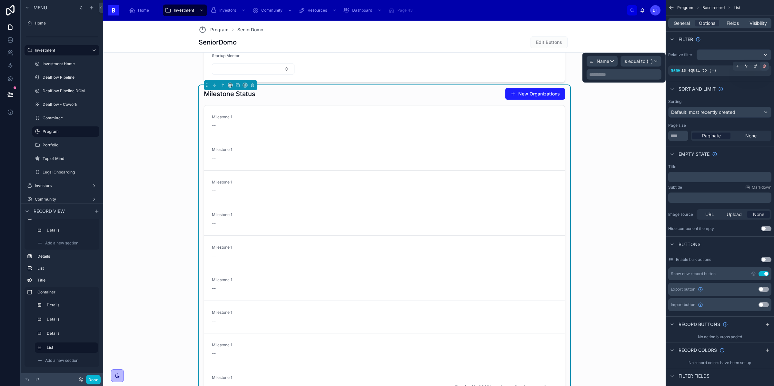
click at [722, 69] on div "Name is equal to (=)" at bounding box center [720, 70] width 98 height 5
click at [764, 65] on icon "scrollable content" at bounding box center [764, 65] width 1 height 1
click at [757, 54] on div "scrollable content" at bounding box center [734, 55] width 74 height 10
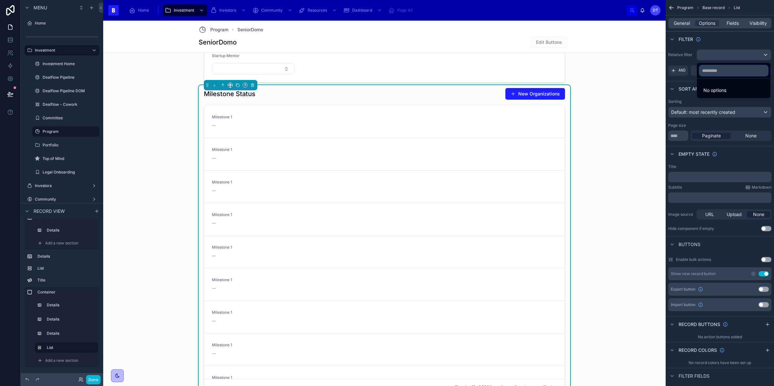
click at [742, 71] on input "text" at bounding box center [733, 70] width 68 height 10
type input "*"
click at [762, 68] on icon "button" at bounding box center [762, 71] width 6 height 6
click at [688, 63] on div "scrollable content" at bounding box center [387, 193] width 774 height 386
click at [679, 74] on div "AND" at bounding box center [678, 70] width 20 height 10
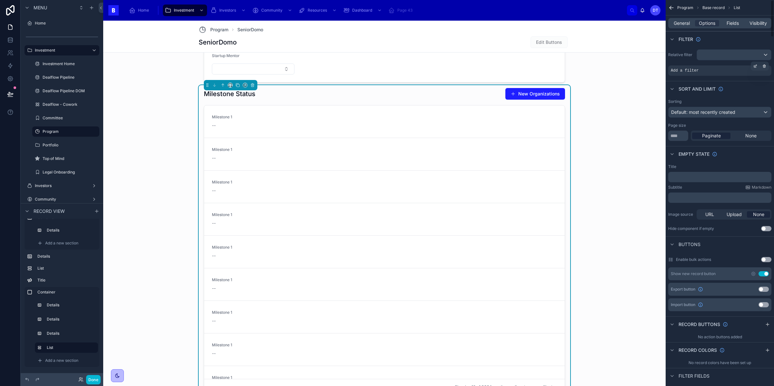
click at [694, 72] on span "Add a filter" at bounding box center [685, 70] width 28 height 5
click at [753, 67] on icon "scrollable content" at bounding box center [755, 66] width 4 height 4
click at [605, 63] on span "Select a field" at bounding box center [602, 60] width 27 height 5
click at [619, 61] on div "Select a field" at bounding box center [605, 61] width 38 height 10
click at [551, 194] on div "Milestone 1 --" at bounding box center [384, 187] width 345 height 14
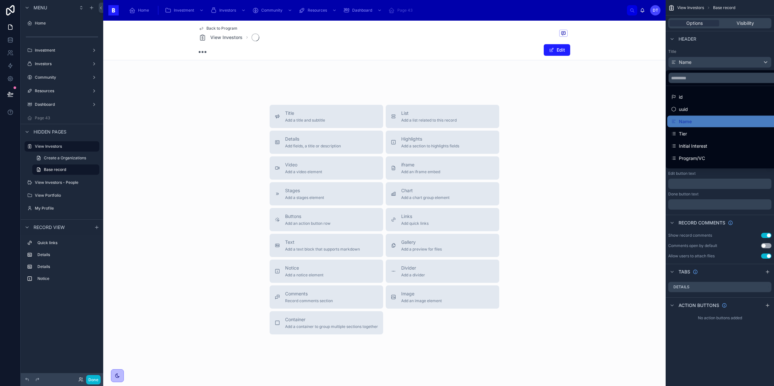
click at [697, 71] on div "scrollable content" at bounding box center [758, 77] width 185 height 15
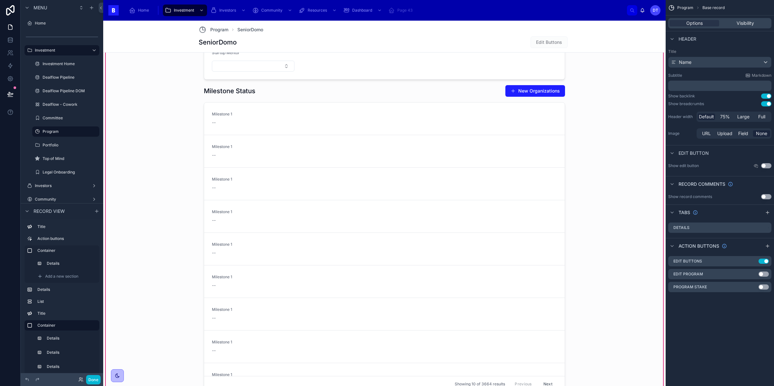
scroll to position [861, 0]
click at [434, 224] on div at bounding box center [384, 235] width 371 height 315
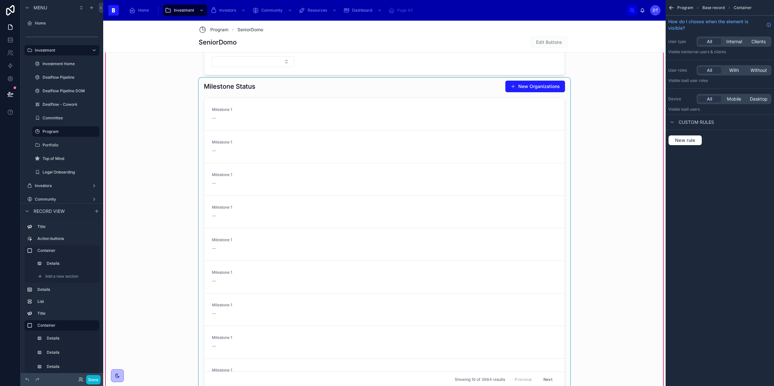
click at [507, 165] on div at bounding box center [384, 235] width 371 height 315
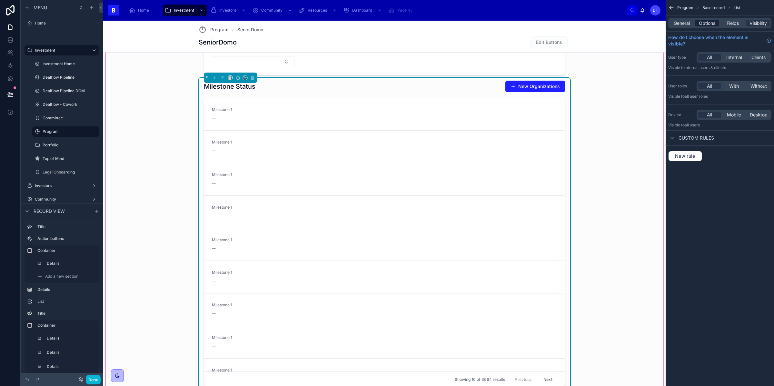
click at [708, 23] on span "Options" at bounding box center [707, 23] width 16 height 6
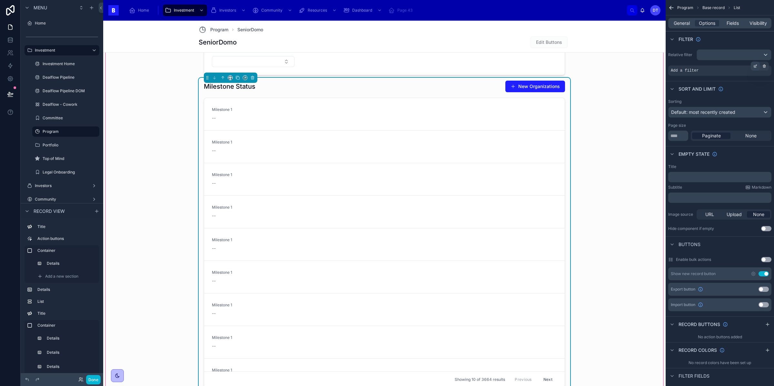
click at [755, 66] on icon "scrollable content" at bounding box center [756, 65] width 2 height 2
click at [615, 69] on div "**********" at bounding box center [623, 74] width 75 height 10
click at [615, 67] on div "**********" at bounding box center [623, 68] width 75 height 24
click at [615, 66] on button "Select a field" at bounding box center [605, 61] width 39 height 11
drag, startPoint x: 620, startPoint y: 62, endPoint x: 657, endPoint y: 60, distance: 37.1
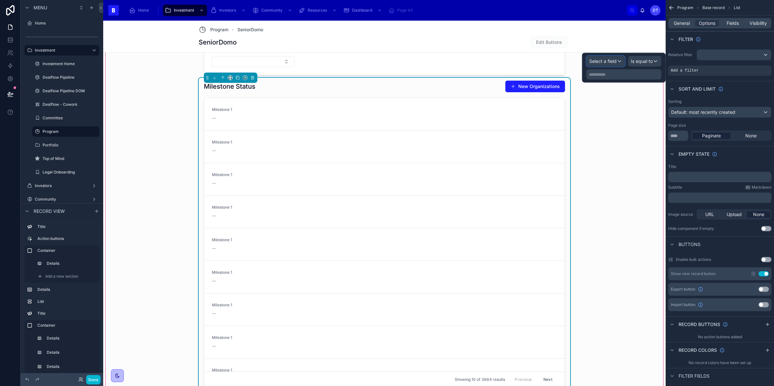
click at [620, 62] on div "Select a field" at bounding box center [605, 61] width 38 height 10
click at [603, 63] on span "Select a field" at bounding box center [602, 60] width 27 height 5
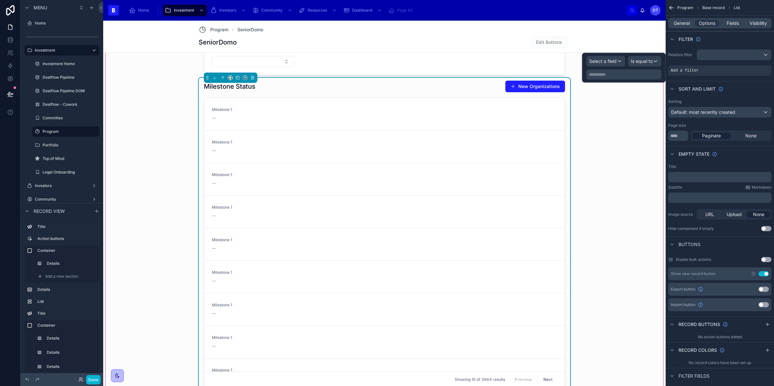
click at [575, 120] on div "**********" at bounding box center [384, 47] width 557 height 696
click at [612, 78] on div "**********" at bounding box center [384, 47] width 557 height 696
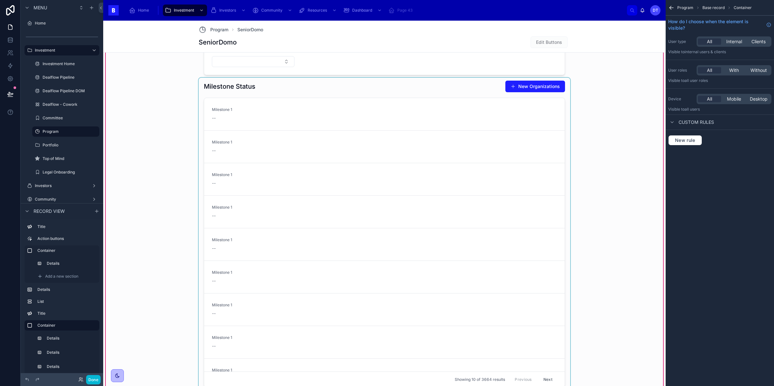
click at [613, 77] on div "**********" at bounding box center [384, 47] width 557 height 696
click at [521, 169] on div at bounding box center [384, 235] width 371 height 315
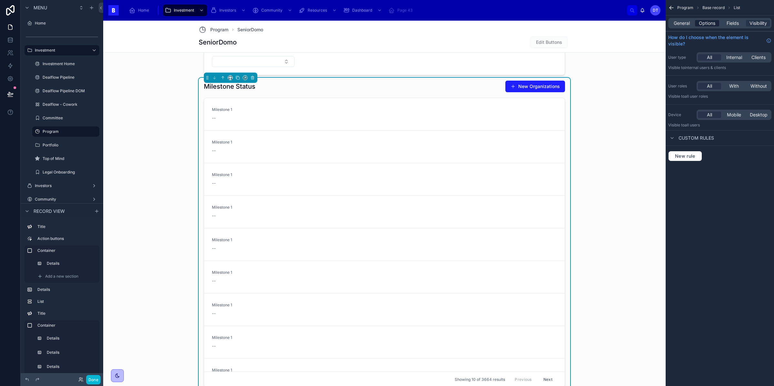
click at [712, 23] on span "Options" at bounding box center [707, 23] width 16 height 6
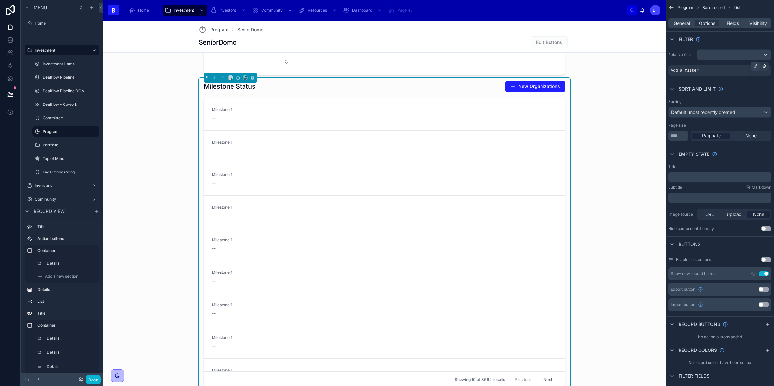
click at [758, 66] on div "scrollable content" at bounding box center [755, 66] width 9 height 9
click at [621, 66] on button "Select a field" at bounding box center [605, 61] width 39 height 11
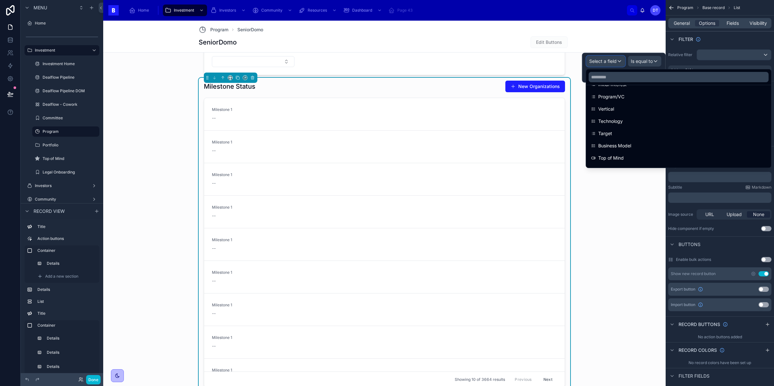
scroll to position [98, 0]
click at [617, 81] on input "text" at bounding box center [678, 77] width 180 height 10
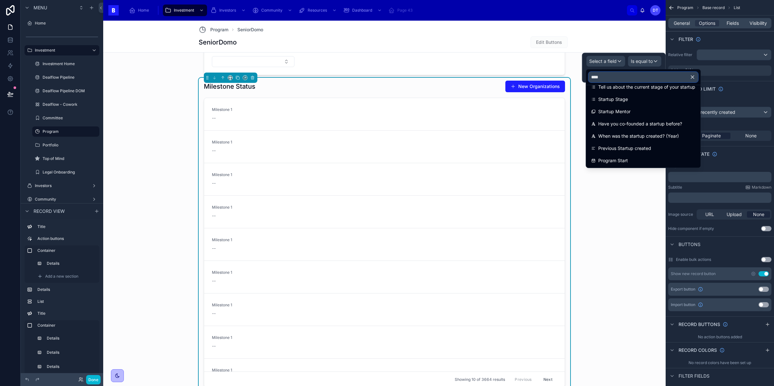
type input "*****"
click at [626, 72] on input "*****" at bounding box center [642, 77] width 109 height 10
click at [626, 82] on input "*****" at bounding box center [642, 77] width 109 height 10
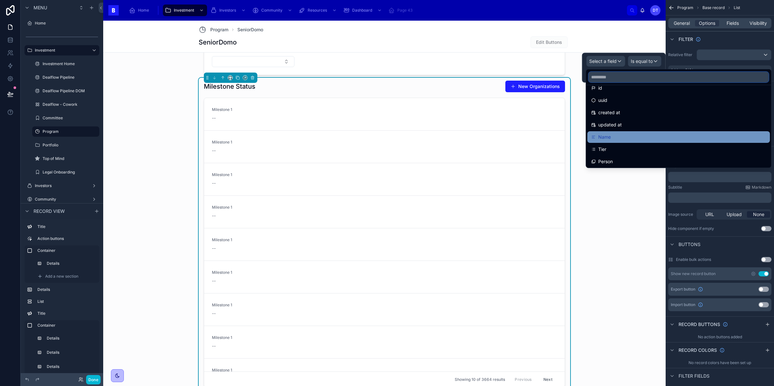
scroll to position [12, 0]
drag, startPoint x: 613, startPoint y: 127, endPoint x: 632, endPoint y: 66, distance: 63.3
click at [613, 127] on div "Name" at bounding box center [678, 133] width 182 height 12
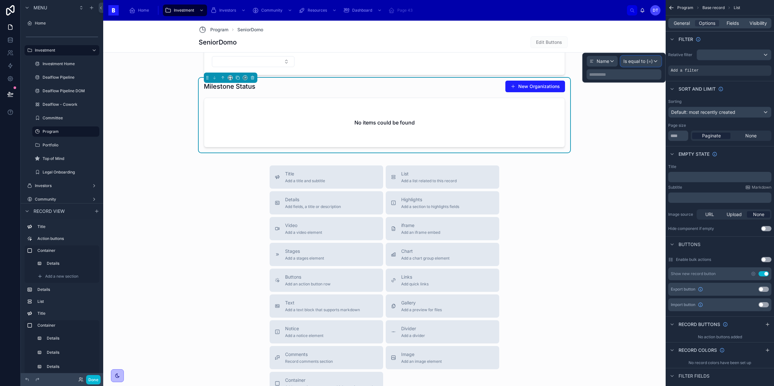
click at [642, 57] on div "Is equal to (=)" at bounding box center [641, 61] width 40 height 10
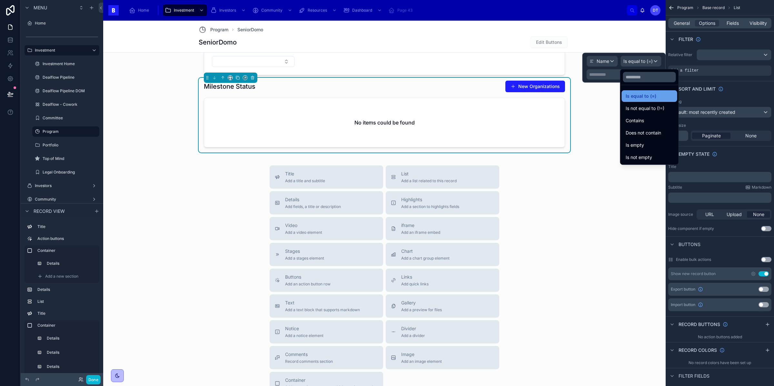
click at [648, 95] on span "Is equal to (=)" at bounding box center [641, 96] width 31 height 8
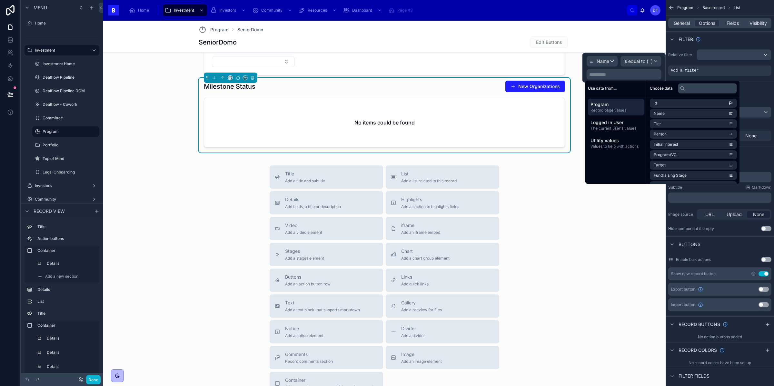
click at [603, 75] on p "**********" at bounding box center [624, 74] width 71 height 6
click at [683, 46] on div "Filter" at bounding box center [719, 38] width 108 height 15
click at [577, 205] on div "Title Add a title and subtitle List Add a list related to this record Details A…" at bounding box center [384, 280] width 562 height 230
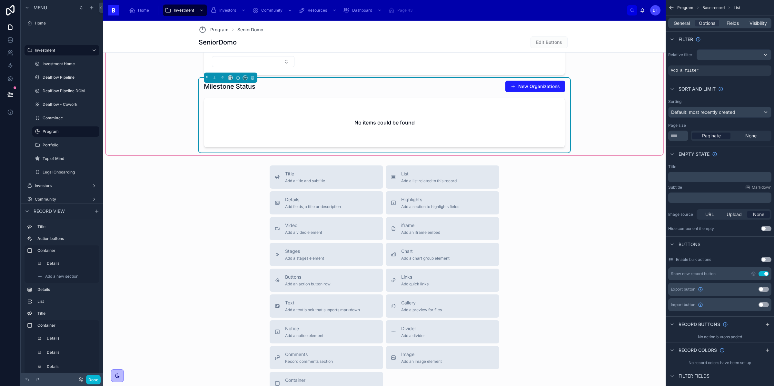
click at [502, 128] on div "No items could be found" at bounding box center [384, 122] width 360 height 49
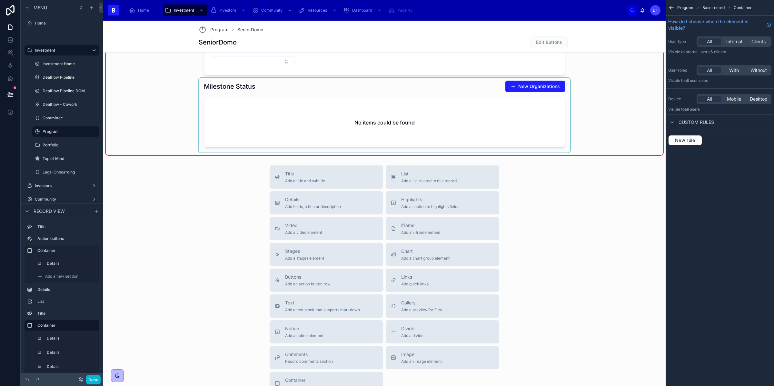
click at [519, 124] on div at bounding box center [384, 115] width 371 height 75
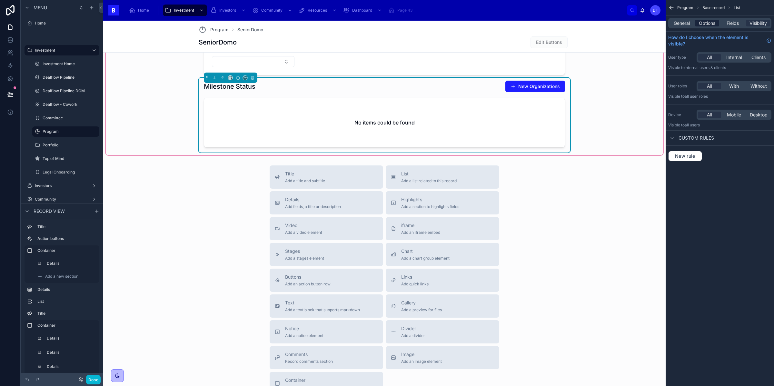
click at [711, 22] on span "Options" at bounding box center [707, 23] width 16 height 6
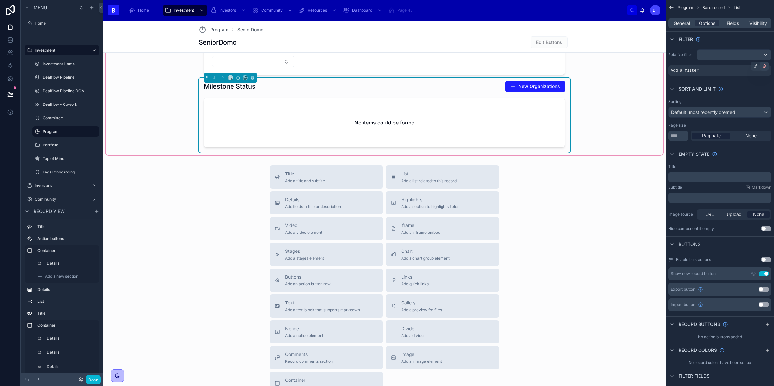
click at [764, 67] on icon "scrollable content" at bounding box center [764, 66] width 4 height 4
